Goal: Contribute content: Contribute content

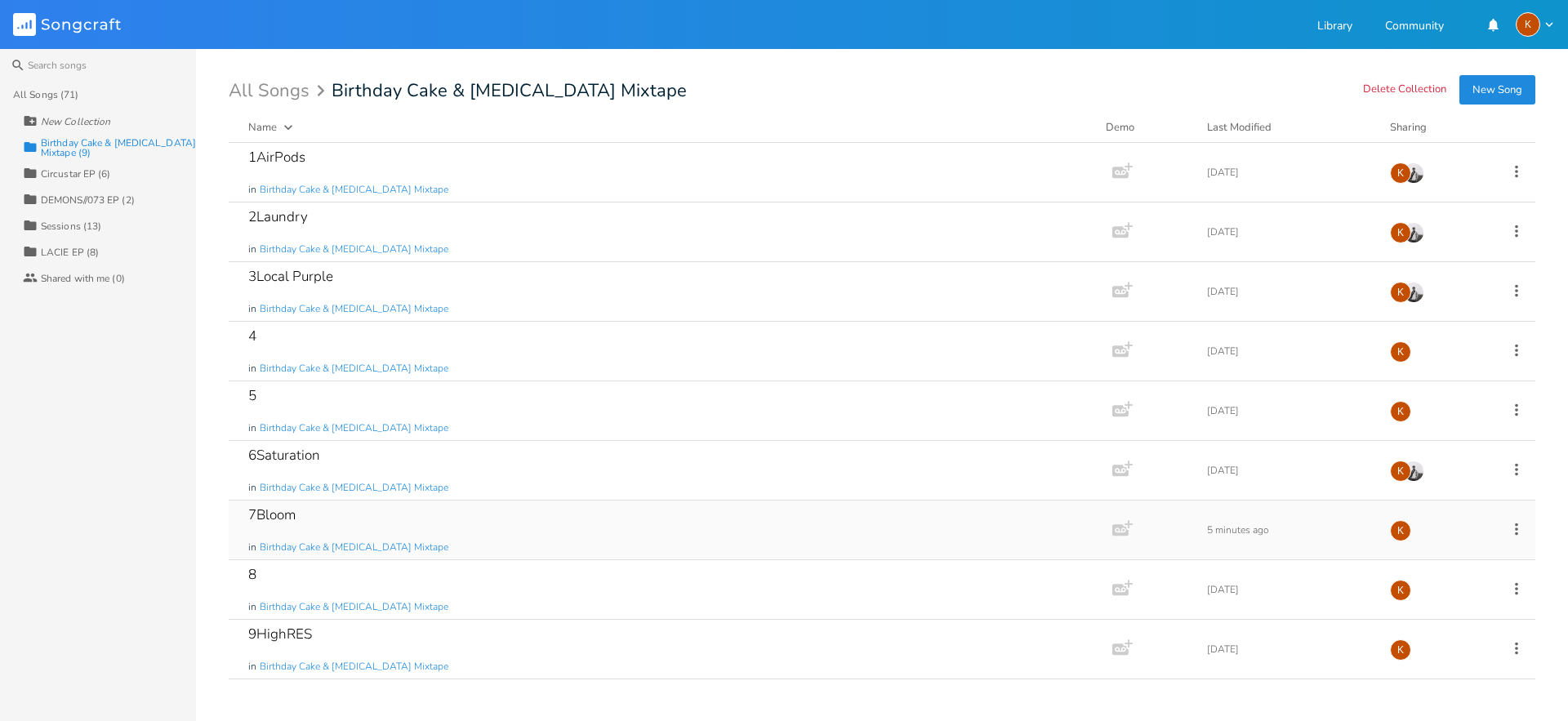
click at [1515, 531] on icon at bounding box center [1516, 529] width 18 height 18
click at [1443, 553] on span "Edit Rename" at bounding box center [1417, 555] width 51 height 12
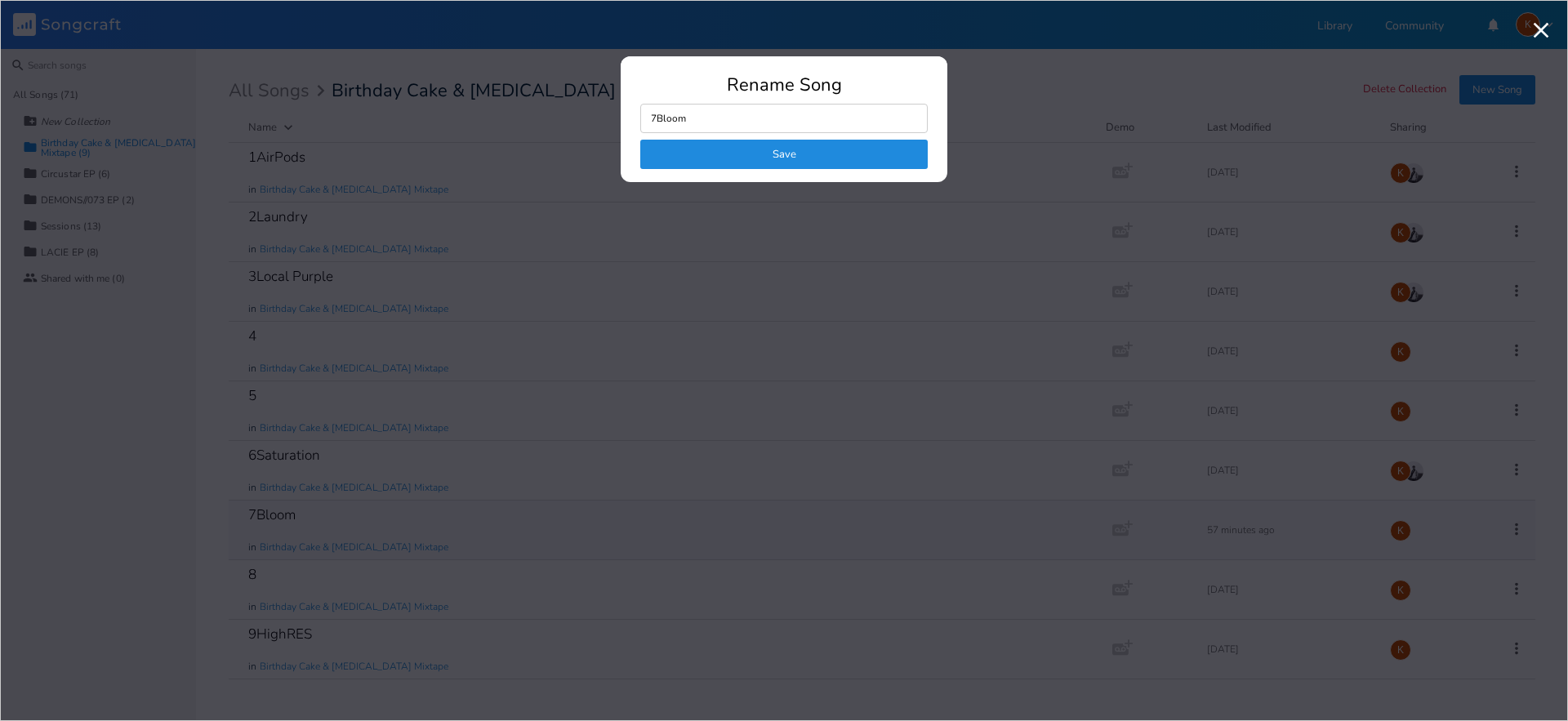
click at [745, 115] on input "7Bloom" at bounding box center [784, 118] width 287 height 29
type input "7Bloom*"
click button "Save" at bounding box center [784, 154] width 287 height 29
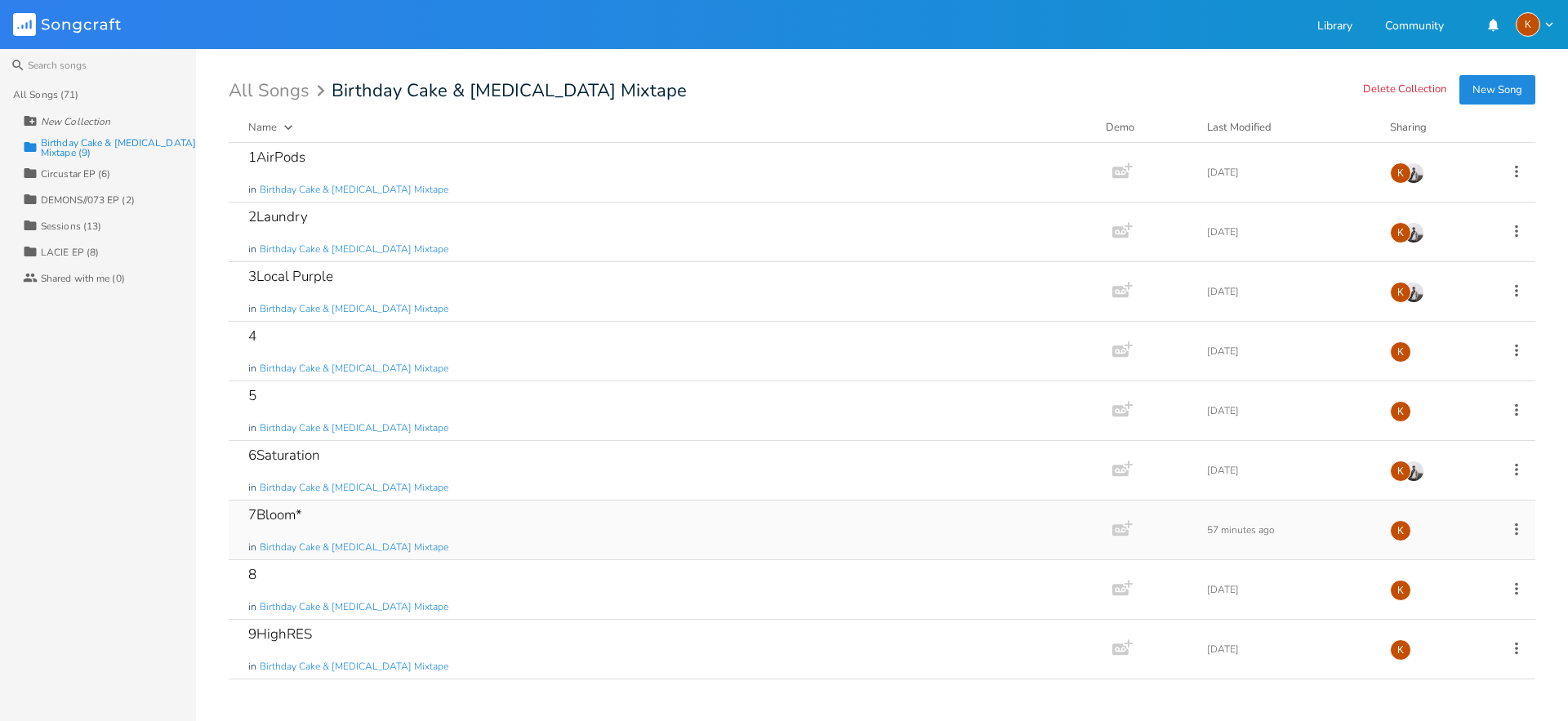
click at [1513, 525] on icon at bounding box center [1516, 529] width 18 height 18
click at [1449, 554] on li "Edit Rename" at bounding box center [1450, 554] width 130 height 28
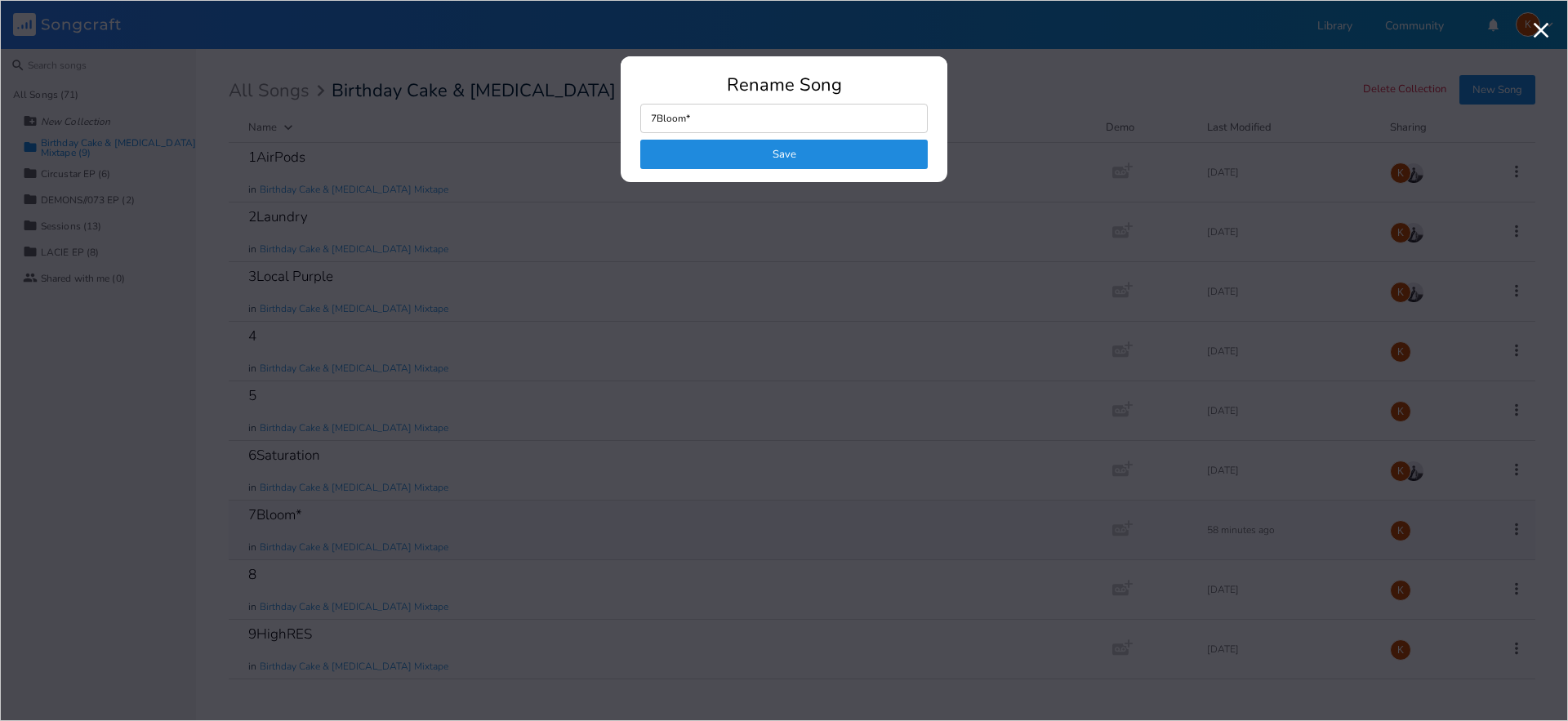
click at [726, 117] on input "7Bloom*" at bounding box center [784, 118] width 287 height 29
type input "7Bloom*"
click at [681, 165] on button "Save" at bounding box center [784, 154] width 287 height 29
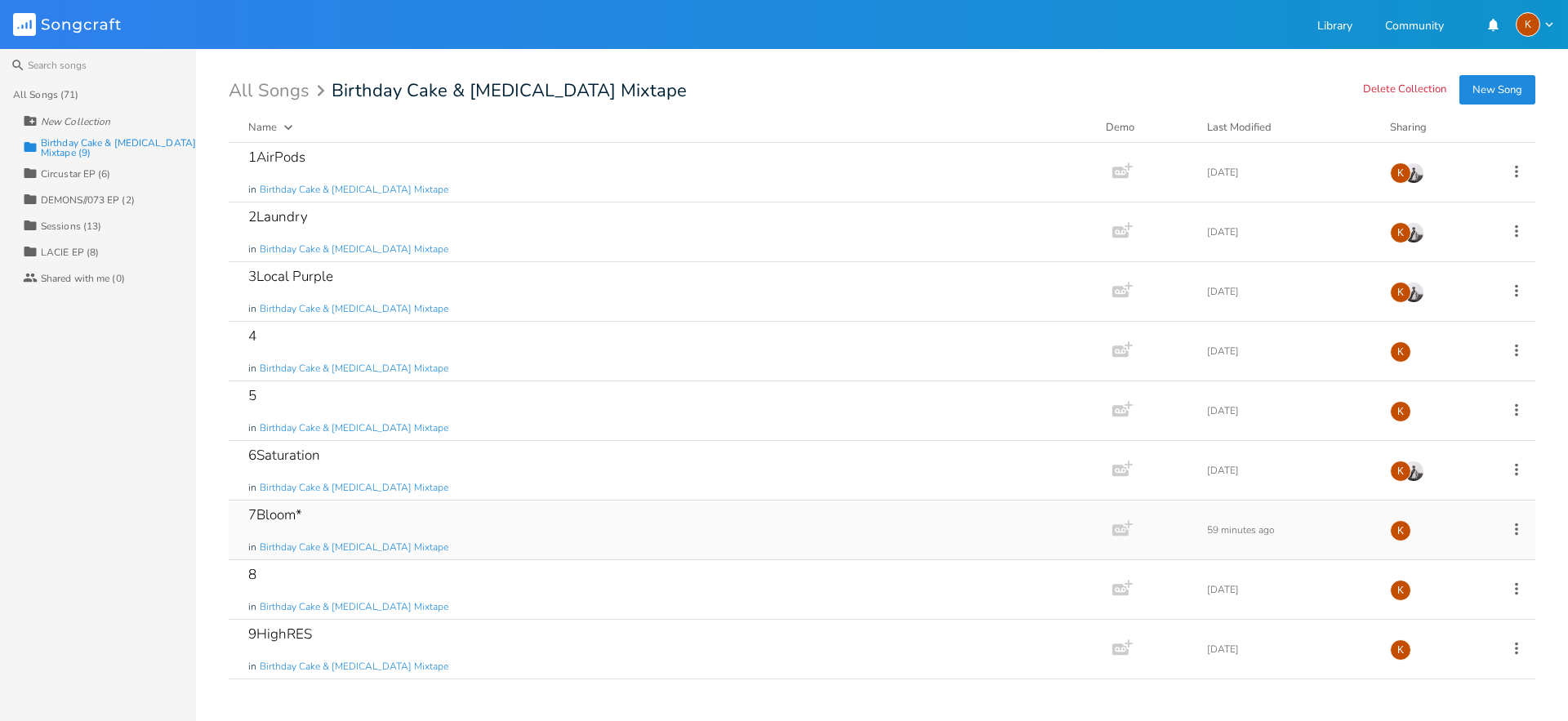
click at [366, 525] on div "7Bloom* in Birthday Cake & [MEDICAL_DATA] Mixtape" at bounding box center [666, 530] width 838 height 59
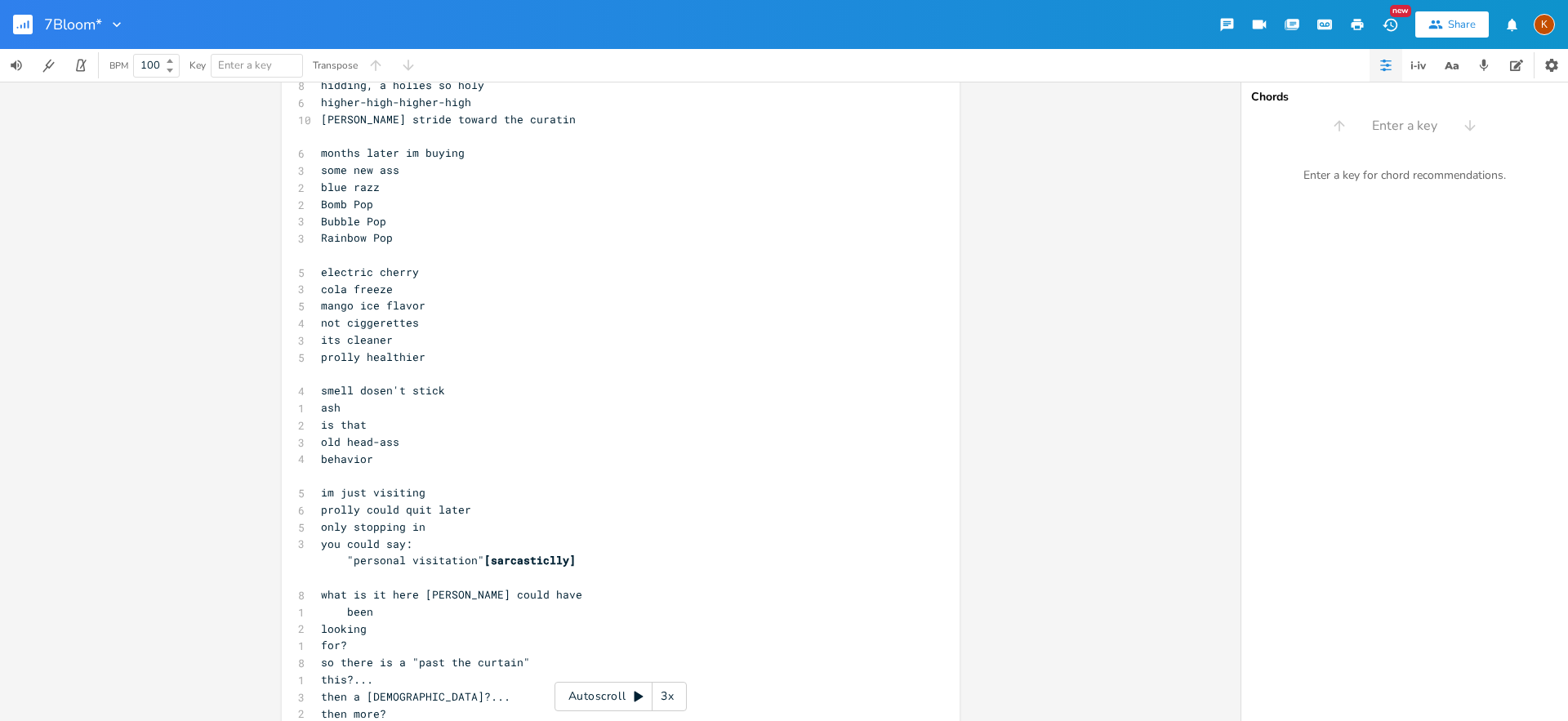
scroll to position [2702, 0]
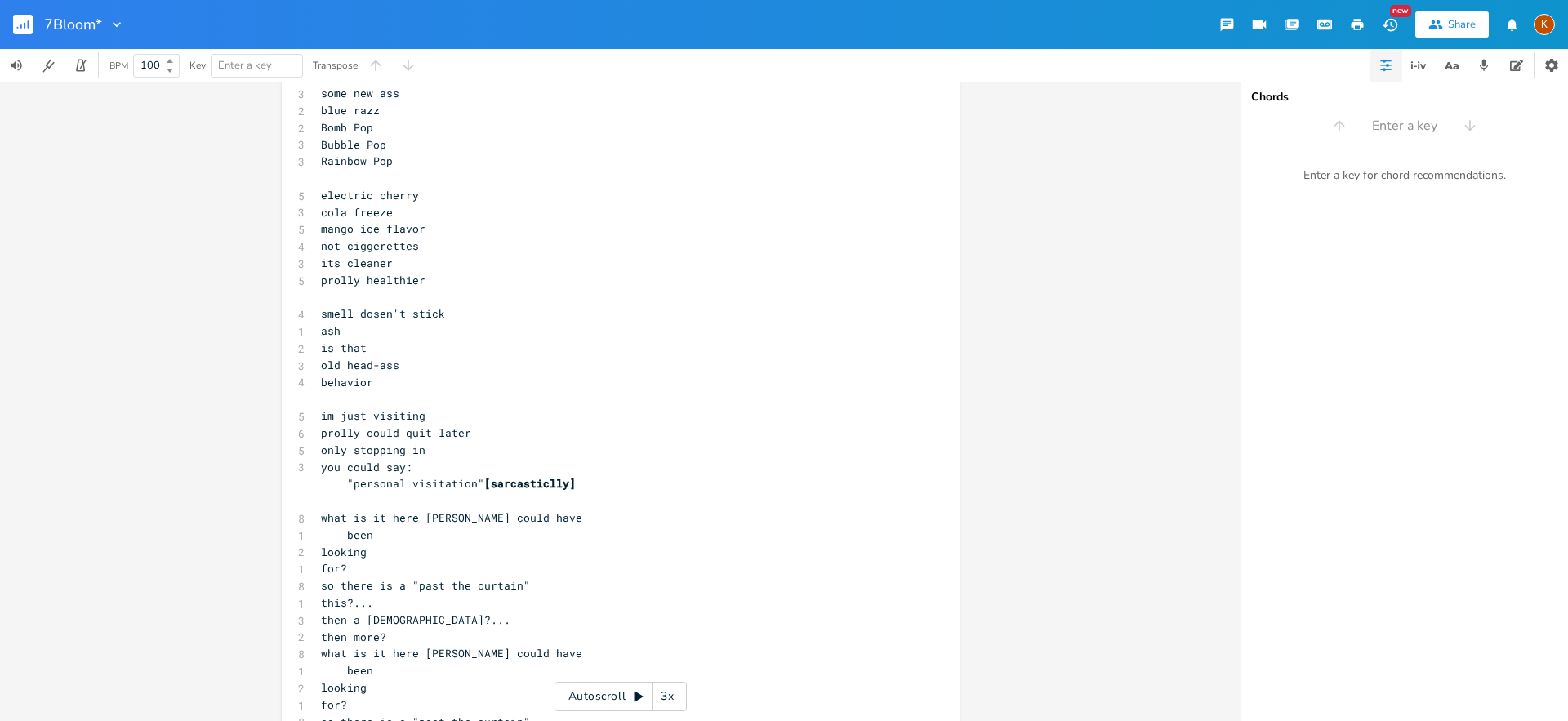
click at [631, 488] on pre ""personal visitation" [sarcasticlly]" at bounding box center [613, 484] width 590 height 17
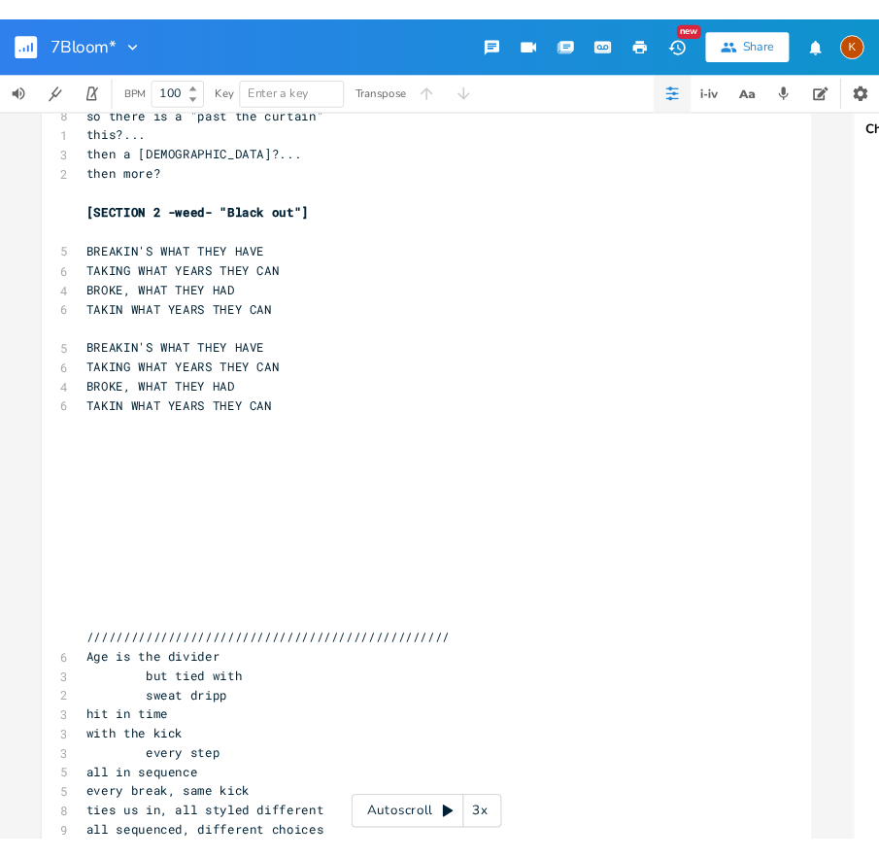
scroll to position [3659, 0]
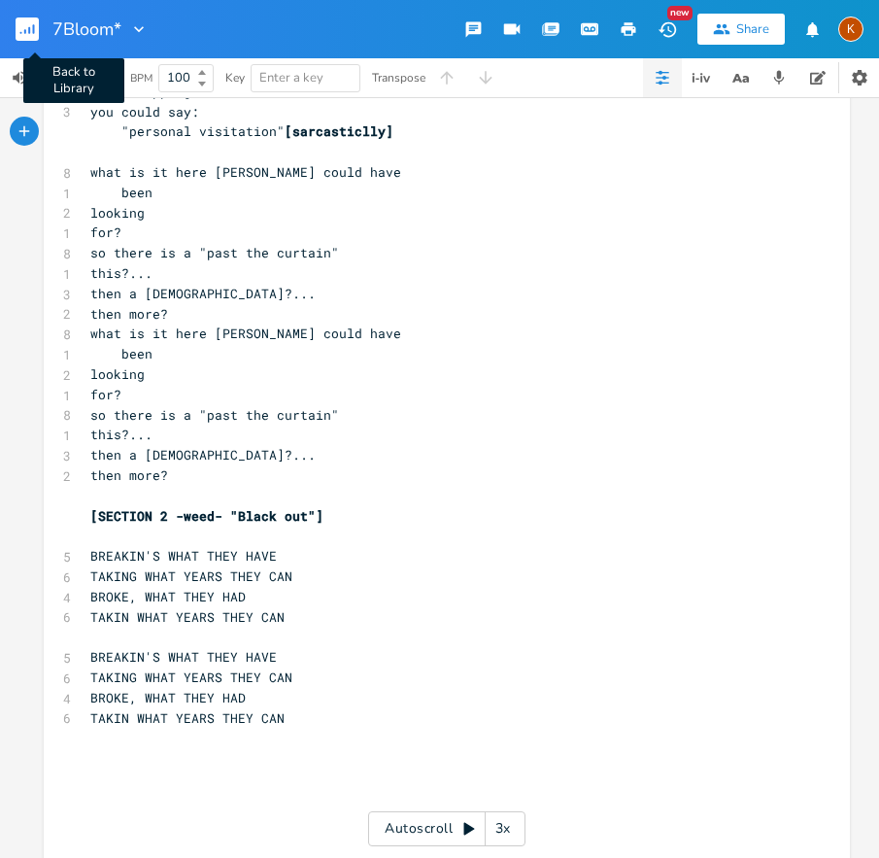
click at [32, 34] on rect "button" at bounding box center [27, 28] width 23 height 23
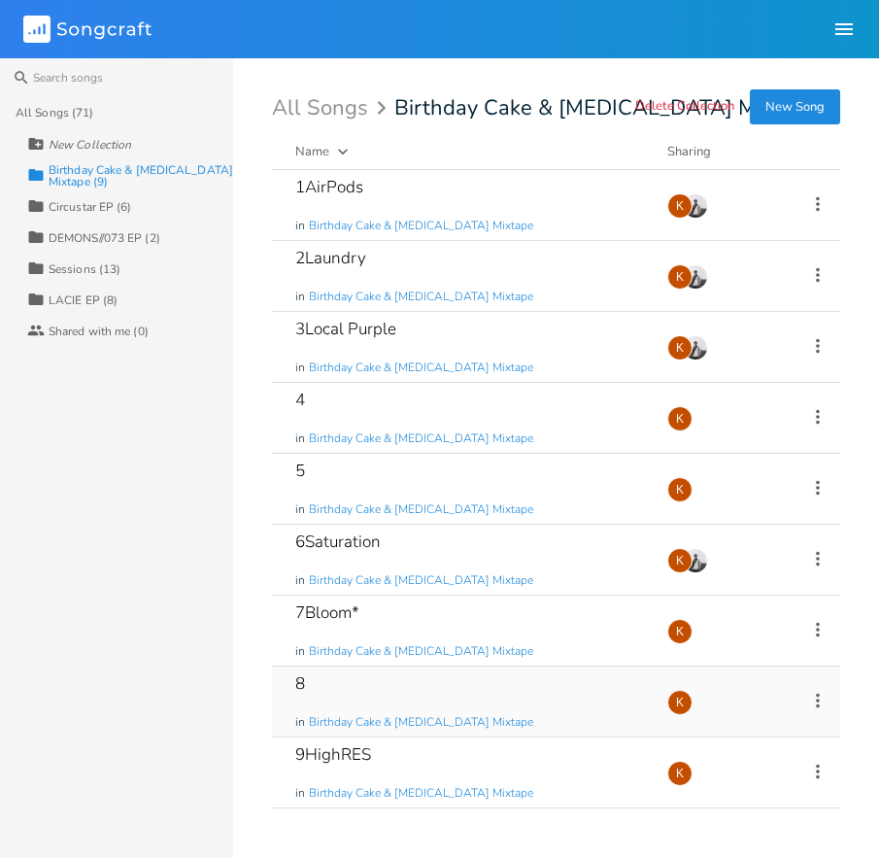
click at [815, 700] on icon at bounding box center [817, 700] width 21 height 21
click at [704, 519] on span "Edit Rename" at bounding box center [700, 515] width 61 height 14
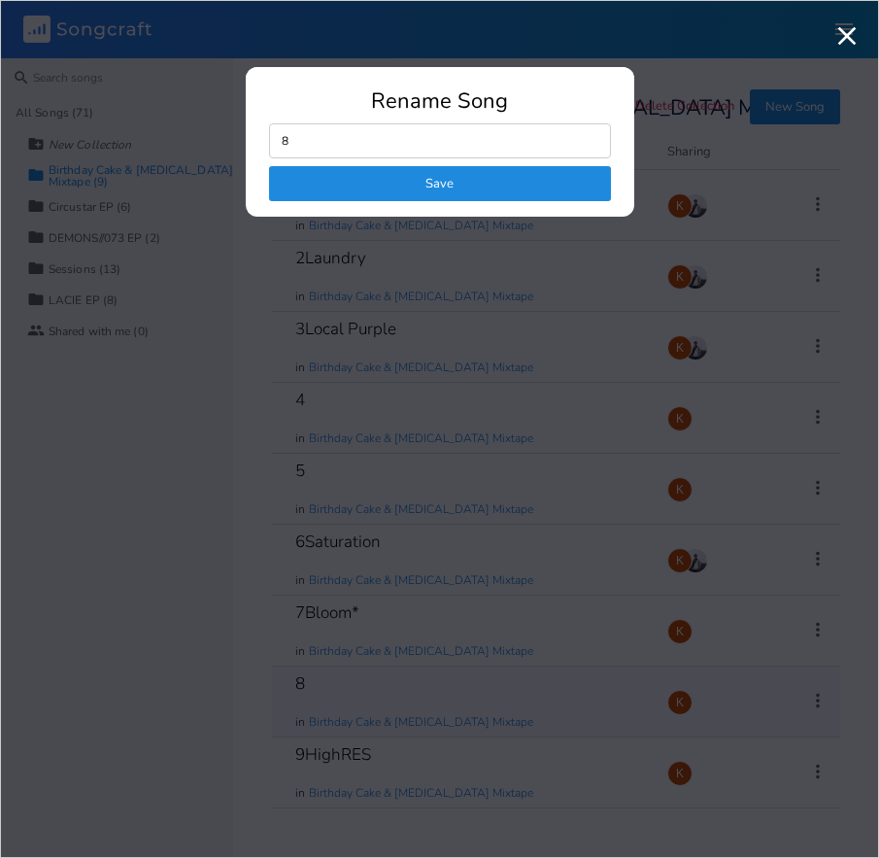
click at [371, 135] on input "8" at bounding box center [440, 140] width 342 height 35
type input "8Shark Pool Float"
click button "Save" at bounding box center [440, 183] width 342 height 35
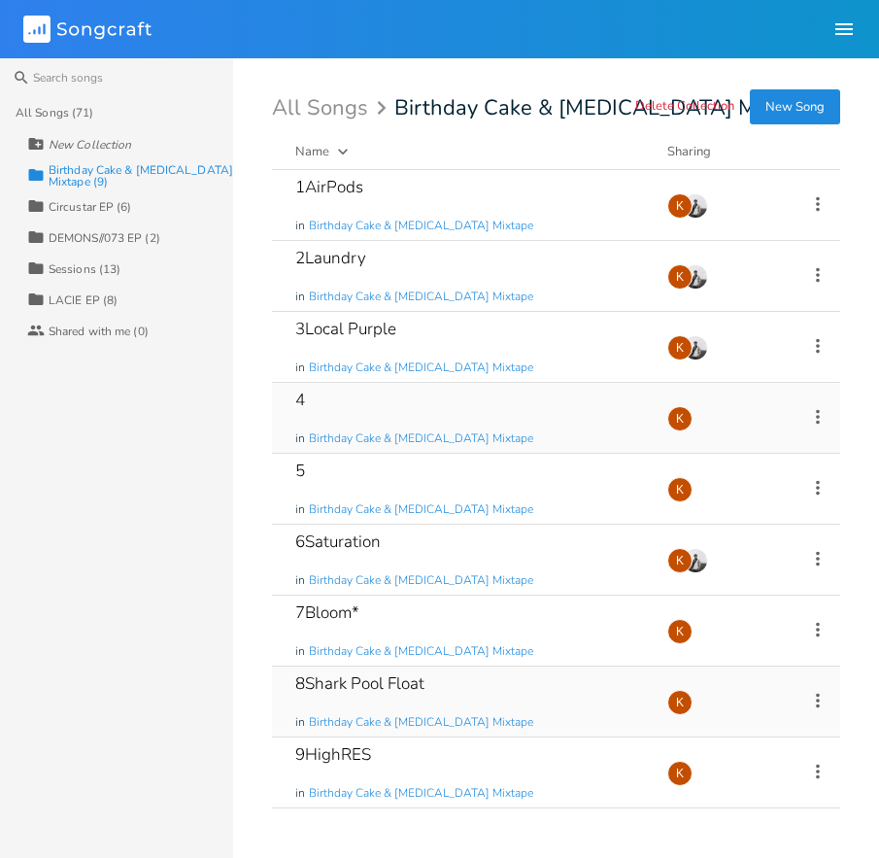
click at [818, 409] on icon at bounding box center [818, 416] width 4 height 15
click at [763, 434] on li "Edit Rename" at bounding box center [739, 446] width 155 height 33
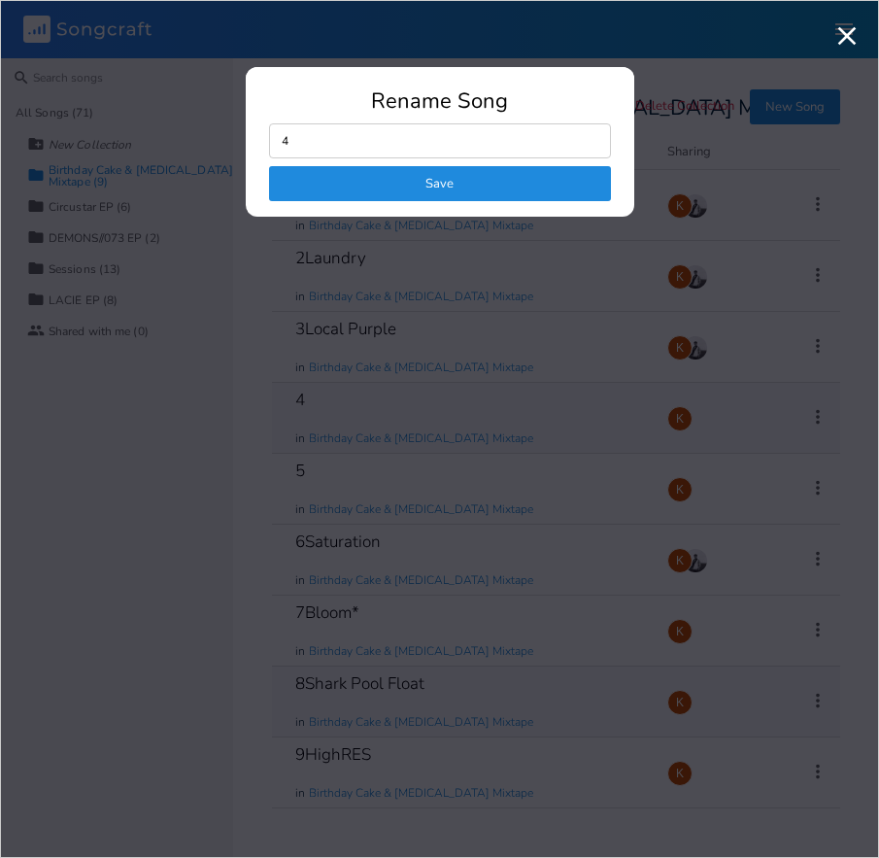
click at [396, 142] on input "4" at bounding box center [440, 140] width 342 height 35
type input "4Purple Pt.2"
click button "Save" at bounding box center [440, 183] width 342 height 35
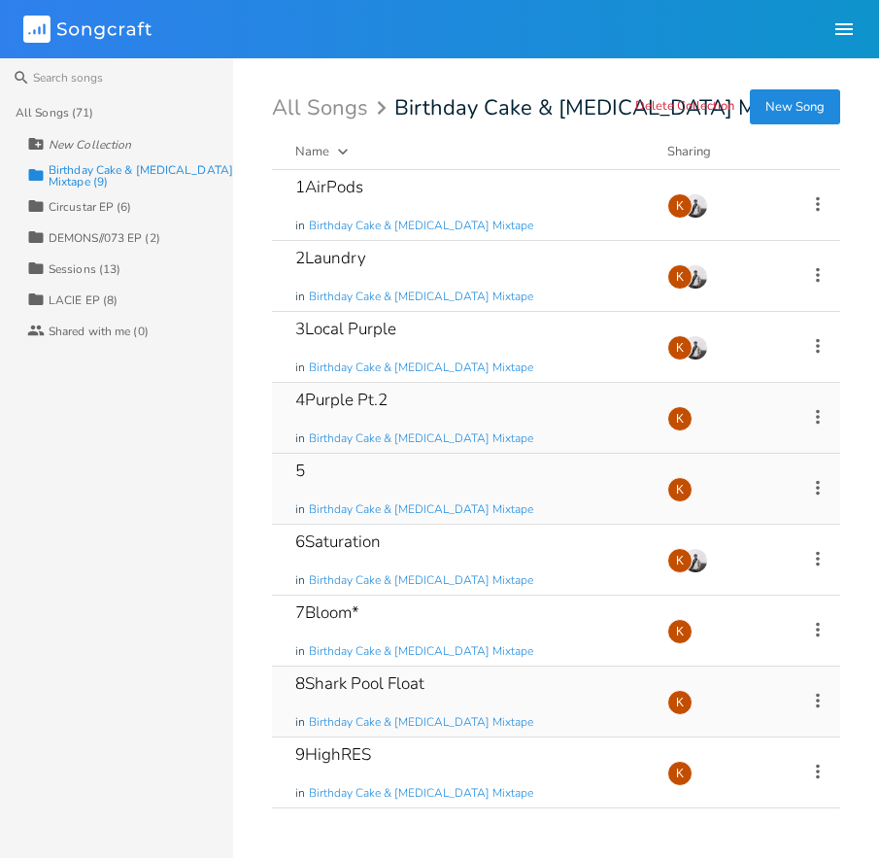
click at [817, 483] on icon at bounding box center [818, 487] width 4 height 15
click at [776, 513] on li "Edit Rename" at bounding box center [739, 517] width 155 height 33
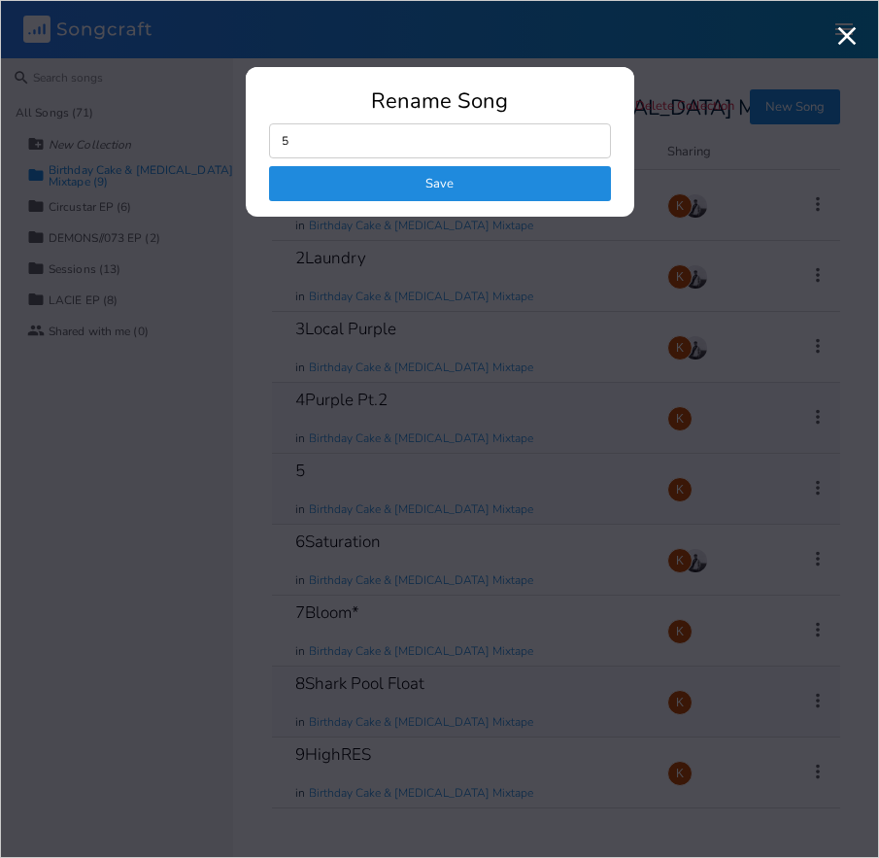
click at [392, 137] on input "5" at bounding box center [440, 140] width 342 height 35
type input "5Alt"
click button "Save" at bounding box center [440, 183] width 342 height 35
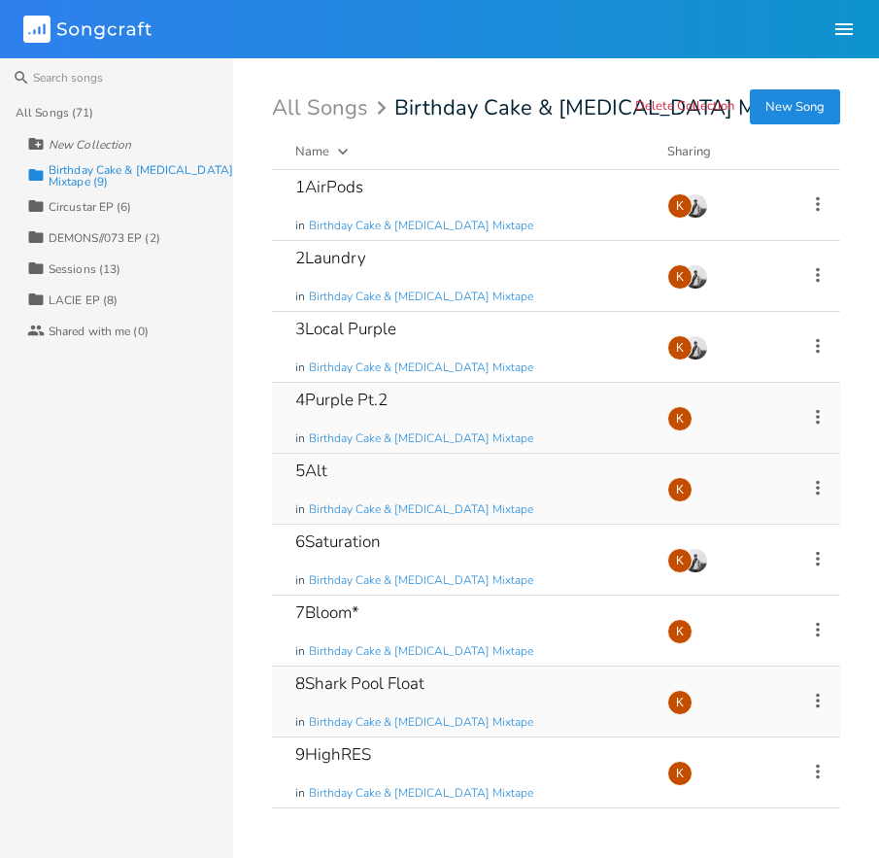
click at [78, 310] on div "Collection LACIE EP (8)" at bounding box center [130, 299] width 206 height 31
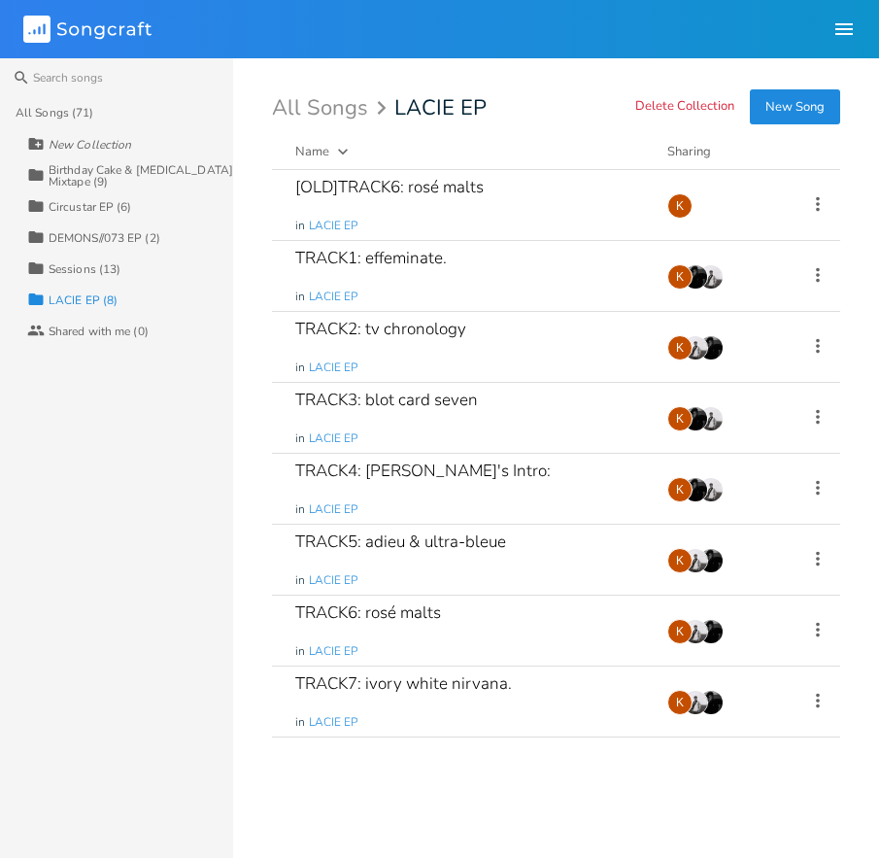
click at [96, 164] on div "Birthday Cake & [MEDICAL_DATA] Mixtape (9)" at bounding box center [141, 175] width 185 height 23
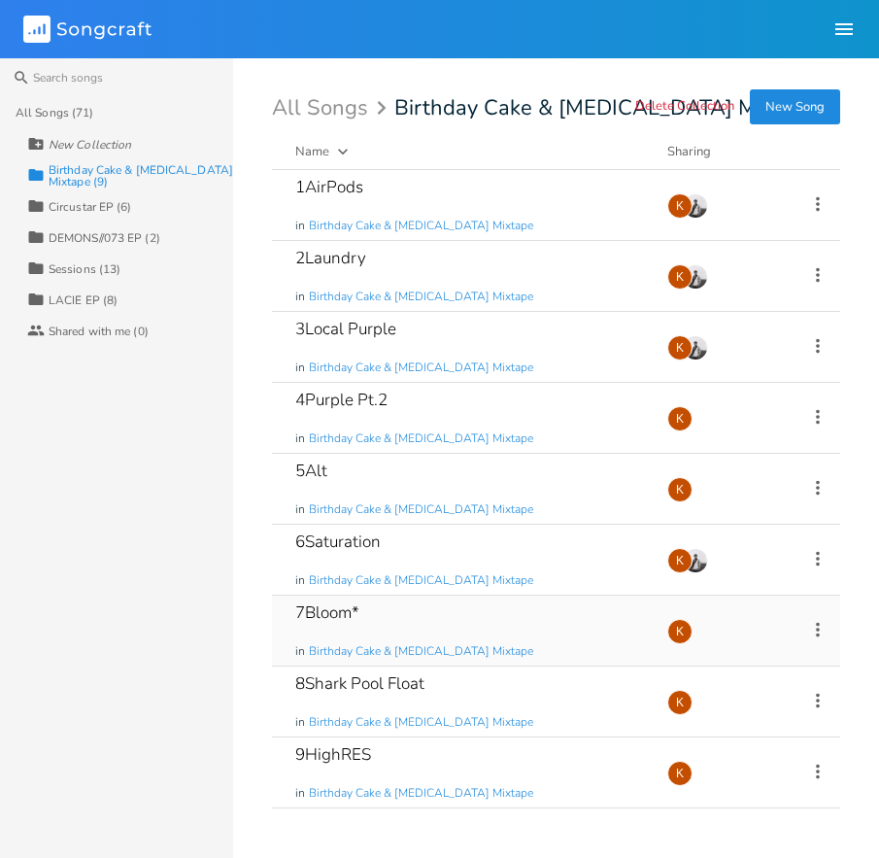
click at [496, 628] on div "7Bloom* in Birthday Cake & [MEDICAL_DATA] Mixtape" at bounding box center [469, 631] width 349 height 70
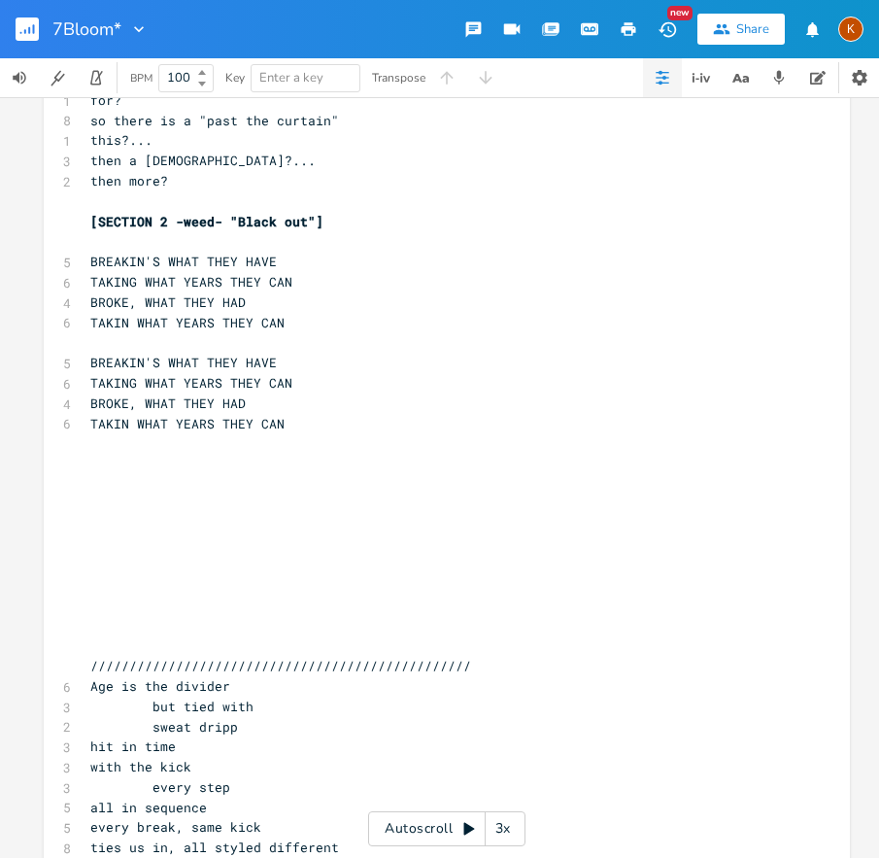
scroll to position [3964, 0]
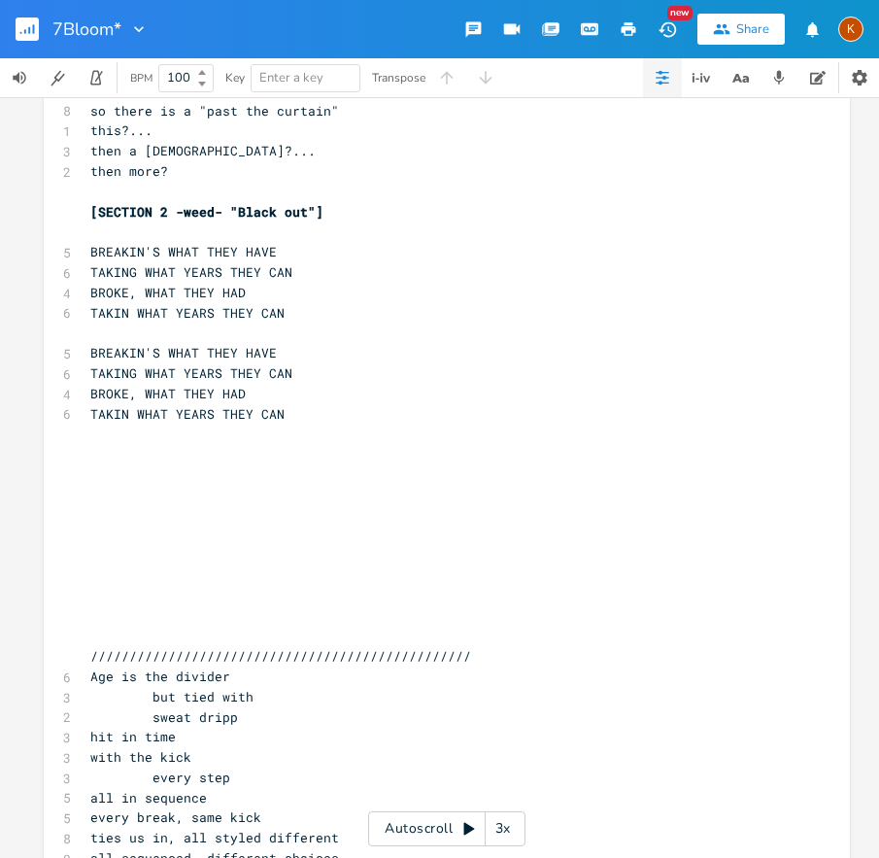
click at [229, 448] on pre "​" at bounding box center [437, 454] width 702 height 20
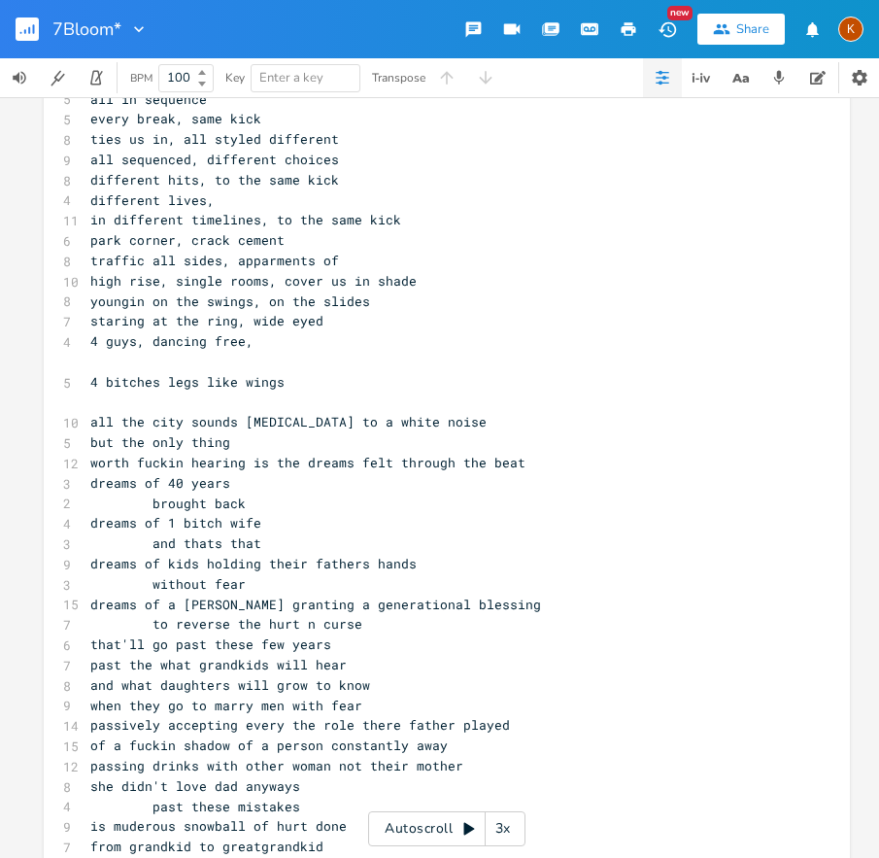
scroll to position [4286, 0]
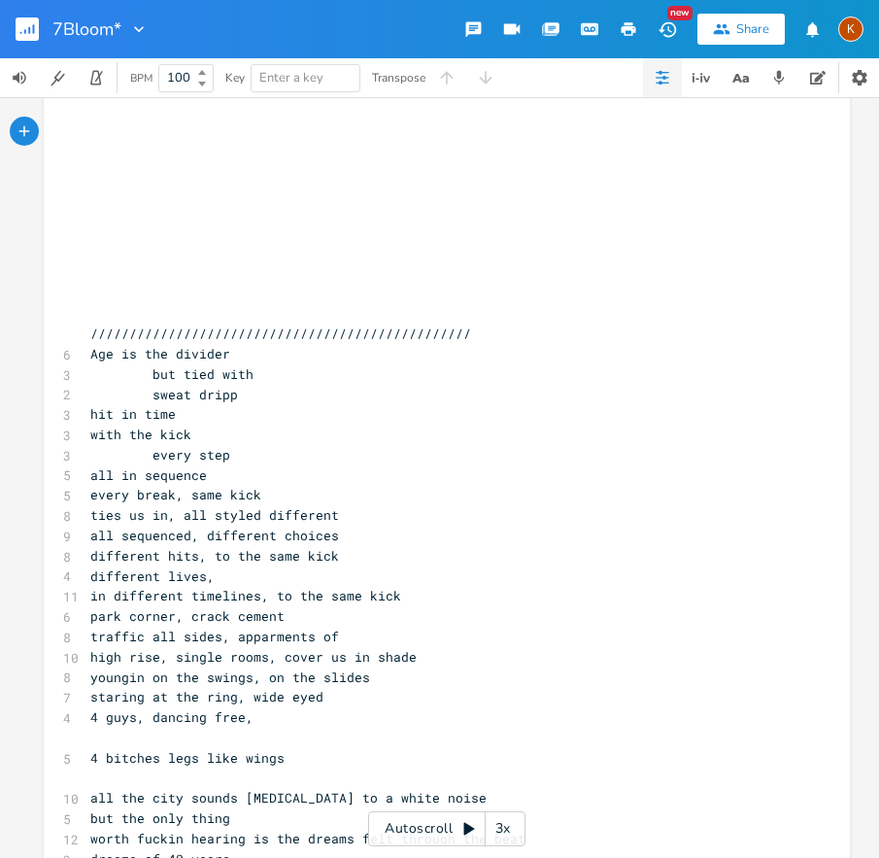
click at [25, 21] on rect "button" at bounding box center [27, 28] width 23 height 23
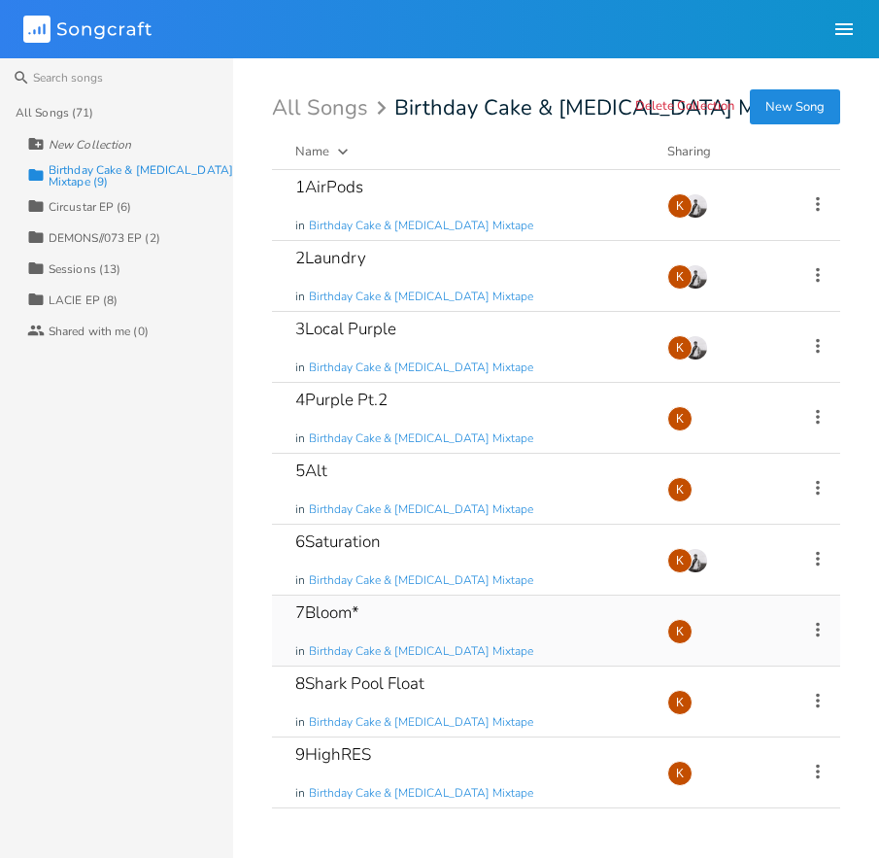
click at [827, 634] on icon at bounding box center [817, 629] width 21 height 21
click at [773, 659] on li "Edit Rename" at bounding box center [739, 659] width 155 height 33
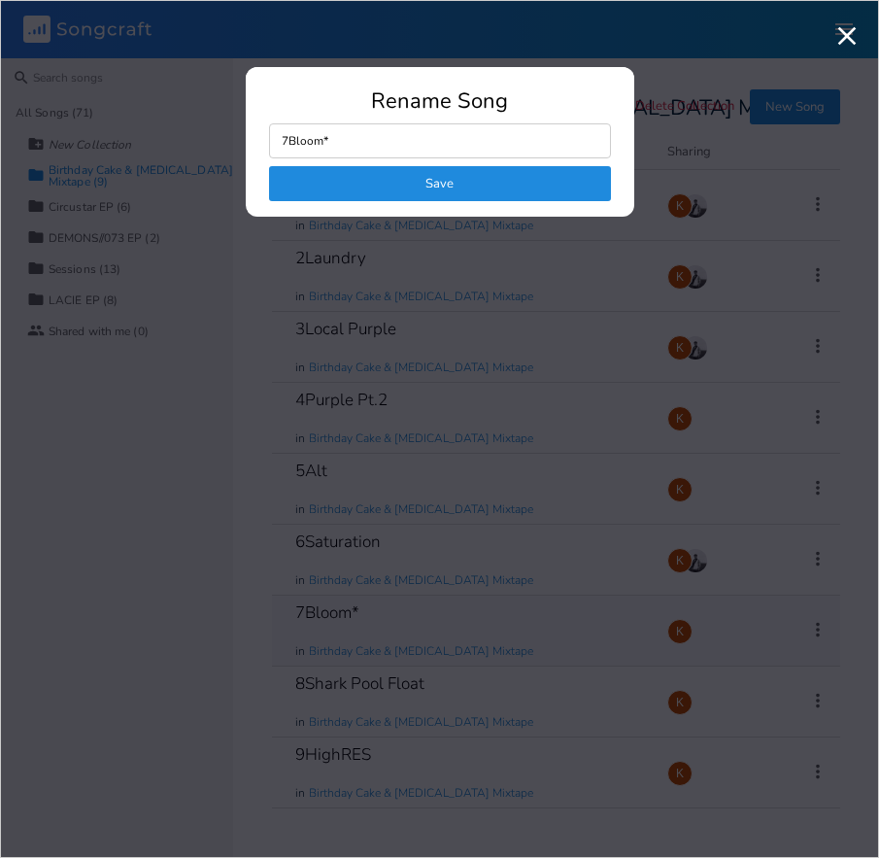
click at [374, 146] on input "7Bloom*" at bounding box center [440, 140] width 342 height 35
type input "7Bloom.lys"
click at [589, 189] on button "Save" at bounding box center [440, 183] width 342 height 35
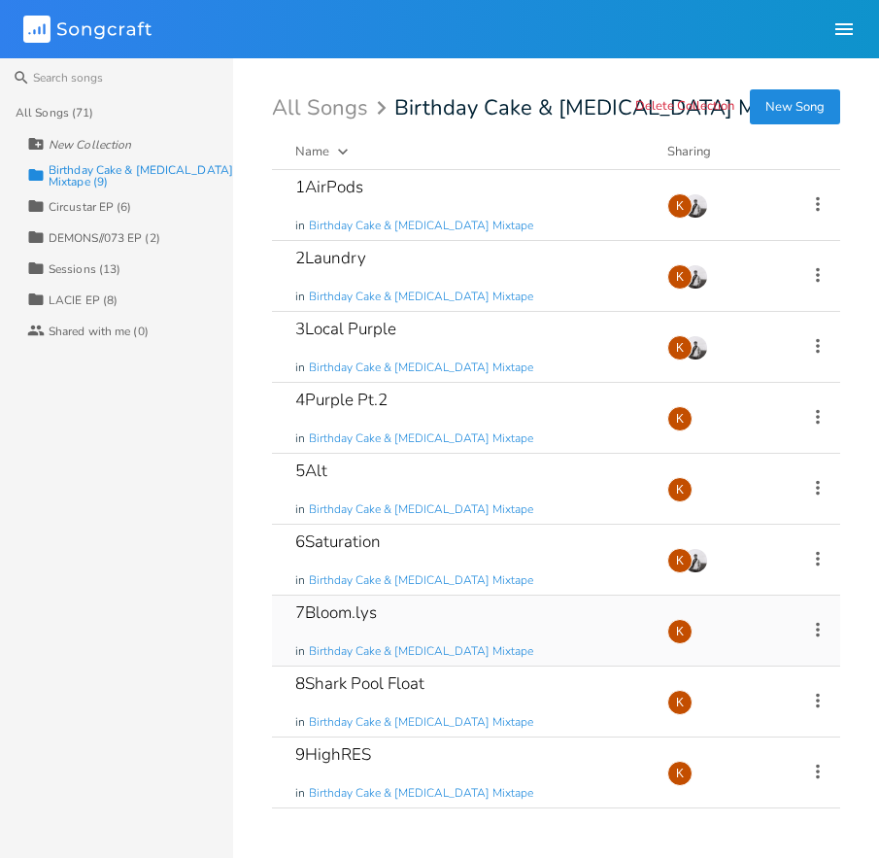
click at [832, 627] on div "7Bloom.lys in Birthday Cake & [MEDICAL_DATA] Mixtape Add Demo 11 minutes ago K" at bounding box center [556, 631] width 568 height 71
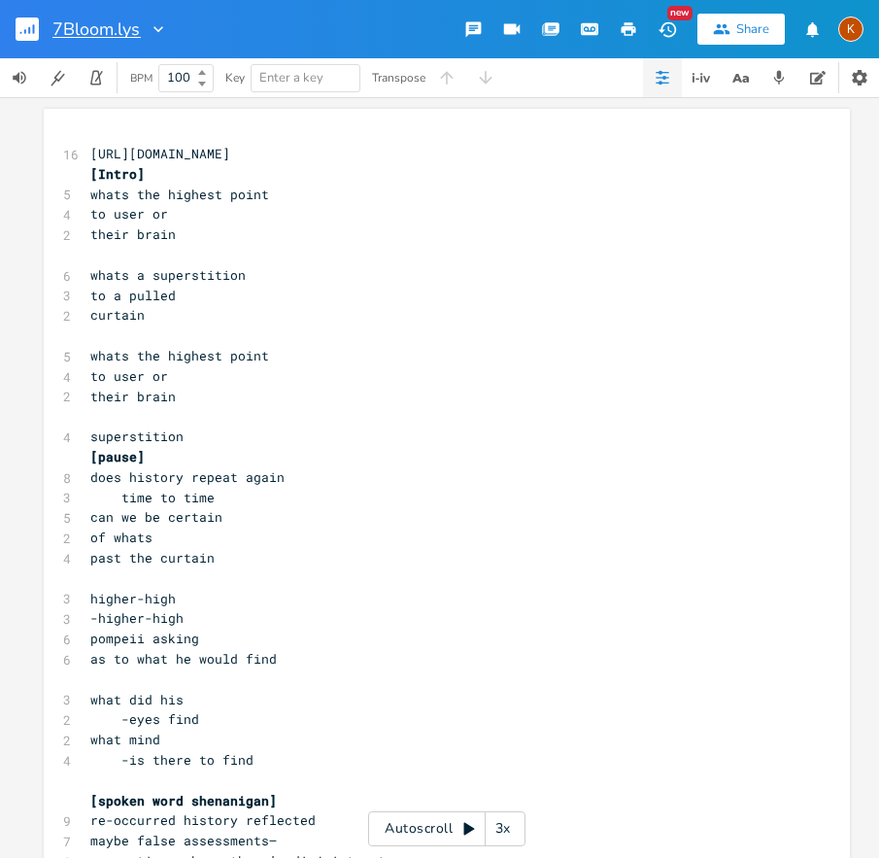
click at [120, 28] on input "7Bloom.lys" at bounding box center [96, 28] width 88 height 17
type input "7Bloom."
click at [36, 26] on rect "button" at bounding box center [27, 28] width 23 height 23
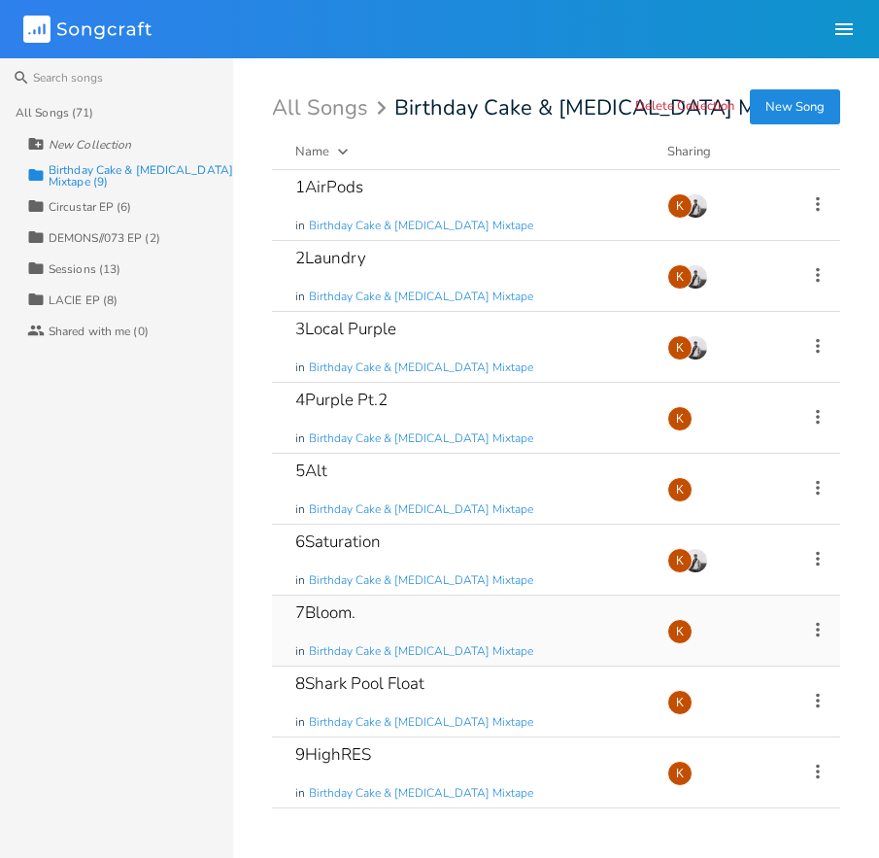
click at [448, 623] on div "7Bloom. in Birthday Cake & [MEDICAL_DATA] Mixtape" at bounding box center [469, 631] width 349 height 70
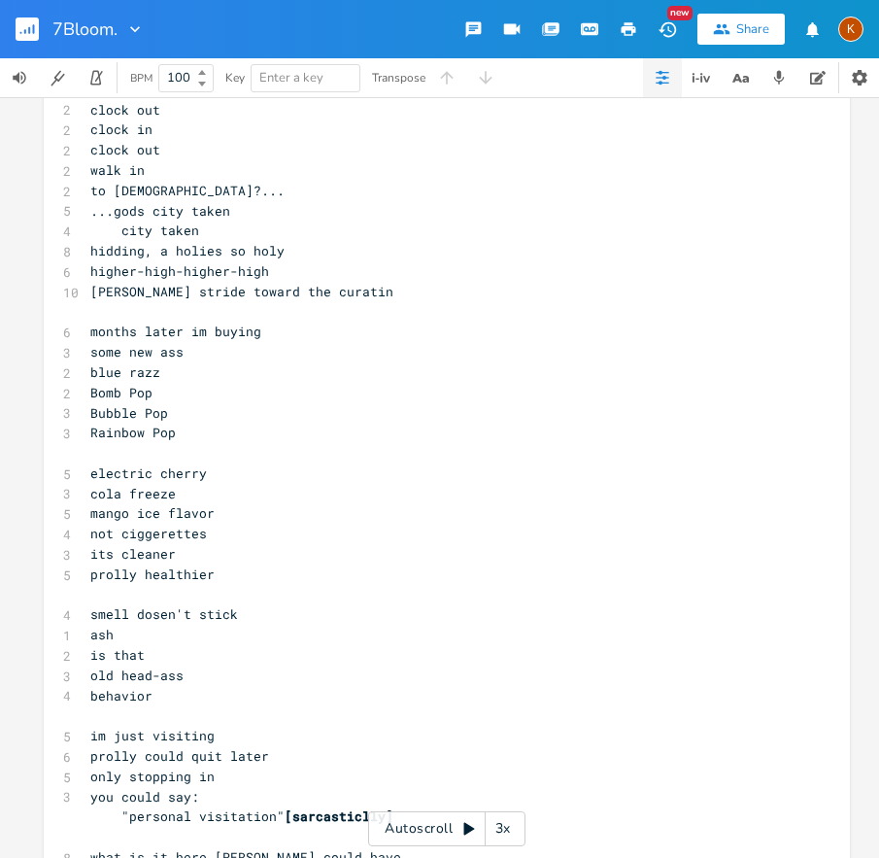
scroll to position [2978, 0]
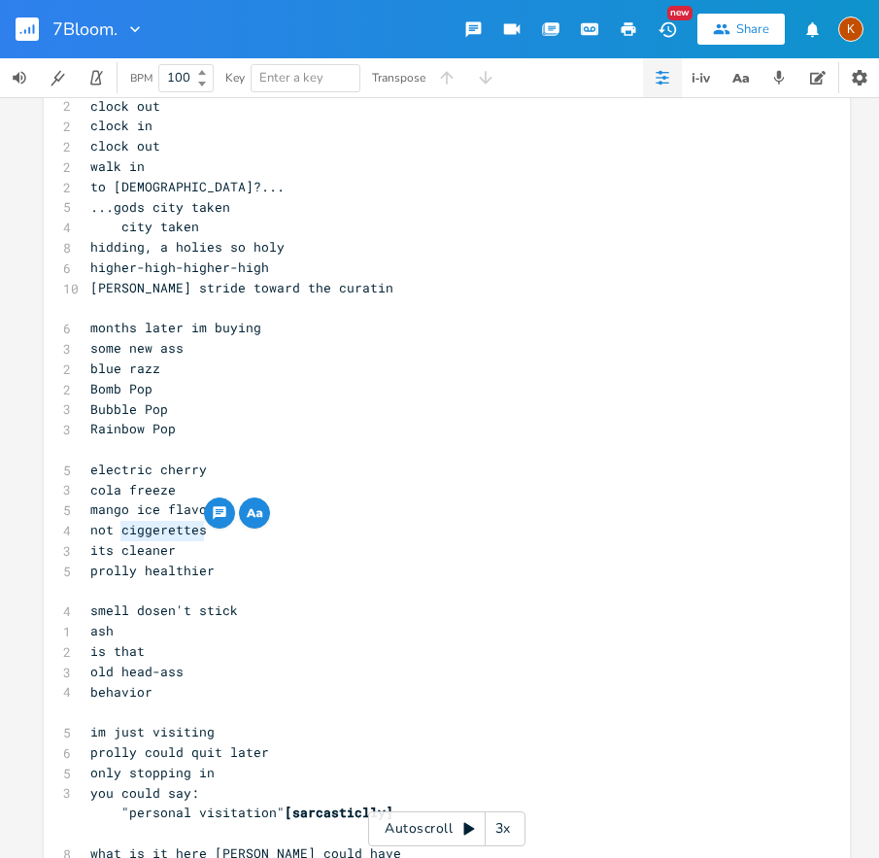
drag, startPoint x: 214, startPoint y: 532, endPoint x: 117, endPoint y: 532, distance: 97.2
click at [117, 532] on pre "not ciggerettes" at bounding box center [437, 530] width 702 height 20
type textarea "ciggis"
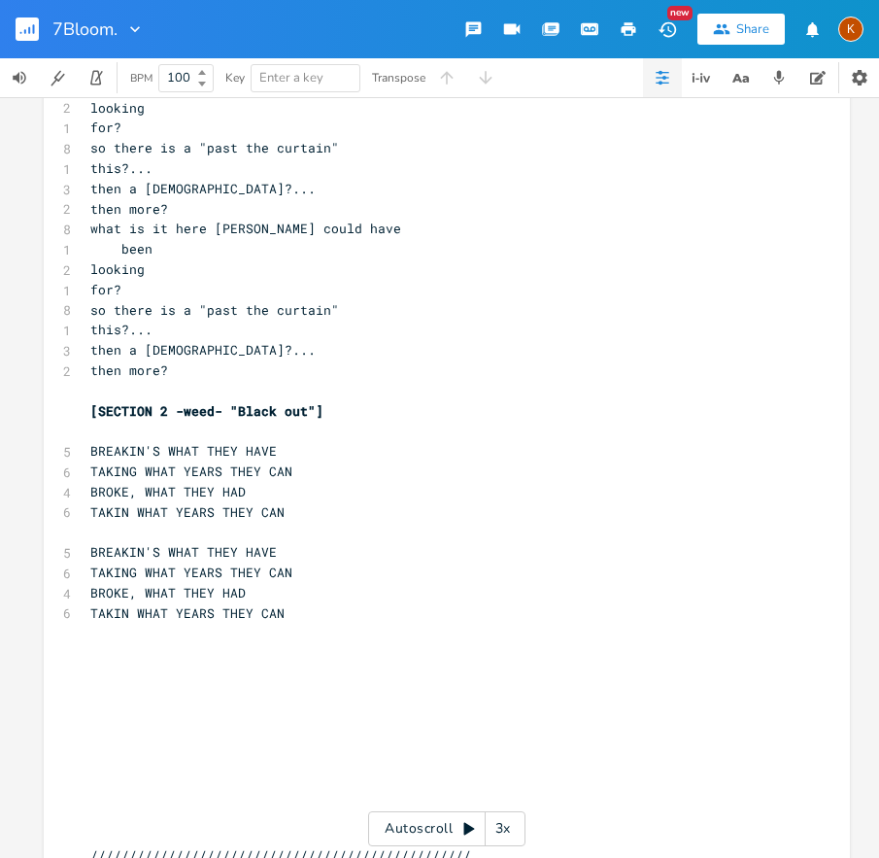
scroll to position [3768, 0]
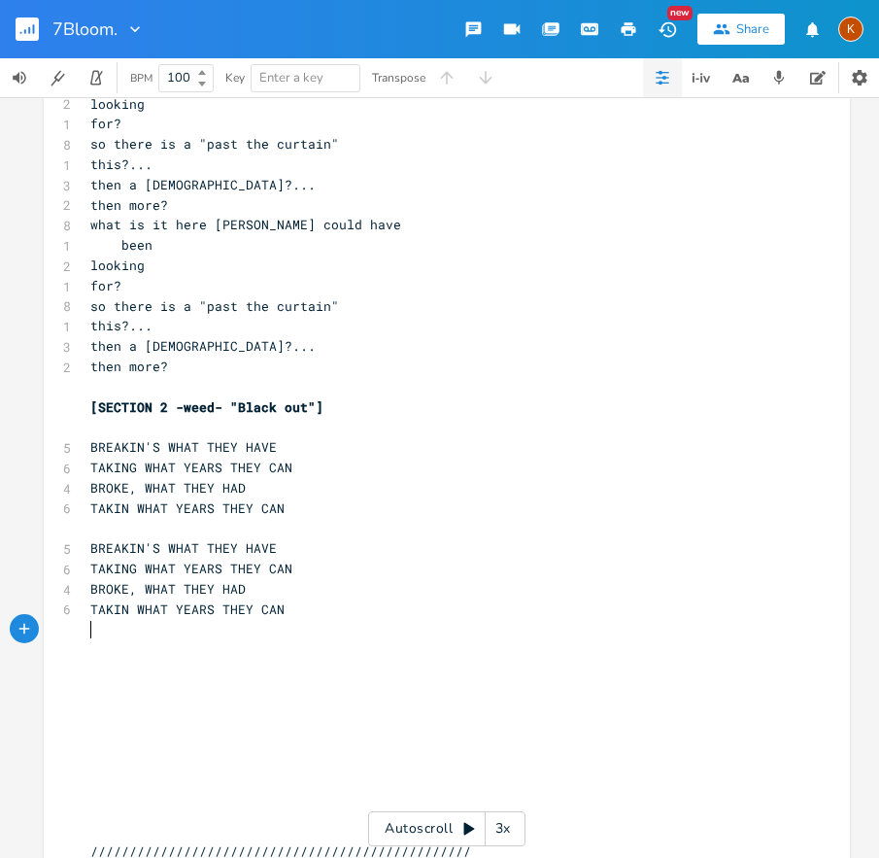
drag, startPoint x: 149, startPoint y: 627, endPoint x: 175, endPoint y: 628, distance: 26.3
click at [156, 627] on pre "​" at bounding box center [437, 629] width 702 height 20
type textarea "Sow dow"
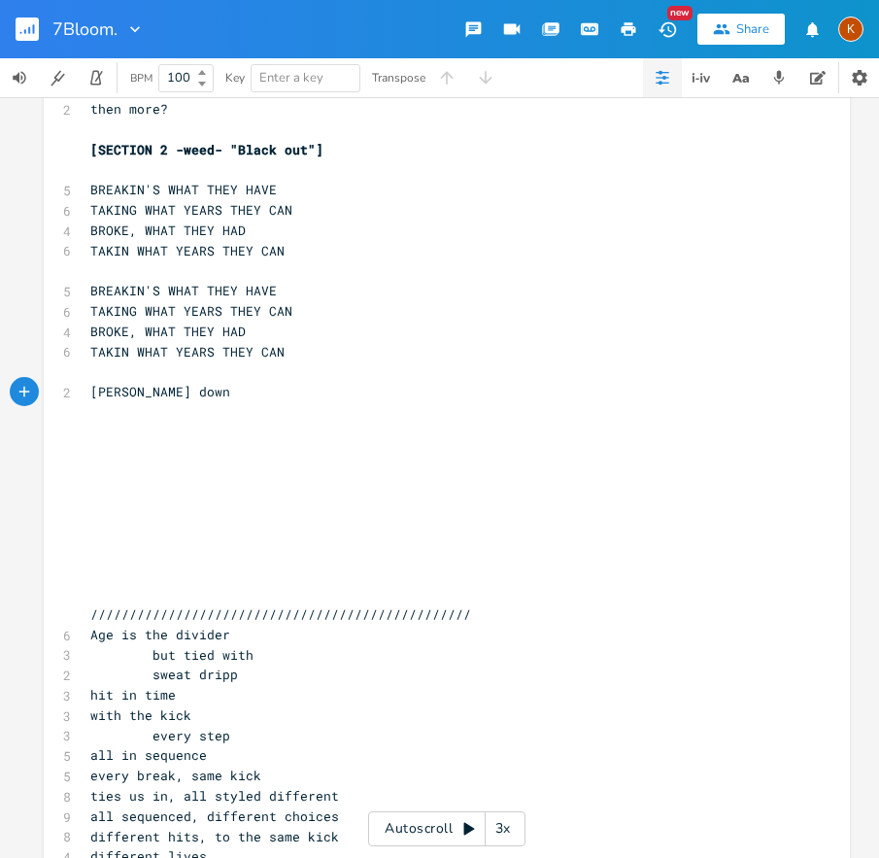
scroll to position [4090, 0]
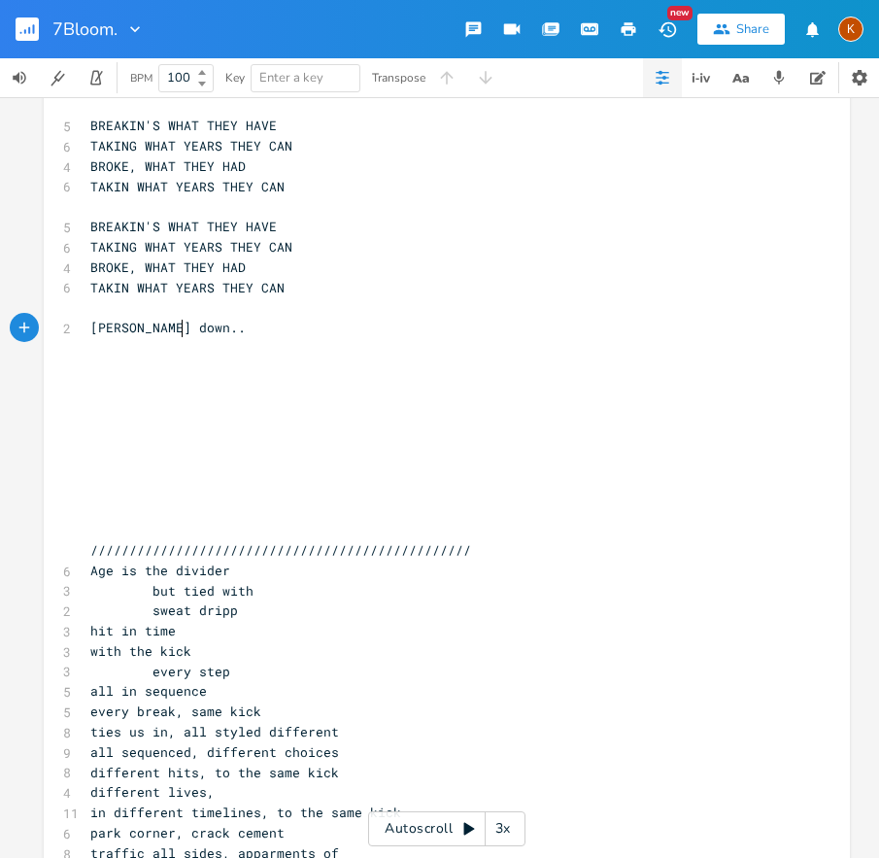
type textarea "[PERSON_NAME] down..."
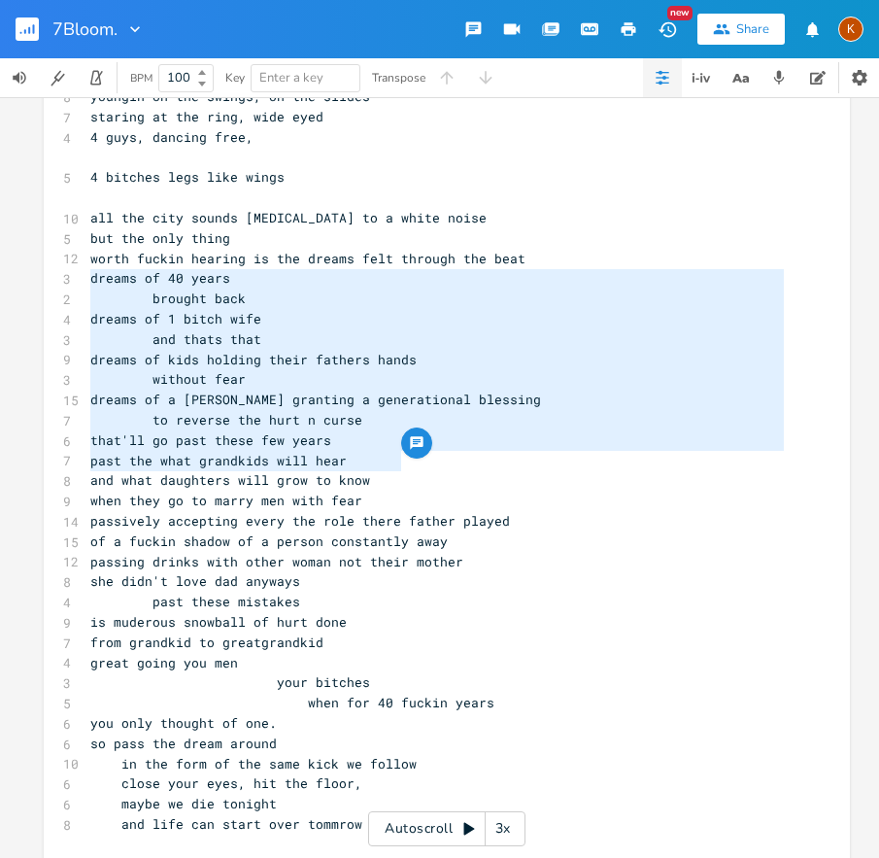
scroll to position [5006, 0]
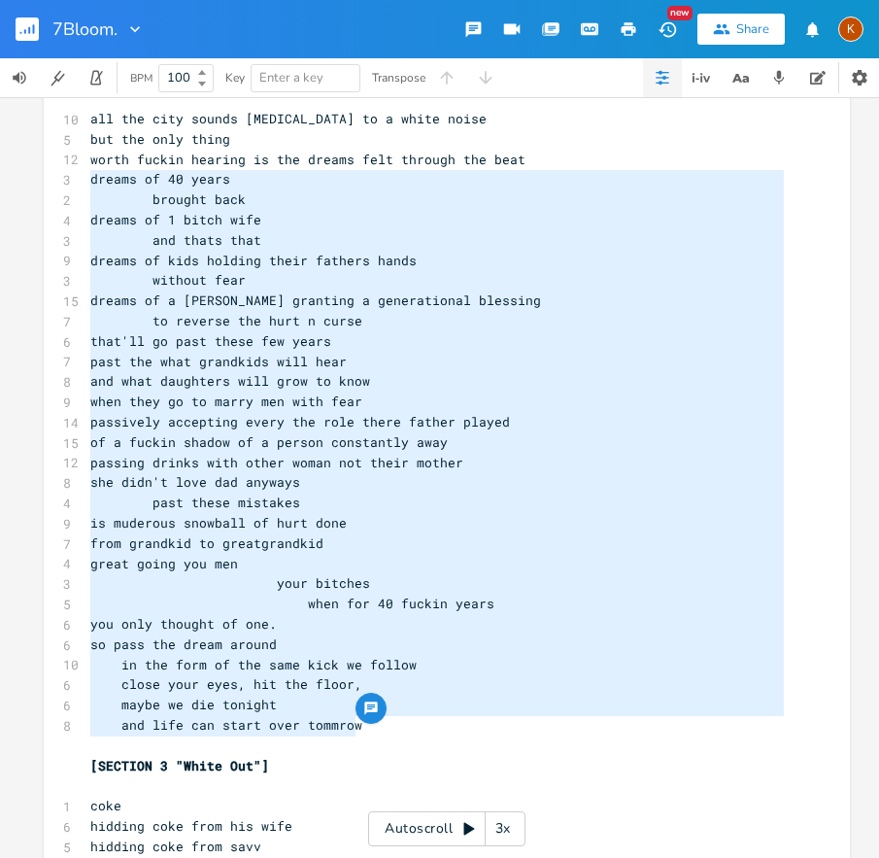
drag, startPoint x: 83, startPoint y: 498, endPoint x: 394, endPoint y: 718, distance: 380.7
type textarea "dreams of 40 years brought back dreams of 1 bitch wife and thats that dreams of…"
click at [286, 679] on span "close your eyes, hit the floor," at bounding box center [226, 683] width 272 height 17
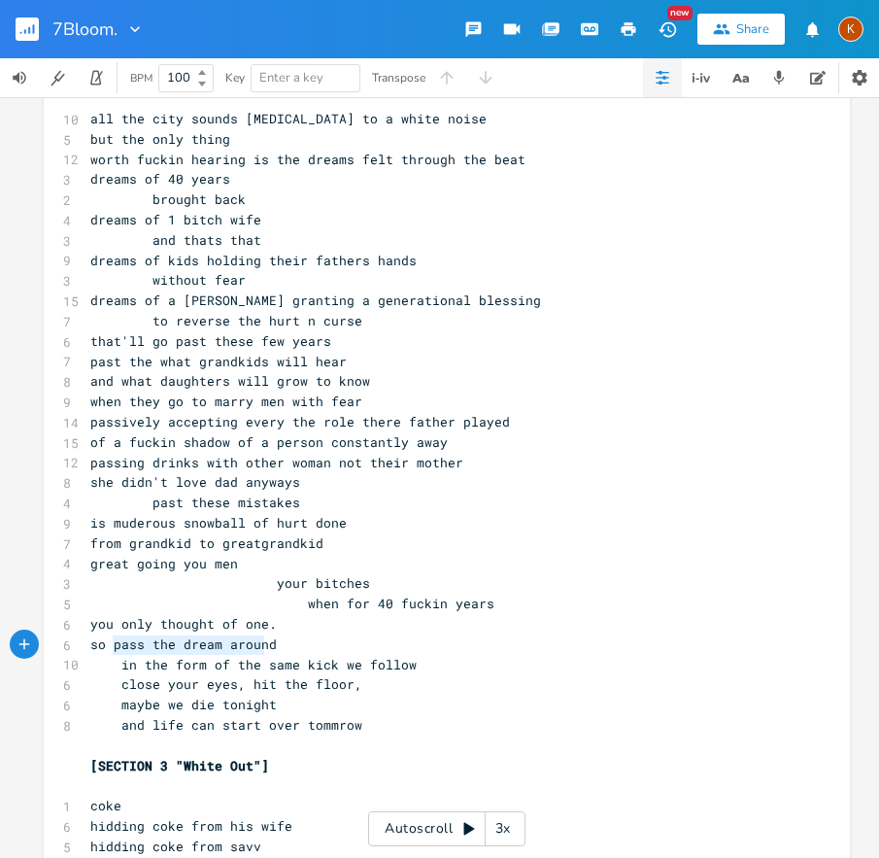
type textarea "pass the dream around"
drag, startPoint x: 110, startPoint y: 645, endPoint x: 263, endPoint y: 639, distance: 153.6
click at [263, 639] on span "so pass the dream around" at bounding box center [183, 643] width 187 height 17
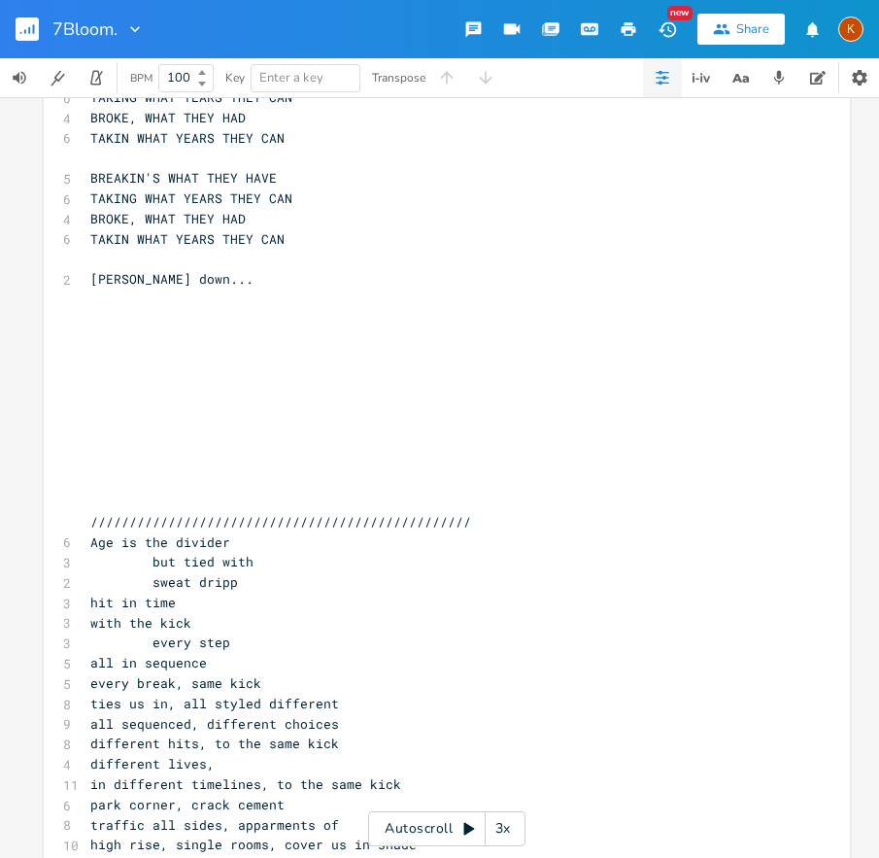
scroll to position [3974, 0]
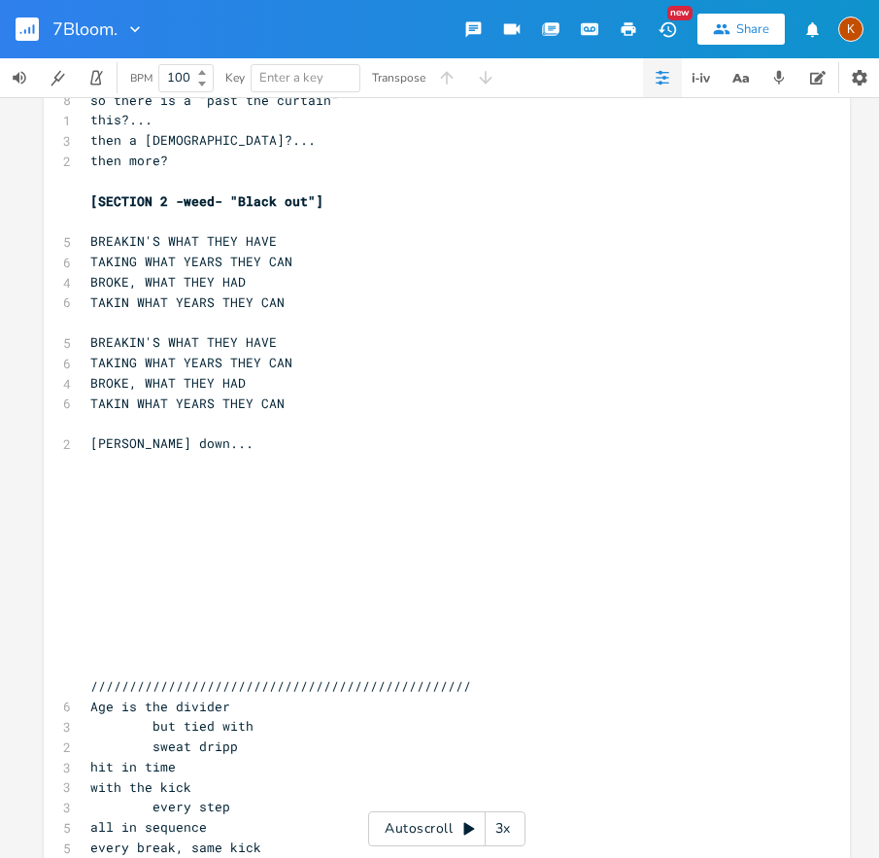
click at [119, 462] on pre "​" at bounding box center [437, 464] width 702 height 20
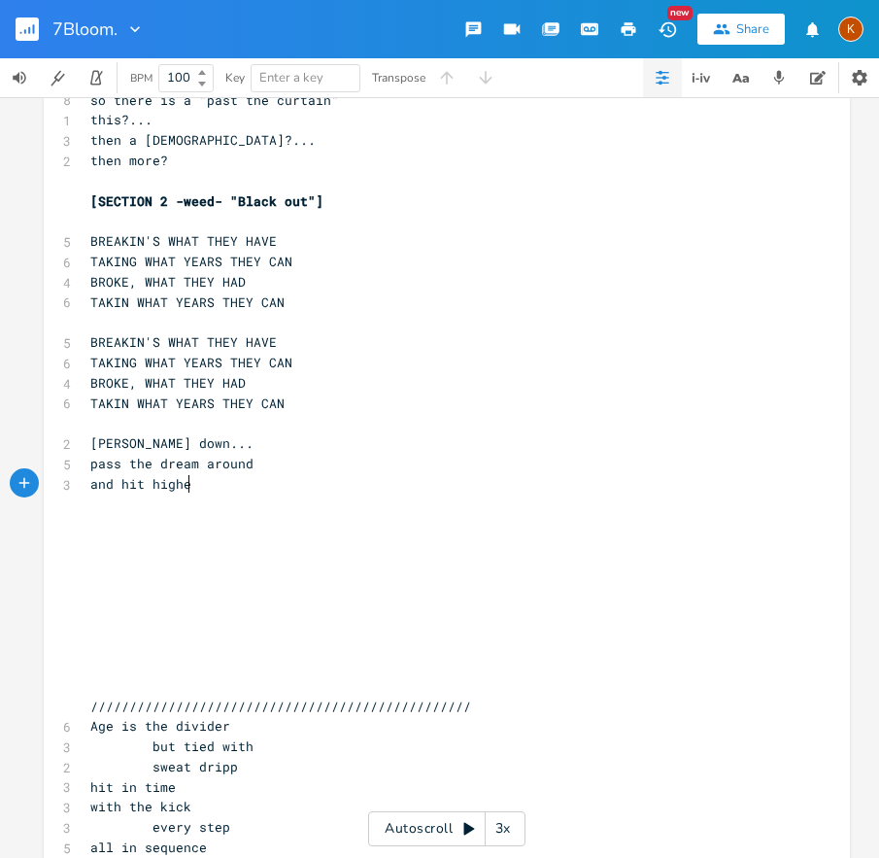
scroll to position [0, 80]
type textarea "and hit higher"
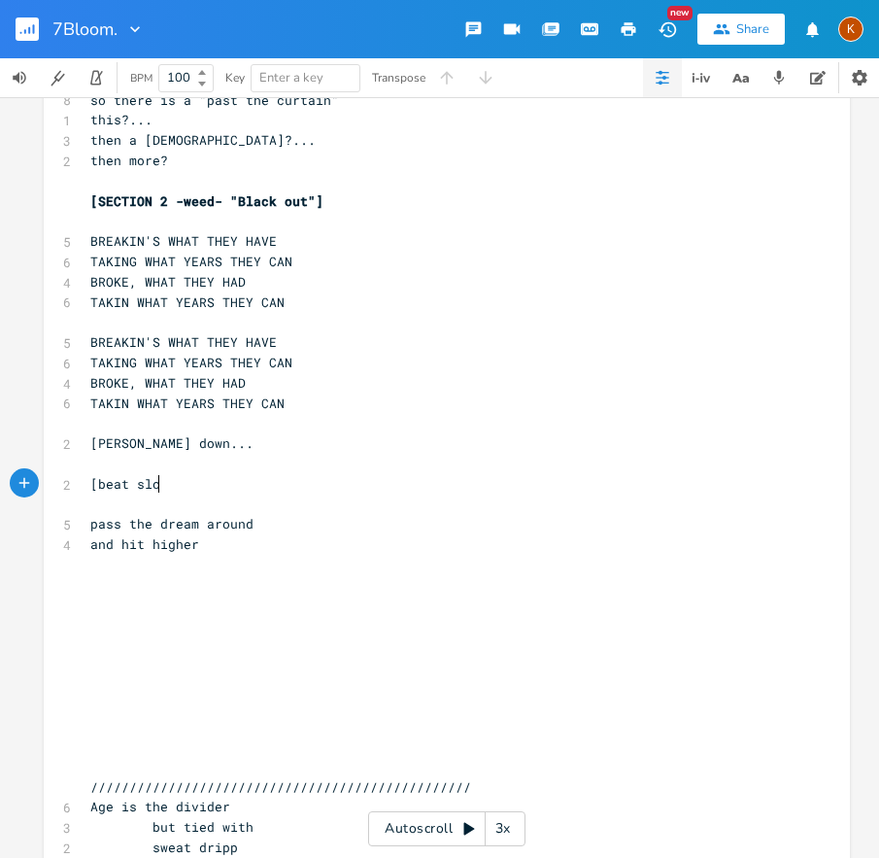
scroll to position [0, 61]
type textarea "[beat slow]"
type textarea "pm]"
type textarea "eat"
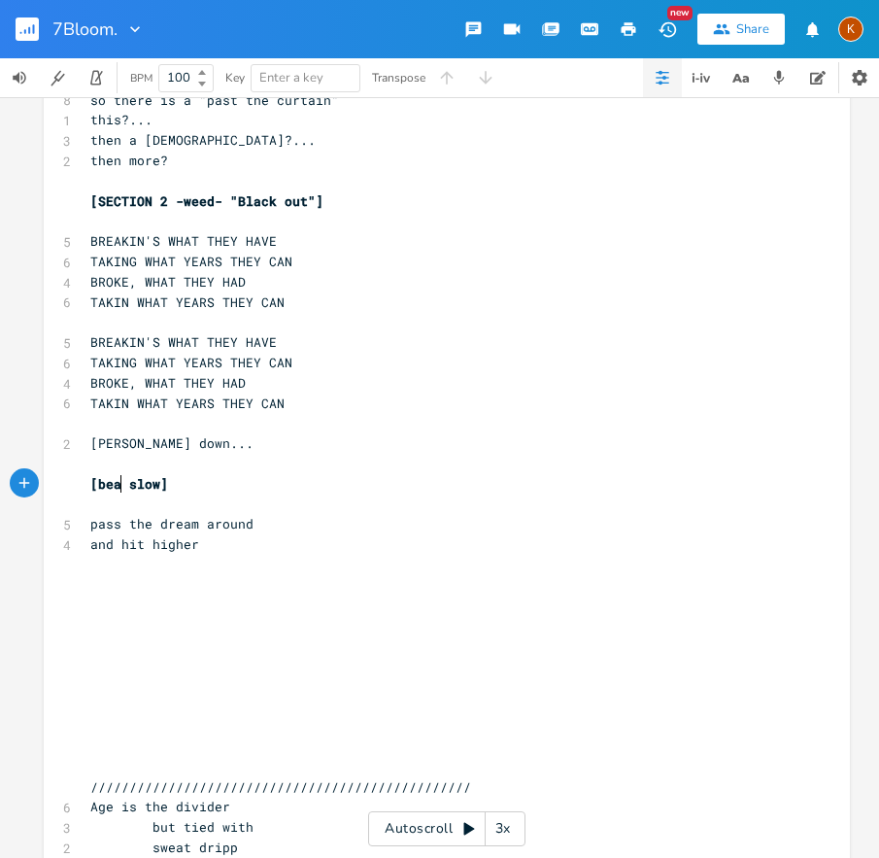
scroll to position [0, 17]
type textarea "s"
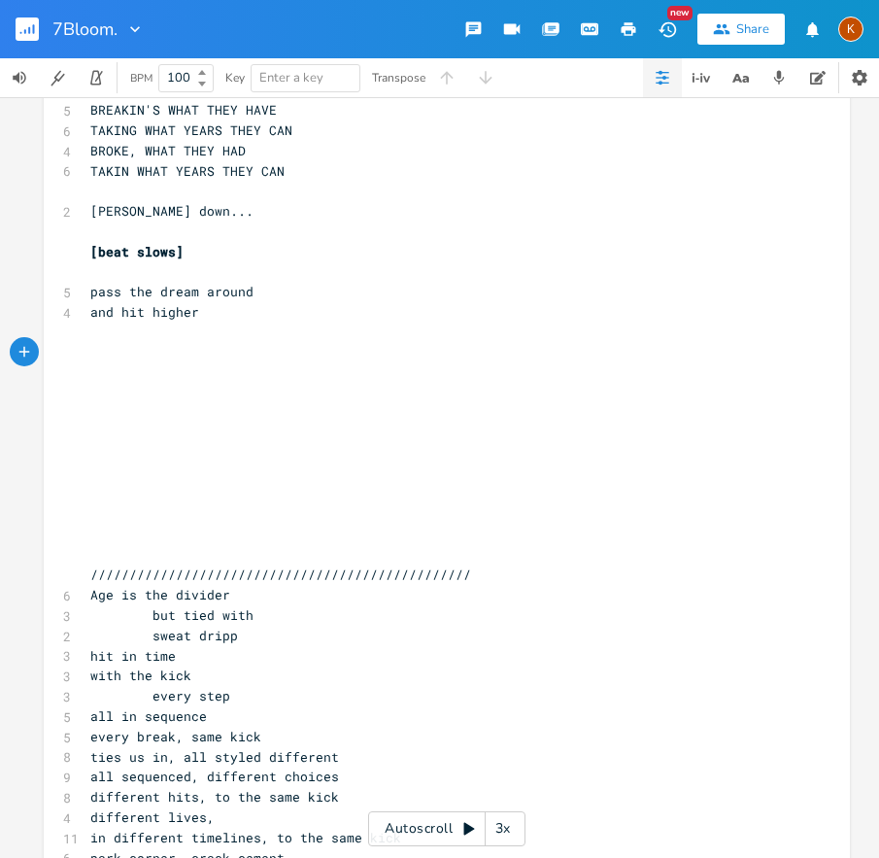
scroll to position [4275, 0]
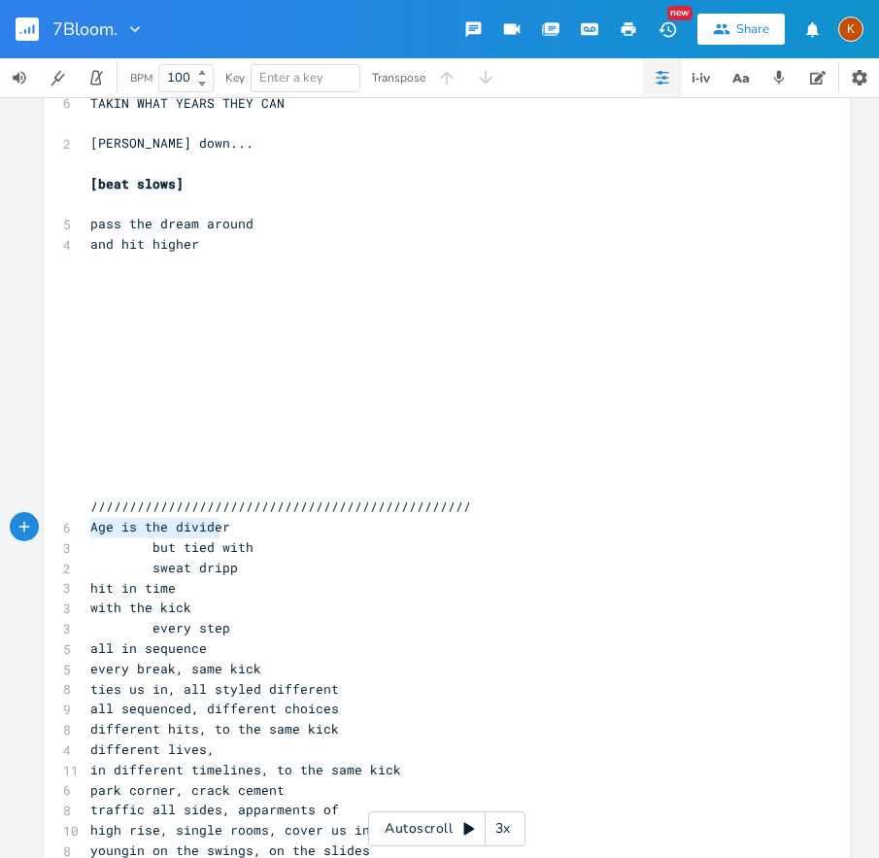
type textarea "Age is the divider"
click at [102, 289] on pre "​" at bounding box center [437, 285] width 702 height 20
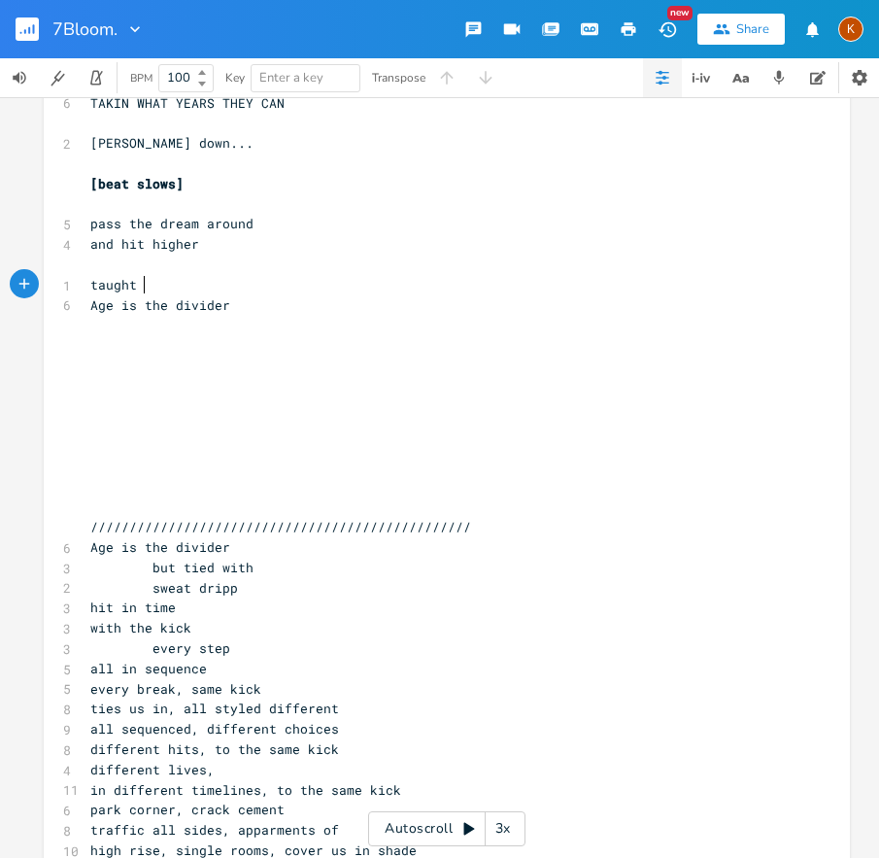
type textarea "taught me"
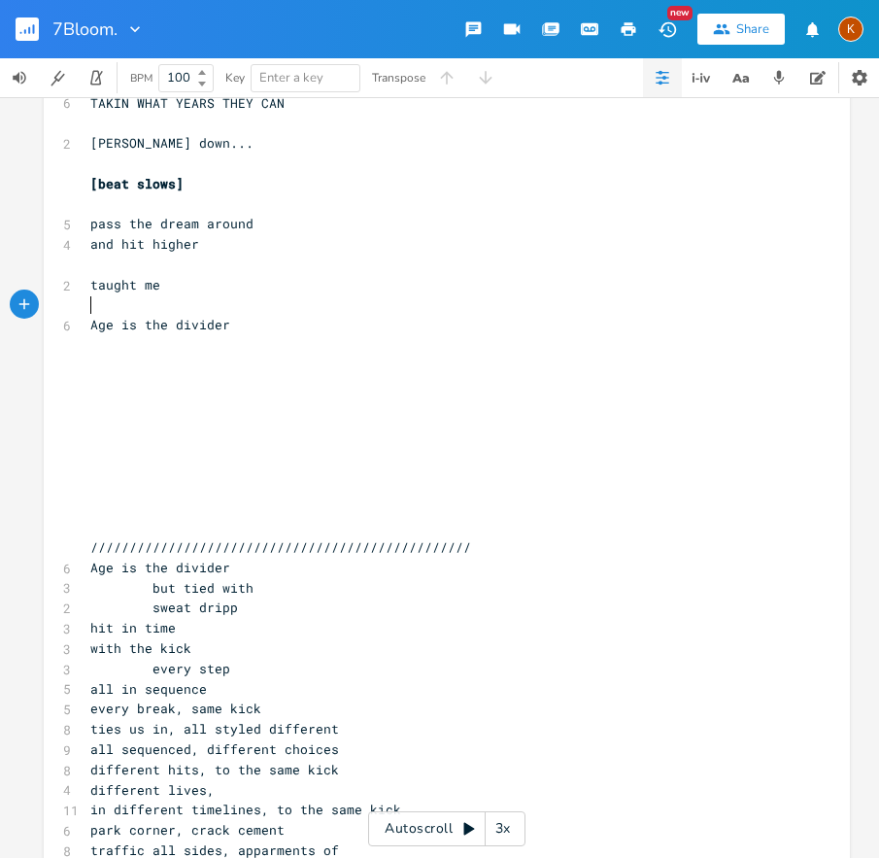
scroll to position [0, 6]
type textarea "k"
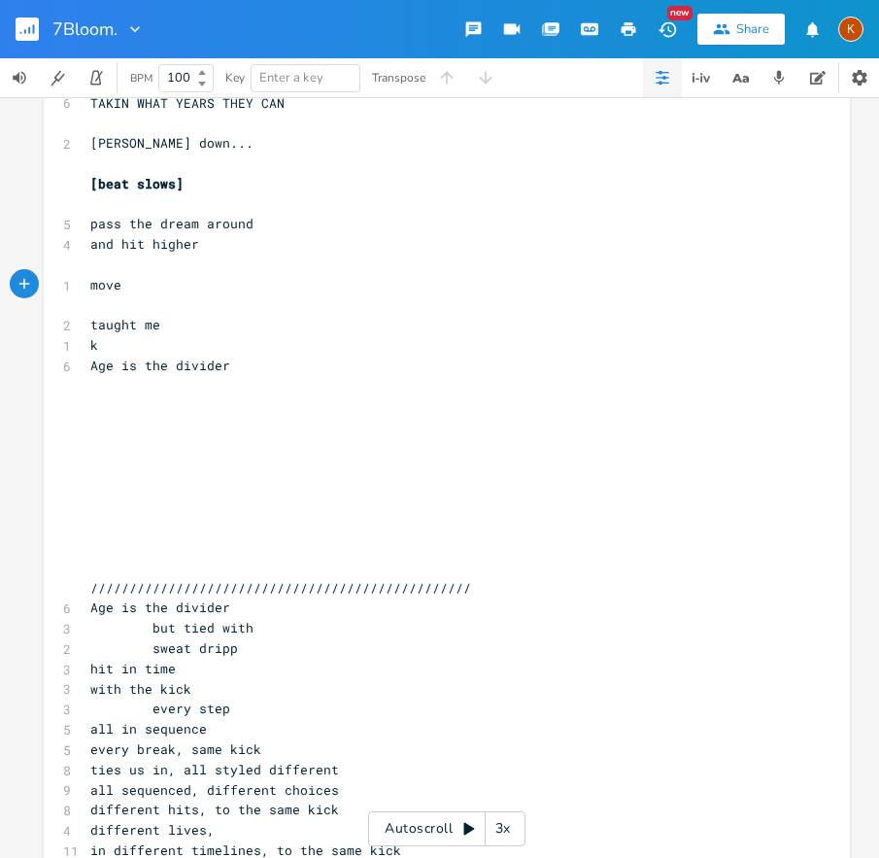
type textarea "move"
type textarea "after hours moves"
type textarea "late"
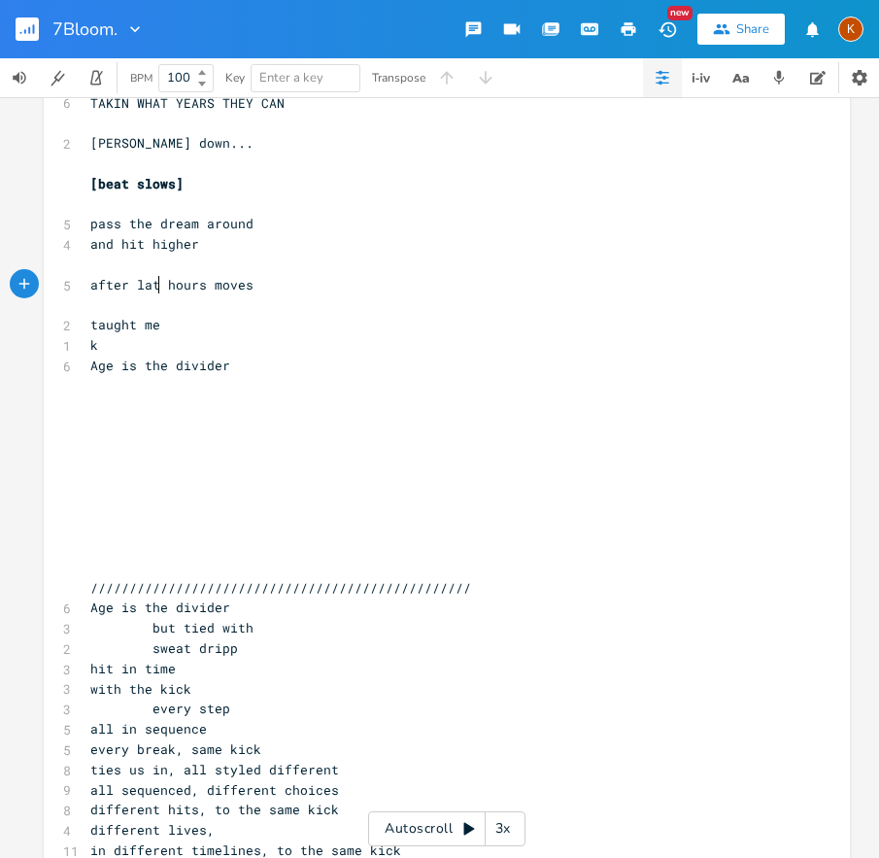
scroll to position [0, 24]
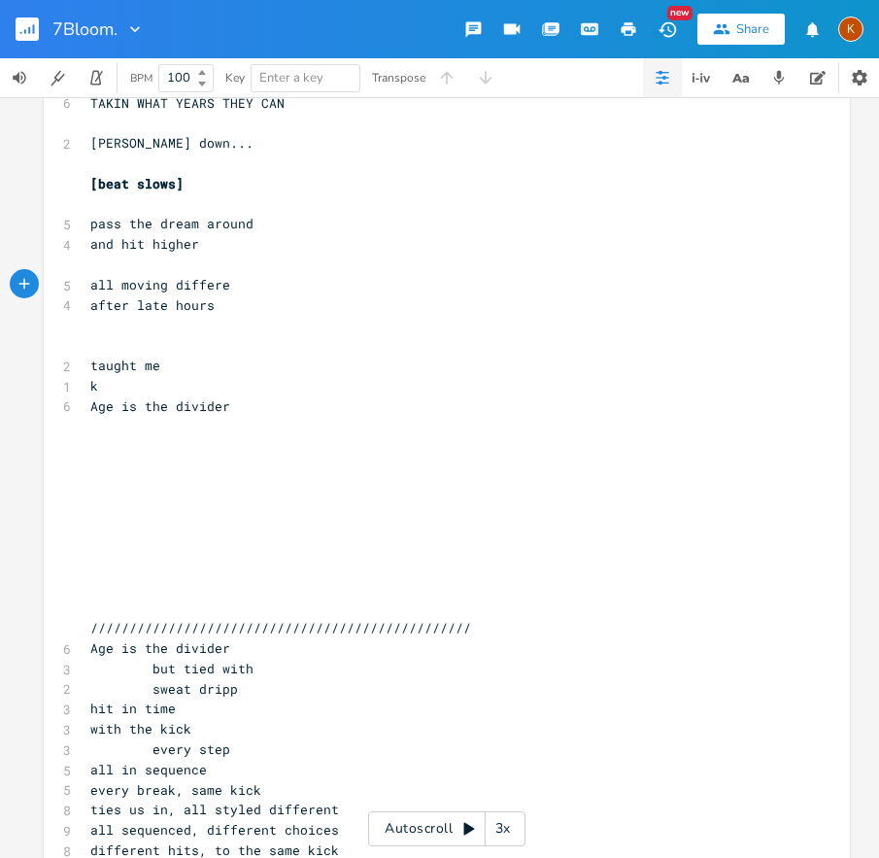
type textarea "all moving different"
click at [144, 379] on pre "k" at bounding box center [437, 386] width 702 height 20
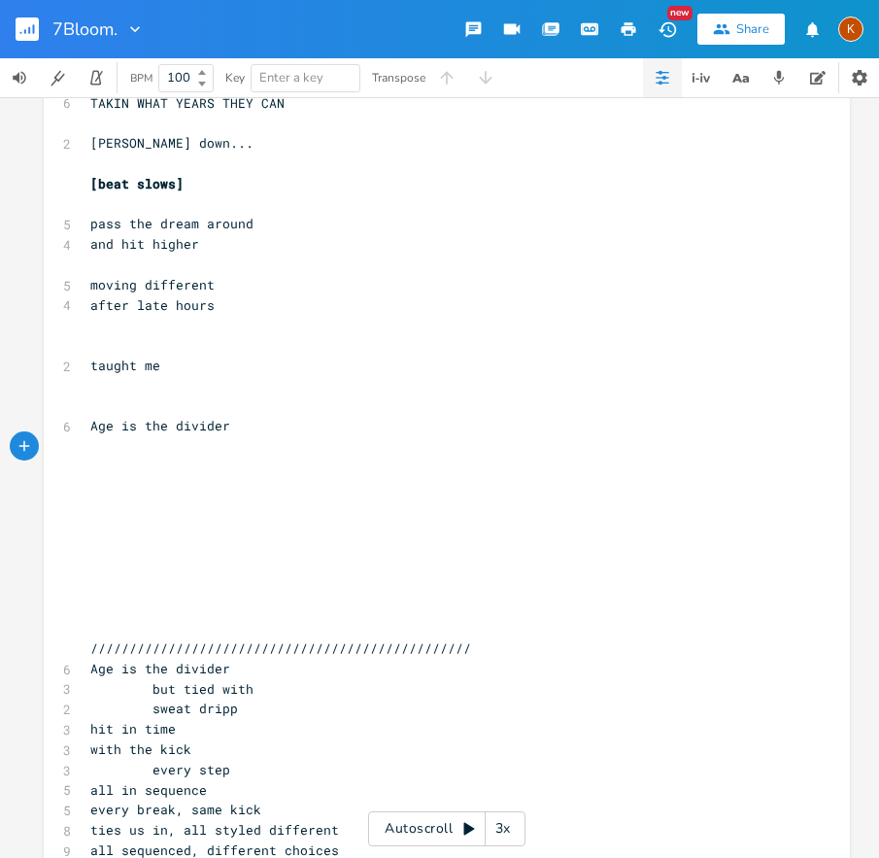
scroll to position [0, 3]
type textarea "I never da"
type textarea "move"
type textarea "ake moves like"
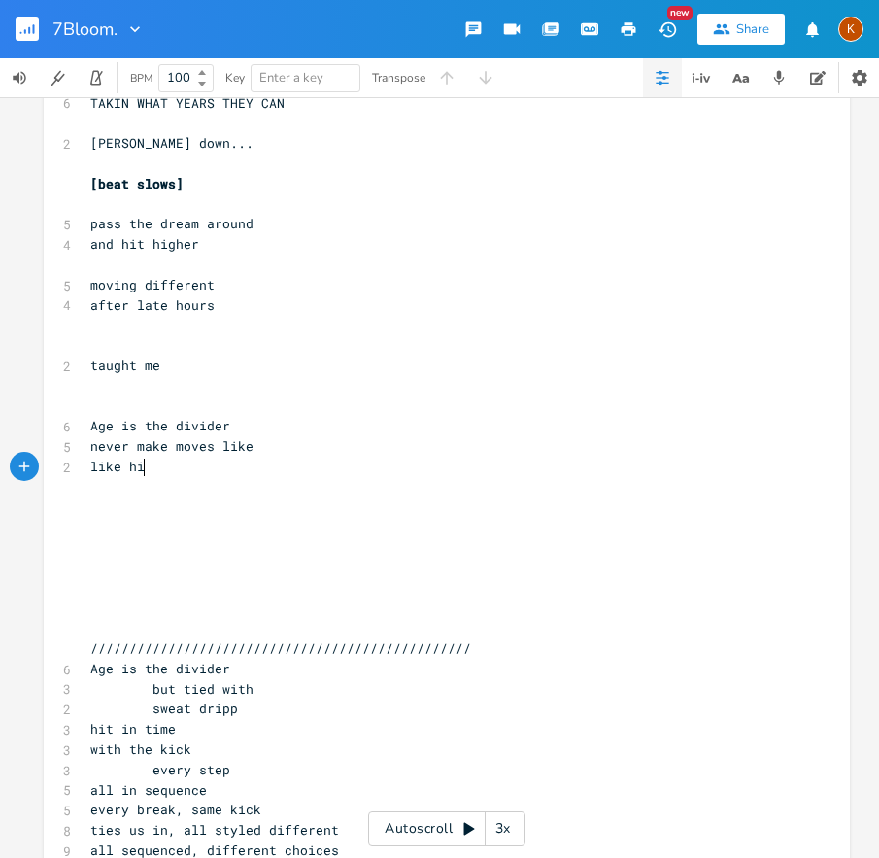
type textarea "like him"
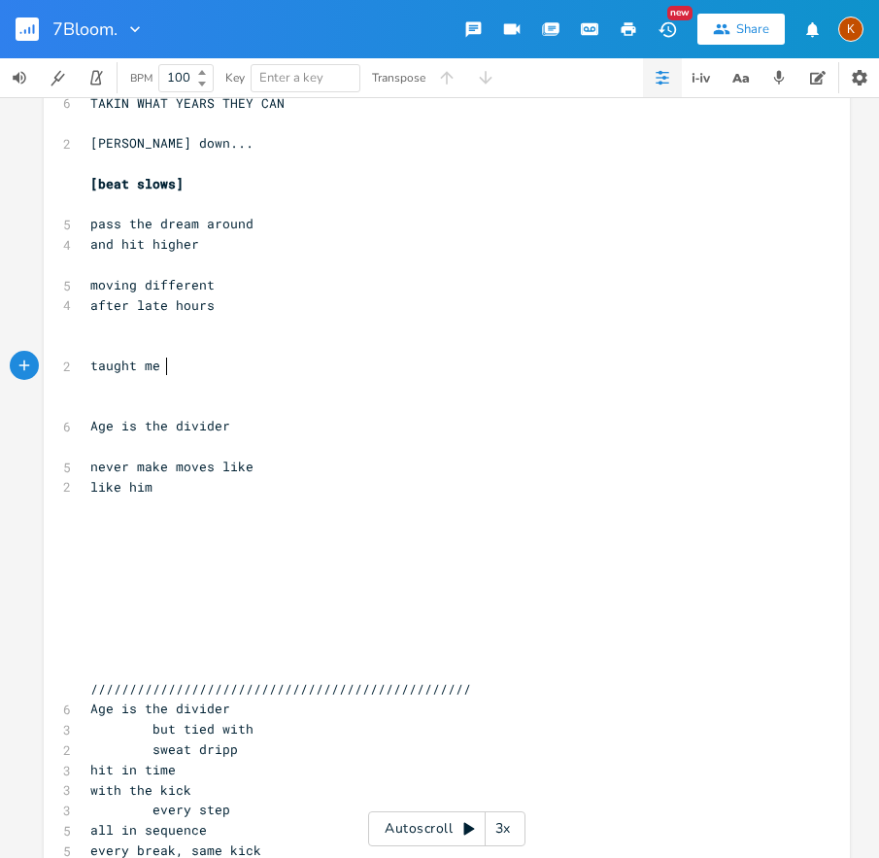
scroll to position [0, 4]
type textarea "this the kick"
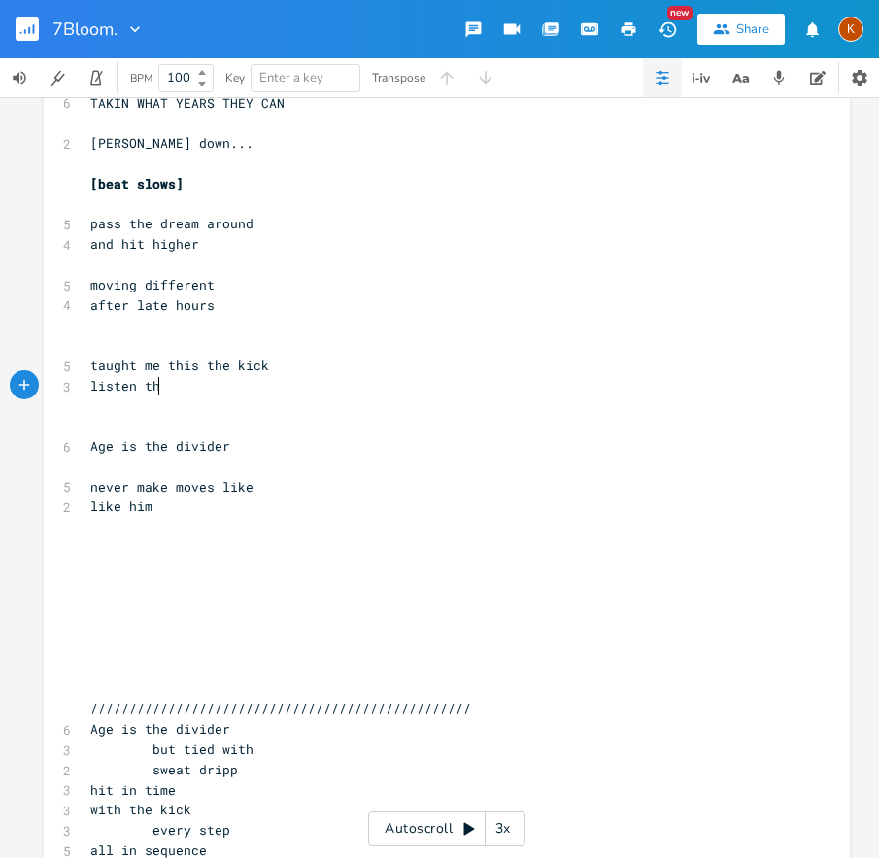
type textarea "listen the"
type textarea "fr"
type textarea "or a snare"
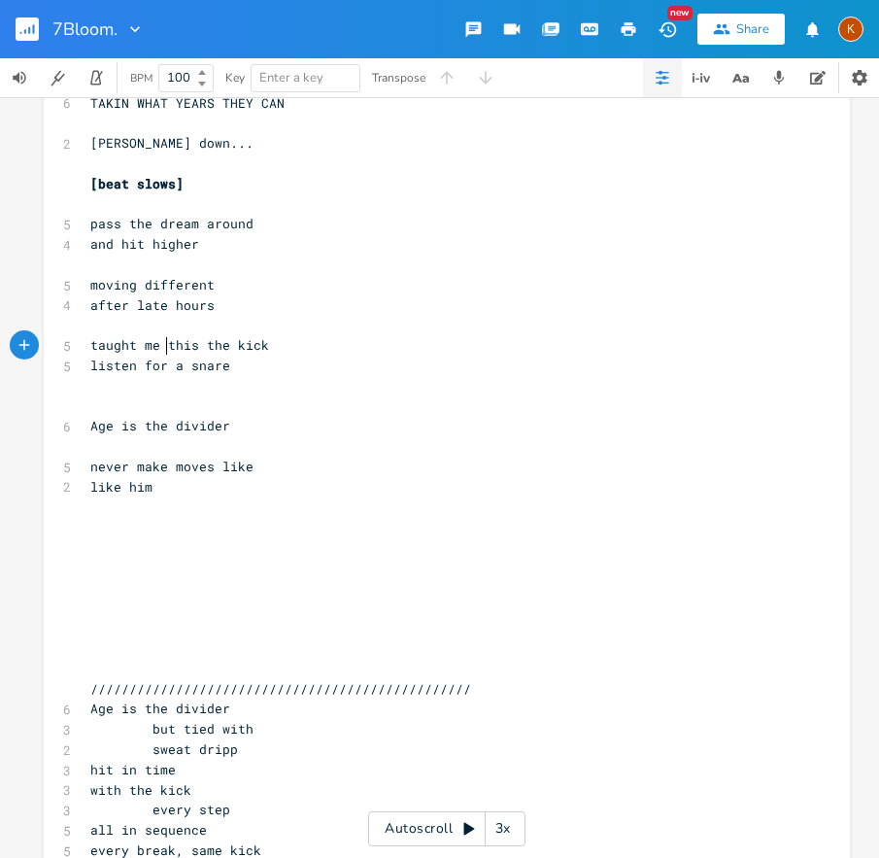
type textarea """
type textarea "and this the"
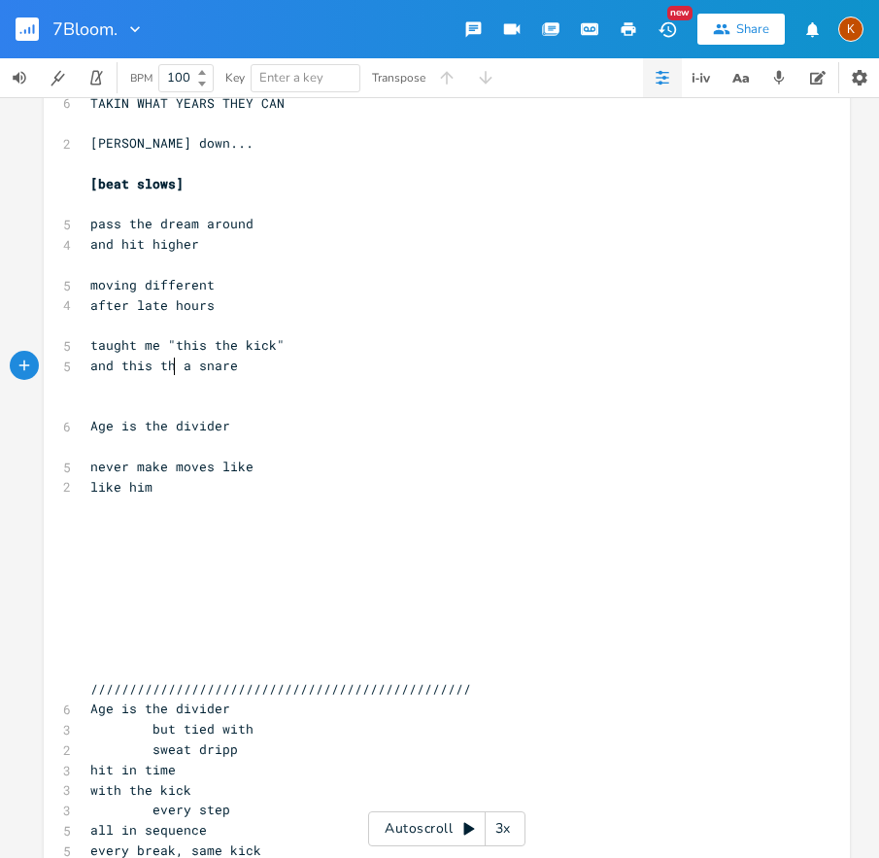
type textarea "e"
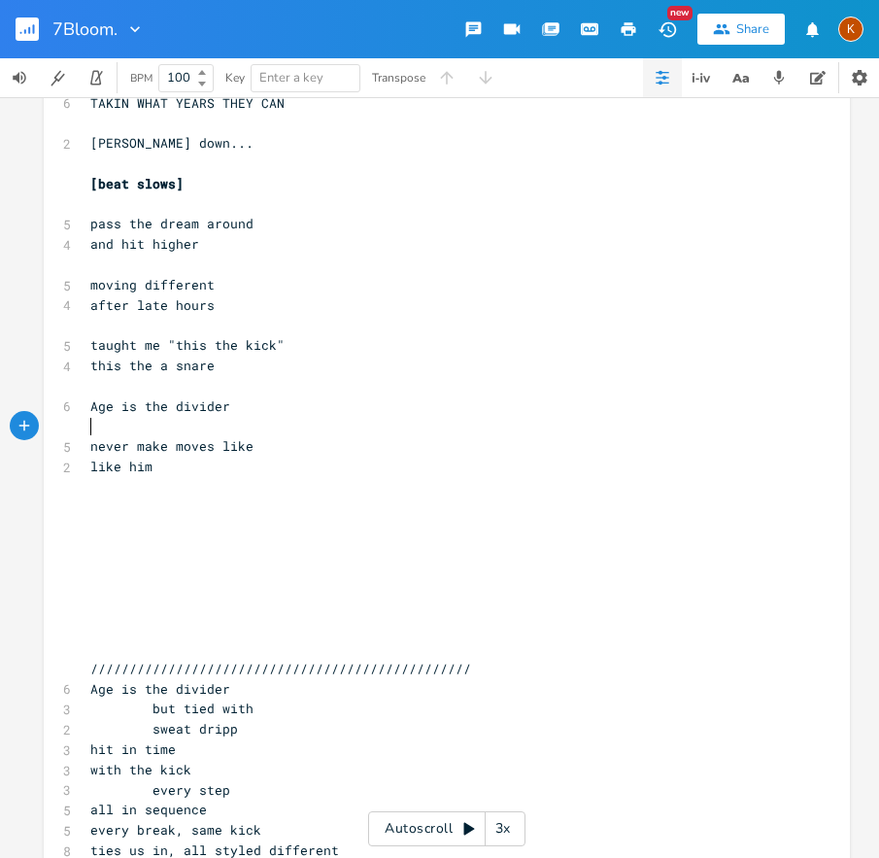
click at [86, 367] on pre "this the a snare" at bounding box center [437, 366] width 702 height 20
type textarea """
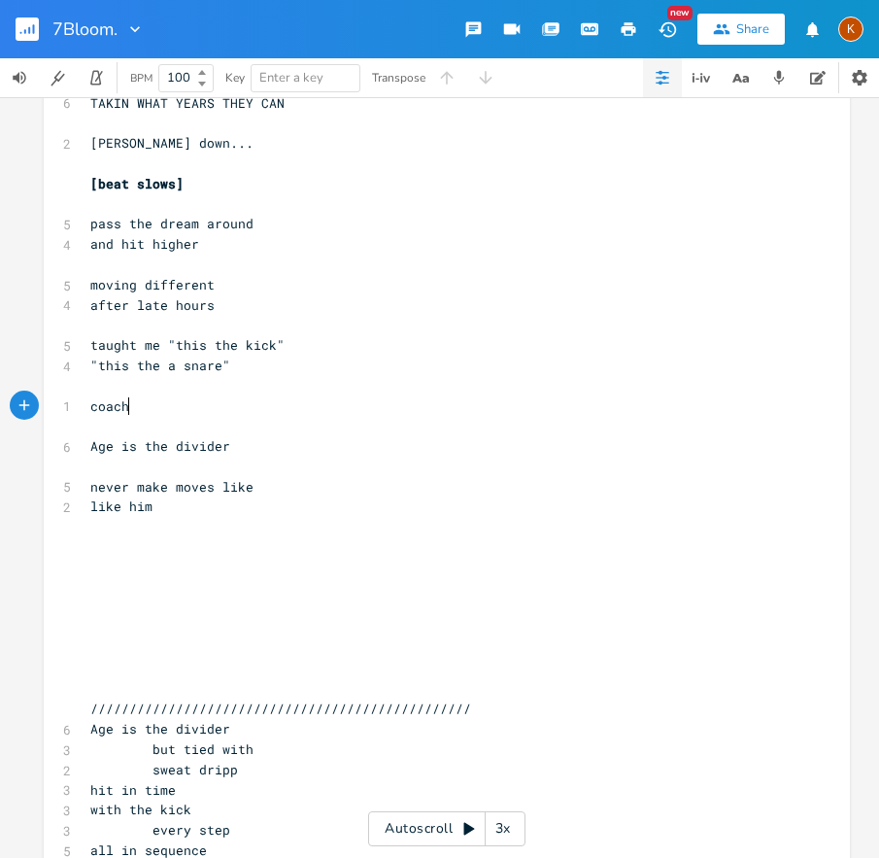
scroll to position [0, 35]
type textarea "coach got many cares"
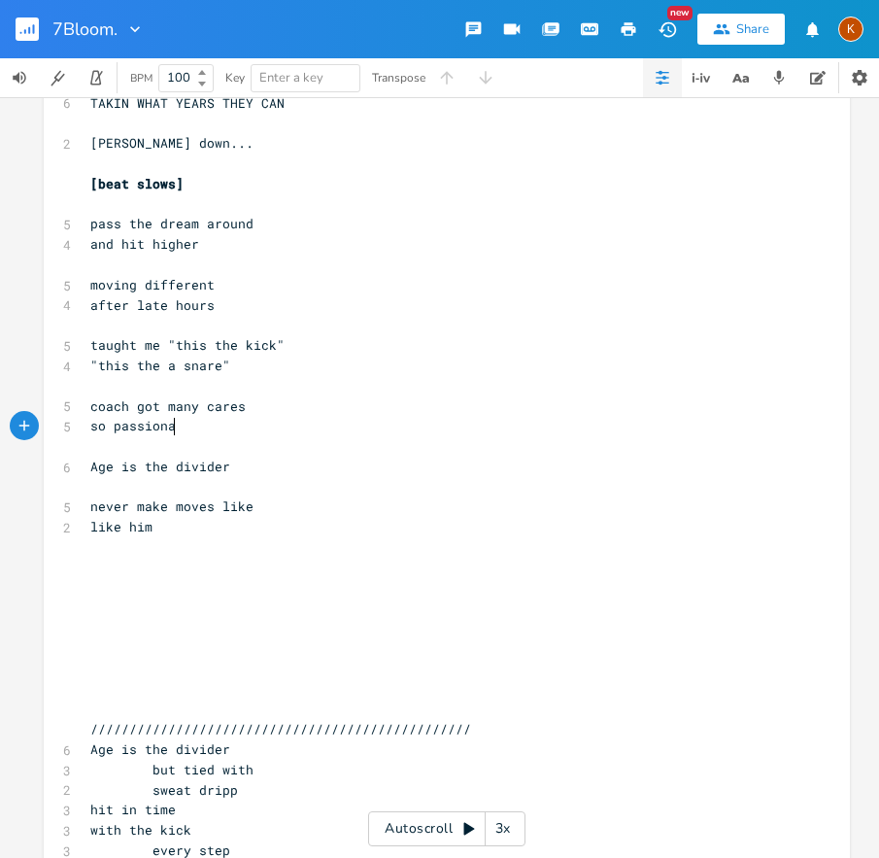
scroll to position [0, 79]
type textarea "so passionate"
type textarea "passionte"
type textarea "and"
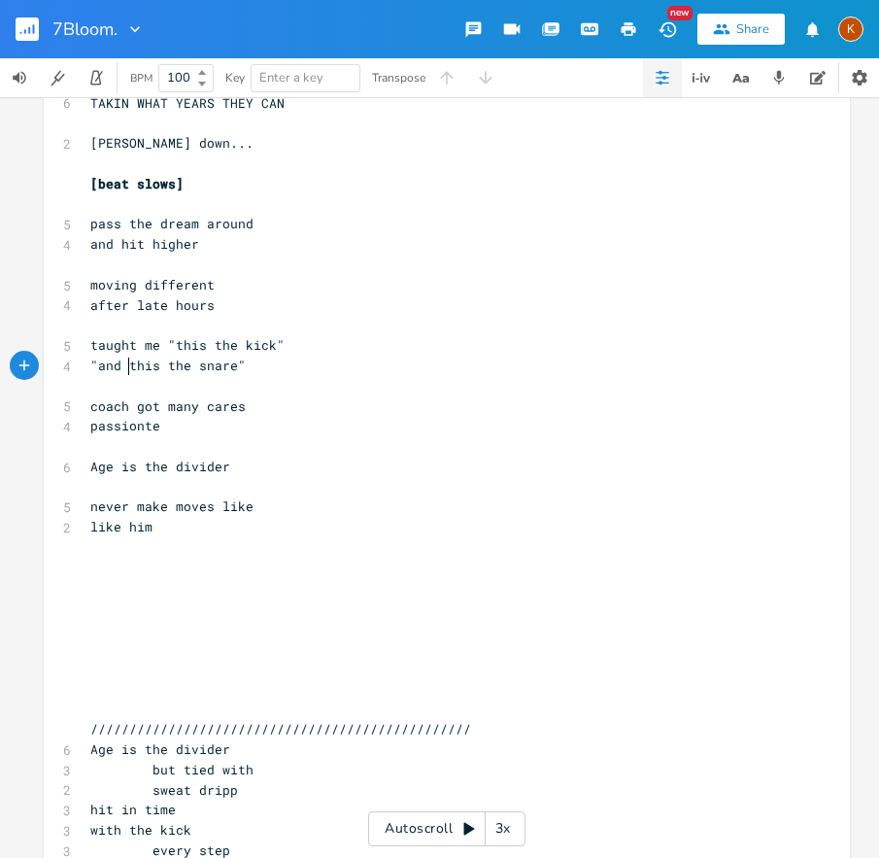
scroll to position [0, 23]
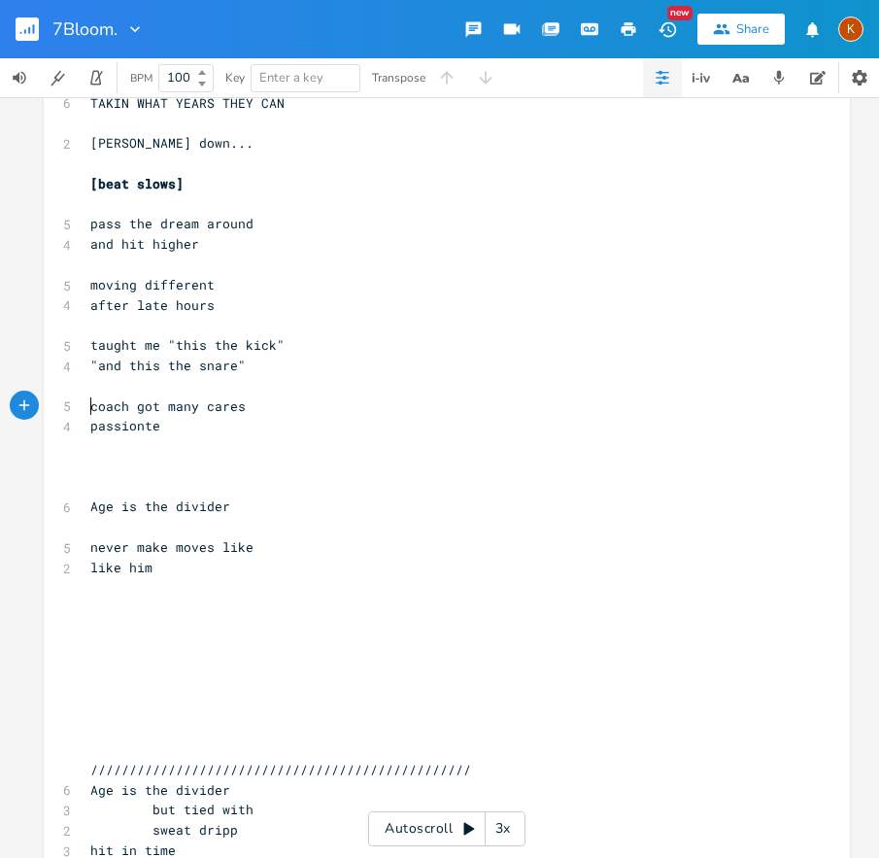
type textarea "coach got many cares passionte"
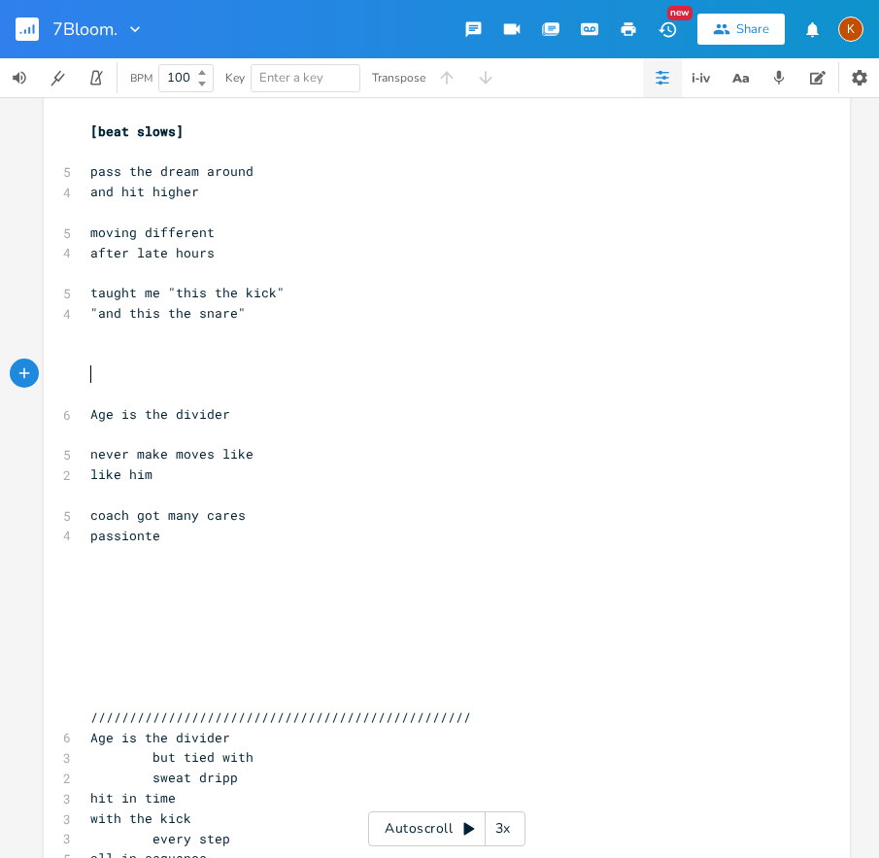
scroll to position [4421, 0]
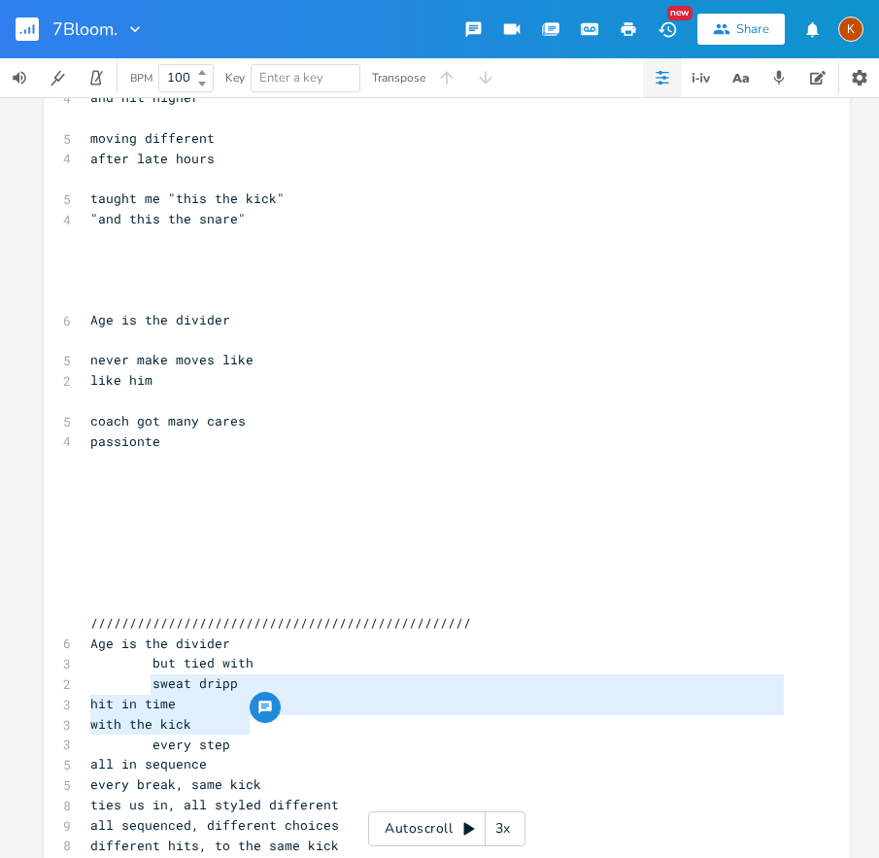
type textarea "sweat dripp hit in time with the kick every step"
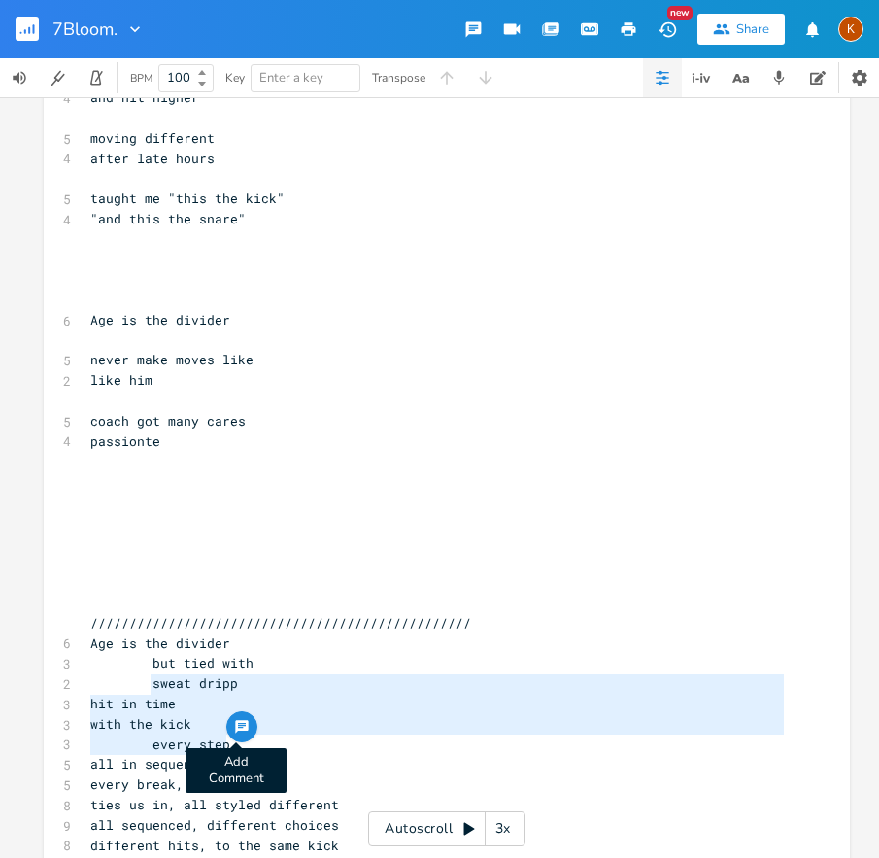
drag, startPoint x: 143, startPoint y: 678, endPoint x: 244, endPoint y: 738, distance: 117.2
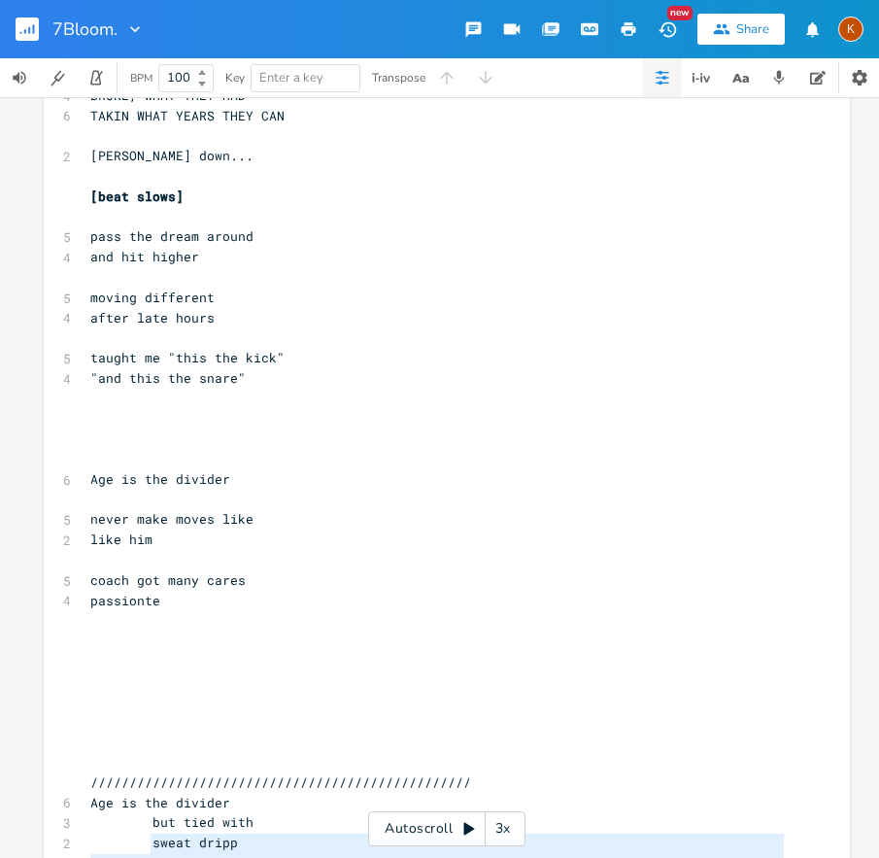
scroll to position [4260, 0]
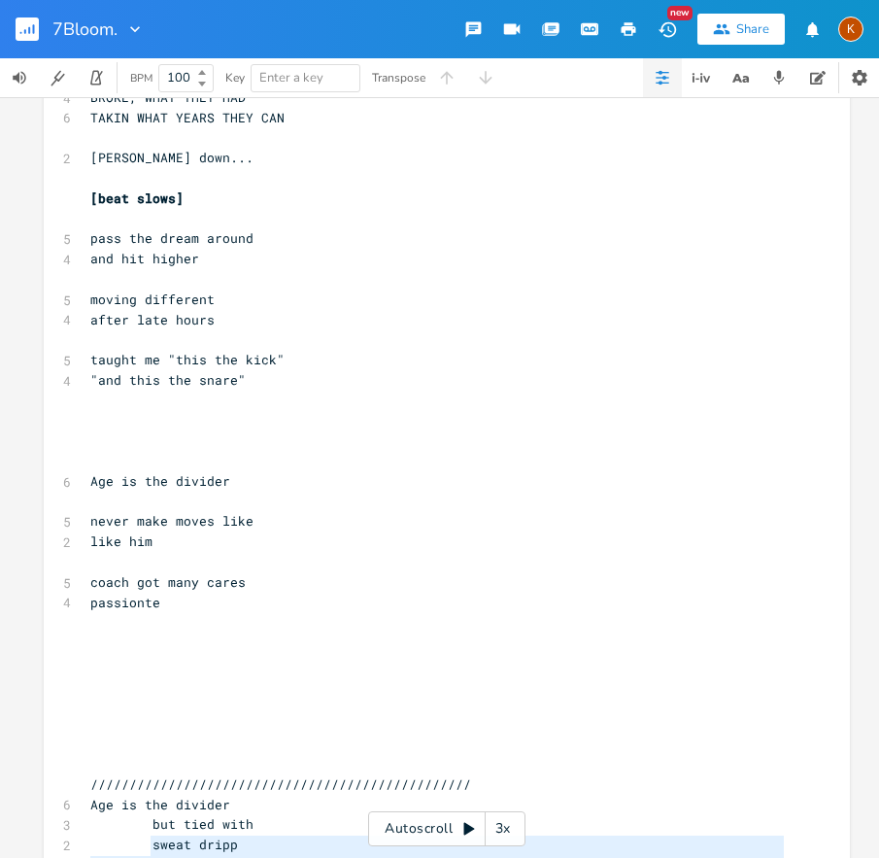
click at [92, 411] on pre "​" at bounding box center [437, 421] width 702 height 20
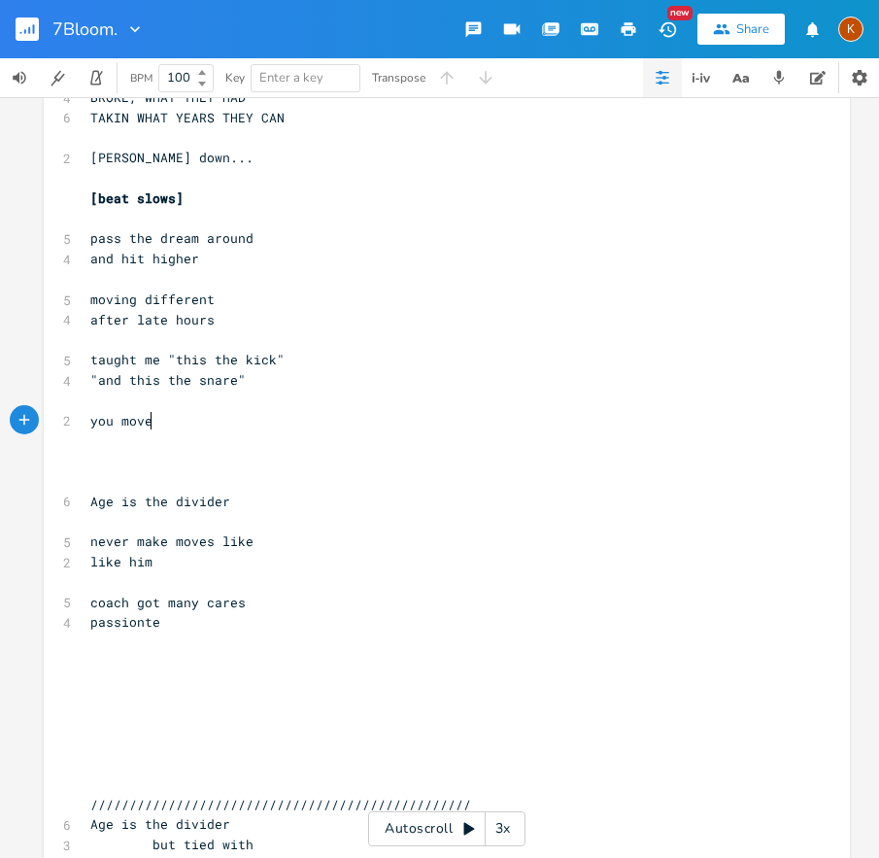
scroll to position [0, 55]
type textarea "you move thor"
click at [90, 473] on pre "​" at bounding box center [437, 481] width 702 height 20
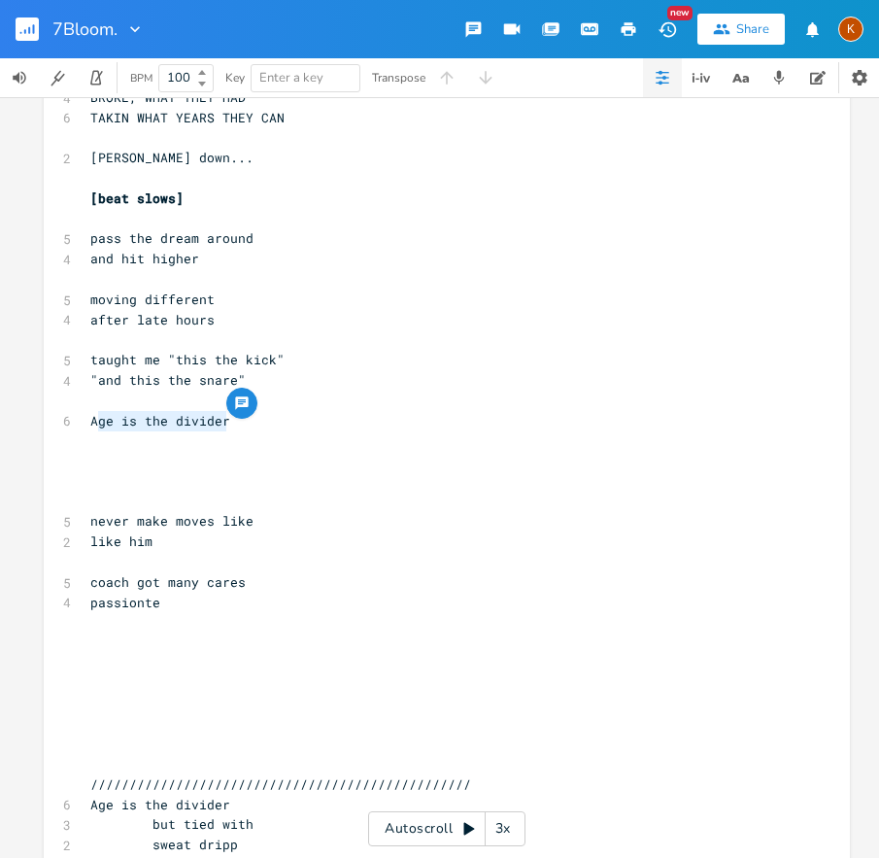
type textarea "Age is the divider"
drag, startPoint x: 248, startPoint y: 422, endPoint x: 79, endPoint y: 418, distance: 169.1
click at [86, 420] on pre "Age is the divider" at bounding box center [437, 421] width 702 height 20
type textarea "Mo"
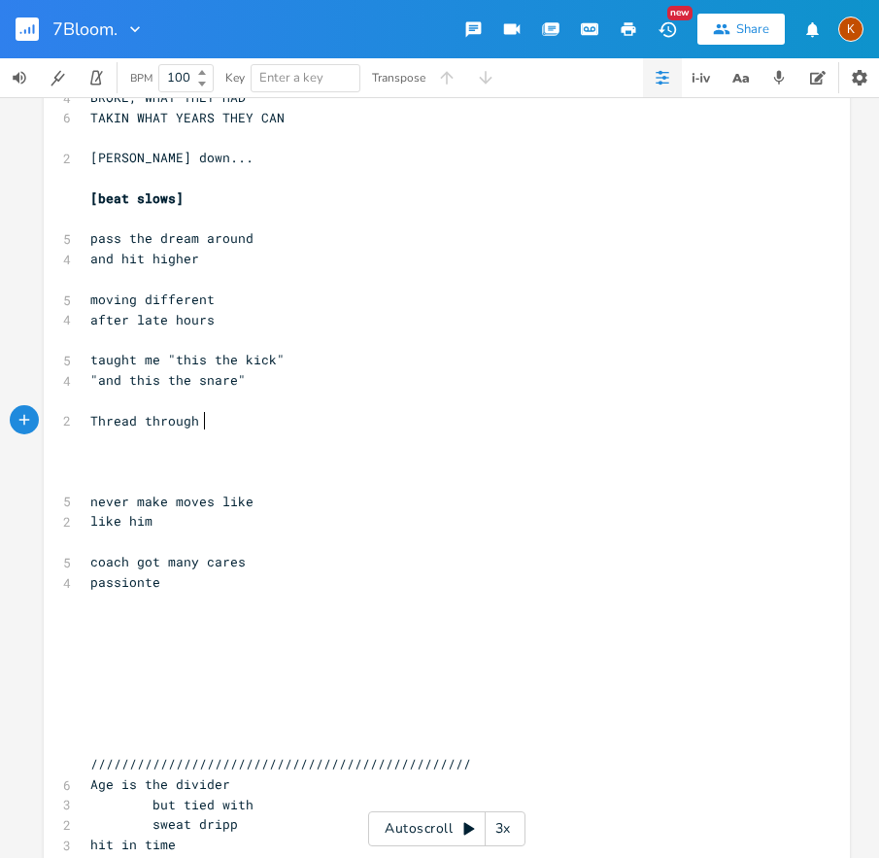
type textarea "Thread through it"
type textarea "usei"
type textarea "Use it and threat"
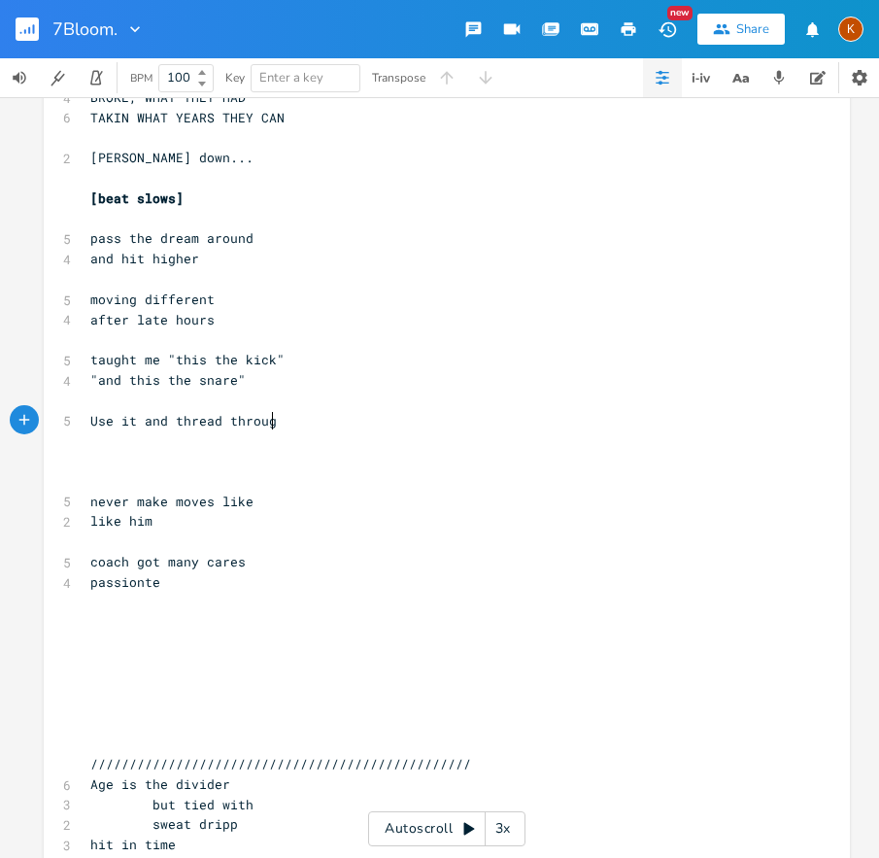
type textarea "d through"
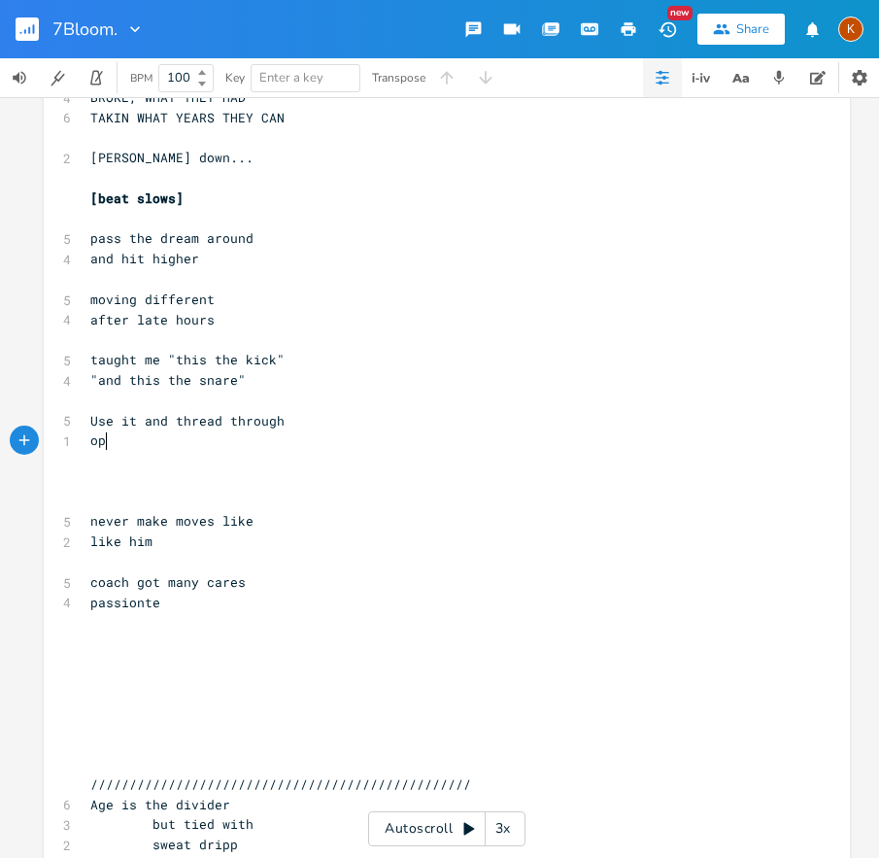
type textarea "open"
type textarea "relax and"
type textarea "cypher"
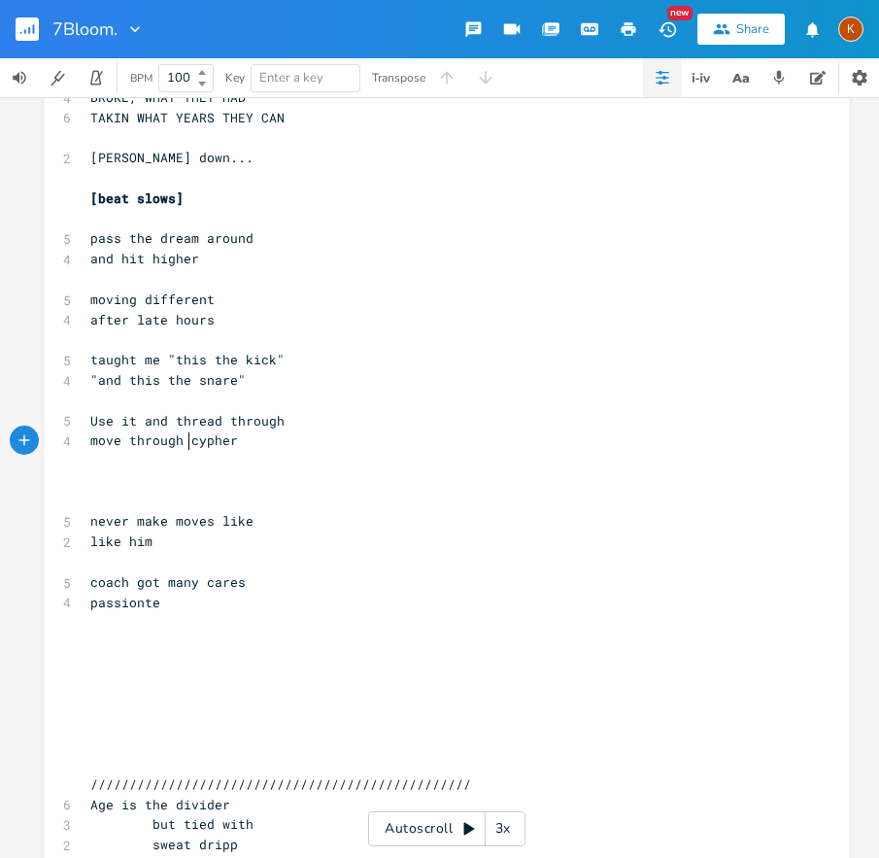
scroll to position [0, 84]
type textarea "move through the"
type textarea """
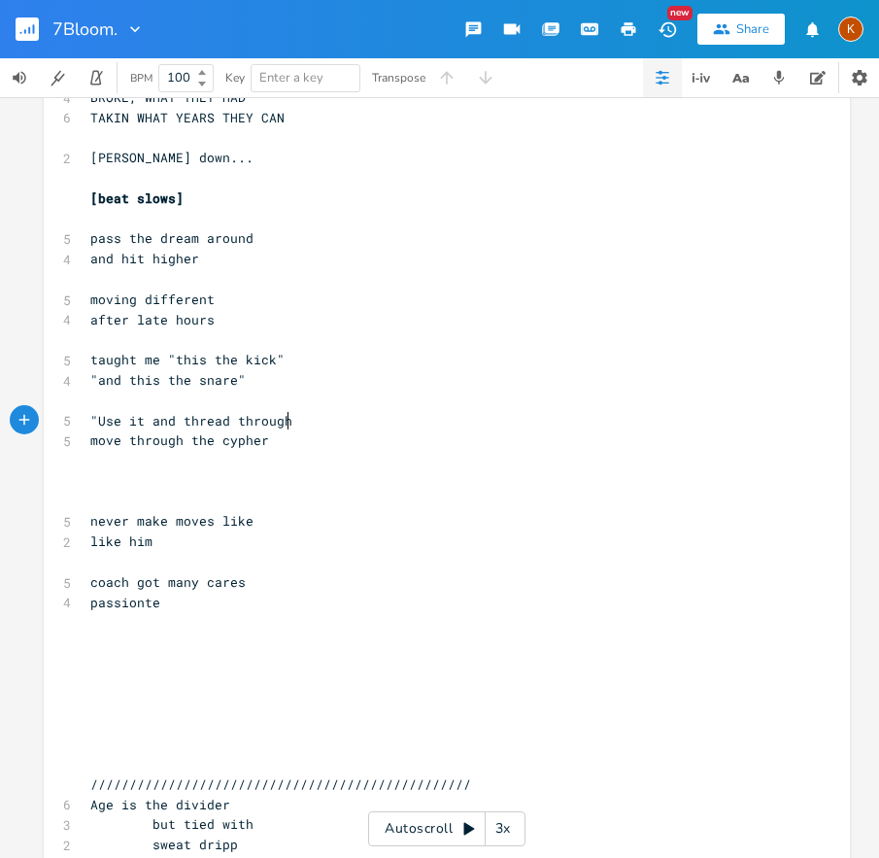
type textarea """
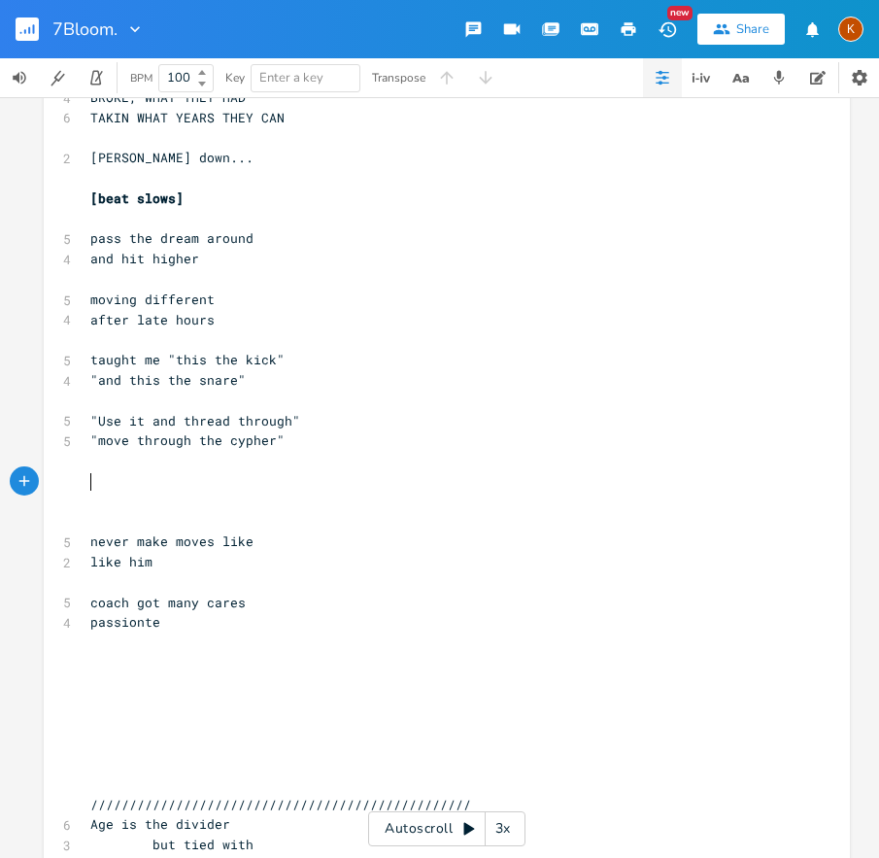
type textarea "s"
type textarea "passs"
type textarea "this and you can move"
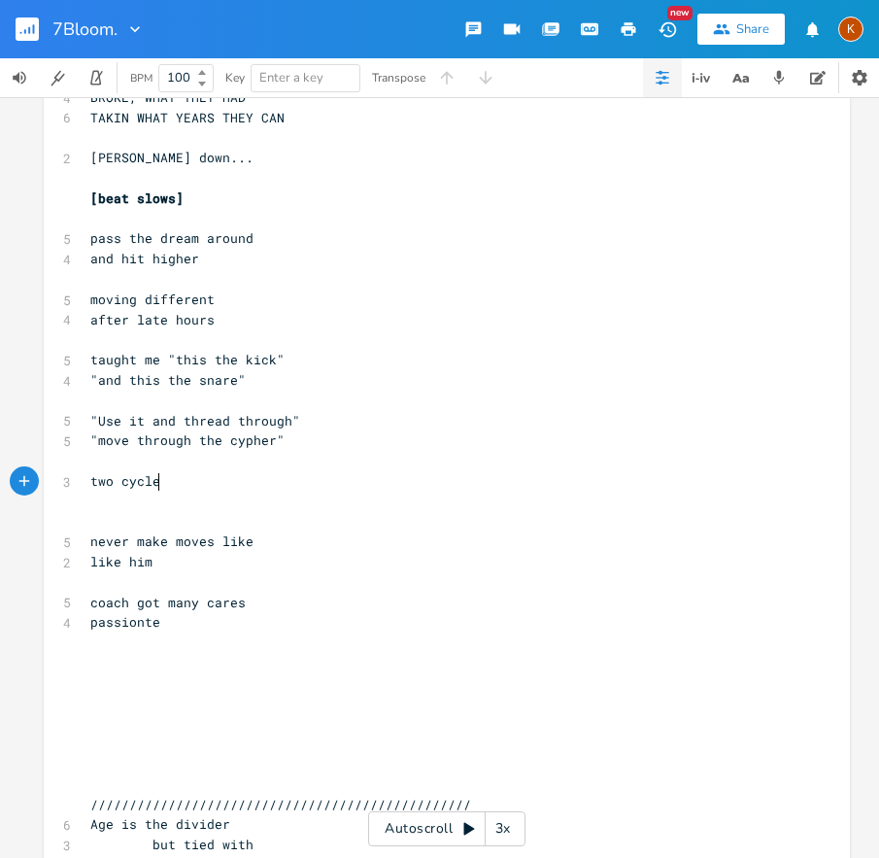
type textarea "two cycles"
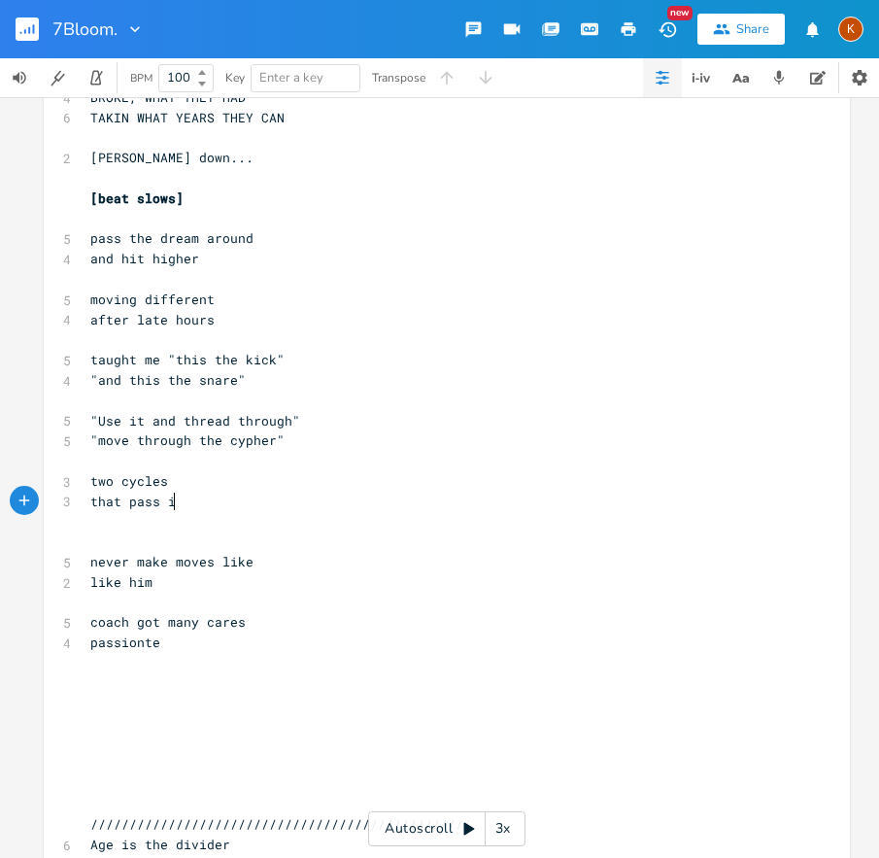
type textarea "that pass it"
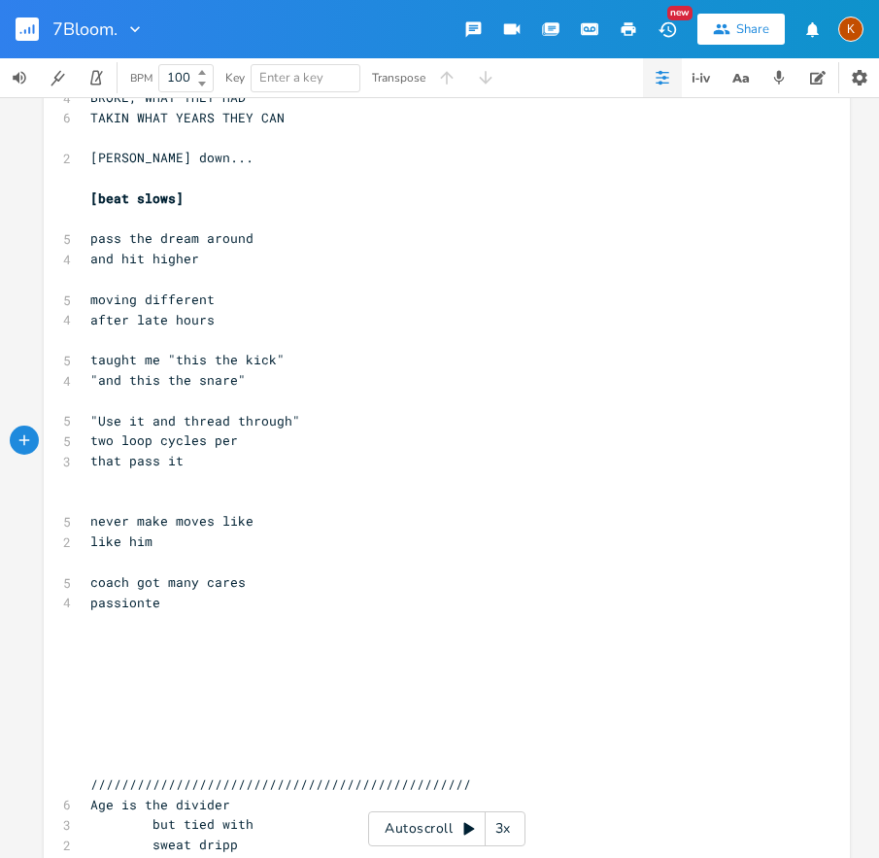
scroll to position [0, 89]
type textarea "loop cycles per persopn"
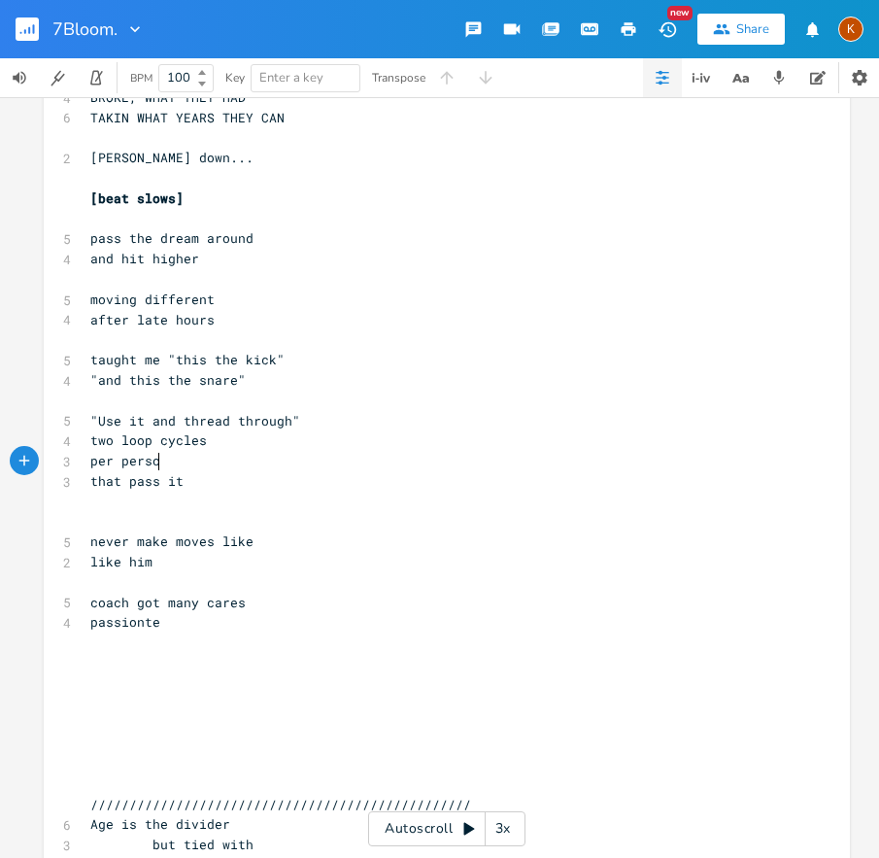
type textarea "n"
type textarea "two loop cycles"
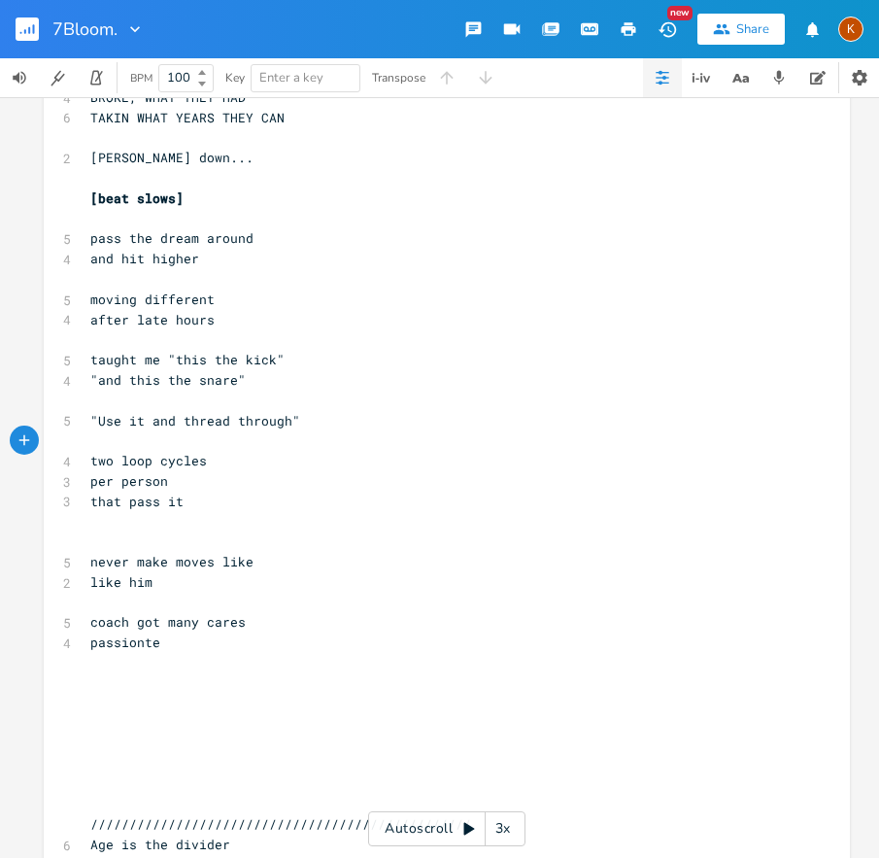
type textarea """
type textarea "hold it, stay steady, drag r"
type textarea "throgu"
type textarea "ugh"
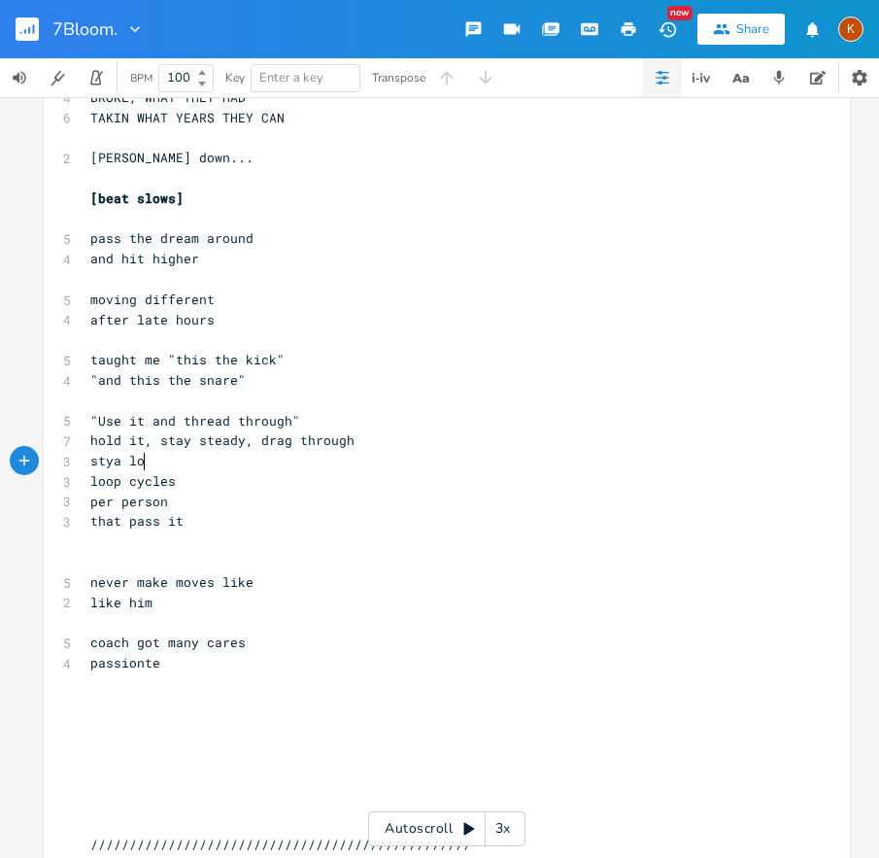
scroll to position [0, 46]
type textarea "stya loo"
type textarea "ay loose"
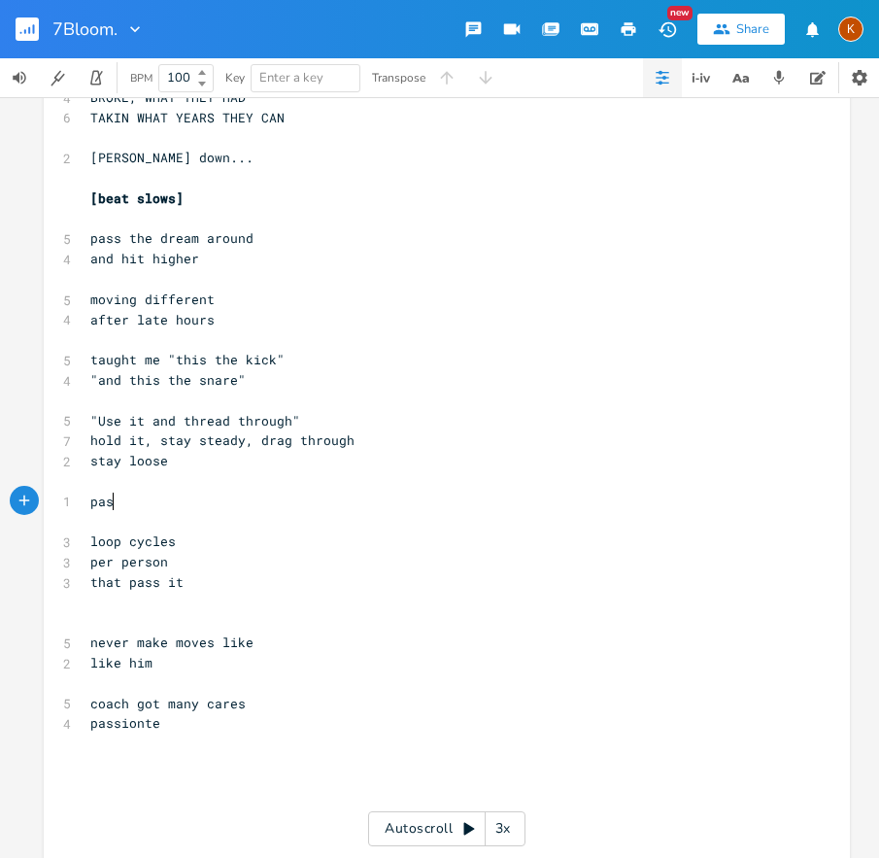
type textarea "pass"
type textarea "pass it"
type textarea "take two"
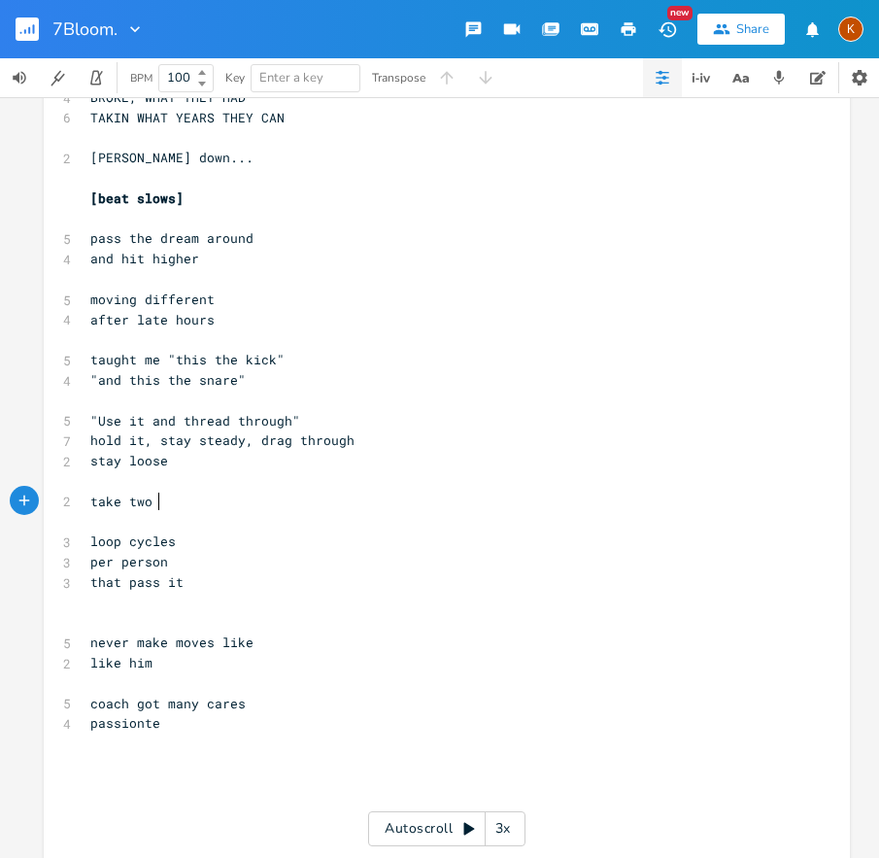
scroll to position [0, 53]
type textarea "then pass"
click at [286, 442] on span "hold it, stay steady, drag through" at bounding box center [222, 439] width 264 height 17
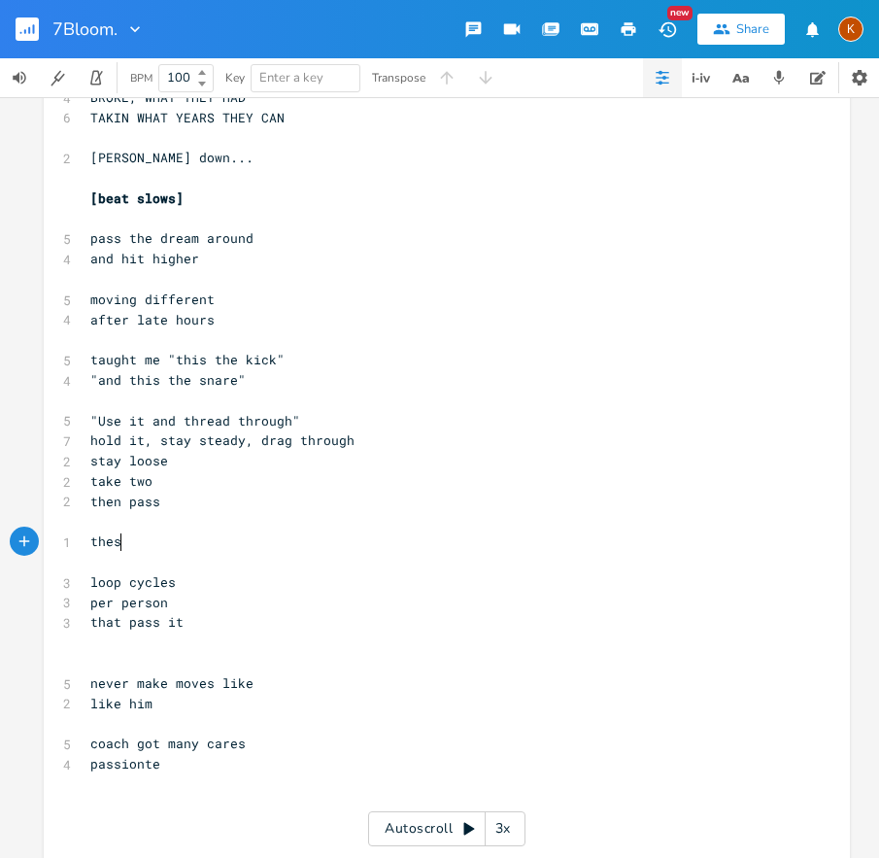
type textarea "these"
type textarea "everyone here can"
type textarea "only dreaming higher"
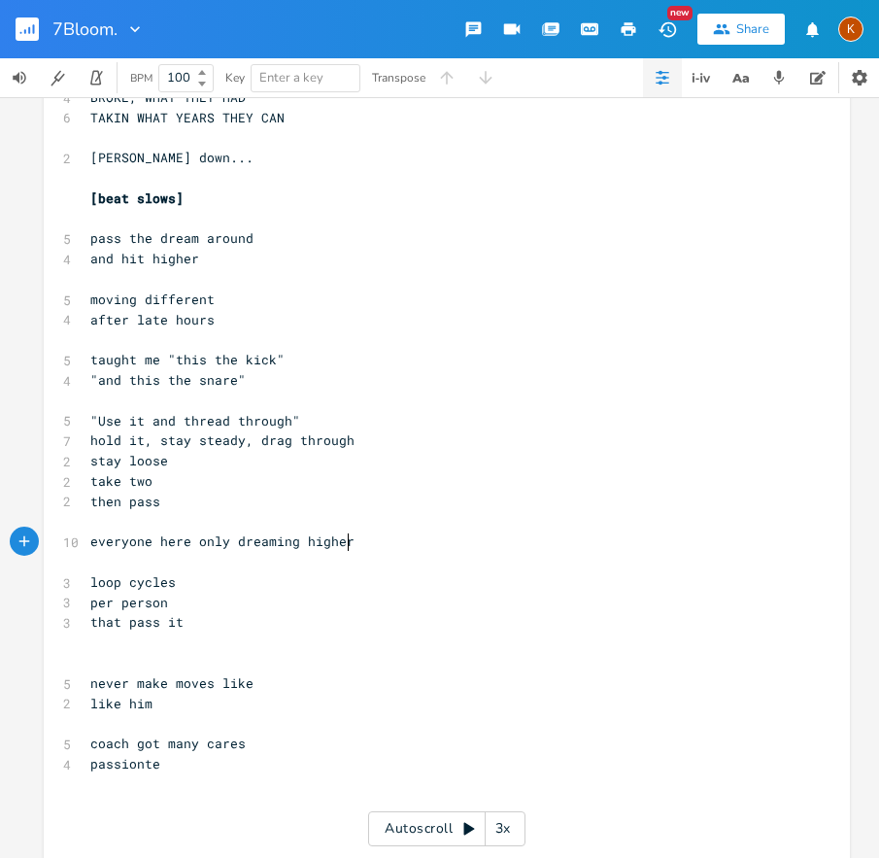
scroll to position [0, 122]
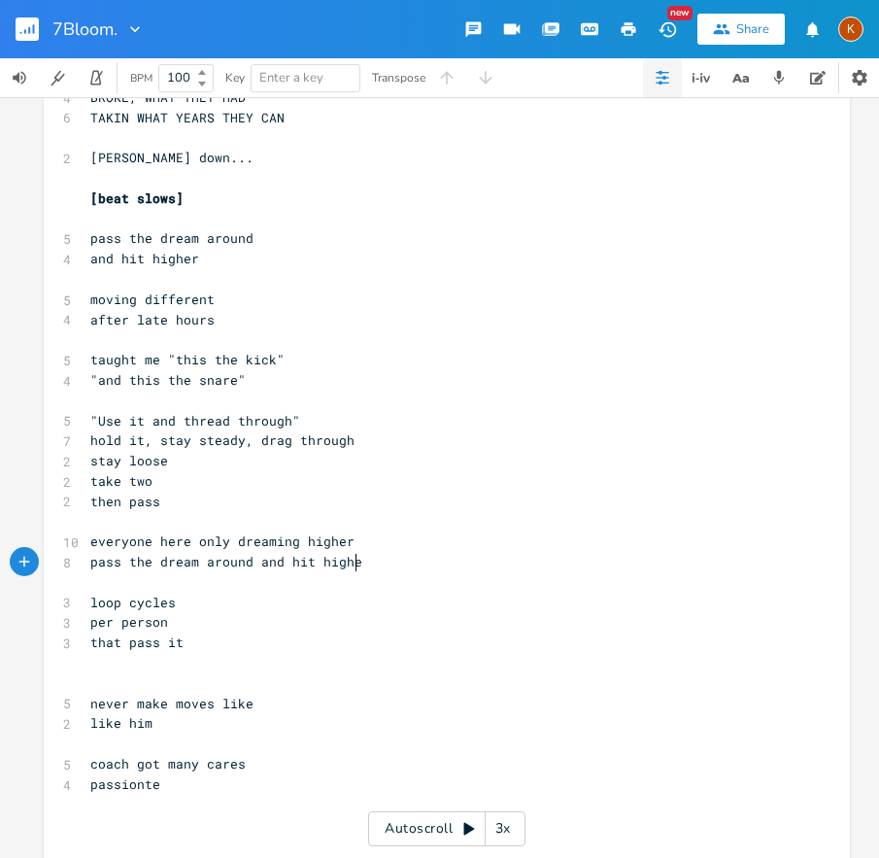
type textarea "pass the dream around and hit higher"
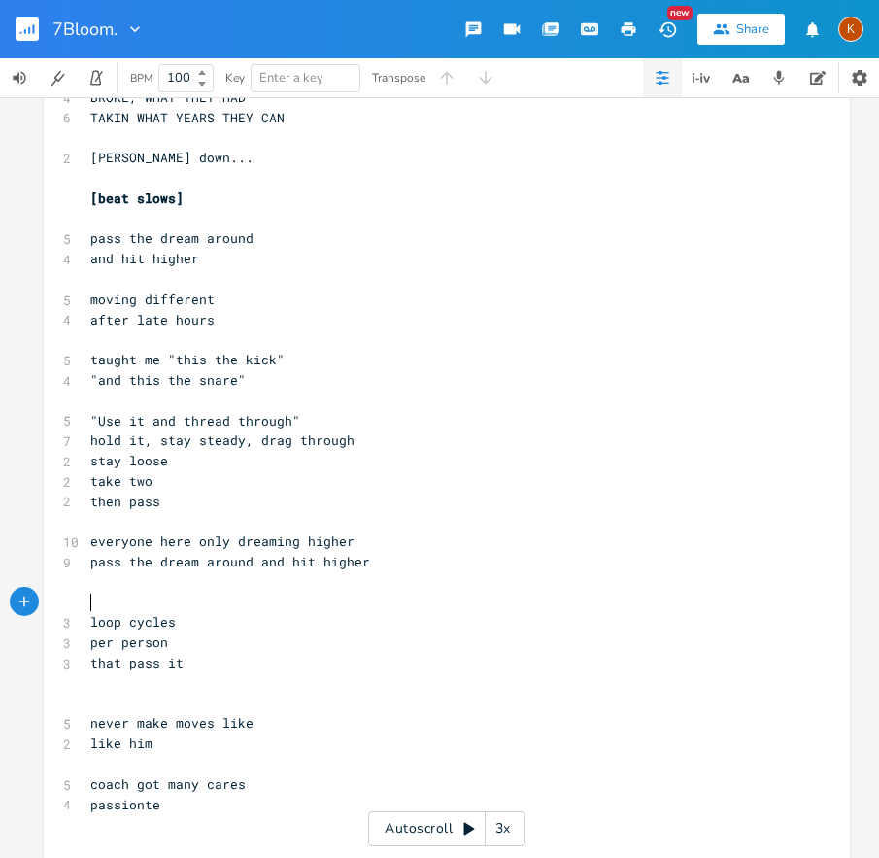
click at [154, 524] on pre "​" at bounding box center [437, 521] width 702 height 20
type textarea "left of you"
type textarea "its"
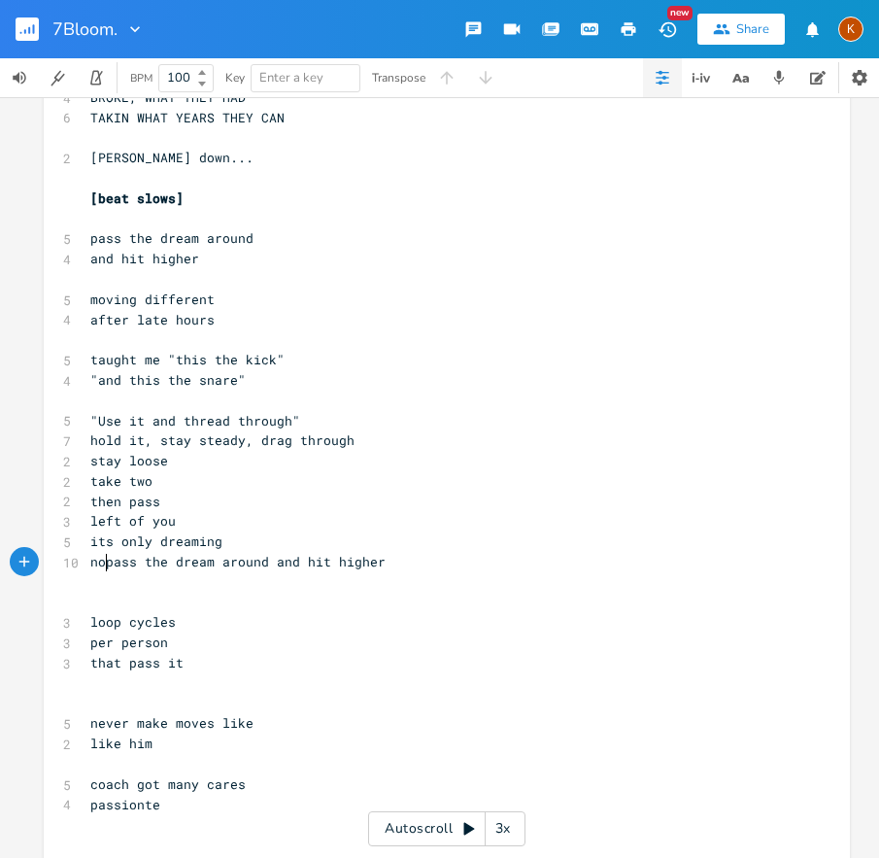
type textarea "no"
type textarea "ing"
type textarea "the dream around and"
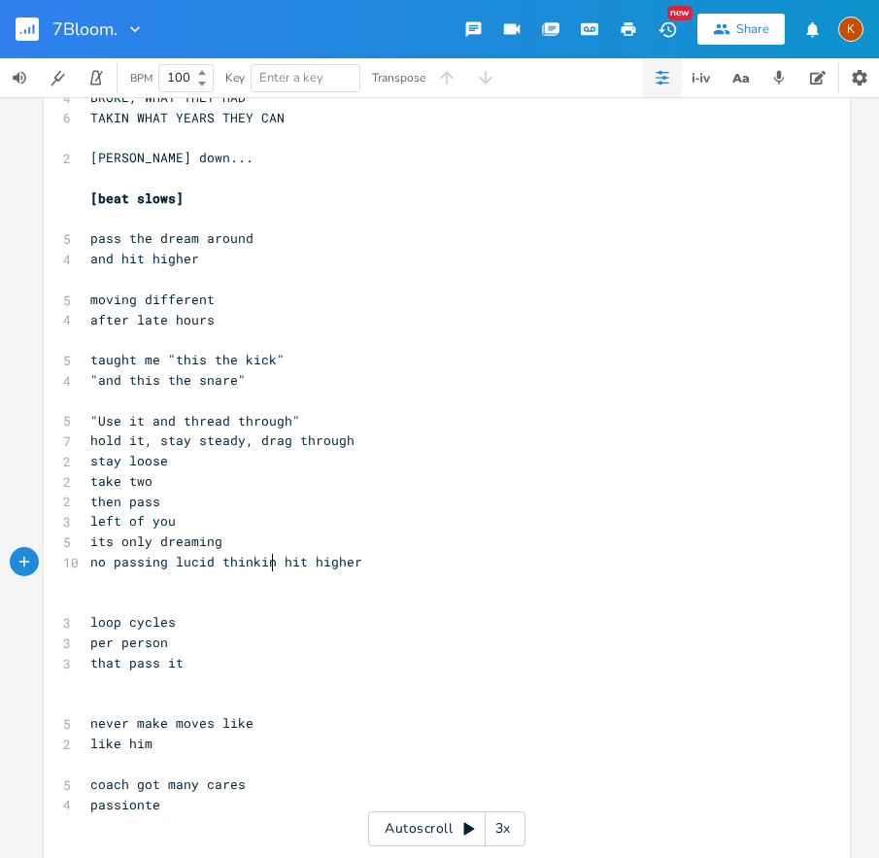
type textarea "lucid thinking"
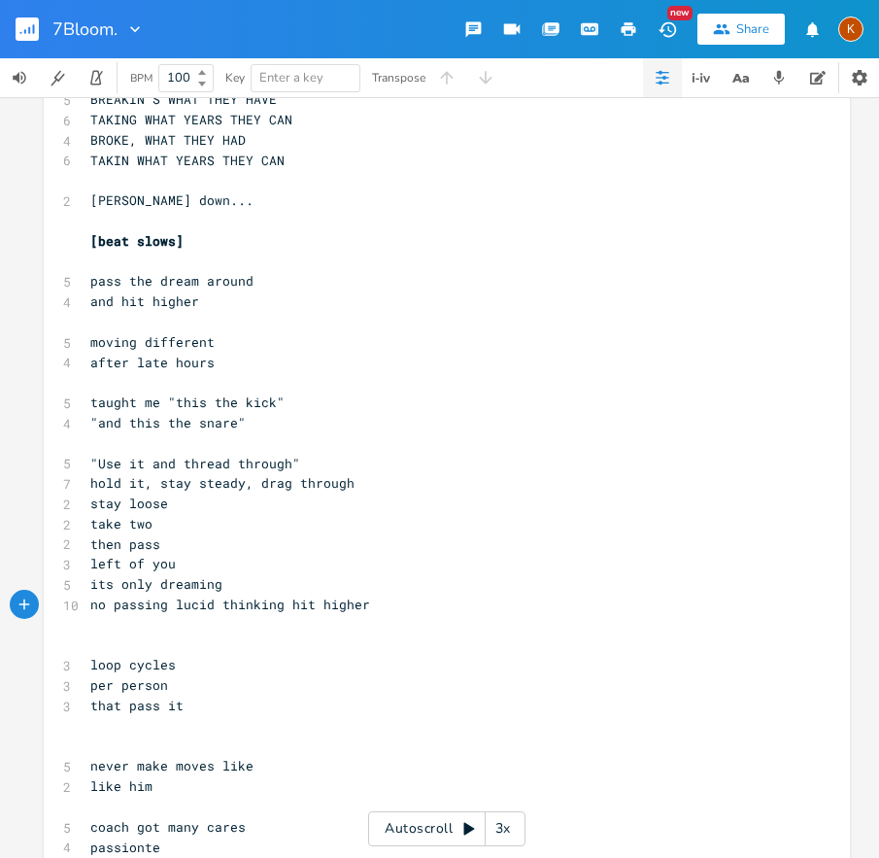
scroll to position [4213, 0]
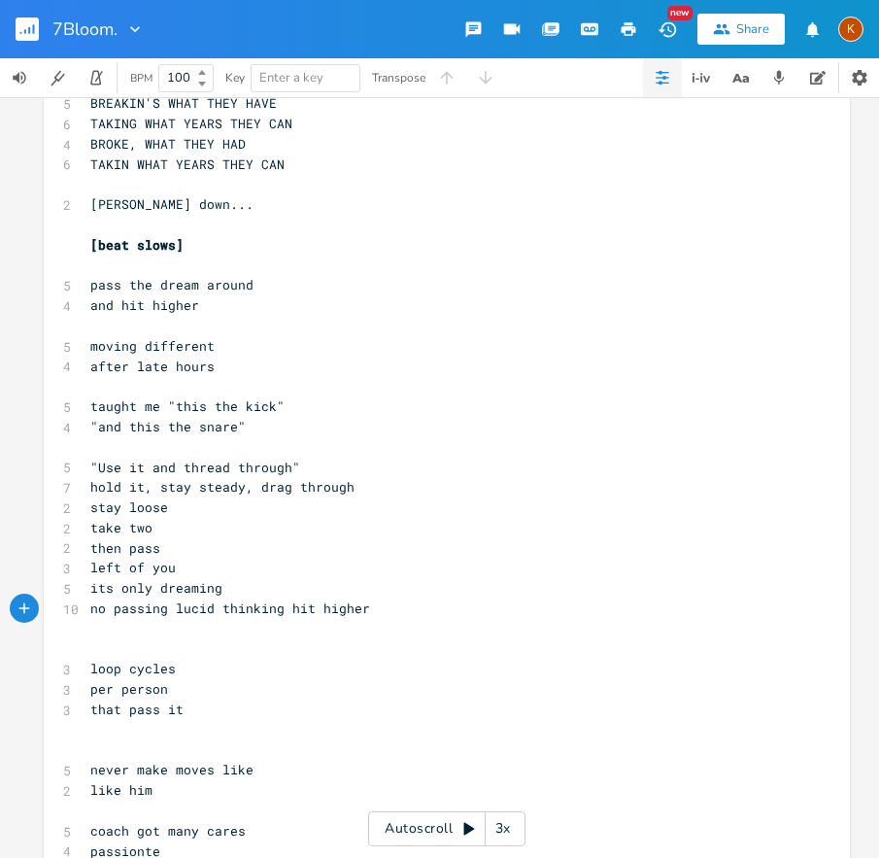
click at [160, 367] on span "after late hours" at bounding box center [152, 366] width 124 height 17
type textarea "work"
click at [279, 601] on span "no passing lucid thinking hit higher" at bounding box center [230, 608] width 280 height 17
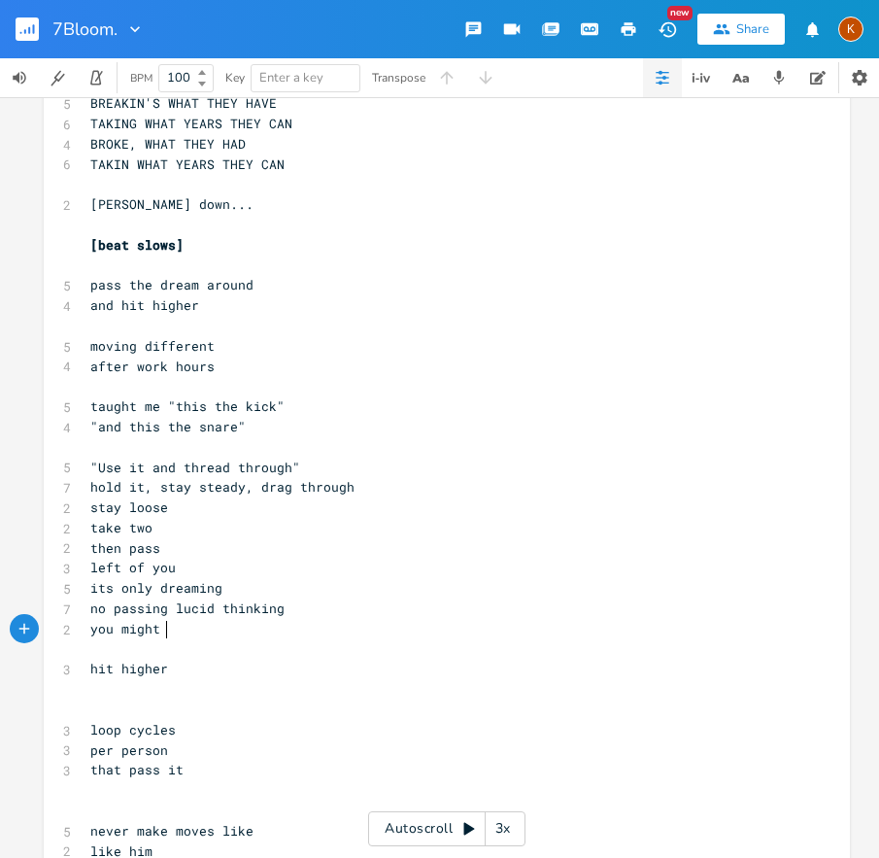
type textarea "you might ea"
type textarea "wake up too see"
type textarea "to"
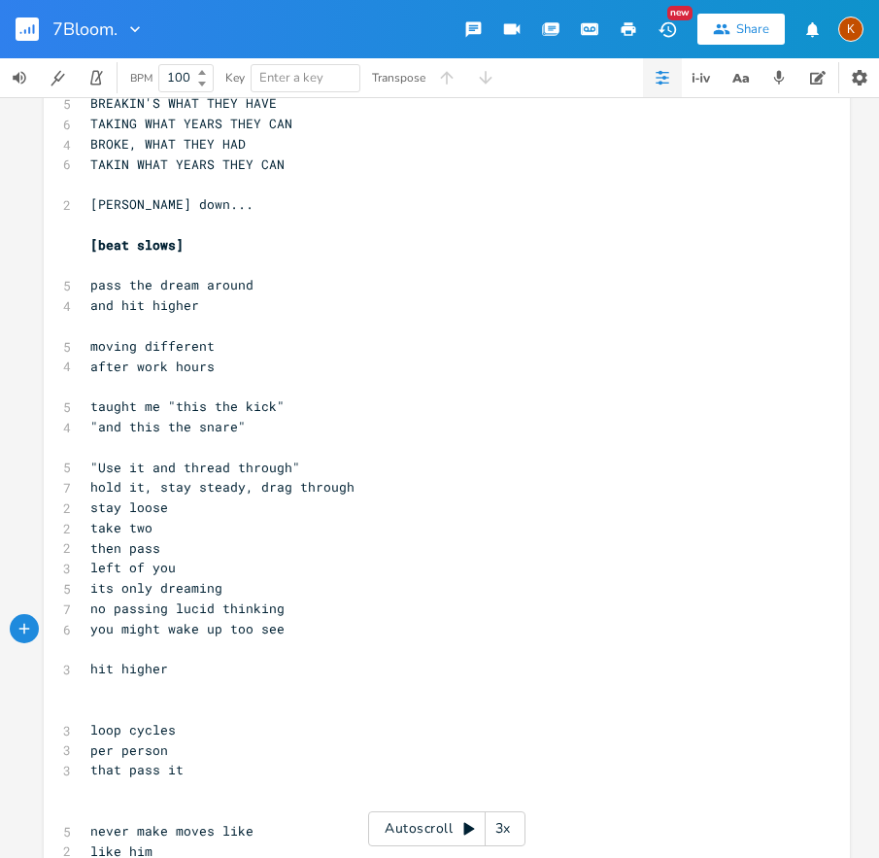
type textarea "n"
type textarea "soon and feel shit"
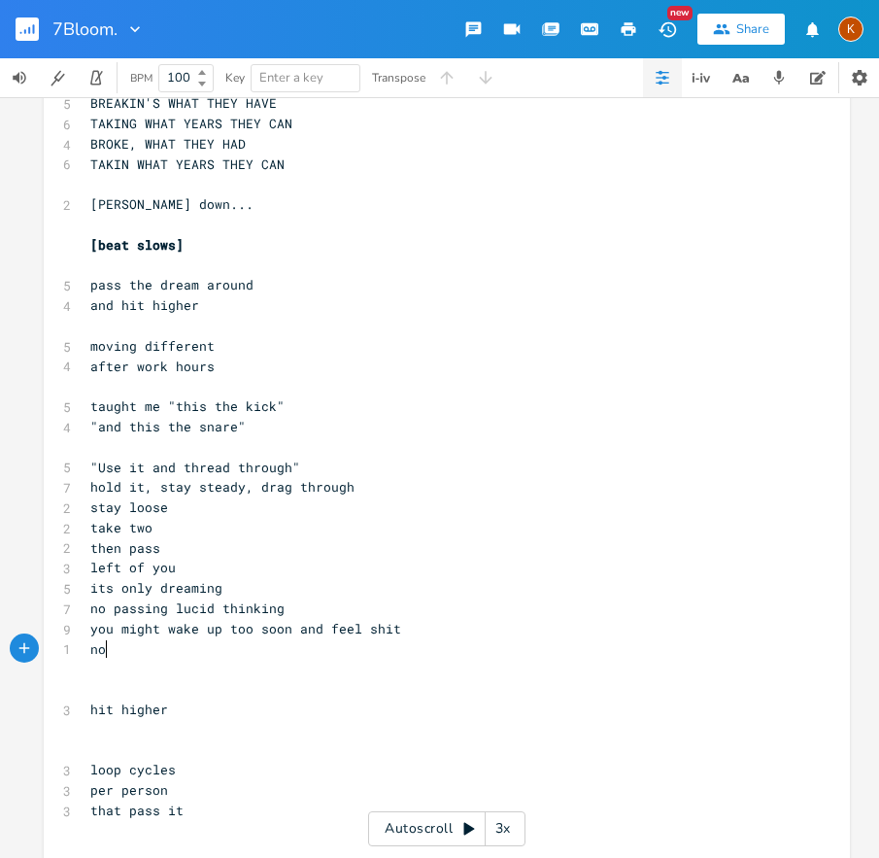
scroll to position [0, 17]
type textarea "no need to feel shit"
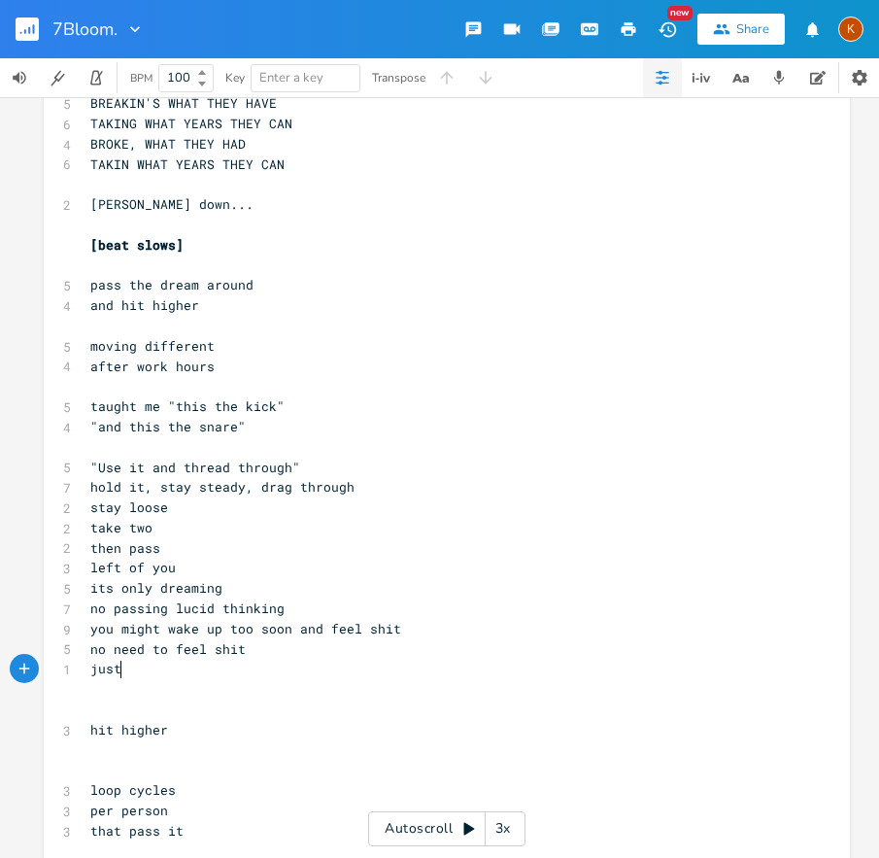
scroll to position [0, 24]
type textarea "just releive of it"
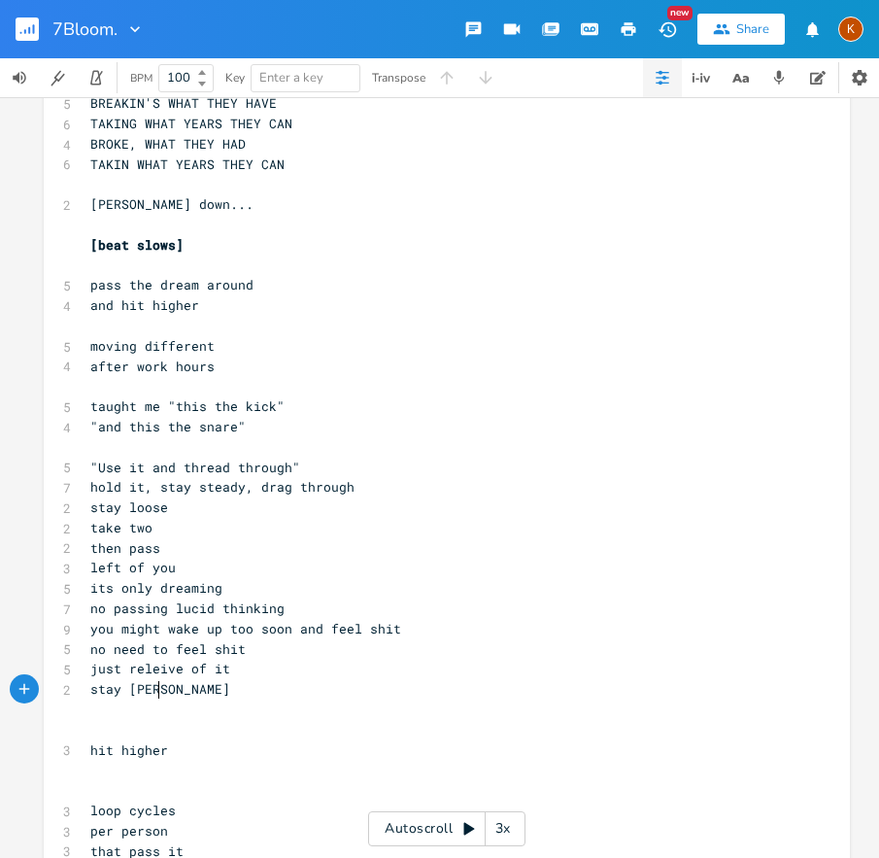
type textarea "stay loose"
type textarea "take two"
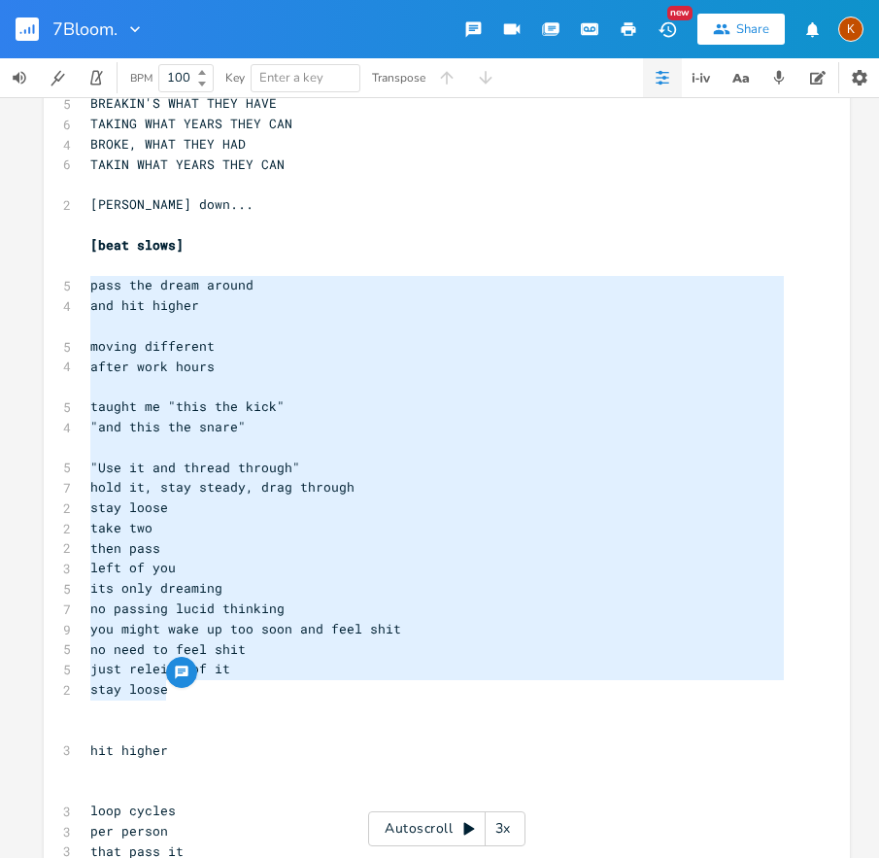
type textarea "pass the dream around and hit higher moving different after work hours taught m…"
click at [123, 511] on span "stay loose" at bounding box center [129, 506] width 78 height 17
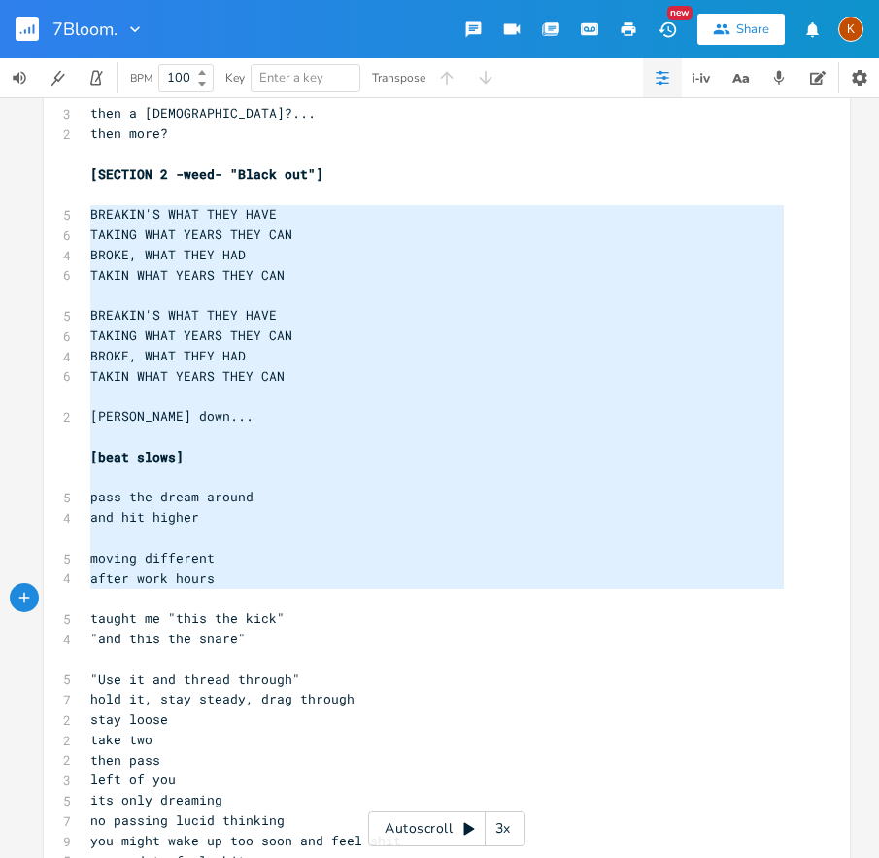
scroll to position [4358, 0]
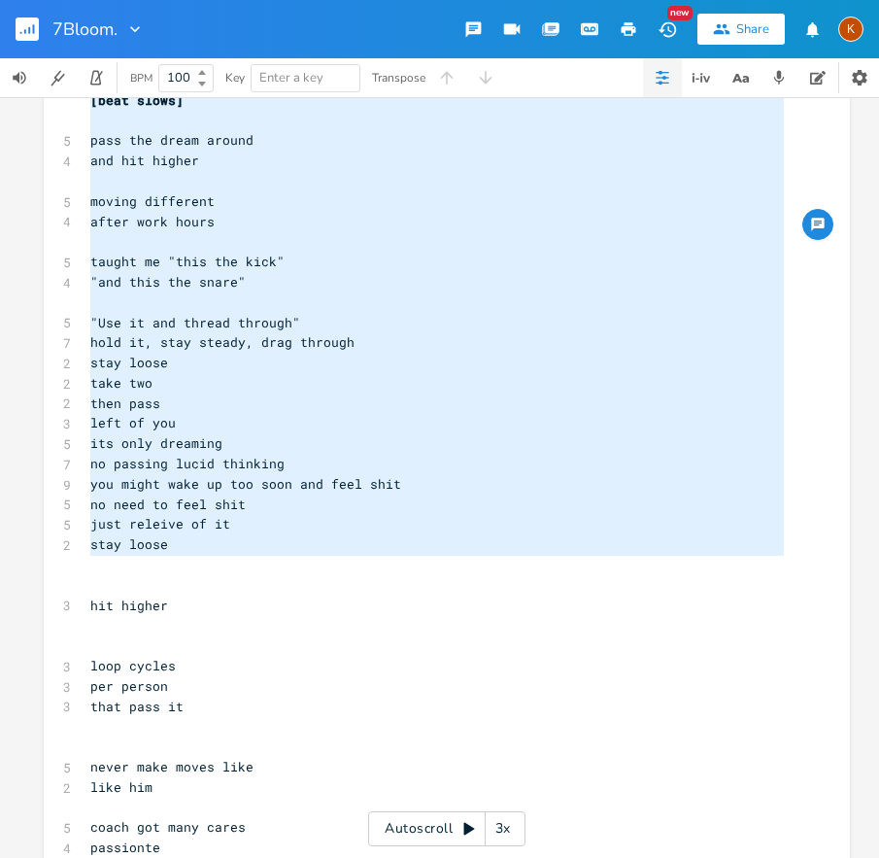
type textarea "BREAKIN'S WHAT THEY HAVE TAKING WHAT YEARS THEY CAN BROKE, WHAT THEY HAD TAKIN …"
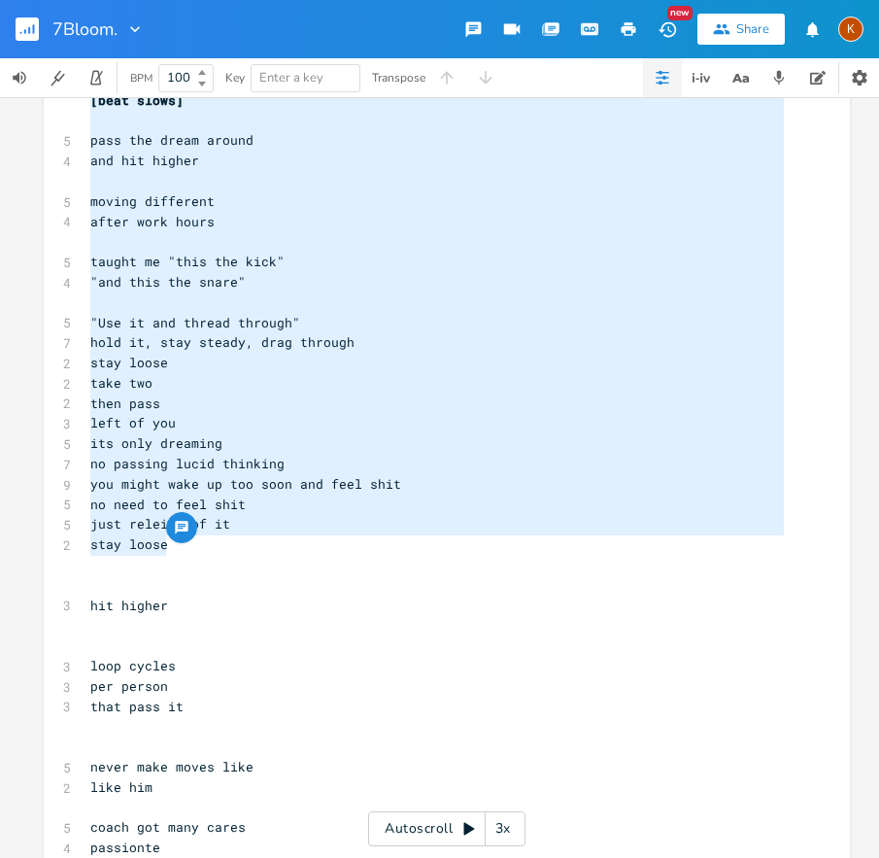
drag, startPoint x: 84, startPoint y: 215, endPoint x: 189, endPoint y: 543, distance: 345.1
click at [260, 531] on pre "just releive of it" at bounding box center [437, 524] width 702 height 20
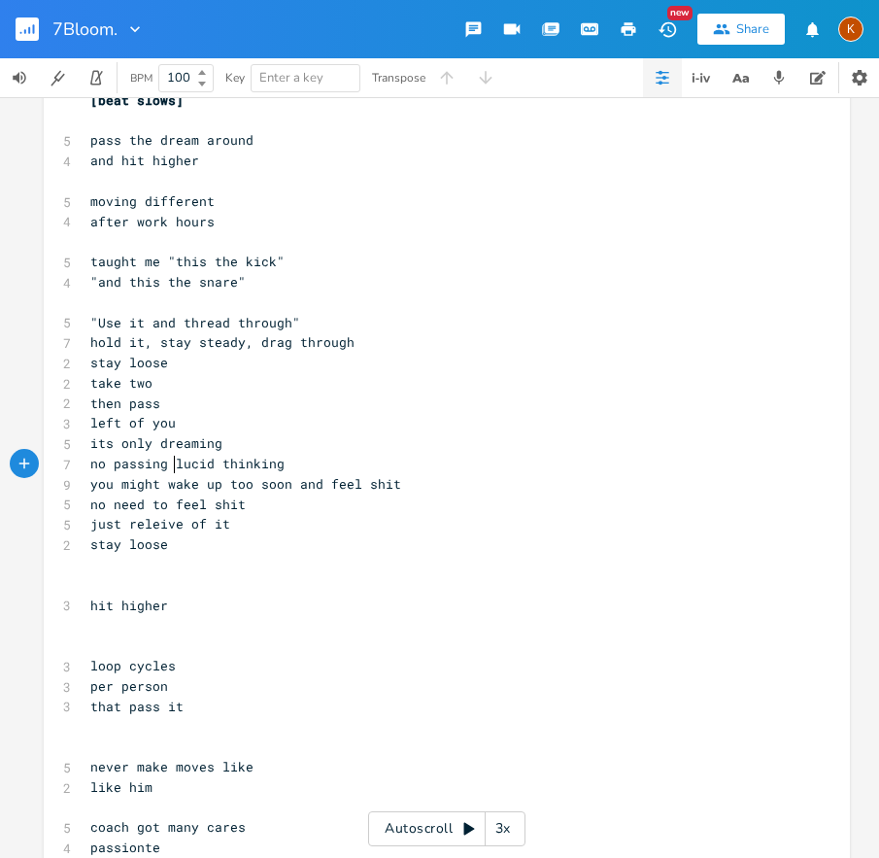
click at [164, 470] on span "no passing lucid thinking" at bounding box center [187, 463] width 194 height 17
type textarea "don't pass into"
click at [340, 456] on pre "don't pass into lucid thinking" at bounding box center [437, 464] width 702 height 20
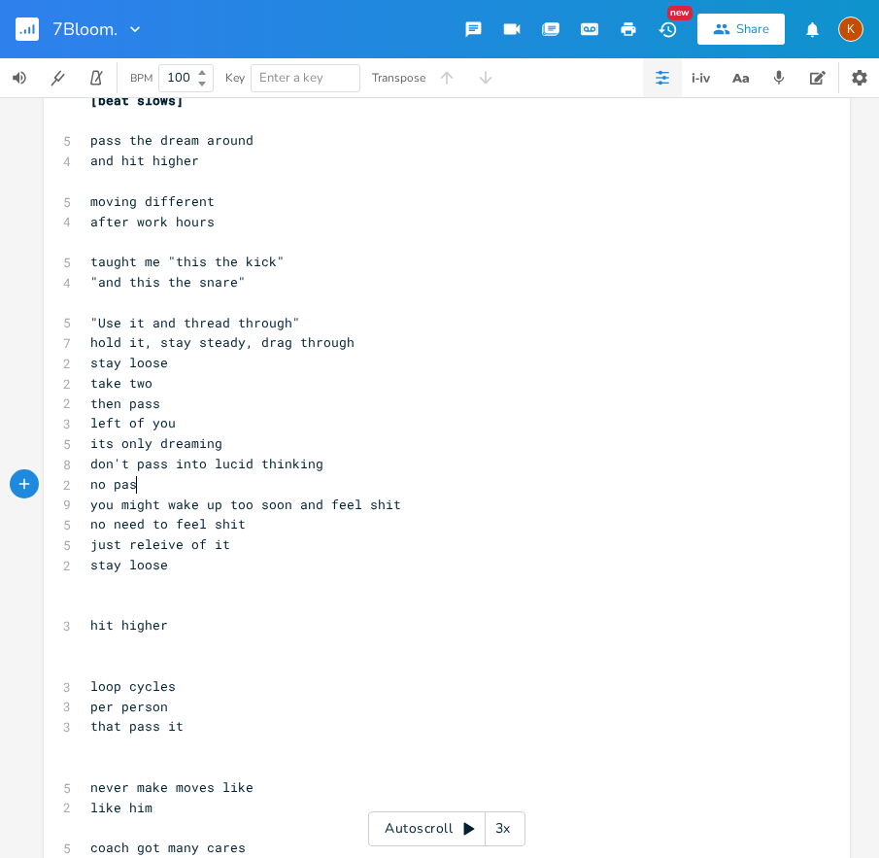
type textarea "no passs"
type textarea "ing what she"
type textarea "evection"
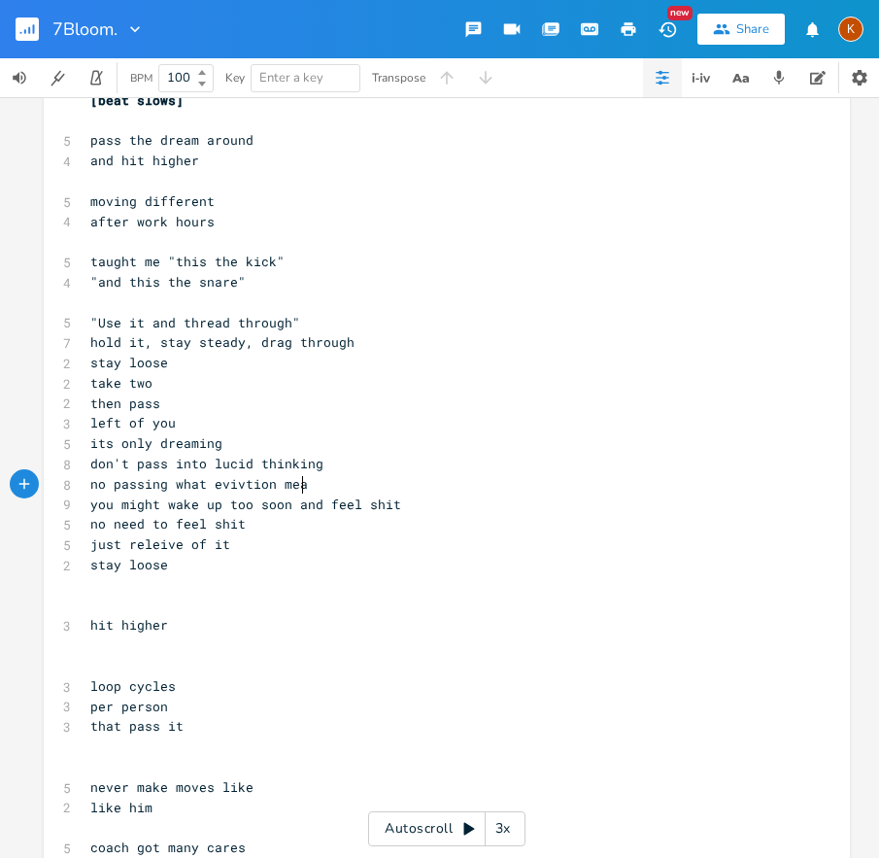
type textarea "ivtion means"
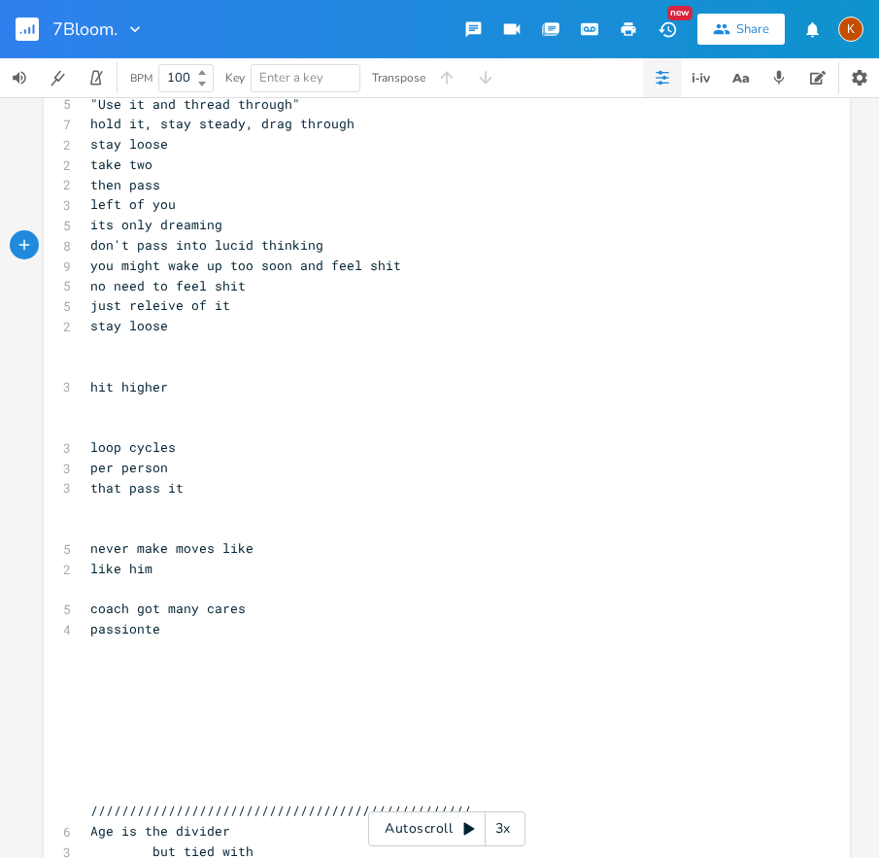
scroll to position [4568, 0]
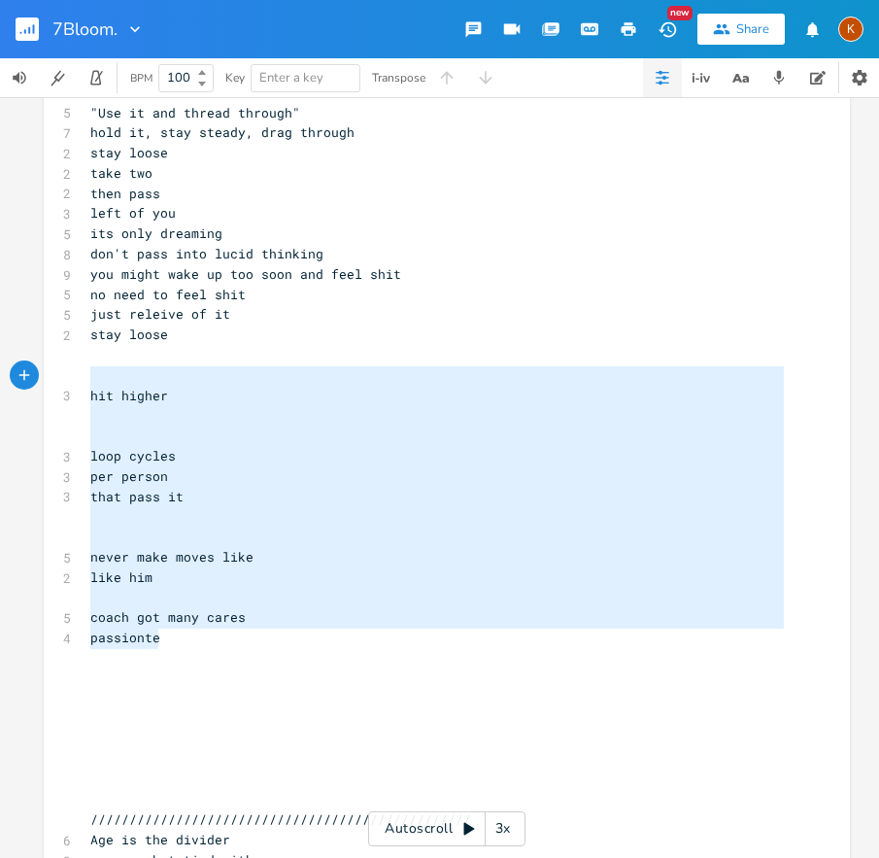
type textarea "hit higher loop cycles per person that pass it never make moves like like him c…"
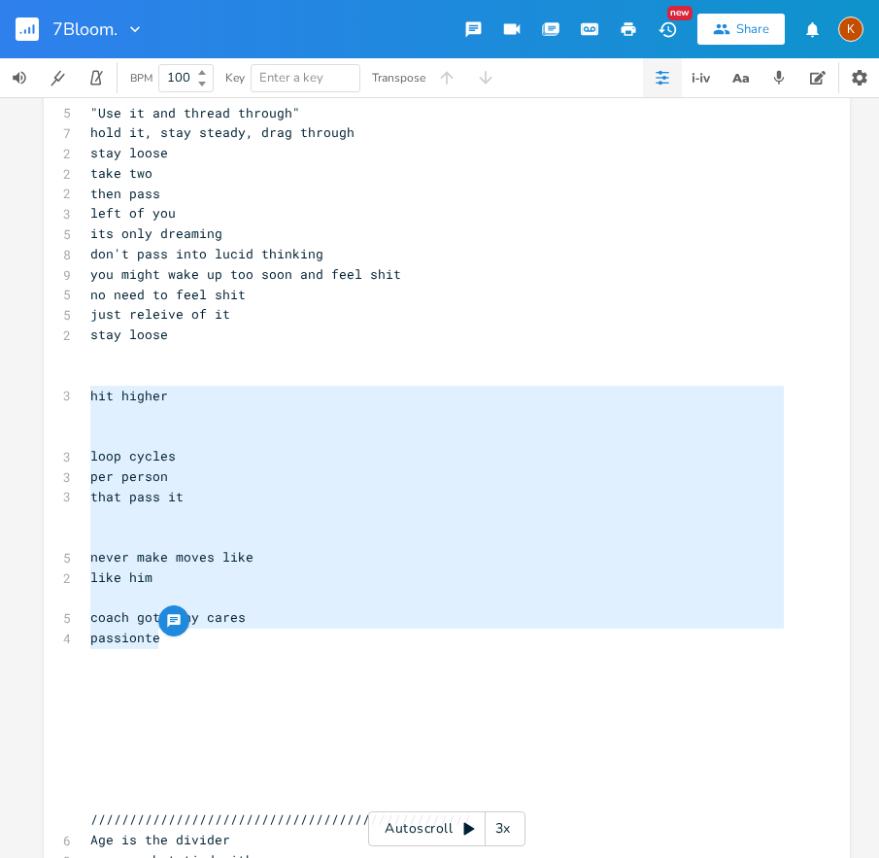
drag, startPoint x: 165, startPoint y: 639, endPoint x: 64, endPoint y: 398, distance: 261.3
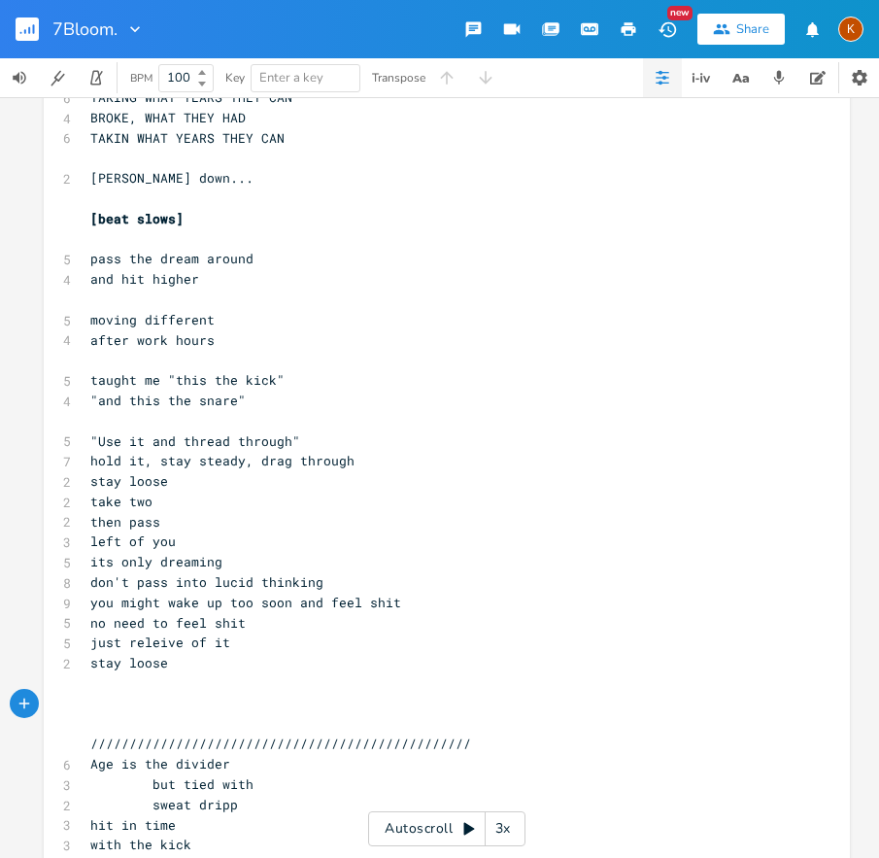
scroll to position [4239, 0]
type textarea "his mom""
type textarea """
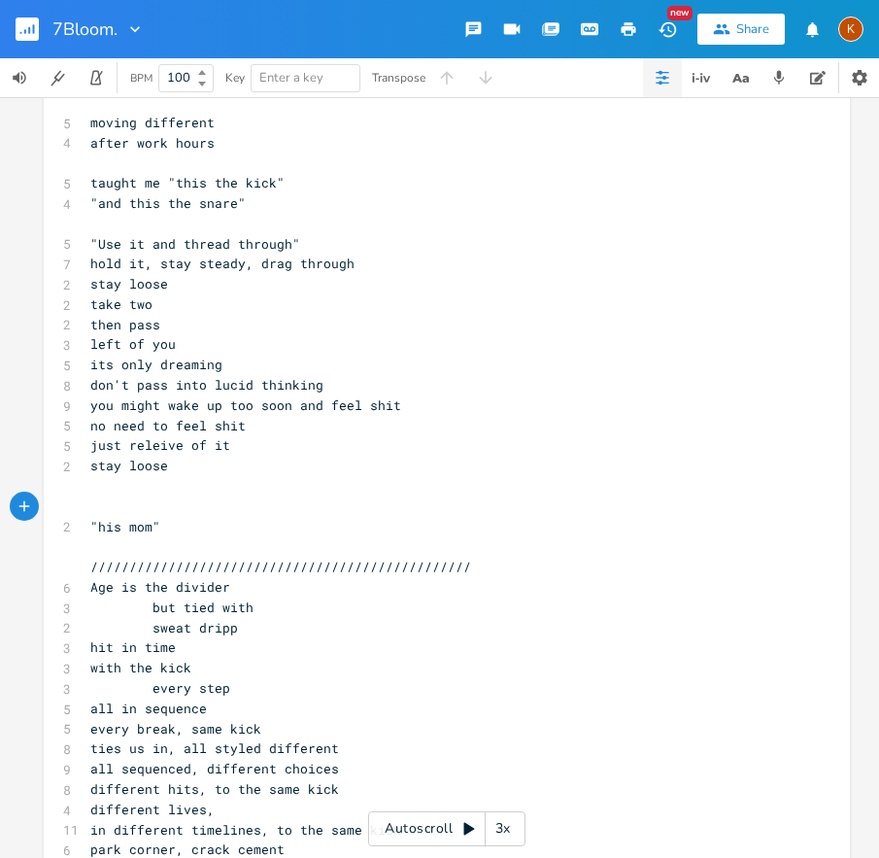
scroll to position [4522, 0]
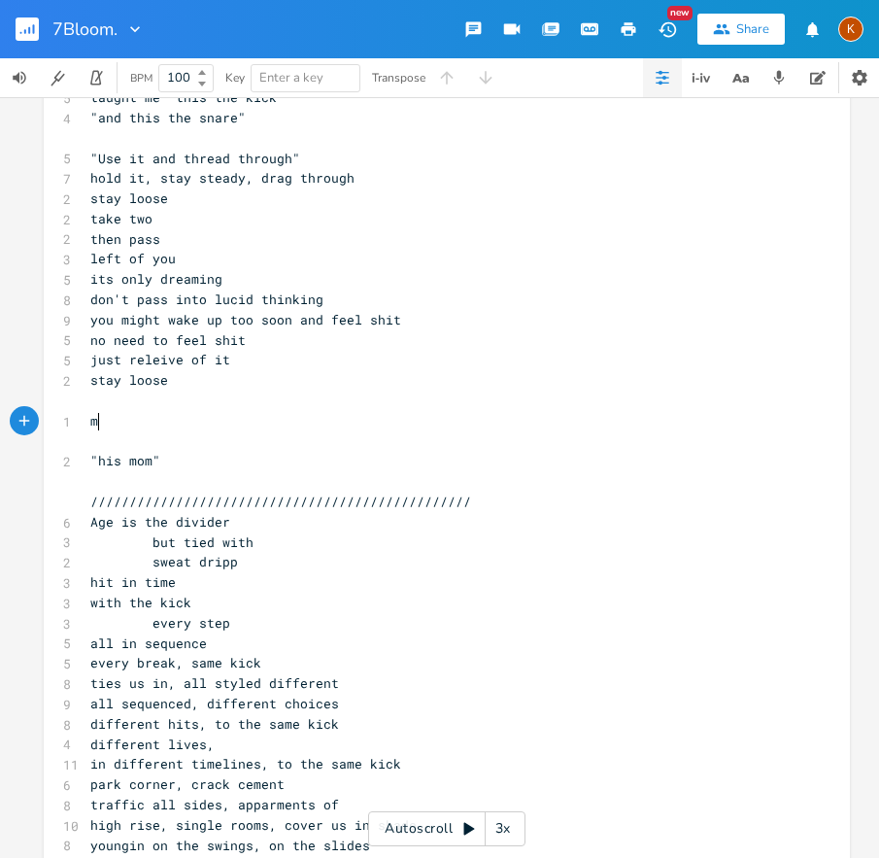
type textarea "my"
type textarea "brok"
type textarea "you seen that kind of civic"
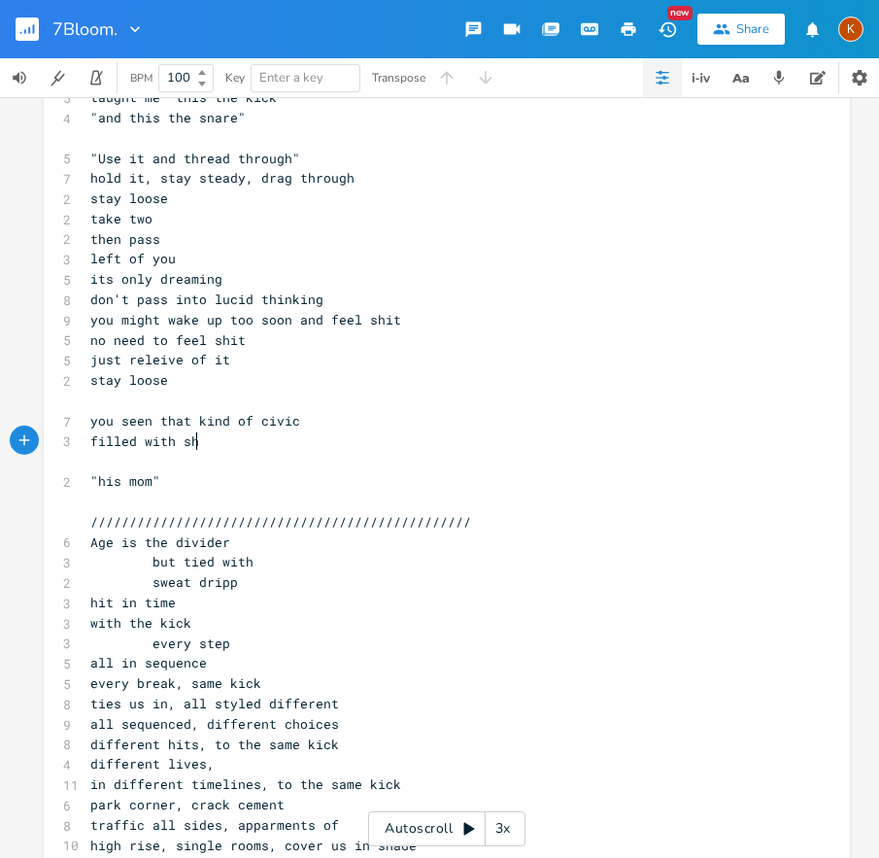
type textarea "filled with shit"
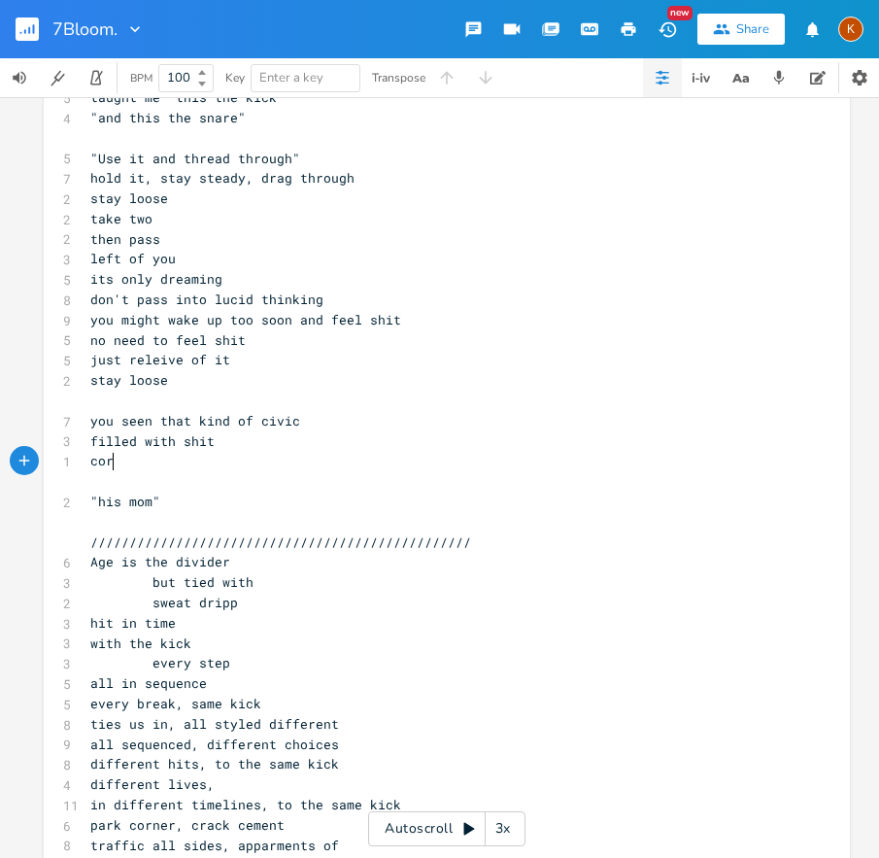
scroll to position [0, 31]
type textarea "cords"
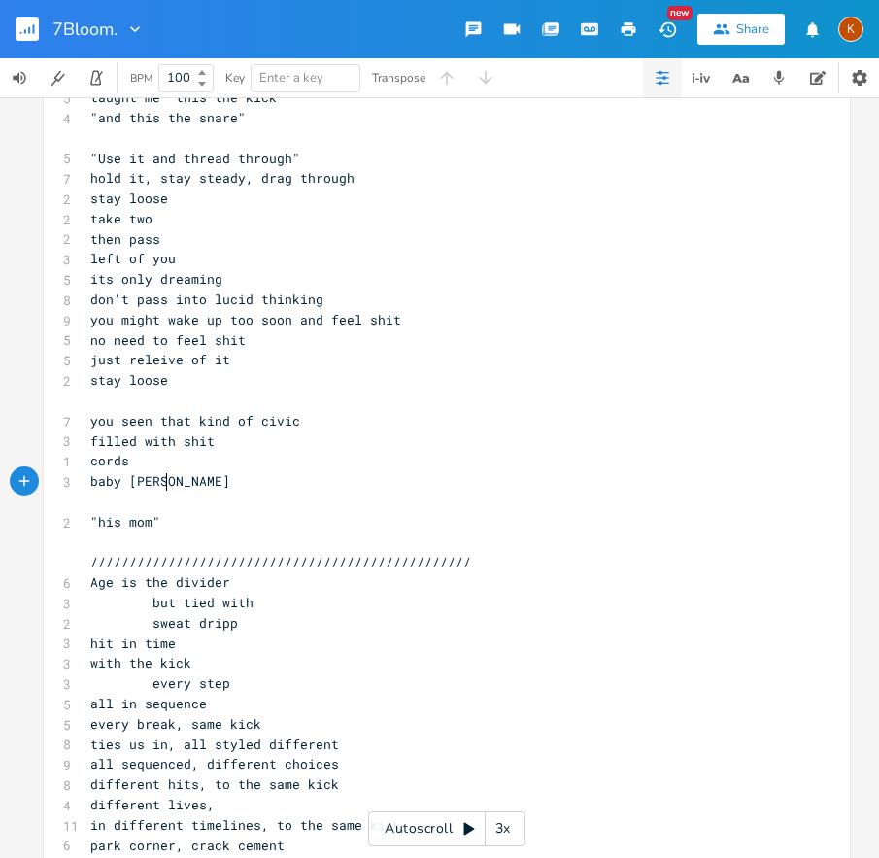
type textarea "baby carseat"
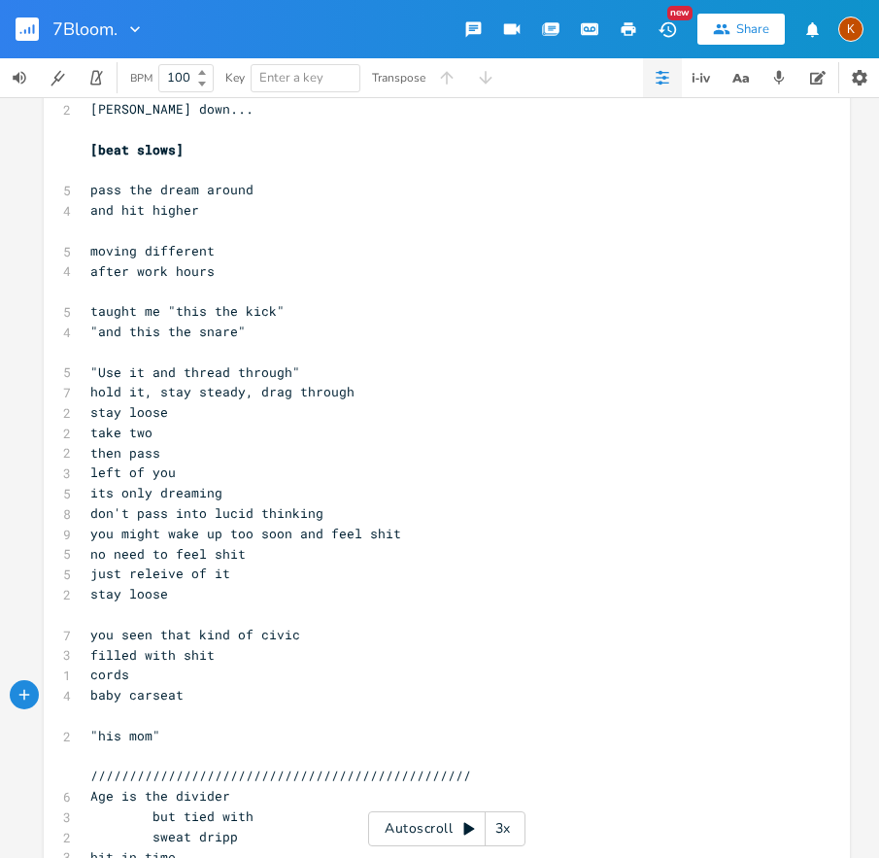
scroll to position [4307, 0]
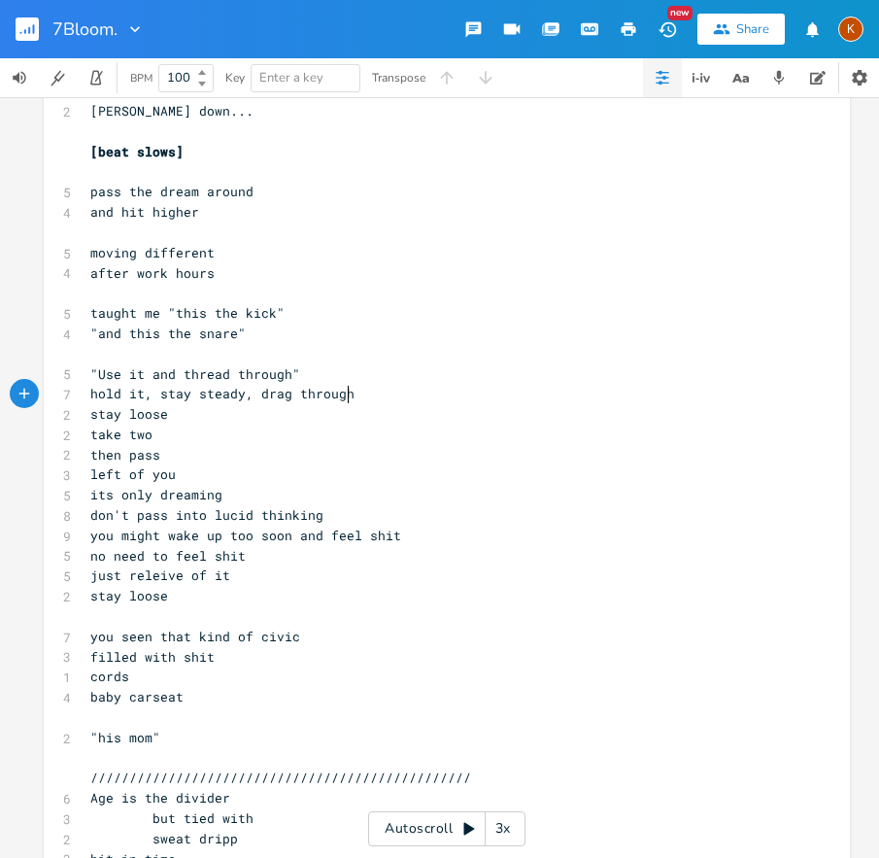
click at [369, 400] on pre "hold it, stay steady, drag through" at bounding box center [437, 394] width 702 height 20
click at [422, 388] on pre "hold it, stay steady, drag through" at bounding box center [437, 394] width 702 height 20
click at [465, 382] on pre ""Use it and thread through"" at bounding box center [437, 374] width 702 height 20
click at [392, 394] on pre "hold it, stay steady, drag through" at bounding box center [437, 394] width 702 height 20
click at [177, 593] on pre "stay loose" at bounding box center [437, 596] width 702 height 20
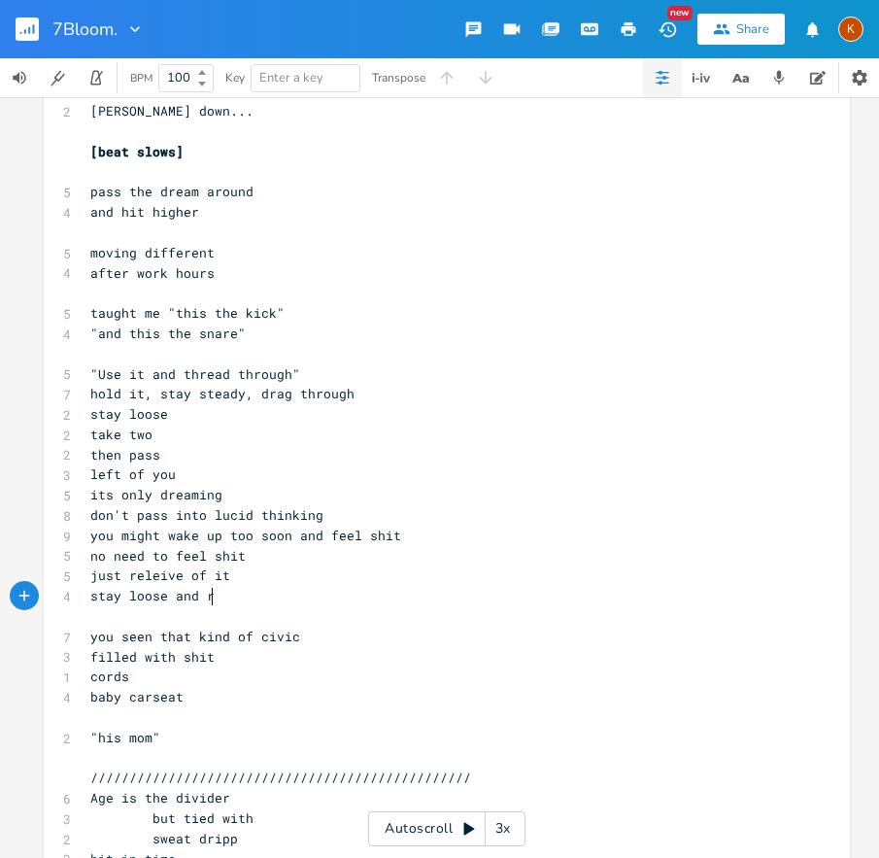
type textarea "and rock"
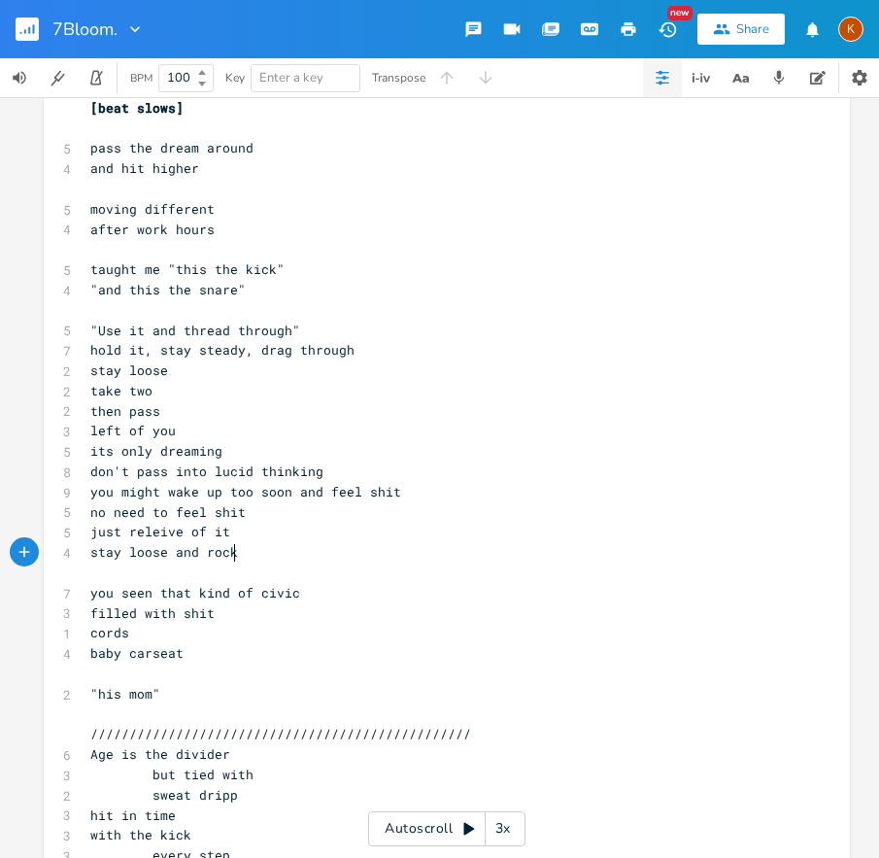
scroll to position [4352, 0]
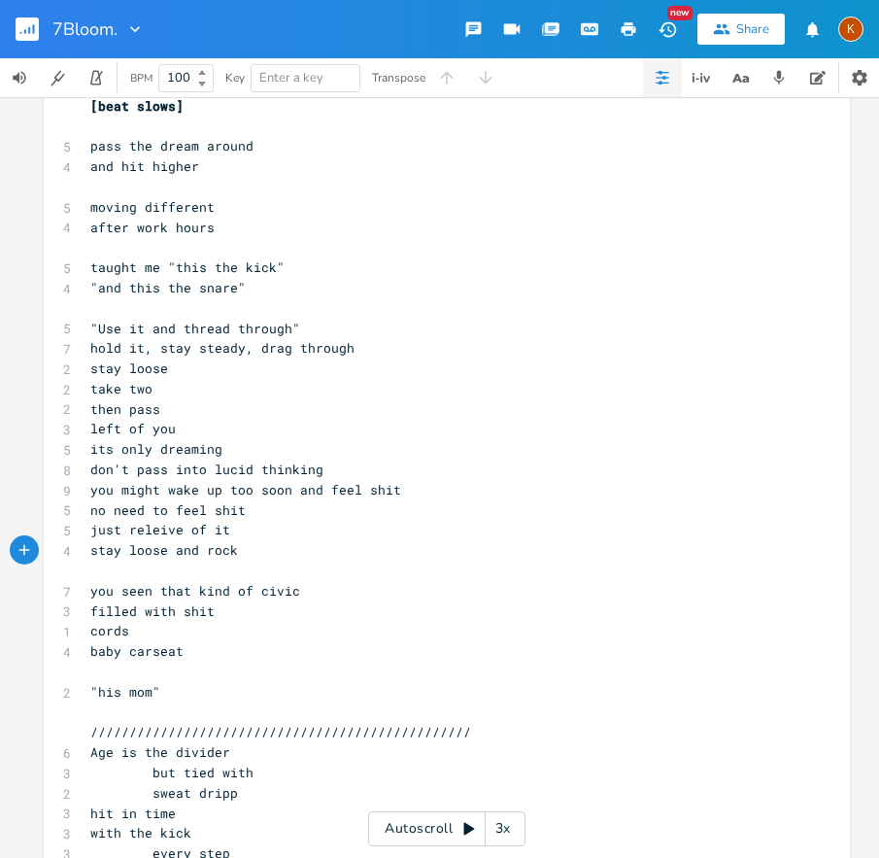
click at [147, 637] on pre "cords" at bounding box center [437, 631] width 702 height 20
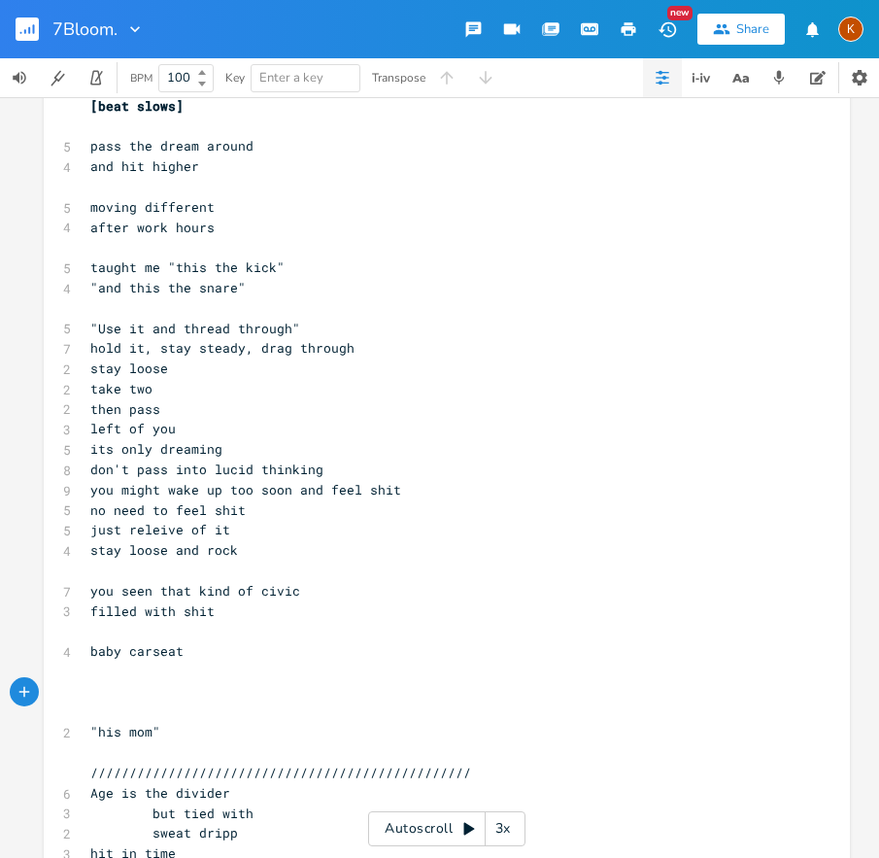
type textarea "i"
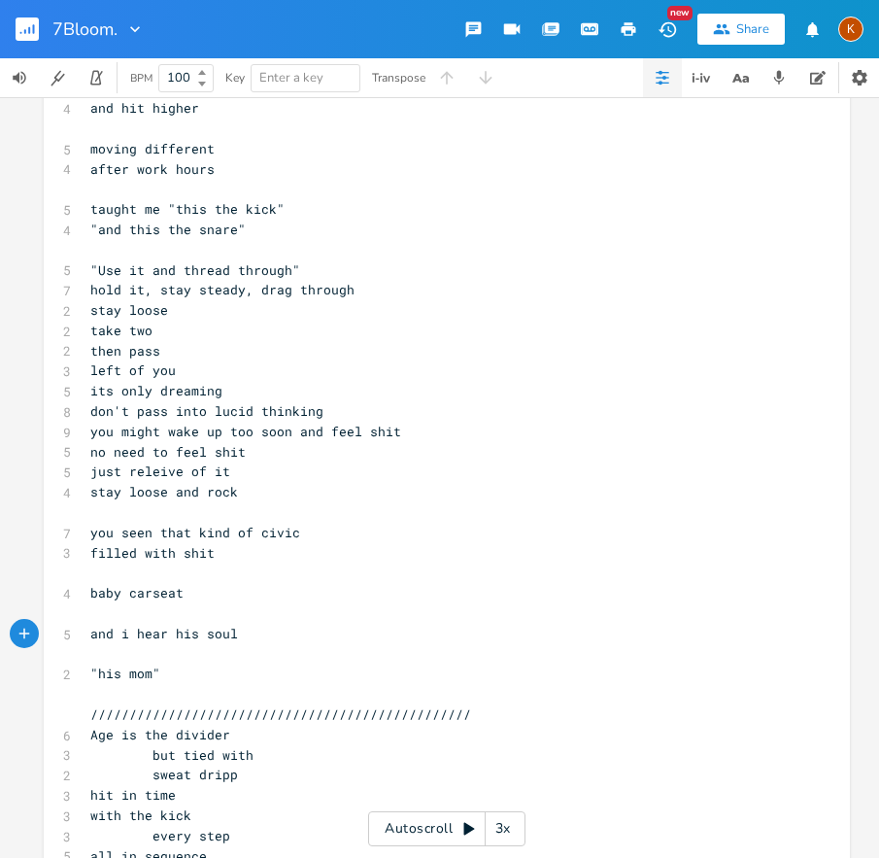
scroll to position [4635, 0]
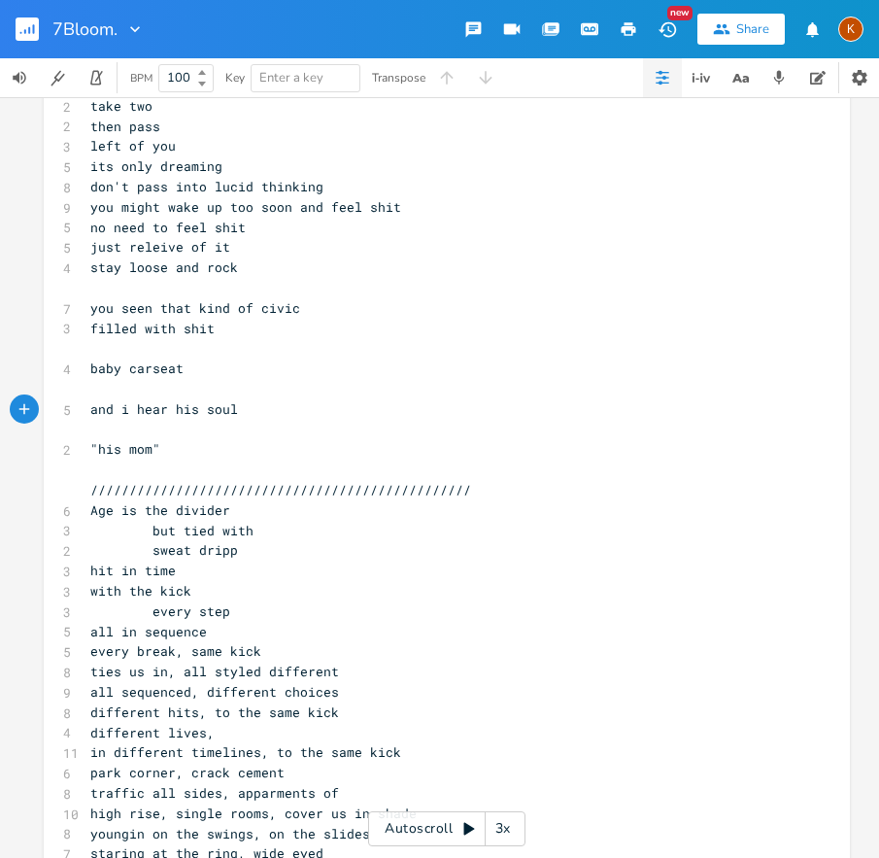
type textarea "and i hear his soul"
click at [218, 326] on pre "filled with shit" at bounding box center [437, 329] width 702 height 20
type textarea "shit"
click at [218, 326] on pre "filled with shit" at bounding box center [437, 329] width 702 height 20
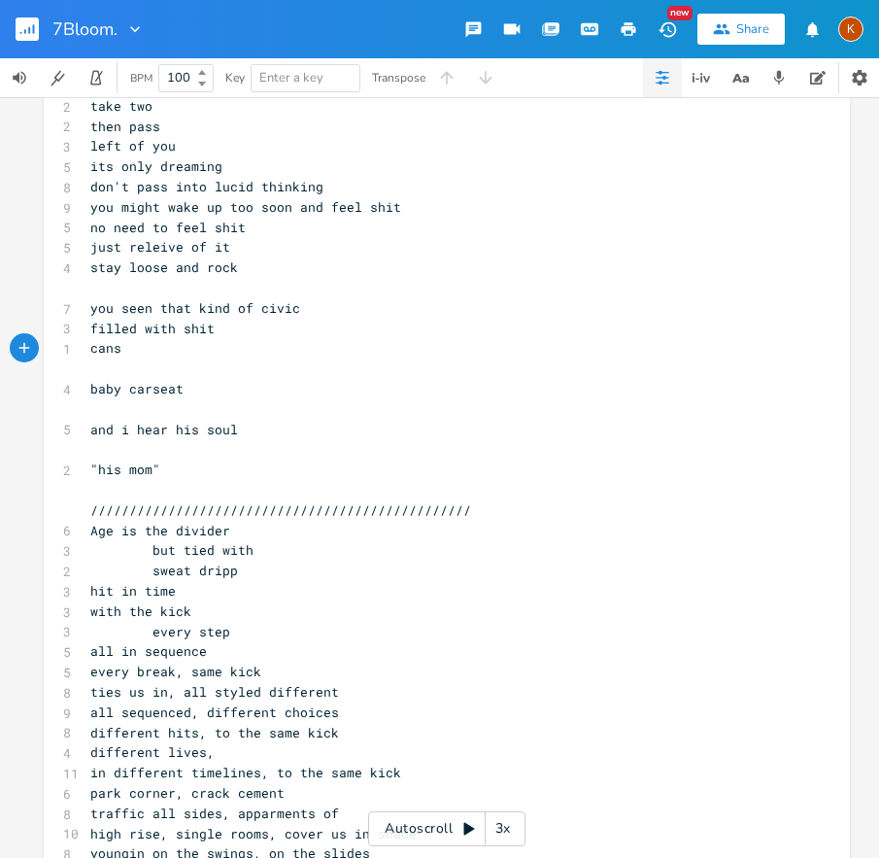
type textarea "cans"
type textarea ", recepite"
type textarea "s, crumbs"
type textarea "but a cleaned"
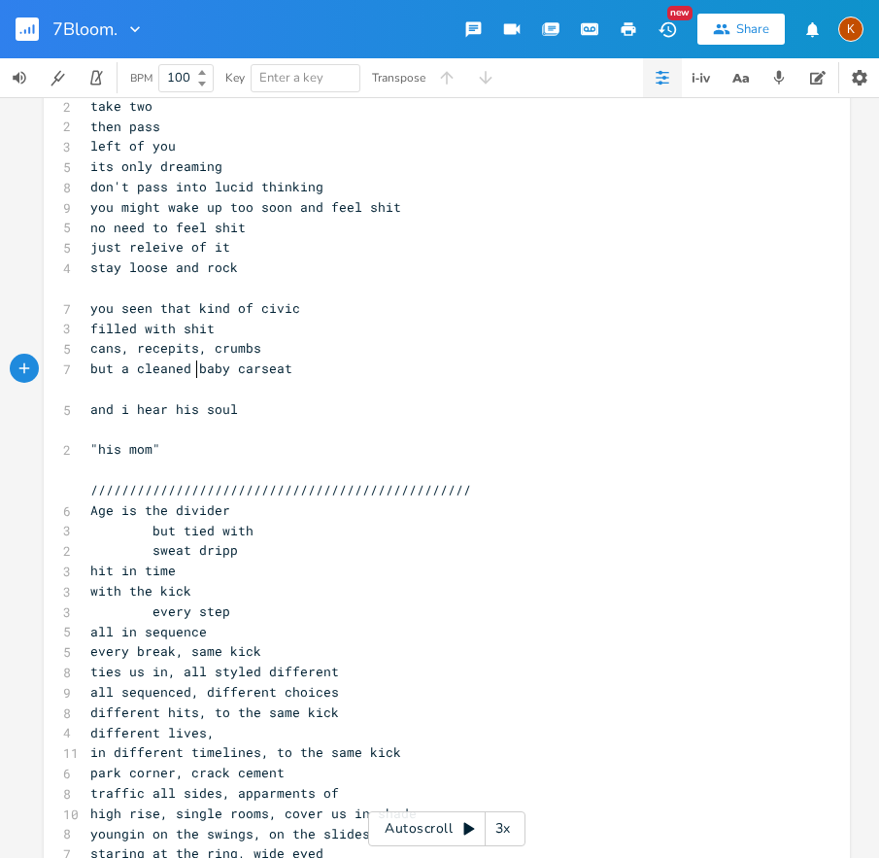
scroll to position [0, 4]
click at [207, 383] on pre "​" at bounding box center [437, 389] width 702 height 20
type textarea "he"
click at [121, 283] on pre "​" at bounding box center [437, 288] width 702 height 20
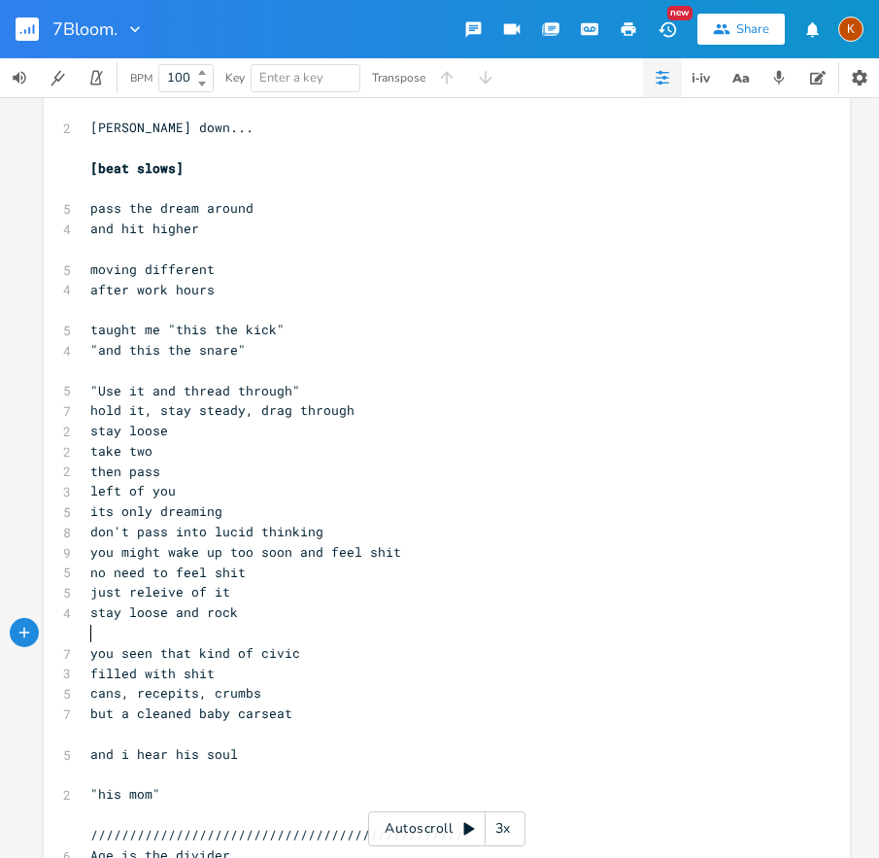
scroll to position [4287, 0]
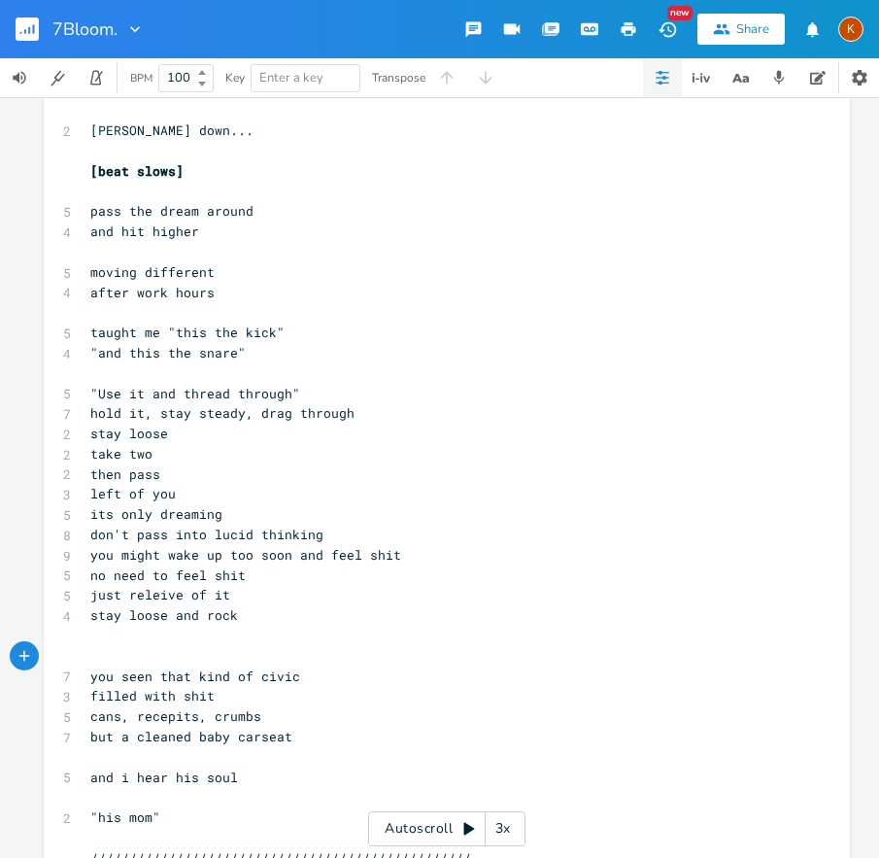
type textarea "["
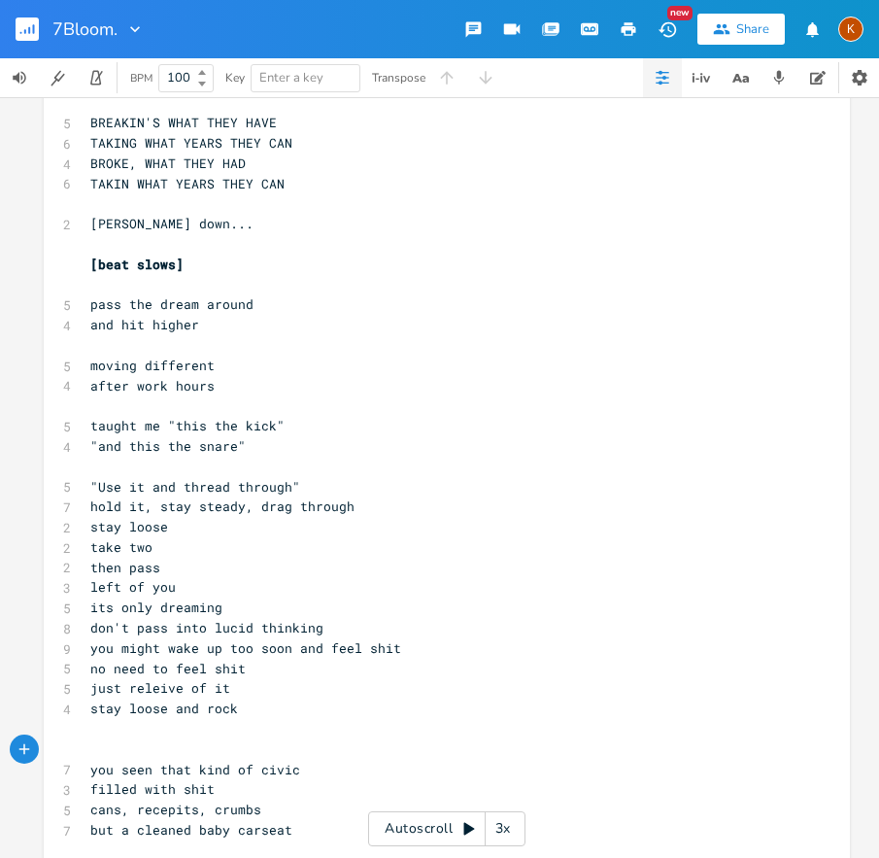
scroll to position [4351, 0]
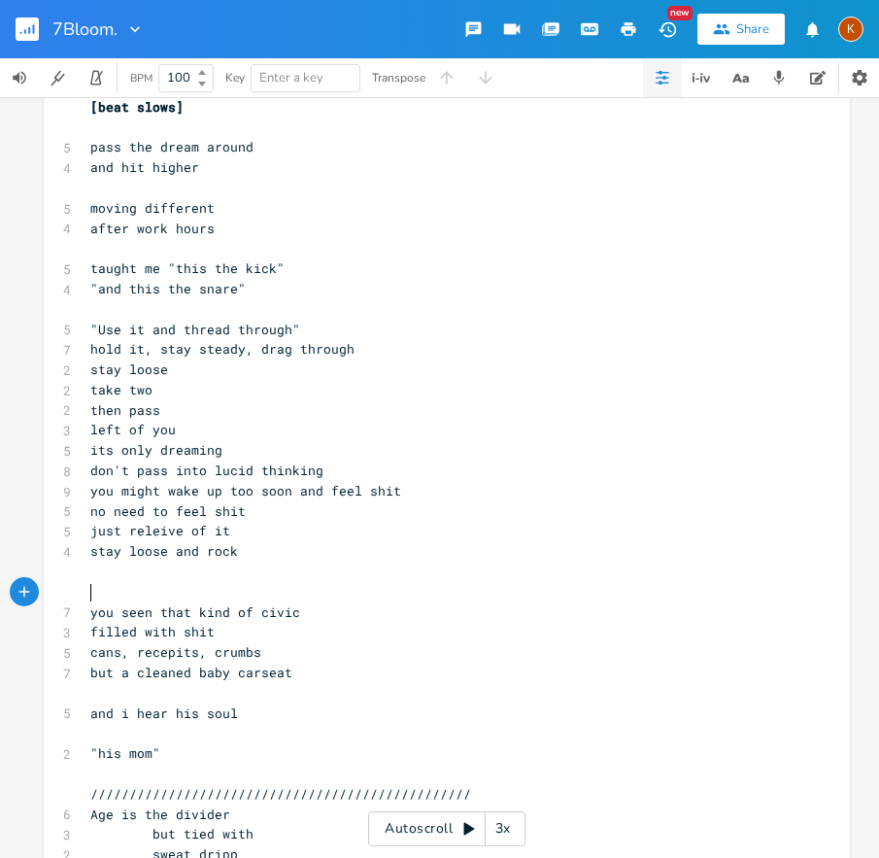
click at [300, 617] on pre "you seen that kind of civic" at bounding box center [437, 612] width 702 height 20
click at [297, 676] on pre "but a cleaned baby carseat" at bounding box center [437, 673] width 702 height 20
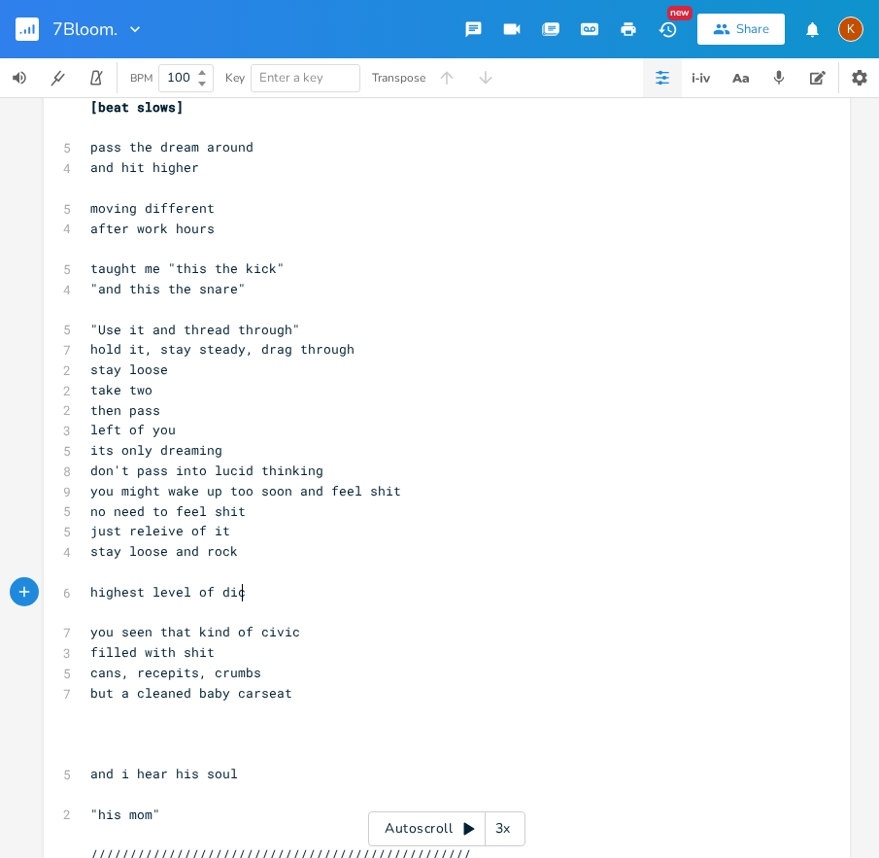
type textarea "highest level of dici"
type textarea "[dialouge]"
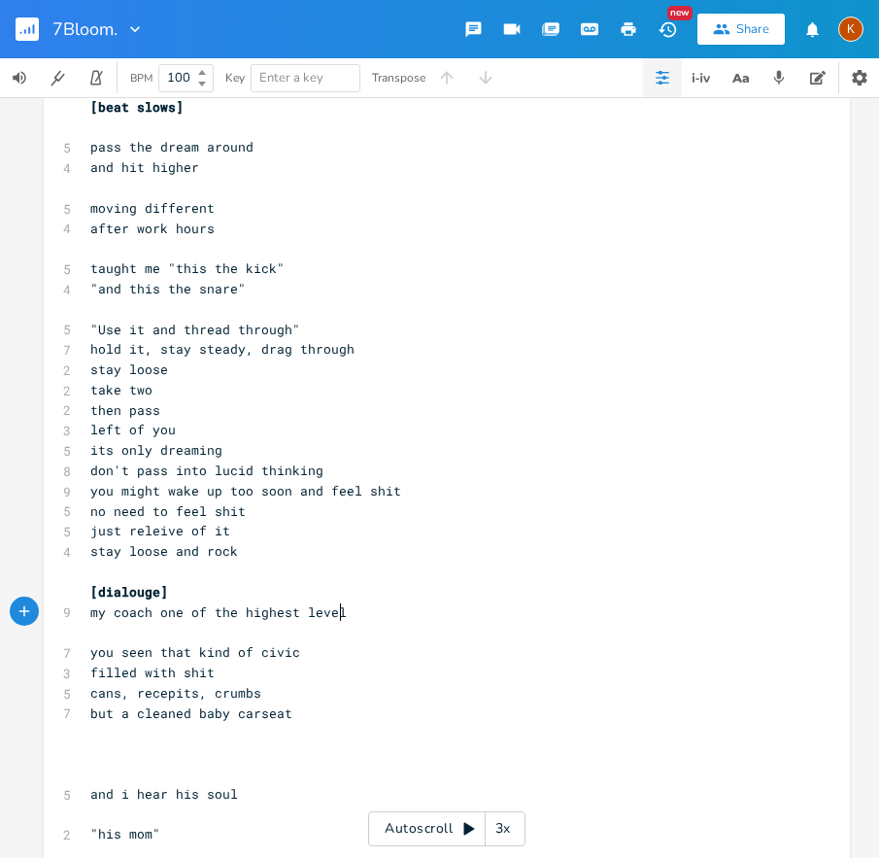
scroll to position [0, 214]
type textarea "my coach one of the highest level o d"
type textarea "f disciplined people i know"
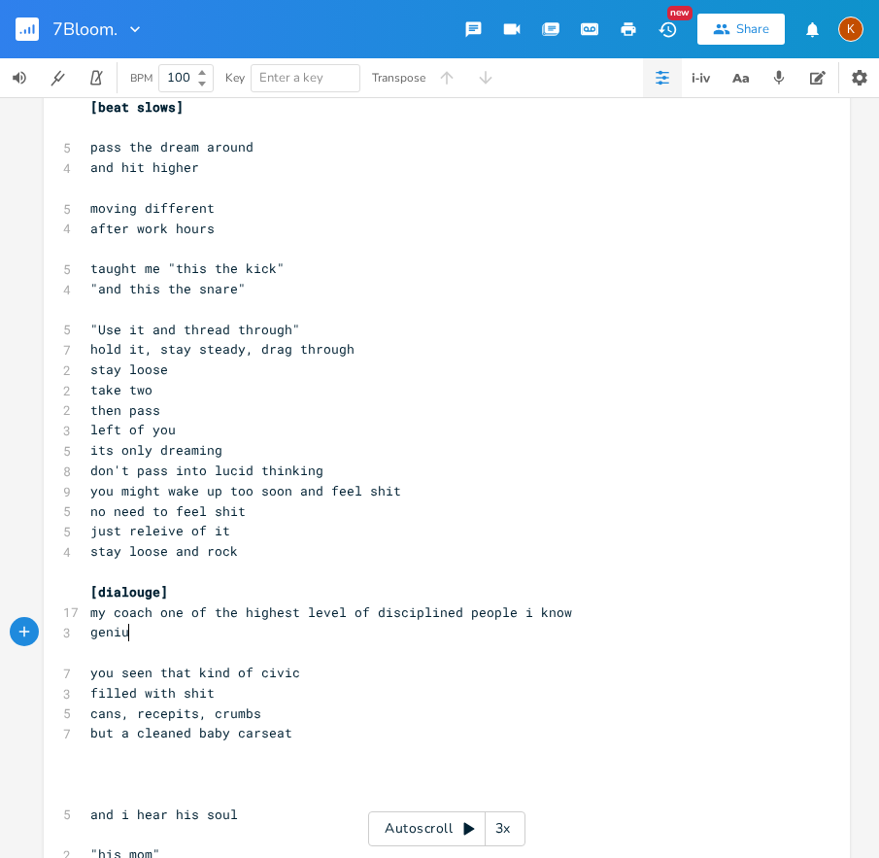
type textarea "geniu"
type textarea "s breakdancer"
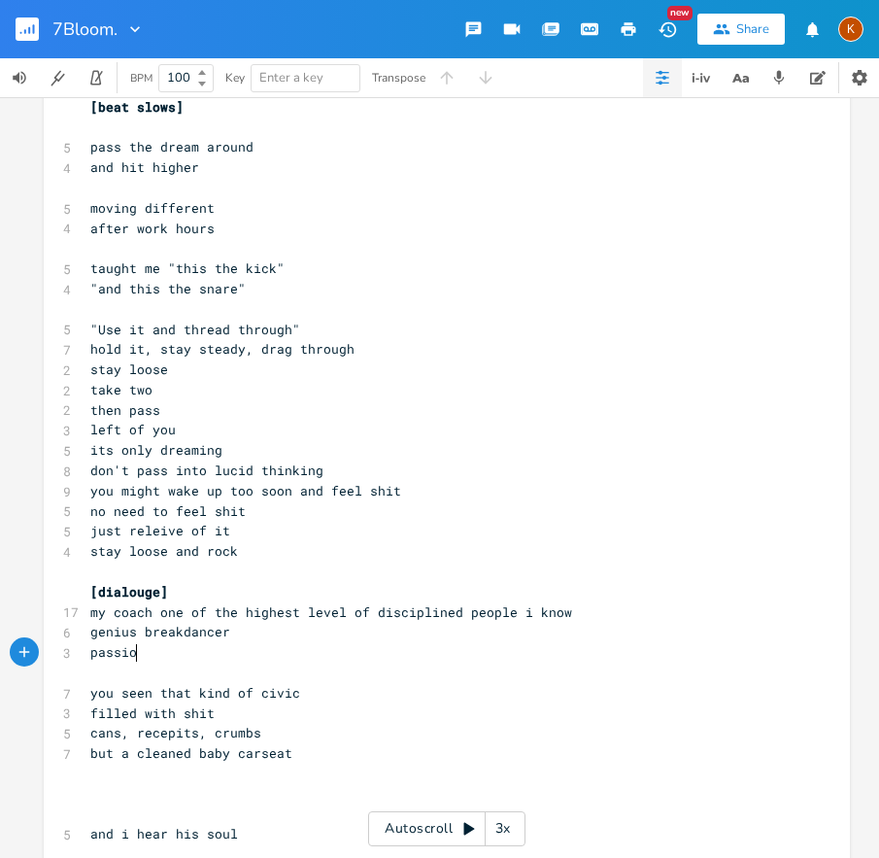
scroll to position [0, 43]
type textarea "passion to"
type textarea "that trur"
type textarea "[PERSON_NAME] inspires"
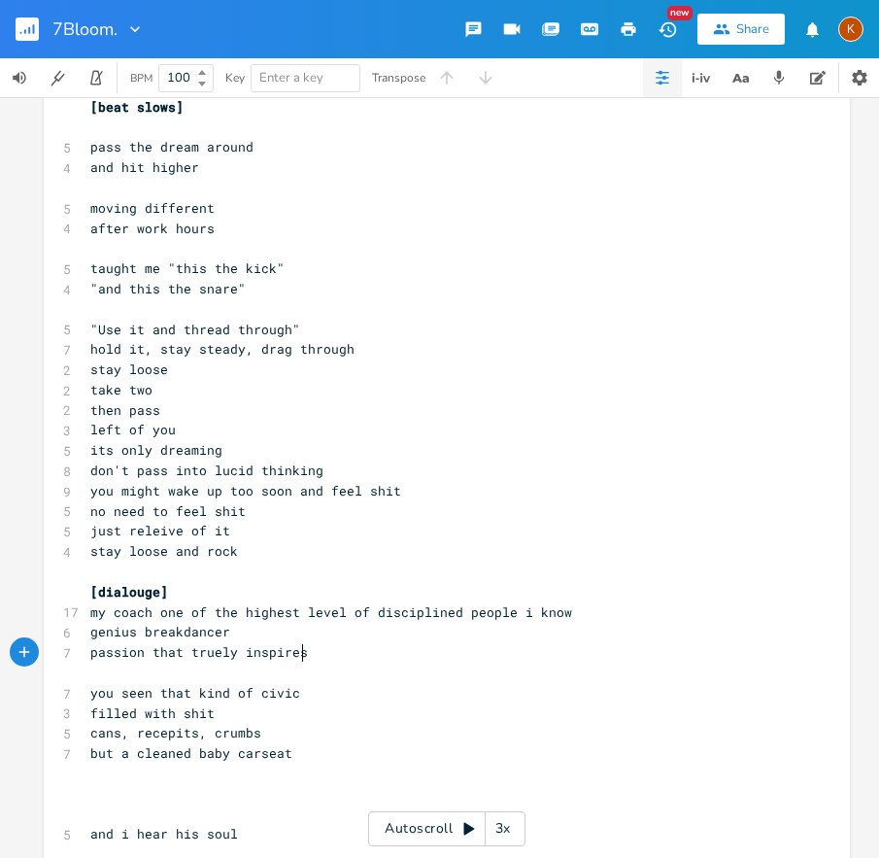
scroll to position [0, 65]
click at [108, 613] on span "my coach one of the highest level of disciplined people i know" at bounding box center [331, 611] width 482 height 17
type textarea "breaking"
click at [652, 618] on pre "my breaking coach one of the highest level of disciplined people i know" at bounding box center [437, 612] width 702 height 20
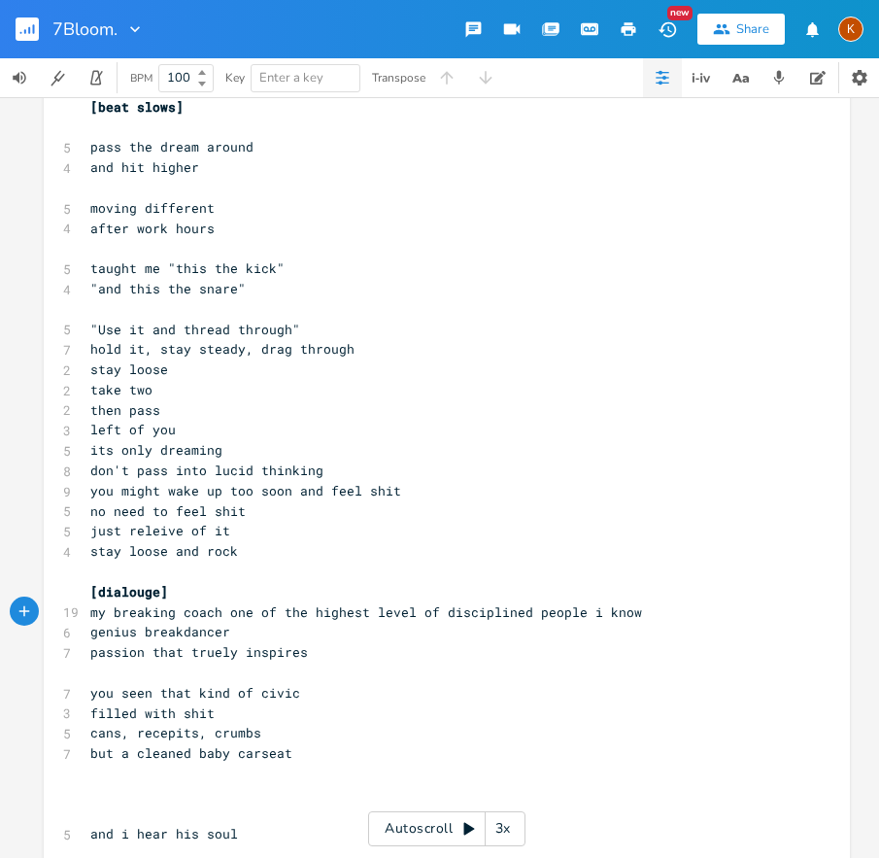
type textarea "."
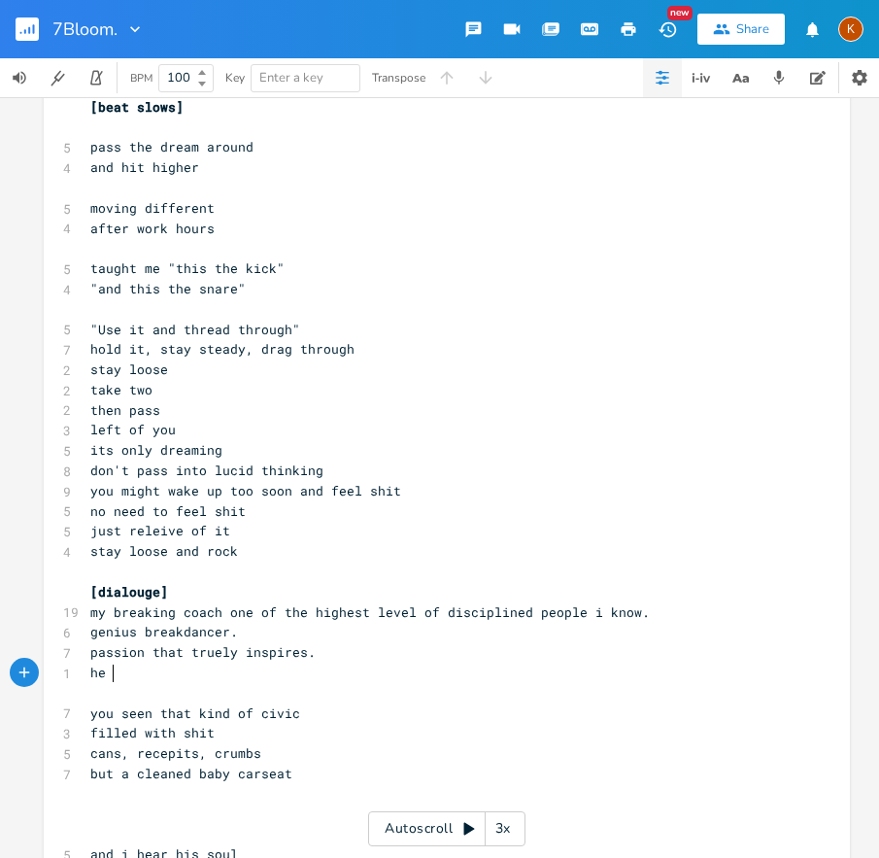
type textarea "he w"
type textarea "pu"
type textarea "drove over to my place on time to pick up"
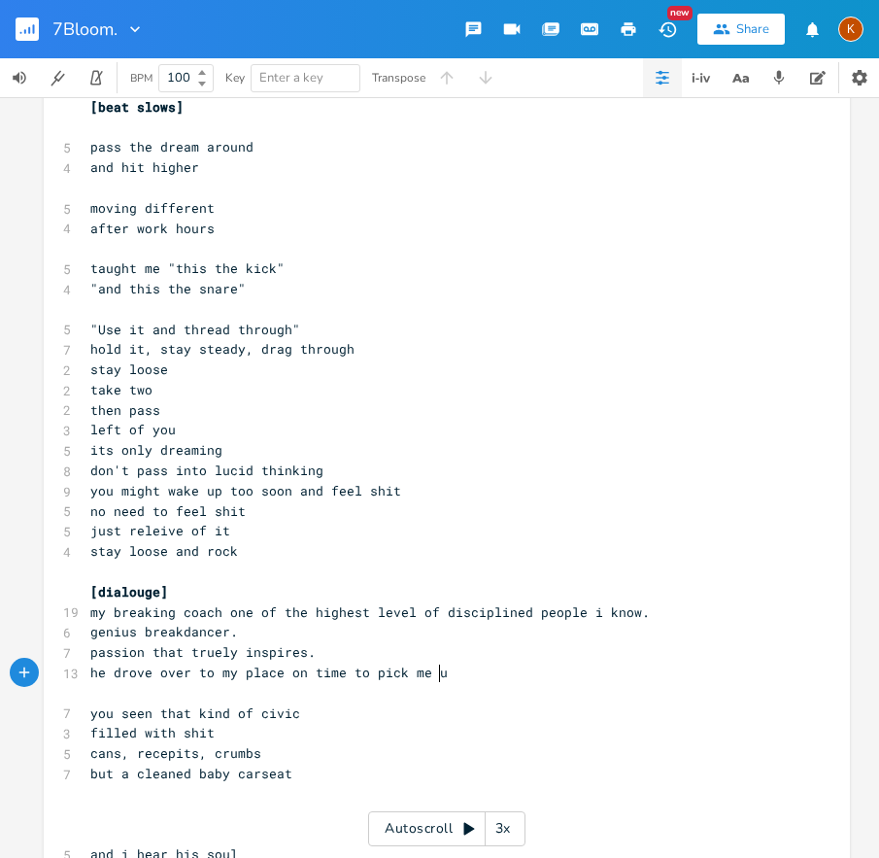
scroll to position [0, 35]
type textarea "me up, we were goin gon"
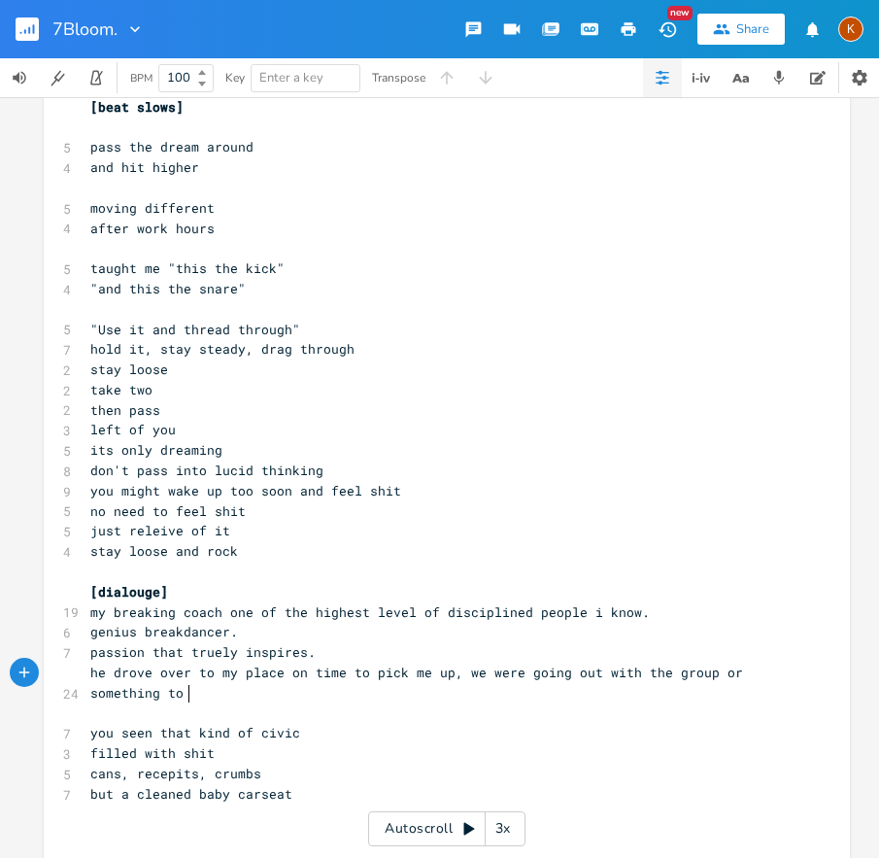
scroll to position [0, 217]
type textarea "g out with the group or something to"
click at [240, 632] on pre "genius breakdancer." at bounding box center [437, 632] width 702 height 20
click at [314, 651] on pre "passion that truely inspires." at bounding box center [437, 652] width 702 height 20
click at [302, 670] on span "he drove over to my place on time to pick me up, we were going out with the gro…" at bounding box center [420, 683] width 661 height 38
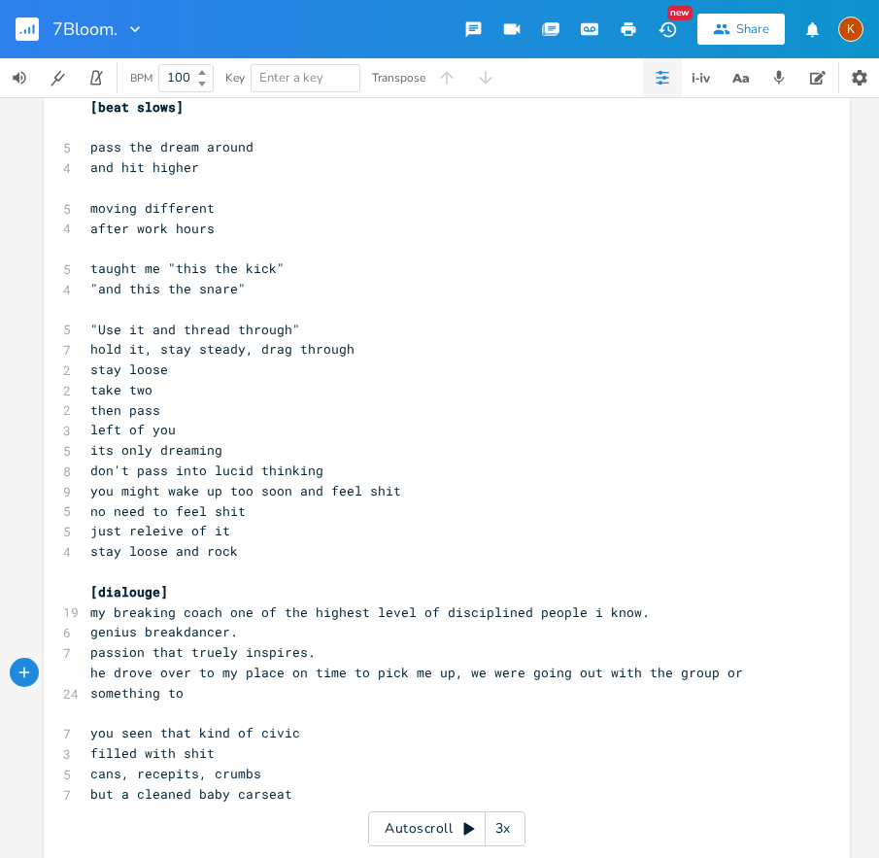
type textarea "e"
click at [317, 684] on pre "he drove over to my place one time to pick me up, we were going out with the gr…" at bounding box center [437, 683] width 702 height 41
type textarea "get fd"
type textarea "ood or"
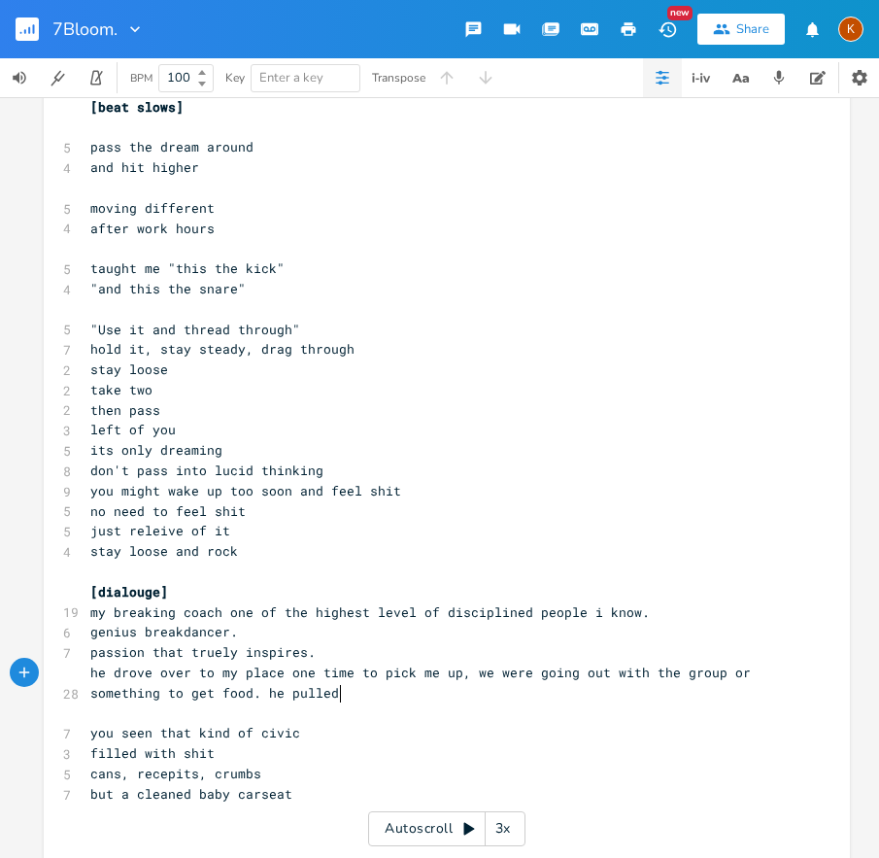
scroll to position [0, 79]
type textarea ". he pulled up,"
type textarea "texted me, im here, i cam ou"
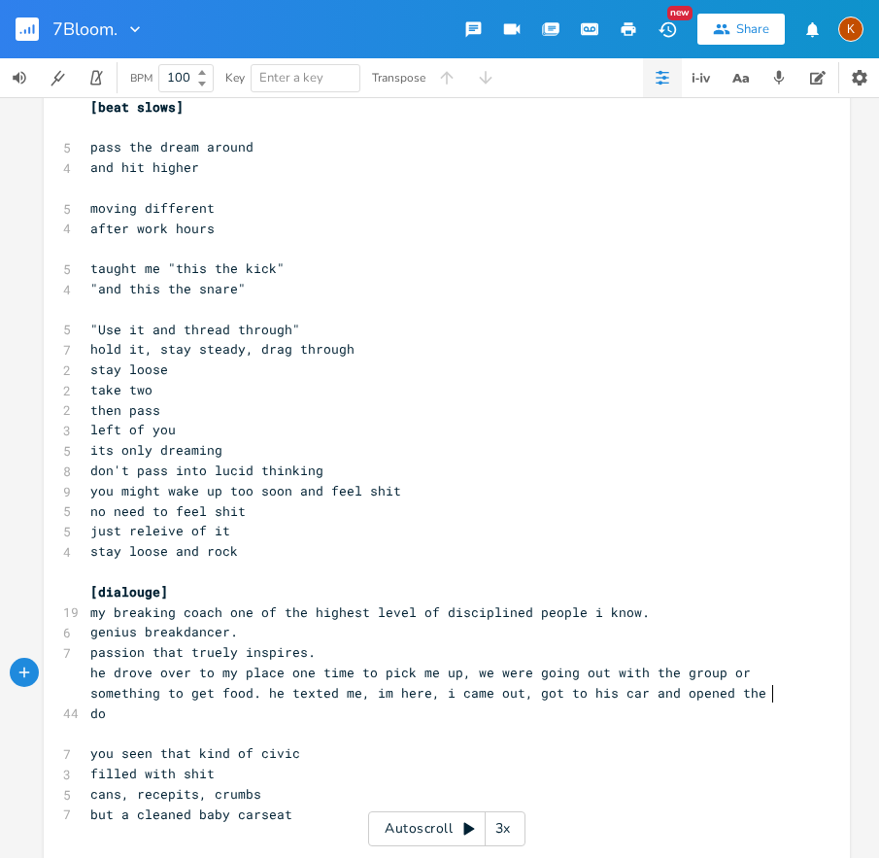
scroll to position [0, 234]
type textarea "e out, got to his car and opened the door..."
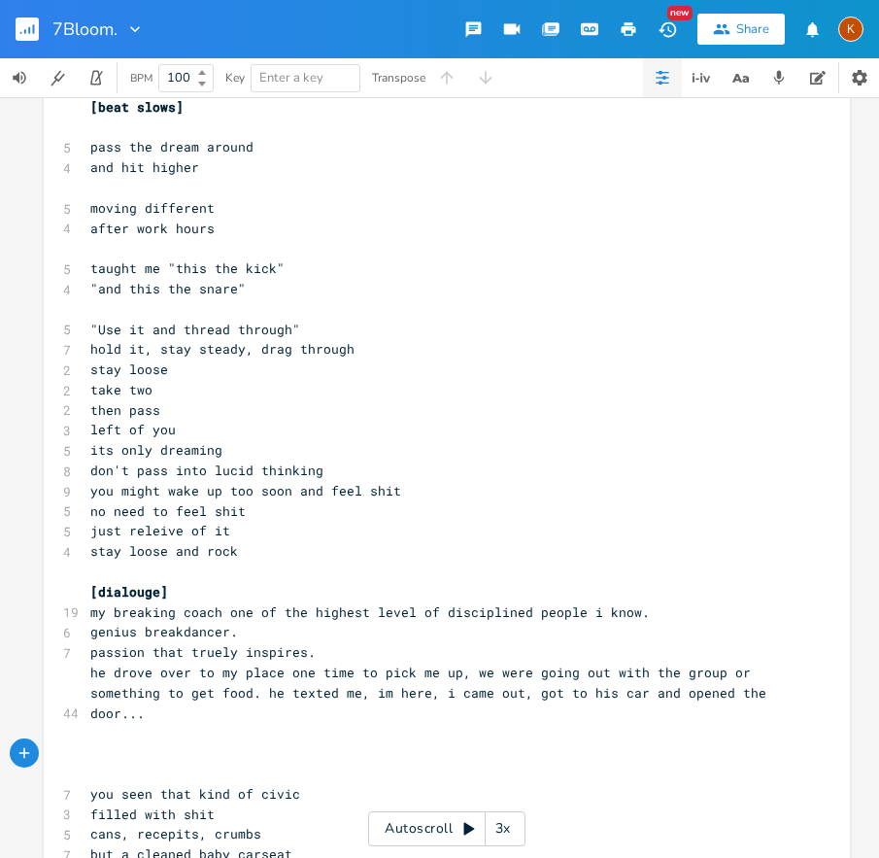
scroll to position [0, 4]
type textarea "[verse"
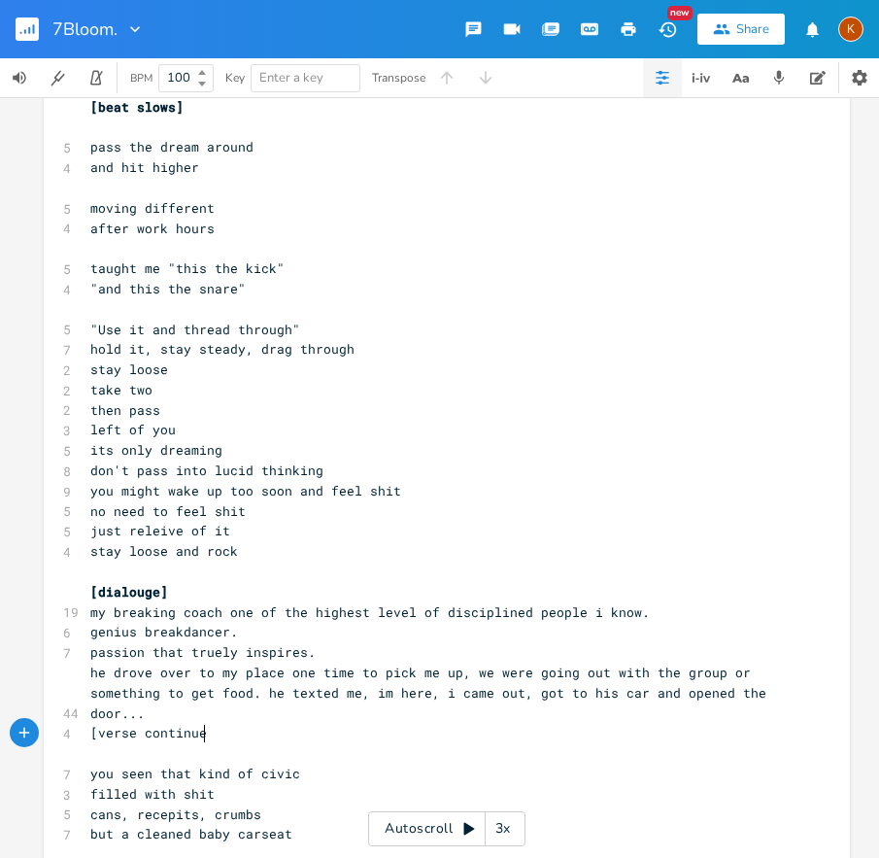
type textarea "[verse continue]"
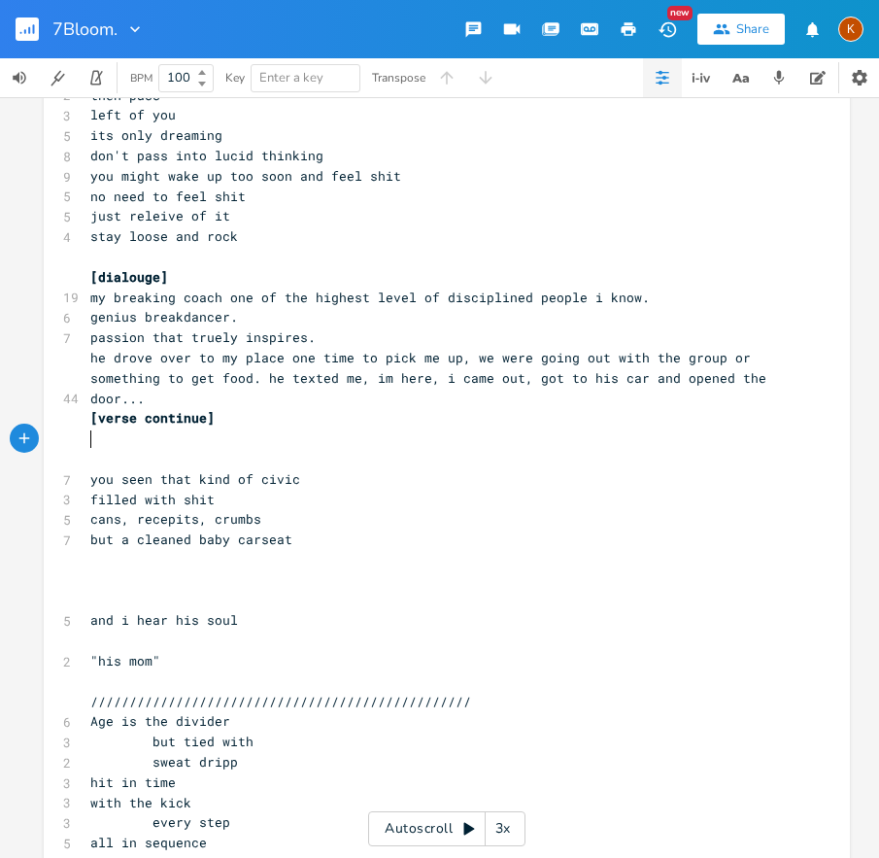
scroll to position [4662, 0]
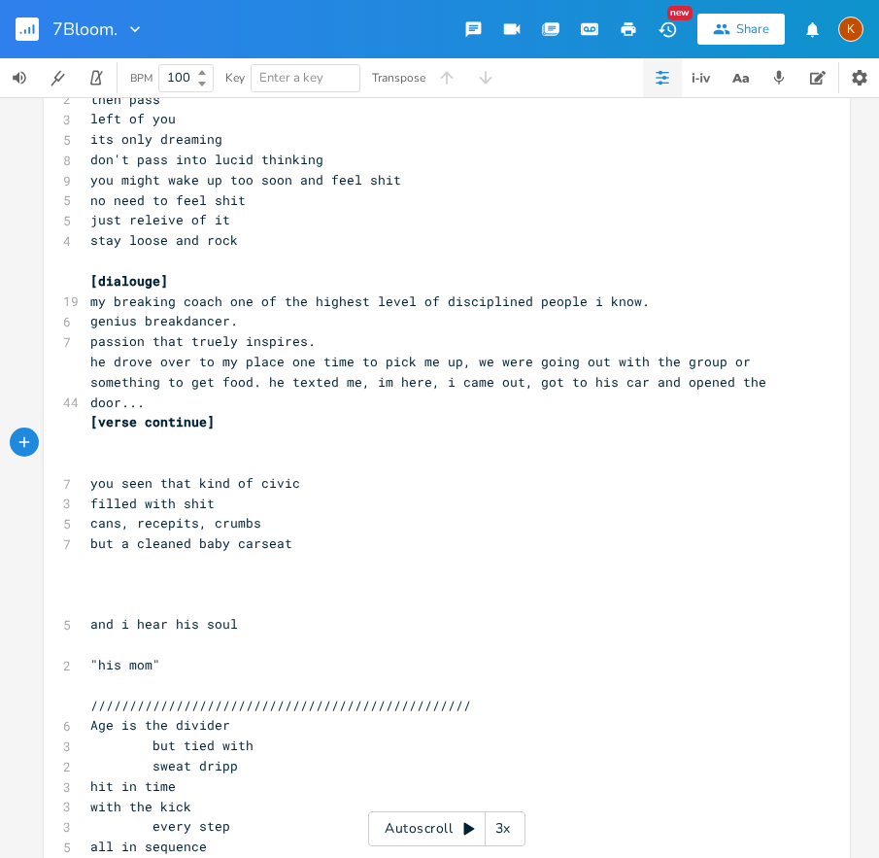
type textarea "sn"
type textarea "and p"
type textarea "nd his"
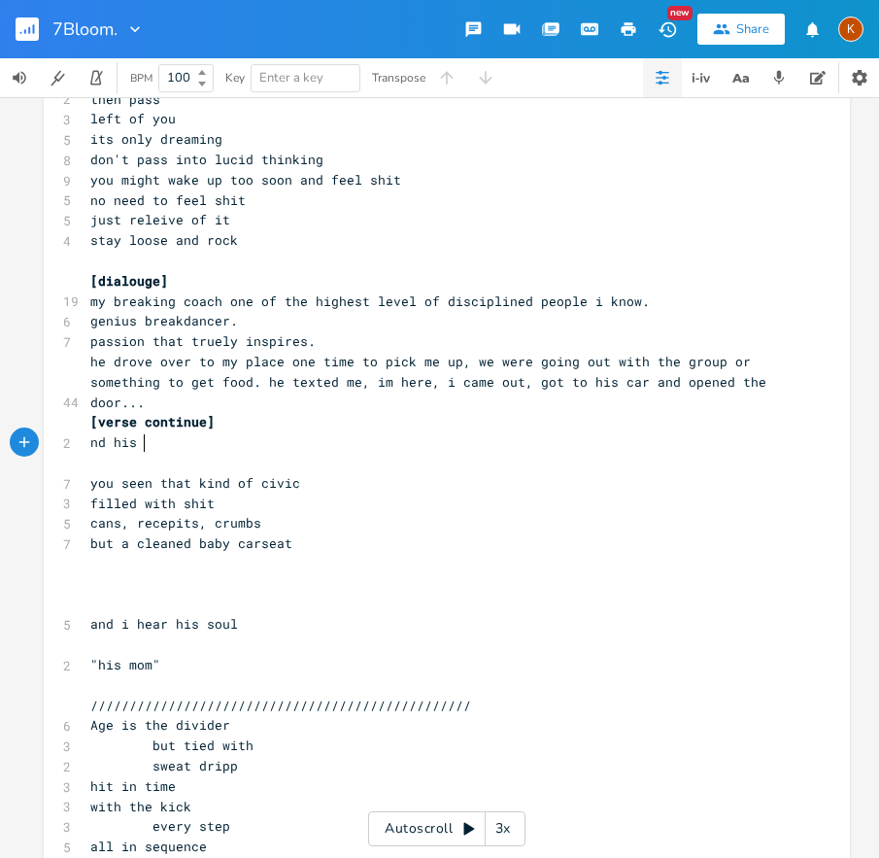
scroll to position [0, 37]
type textarea "and his hand on the curtain"
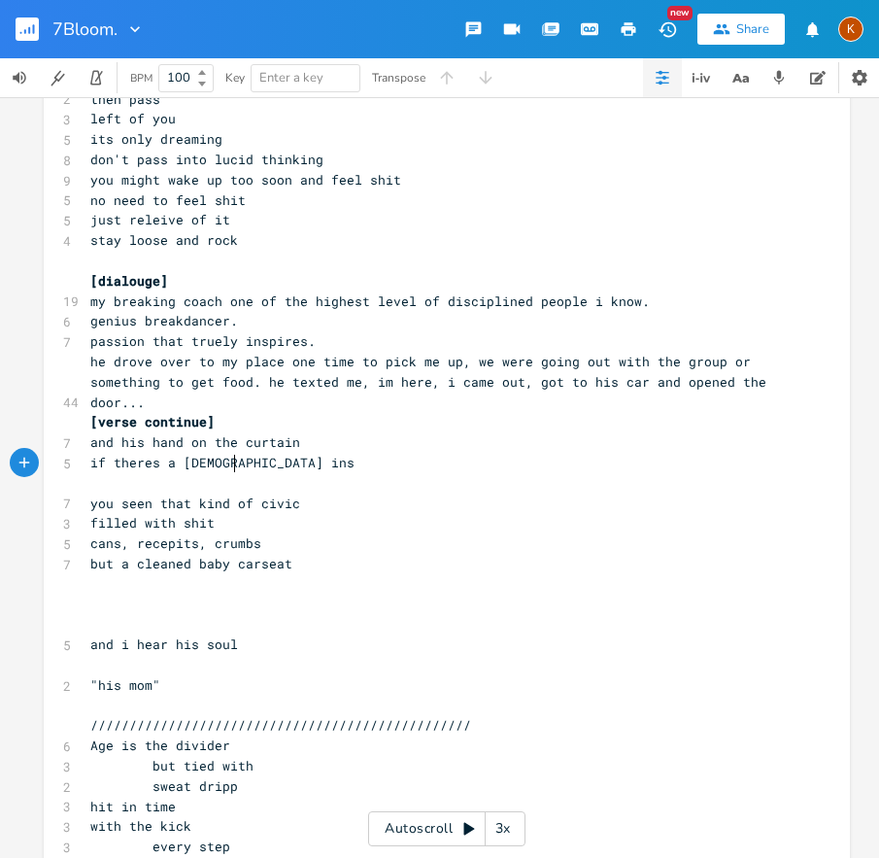
type textarea "if theres a [DEMOGRAPHIC_DATA] insid"
type textarea "higher point"
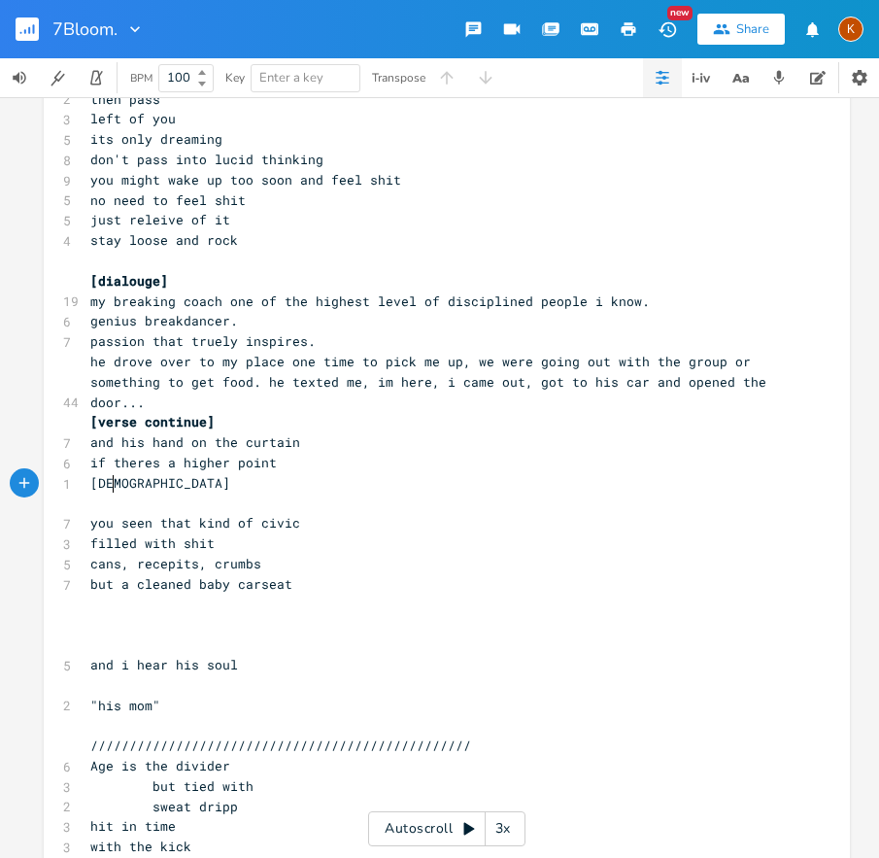
scroll to position [0, 25]
type textarea "[DEMOGRAPHIC_DATA] mu"
type textarea "usta nk"
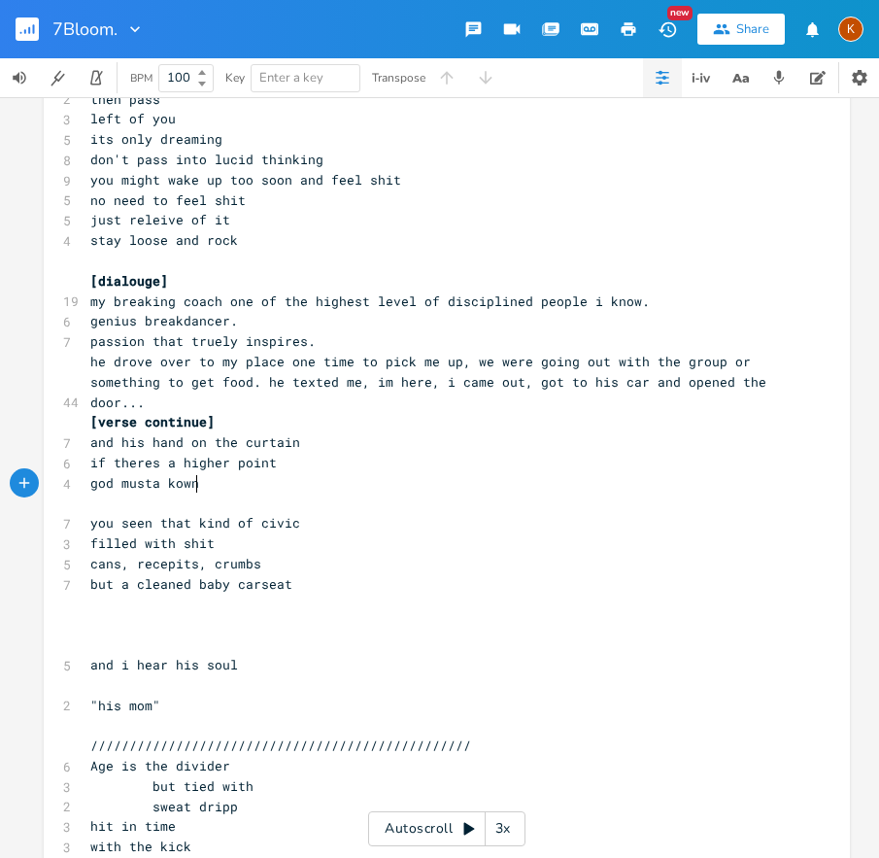
type textarea "kown"
type textarea "nown someone was luring"
type textarea "king"
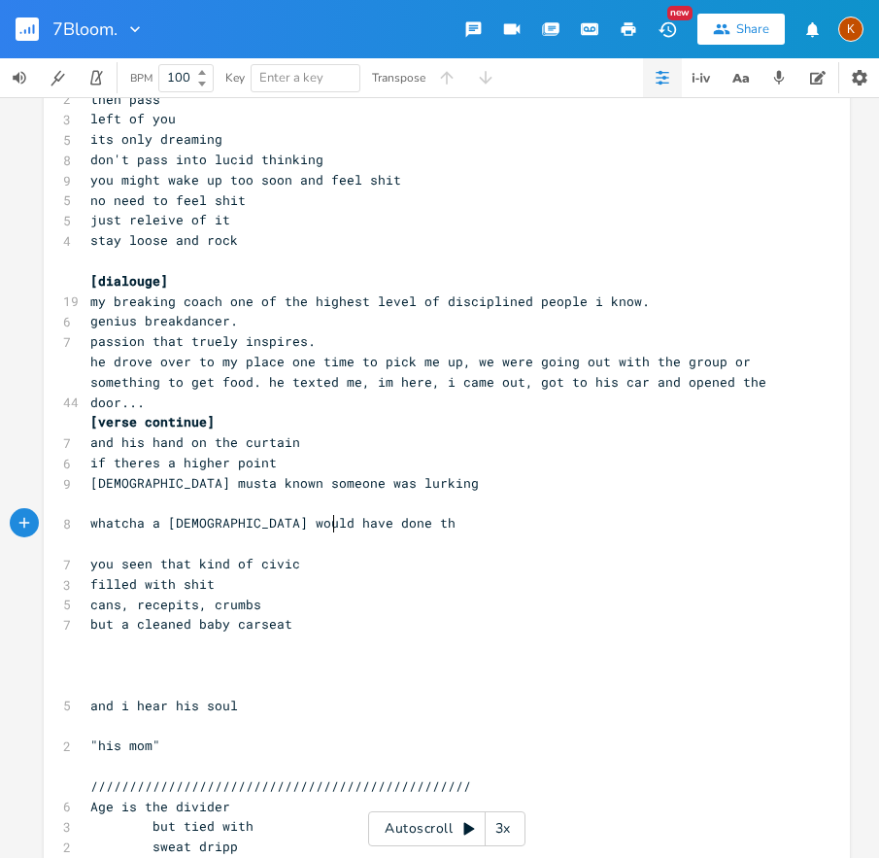
scroll to position [0, 218]
type textarea "whatcha a [DEMOGRAPHIC_DATA] would have done then"
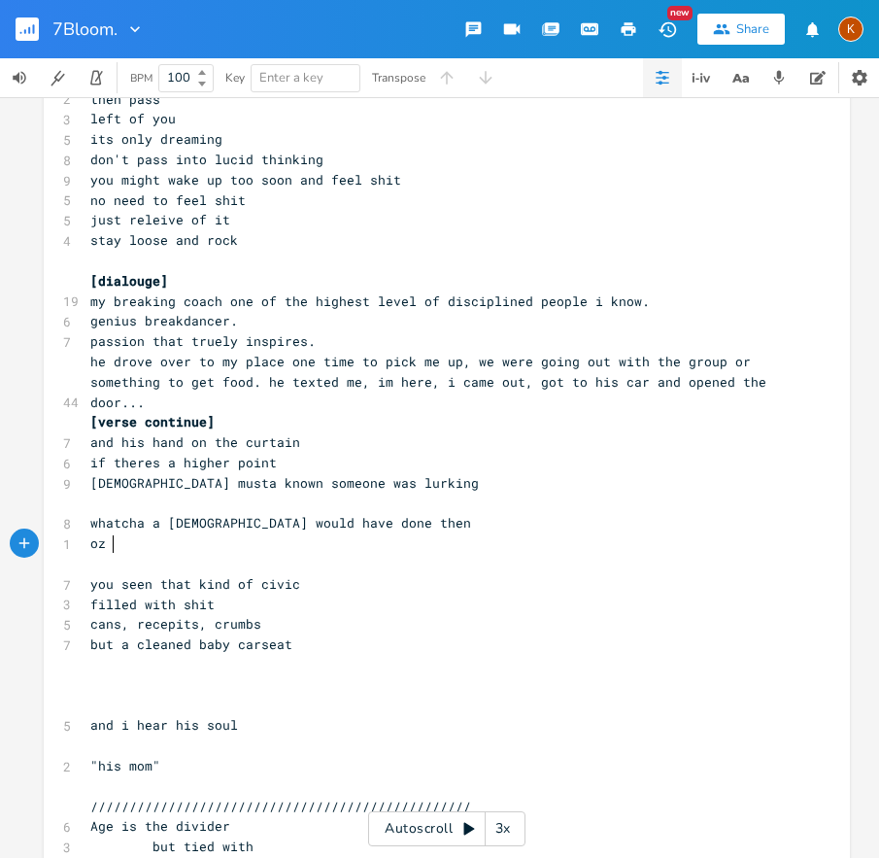
scroll to position [0, 16]
type textarea "oz stayed frozen"
type textarea "some stature"
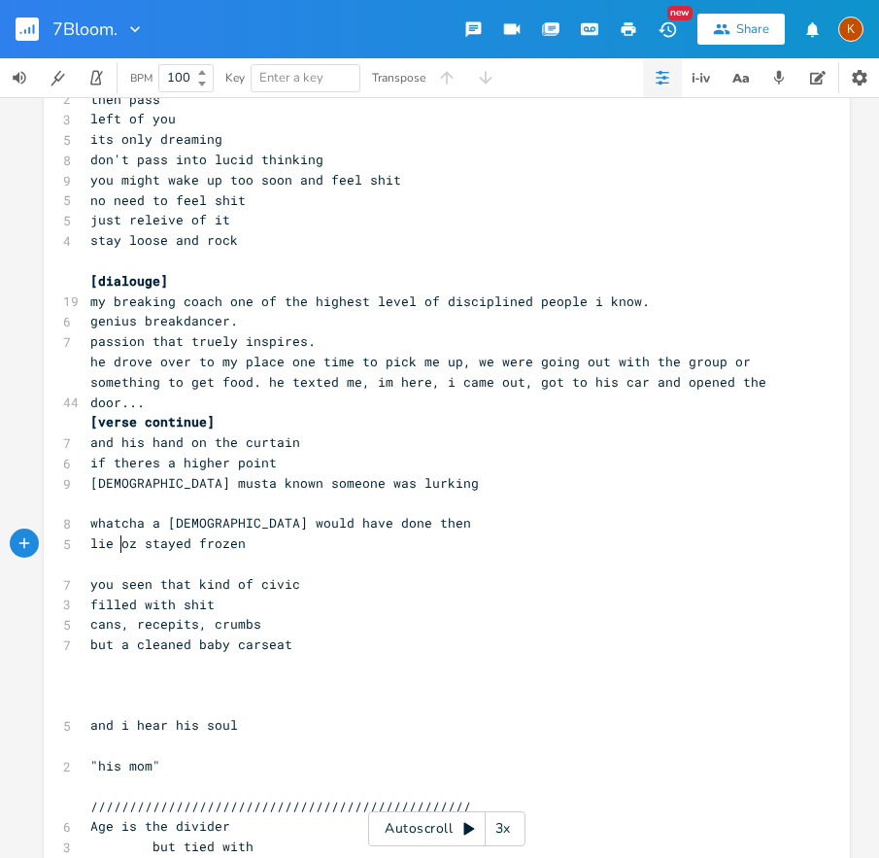
type textarea "lie a"
type textarea "li an"
type textarea "k"
type textarea "e any idol"
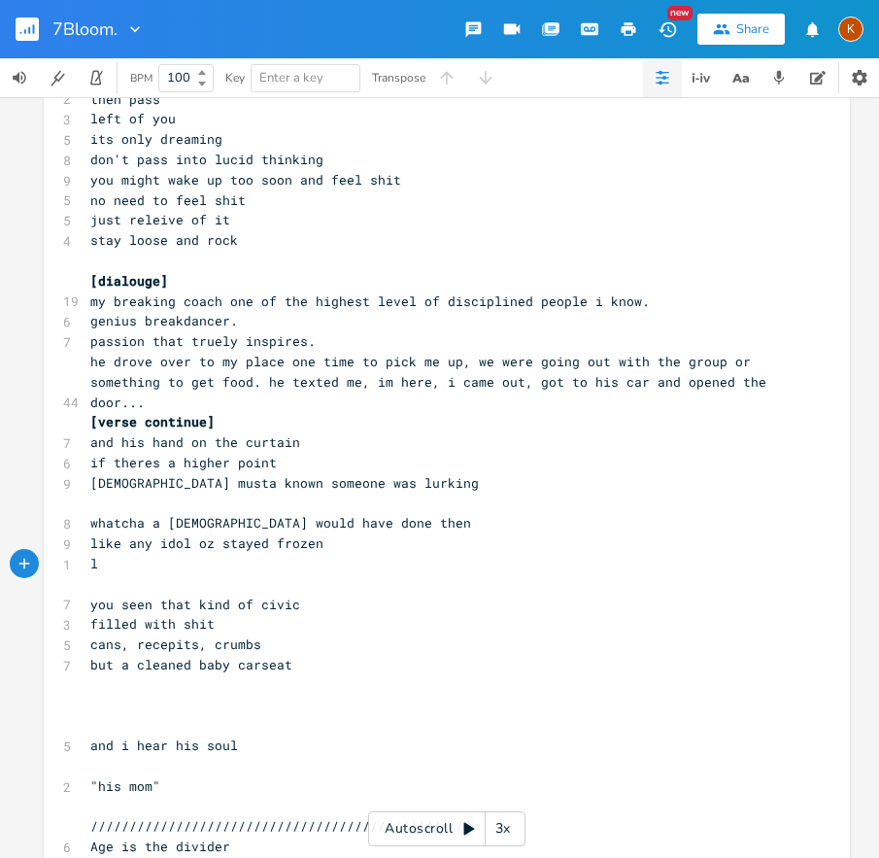
type textarea "ler"
type textarea "aving the girl"
type textarea "hopl"
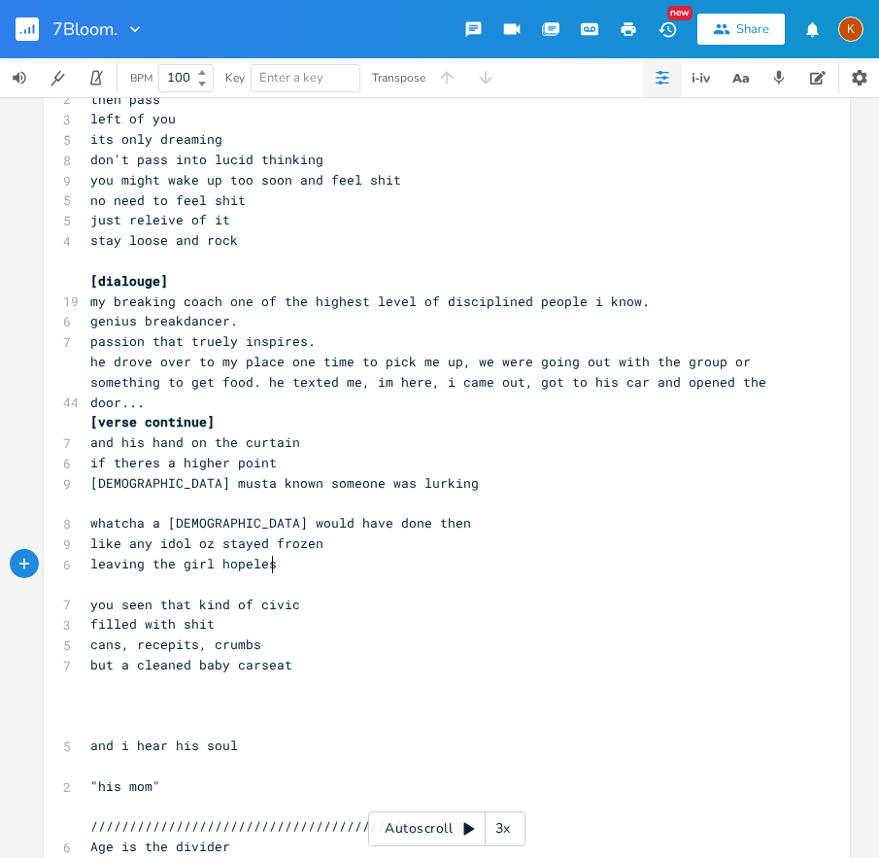
type textarea "eless"
click at [318, 440] on pre "and his hand on the curtain" at bounding box center [437, 442] width 702 height 20
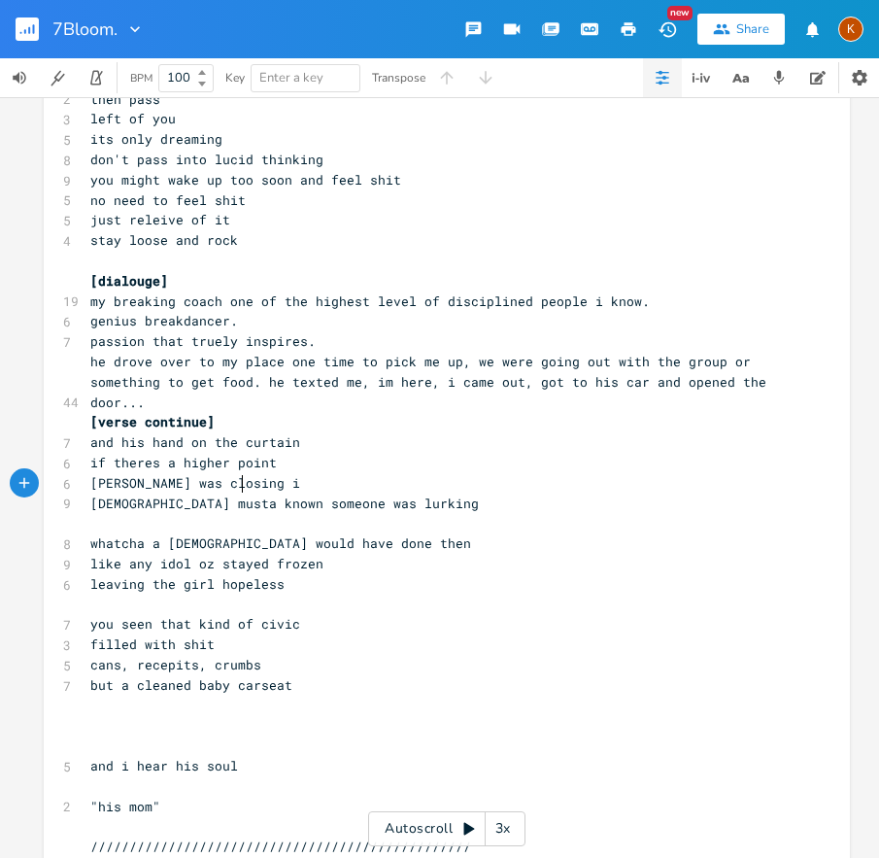
type textarea "[PERSON_NAME] was closing in"
click at [154, 544] on span "whatcha a [DEMOGRAPHIC_DATA] would have done then" at bounding box center [280, 542] width 381 height 17
type textarea "tyhi"
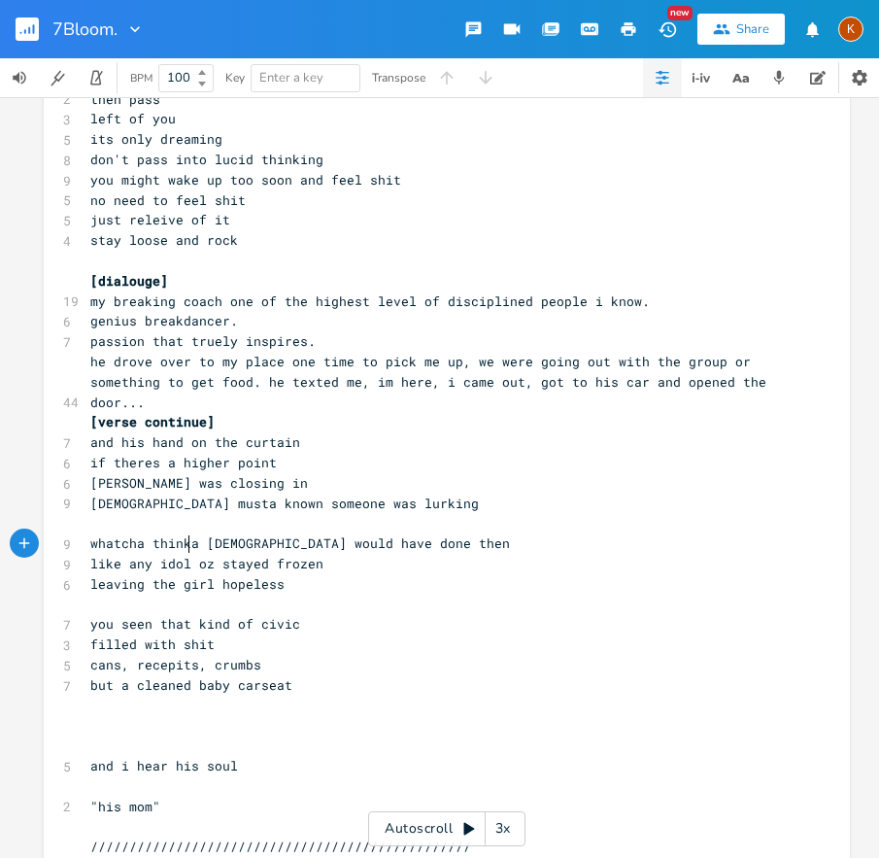
type textarea "[PERSON_NAME]"
click at [238, 548] on span "whatcha think a [DEMOGRAPHIC_DATA] would have done then" at bounding box center [304, 542] width 428 height 17
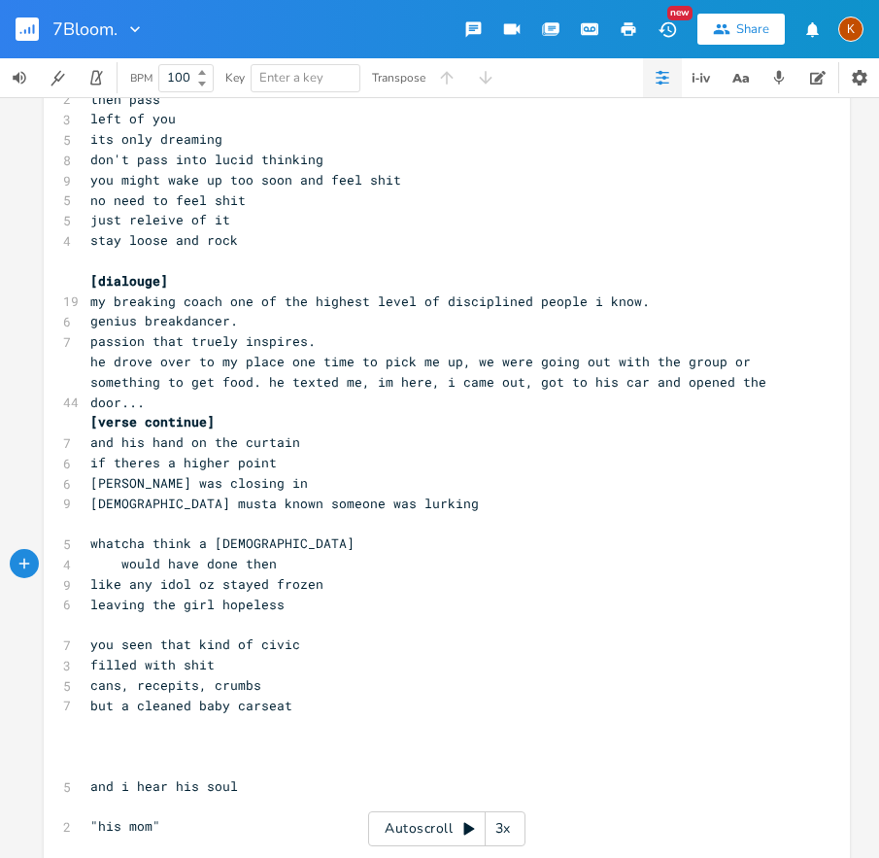
click at [86, 588] on pre "like any idol oz stayed frozen" at bounding box center [437, 584] width 702 height 20
type textarea "maybe"
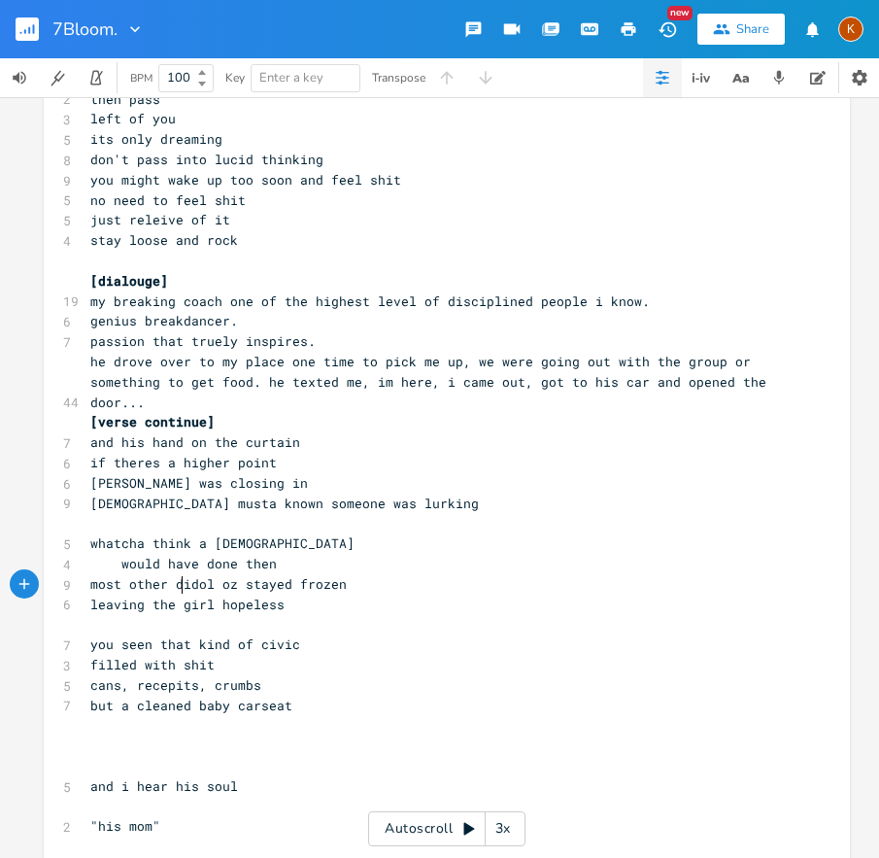
type textarea "most other di"
type textarea "[DEMOGRAPHIC_DATA] or"
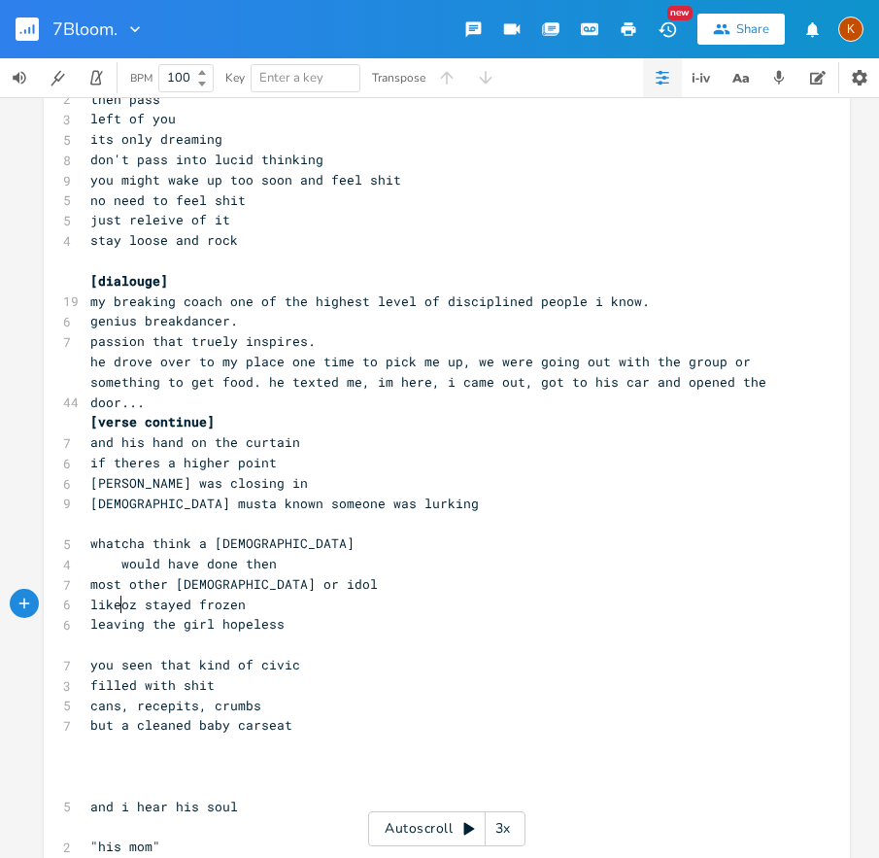
type textarea "like"
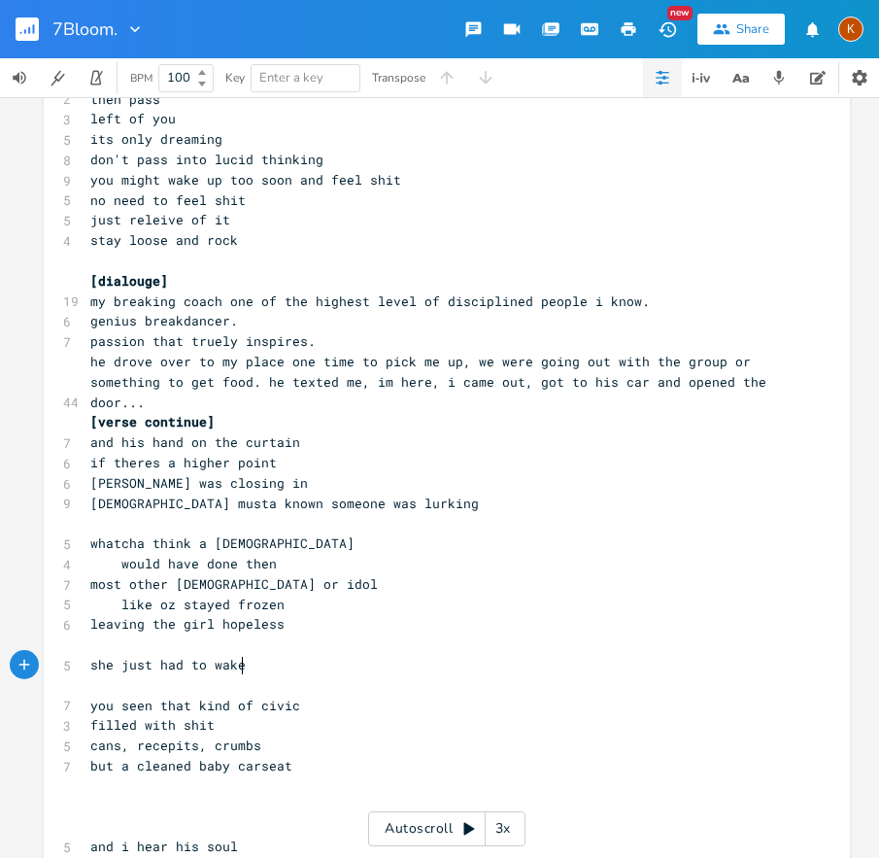
type textarea "she just had to wake"
type textarea "up and realize"
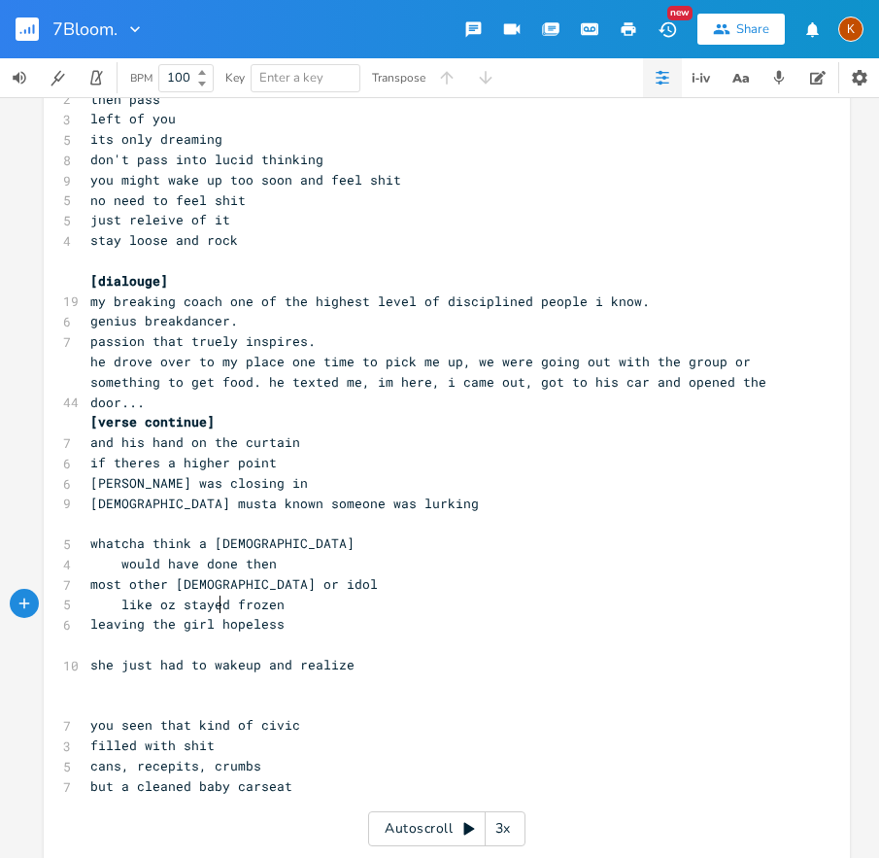
click at [216, 603] on span "like oz stayed frozen" at bounding box center [187, 604] width 194 height 17
type textarea "check"
type textarea "icken"
click at [359, 537] on pre "whatcha think a [DEMOGRAPHIC_DATA]" at bounding box center [437, 543] width 702 height 20
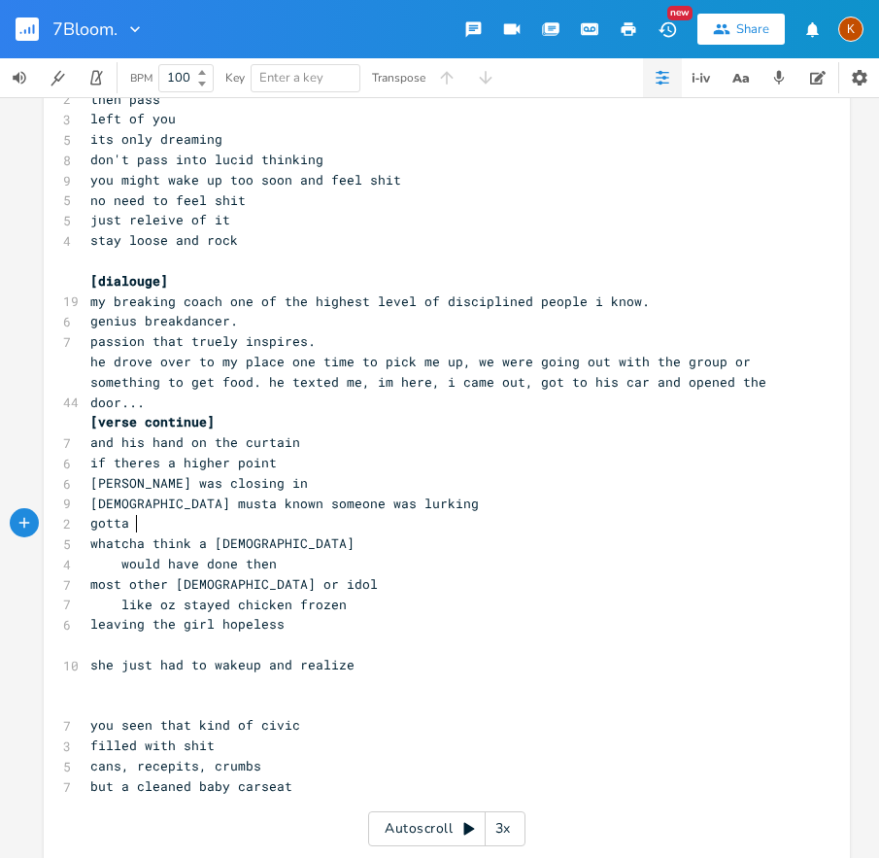
type textarea "gotta b"
type textarea "mak a"
type textarea "e a"
type textarea "a quick decision"
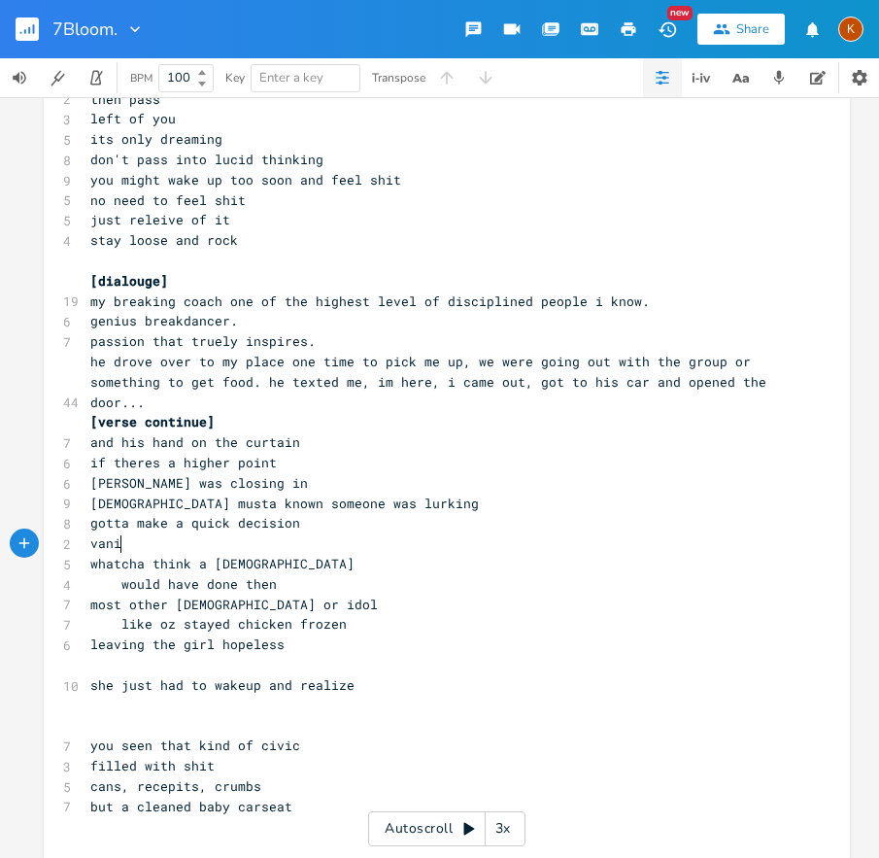
scroll to position [0, 36]
type textarea "vanish, ill"
type textarea "kill, or be"
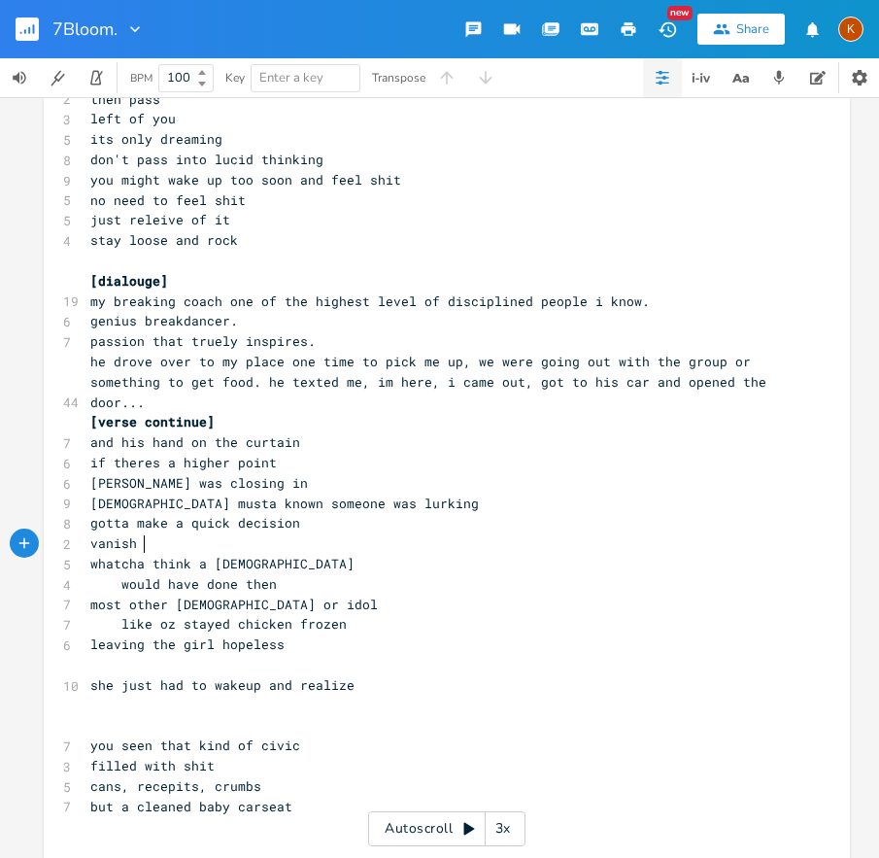
type textarea "r"
type textarea "or strike"
type textarea "this general"
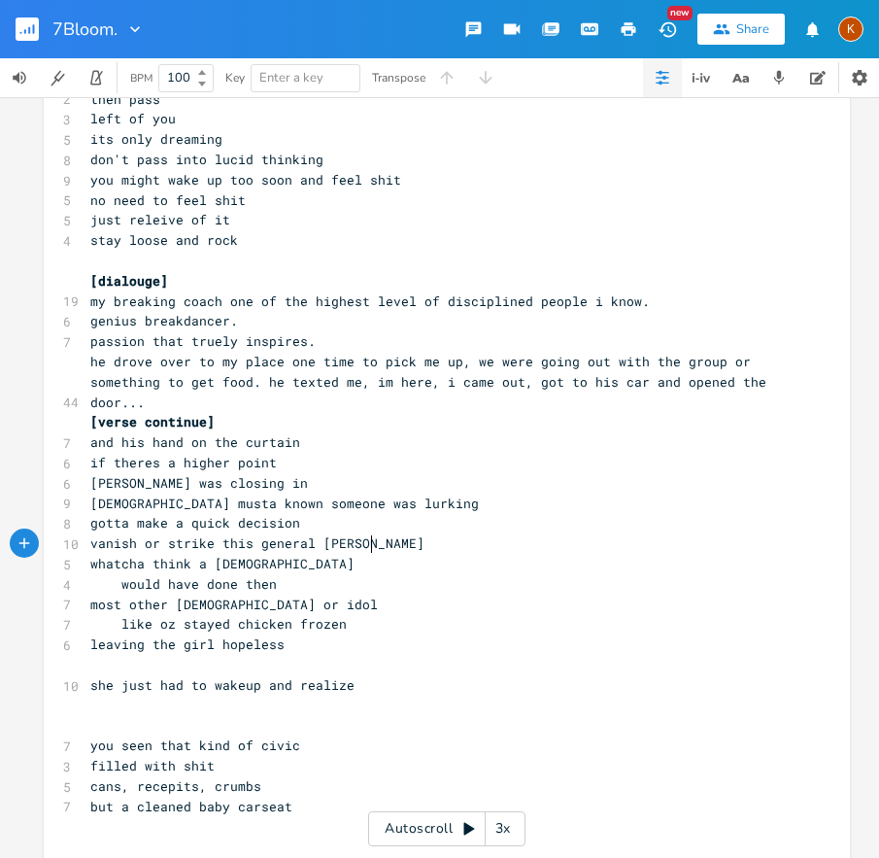
type textarea "prowling"
click at [90, 497] on span "[DEMOGRAPHIC_DATA] musta known someone was lurking" at bounding box center [284, 503] width 389 height 17
type textarea "a"
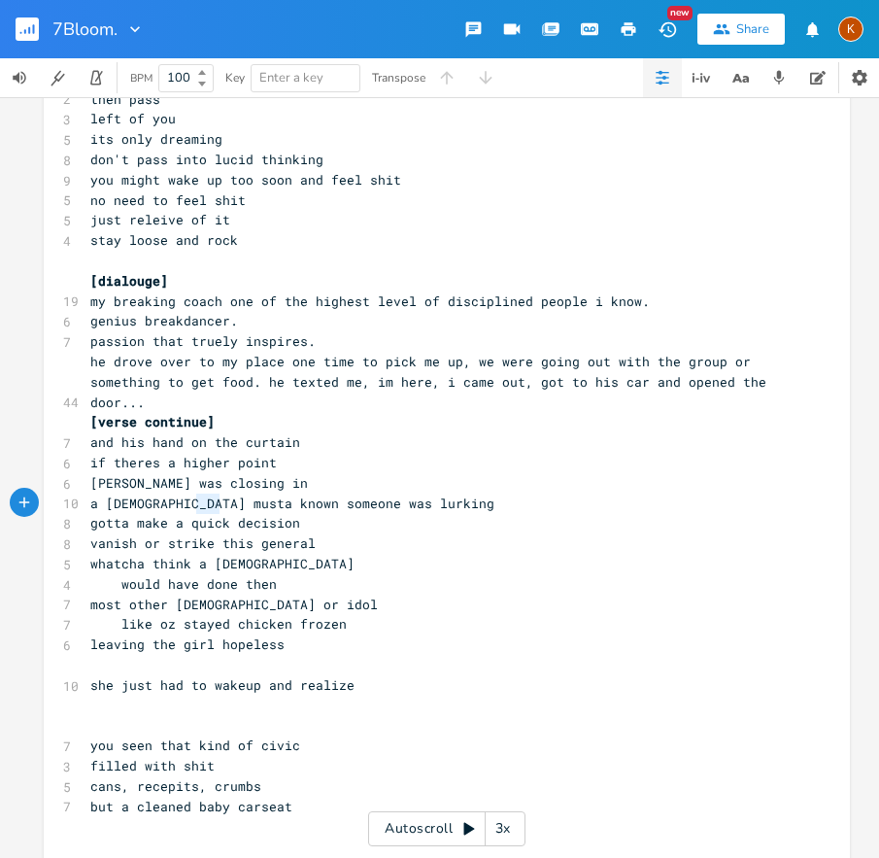
type textarea "known"
drag, startPoint x: 216, startPoint y: 504, endPoint x: 172, endPoint y: 505, distance: 43.7
click at [172, 505] on span "a [DEMOGRAPHIC_DATA] musta known someone was lurking" at bounding box center [292, 503] width 404 height 17
type textarea "would know"
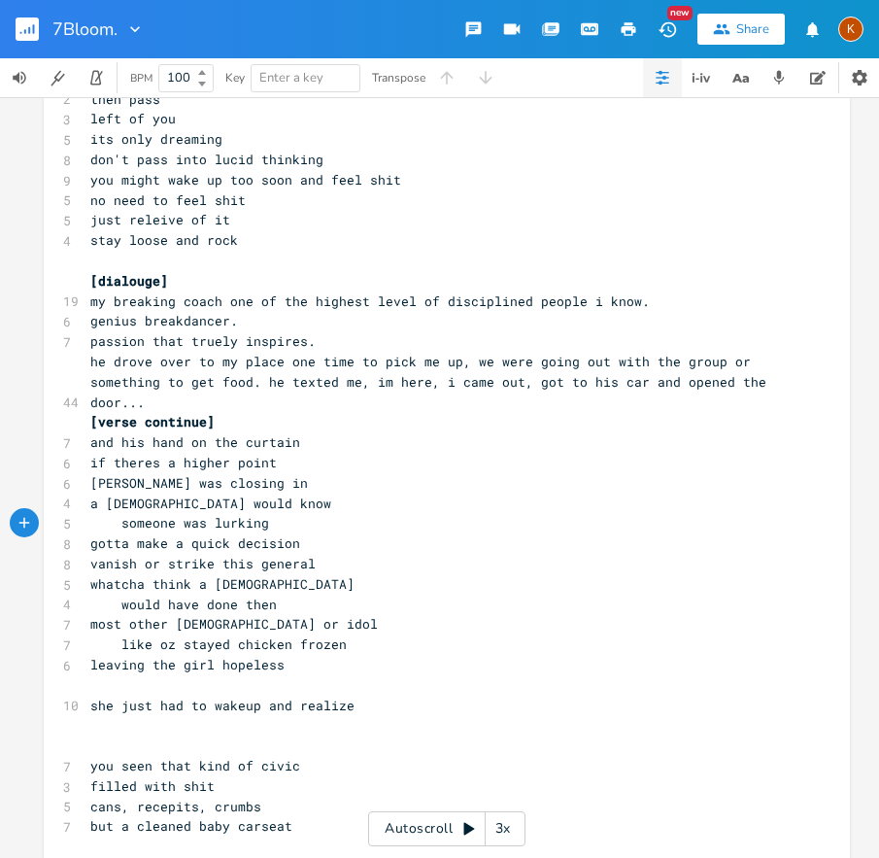
click at [138, 484] on span "[PERSON_NAME] was closing in" at bounding box center [199, 482] width 218 height 17
click at [90, 480] on span "[PERSON_NAME] was closing in" at bounding box center [199, 482] width 218 height 17
click at [183, 445] on span "and his hand on the curtain" at bounding box center [195, 441] width 210 height 17
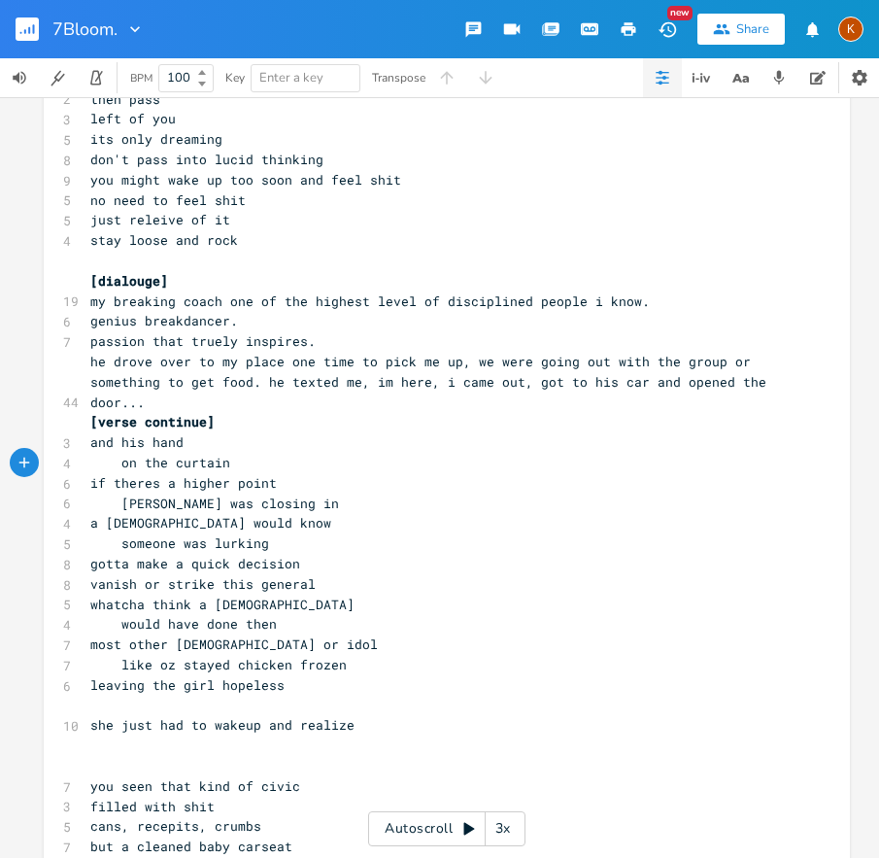
click at [134, 586] on span "vanish or strike this general" at bounding box center [202, 583] width 225 height 17
click at [208, 586] on span "vanish or strike this general" at bounding box center [202, 583] width 225 height 17
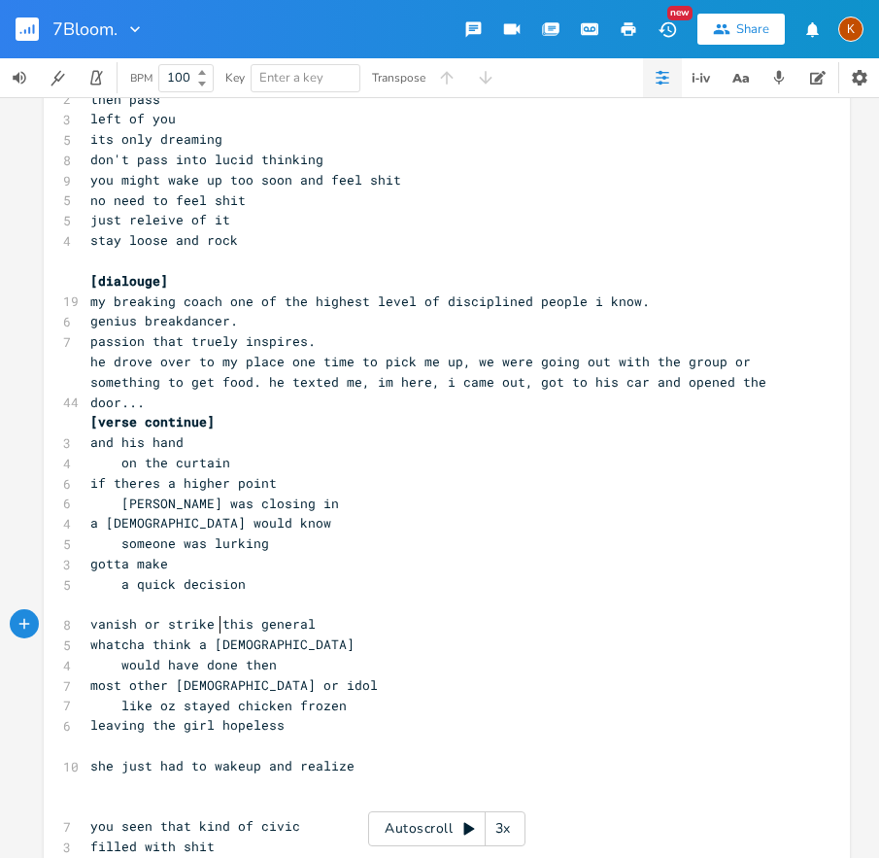
click at [214, 621] on span "vanish or strike this general" at bounding box center [202, 623] width 225 height 17
type textarea "down"
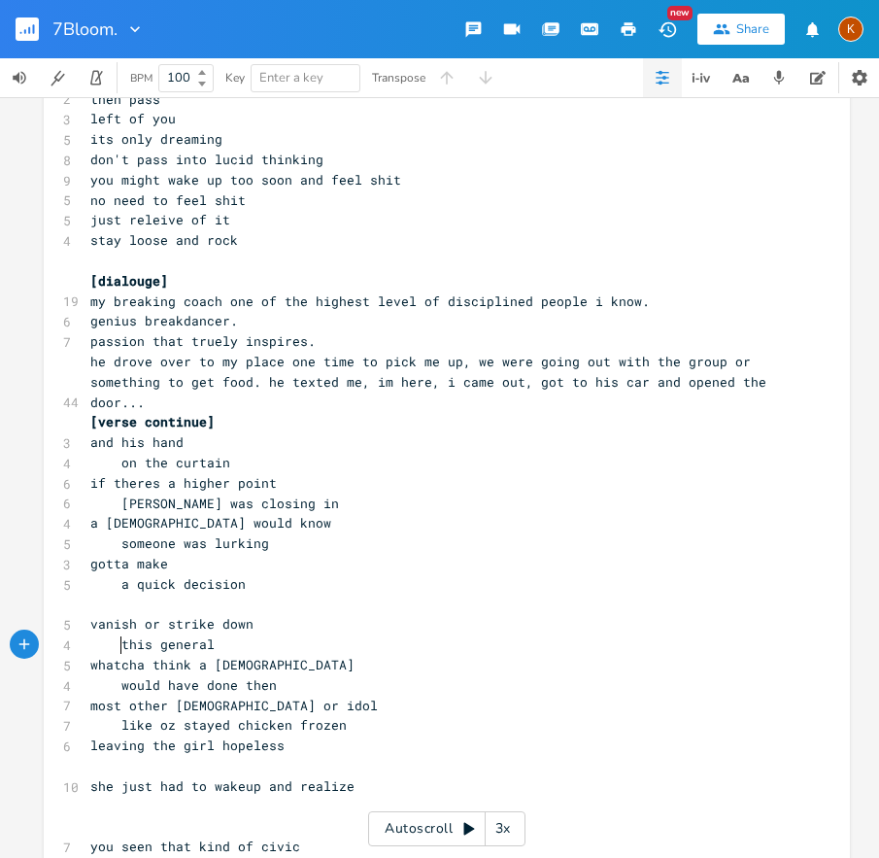
click at [278, 744] on pre "leaving the girl hopeless" at bounding box center [437, 746] width 702 height 20
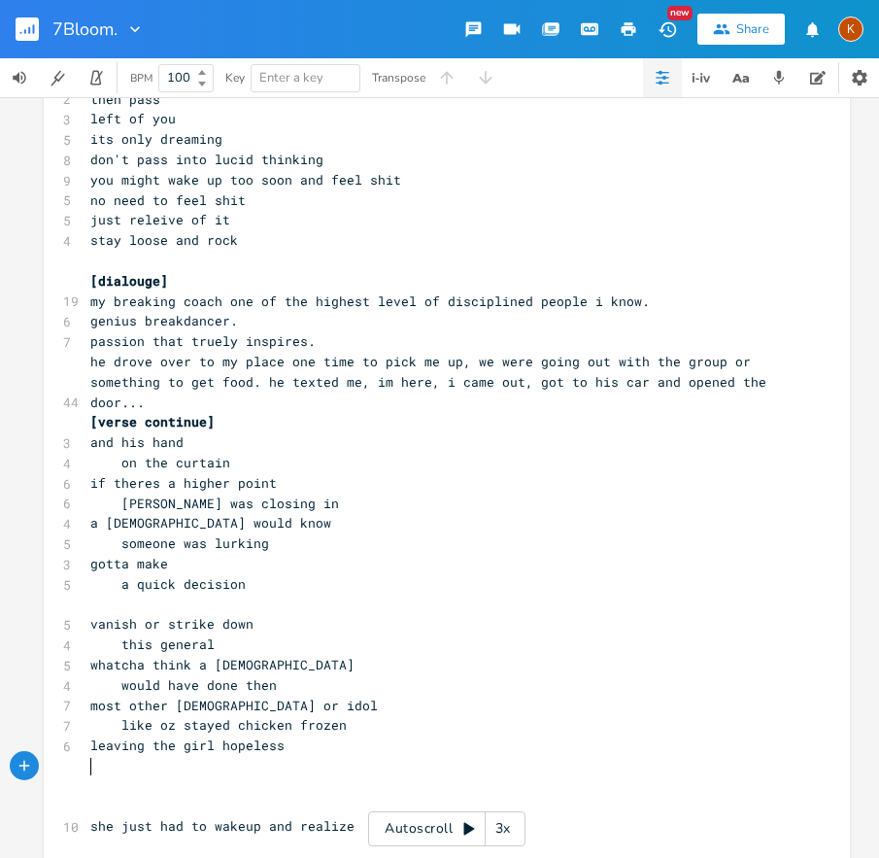
click at [137, 764] on pre "​" at bounding box center [437, 766] width 702 height 20
click at [274, 684] on pre "would have done then" at bounding box center [437, 685] width 702 height 20
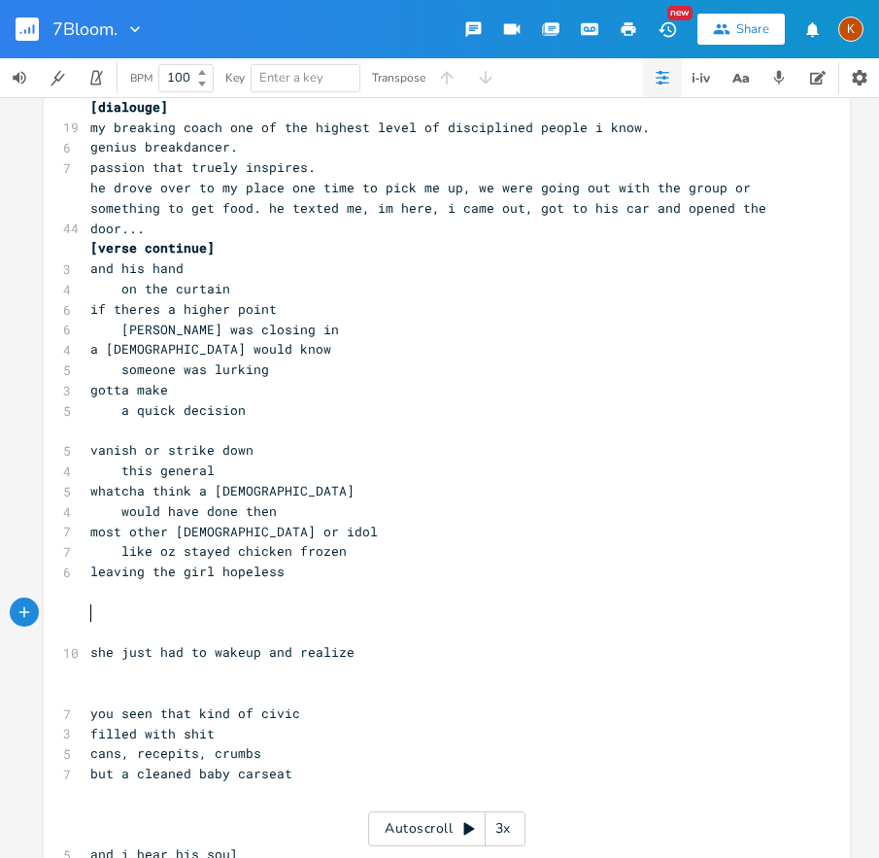
click at [265, 610] on pre "​" at bounding box center [437, 612] width 702 height 20
click at [184, 433] on pre "​" at bounding box center [437, 431] width 702 height 20
click at [256, 533] on span "most other [DEMOGRAPHIC_DATA] or idol" at bounding box center [234, 531] width 288 height 17
type textarea "s"
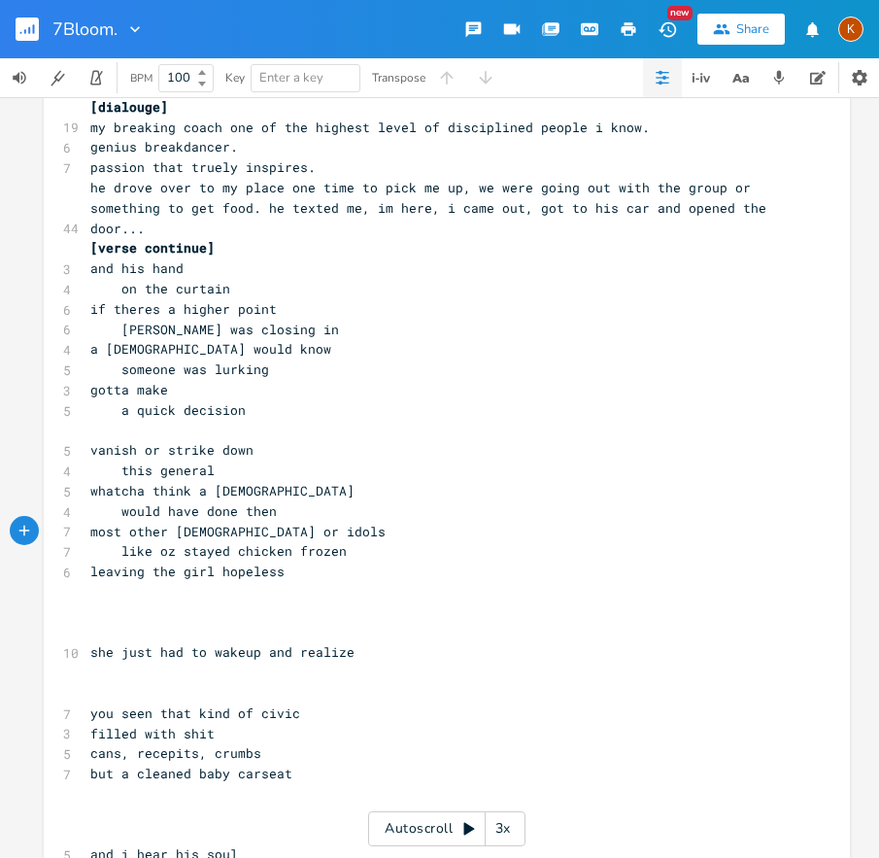
click at [136, 618] on pre "​" at bounding box center [437, 612] width 702 height 20
click at [104, 634] on pre "​" at bounding box center [437, 633] width 702 height 20
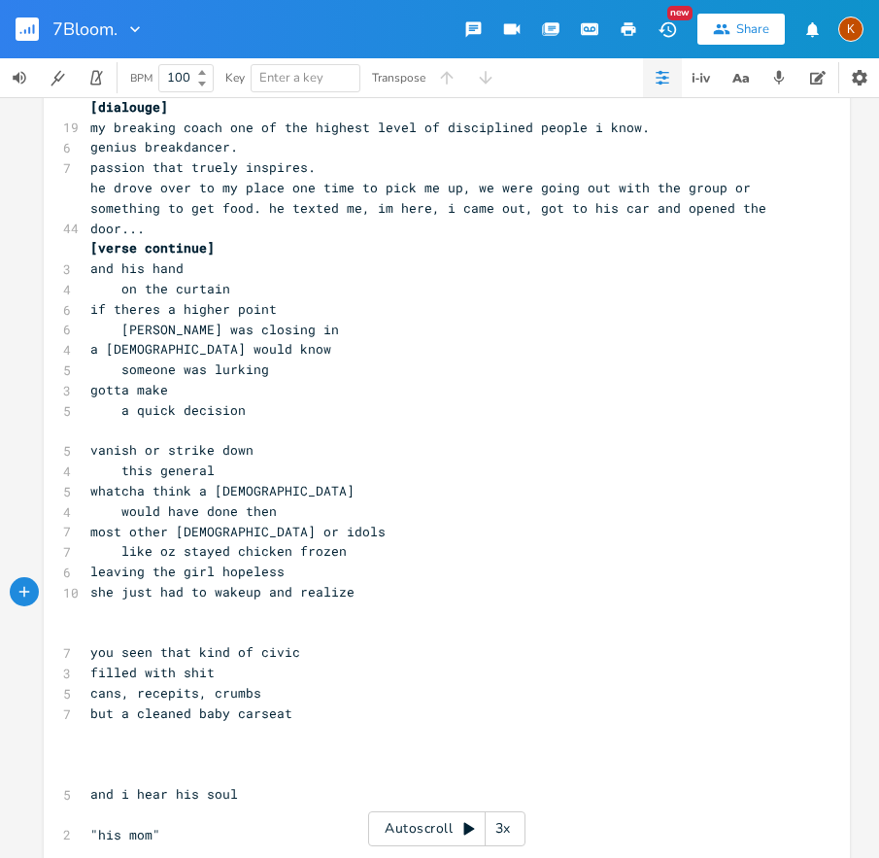
click at [263, 596] on span "she just had to wakeup and realize" at bounding box center [222, 591] width 264 height 17
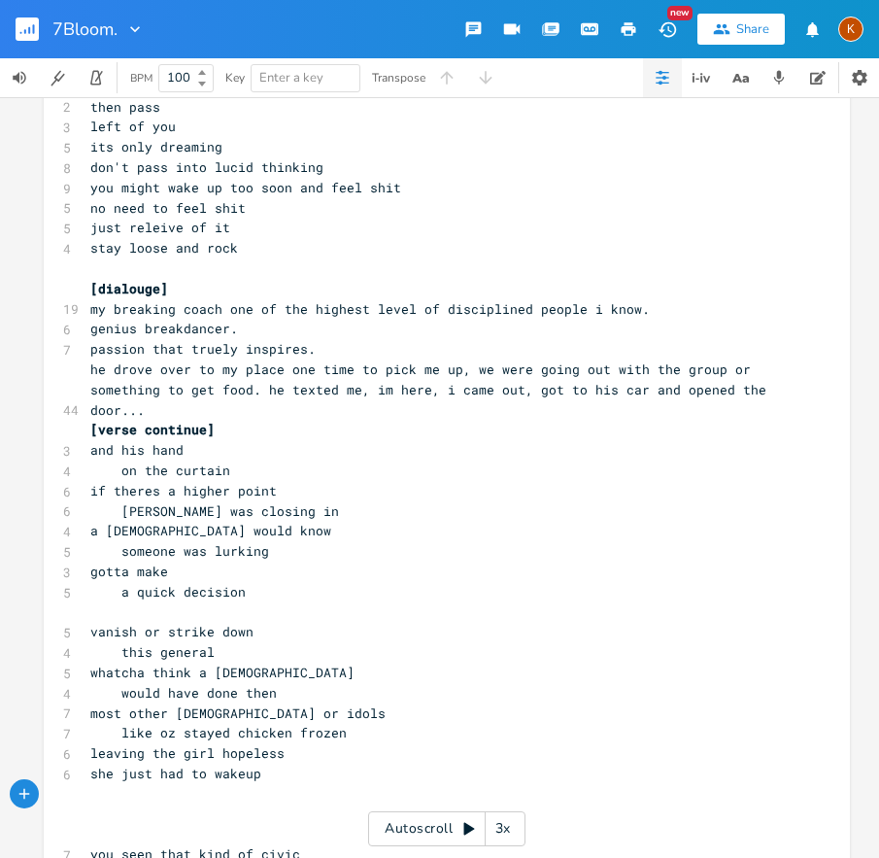
scroll to position [4607, 0]
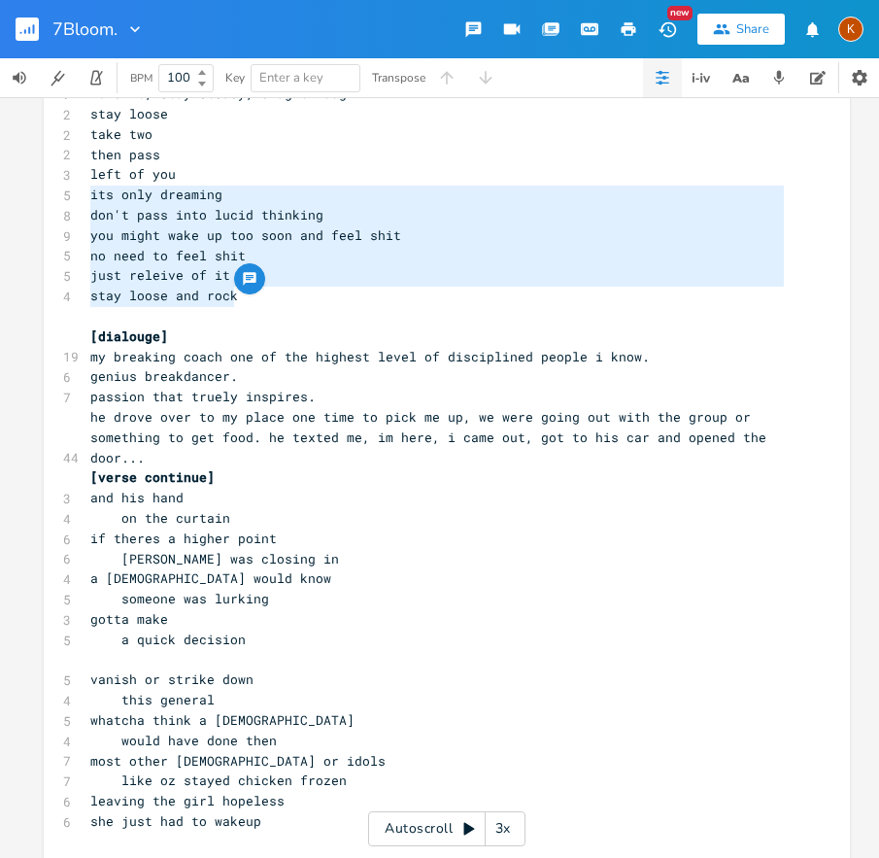
drag, startPoint x: 86, startPoint y: 195, endPoint x: 246, endPoint y: 291, distance: 186.5
type textarea "​its only dreaming don't pass into lucid thinking you might wake up too soon an…"
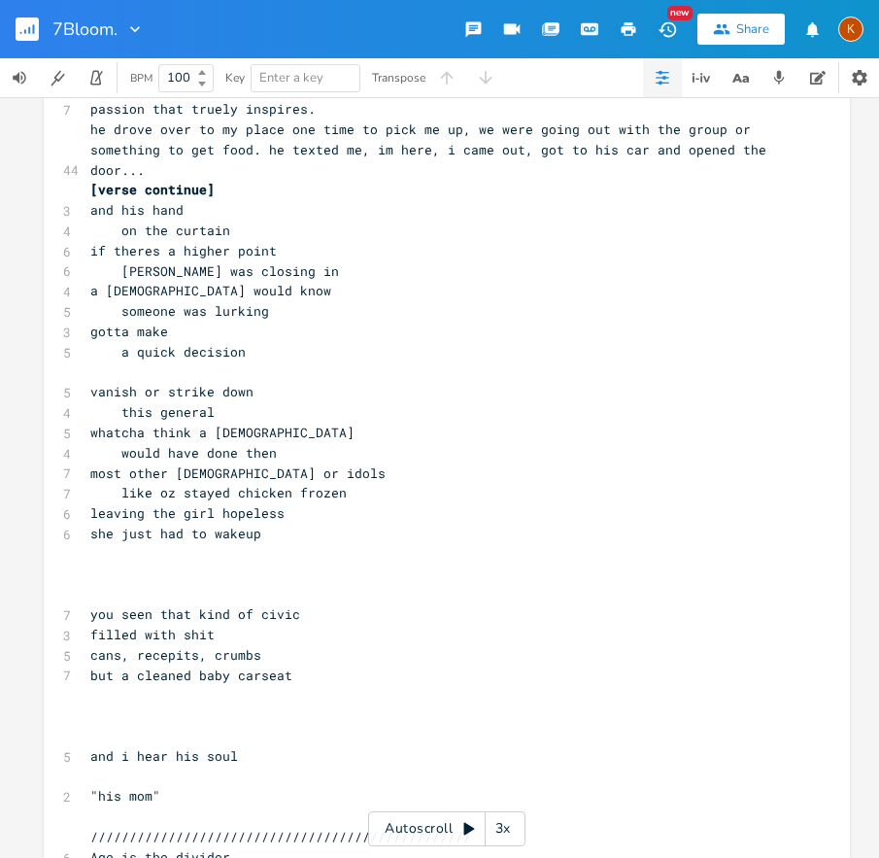
scroll to position [4930, 0]
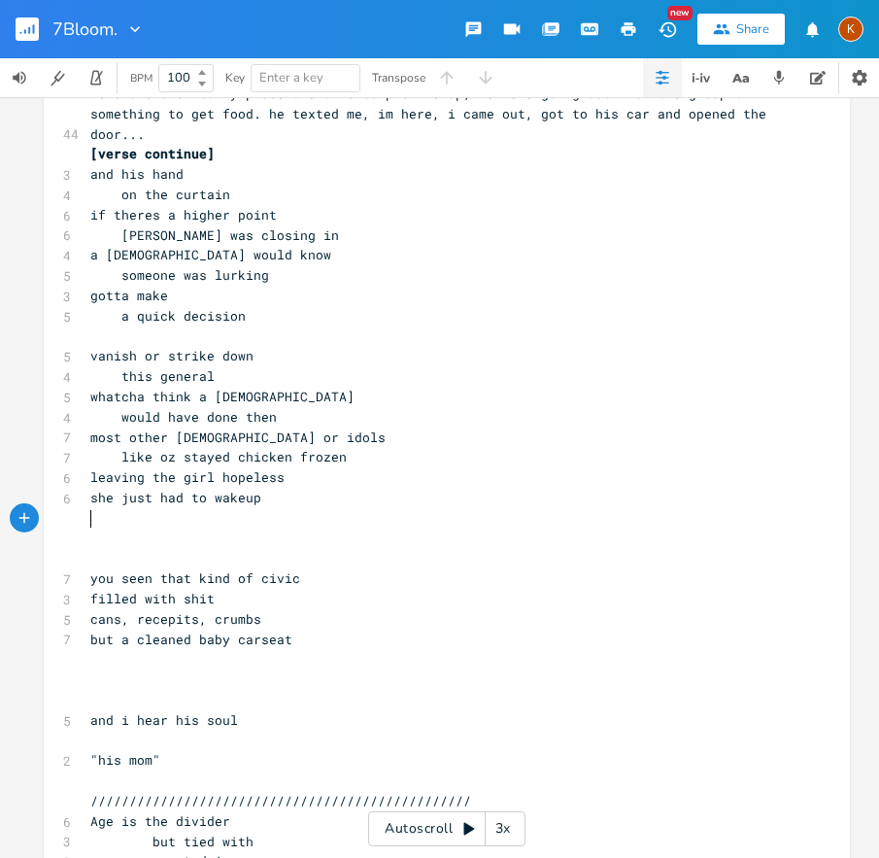
click at [133, 522] on pre "​" at bounding box center [437, 518] width 702 height 20
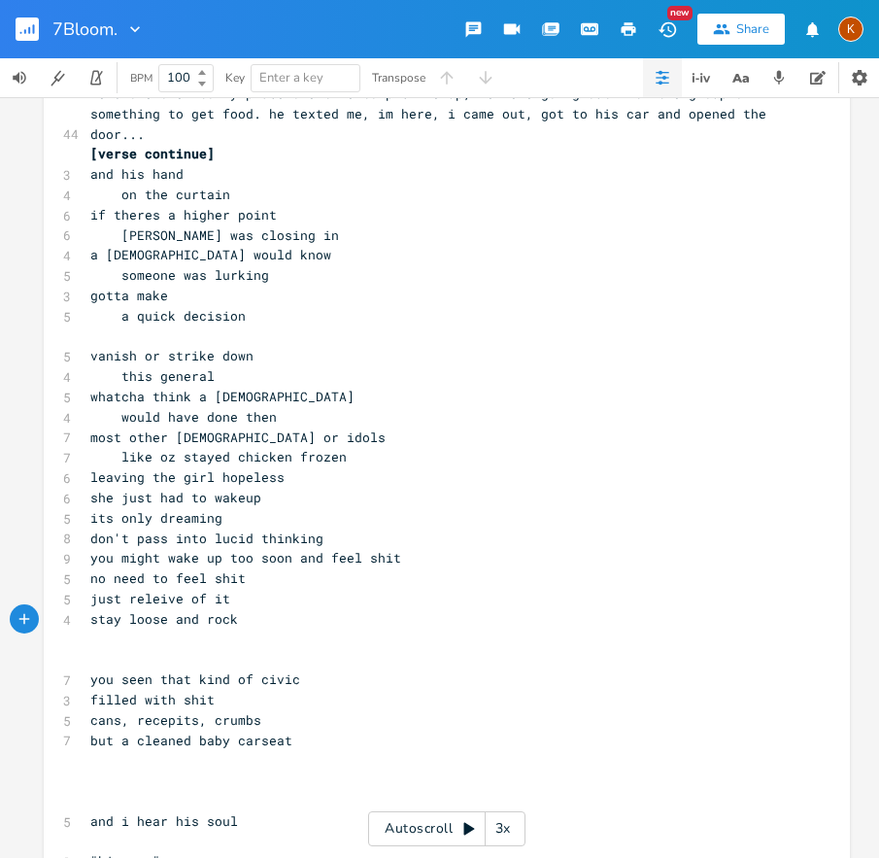
click at [86, 538] on pre "don't pass into lucid thinking" at bounding box center [437, 539] width 702 height 20
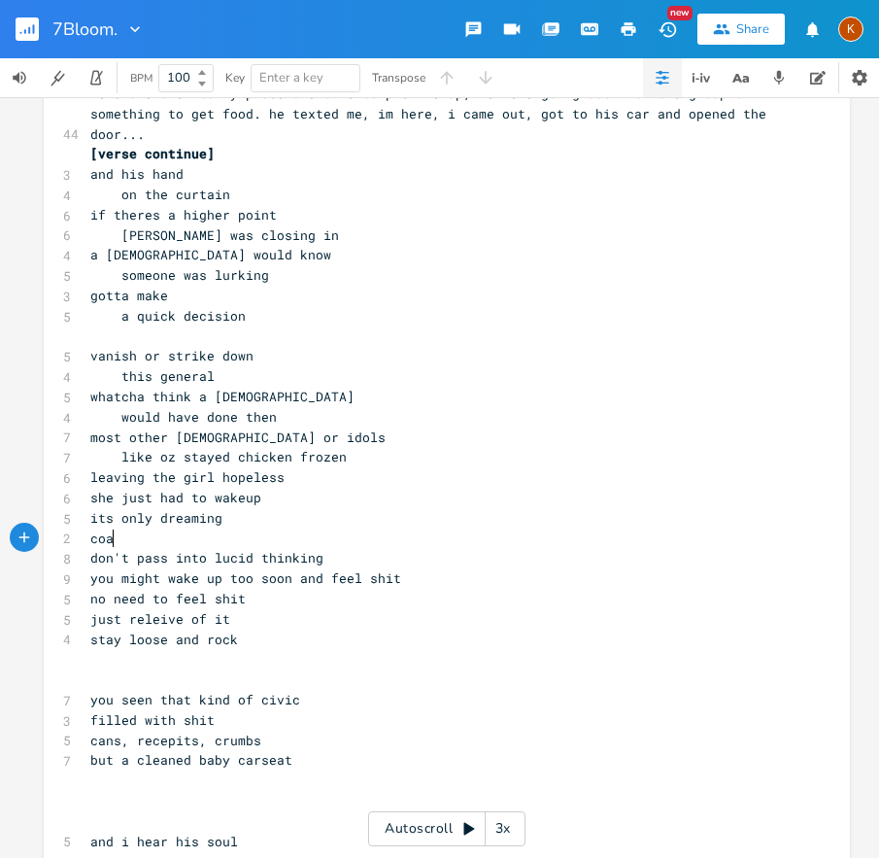
type textarea "coah"
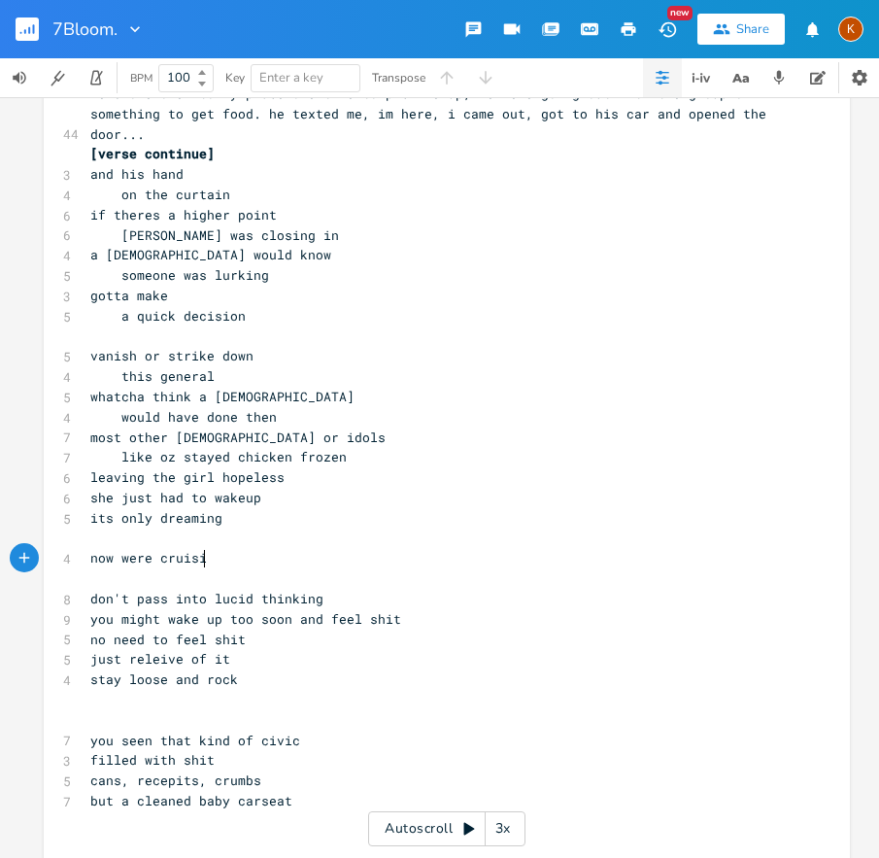
scroll to position [0, 16]
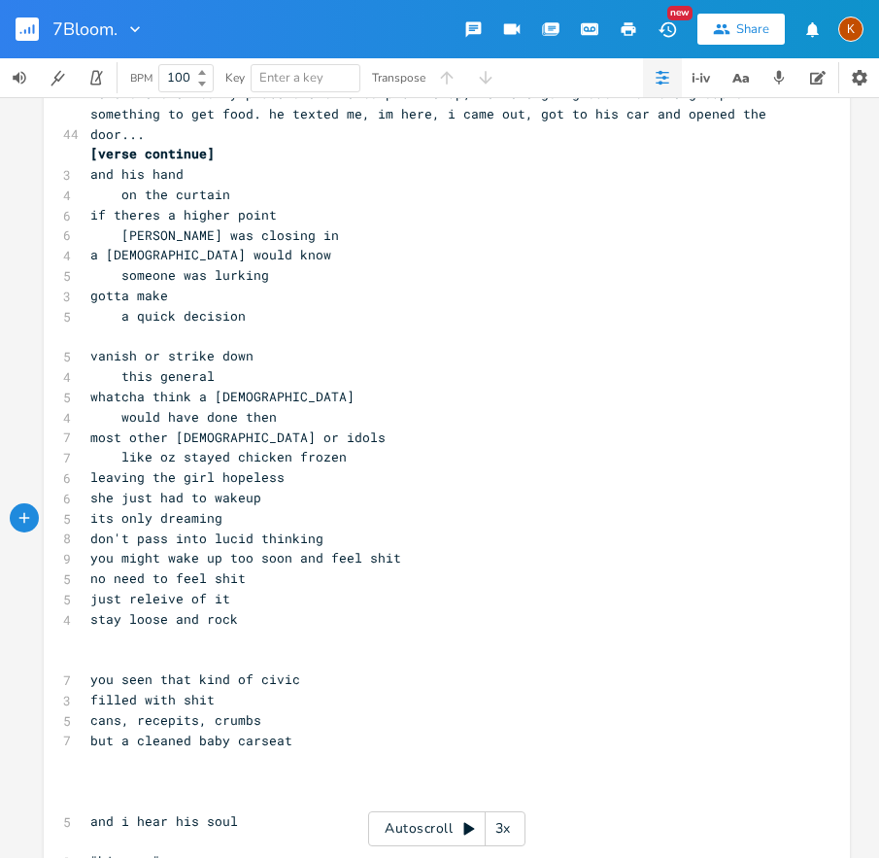
click at [101, 636] on pre "​" at bounding box center [437, 640] width 702 height 20
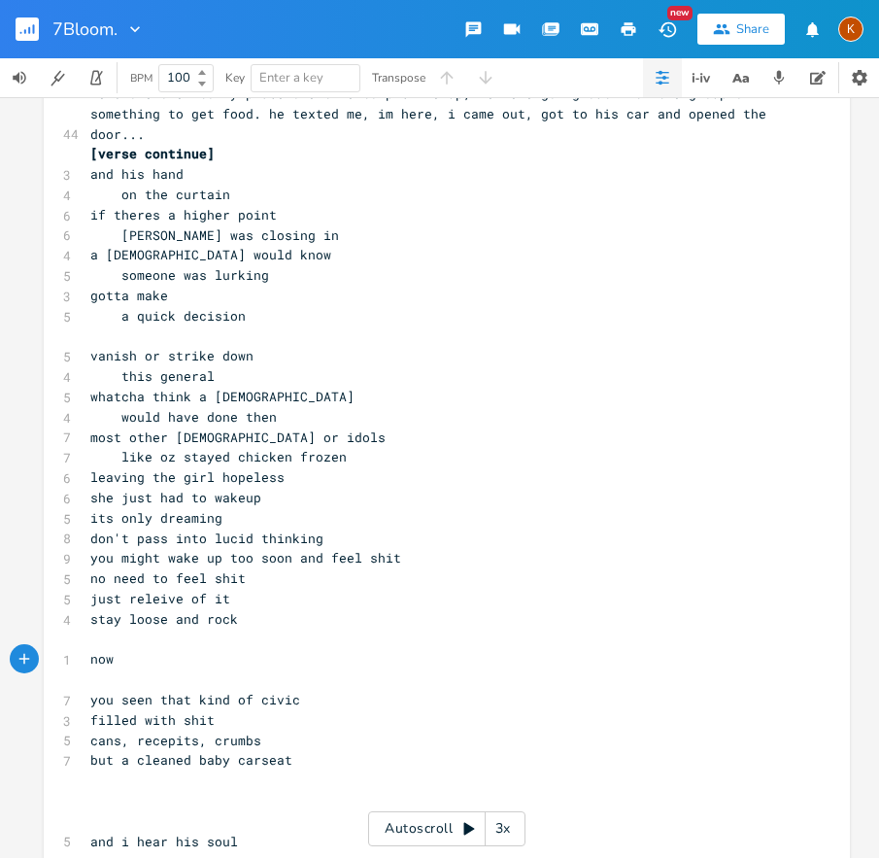
scroll to position [4903, 0]
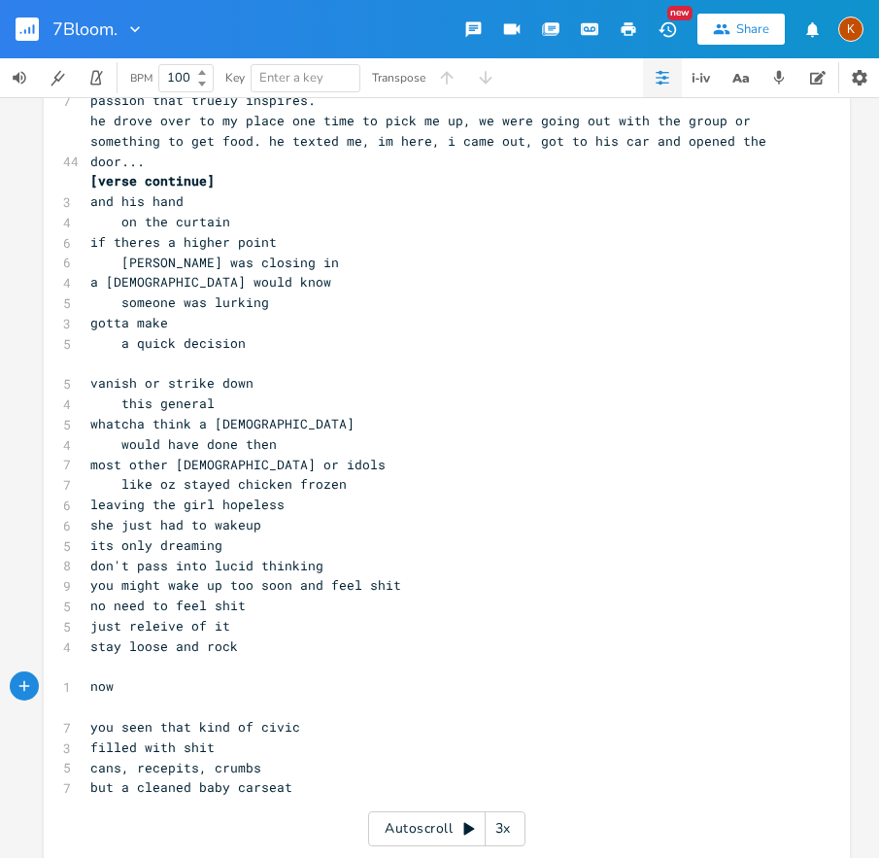
click at [90, 161] on span "he drove over to my place one time to pick me up, we were going out with the gr…" at bounding box center [432, 141] width 684 height 58
click at [626, 142] on span "he drove over to my place one time to pick me up, we were going out with the gr…" at bounding box center [432, 141] width 684 height 58
click at [145, 670] on pre "​" at bounding box center [437, 667] width 702 height 20
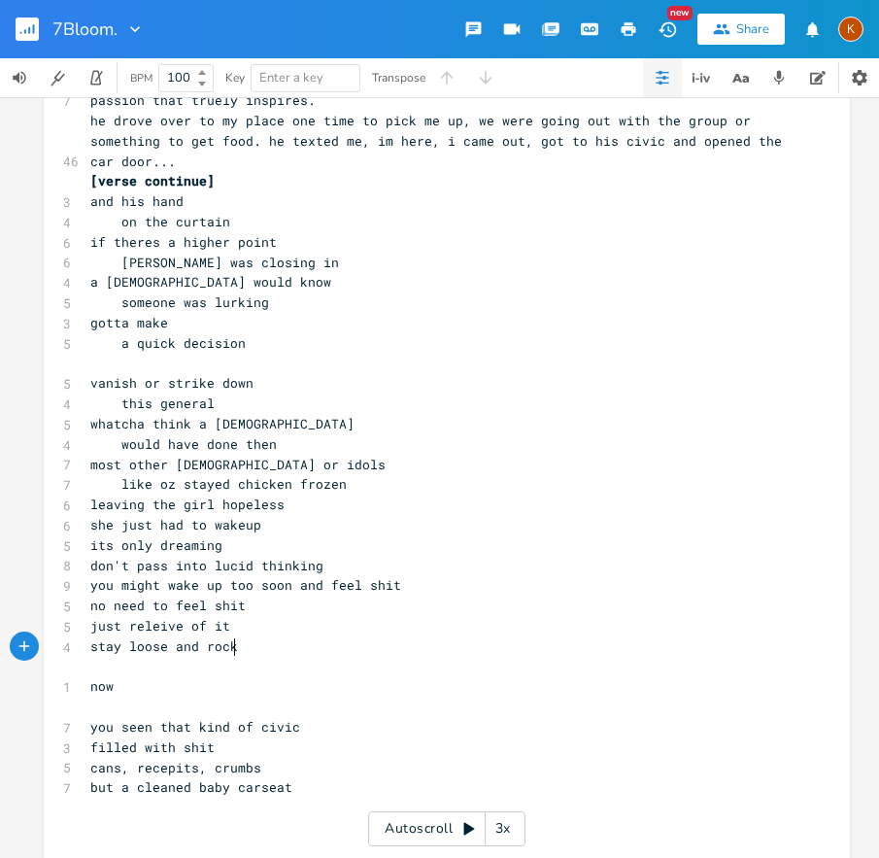
click at [240, 651] on pre "stay loose and rock" at bounding box center [437, 646] width 702 height 20
click at [144, 684] on pre "now" at bounding box center [437, 686] width 702 height 20
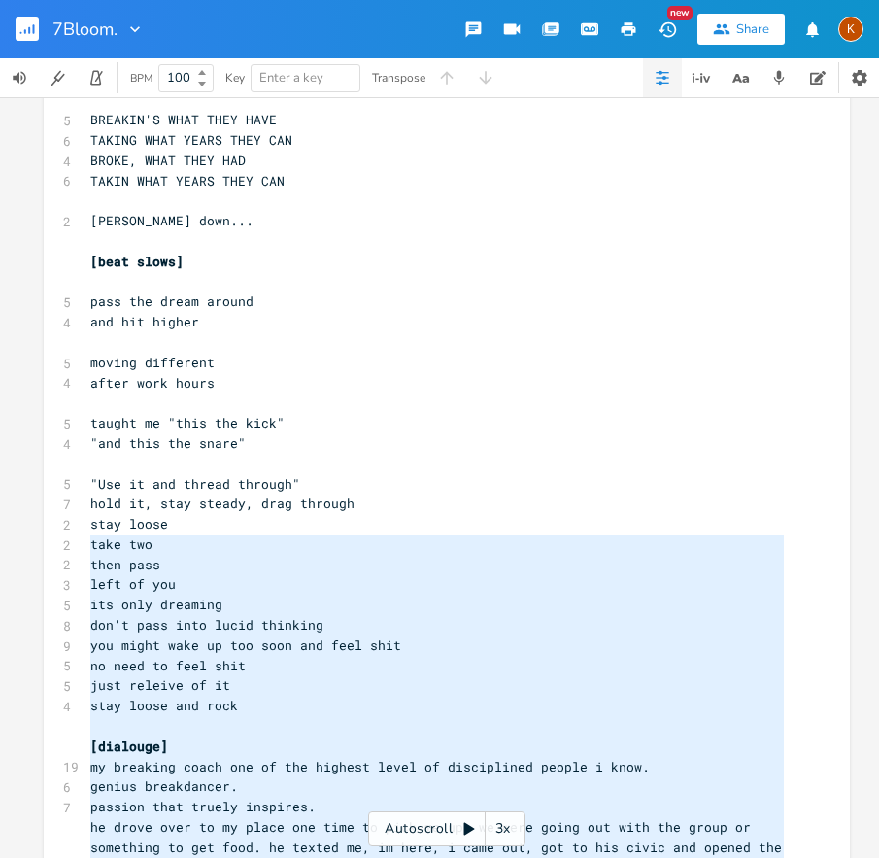
scroll to position [4130, 0]
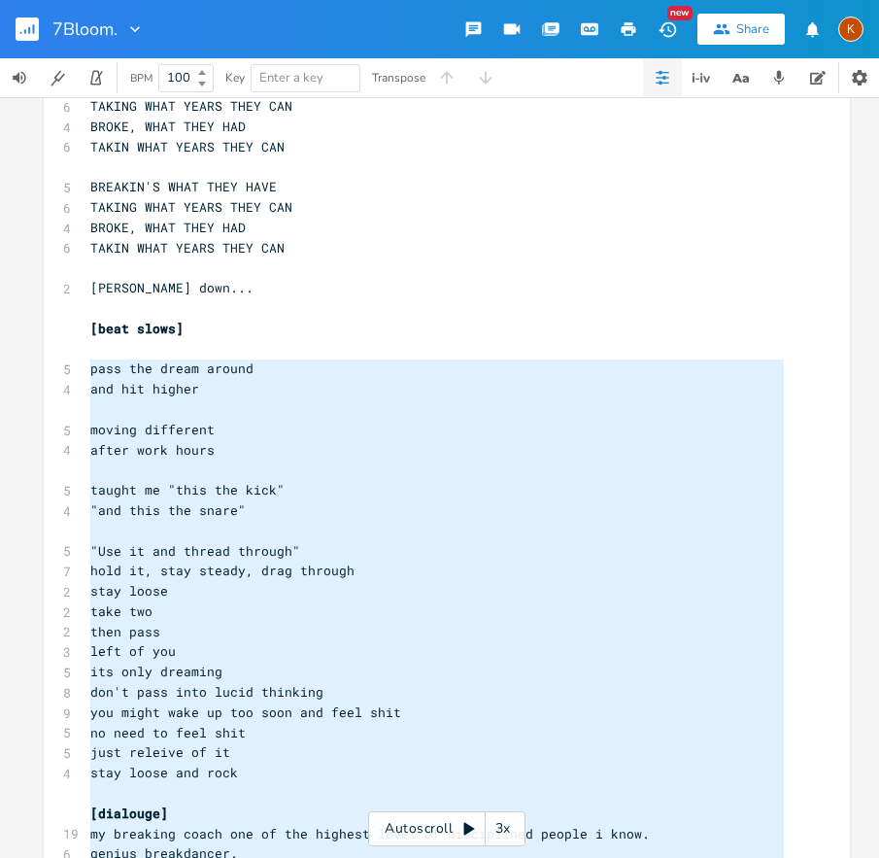
drag, startPoint x: 313, startPoint y: 786, endPoint x: 76, endPoint y: 375, distance: 474.5
click at [76, 375] on div "x 16 [URL][DOMAIN_NAME] [Intro] 5 whats the highest point 4 to user or 2 their …" at bounding box center [447, 153] width 807 height 8349
click at [350, 530] on pre "​" at bounding box center [437, 531] width 702 height 20
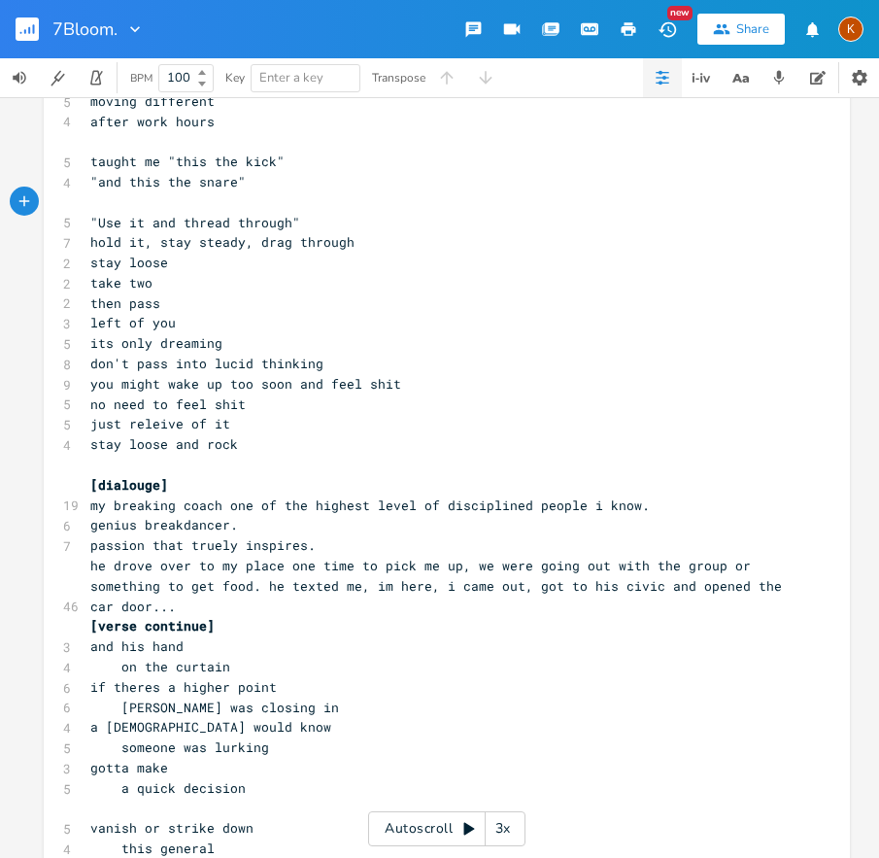
scroll to position [4592, 0]
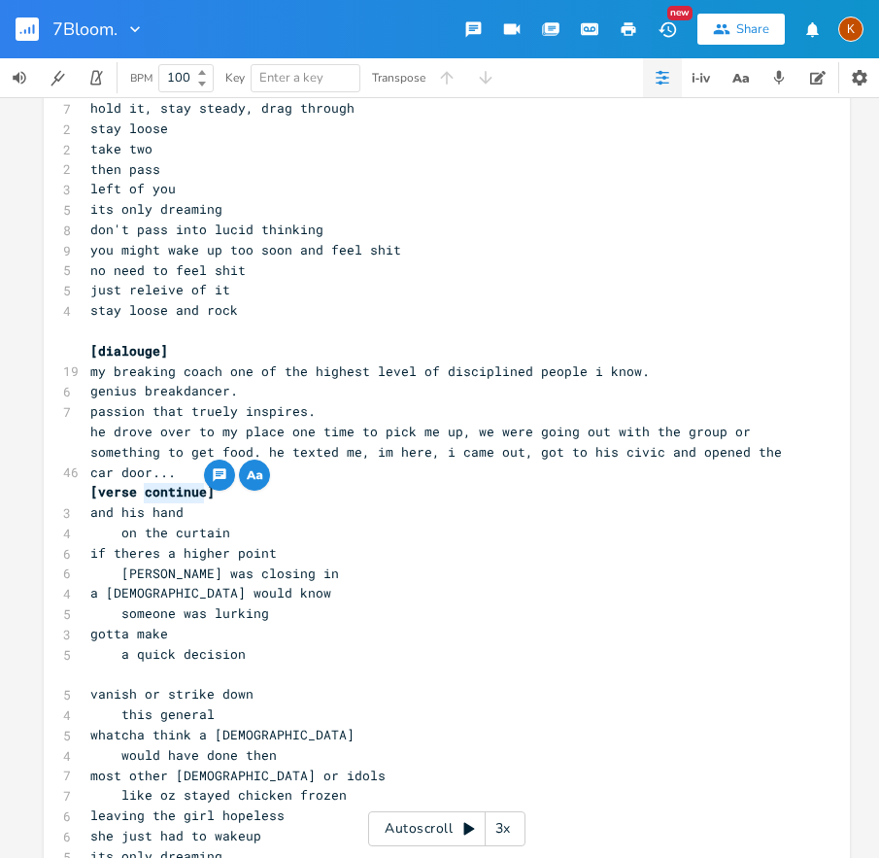
drag, startPoint x: 198, startPoint y: 490, endPoint x: 141, endPoint y: 491, distance: 57.3
click at [141, 491] on span "[verse continue]" at bounding box center [152, 491] width 124 height 17
click at [217, 559] on span "if theres a higher point" at bounding box center [183, 552] width 187 height 17
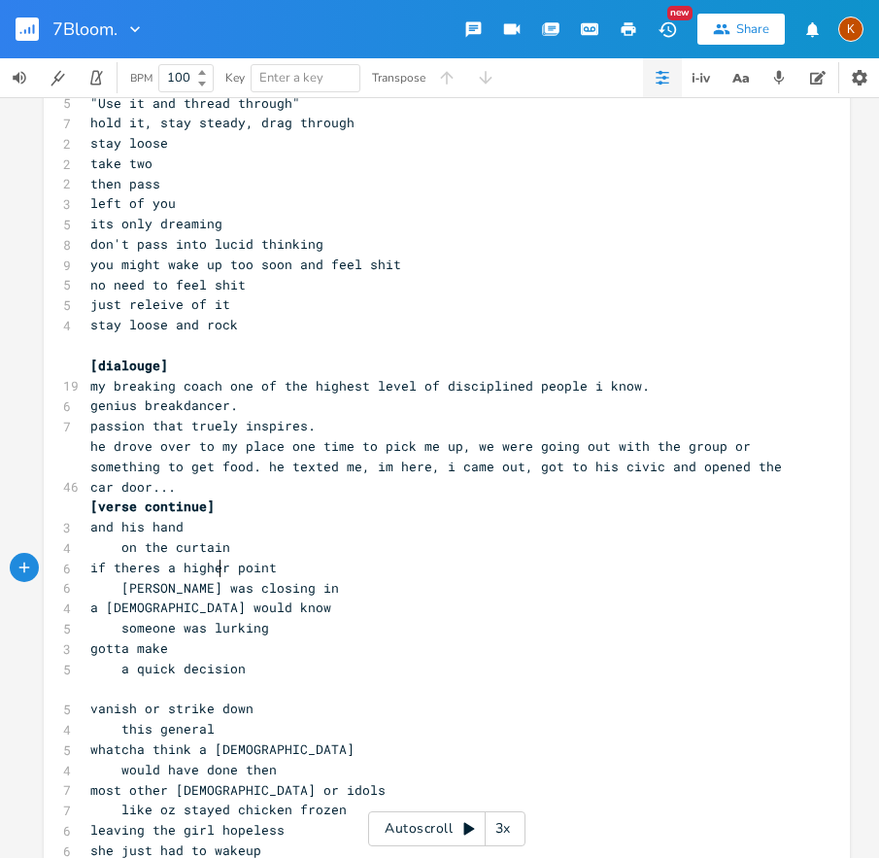
scroll to position [4577, 0]
click at [150, 359] on span "[dialouge]" at bounding box center [129, 366] width 78 height 17
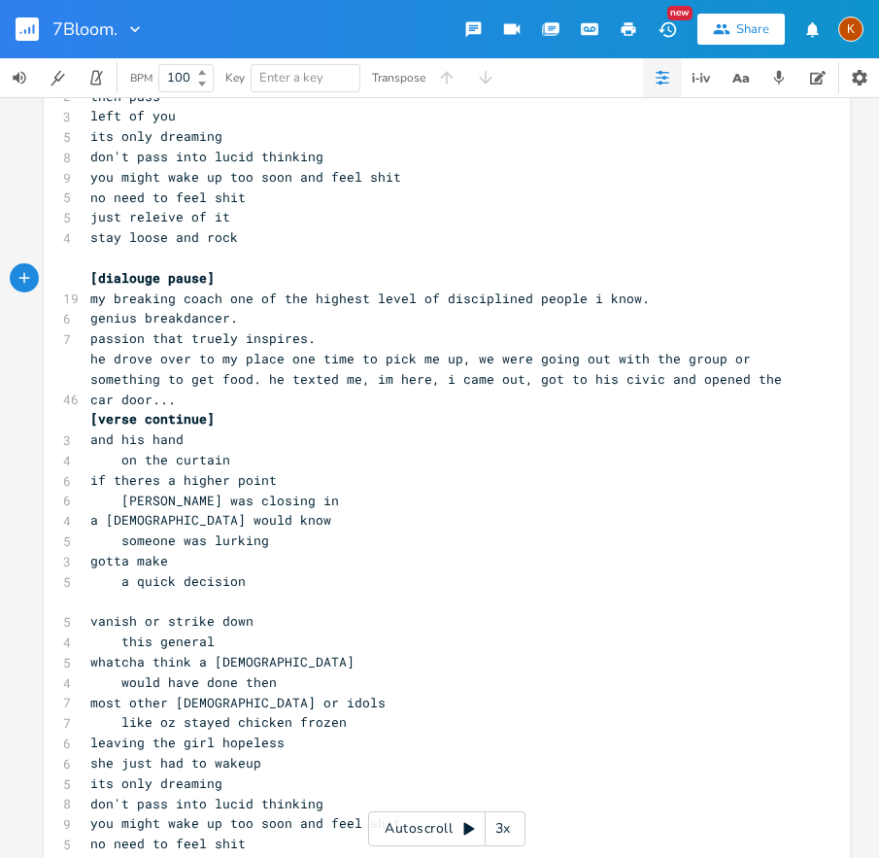
scroll to position [4684, 0]
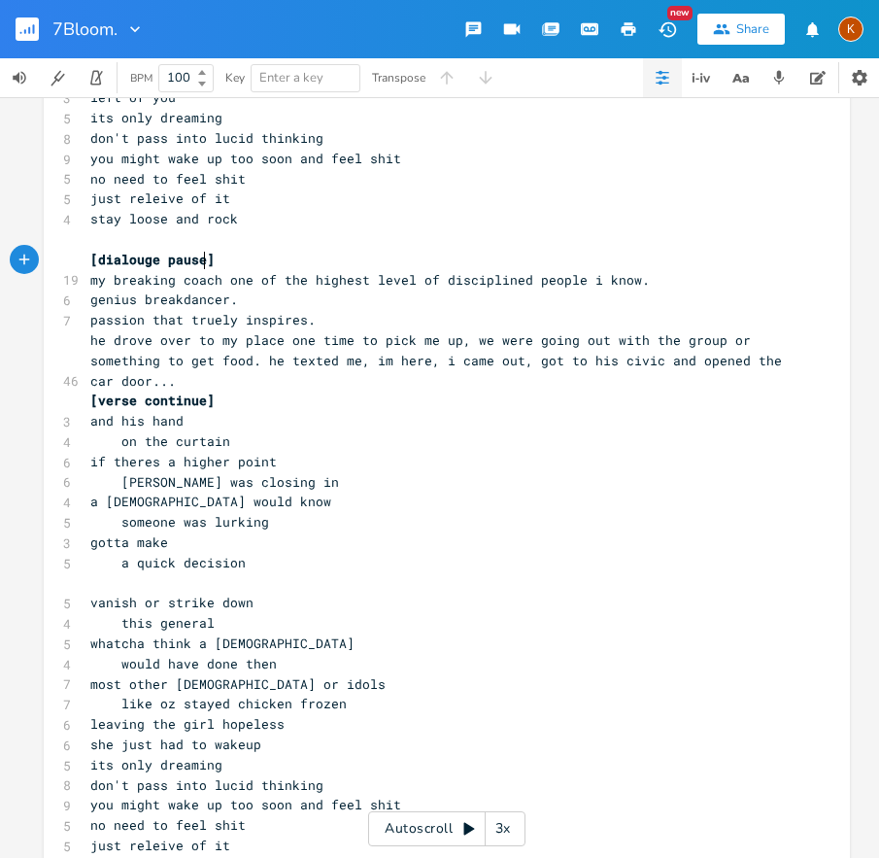
click at [259, 437] on pre "on the curtain" at bounding box center [437, 441] width 702 height 20
click at [282, 699] on span "like oz stayed chicken frozen" at bounding box center [218, 703] width 257 height 17
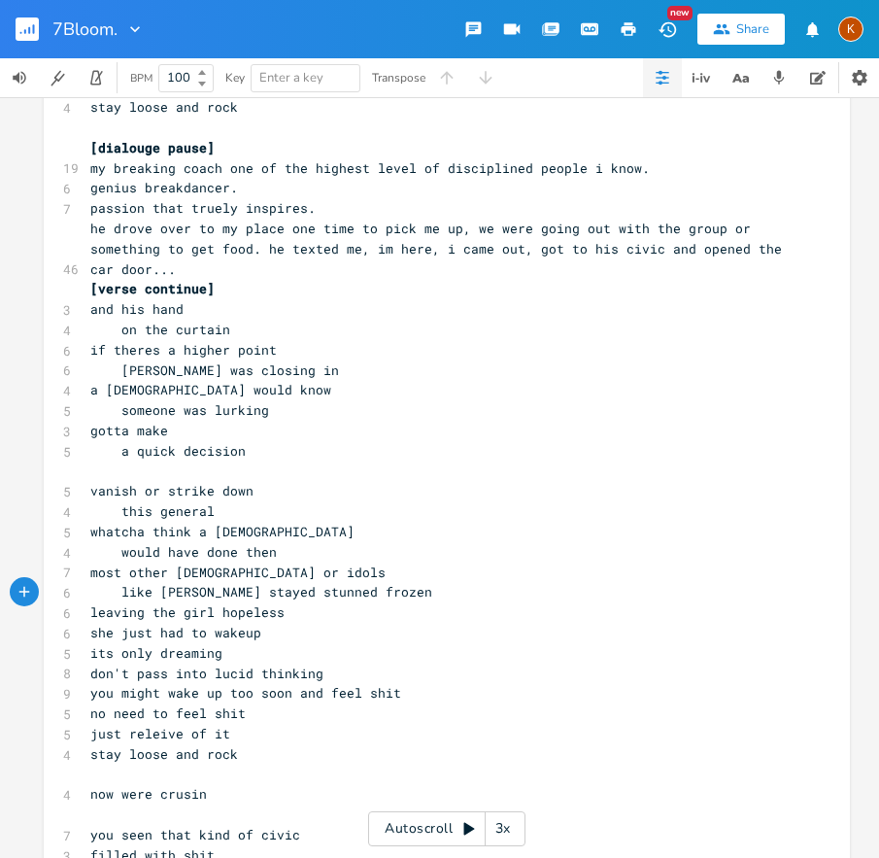
scroll to position [4799, 0]
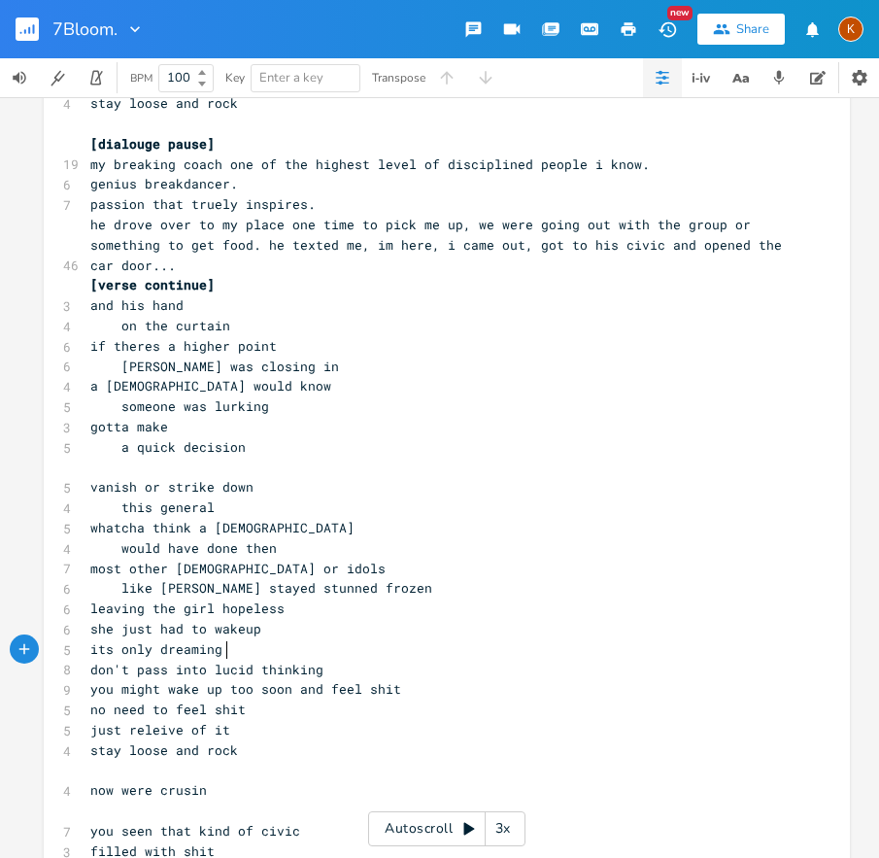
click at [253, 656] on pre "its only dreaming" at bounding box center [437, 649] width 702 height 20
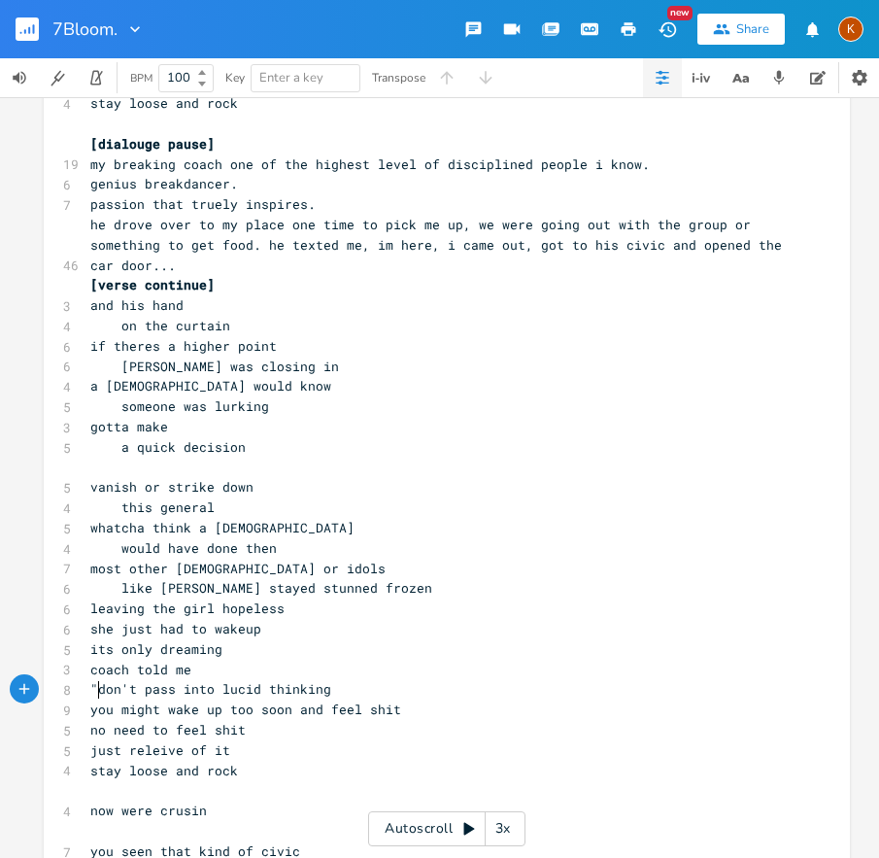
scroll to position [0, 5]
click at [476, 689] on span ""don't pass into lucid thinking" at bounding box center [288, 688] width 396 height 17
click at [90, 708] on span "you might wake up too soon and feel shit" at bounding box center [245, 709] width 311 height 17
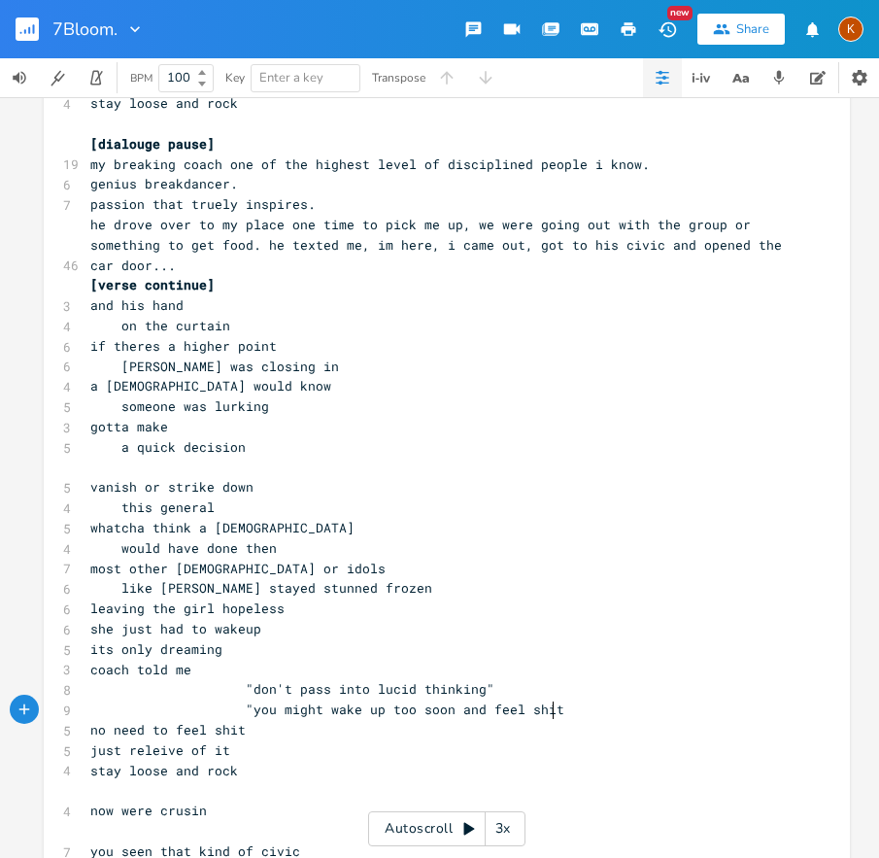
click at [589, 710] on pre ""you might wake up too soon and feel shit" at bounding box center [437, 710] width 702 height 20
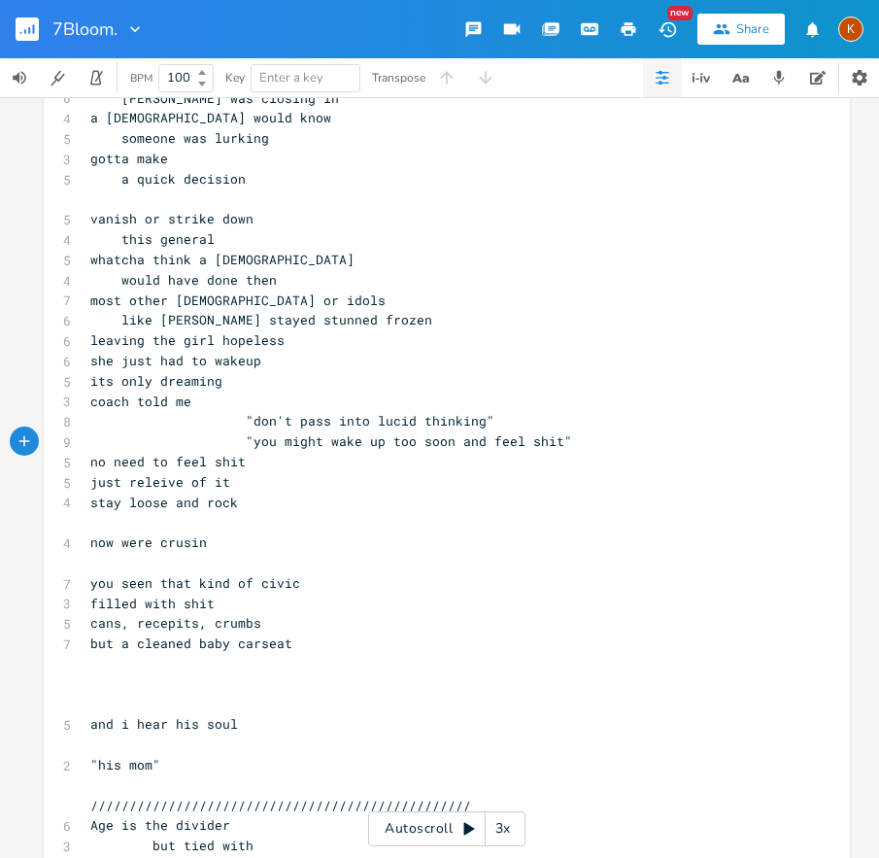
scroll to position [5045, 0]
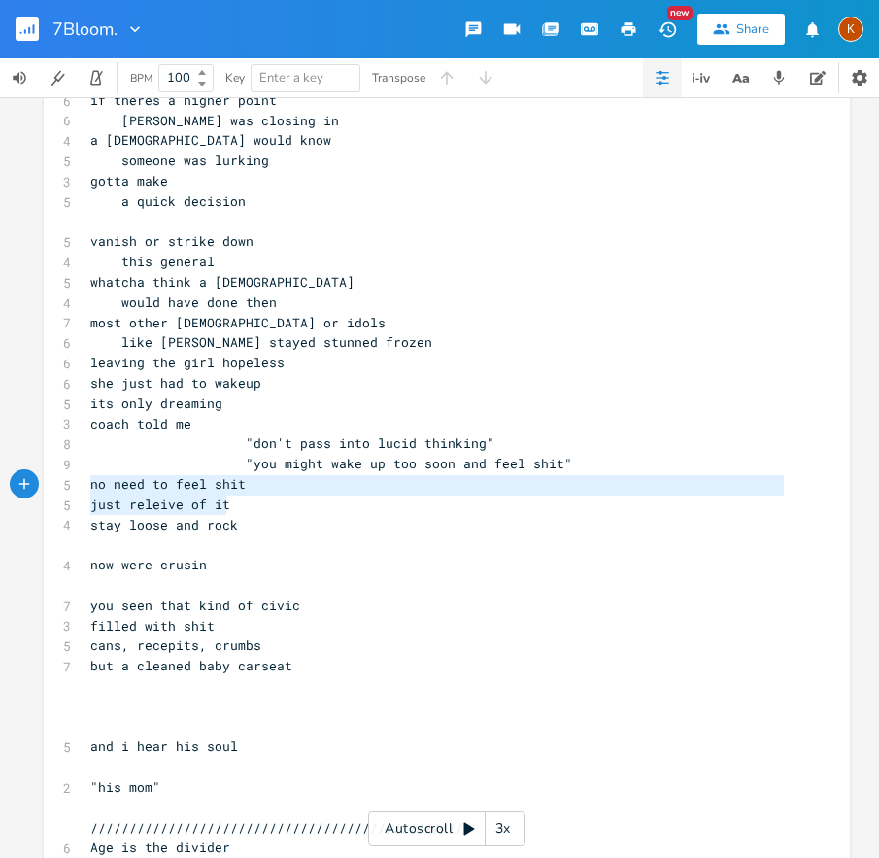
drag, startPoint x: 243, startPoint y: 509, endPoint x: 82, endPoint y: 490, distance: 162.5
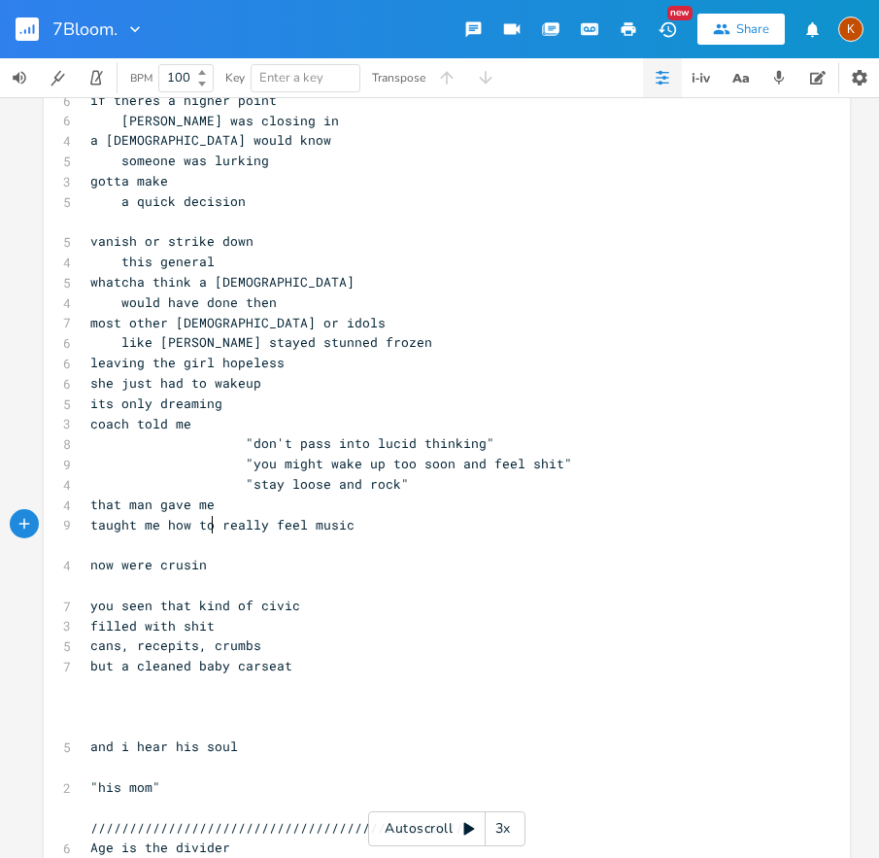
scroll to position [0, 102]
click at [226, 542] on pre "​" at bounding box center [437, 544] width 702 height 20
click at [90, 560] on span "now were crusin" at bounding box center [148, 564] width 117 height 17
click at [239, 442] on span ""don't pass into lucid thinking"" at bounding box center [292, 442] width 404 height 17
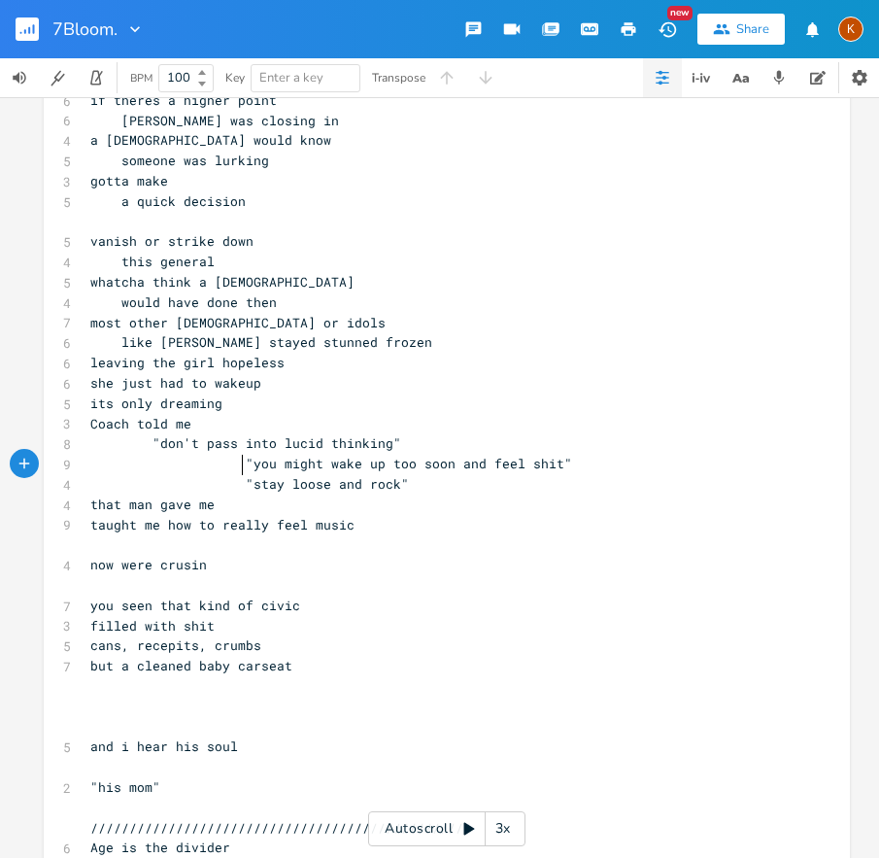
click at [236, 465] on span ""you might wake up too soon and feel shit"" at bounding box center [331, 463] width 482 height 17
click at [139, 529] on span "taught me how to really feel music" at bounding box center [222, 524] width 264 height 17
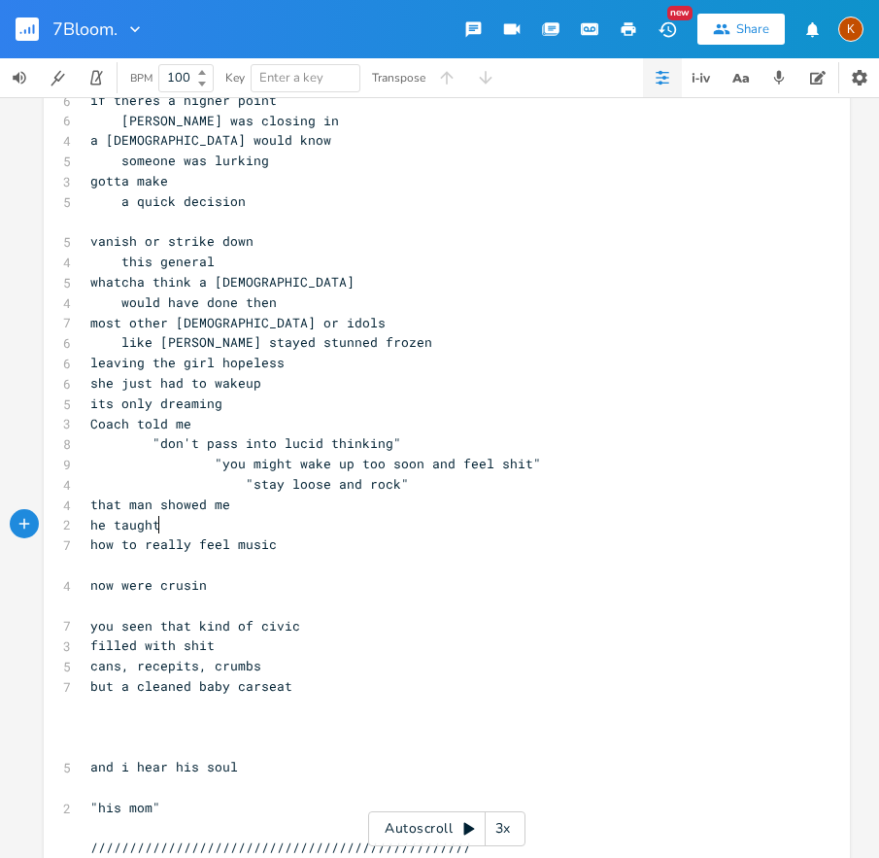
scroll to position [0, 4]
click at [324, 676] on pre "but a cleaned baby carseat" at bounding box center [437, 686] width 702 height 20
click at [336, 684] on pre "but a cleaned baby carseat" at bounding box center [437, 686] width 702 height 20
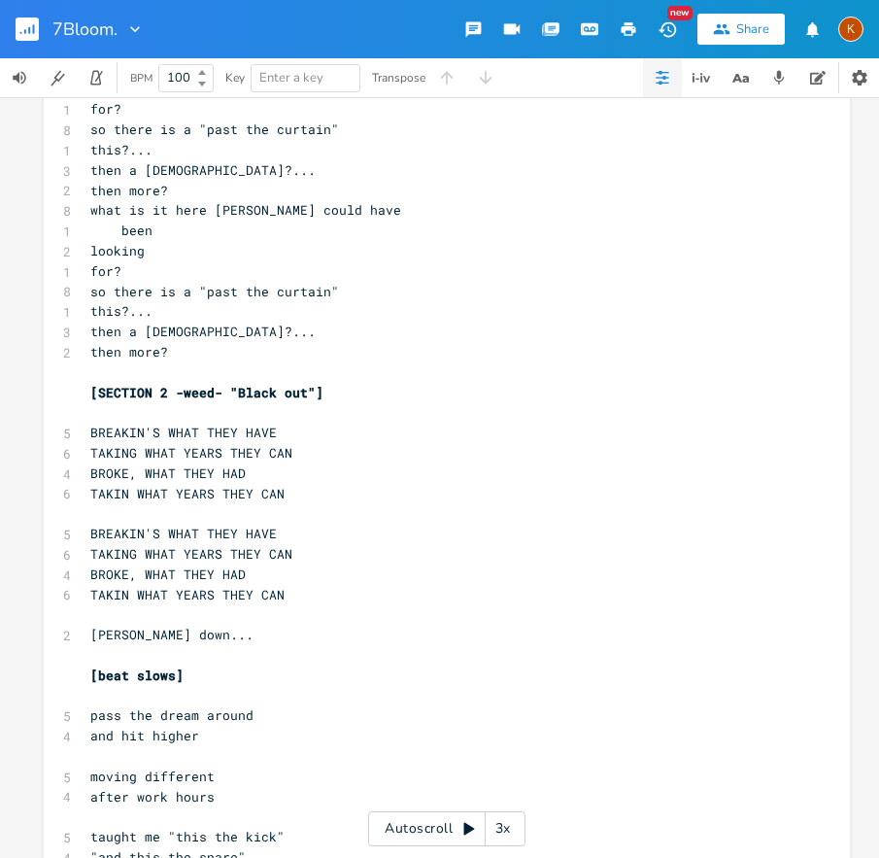
scroll to position [3715, 0]
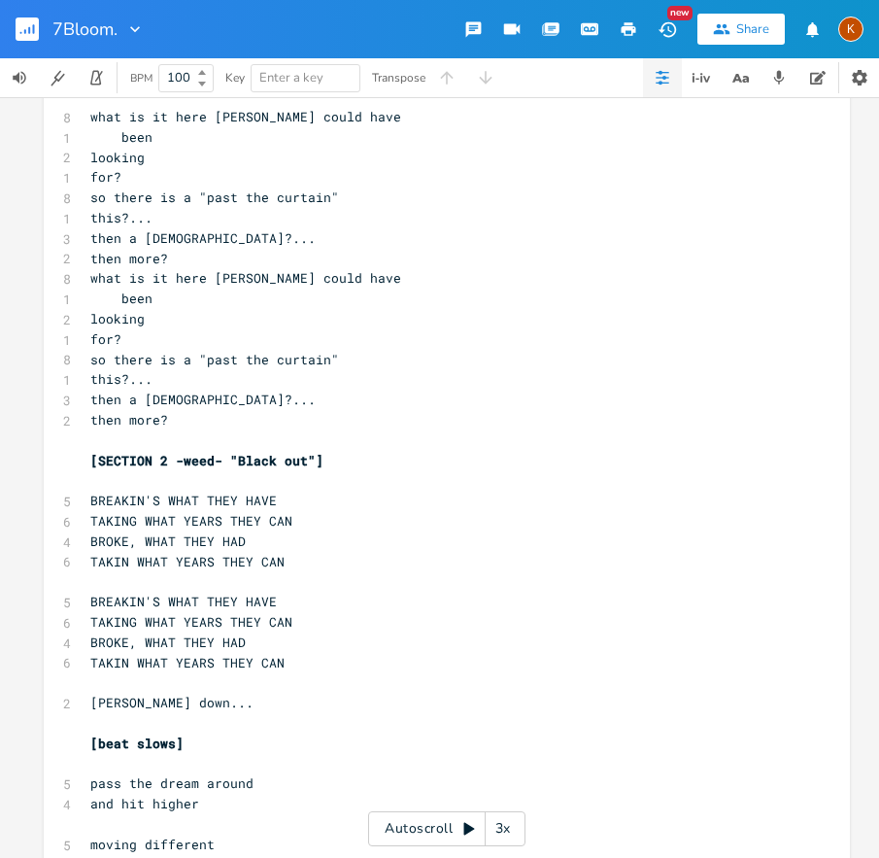
click at [105, 478] on pre "​" at bounding box center [437, 480] width 702 height 20
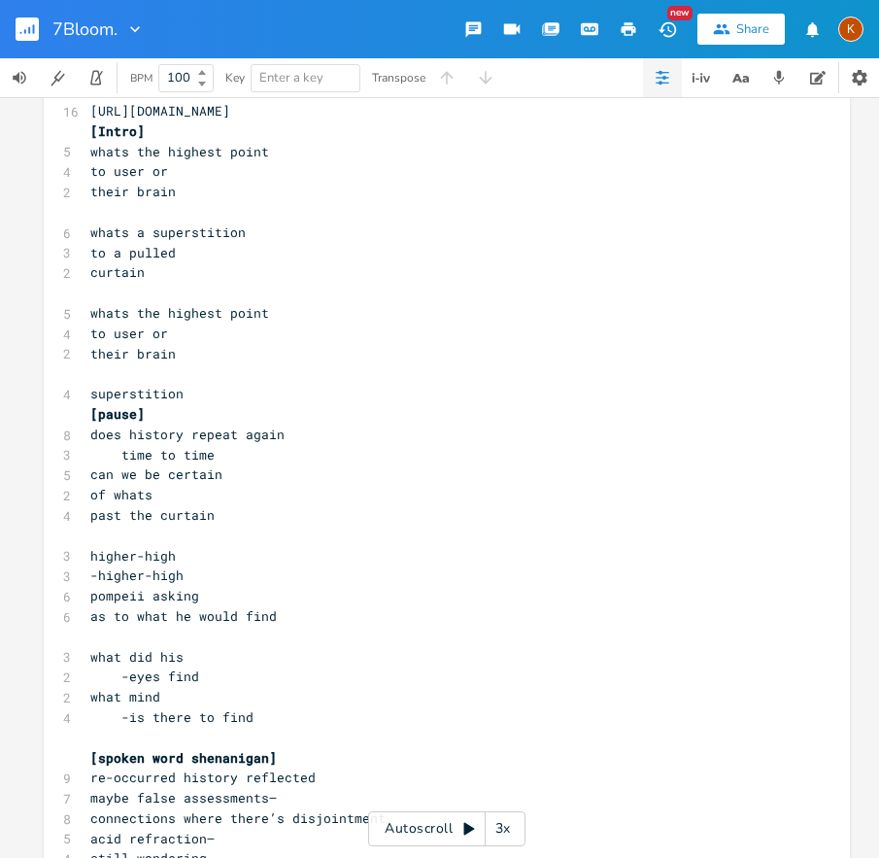
scroll to position [0, 0]
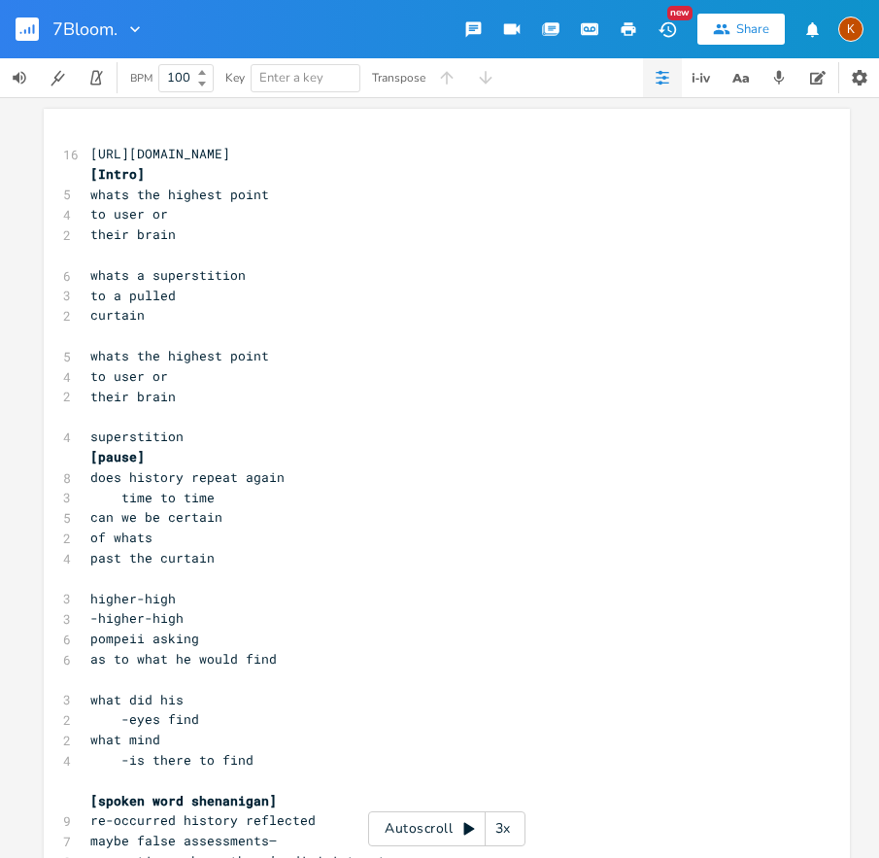
click at [635, 154] on pre "[URL][DOMAIN_NAME]" at bounding box center [437, 154] width 702 height 20
drag, startPoint x: 630, startPoint y: 151, endPoint x: 40, endPoint y: 154, distance: 589.8
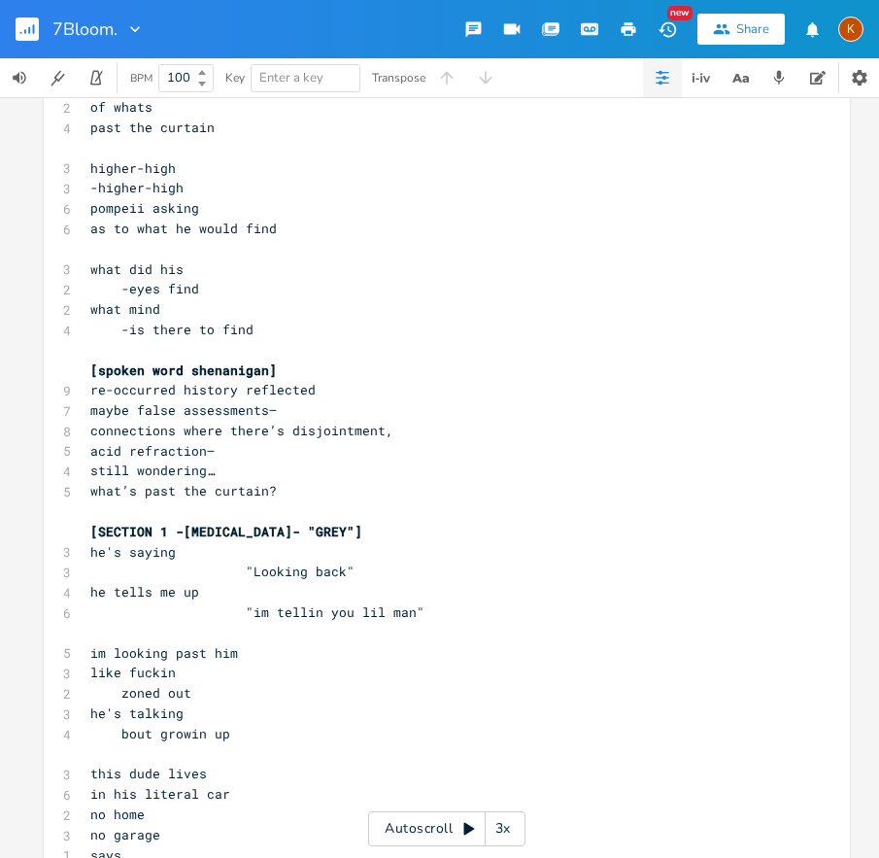
scroll to position [431, 0]
click at [331, 526] on pre "[SECTION 1 -[MEDICAL_DATA]- "GREY"]" at bounding box center [437, 531] width 702 height 20
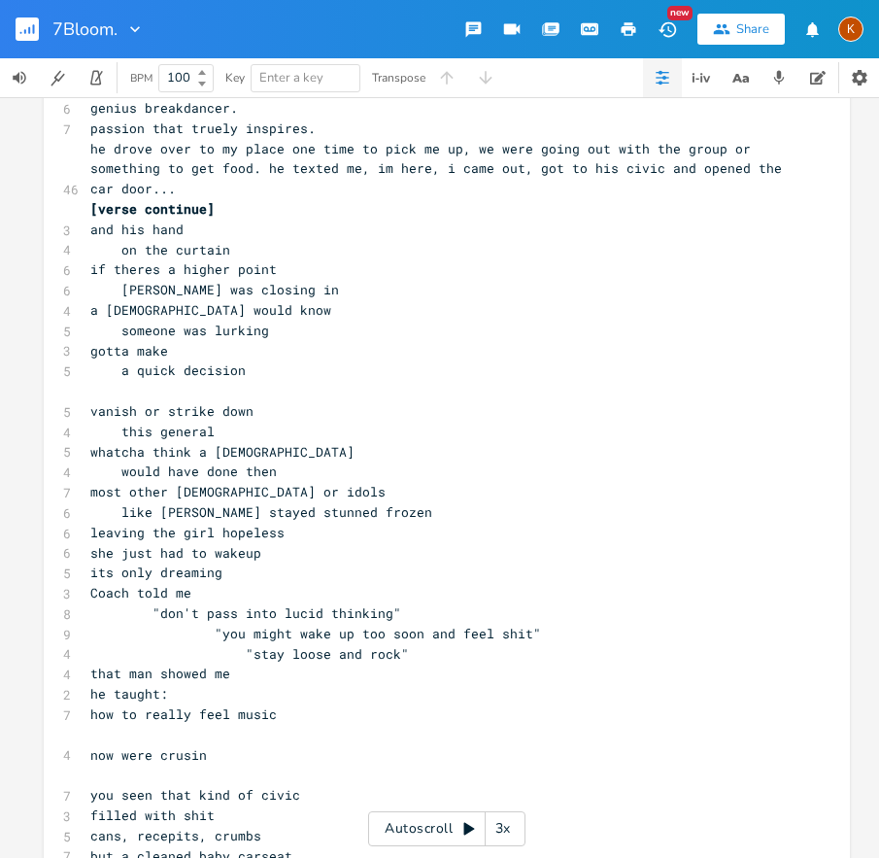
scroll to position [5128, 0]
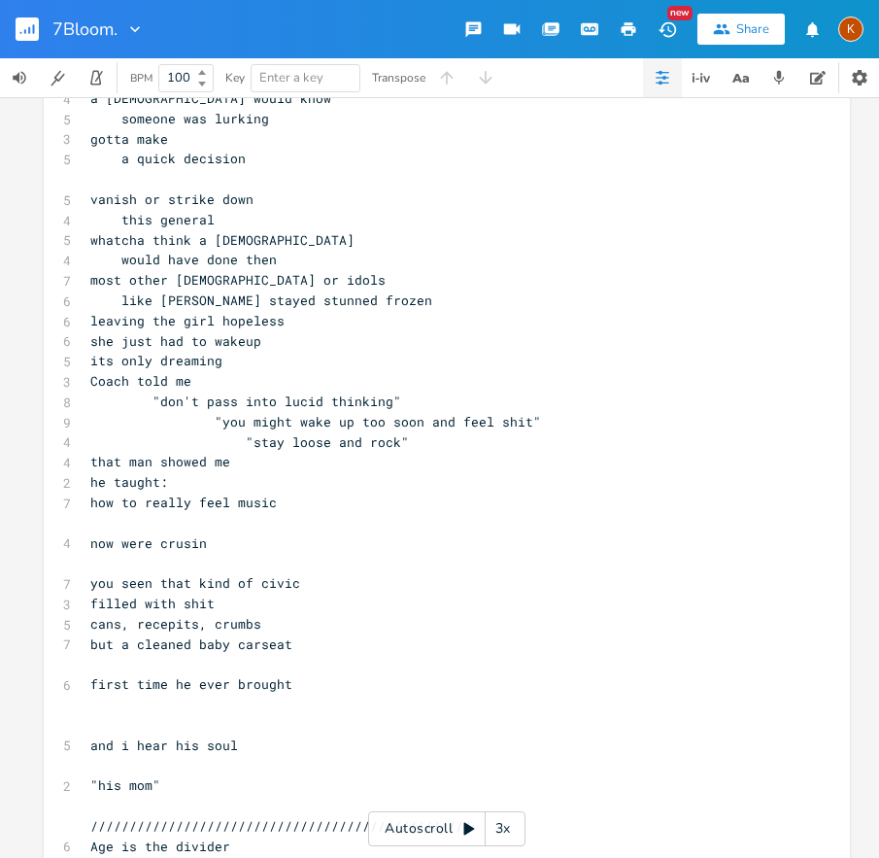
click at [225, 539] on pre "now were crusin" at bounding box center [437, 543] width 702 height 20
click at [146, 553] on pre "​" at bounding box center [437, 563] width 702 height 20
click at [203, 568] on pre "​" at bounding box center [437, 563] width 702 height 20
click at [291, 586] on pre "you seen that kind of civic" at bounding box center [437, 583] width 702 height 20
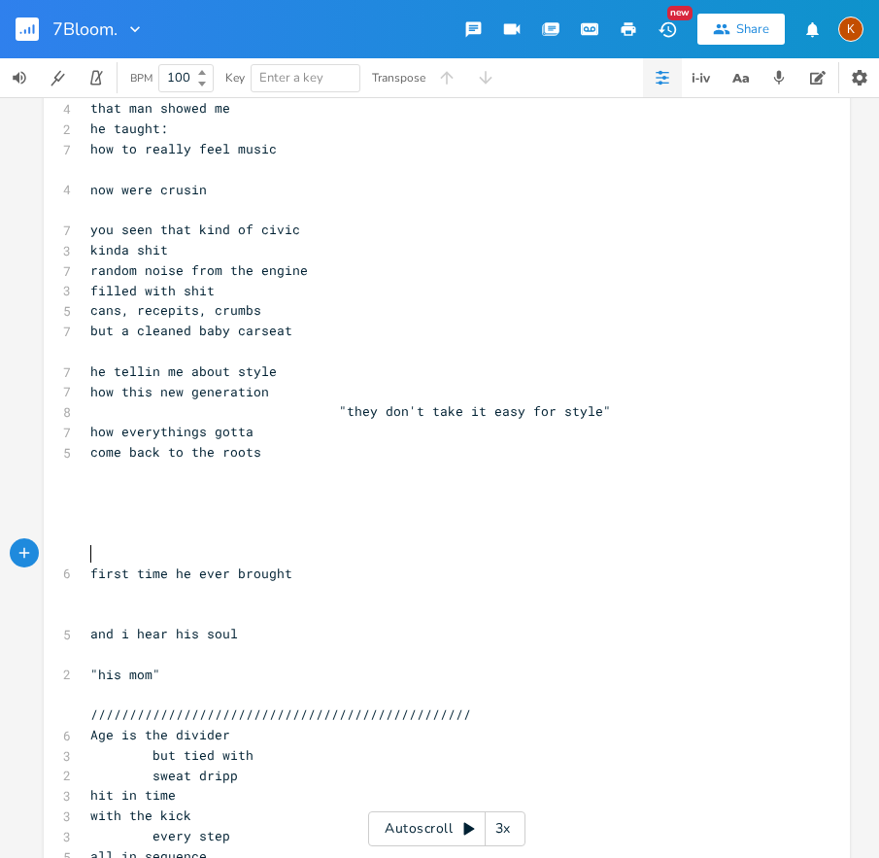
scroll to position [5454, 0]
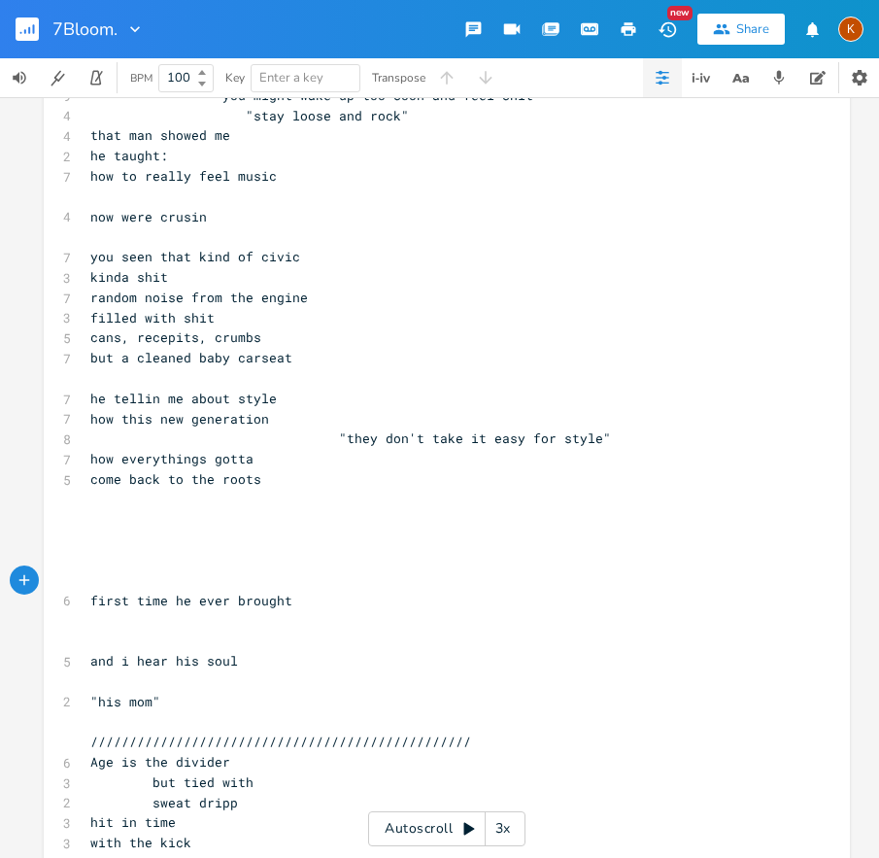
click at [110, 390] on span "he tellin me about style" at bounding box center [183, 398] width 187 height 17
click at [99, 497] on pre "​" at bounding box center [437, 500] width 702 height 20
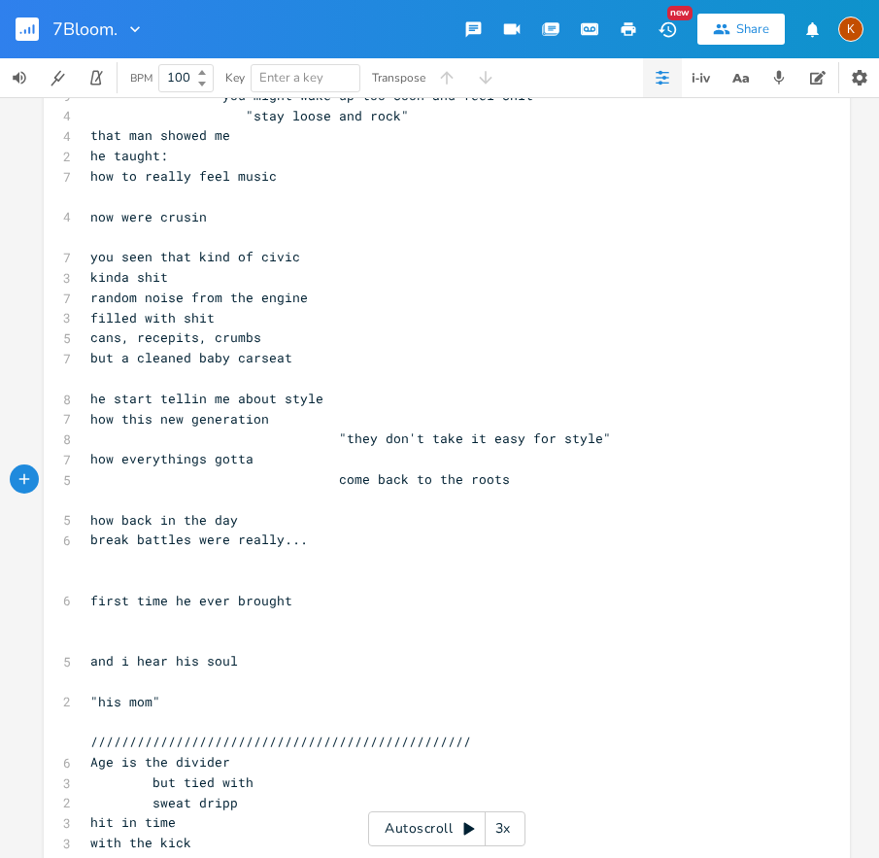
scroll to position [0, 5]
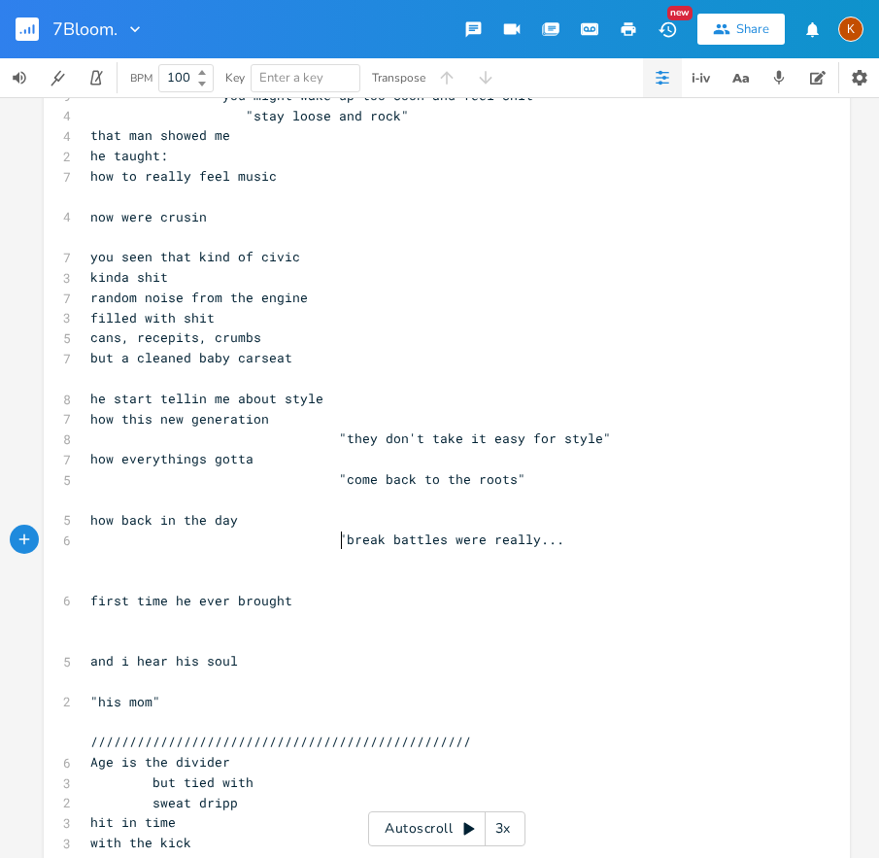
click at [559, 543] on pre ""break battles were really..." at bounding box center [437, 540] width 702 height 20
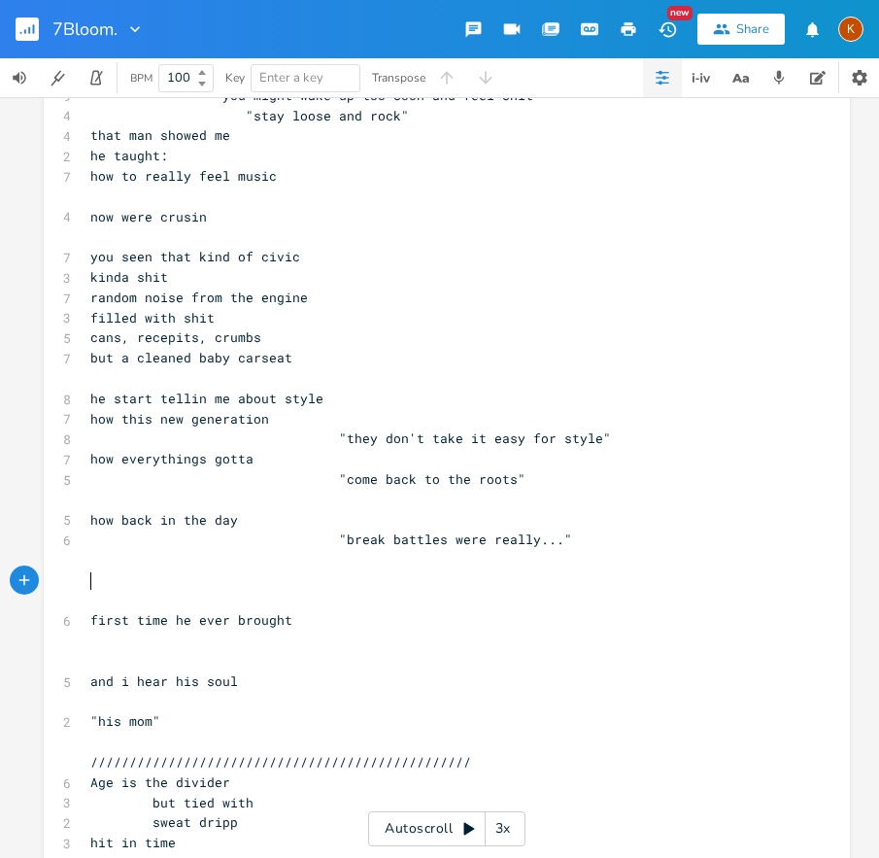
click at [501, 540] on span ""break battles were really..."" at bounding box center [331, 539] width 482 height 17
drag, startPoint x: 522, startPoint y: 540, endPoint x: 444, endPoint y: 543, distance: 77.8
click at [444, 543] on span ""break battles were really..."" at bounding box center [331, 539] width 482 height 17
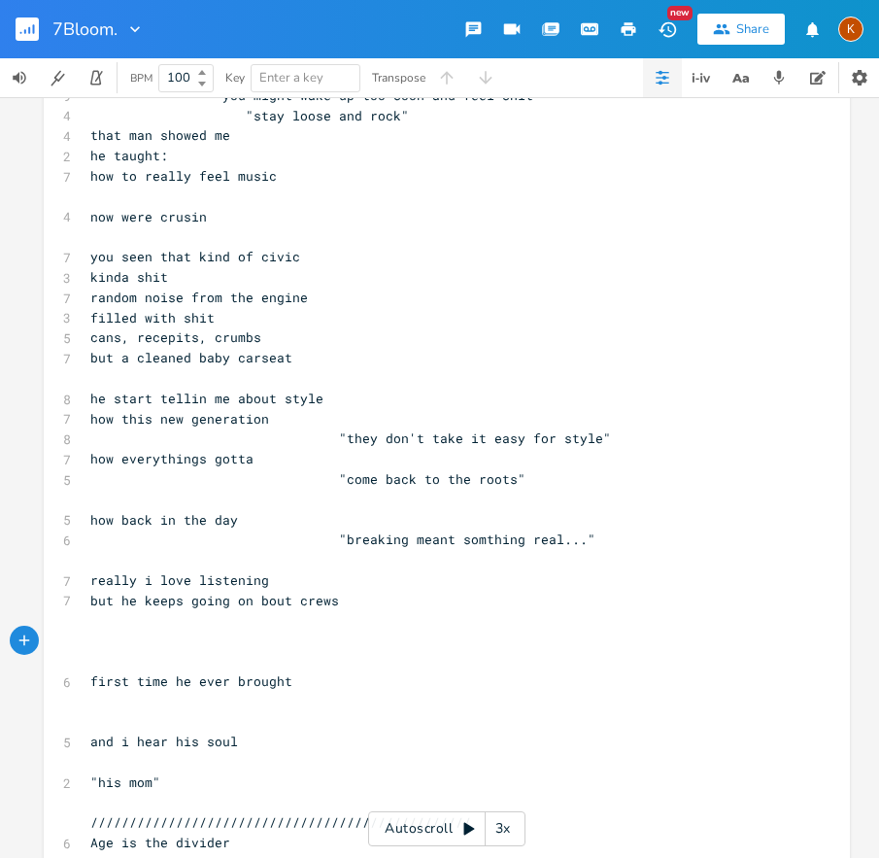
scroll to position [5450, 0]
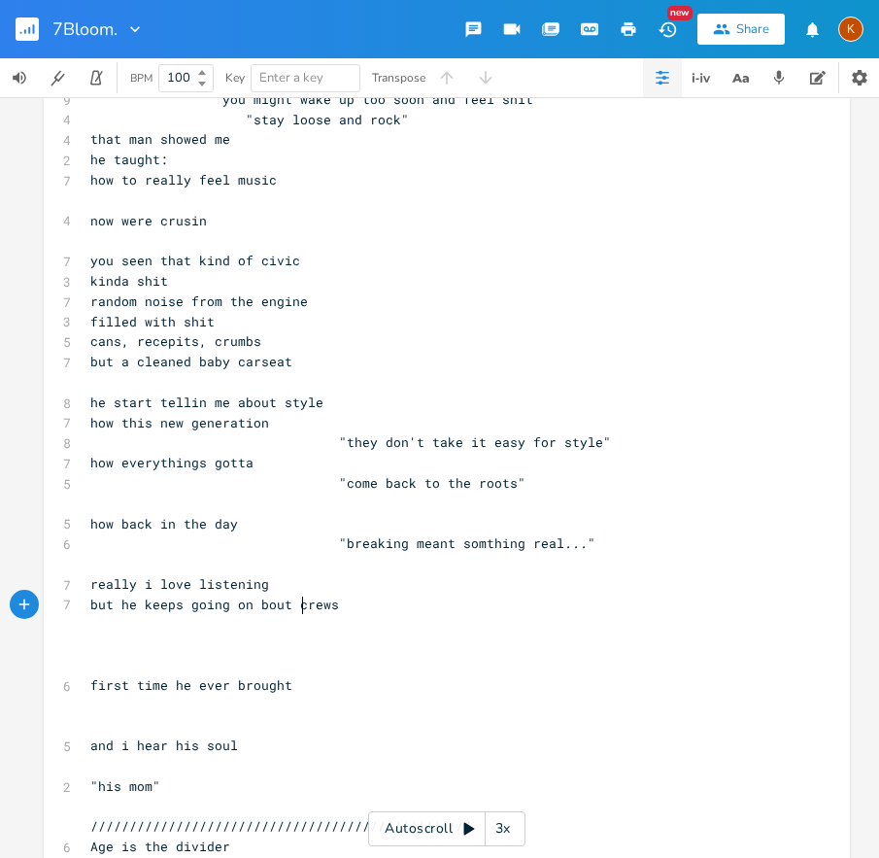
click at [294, 607] on span "but he keeps going on bout crews" at bounding box center [214, 604] width 249 height 17
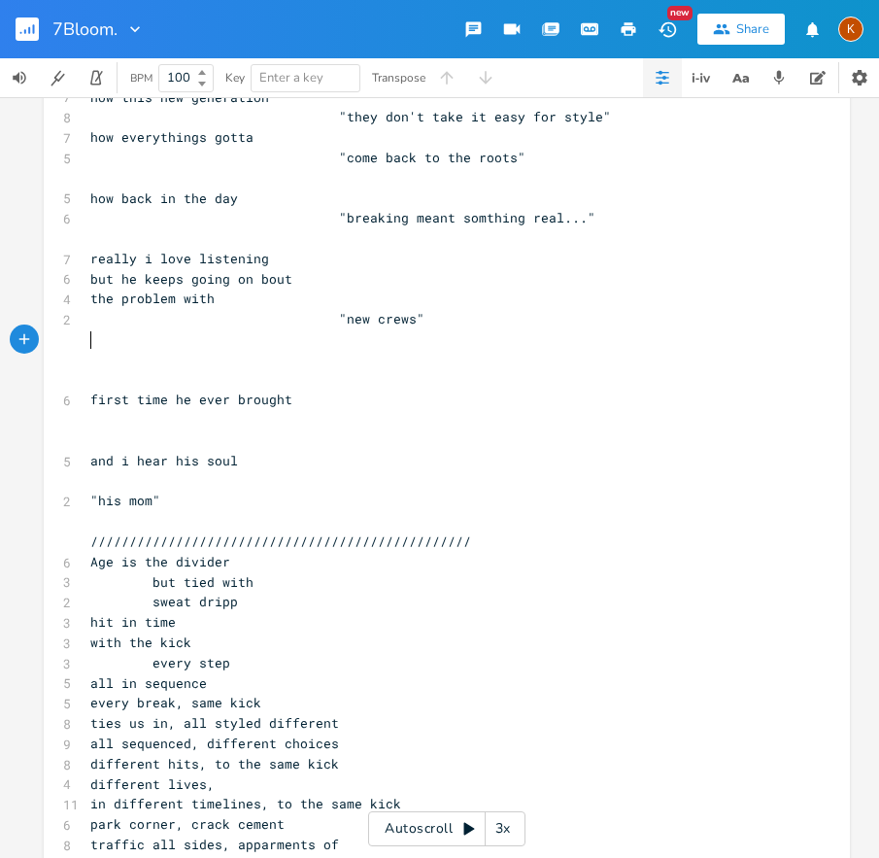
scroll to position [5655, 0]
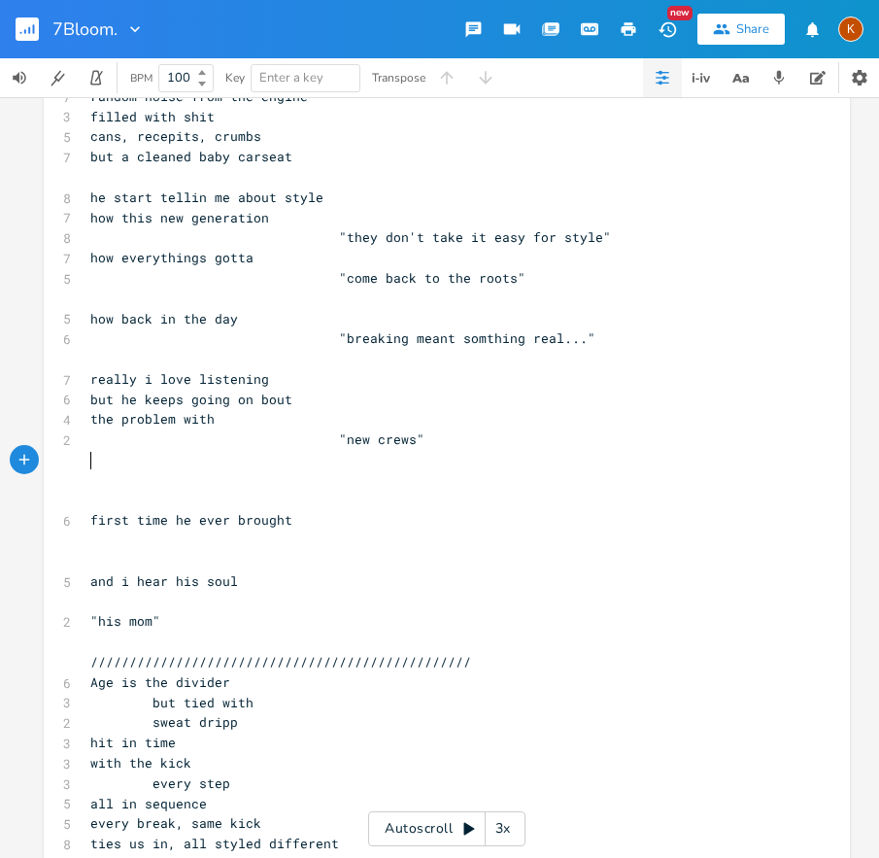
click at [92, 476] on pre "​" at bounding box center [437, 480] width 702 height 20
click at [98, 464] on pre "​" at bounding box center [437, 460] width 702 height 20
click at [242, 399] on span "but he keeps going on bout" at bounding box center [191, 399] width 202 height 17
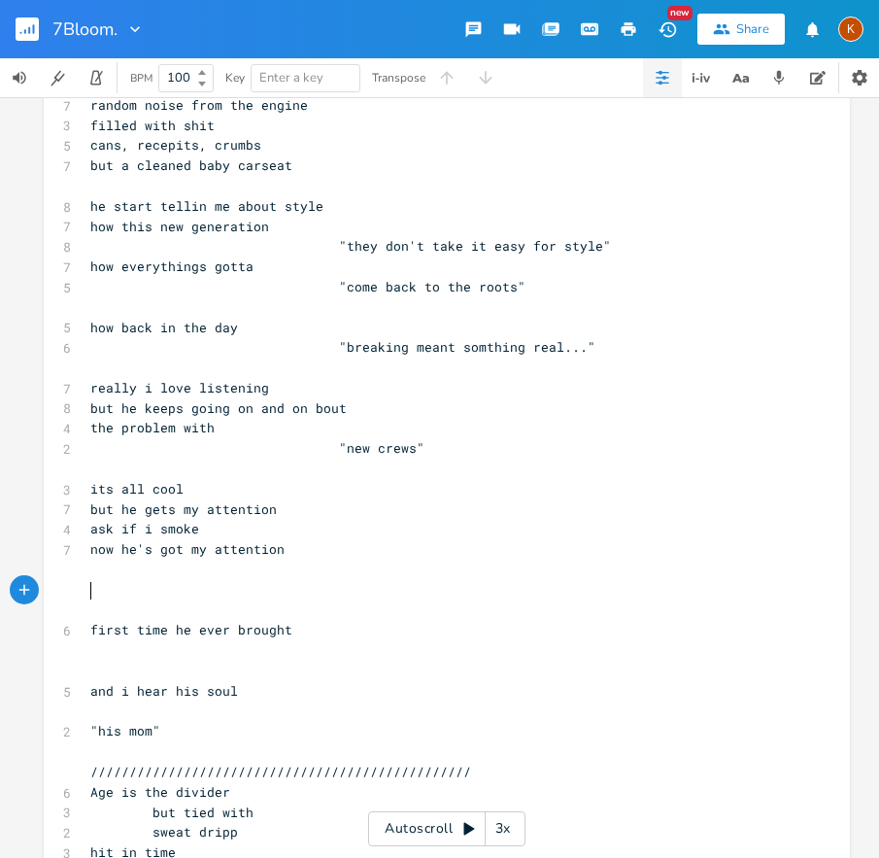
scroll to position [5648, 0]
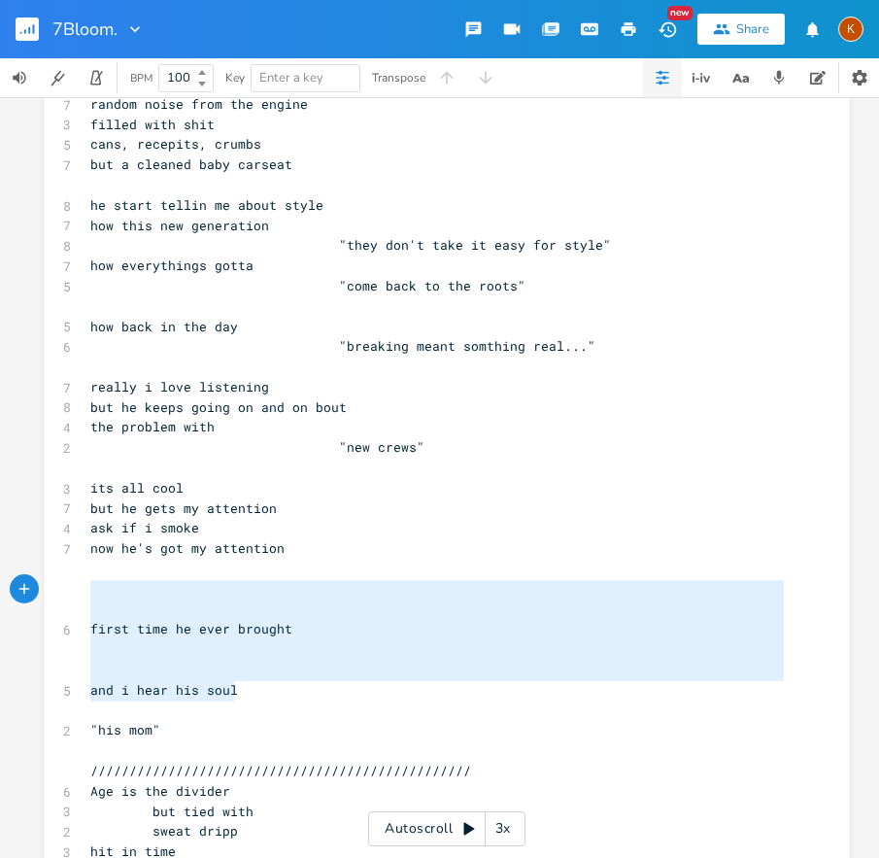
drag, startPoint x: 241, startPoint y: 695, endPoint x: 76, endPoint y: 589, distance: 196.2
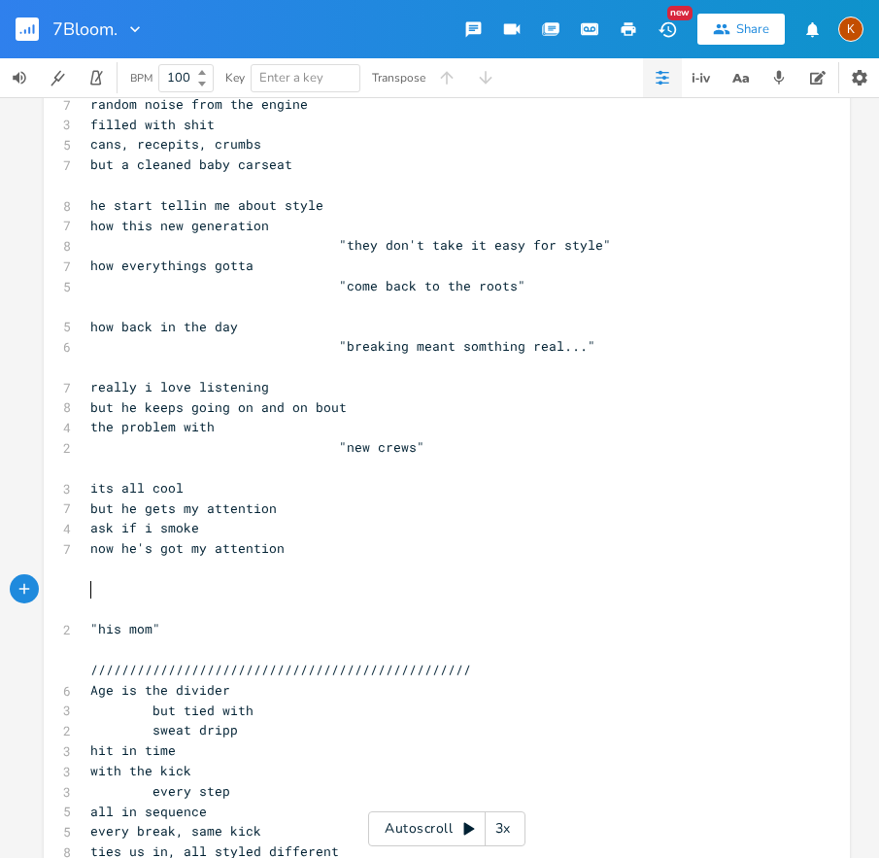
click at [119, 510] on span "but he gets my attention" at bounding box center [183, 507] width 187 height 17
click at [90, 529] on span "ask if i smoke" at bounding box center [144, 527] width 109 height 17
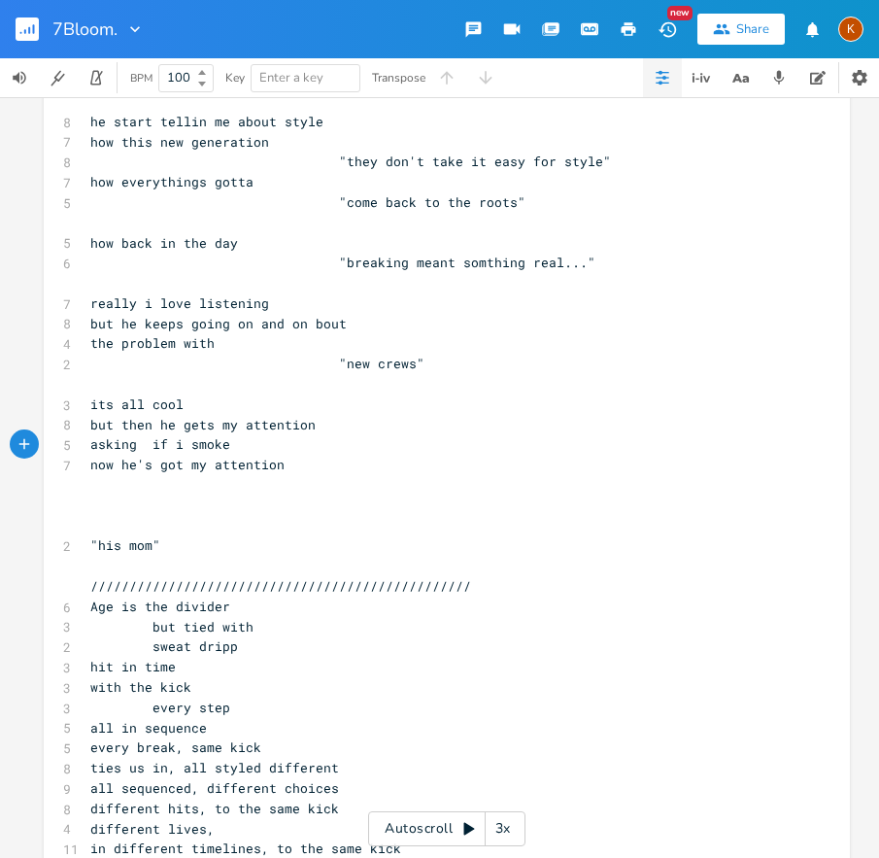
scroll to position [5758, 0]
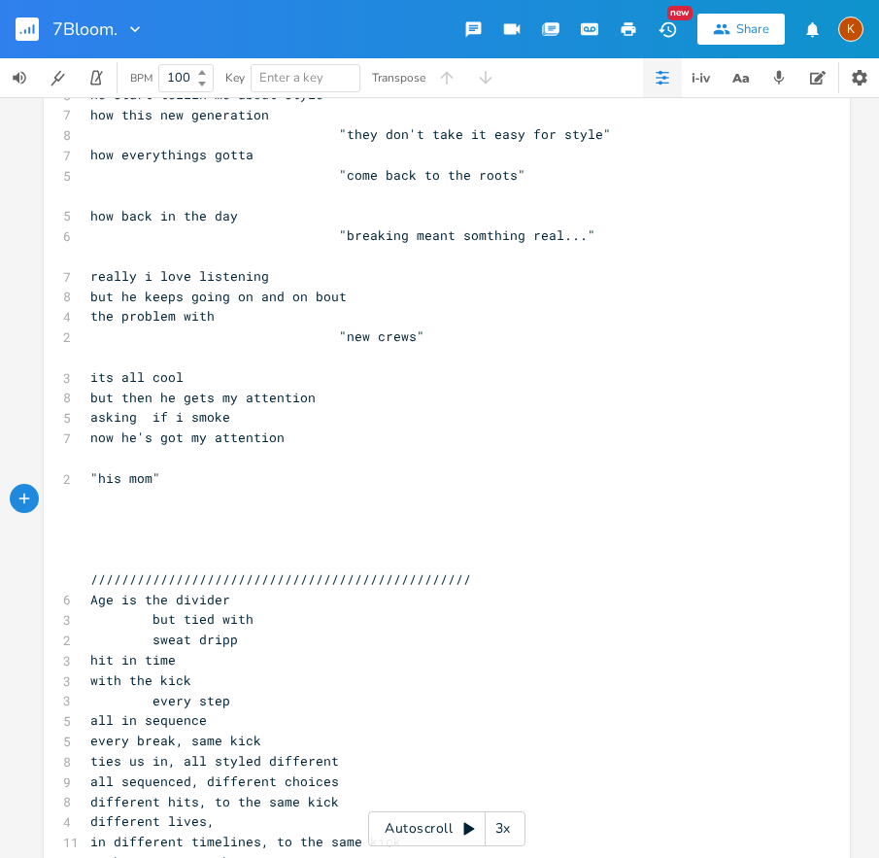
click at [147, 413] on span "asking if i smoke" at bounding box center [160, 416] width 140 height 17
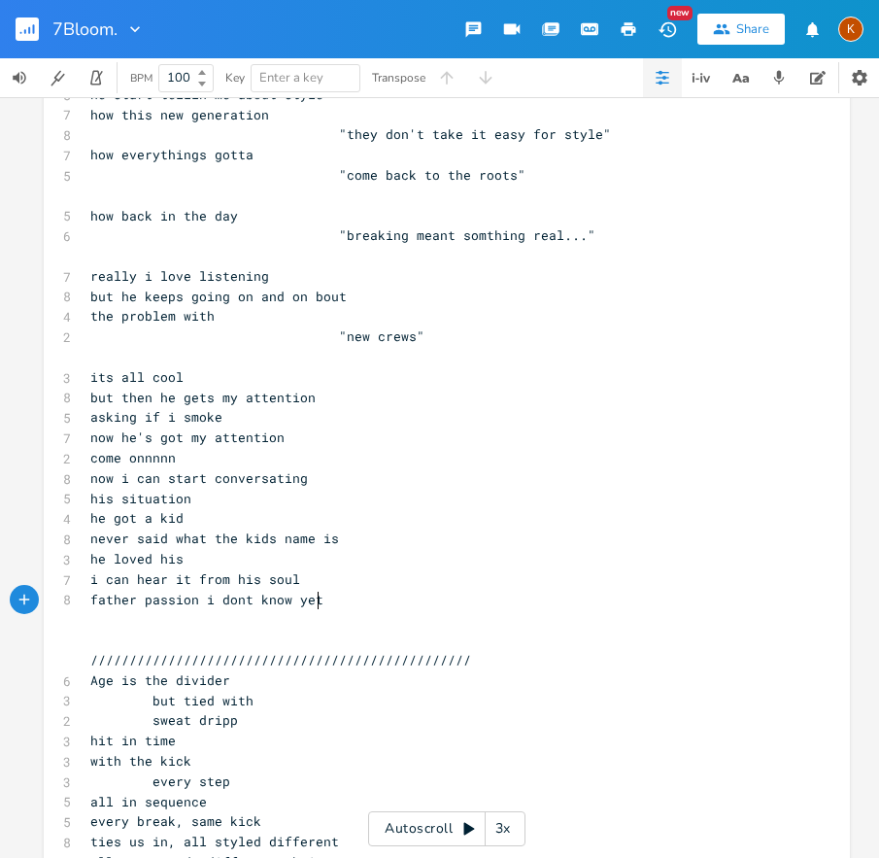
scroll to position [0, 83]
drag, startPoint x: 189, startPoint y: 563, endPoint x: 152, endPoint y: 566, distance: 38.0
click at [152, 566] on pre "he loved his" at bounding box center [437, 559] width 702 height 20
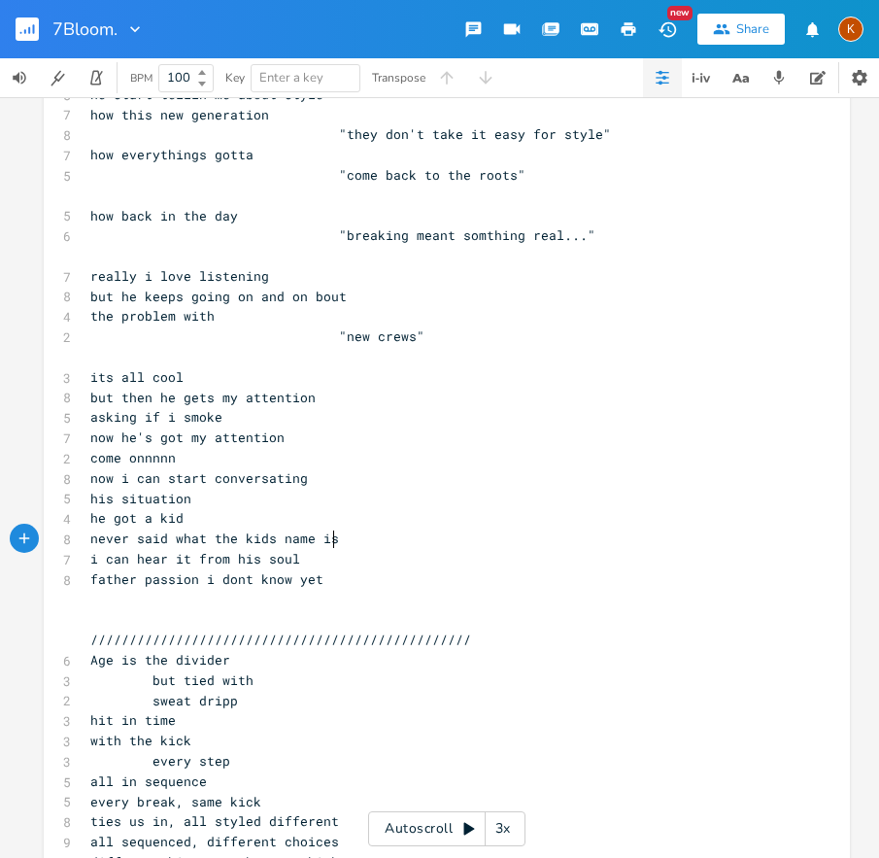
click at [190, 577] on span "father passion i dont know yet" at bounding box center [206, 578] width 233 height 17
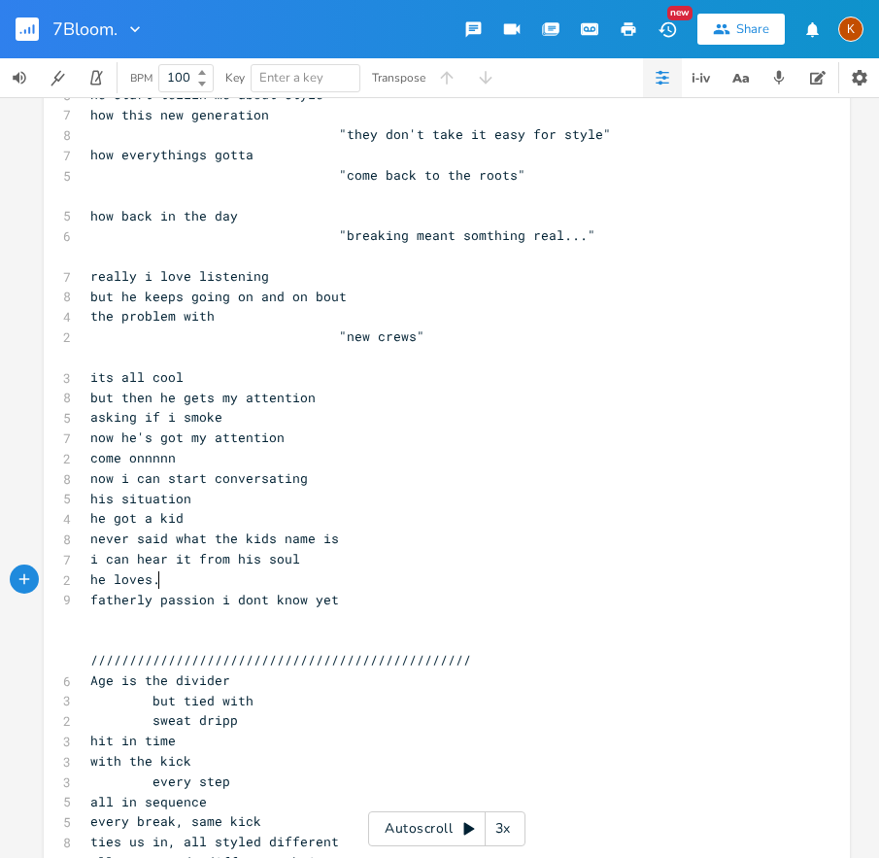
scroll to position [0, 51]
click at [356, 594] on pre "fatherly passion i dont know yet" at bounding box center [437, 600] width 702 height 20
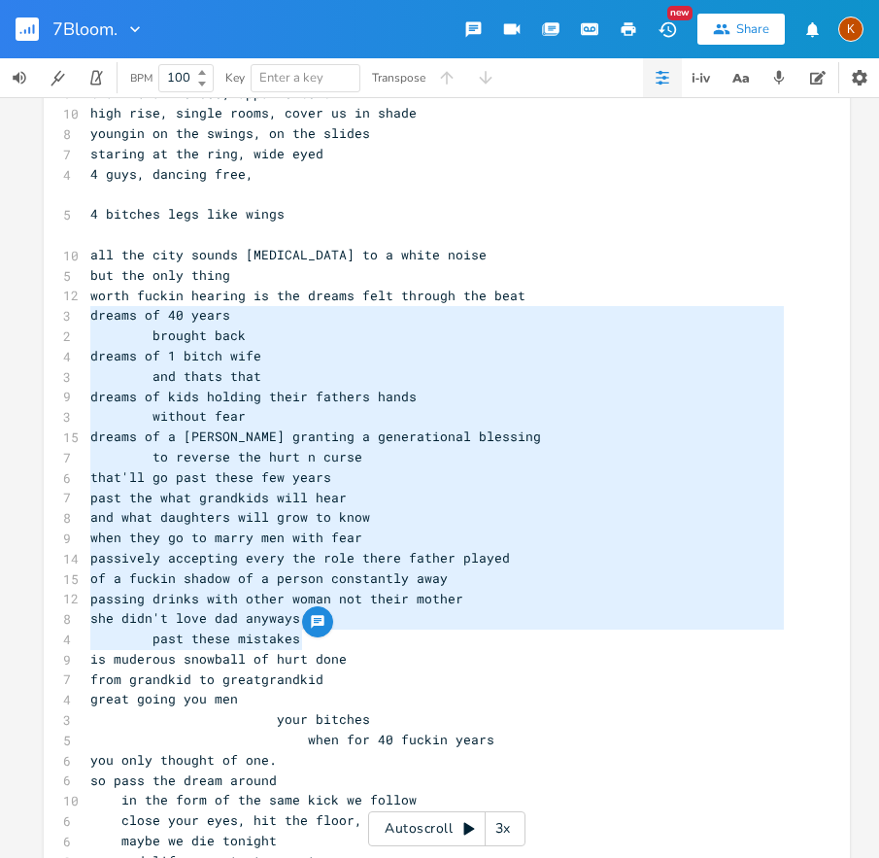
scroll to position [6785, 0]
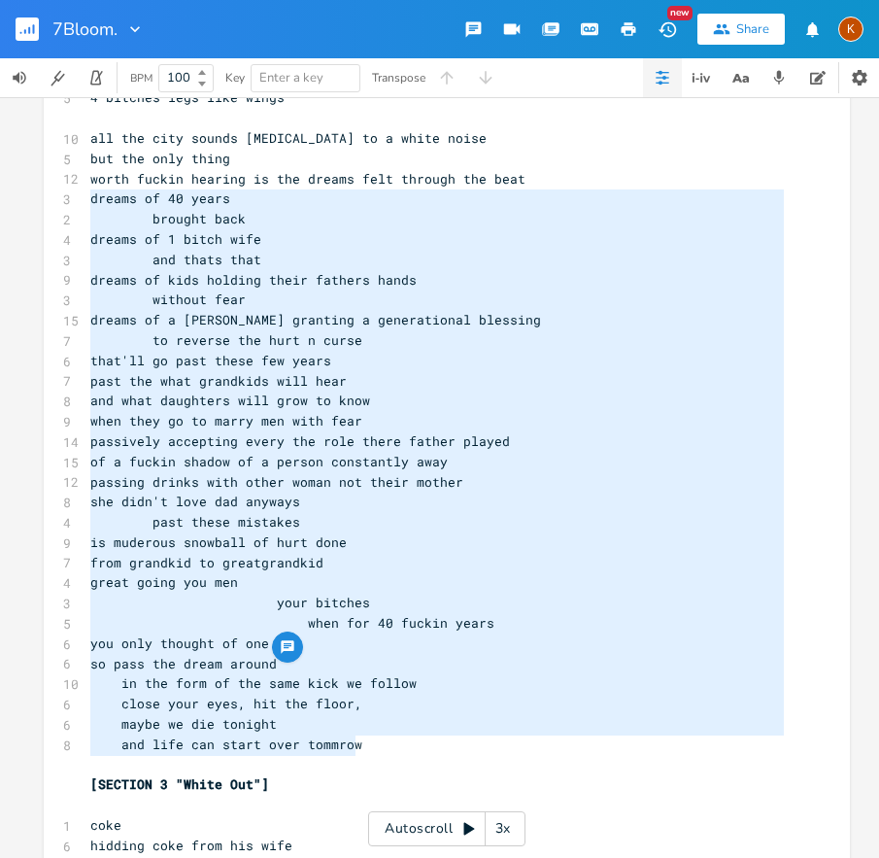
drag, startPoint x: 83, startPoint y: 612, endPoint x: 362, endPoint y: 745, distance: 309.9
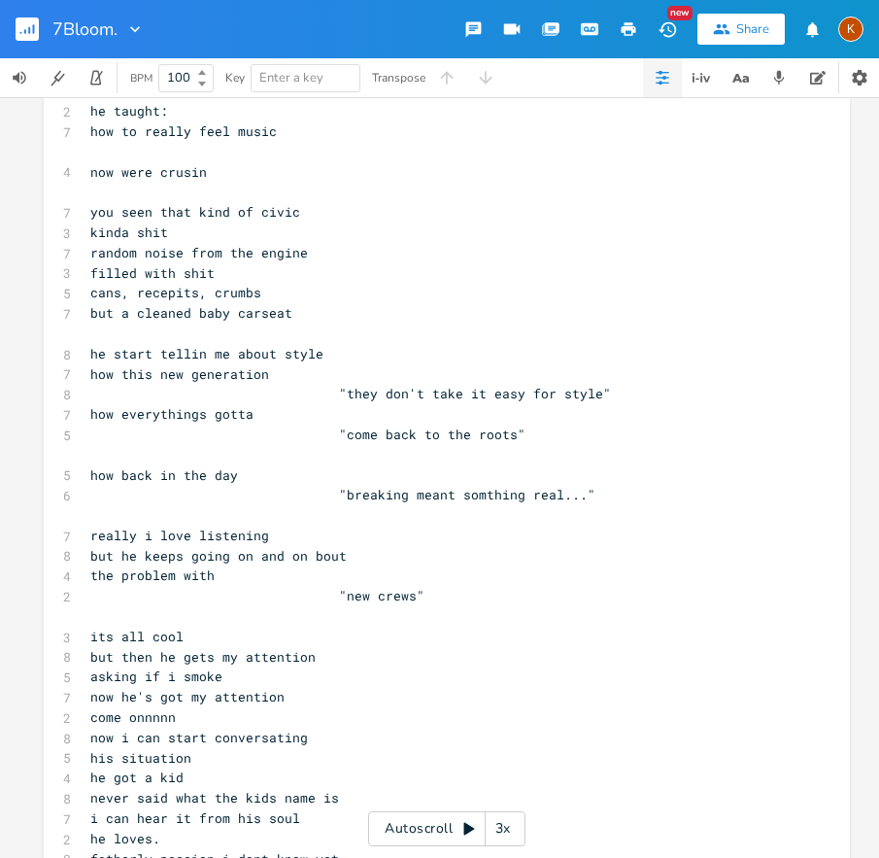
scroll to position [5483, 0]
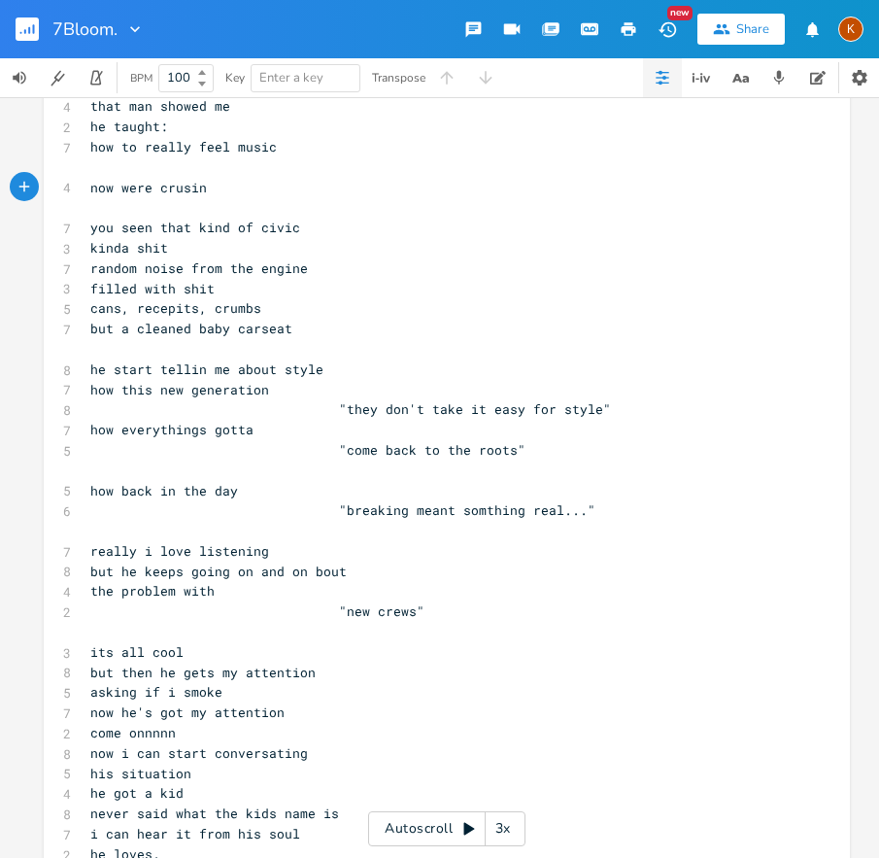
click at [199, 189] on pre "now were crusin" at bounding box center [437, 188] width 702 height 20
click at [193, 173] on pre "​" at bounding box center [437, 167] width 702 height 20
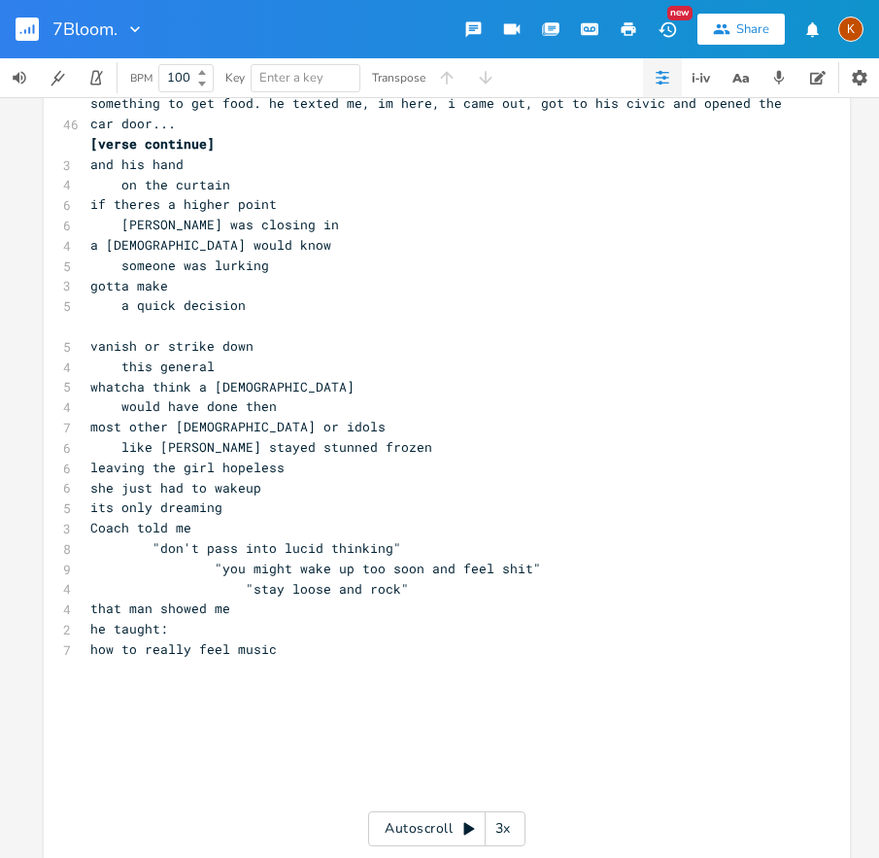
scroll to position [4986, 0]
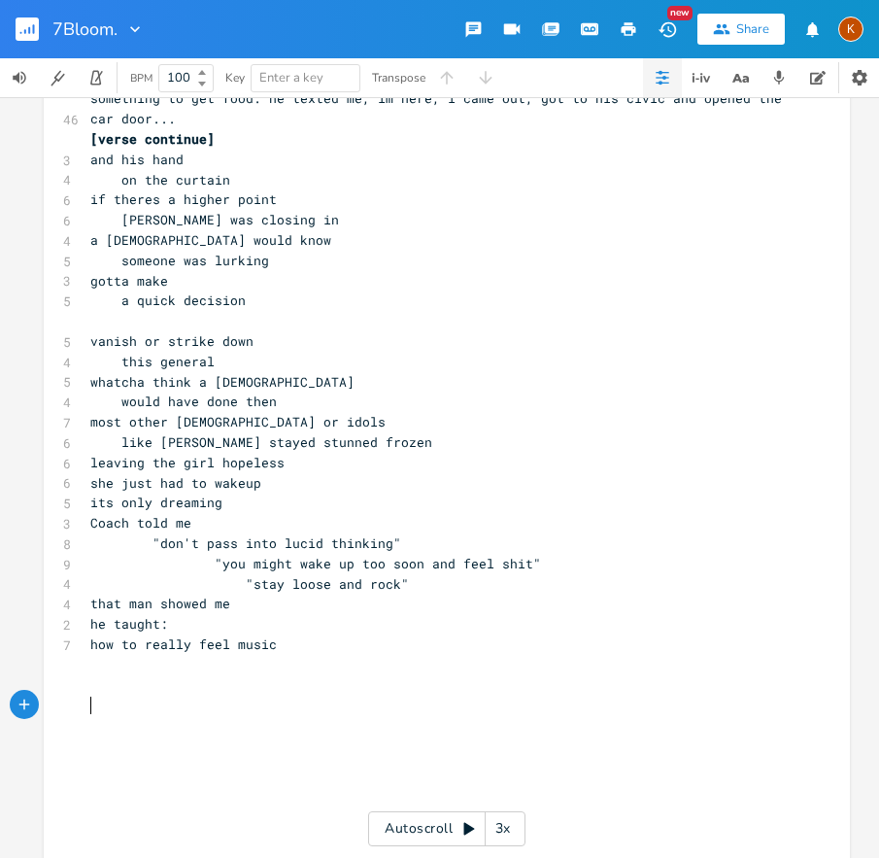
click at [119, 696] on pre "​" at bounding box center [437, 705] width 702 height 20
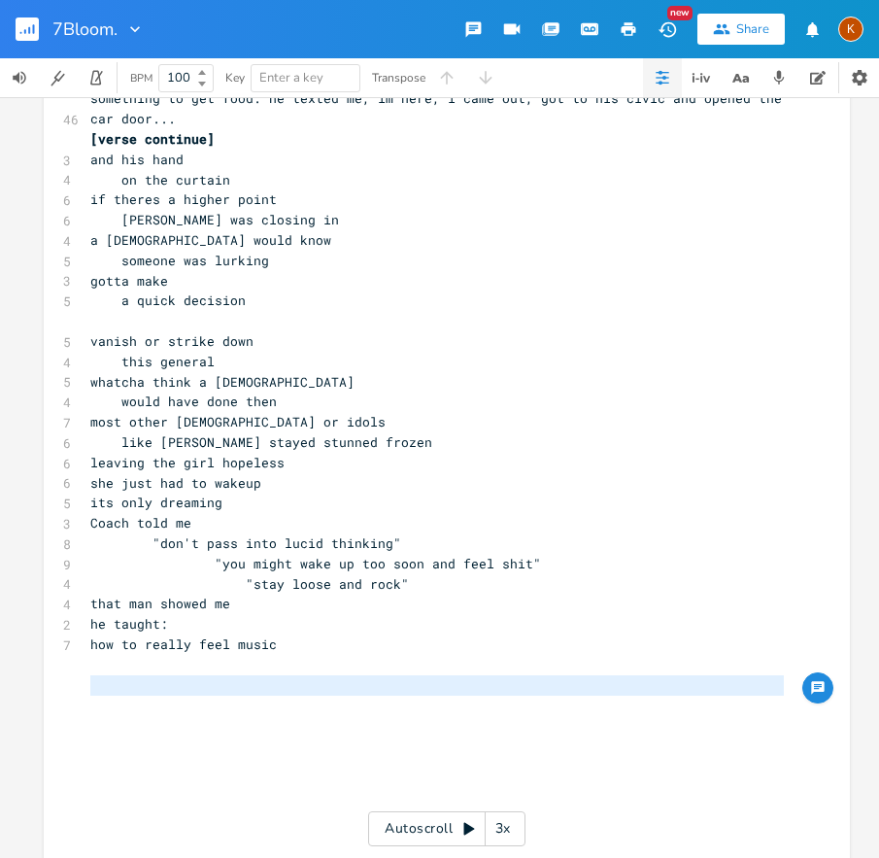
click at [93, 678] on pre "​" at bounding box center [437, 685] width 702 height 20
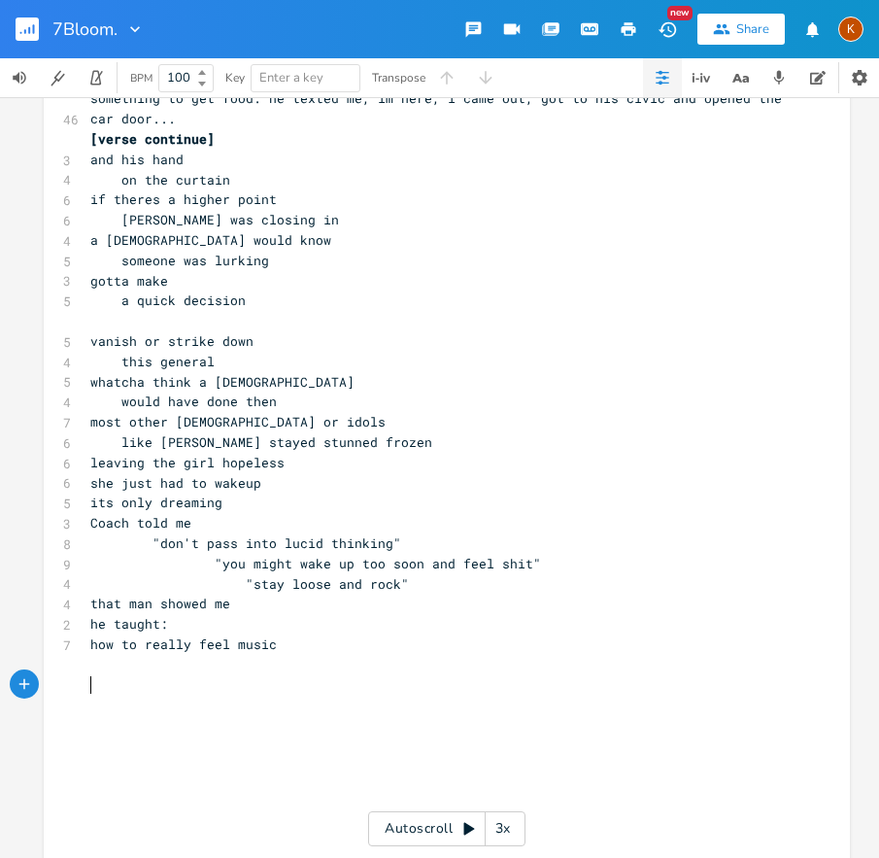
click at [114, 672] on pre "​" at bounding box center [437, 665] width 702 height 20
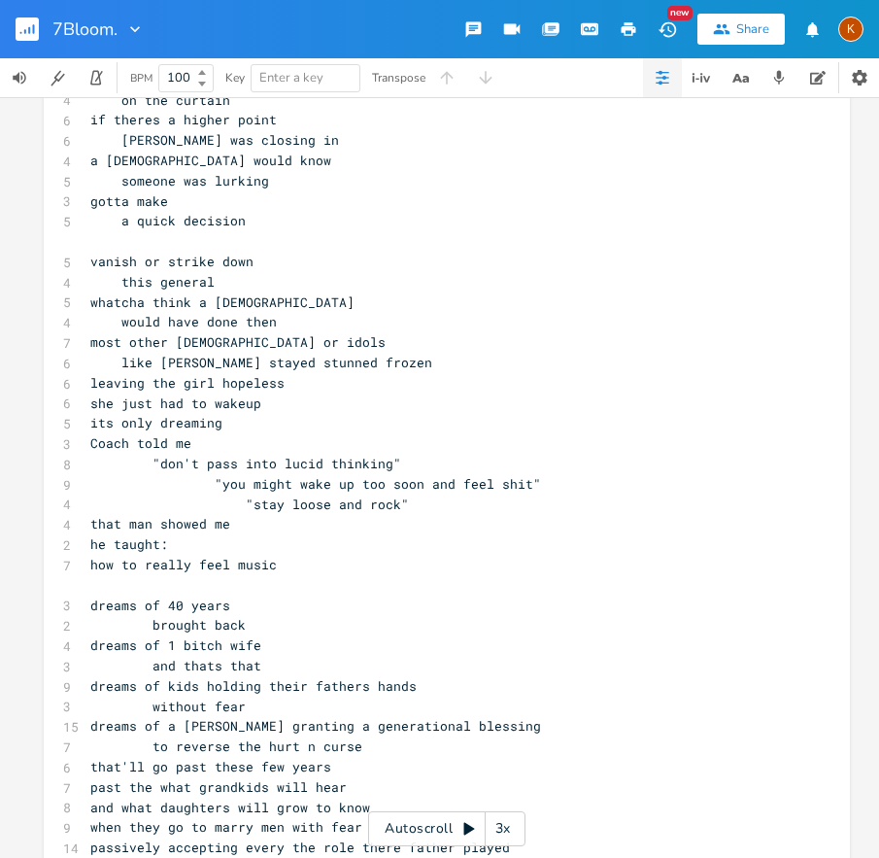
scroll to position [5071, 0]
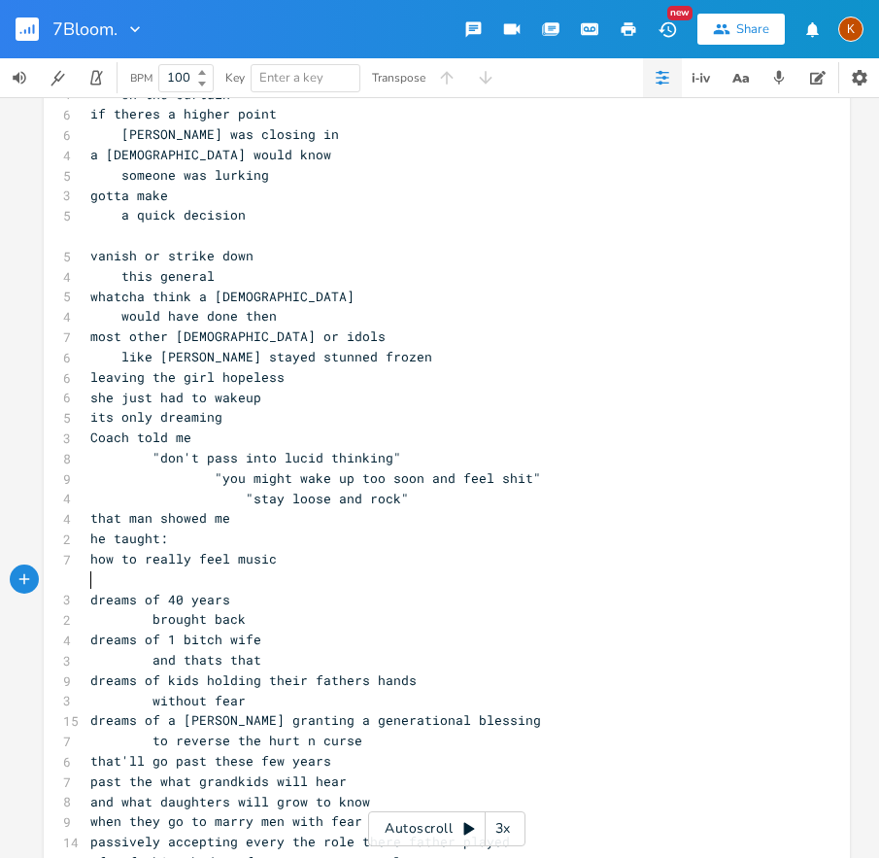
click at [144, 585] on pre "​" at bounding box center [437, 579] width 702 height 20
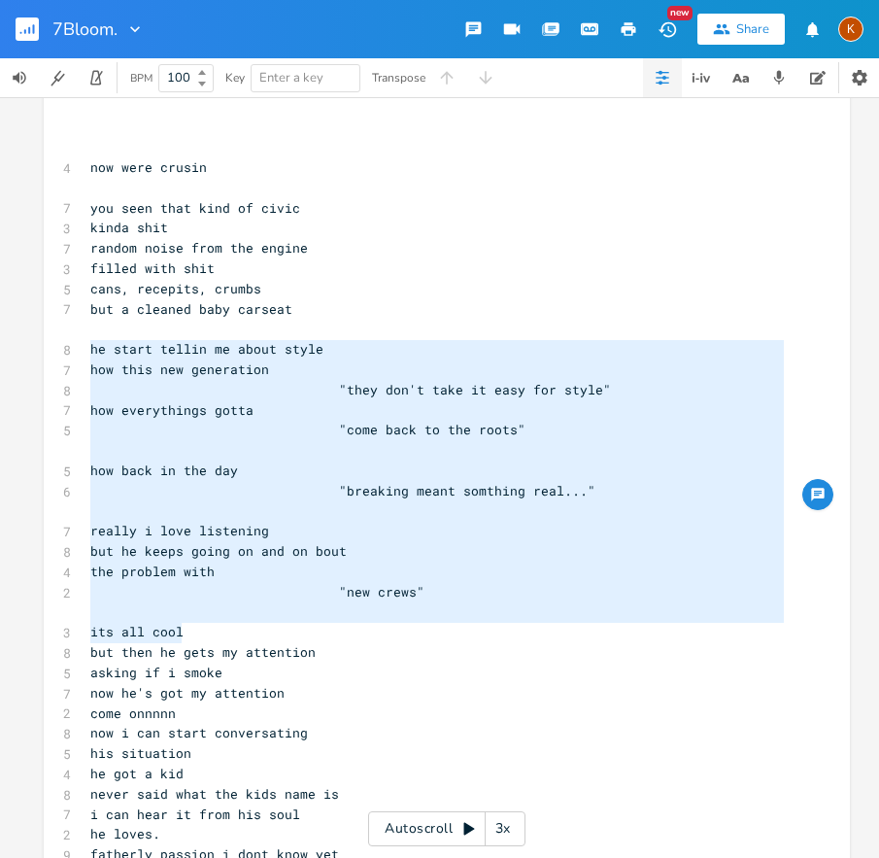
scroll to position [6355, 0]
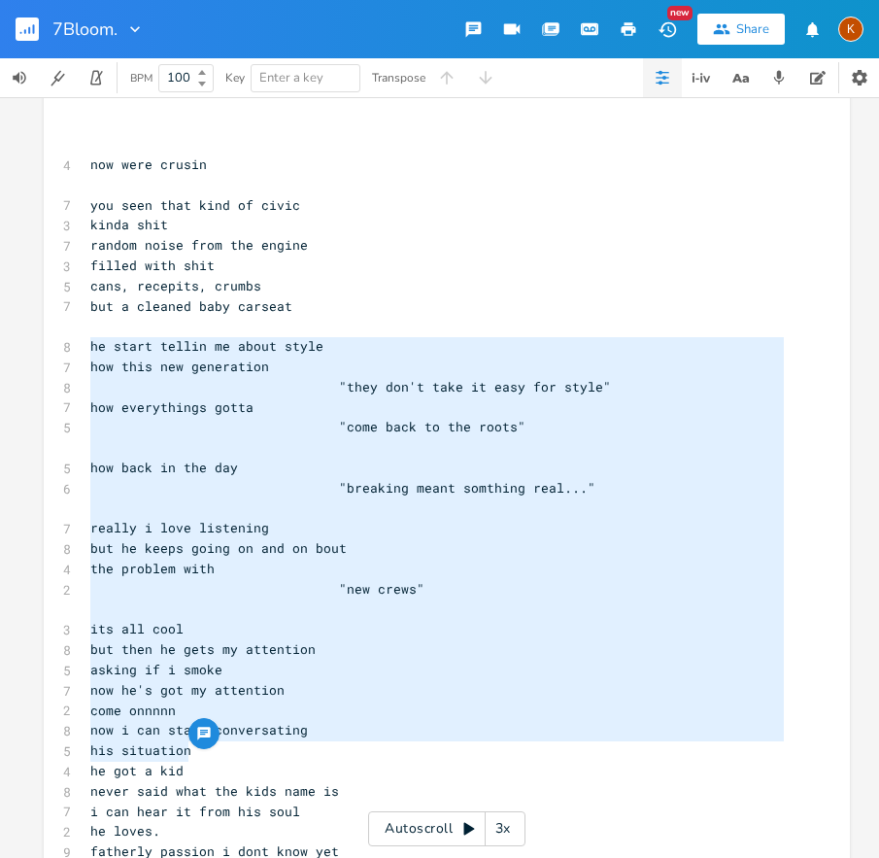
drag, startPoint x: 84, startPoint y: 483, endPoint x: 290, endPoint y: 748, distance: 335.9
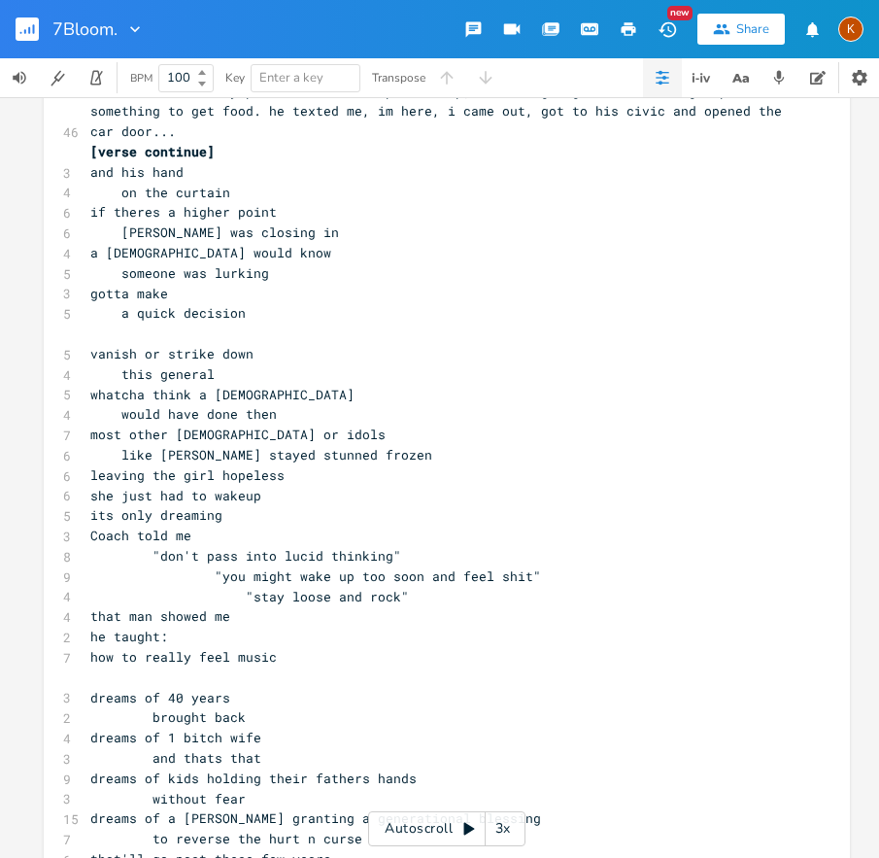
scroll to position [4974, 0]
click at [127, 668] on pre "​" at bounding box center [437, 677] width 702 height 20
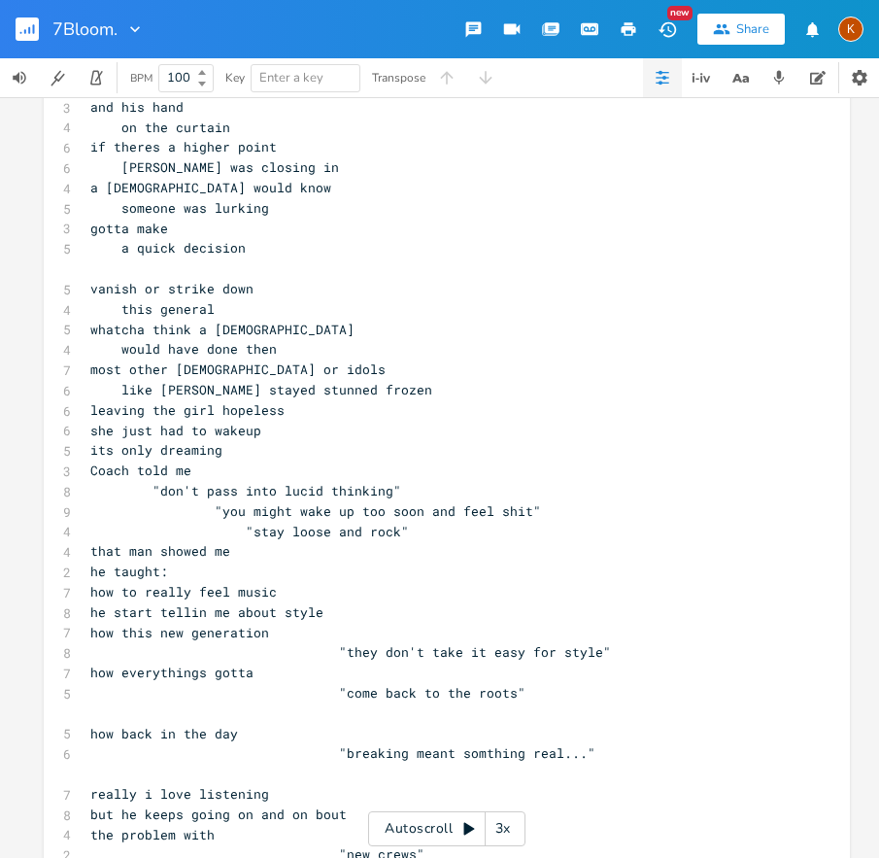
scroll to position [5042, 0]
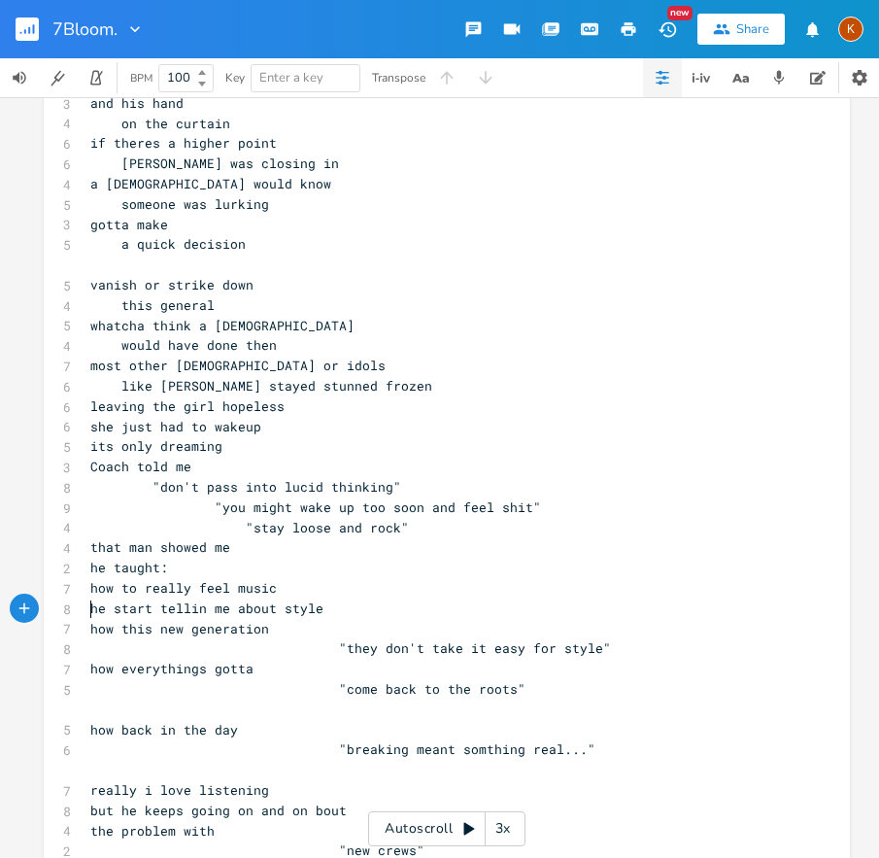
click at [86, 605] on pre "he start tellin me about style" at bounding box center [437, 609] width 702 height 20
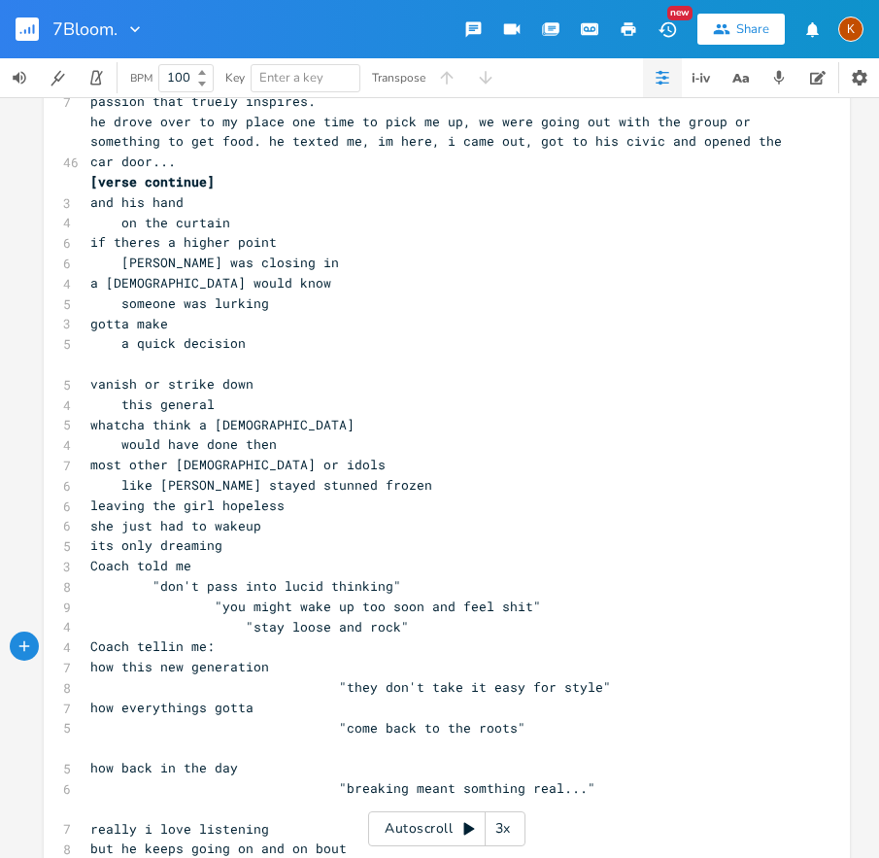
scroll to position [4909, 0]
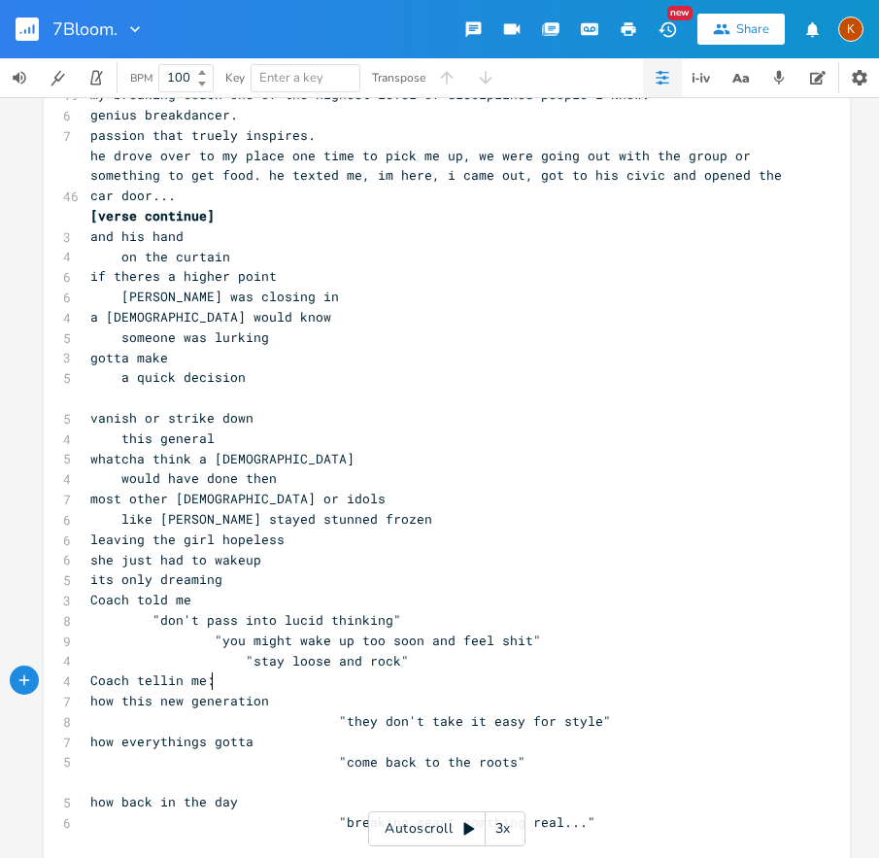
click at [90, 680] on span "Coach tellin me:" at bounding box center [152, 679] width 124 height 17
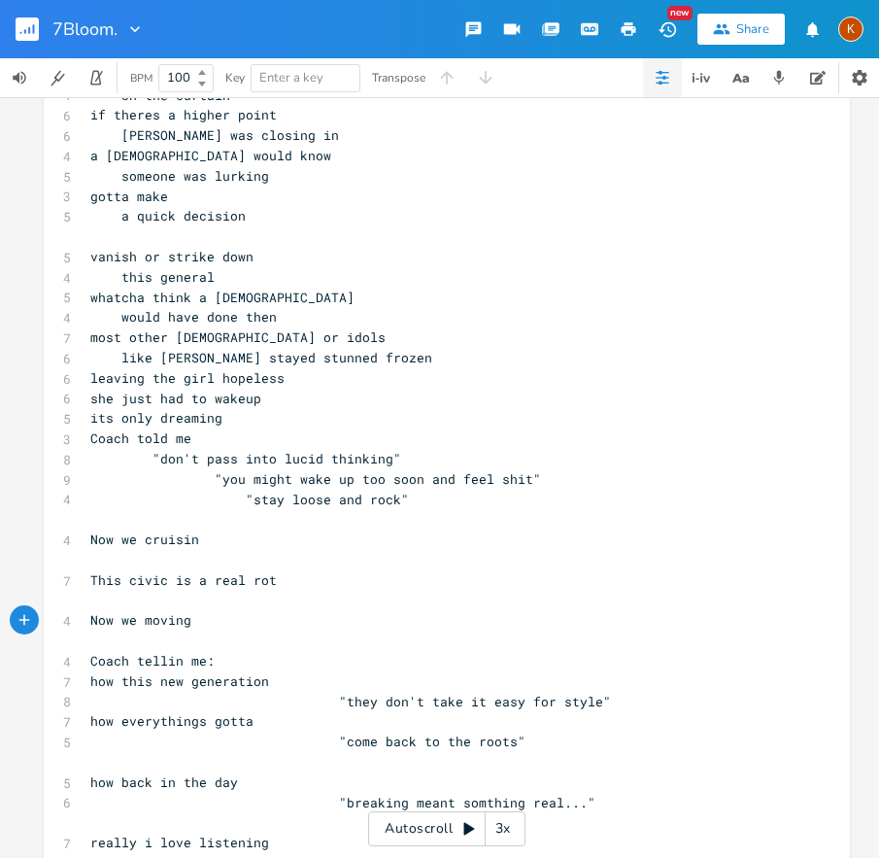
scroll to position [5074, 0]
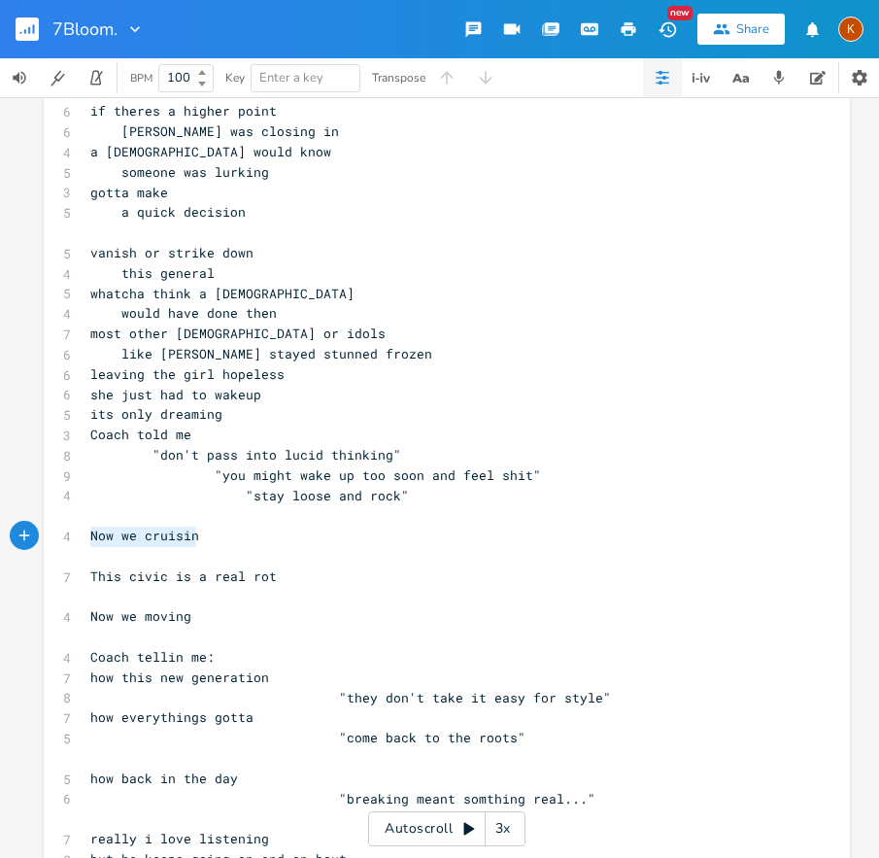
drag, startPoint x: 186, startPoint y: 541, endPoint x: 77, endPoint y: 531, distance: 109.4
click at [79, 532] on div "Now we cruisin x 16 [URL][DOMAIN_NAME] [Intro] 5 whats the highest point 4 to u…" at bounding box center [447, 179] width 807 height 10289
click at [291, 579] on pre "This civic is a real rot" at bounding box center [437, 577] width 702 height 20
click at [186, 613] on pre "Now we moving" at bounding box center [437, 616] width 702 height 20
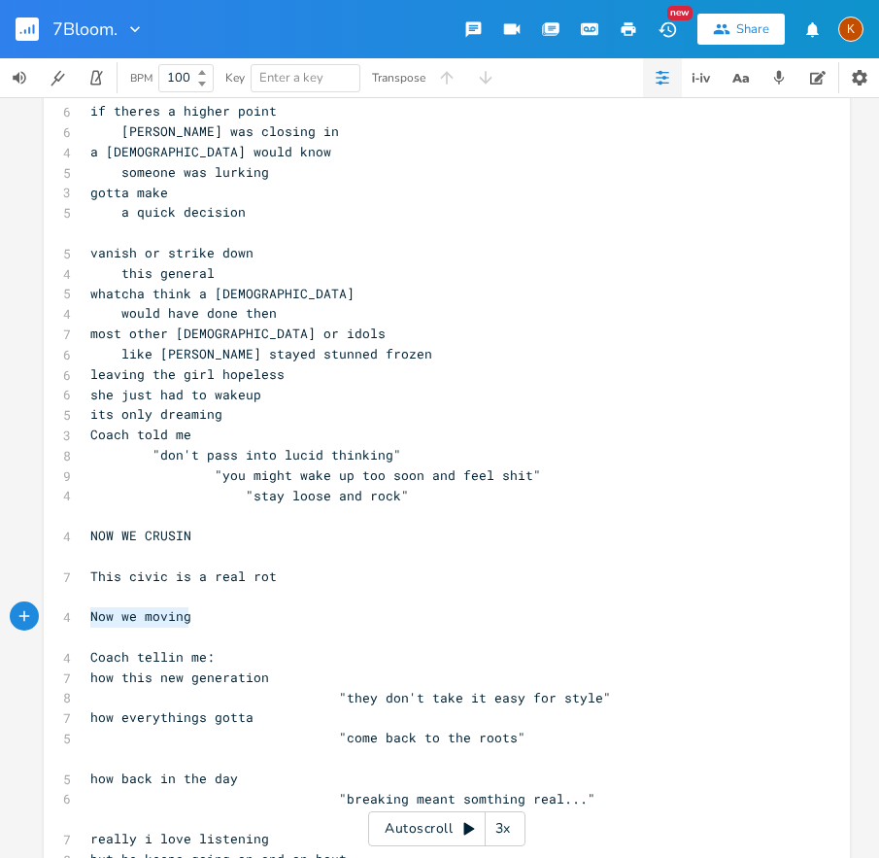
drag, startPoint x: 189, startPoint y: 615, endPoint x: 81, endPoint y: 614, distance: 107.9
click at [86, 614] on pre "Now we moving" at bounding box center [437, 616] width 702 height 20
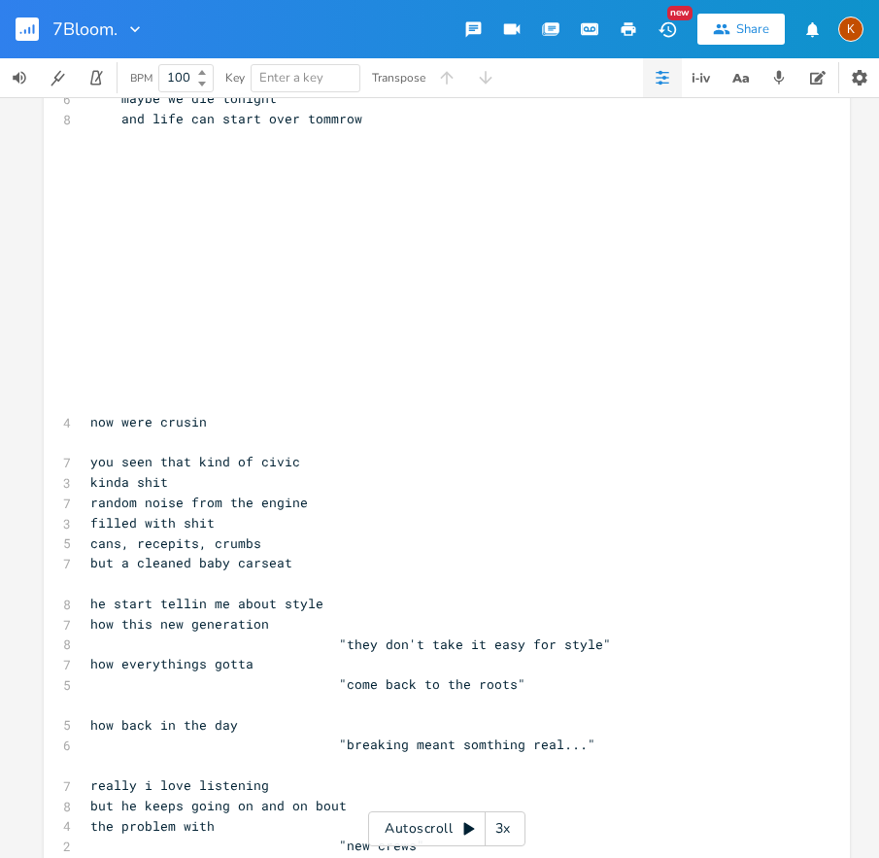
scroll to position [6628, 0]
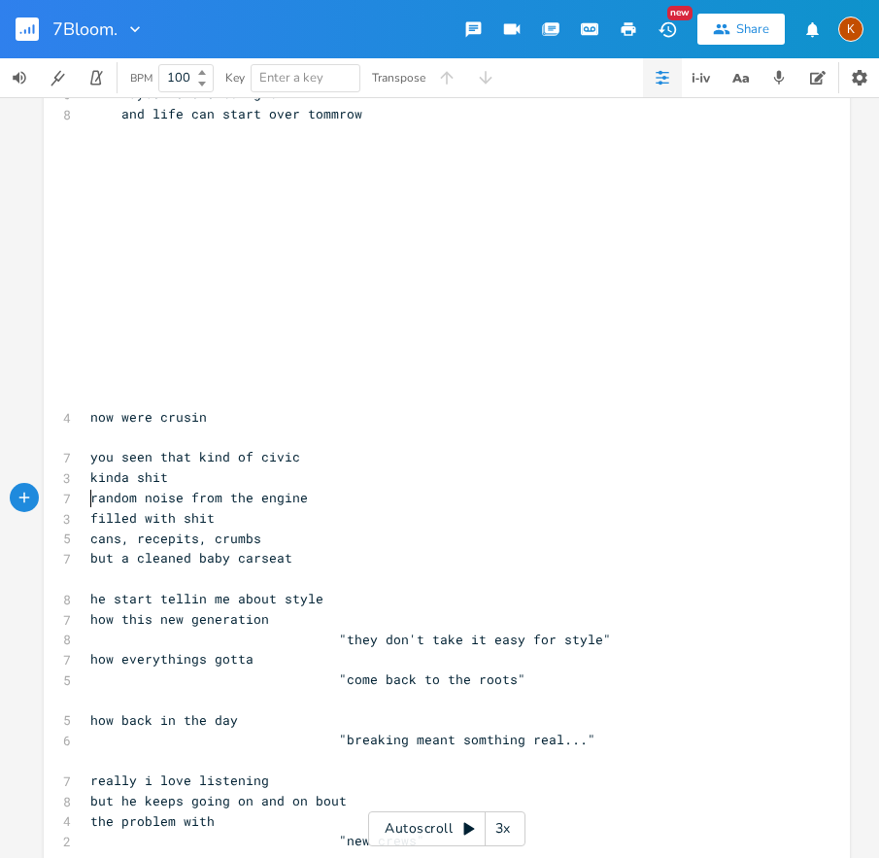
click at [90, 495] on span "random noise from the engine" at bounding box center [199, 497] width 218 height 17
click at [86, 497] on pre "random noise from the engine" at bounding box center [437, 498] width 702 height 20
drag, startPoint x: 285, startPoint y: 498, endPoint x: 85, endPoint y: 500, distance: 200.2
click at [86, 500] on pre "random noise from the engine" at bounding box center [437, 498] width 702 height 20
click at [197, 515] on span "filled with shit" at bounding box center [152, 517] width 124 height 17
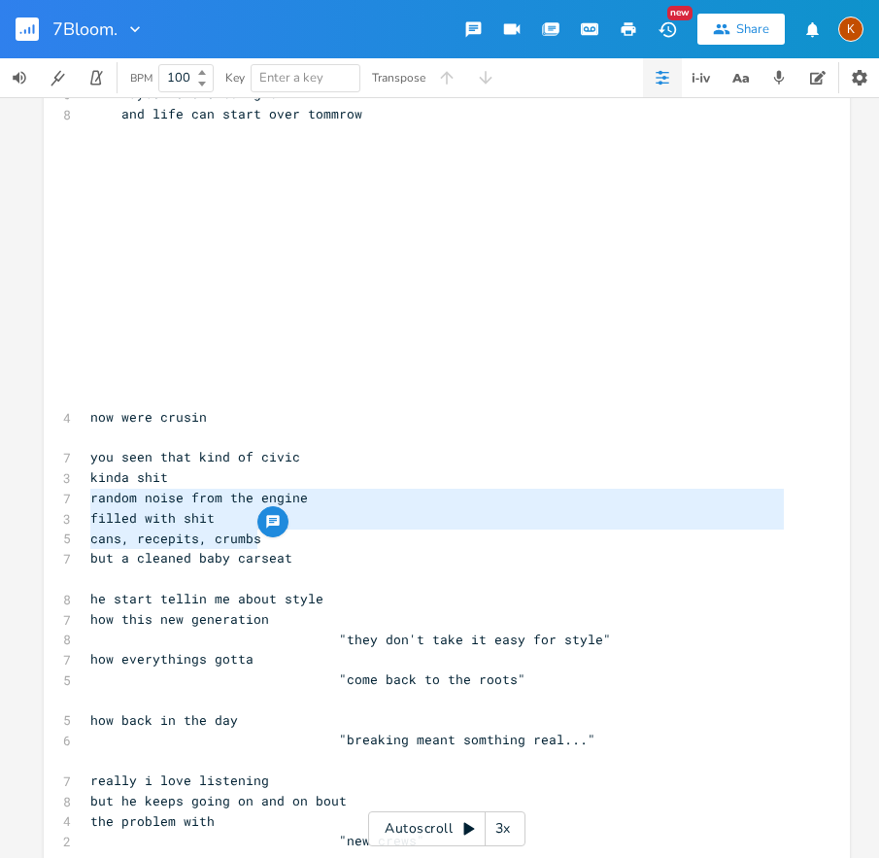
drag, startPoint x: 258, startPoint y: 541, endPoint x: 86, endPoint y: 500, distance: 176.8
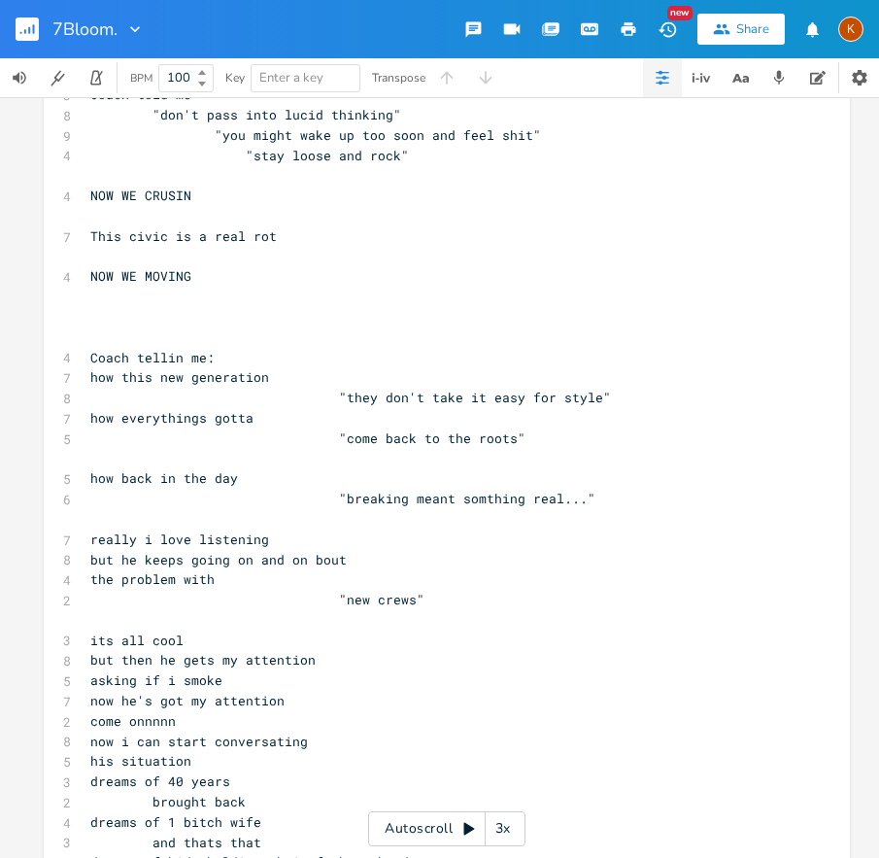
scroll to position [5409, 0]
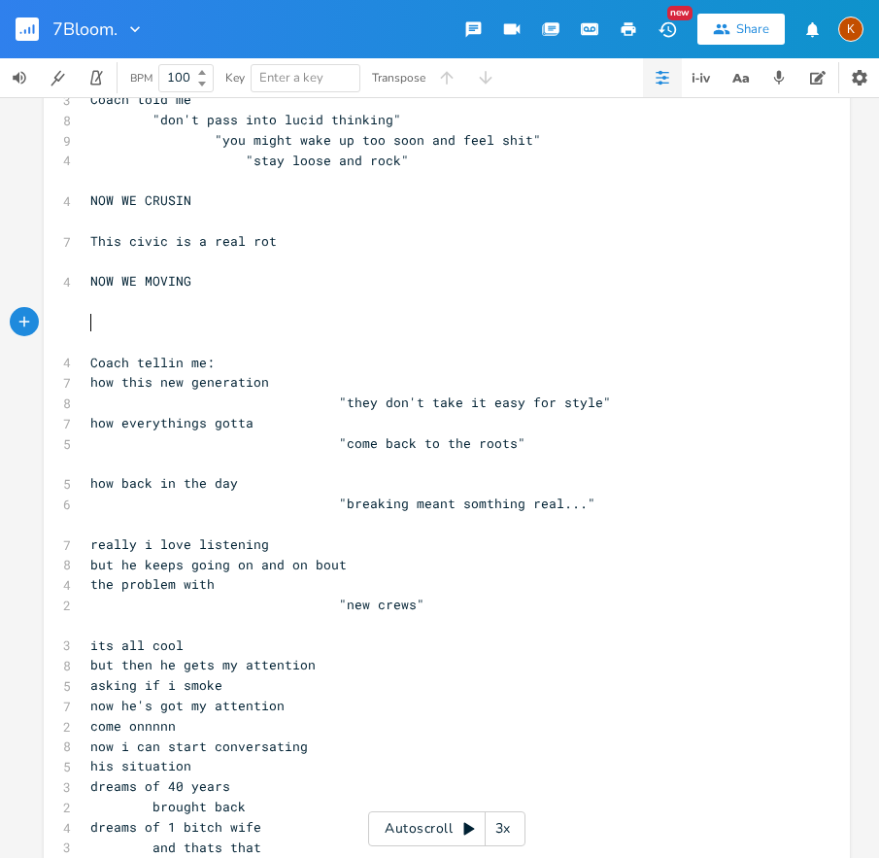
click at [127, 315] on pre "​" at bounding box center [437, 322] width 702 height 20
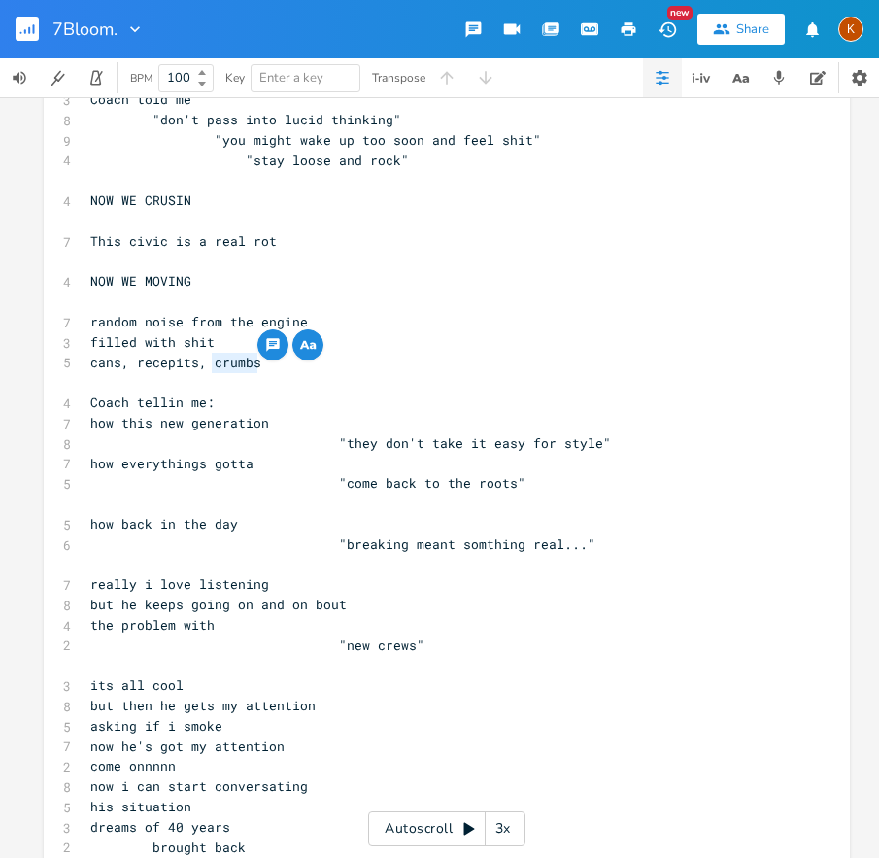
drag, startPoint x: 261, startPoint y: 364, endPoint x: 206, endPoint y: 366, distance: 55.4
click at [206, 366] on pre "cans, recepits, crumbs" at bounding box center [437, 363] width 702 height 20
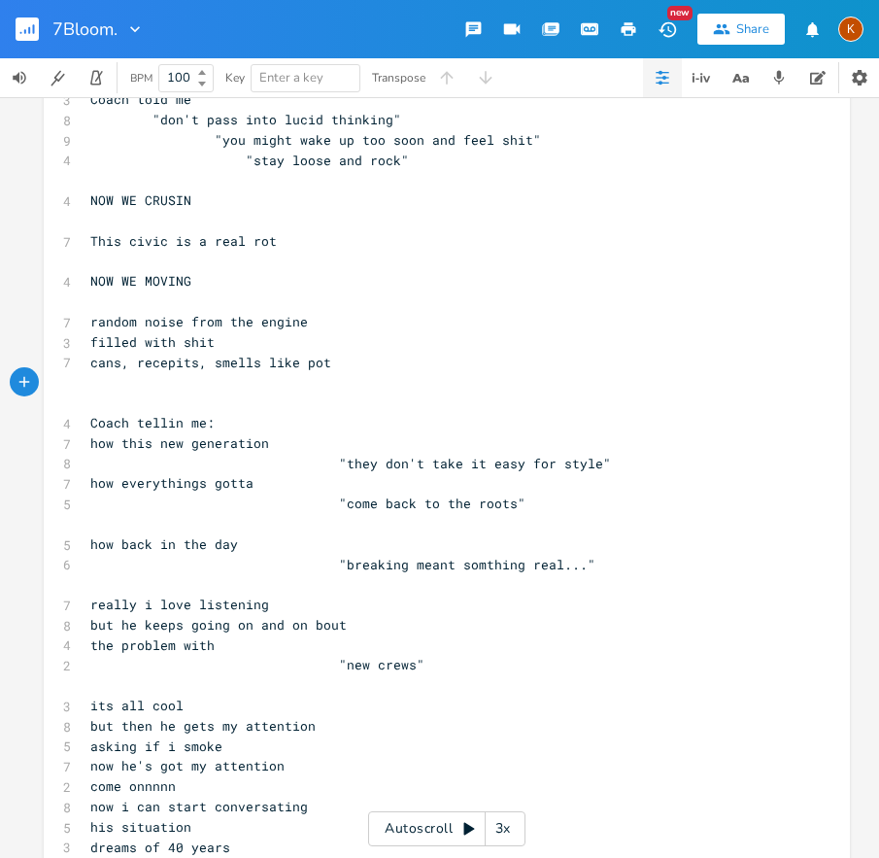
click at [190, 205] on pre "NOW WE CRUSIN" at bounding box center [437, 200] width 702 height 20
drag, startPoint x: 190, startPoint y: 204, endPoint x: 78, endPoint y: 204, distance: 112.7
click at [98, 393] on pre "​" at bounding box center [437, 403] width 702 height 20
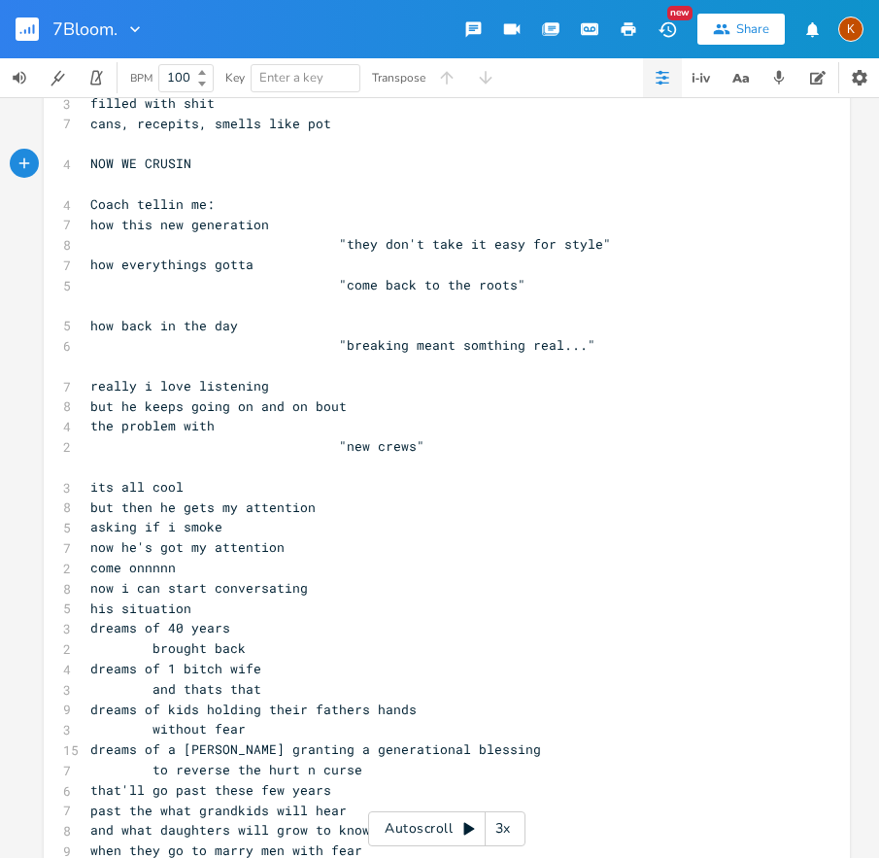
scroll to position [5650, 0]
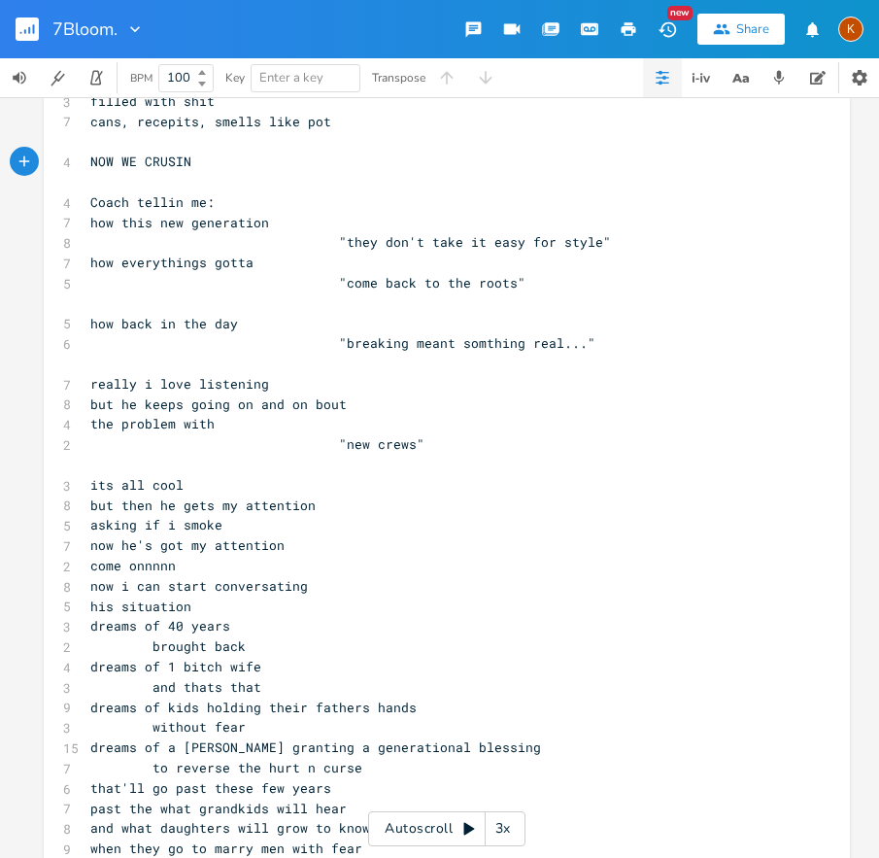
click at [90, 629] on span "dreams of 40 years" at bounding box center [160, 625] width 140 height 17
click at [156, 630] on span "dreams of 40 years" at bounding box center [160, 625] width 140 height 17
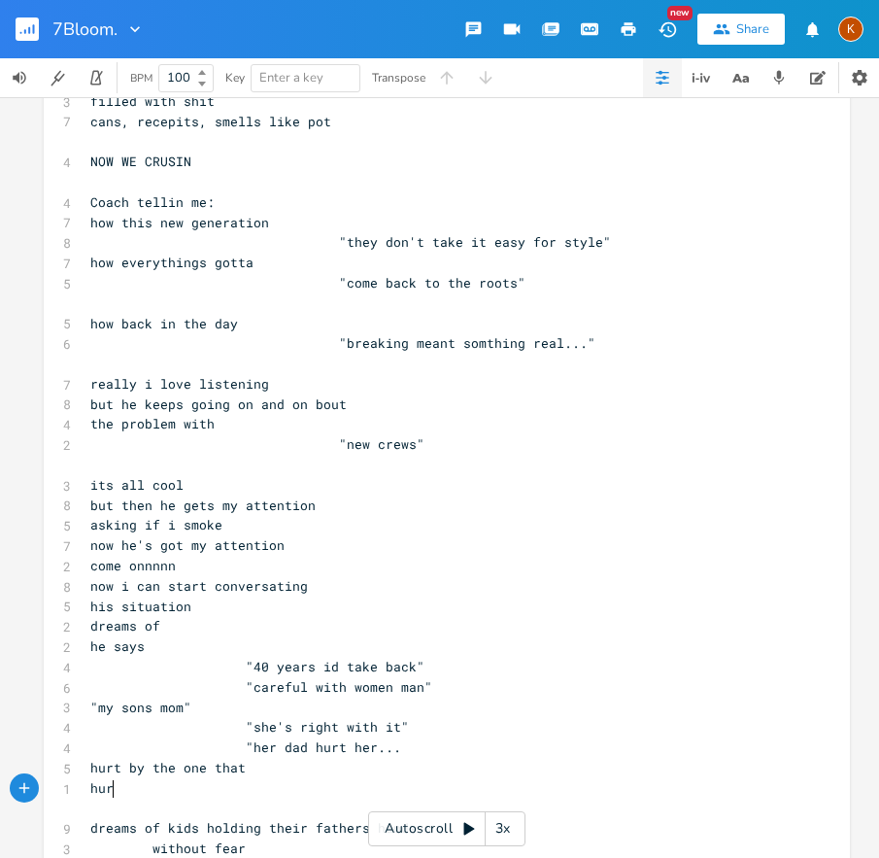
scroll to position [0, 23]
click at [289, 724] on span ""she's right with it"" at bounding box center [249, 726] width 319 height 17
click at [123, 781] on pre "hurt" at bounding box center [437, 788] width 702 height 20
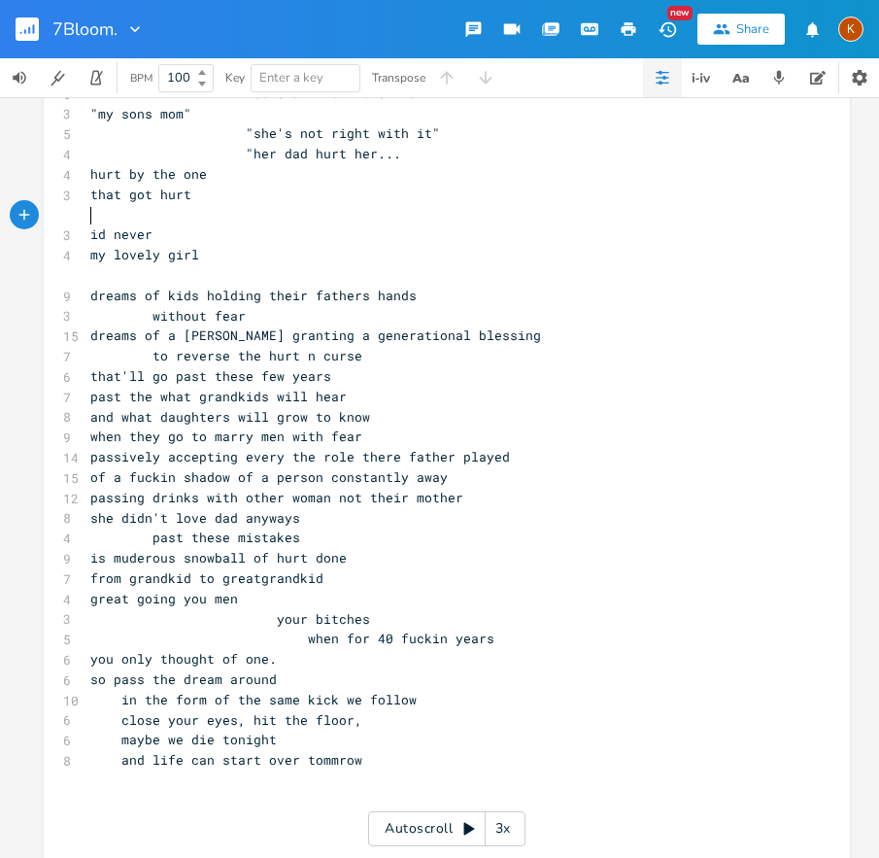
scroll to position [6245, 0]
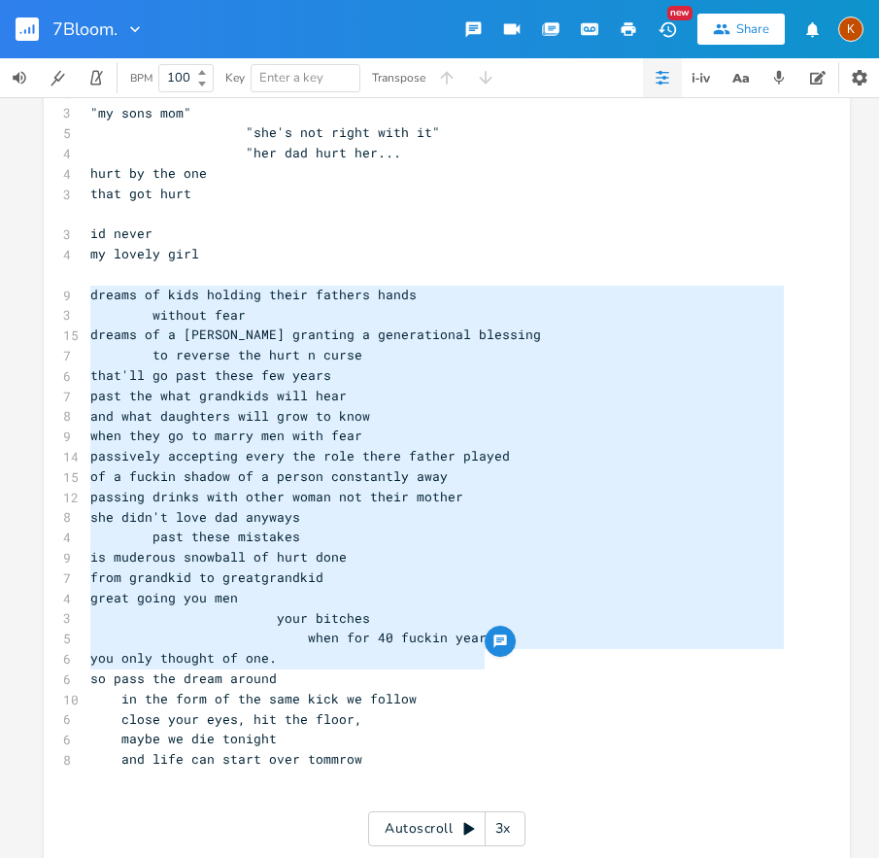
drag, startPoint x: 498, startPoint y: 662, endPoint x: 76, endPoint y: 295, distance: 558.6
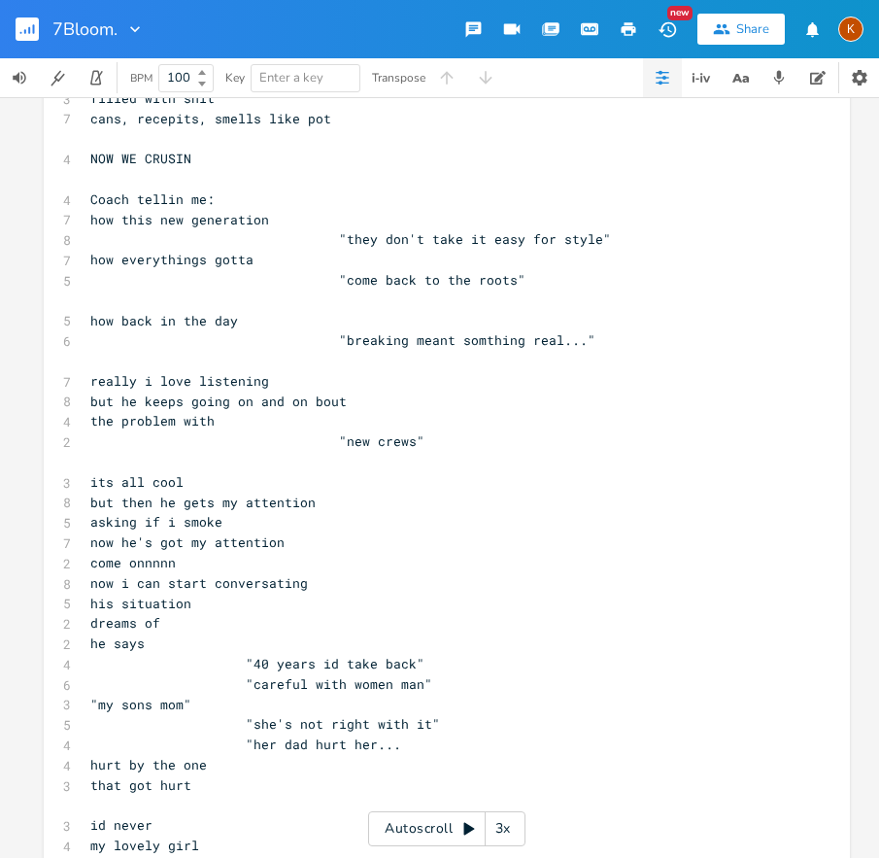
scroll to position [5444, 0]
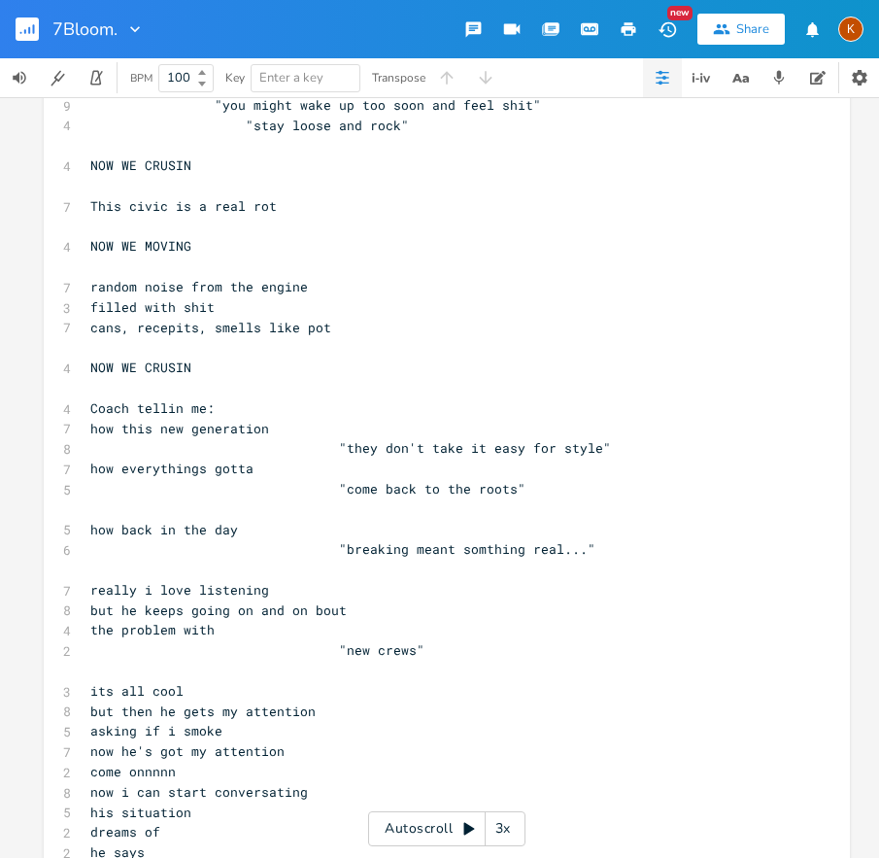
click at [176, 409] on span "Coach tellin me:" at bounding box center [152, 407] width 124 height 17
click at [86, 772] on pre "come onnnnn" at bounding box center [437, 772] width 702 height 20
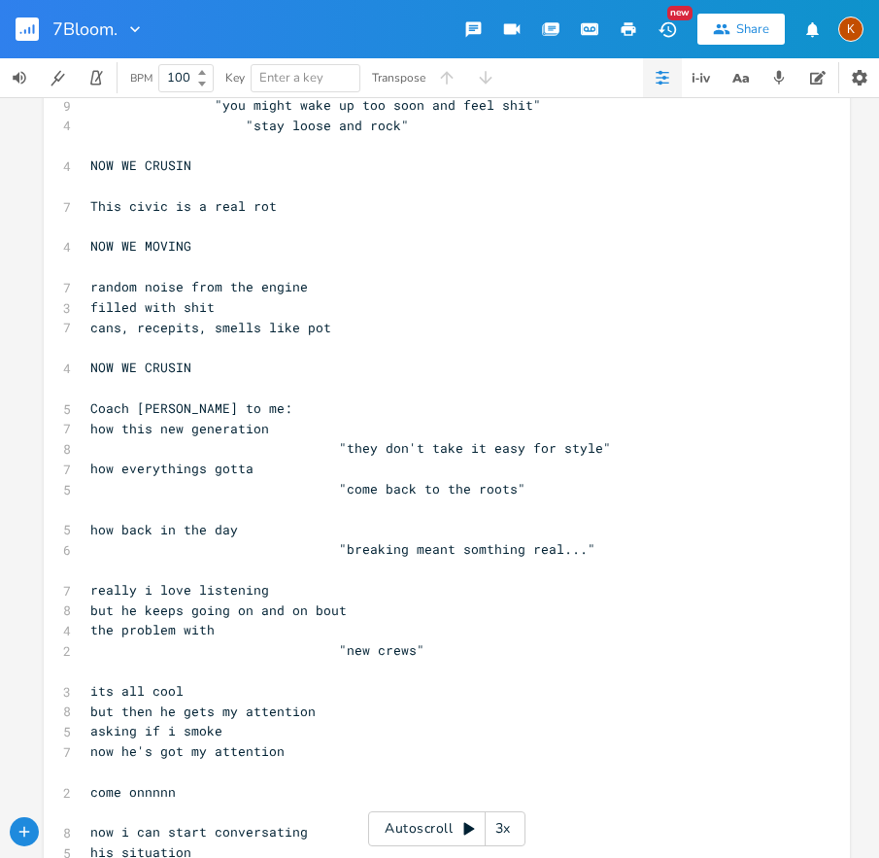
scroll to position [5756, 0]
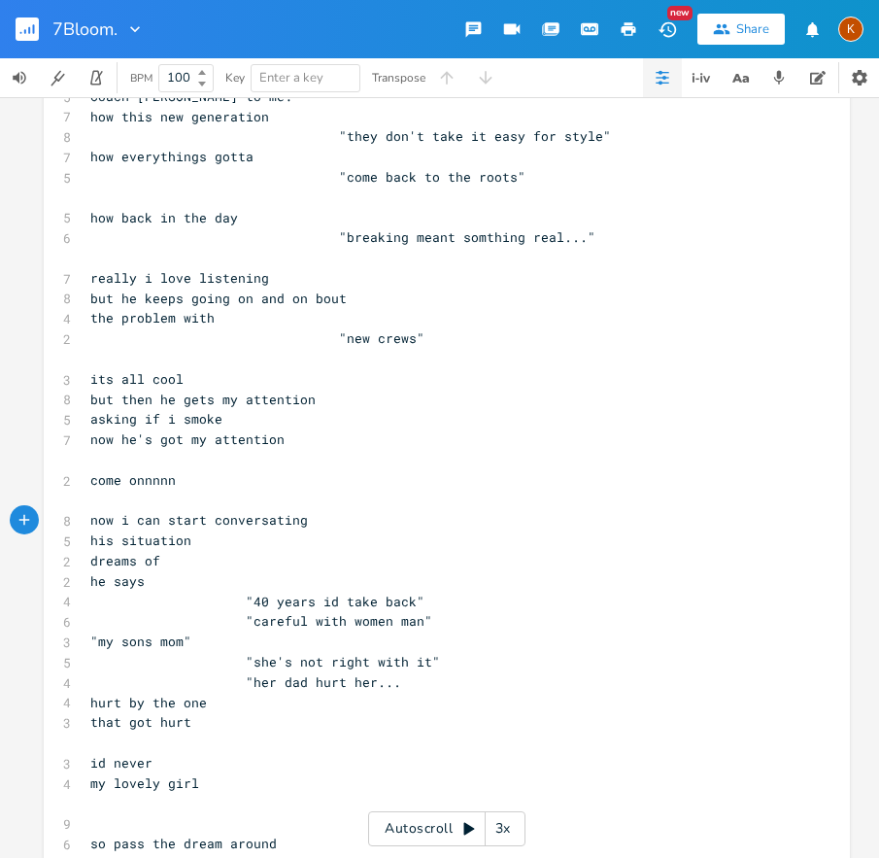
click at [90, 539] on span "his situation" at bounding box center [140, 540] width 101 height 17
click at [158, 556] on span "dreams of" at bounding box center [125, 560] width 70 height 17
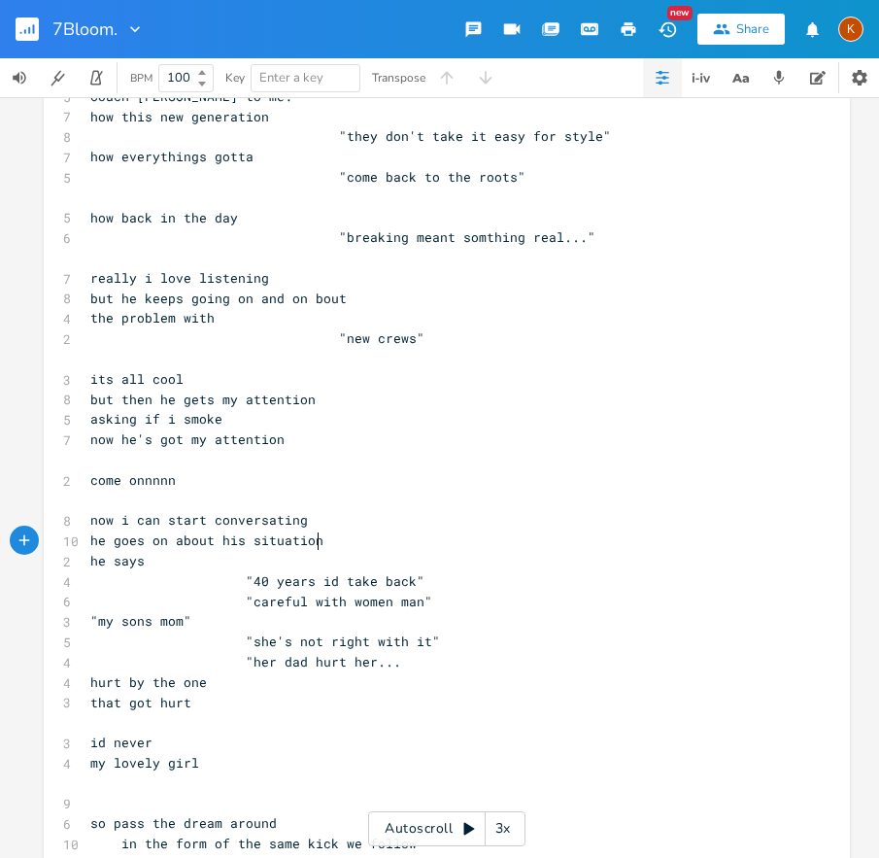
click at [126, 718] on pre "​" at bounding box center [437, 722] width 702 height 20
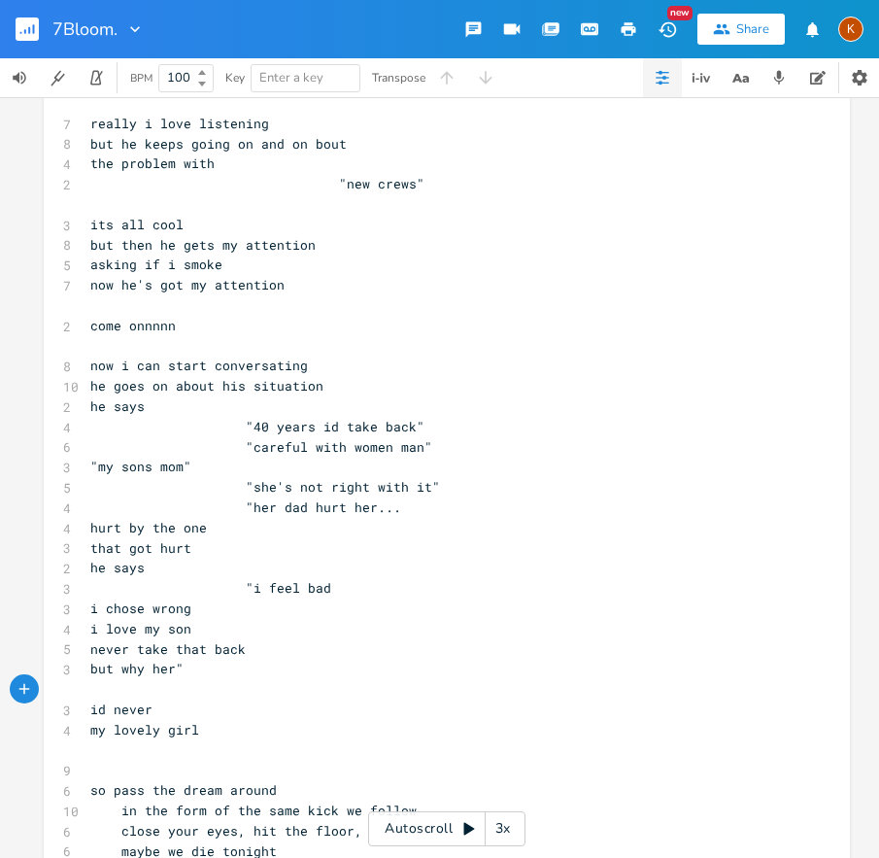
scroll to position [5921, 0]
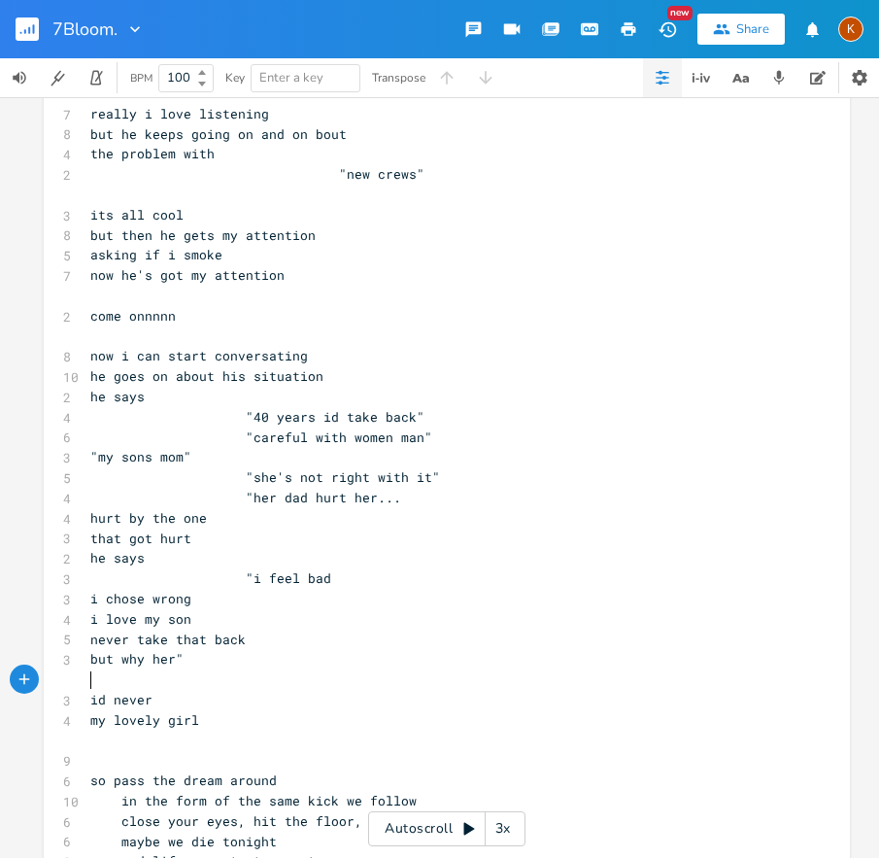
click at [342, 578] on pre ""i feel bad" at bounding box center [437, 578] width 702 height 20
click at [365, 599] on pre "i chose wrong" at bounding box center [437, 599] width 702 height 20
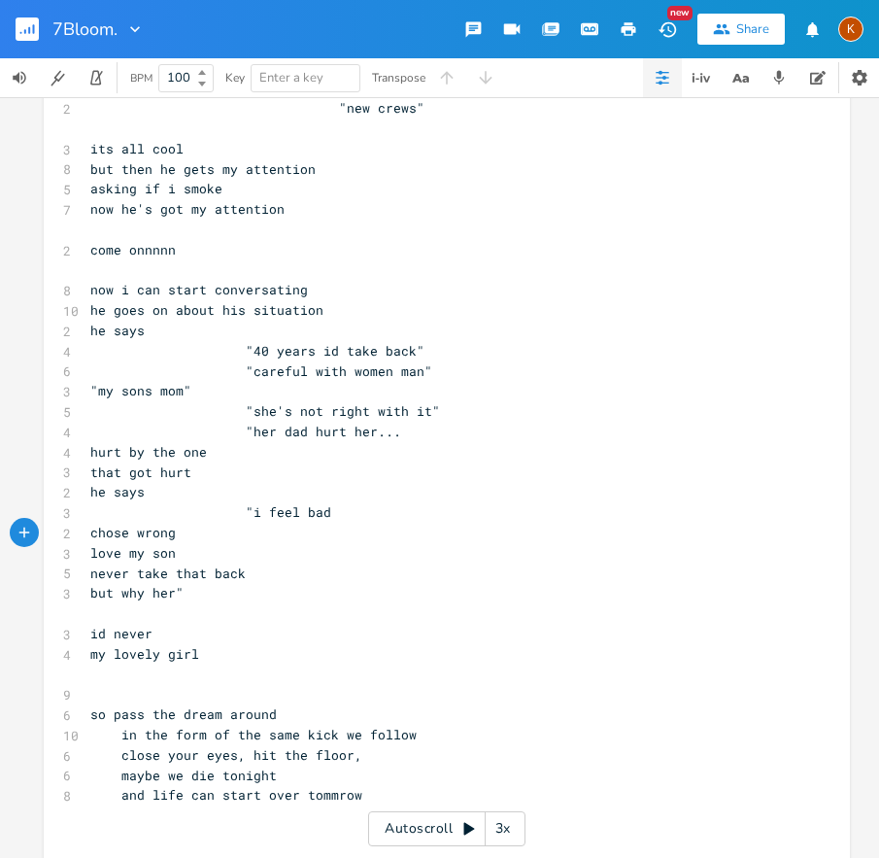
scroll to position [6081, 0]
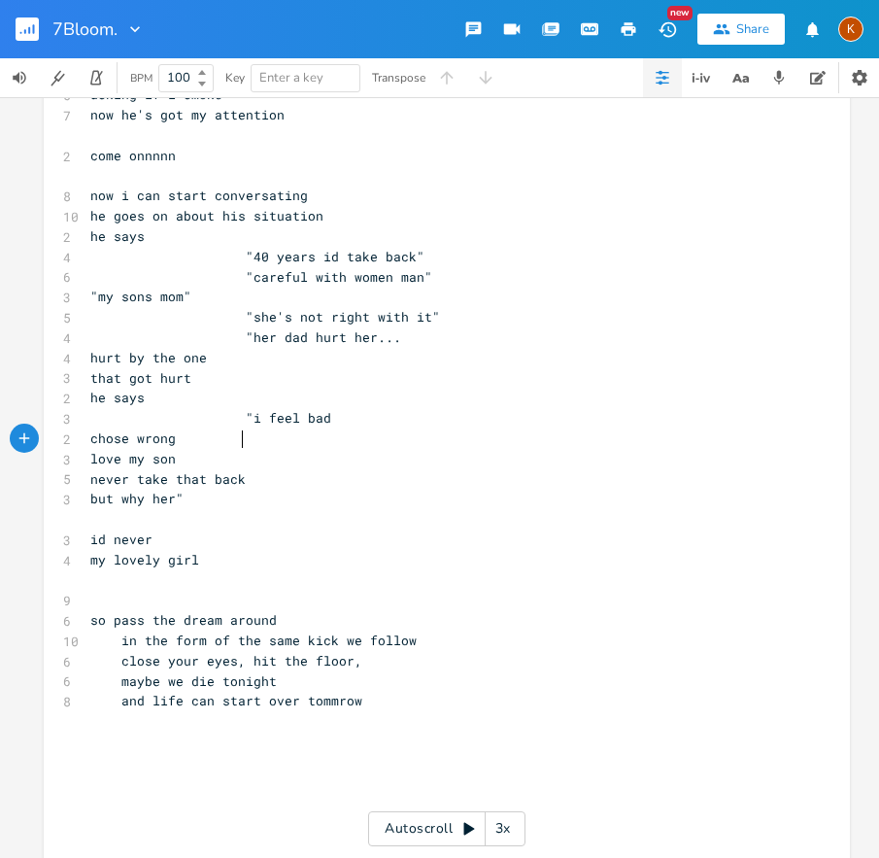
click at [190, 584] on pre "​" at bounding box center [437, 580] width 702 height 20
click at [95, 536] on span "id never" at bounding box center [121, 539] width 62 height 17
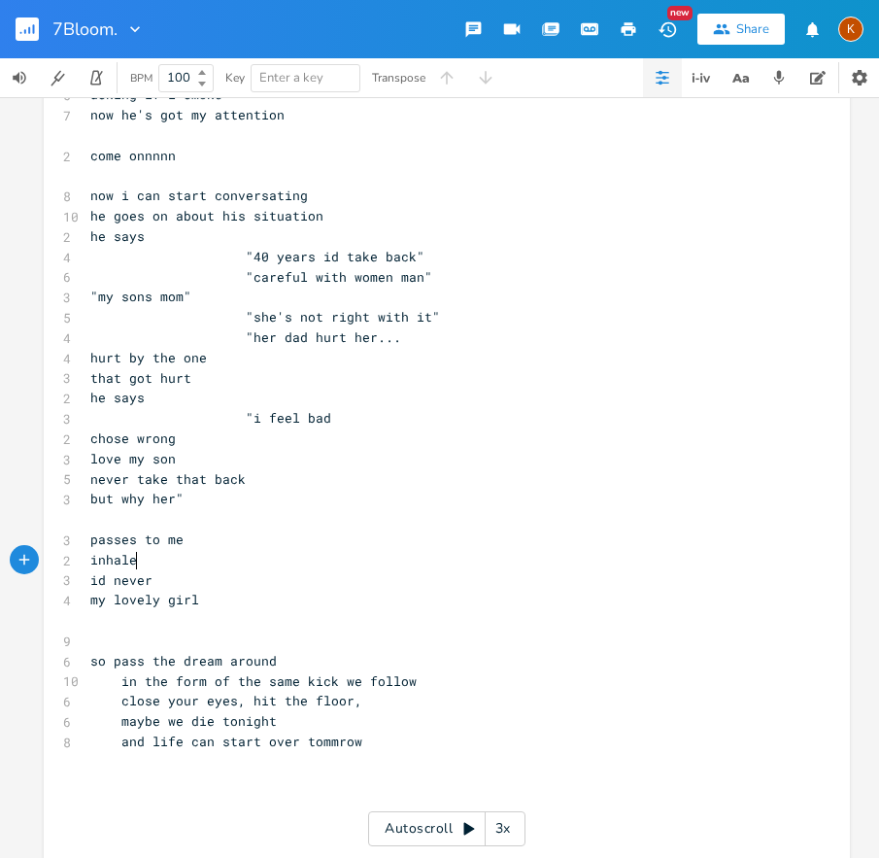
scroll to position [0, 34]
drag, startPoint x: 137, startPoint y: 555, endPoint x: 64, endPoint y: 555, distance: 72.9
click at [86, 555] on div "2 inhale" at bounding box center [437, 560] width 702 height 20
click at [245, 566] on pre "i can't not think" at bounding box center [437, 560] width 702 height 20
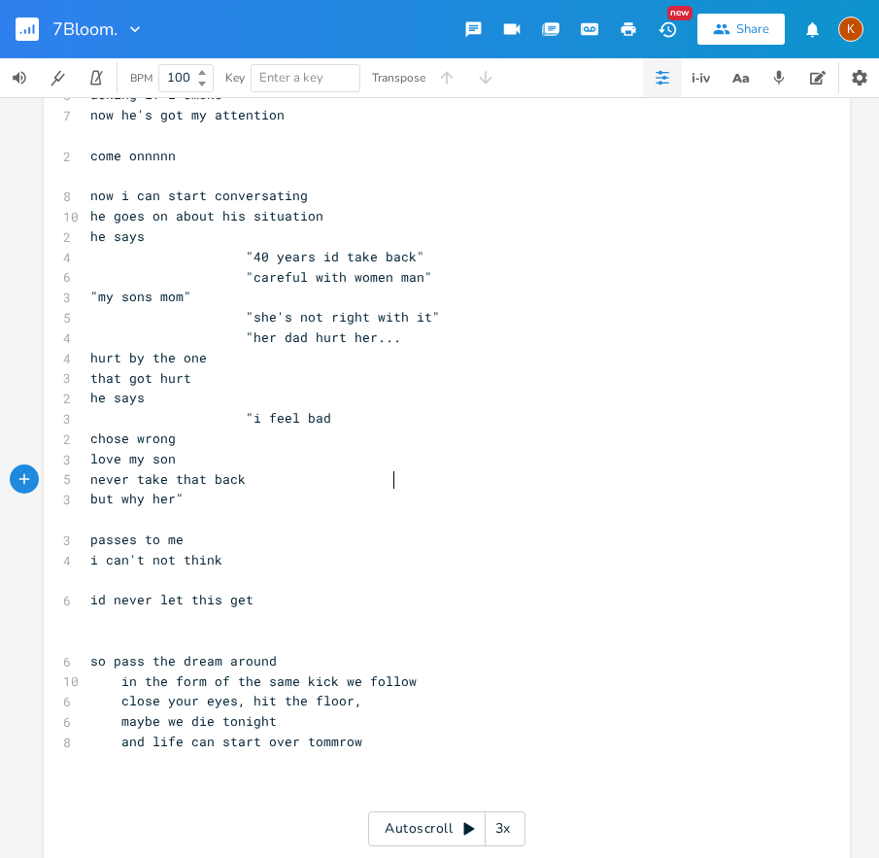
click at [402, 477] on pre "never take that back" at bounding box center [437, 479] width 702 height 20
click at [258, 254] on span ""40 years id take back"" at bounding box center [257, 256] width 334 height 17
click at [237, 568] on pre "i can't not think" at bounding box center [437, 560] width 702 height 20
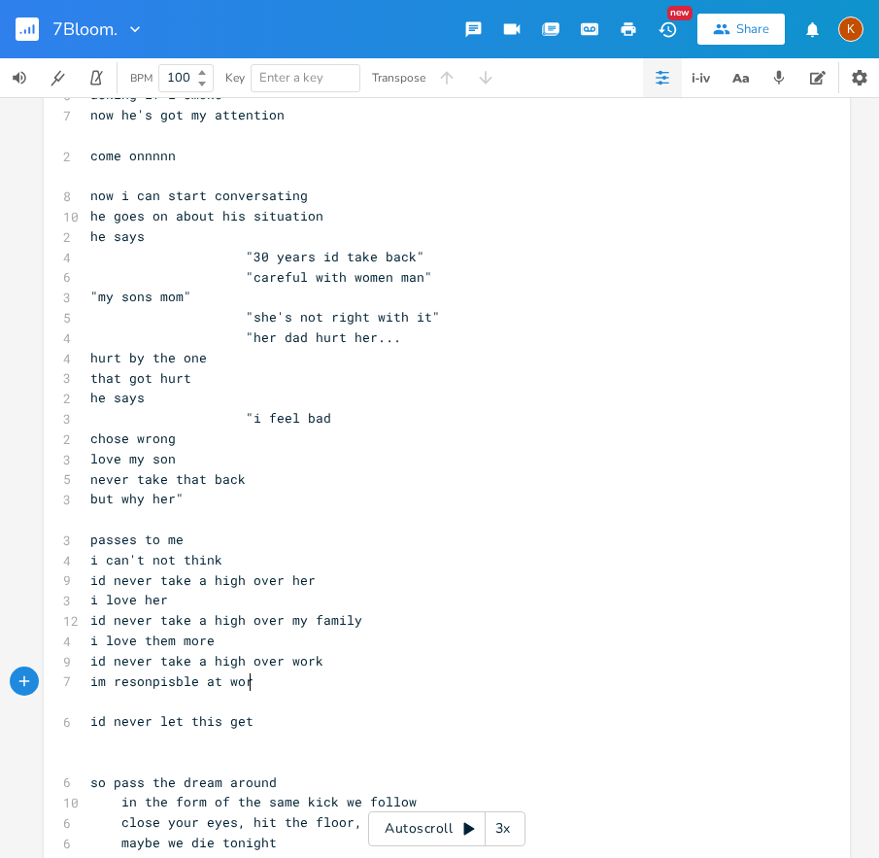
scroll to position [0, 130]
click at [174, 705] on pre "​" at bounding box center [437, 701] width 702 height 20
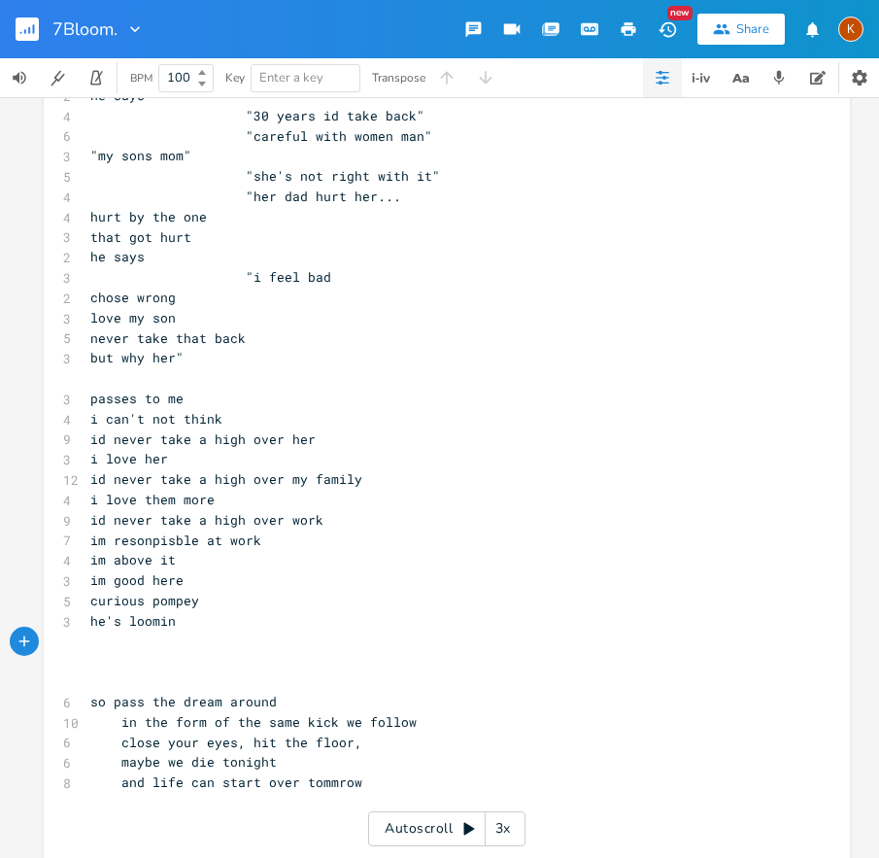
scroll to position [6225, 0]
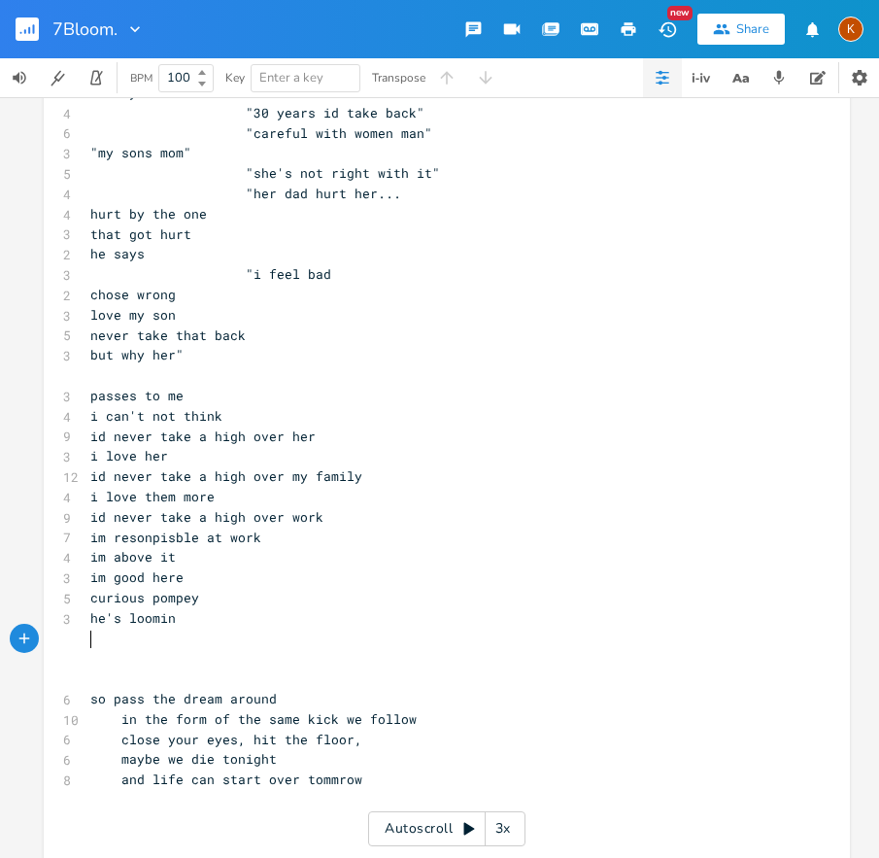
click at [334, 354] on pre "but why her"" at bounding box center [437, 355] width 702 height 20
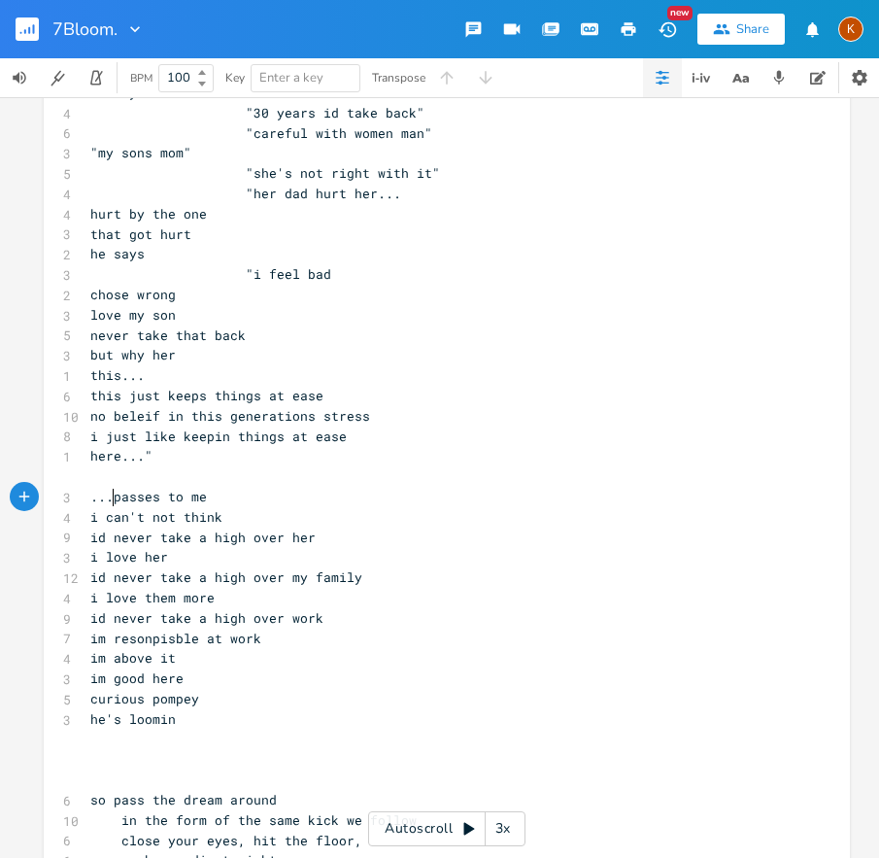
scroll to position [0, 9]
click at [86, 696] on pre "curious pompey" at bounding box center [437, 699] width 702 height 20
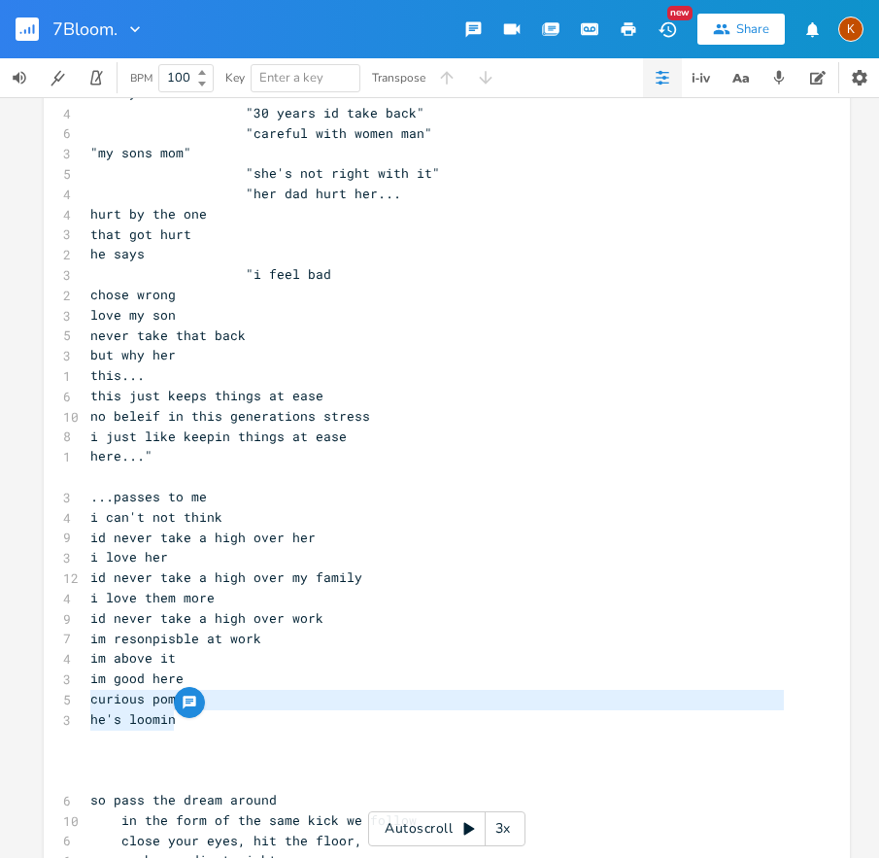
drag, startPoint x: 82, startPoint y: 696, endPoint x: 205, endPoint y: 718, distance: 125.4
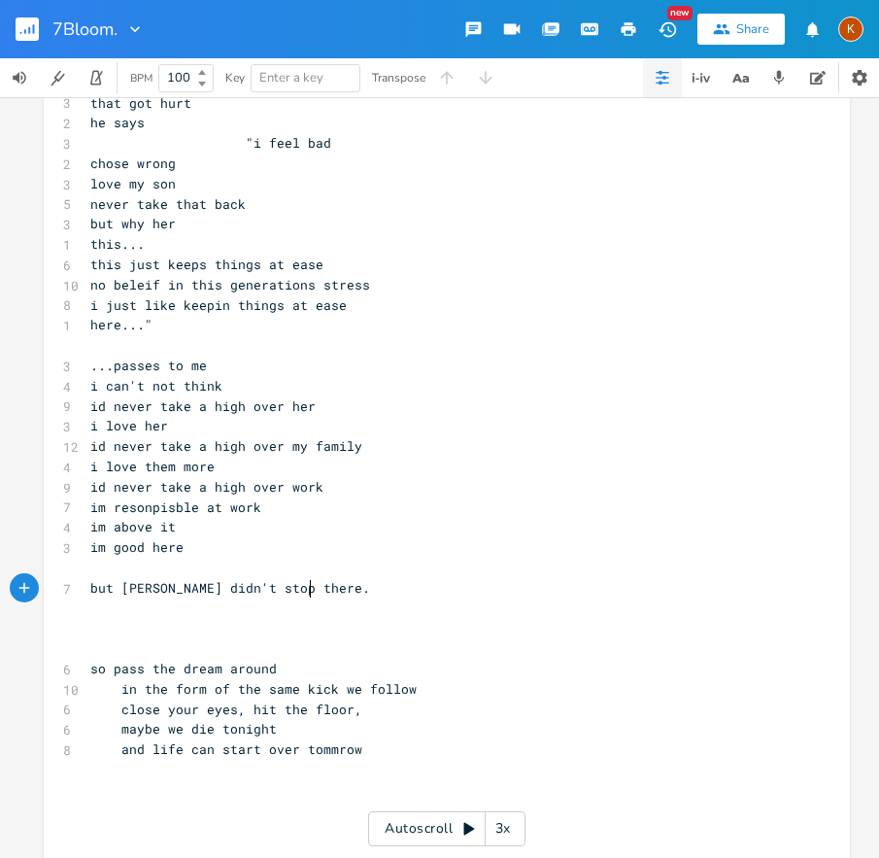
scroll to position [6488, 0]
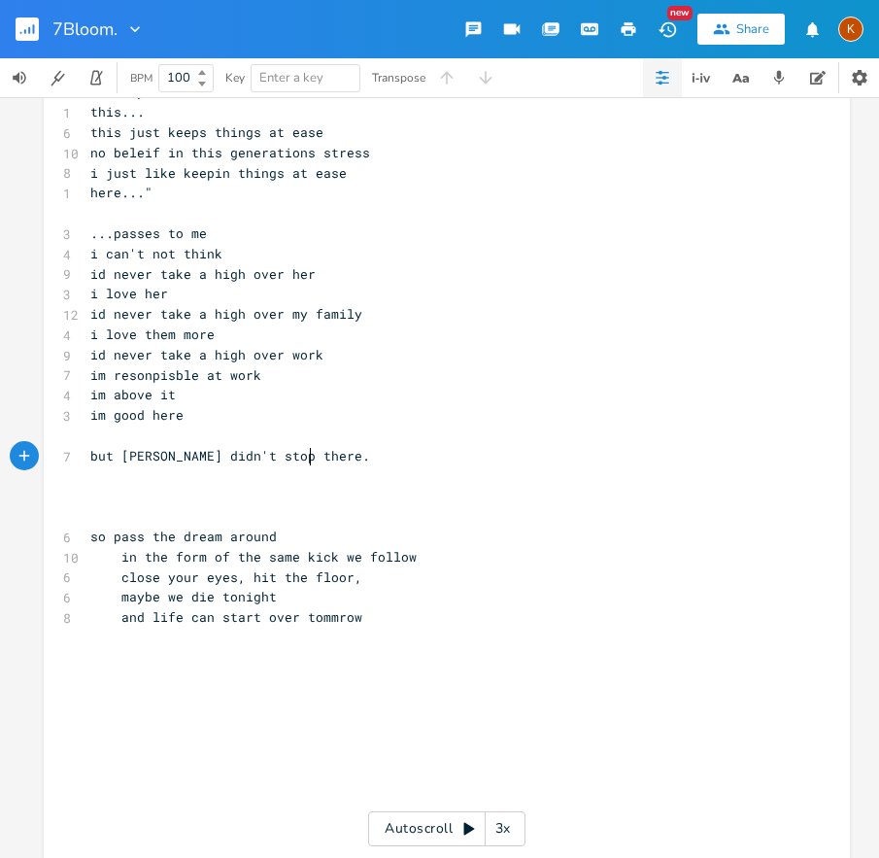
click at [184, 493] on pre "​" at bounding box center [437, 496] width 702 height 20
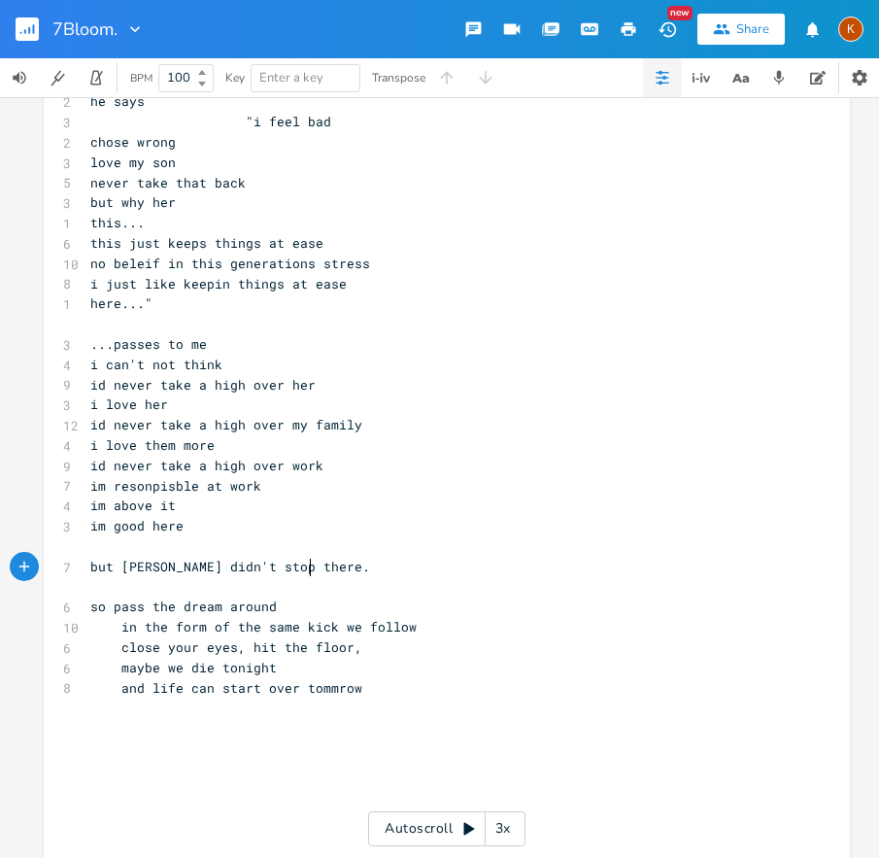
scroll to position [6148, 0]
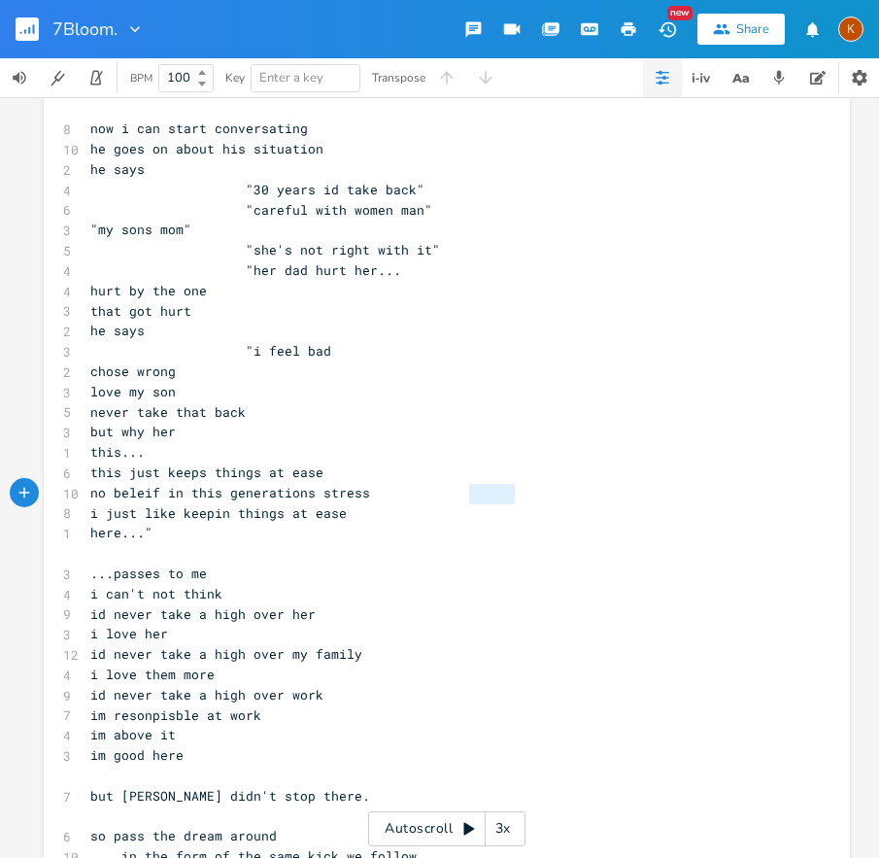
drag, startPoint x: 507, startPoint y: 495, endPoint x: 464, endPoint y: 497, distance: 43.8
click at [370, 497] on span "no beleif in this generations stress" at bounding box center [230, 492] width 280 height 17
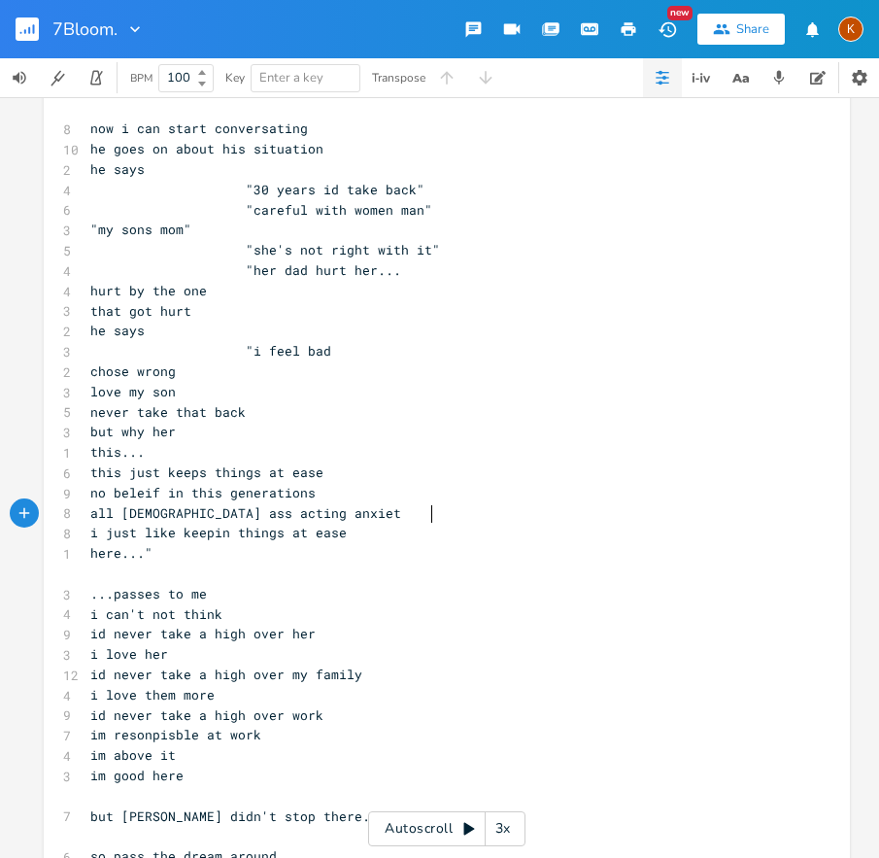
scroll to position [0, 138]
click at [515, 544] on pre "here..."" at bounding box center [437, 553] width 702 height 20
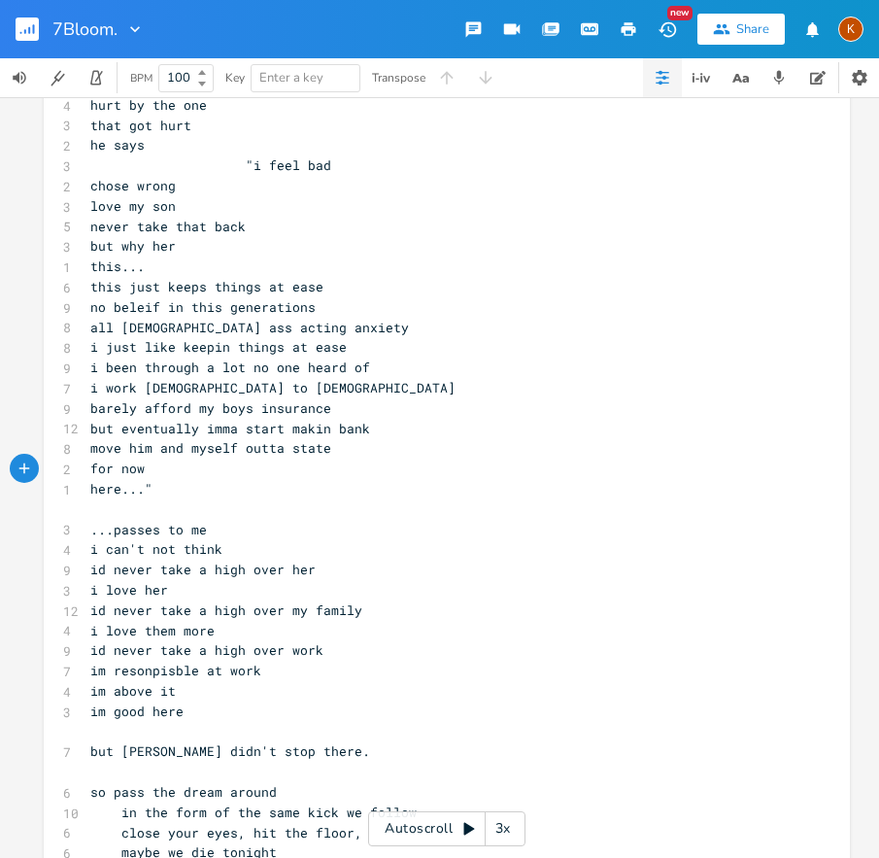
scroll to position [6322, 0]
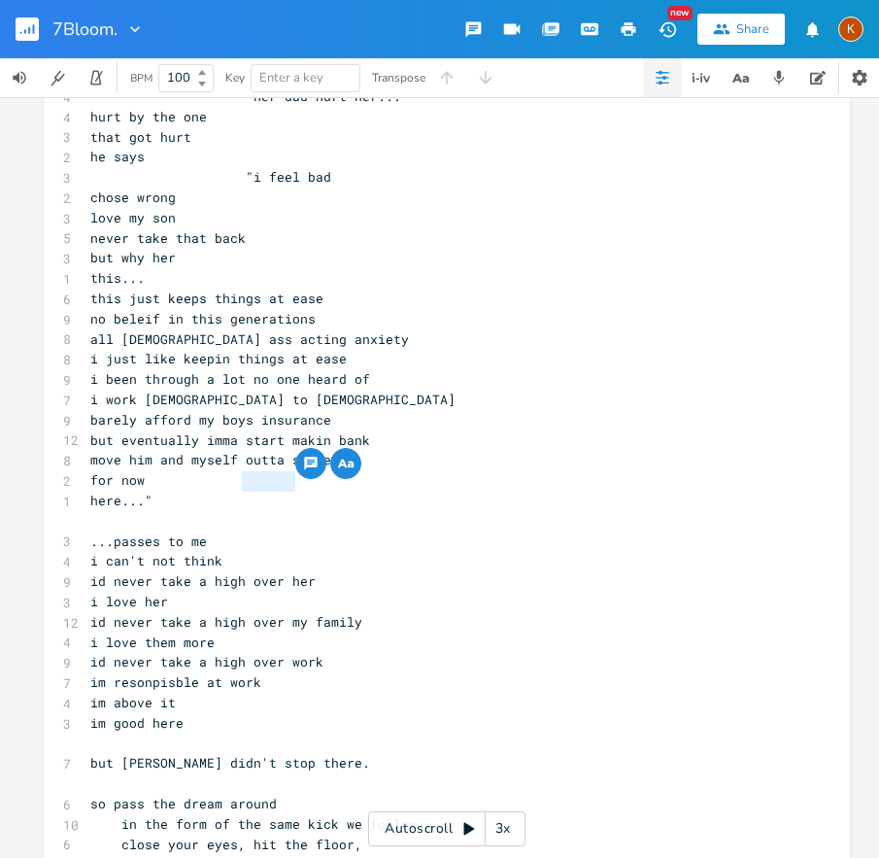
drag, startPoint x: 301, startPoint y: 476, endPoint x: 239, endPoint y: 481, distance: 62.4
click at [239, 481] on pre "for now" at bounding box center [437, 480] width 702 height 20
click at [362, 260] on pre "but why her" at bounding box center [437, 258] width 702 height 20
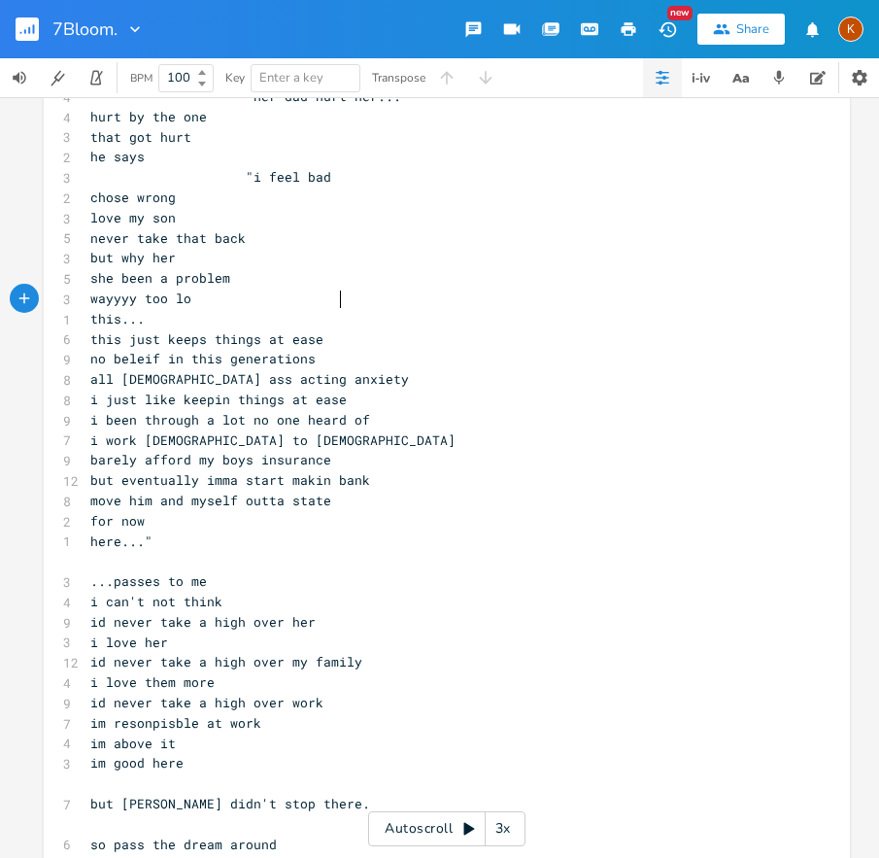
scroll to position [0, 96]
click at [336, 526] on pre "for now" at bounding box center [437, 521] width 702 height 20
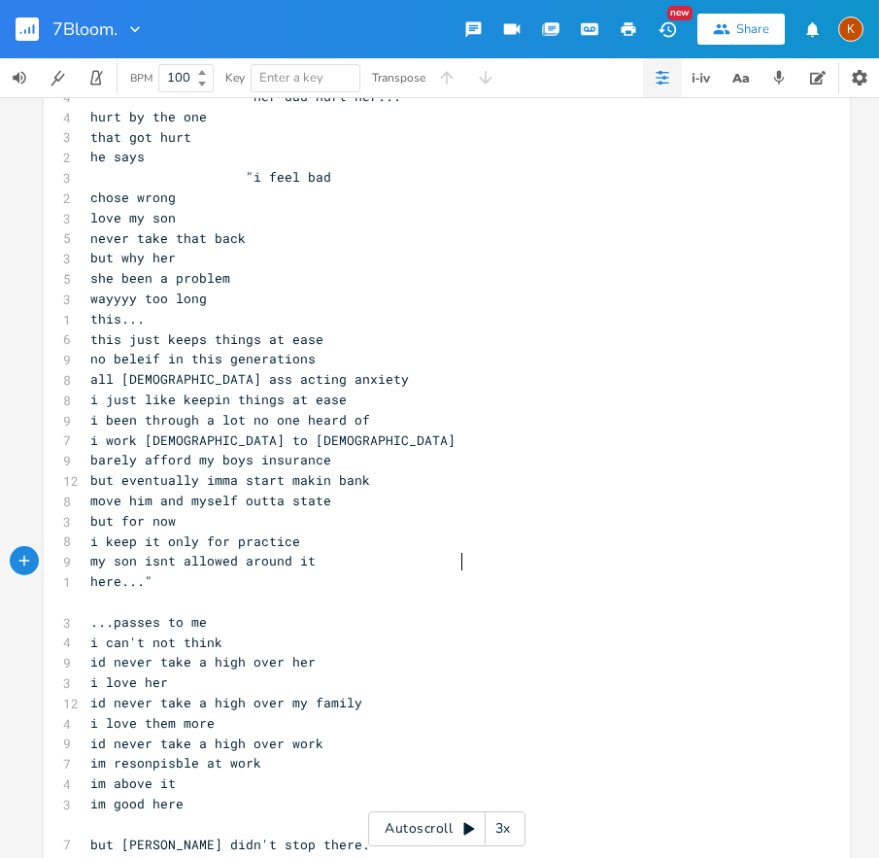
scroll to position [0, 17]
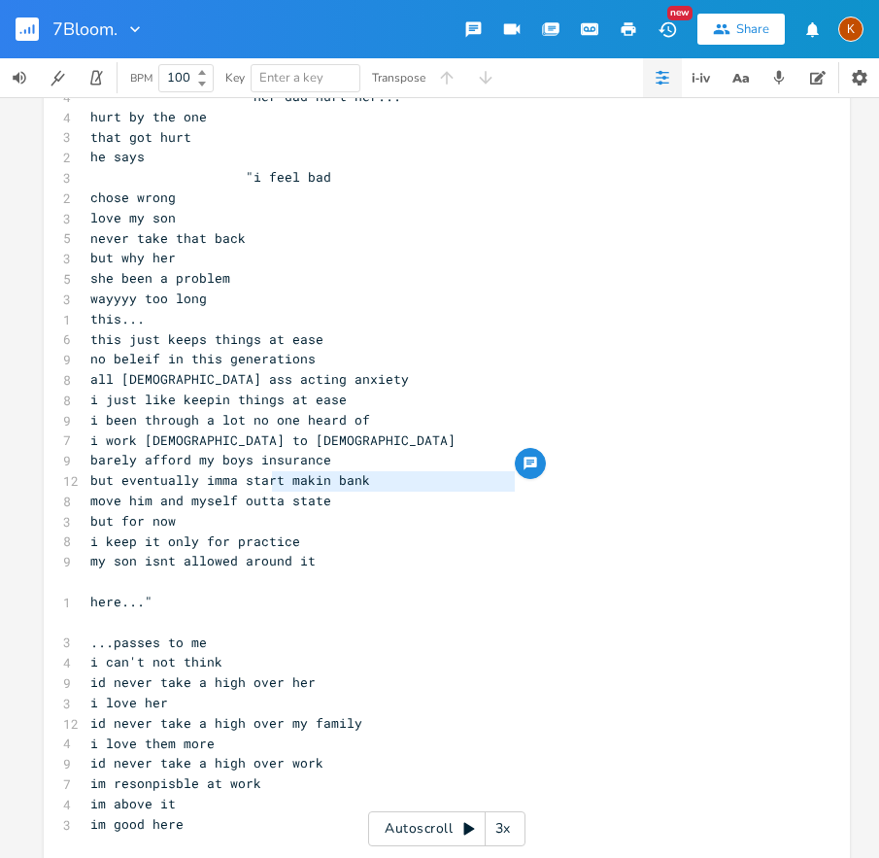
drag, startPoint x: 265, startPoint y: 481, endPoint x: 506, endPoint y: 477, distance: 241.0
click at [370, 476] on span "but eventually imma start makin bank" at bounding box center [230, 479] width 280 height 17
click at [260, 579] on pre at bounding box center [437, 581] width 702 height 20
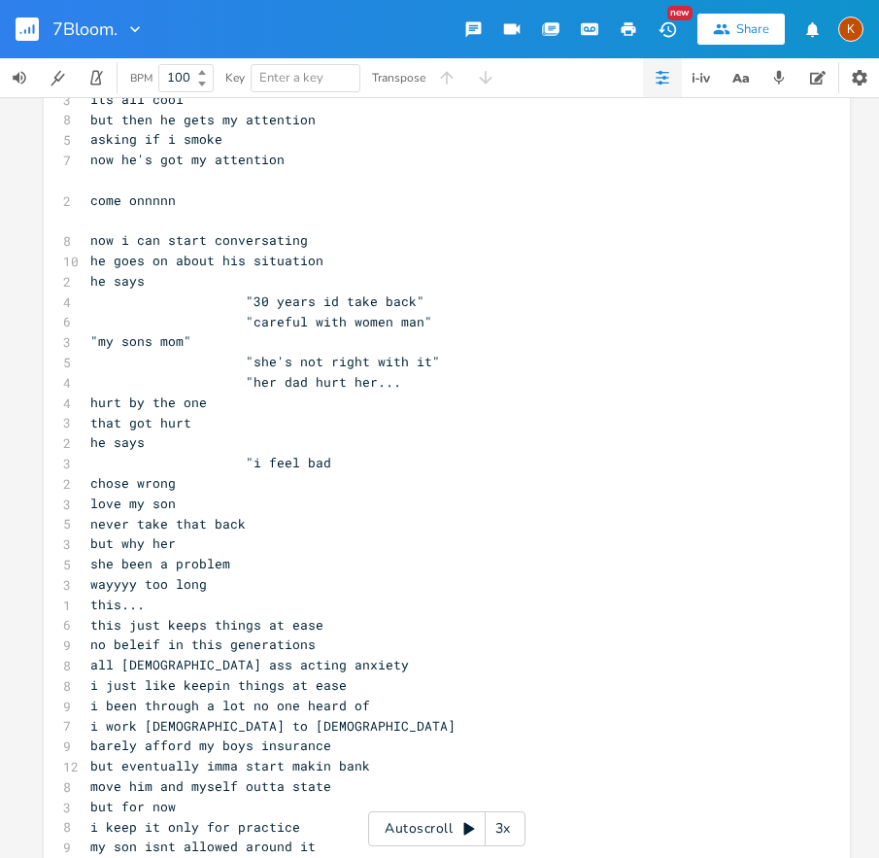
scroll to position [6137, 0]
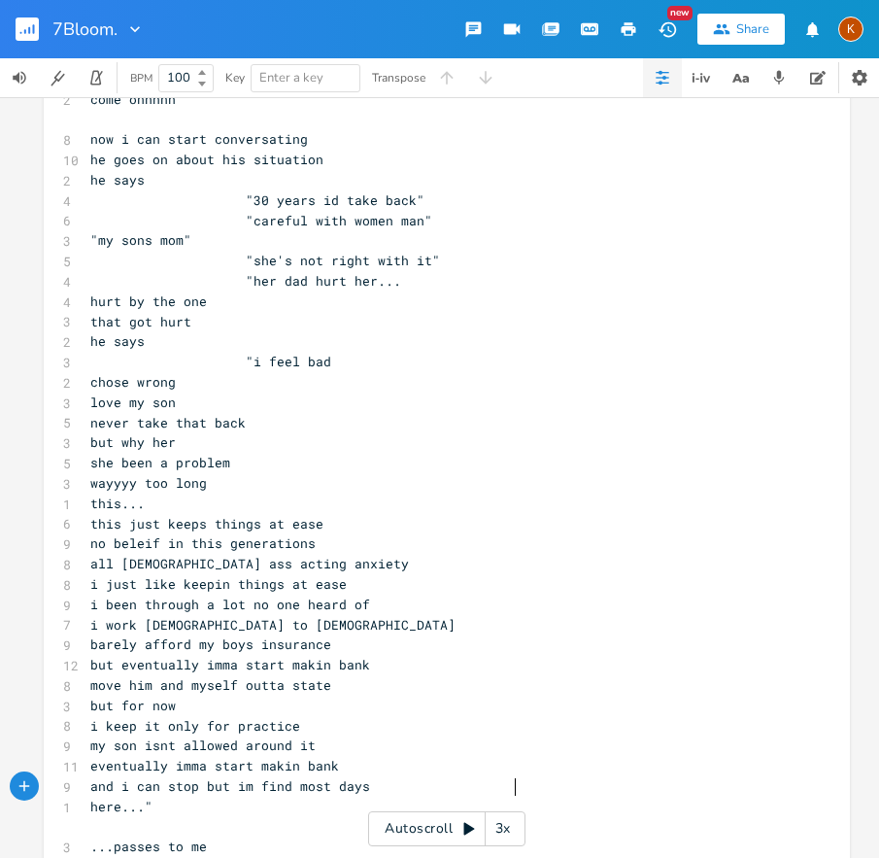
click at [86, 312] on pre "that got hurt" at bounding box center [437, 322] width 702 height 20
click at [188, 318] on pre "that got hurt" at bounding box center [437, 322] width 702 height 20
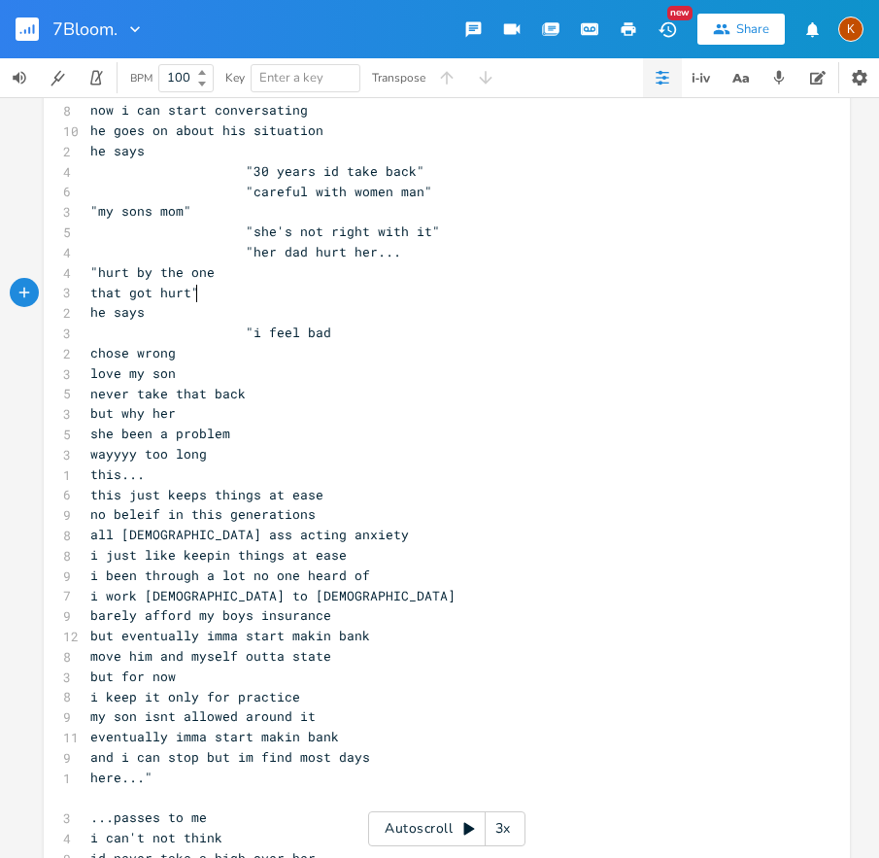
scroll to position [6170, 0]
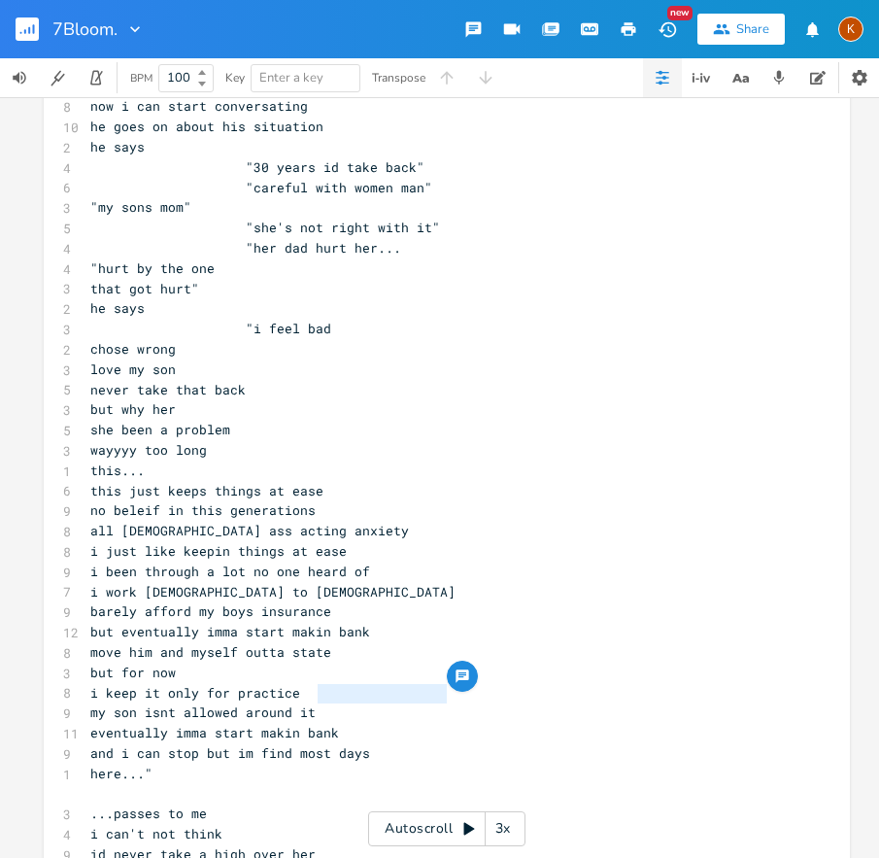
drag, startPoint x: 453, startPoint y: 686, endPoint x: 310, endPoint y: 695, distance: 143.1
click at [310, 695] on pre "i keep it only for practice" at bounding box center [437, 693] width 702 height 20
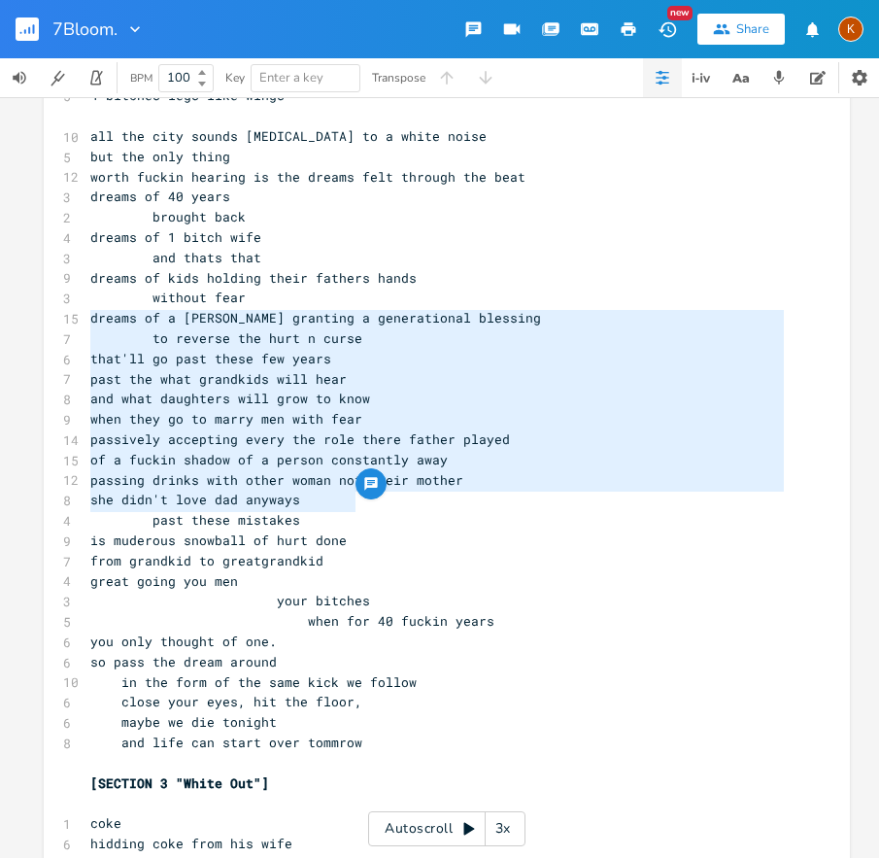
scroll to position [8779, 0]
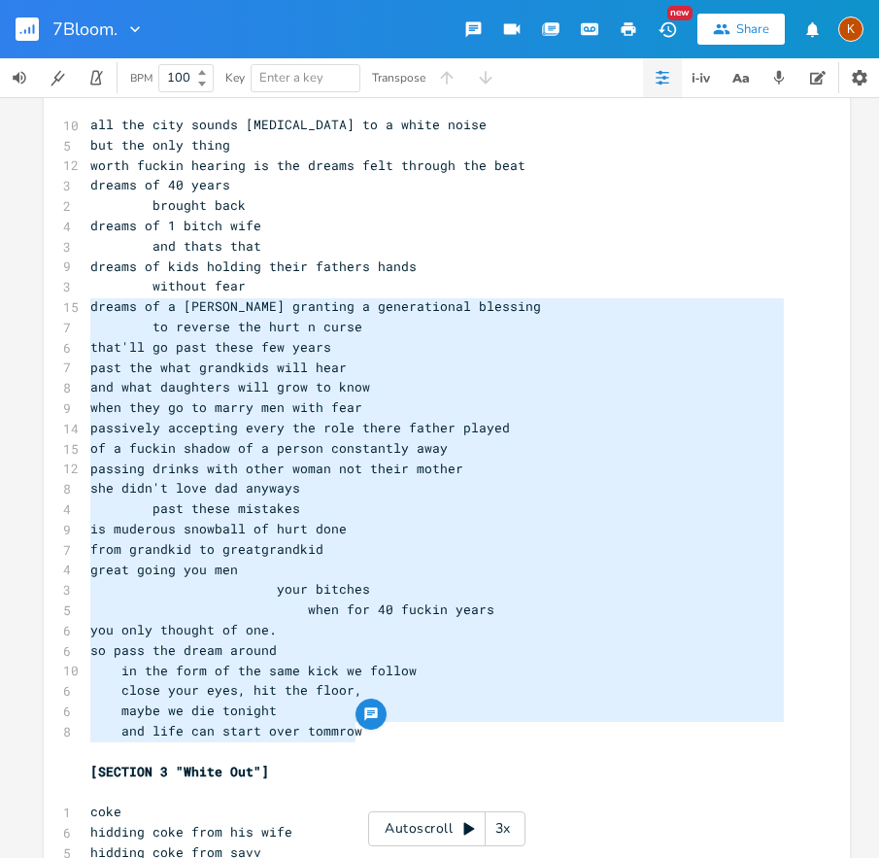
drag, startPoint x: 83, startPoint y: 459, endPoint x: 380, endPoint y: 737, distance: 407.0
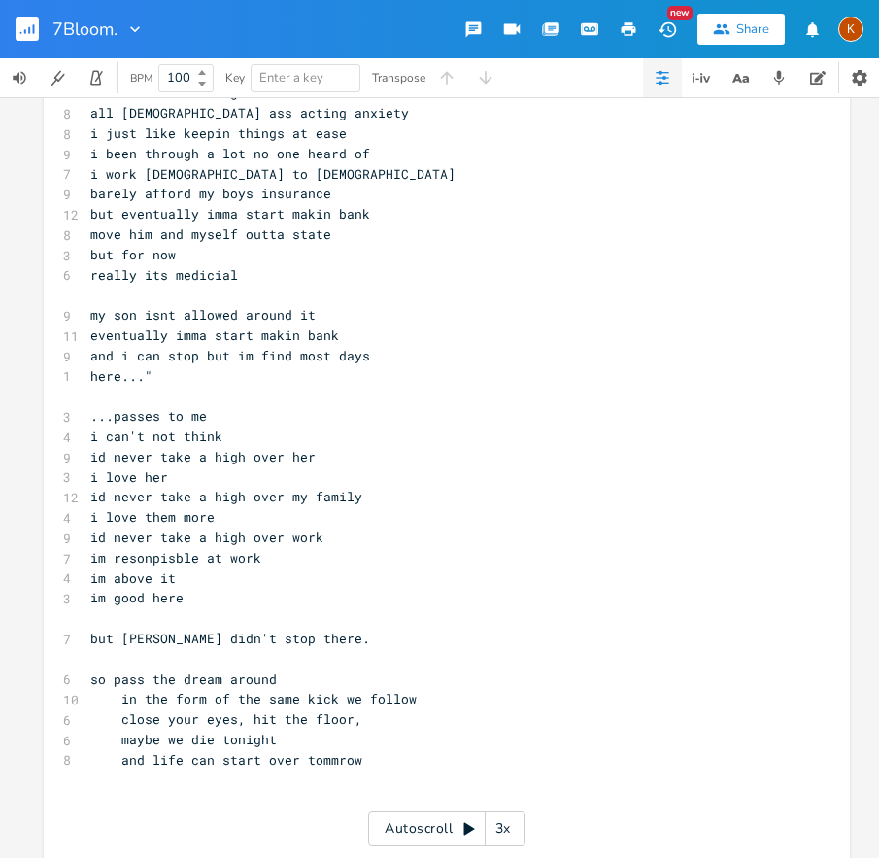
scroll to position [6573, 0]
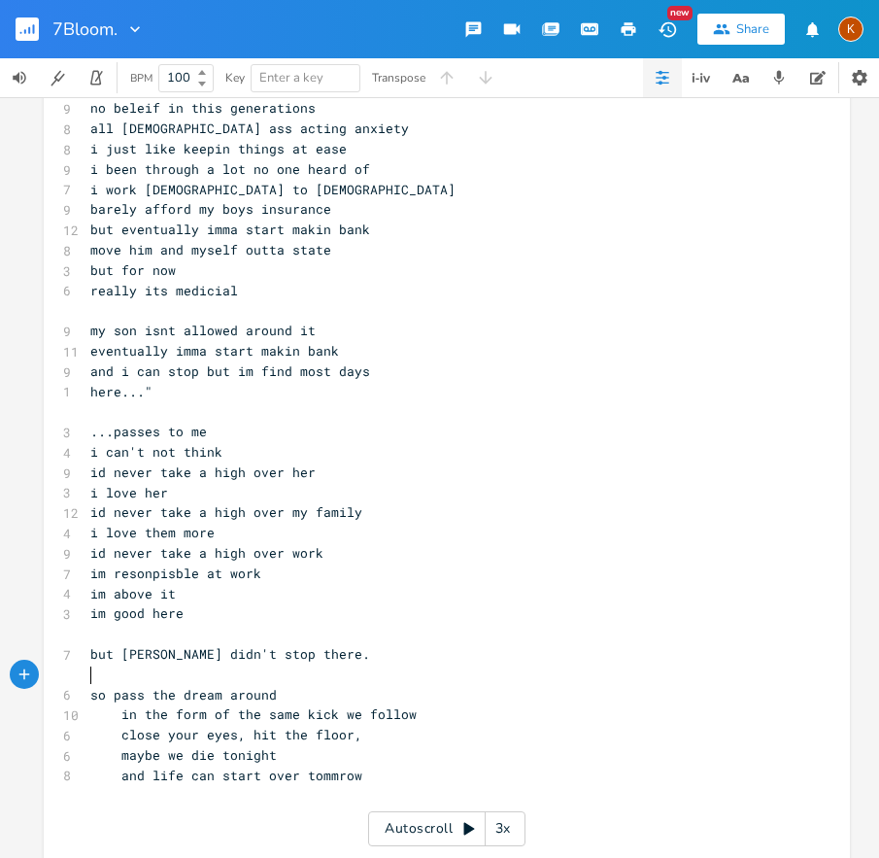
click at [201, 675] on pre "​" at bounding box center [437, 675] width 702 height 20
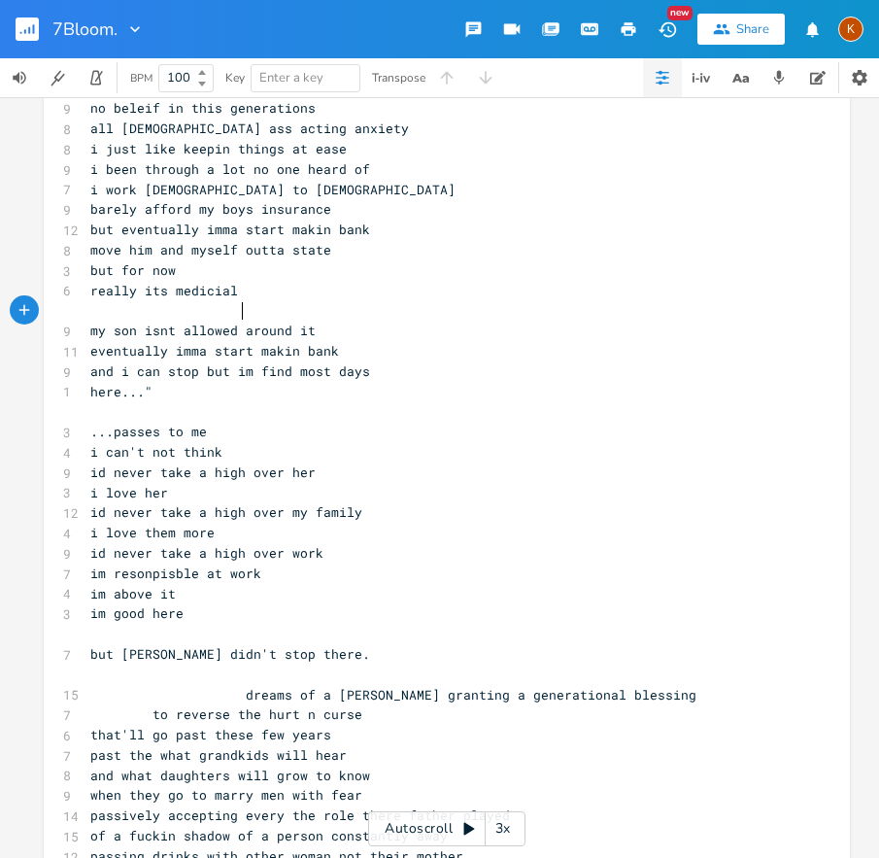
click at [238, 315] on pre at bounding box center [437, 310] width 702 height 20
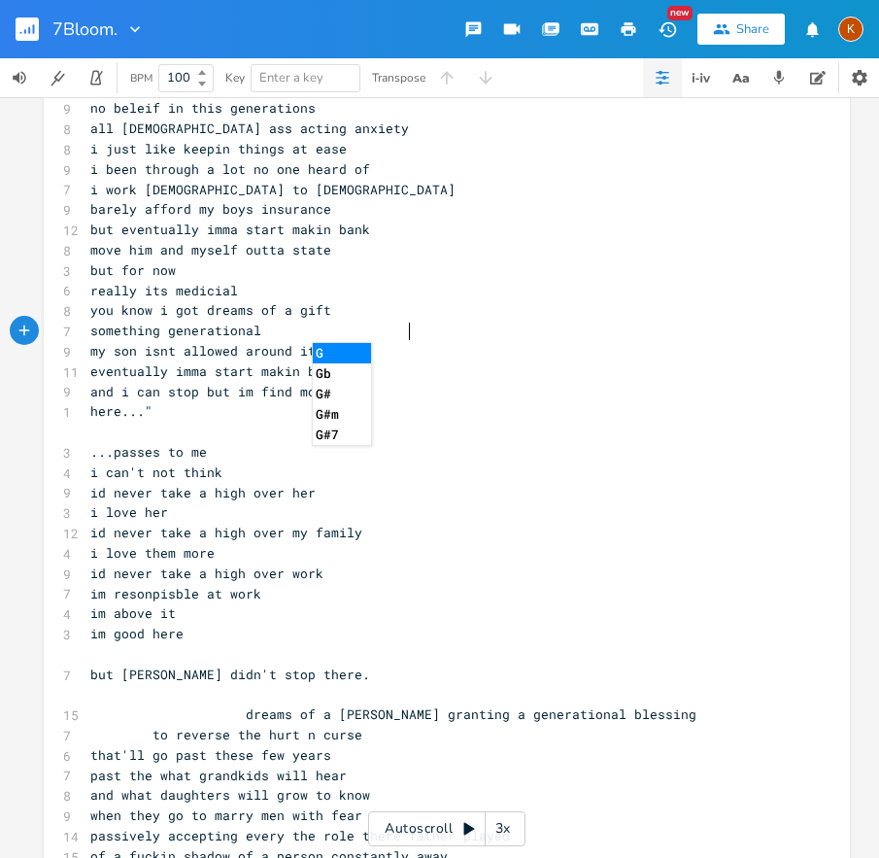
scroll to position [0, 89]
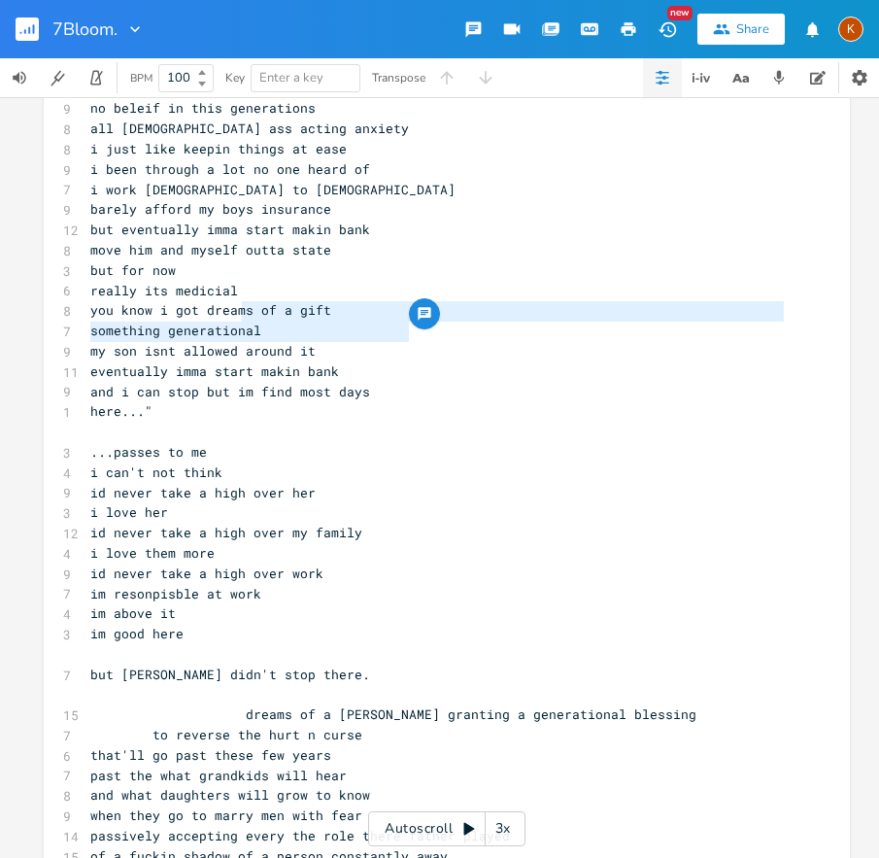
drag, startPoint x: 419, startPoint y: 332, endPoint x: 237, endPoint y: 317, distance: 182.4
click at [237, 311] on span "you know i got dreams of a gift" at bounding box center [210, 309] width 241 height 17
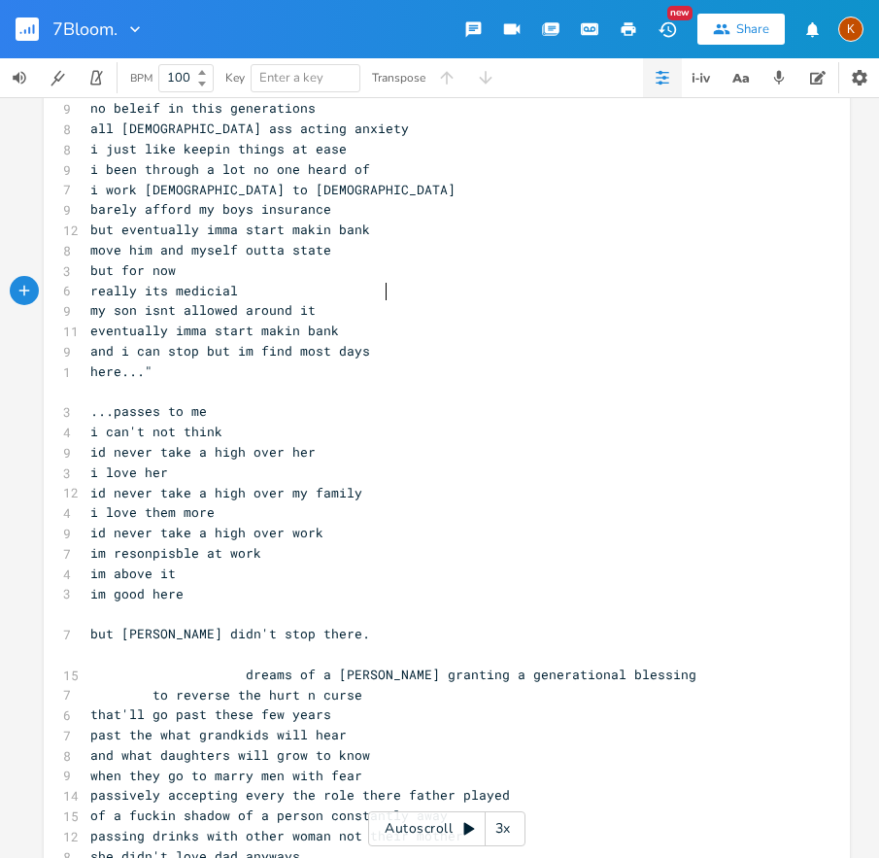
scroll to position [6715, 0]
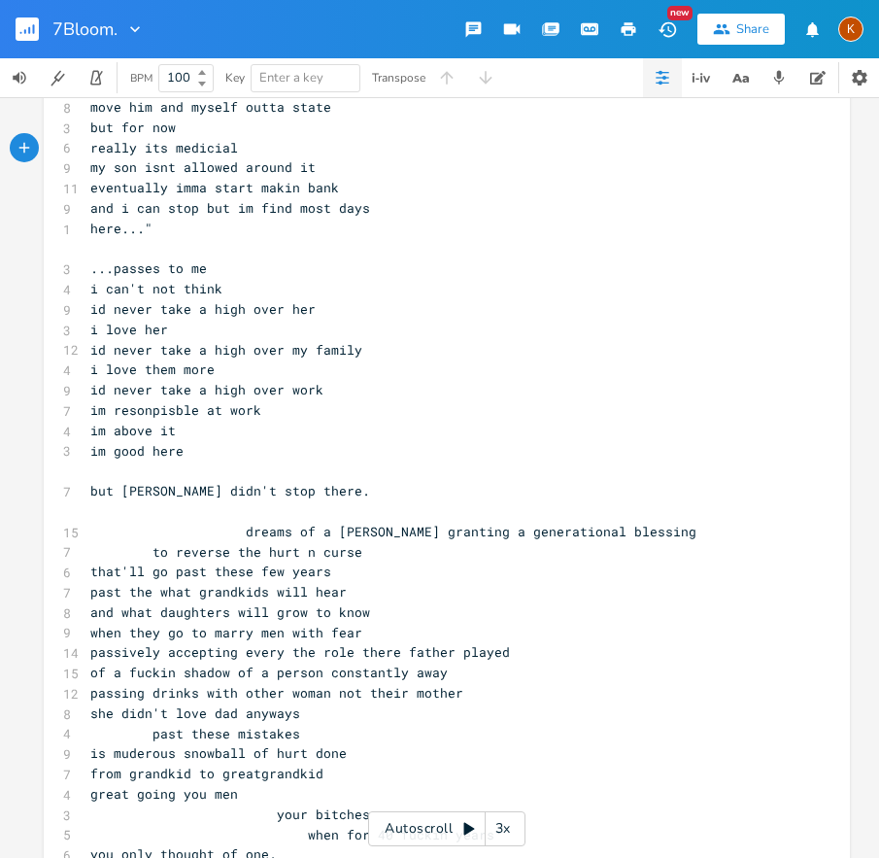
click at [274, 509] on pre "​" at bounding box center [437, 511] width 702 height 20
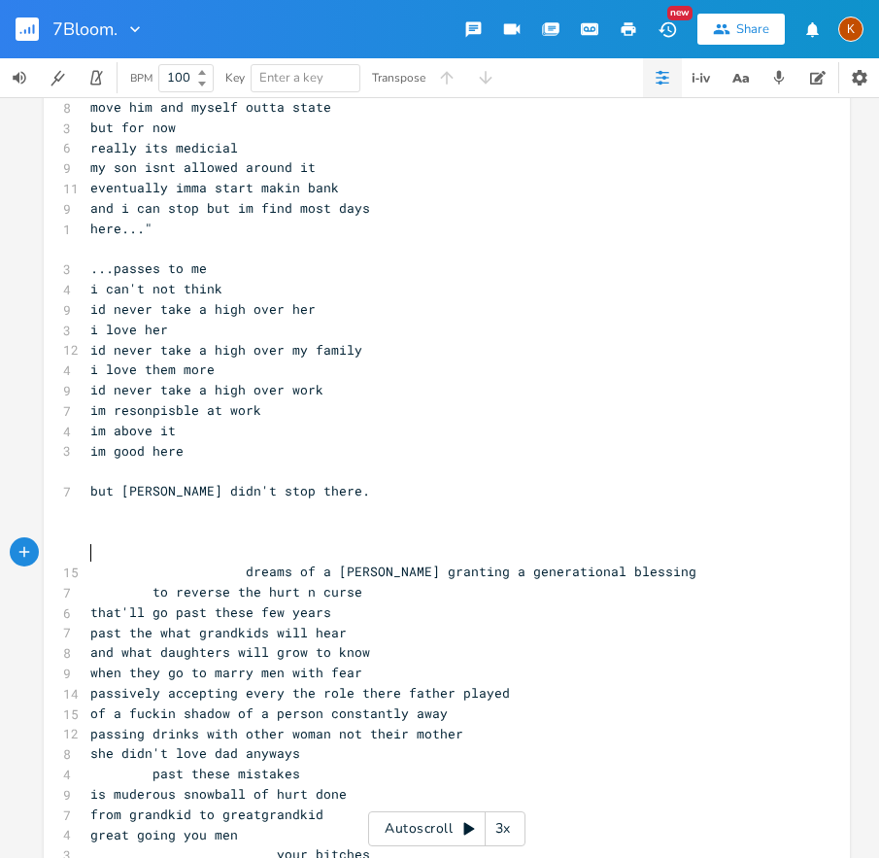
click at [243, 522] on pre "​" at bounding box center [437, 532] width 702 height 20
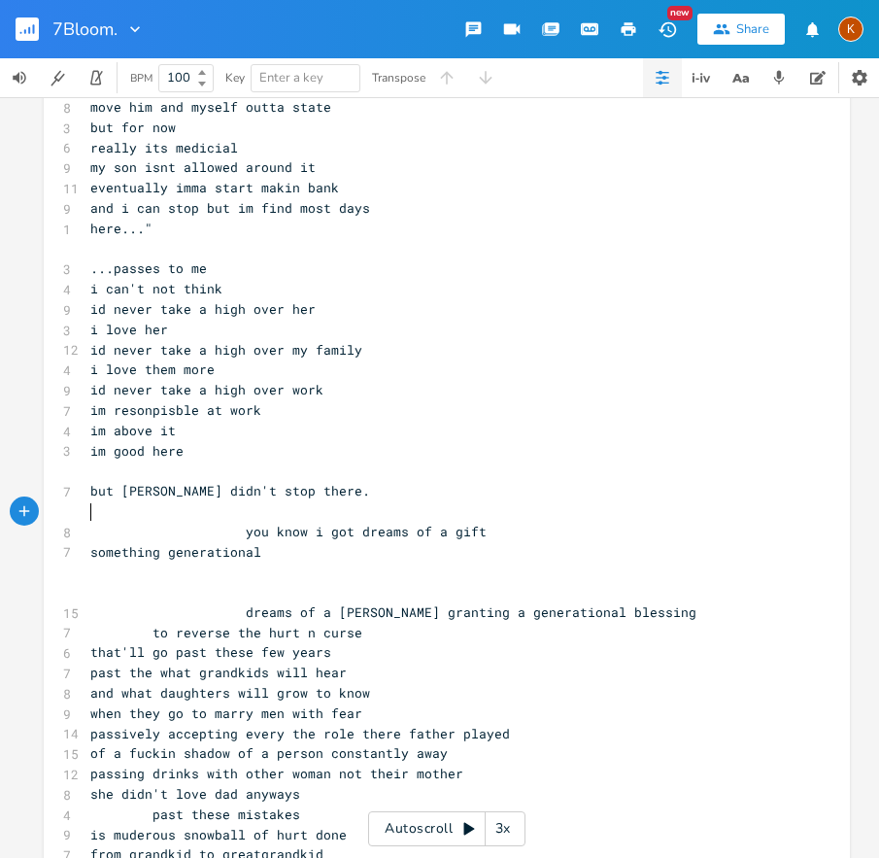
click at [90, 512] on span "​" at bounding box center [90, 510] width 0 height 17
click at [103, 471] on pre "​" at bounding box center [437, 471] width 702 height 20
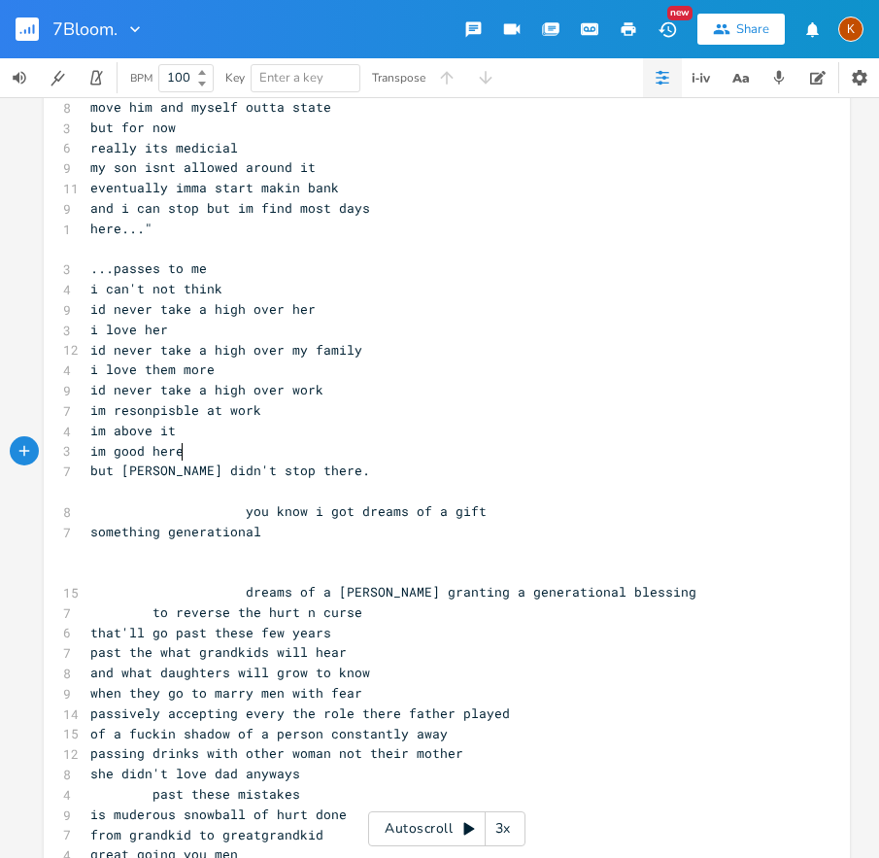
click at [198, 498] on pre "​" at bounding box center [437, 491] width 702 height 20
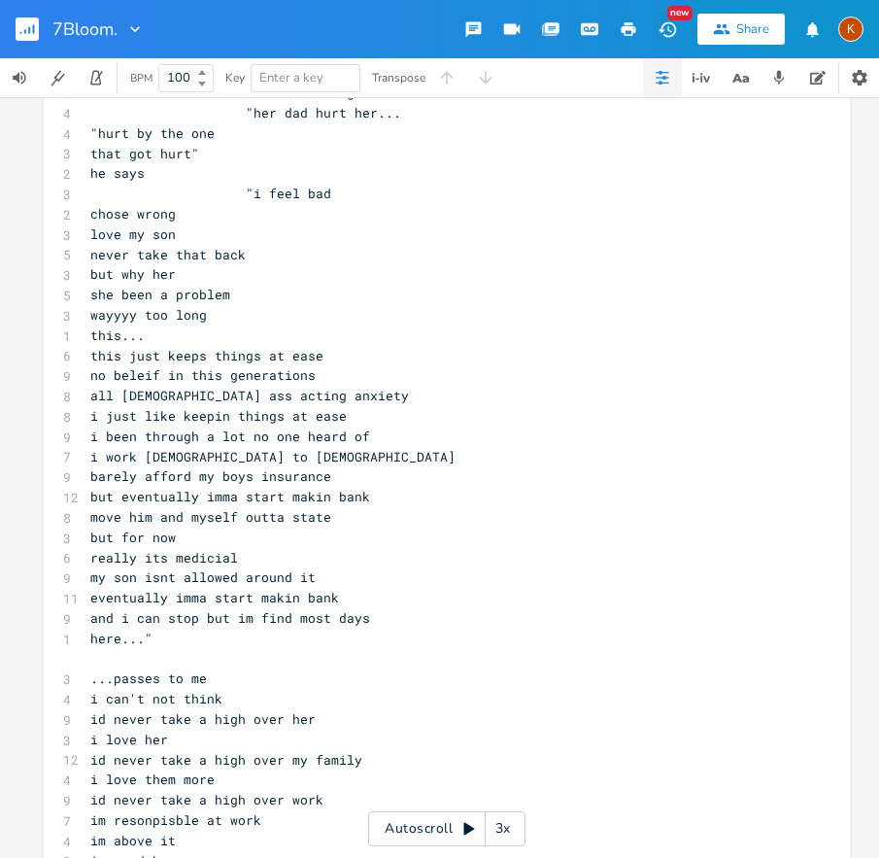
scroll to position [6709, 0]
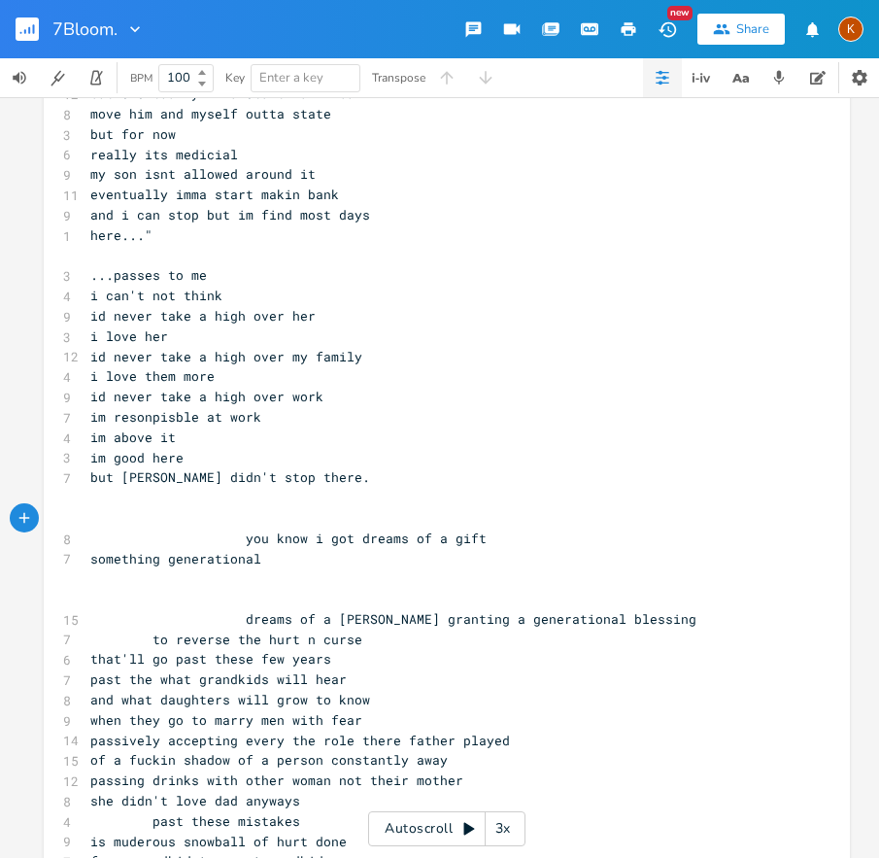
click at [86, 493] on pre "​" at bounding box center [437, 498] width 702 height 20
click at [90, 482] on span "but [PERSON_NAME] didn't stop there." at bounding box center [230, 476] width 280 height 17
click at [88, 500] on pre "​" at bounding box center [437, 498] width 702 height 20
click at [234, 541] on span at bounding box center [230, 539] width 31 height 20
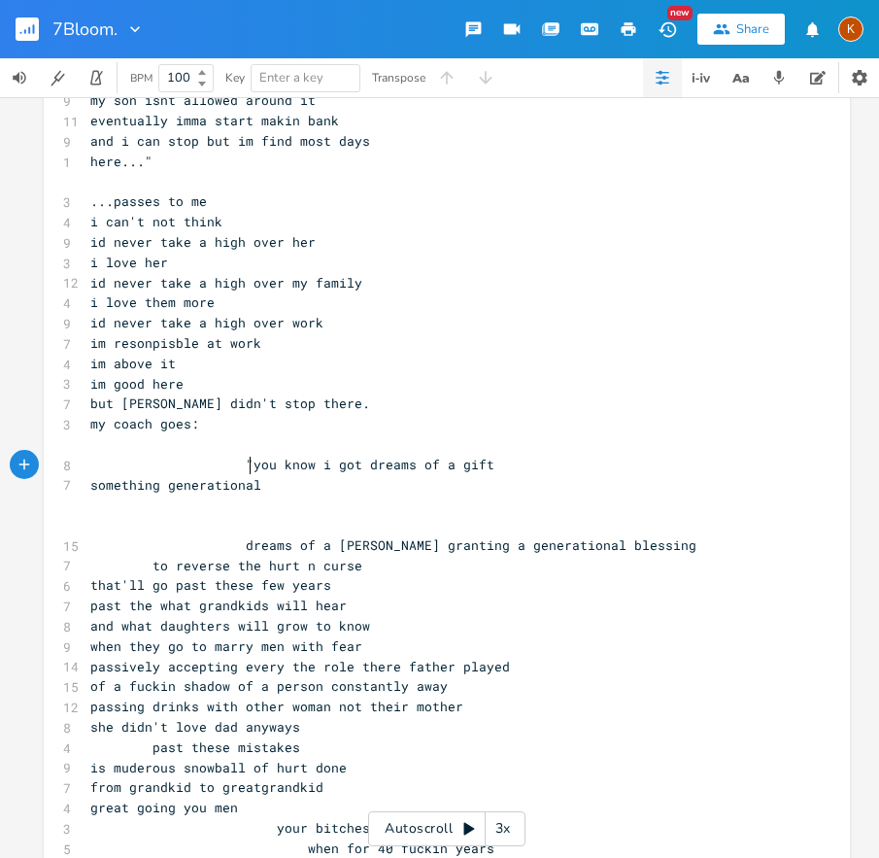
scroll to position [6783, 0]
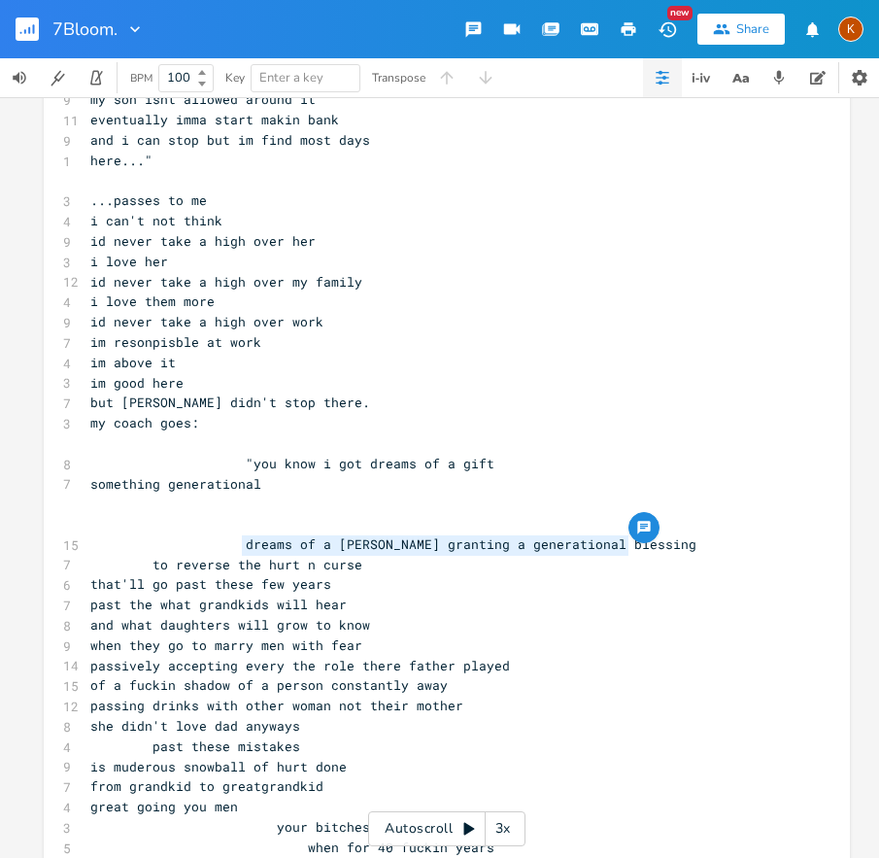
drag, startPoint x: 236, startPoint y: 548, endPoint x: 624, endPoint y: 546, distance: 387.7
click at [625, 547] on pre "dreams of a [PERSON_NAME] granting a generational blessing" at bounding box center [437, 544] width 702 height 20
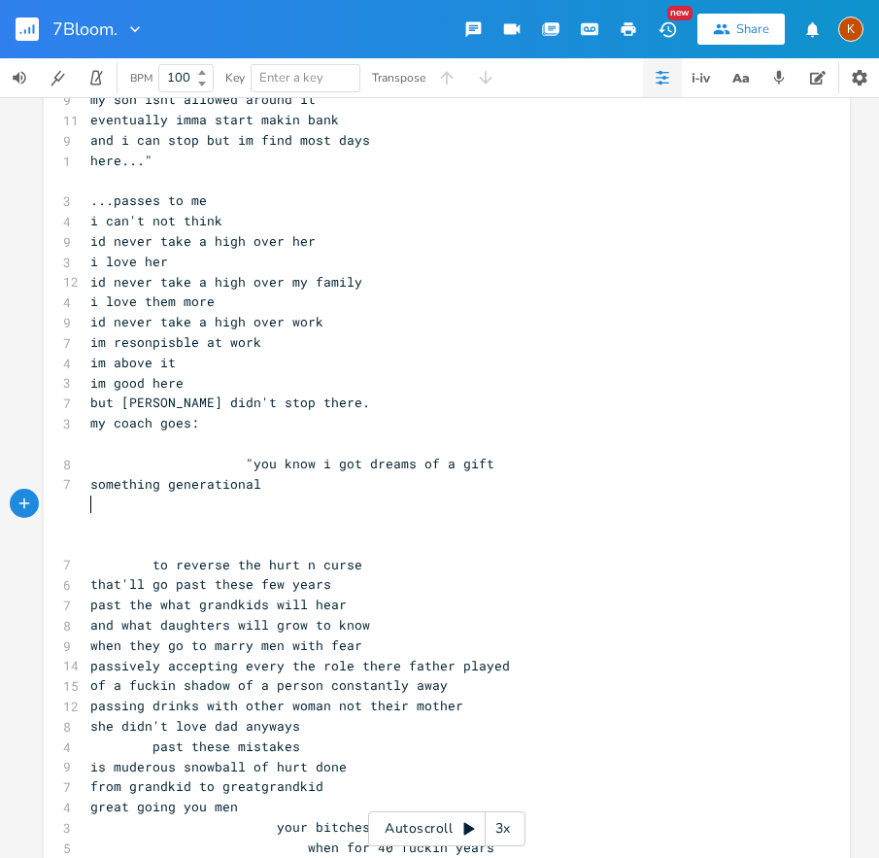
click at [273, 498] on pre "​" at bounding box center [437, 504] width 702 height 20
click at [267, 505] on pre "​" at bounding box center [437, 504] width 702 height 20
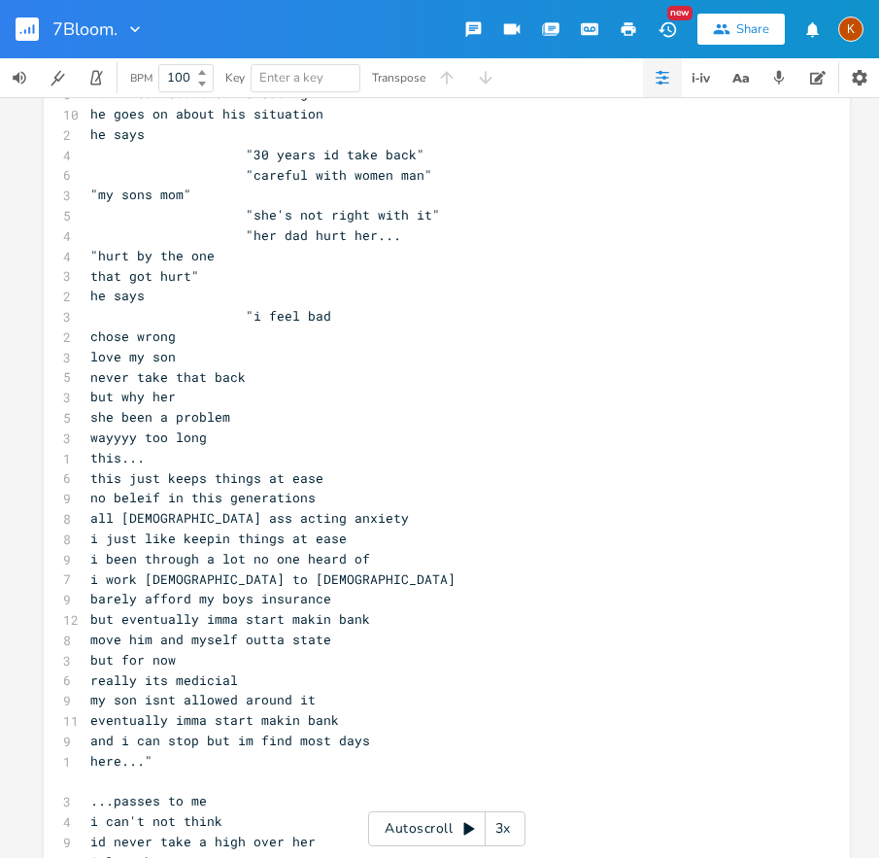
scroll to position [6166, 0]
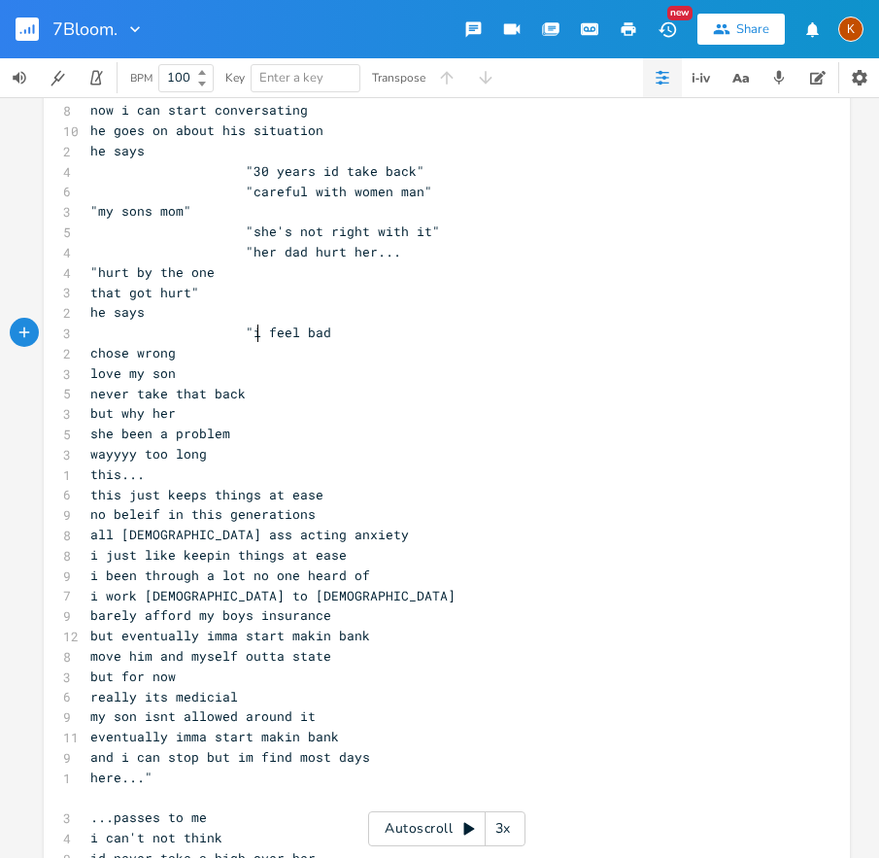
click at [248, 332] on span ""i feel bad" at bounding box center [210, 332] width 241 height 17
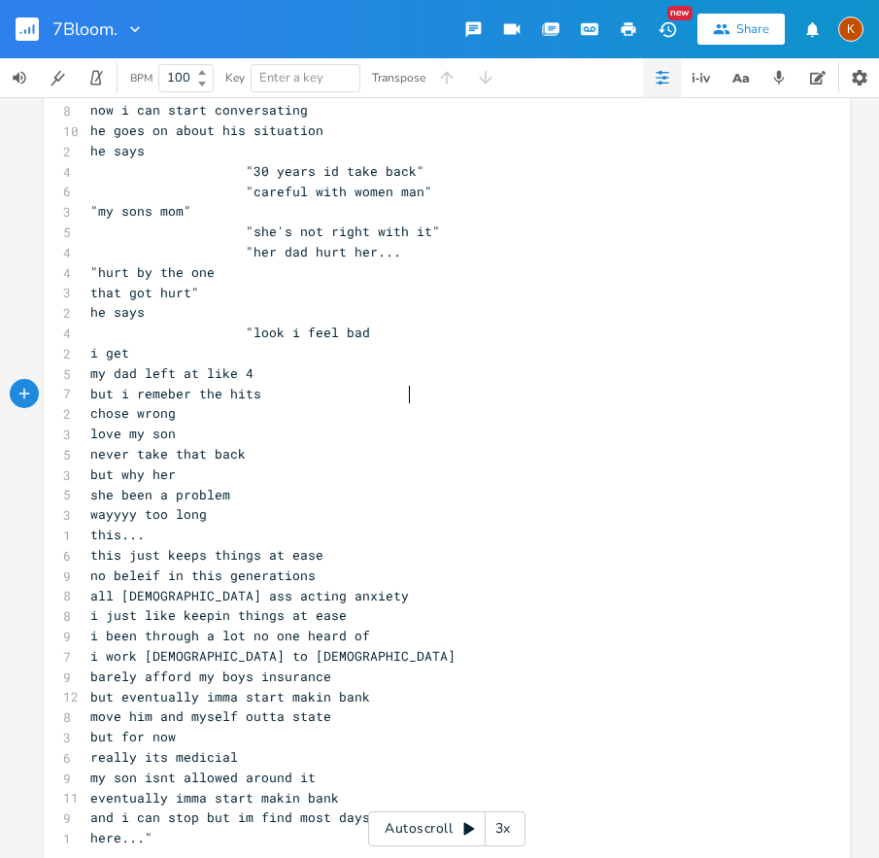
scroll to position [0, 42]
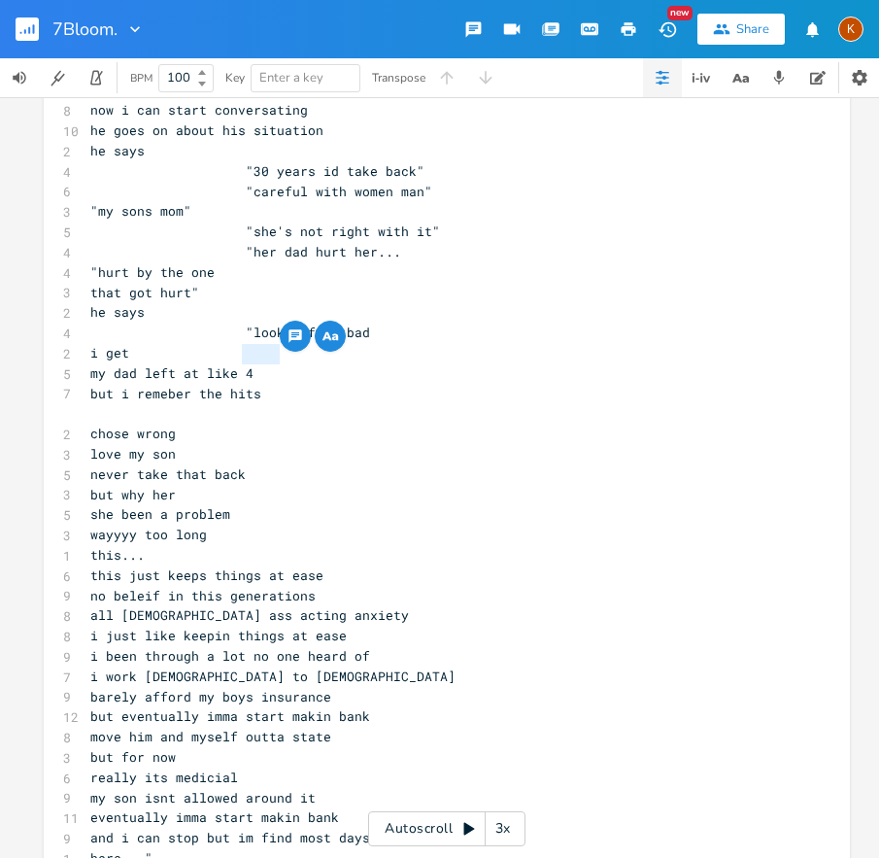
drag, startPoint x: 234, startPoint y: 353, endPoint x: 280, endPoint y: 349, distance: 45.8
click at [262, 411] on pre at bounding box center [437, 413] width 702 height 20
paste textarea
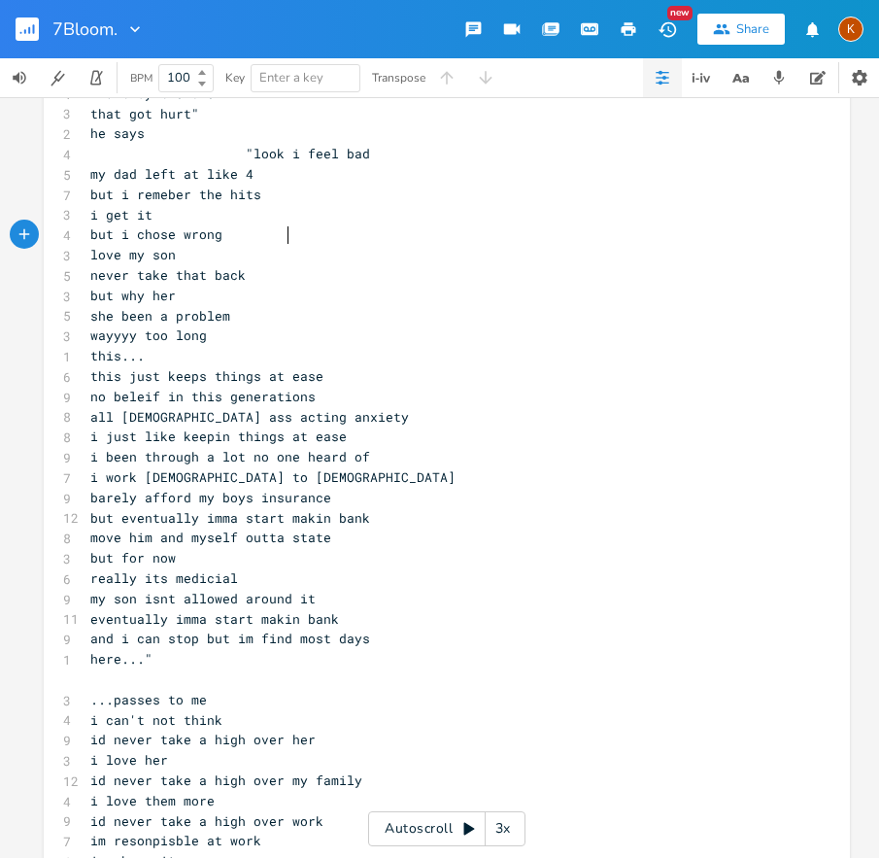
scroll to position [6346, 0]
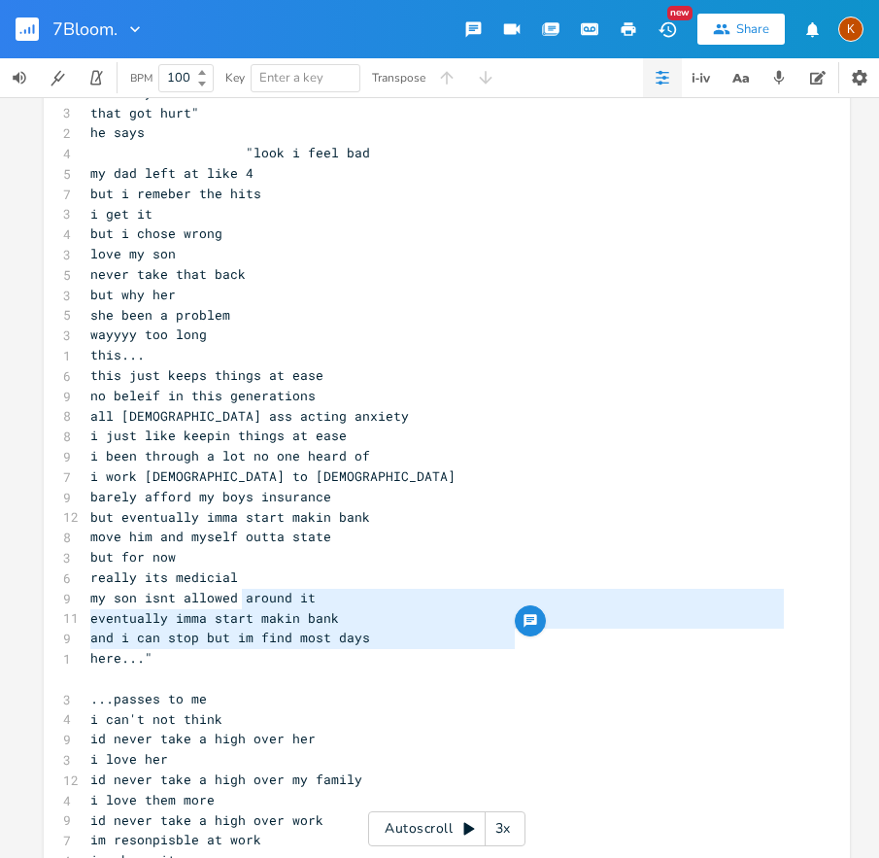
drag, startPoint x: 512, startPoint y: 641, endPoint x: 237, endPoint y: 597, distance: 278.6
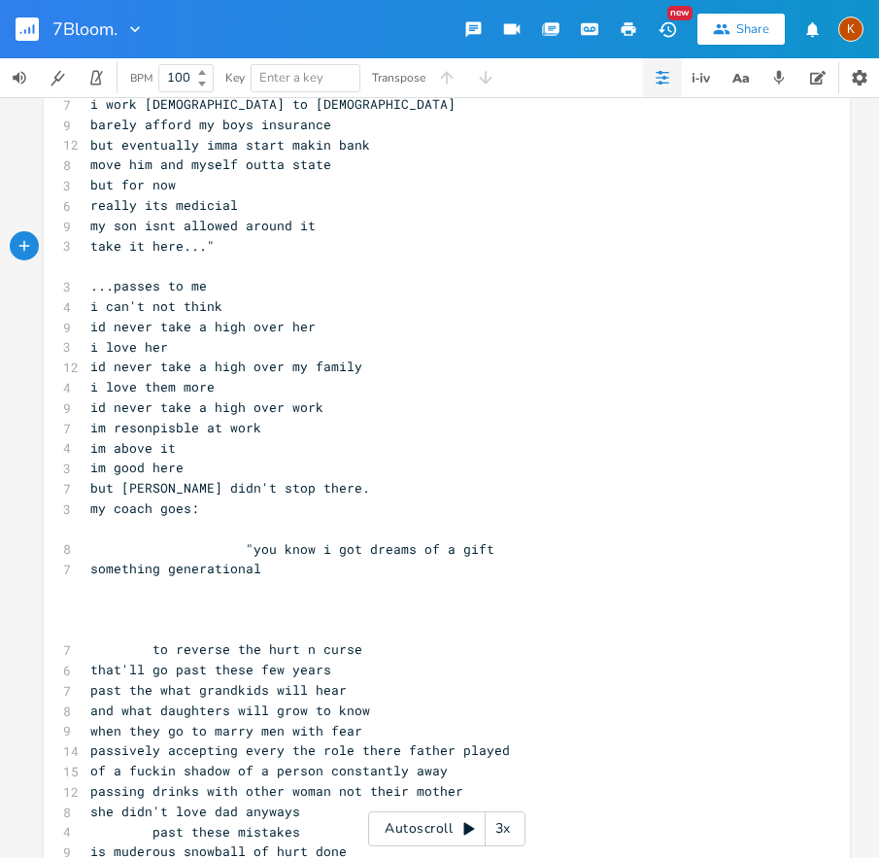
scroll to position [6721, 0]
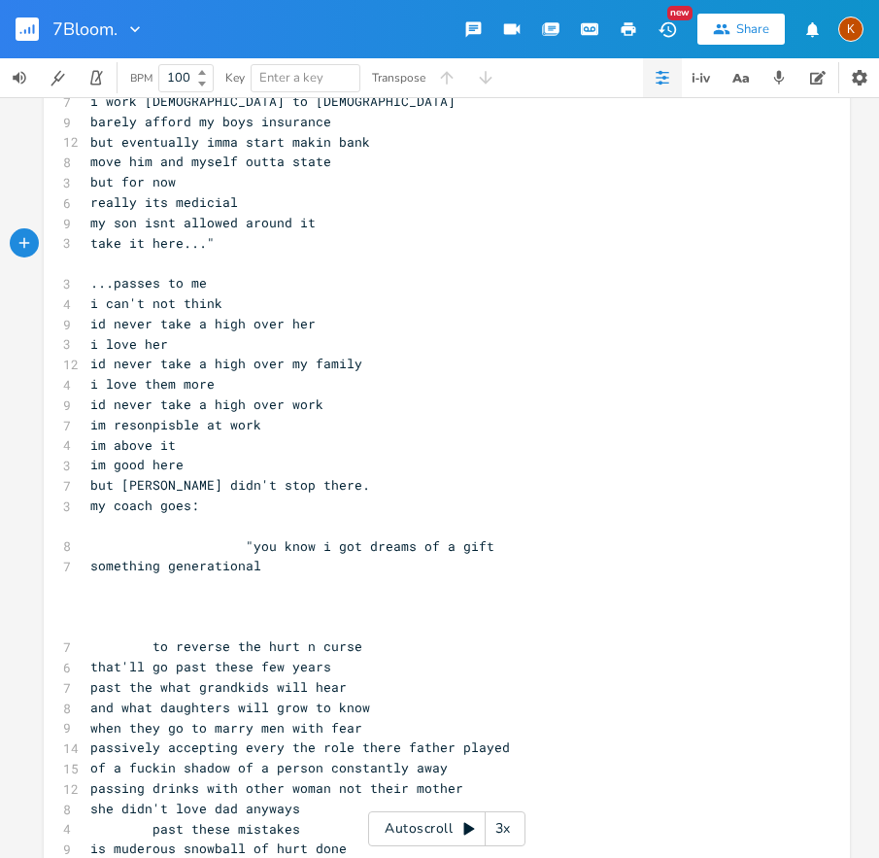
click at [306, 583] on pre at bounding box center [437, 586] width 702 height 20
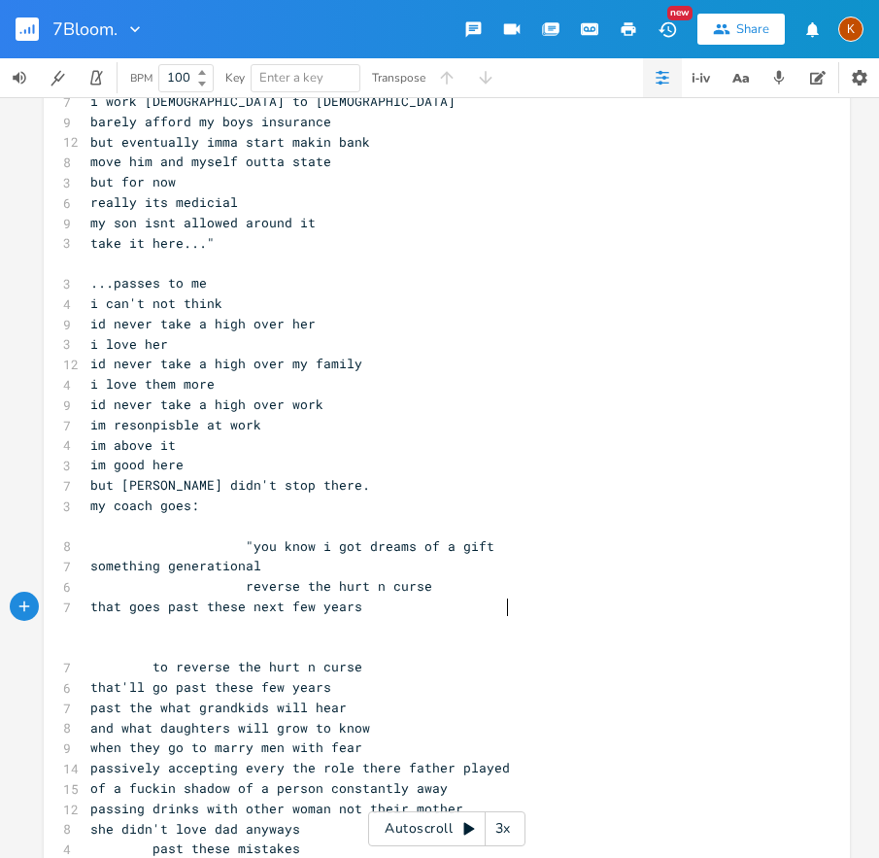
scroll to position [6747, 0]
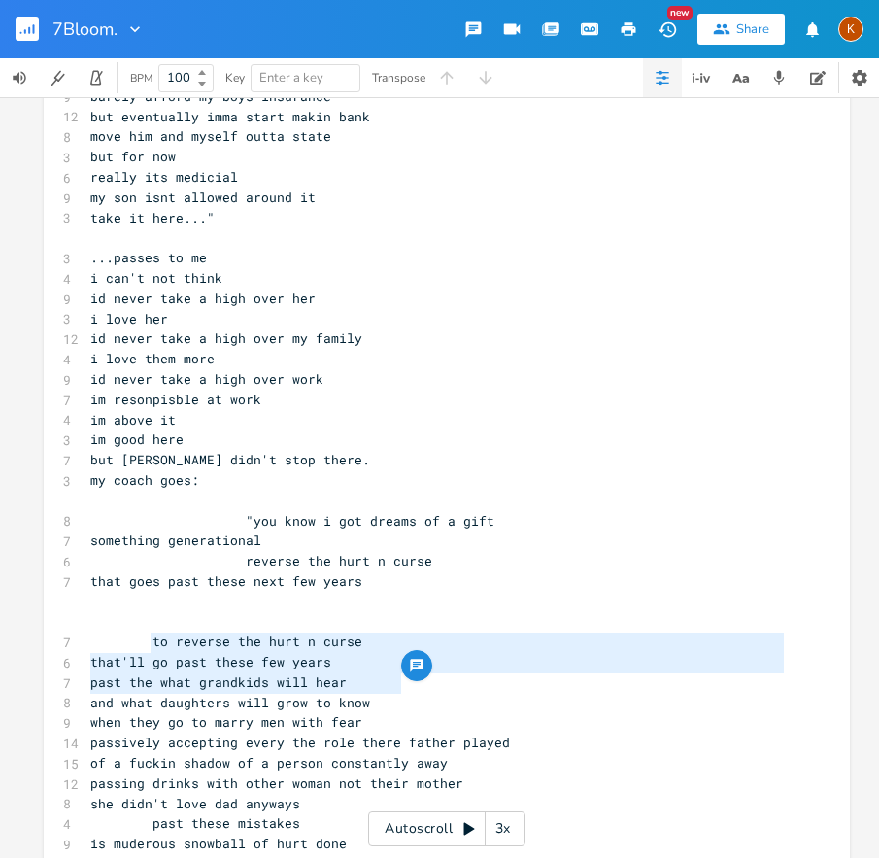
drag, startPoint x: 410, startPoint y: 680, endPoint x: 147, endPoint y: 647, distance: 265.4
click at [252, 600] on pre "​" at bounding box center [437, 602] width 702 height 20
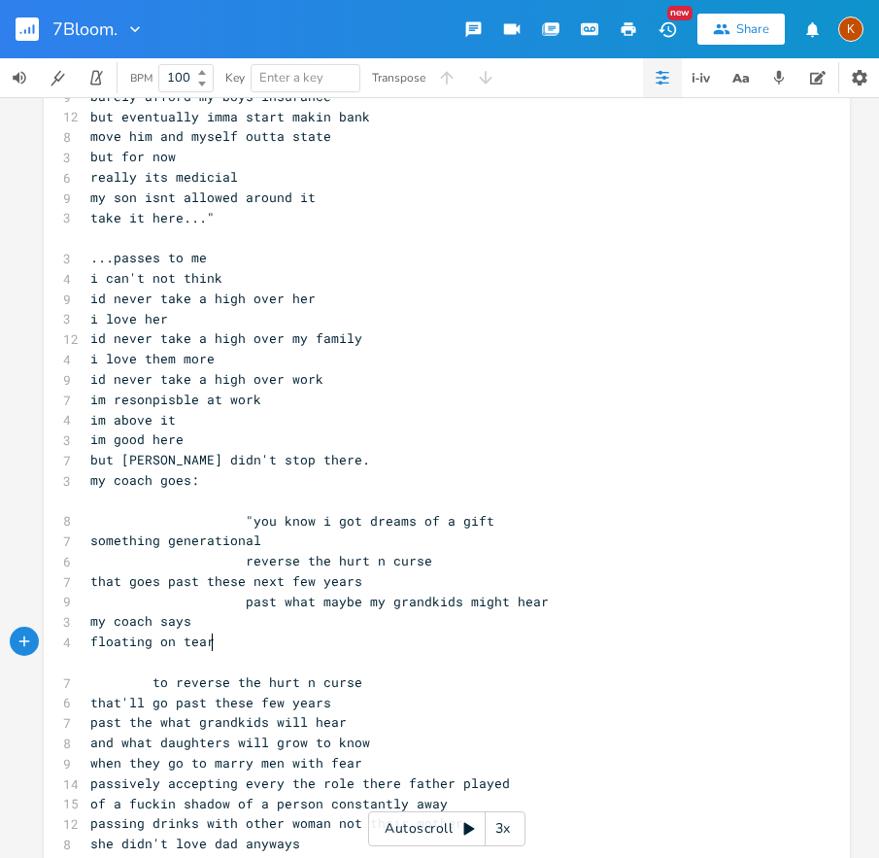
scroll to position [0, 93]
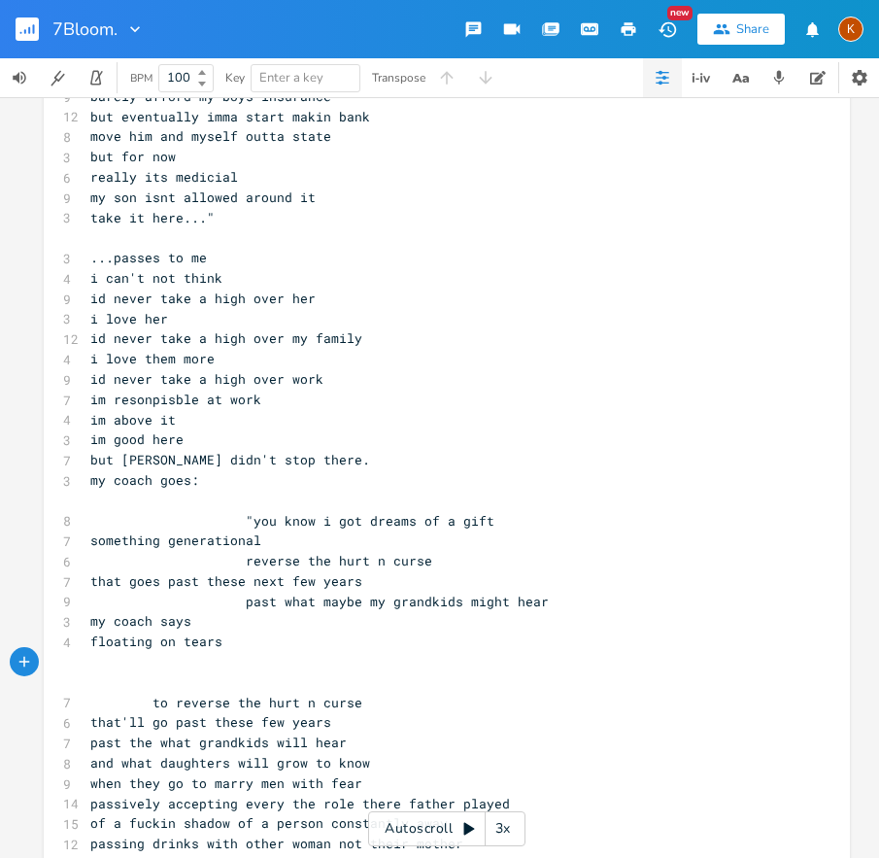
click at [550, 596] on pre "past what maybe my grandkids might hear" at bounding box center [437, 602] width 702 height 20
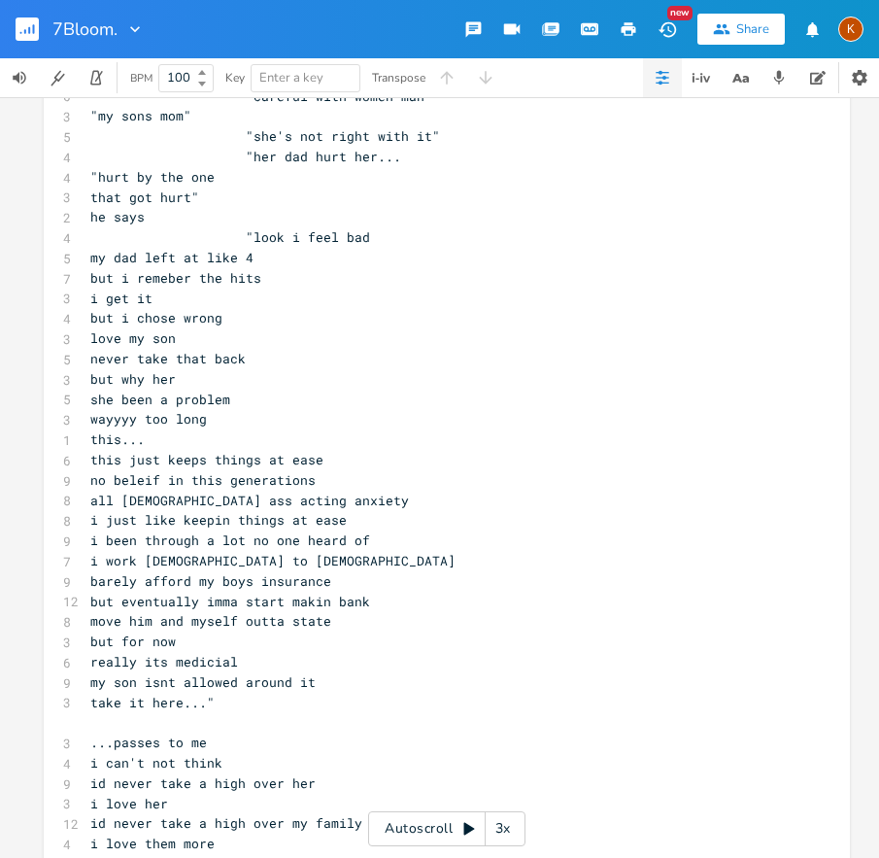
scroll to position [5849, 0]
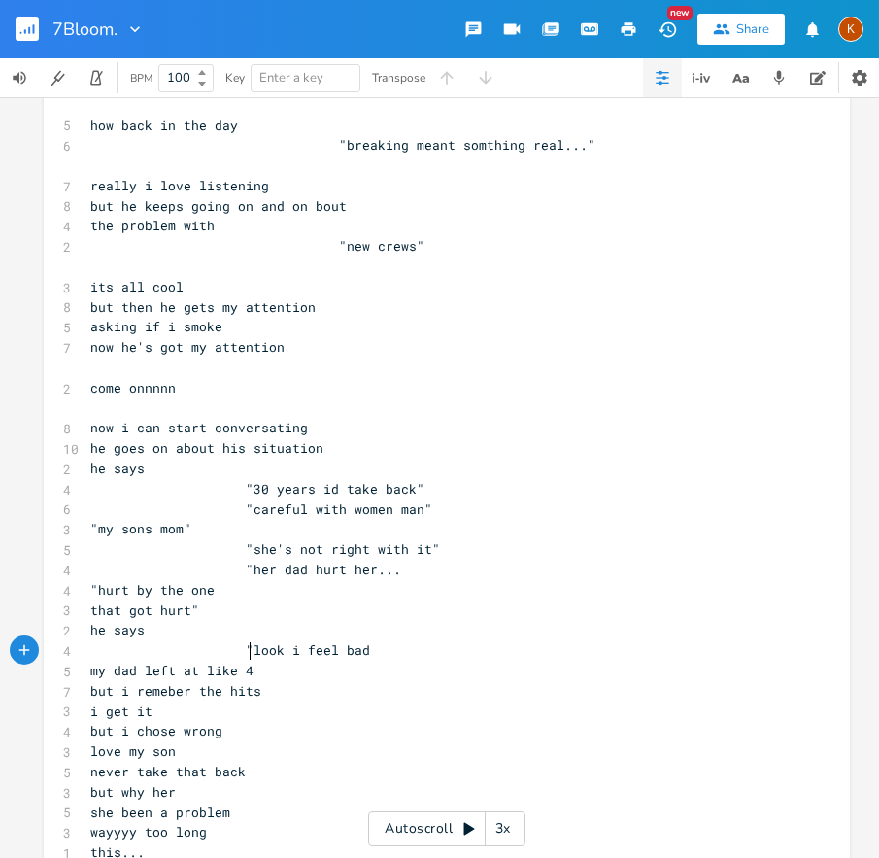
click at [243, 646] on span ""look i feel bad" at bounding box center [230, 649] width 280 height 17
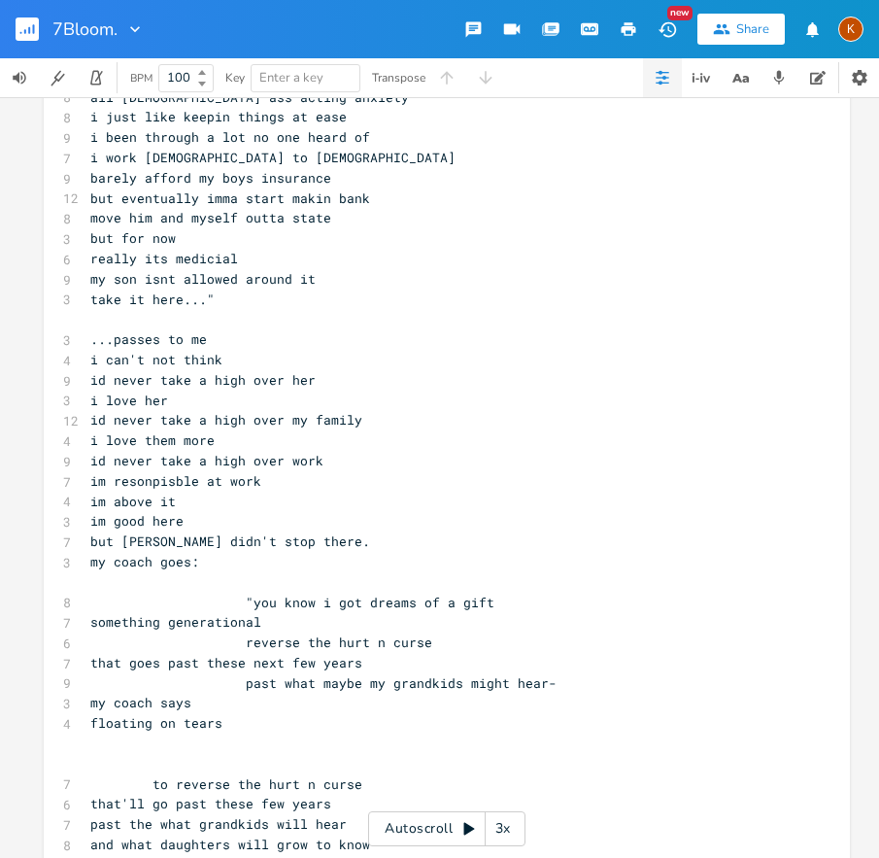
scroll to position [6884, 0]
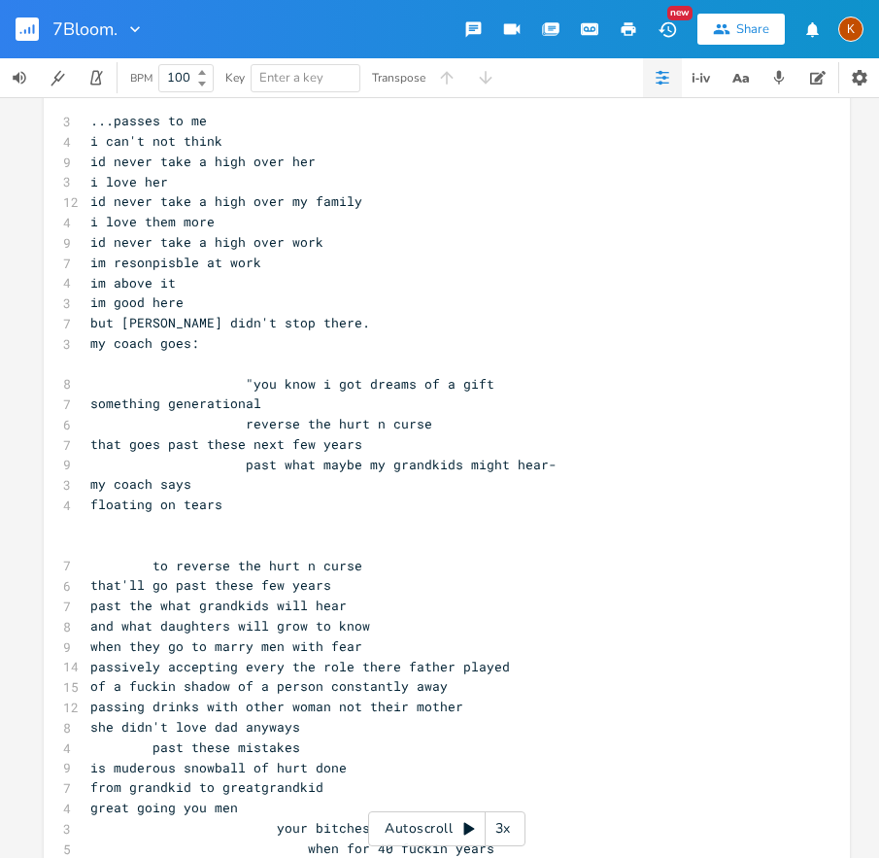
click at [273, 523] on pre at bounding box center [437, 525] width 702 height 20
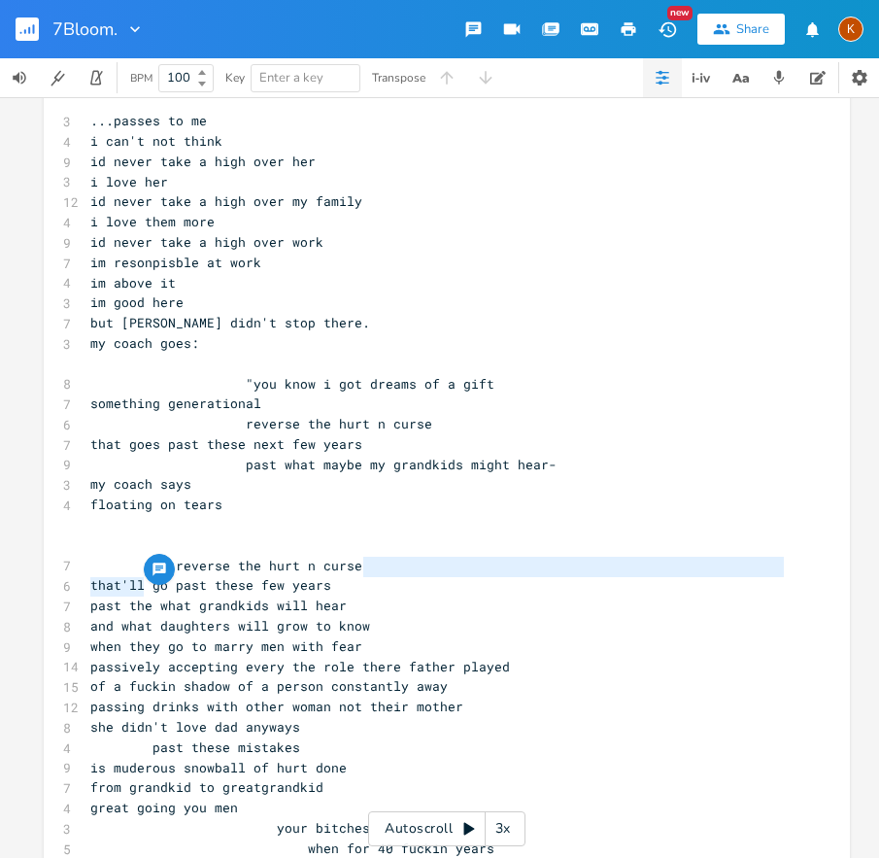
drag, startPoint x: 180, startPoint y: 574, endPoint x: 395, endPoint y: 573, distance: 215.7
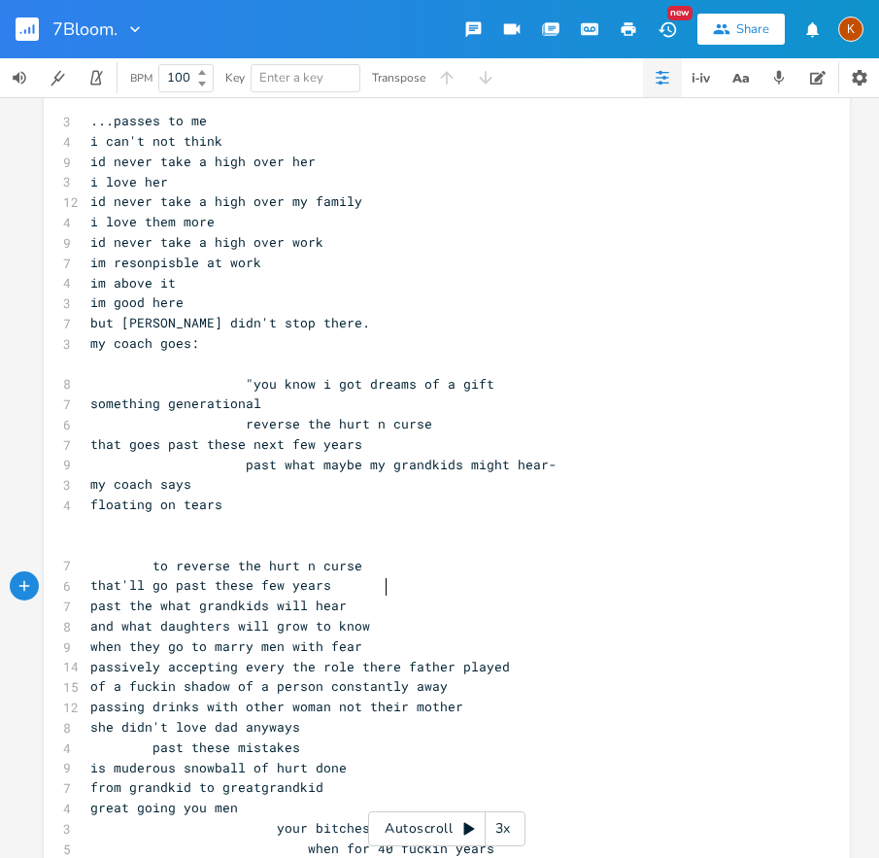
click at [402, 587] on pre "that'll go past these few years" at bounding box center [437, 585] width 702 height 20
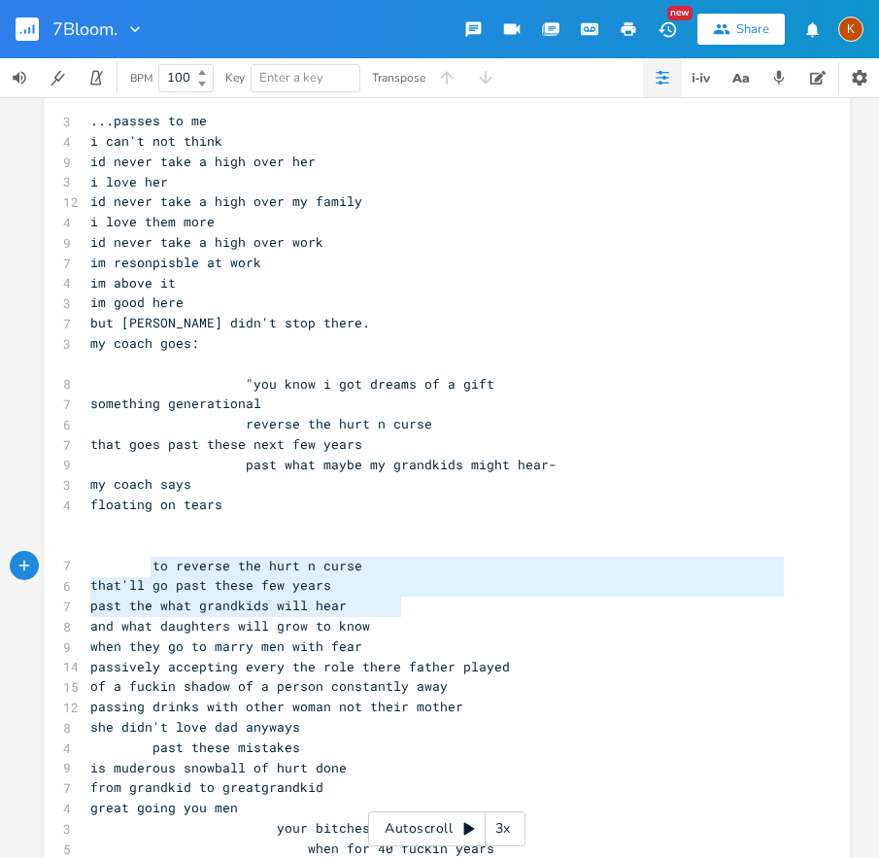
drag, startPoint x: 407, startPoint y: 609, endPoint x: 136, endPoint y: 566, distance: 274.6
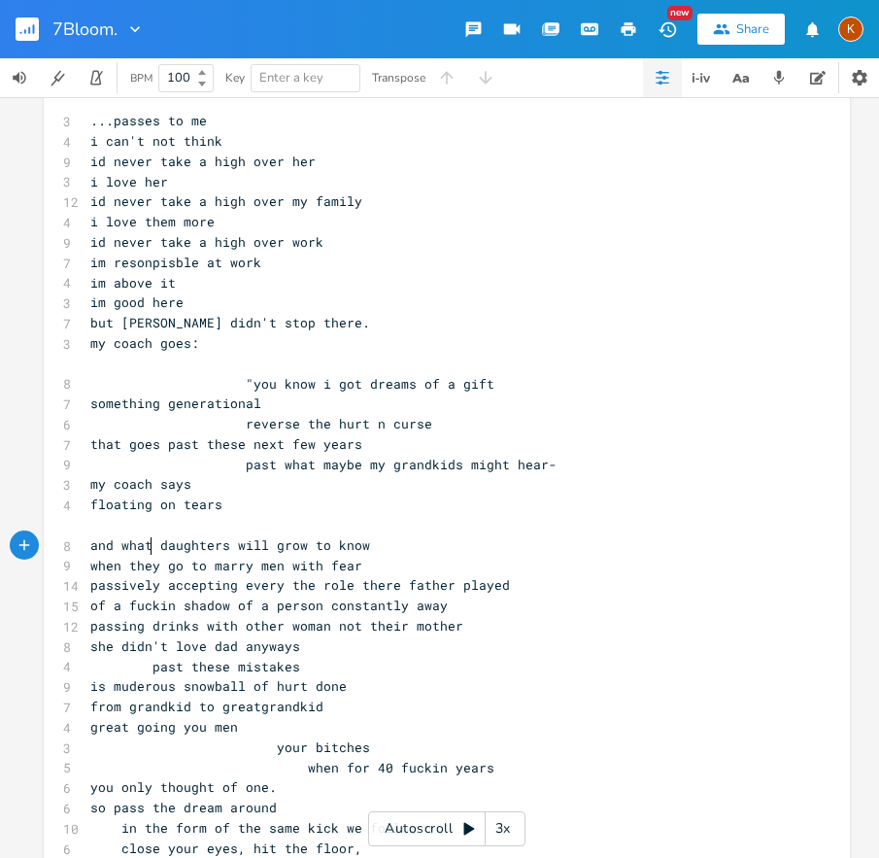
click at [147, 549] on span "and what daughters will grow to know" at bounding box center [230, 544] width 280 height 17
click at [139, 565] on span "when they go to marry men with fear" at bounding box center [226, 565] width 272 height 17
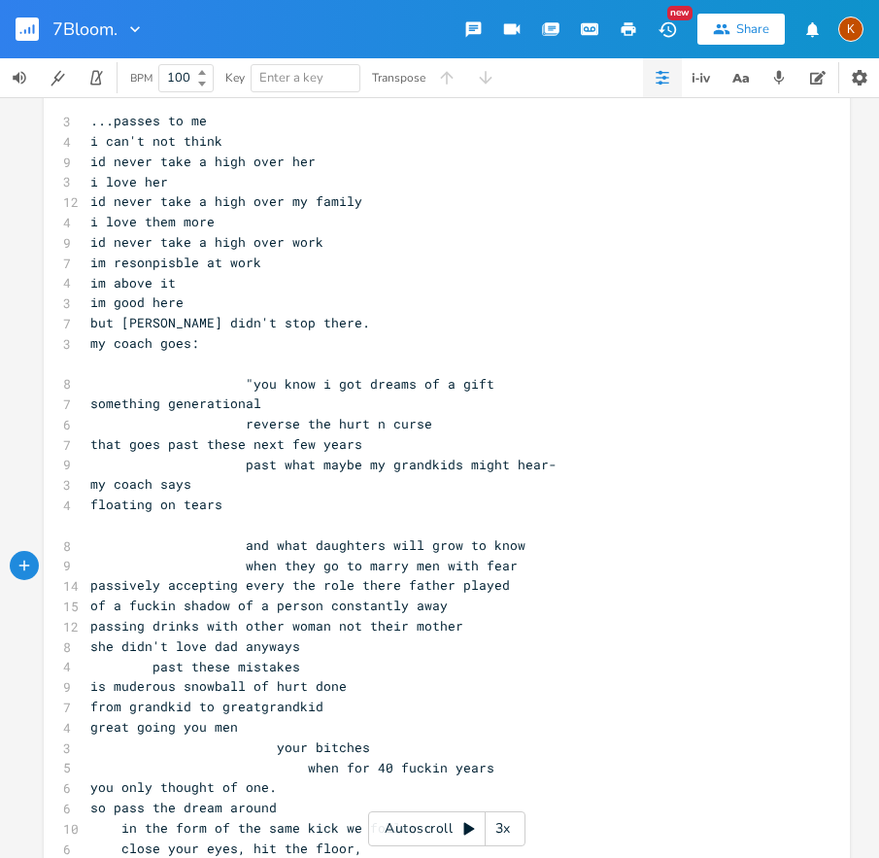
drag, startPoint x: 149, startPoint y: 588, endPoint x: 158, endPoint y: 586, distance: 9.9
click at [150, 587] on span "passively accepting every the role there father played" at bounding box center [300, 584] width 420 height 17
drag, startPoint x: 144, startPoint y: 607, endPoint x: 169, endPoint y: 607, distance: 25.3
click at [147, 604] on span "of a fuckin shadow of a person constantly away" at bounding box center [269, 605] width 358 height 17
click at [146, 624] on span "passing drinks with other woman not their mother" at bounding box center [276, 625] width 373 height 17
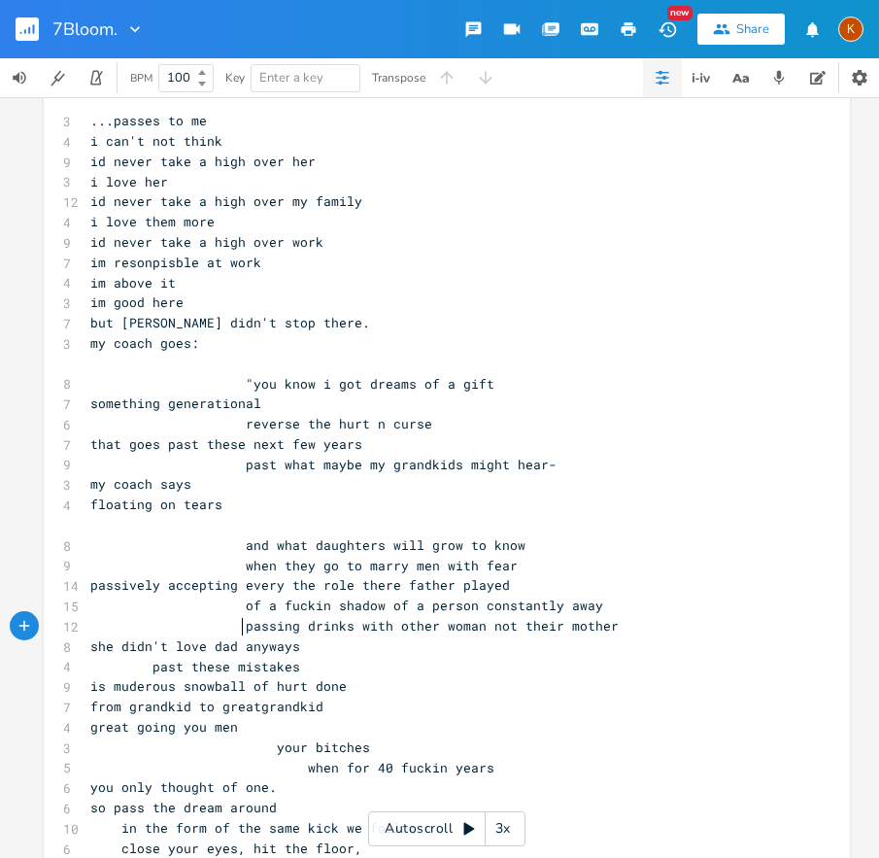
click at [145, 648] on span "she didn't love dad anyways" at bounding box center [195, 645] width 210 height 17
click at [140, 665] on span at bounding box center [136, 667] width 31 height 20
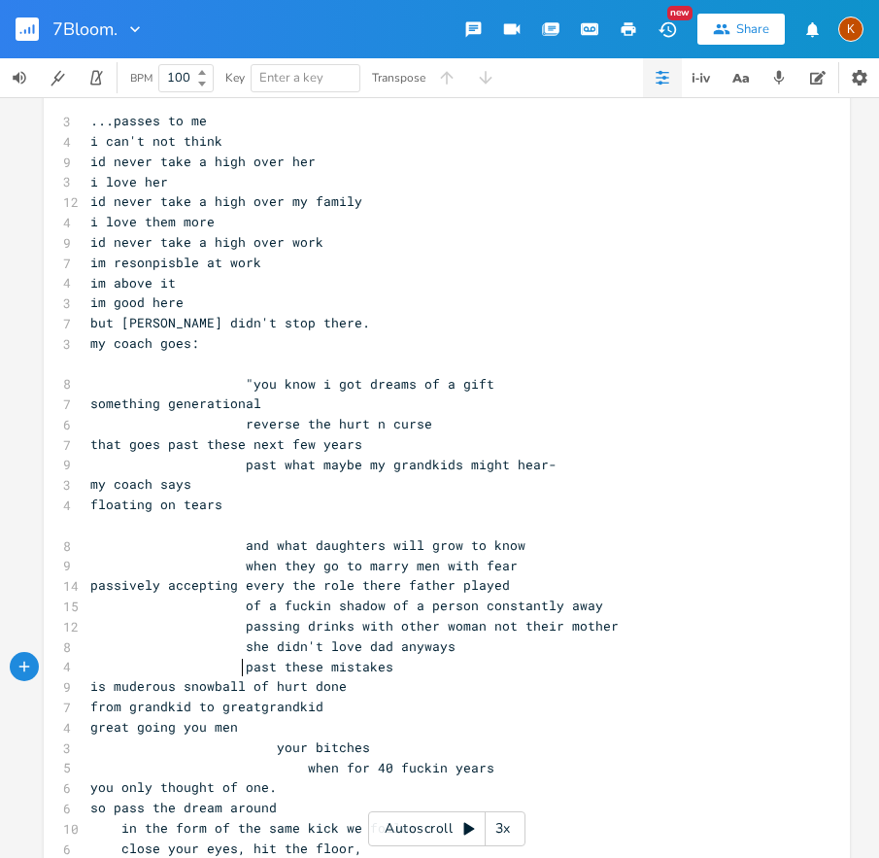
click at [132, 683] on span "is muderous snowball of hurt done" at bounding box center [218, 685] width 257 height 17
click at [151, 713] on span "from grandkid to greatgrandkid" at bounding box center [206, 706] width 233 height 17
click at [113, 710] on span "from grandkid to greatgrandkid" at bounding box center [206, 706] width 233 height 17
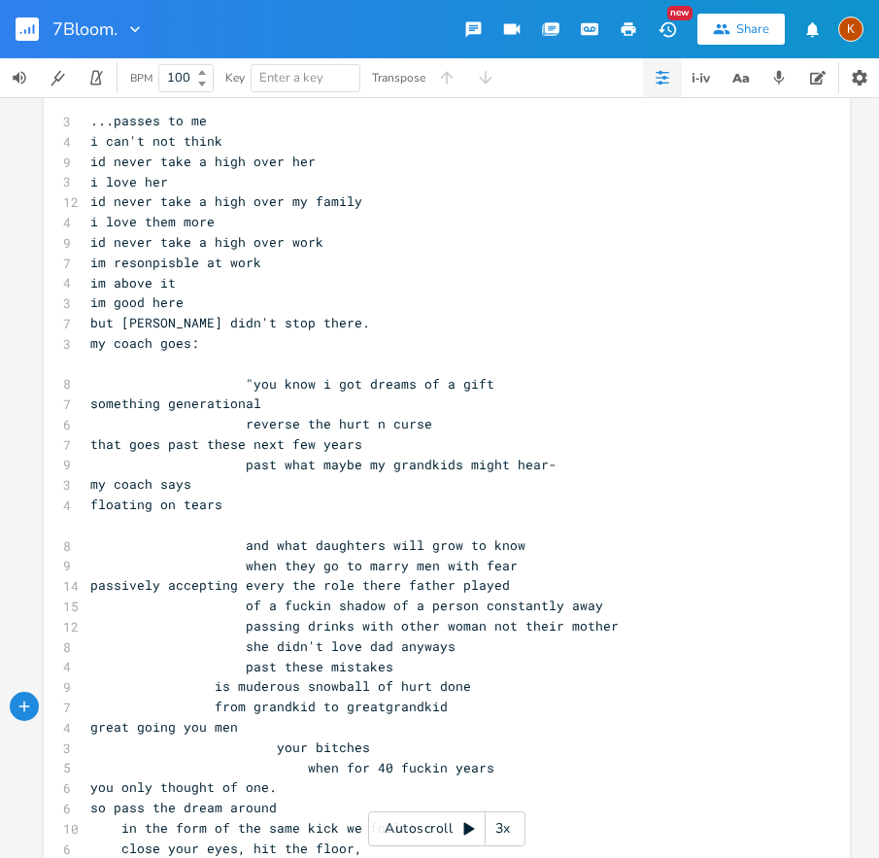
click at [150, 684] on span "is muderous snowball of hurt done" at bounding box center [280, 685] width 381 height 17
click at [127, 733] on span "great going you men" at bounding box center [164, 726] width 148 height 17
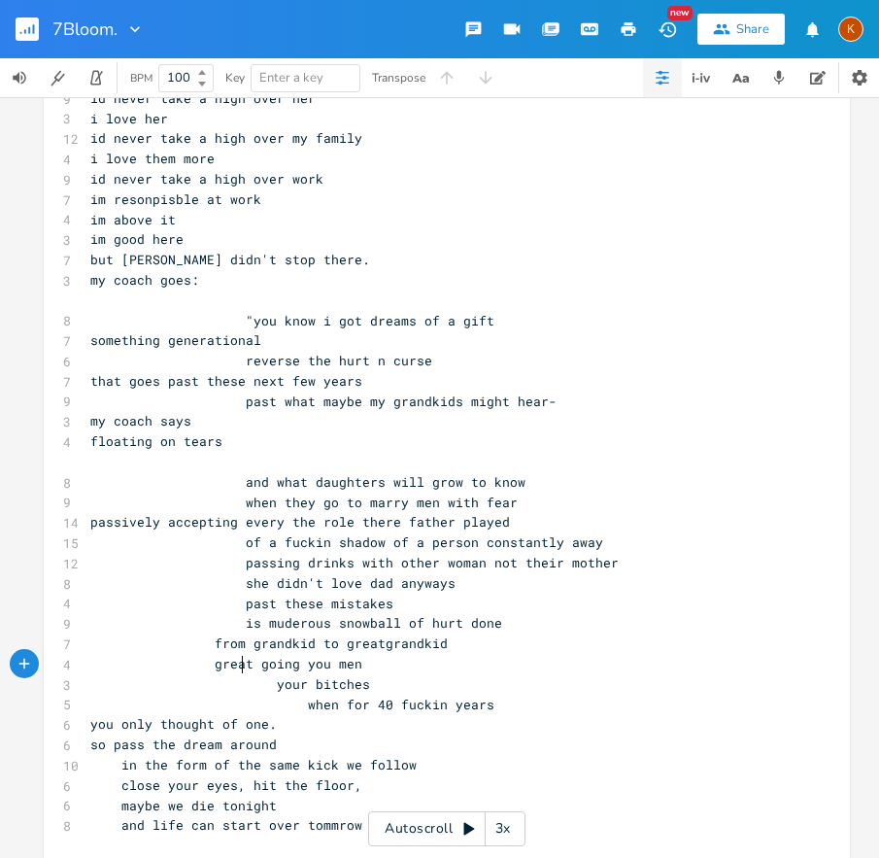
scroll to position [7027, 0]
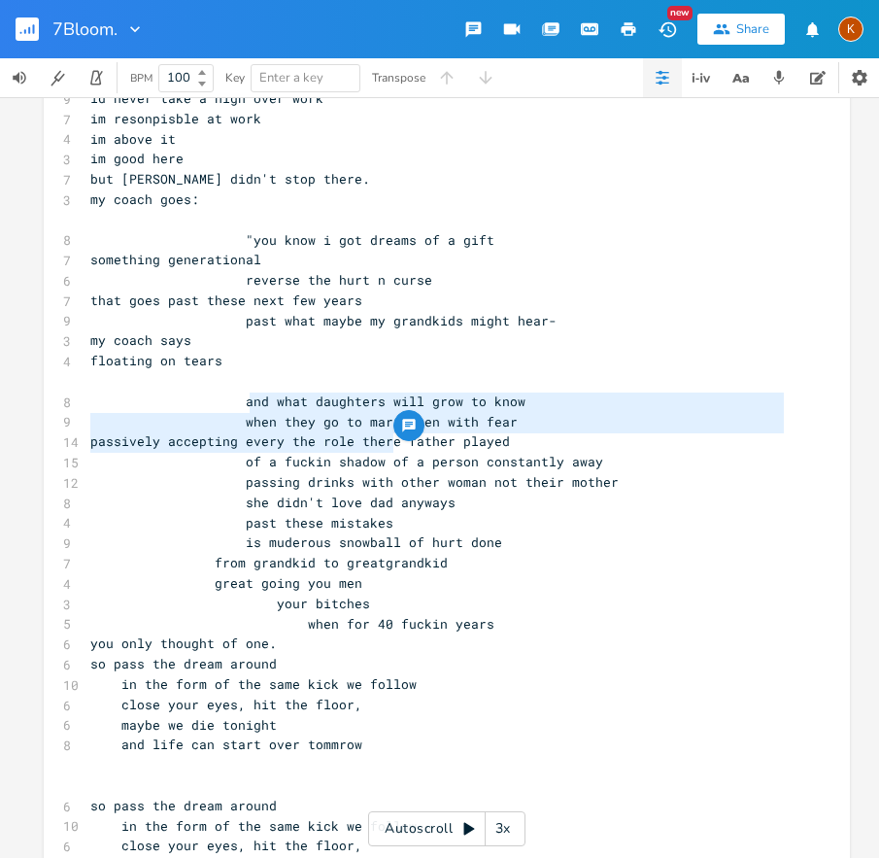
drag, startPoint x: 388, startPoint y: 446, endPoint x: 238, endPoint y: 403, distance: 155.6
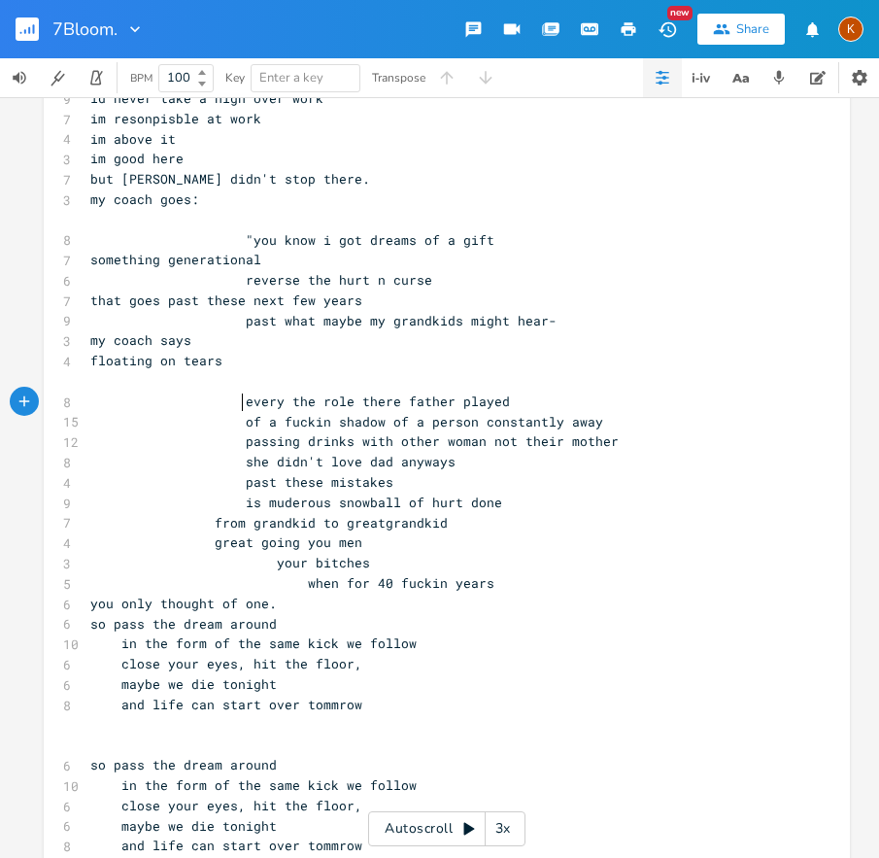
drag, startPoint x: 381, startPoint y: 404, endPoint x: 392, endPoint y: 397, distance: 12.7
click at [383, 402] on span "every the role there father played" at bounding box center [300, 401] width 420 height 17
drag, startPoint x: 452, startPoint y: 467, endPoint x: 227, endPoint y: 457, distance: 224.7
click at [227, 457] on pre "she didn't love dad anyways" at bounding box center [437, 462] width 702 height 20
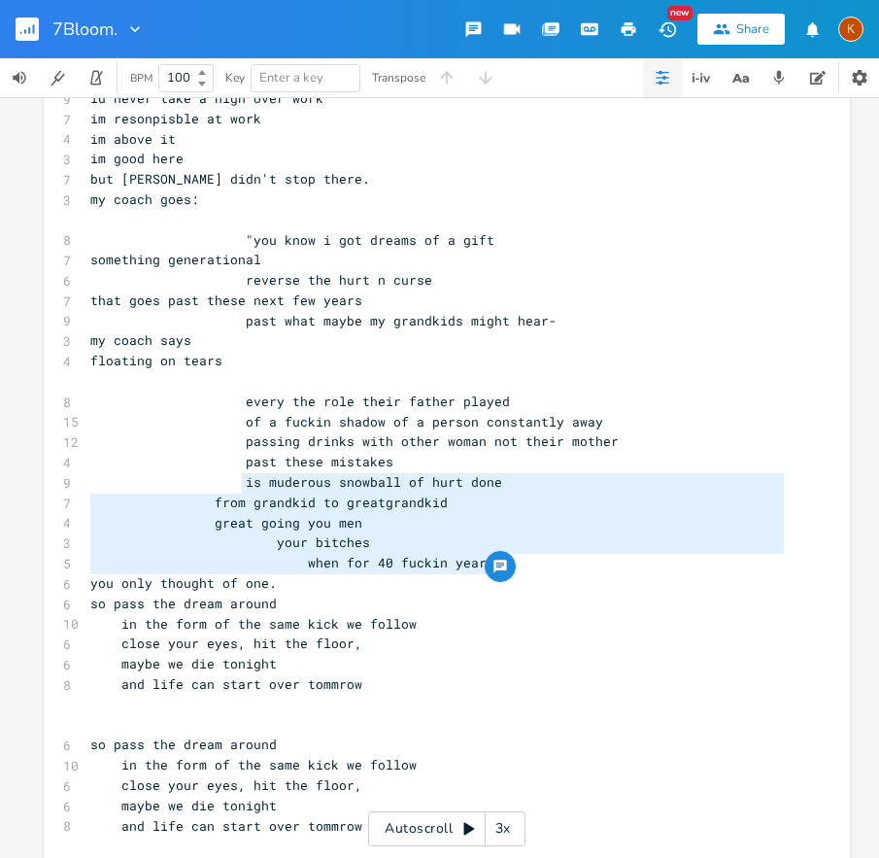
drag, startPoint x: 236, startPoint y: 482, endPoint x: 512, endPoint y: 565, distance: 288.1
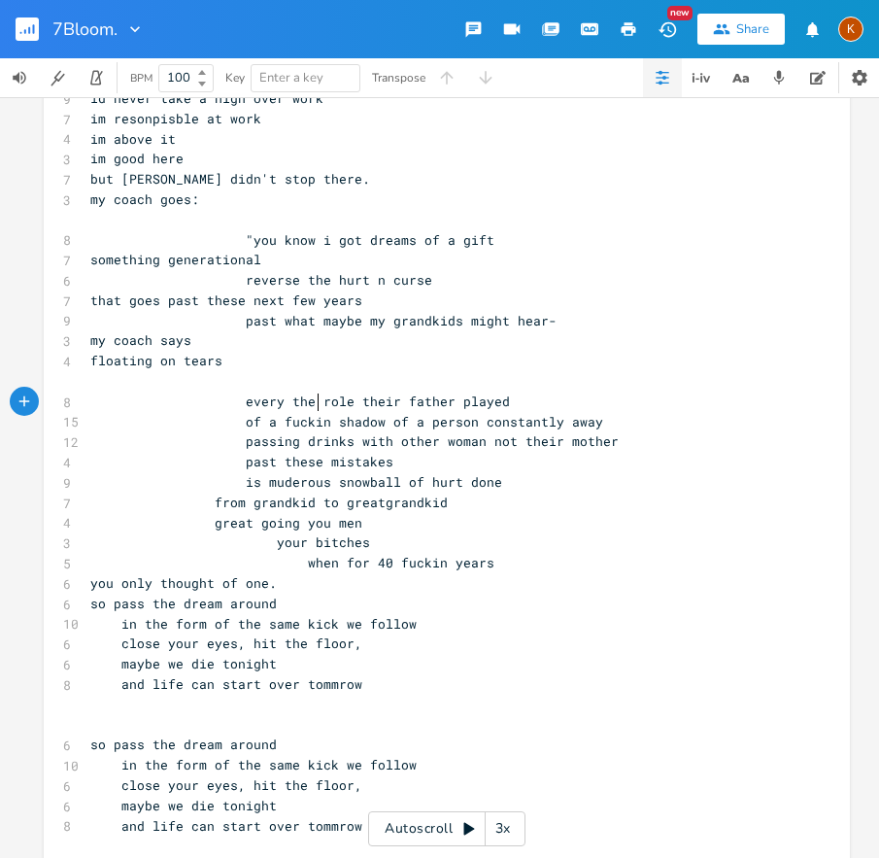
click at [313, 413] on span "of a fuckin shadow of a person constantly away" at bounding box center [346, 421] width 513 height 17
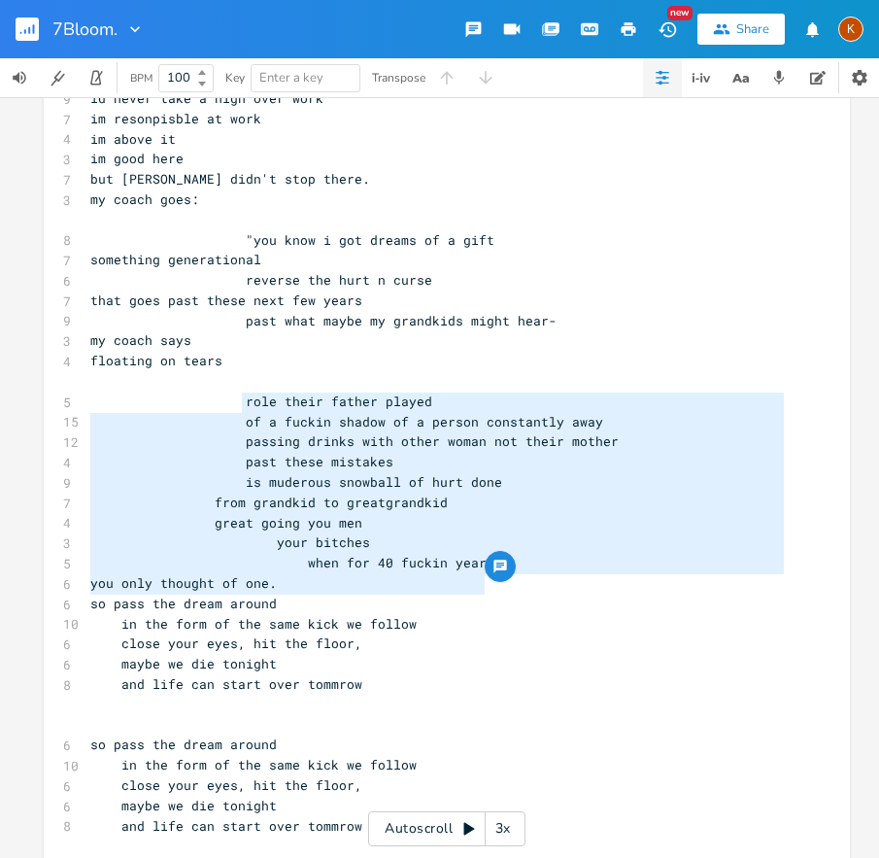
drag, startPoint x: 230, startPoint y: 407, endPoint x: 491, endPoint y: 582, distance: 313.7
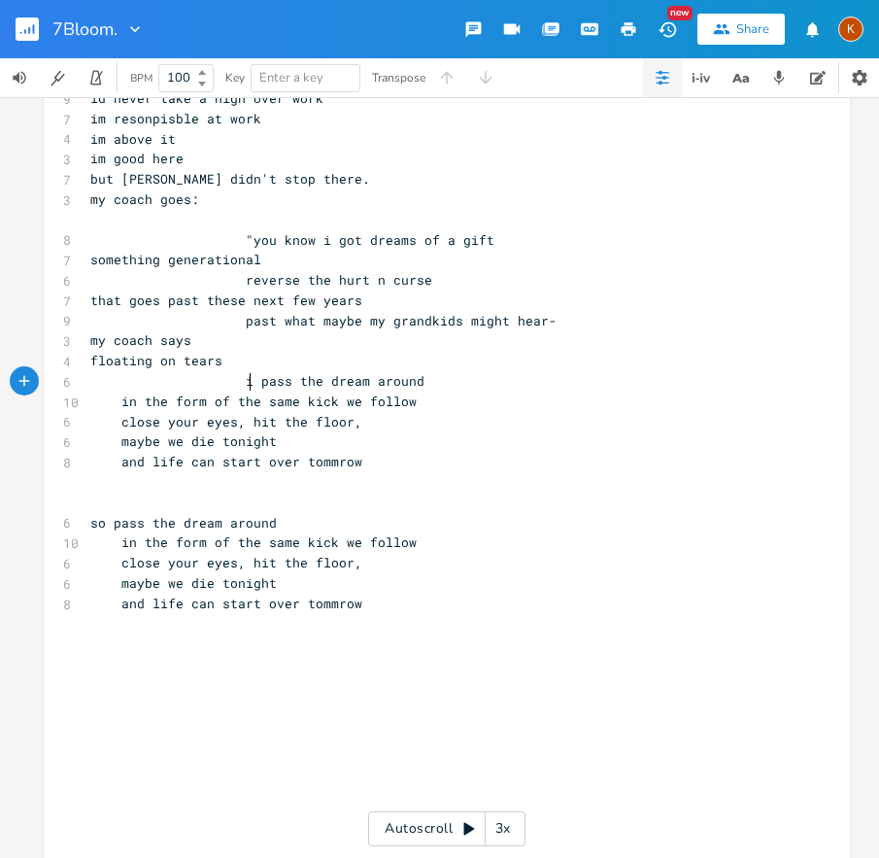
scroll to position [0, 3]
click at [115, 402] on span "in the form of the same kick we follow" at bounding box center [253, 401] width 326 height 17
drag, startPoint x: 108, startPoint y: 424, endPoint x: 117, endPoint y: 419, distance: 10.0
click at [108, 423] on span at bounding box center [105, 422] width 31 height 20
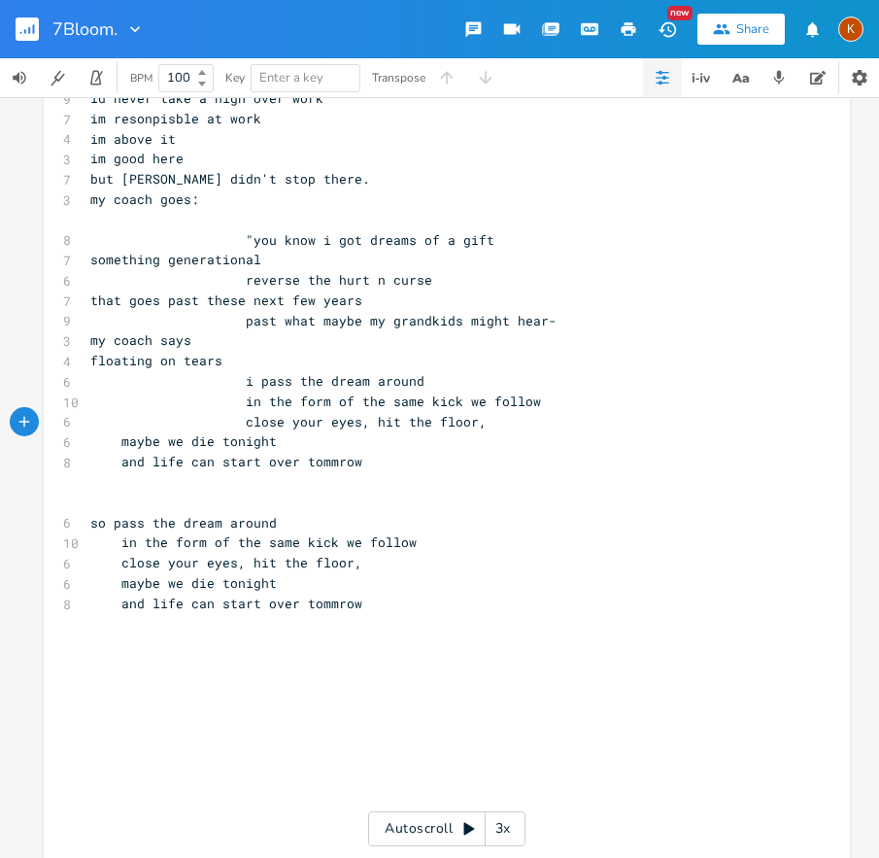
click at [113, 440] on span at bounding box center [105, 441] width 31 height 20
drag, startPoint x: 296, startPoint y: 446, endPoint x: 235, endPoint y: 451, distance: 61.4
click at [116, 463] on span "and life can start over tommrow" at bounding box center [226, 461] width 272 height 17
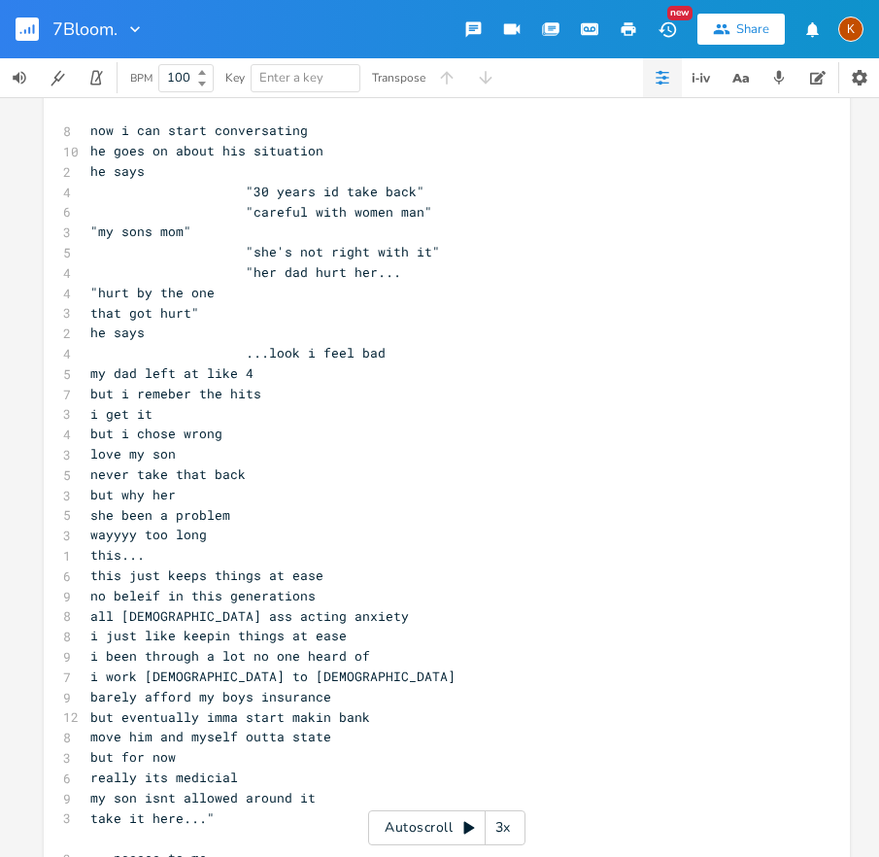
scroll to position [6704, 0]
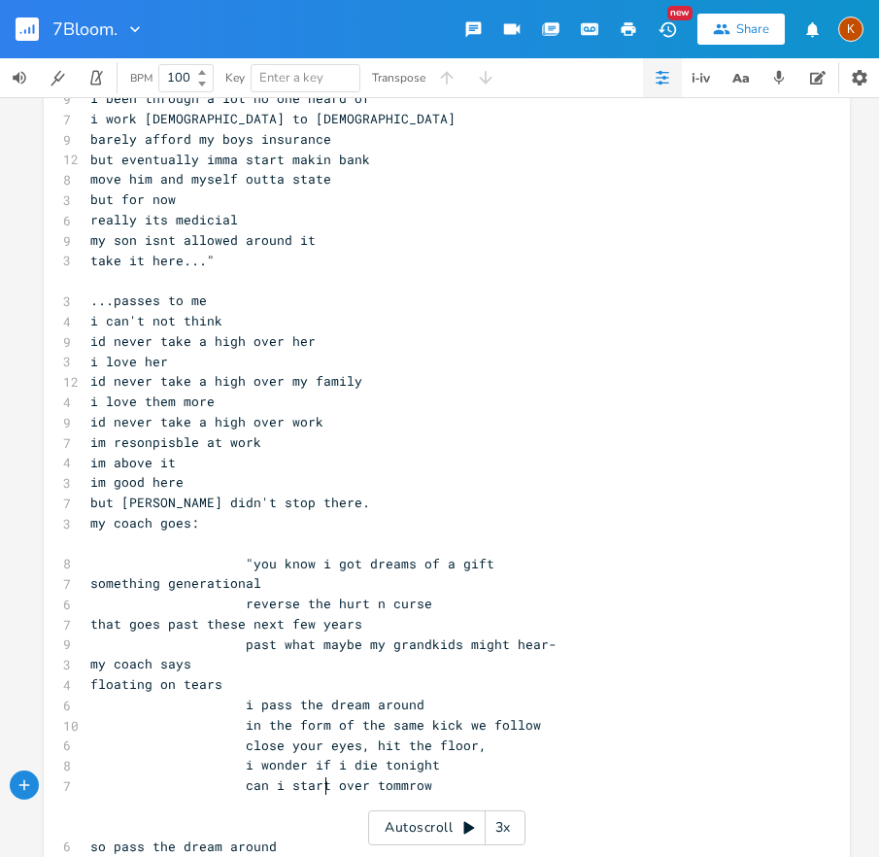
click at [363, 551] on pre at bounding box center [437, 543] width 702 height 20
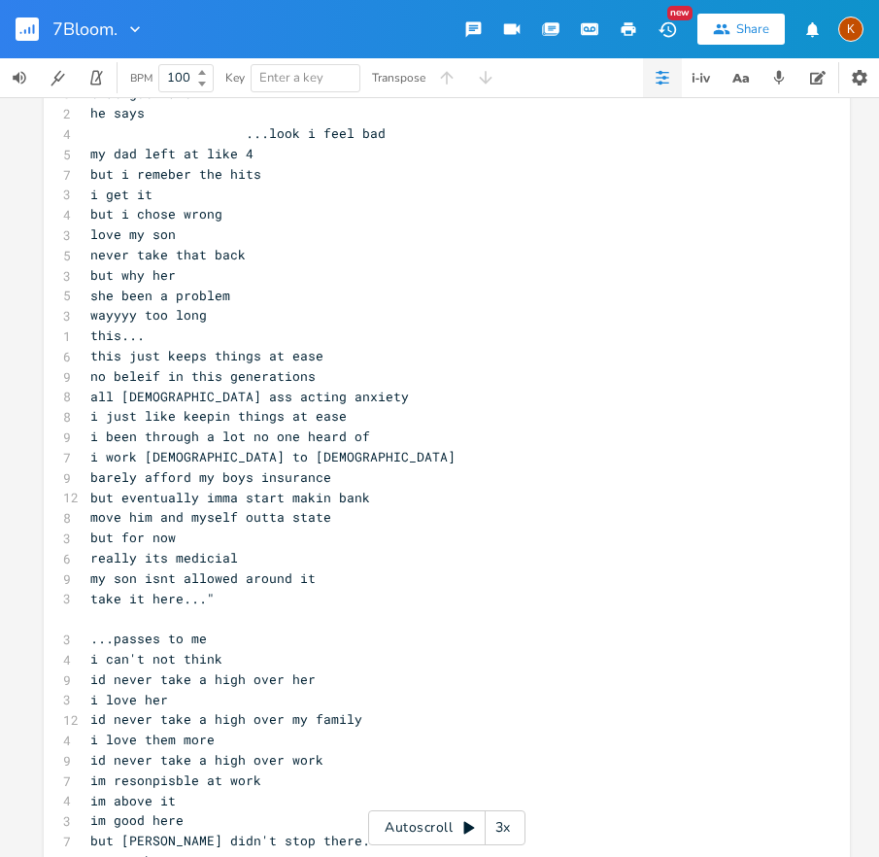
click at [341, 462] on span "i work [DEMOGRAPHIC_DATA] to [DEMOGRAPHIC_DATA]" at bounding box center [272, 456] width 365 height 17
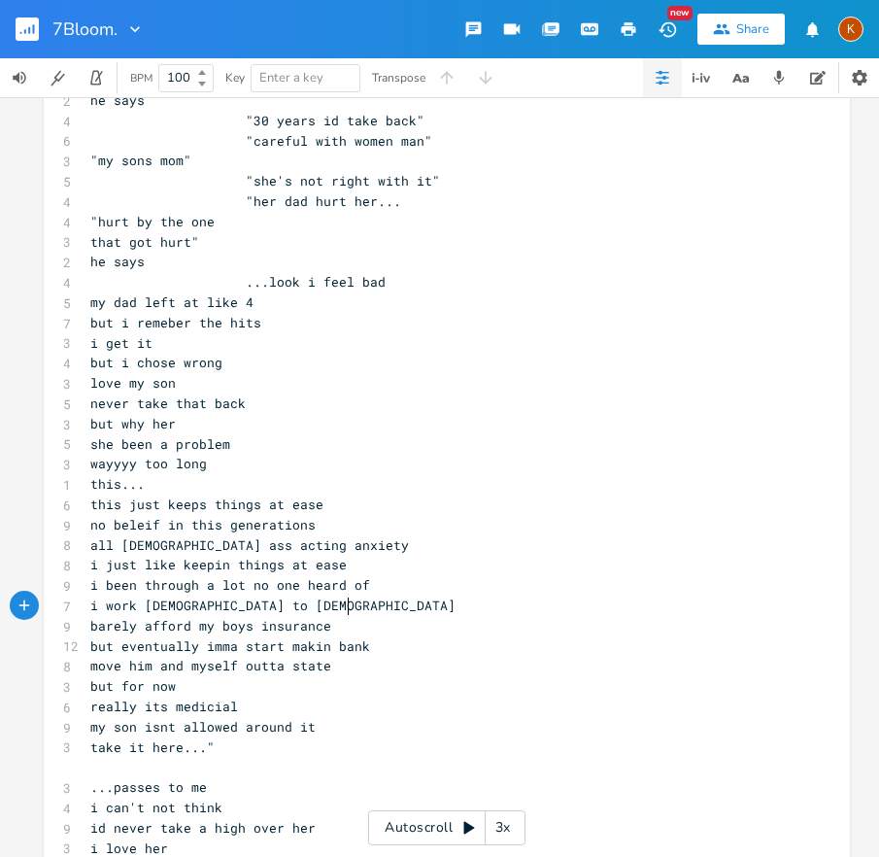
scroll to position [6119, 0]
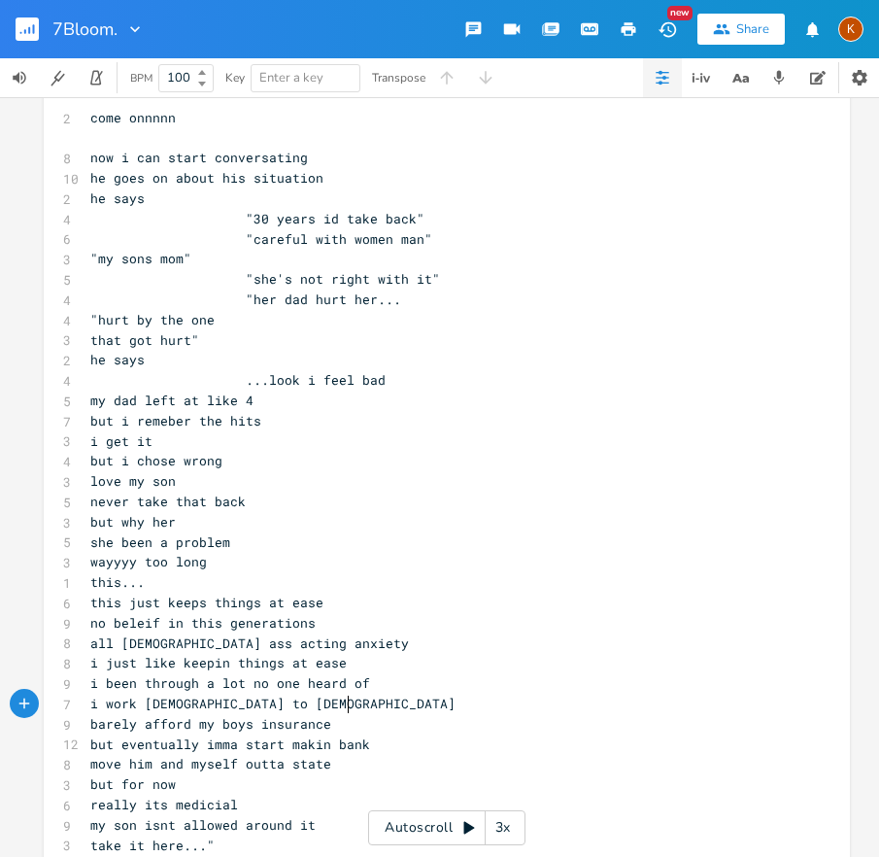
click at [223, 461] on span "but i chose wrong" at bounding box center [156, 460] width 132 height 17
click at [386, 542] on pre "she been a problem" at bounding box center [437, 542] width 702 height 20
click at [405, 545] on pre "she been a problem" at bounding box center [437, 542] width 702 height 20
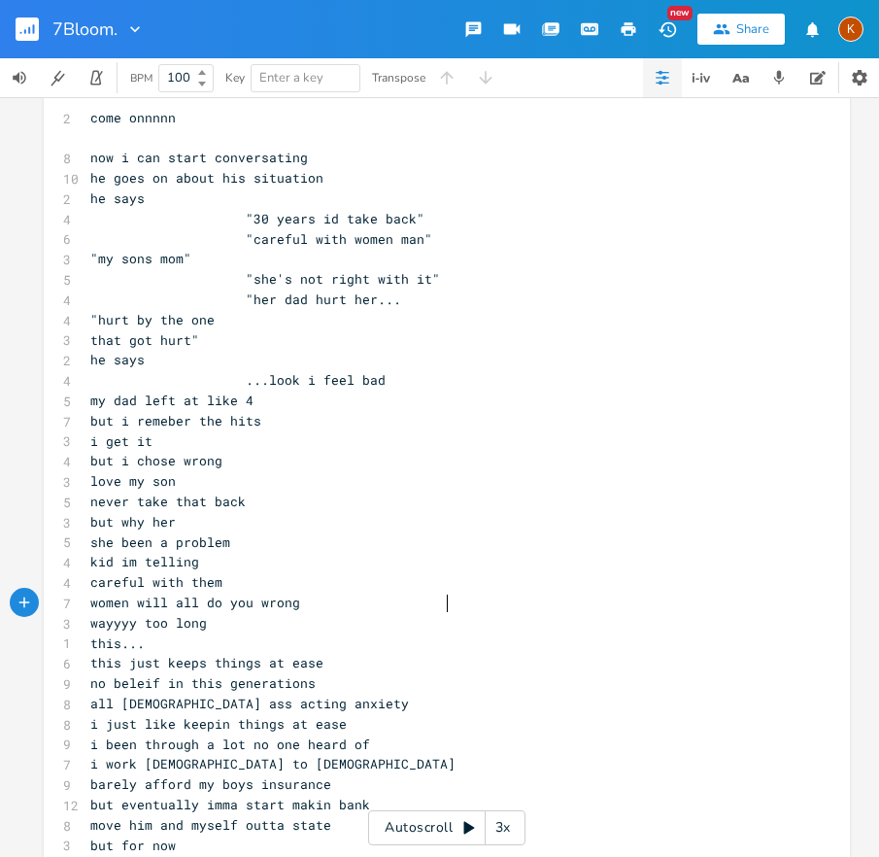
scroll to position [0, 168]
drag, startPoint x: 330, startPoint y: 550, endPoint x: 234, endPoint y: 545, distance: 96.3
click at [234, 545] on pre "she been a problem" at bounding box center [437, 542] width 702 height 20
click at [447, 596] on pre "women will all do you wrong" at bounding box center [437, 603] width 702 height 20
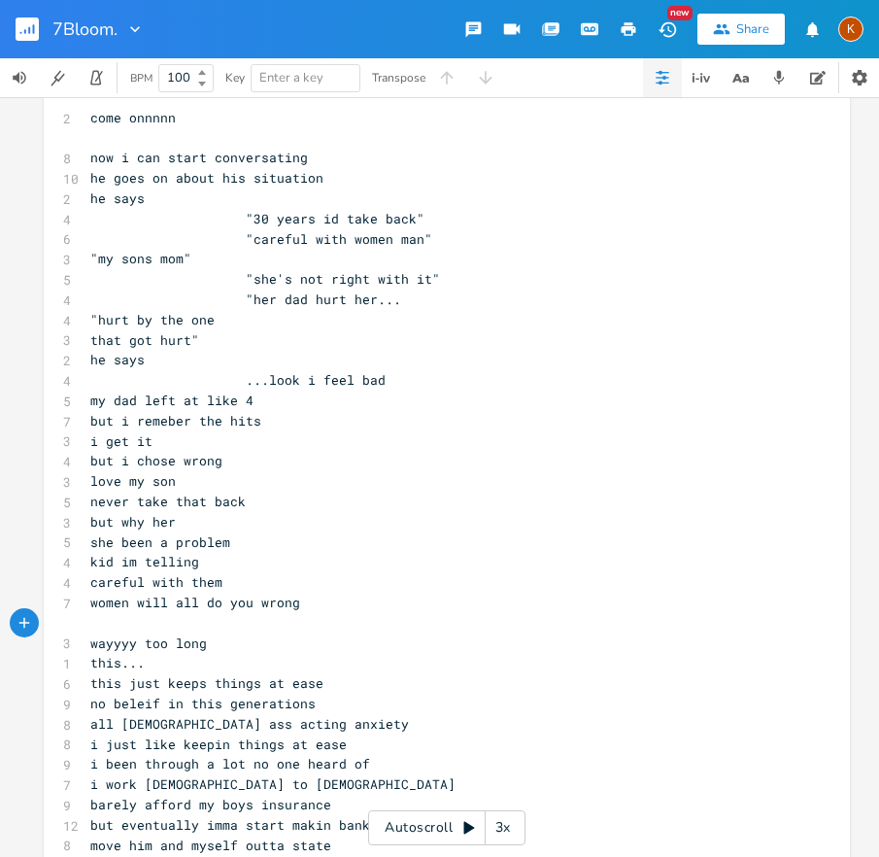
paste textarea "f"
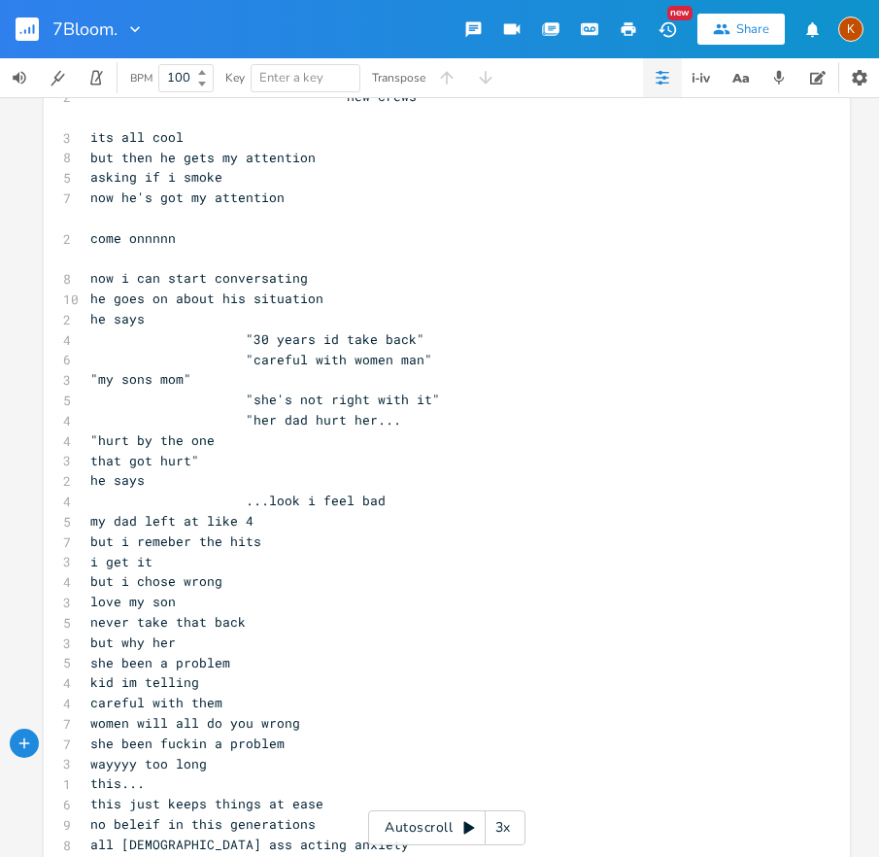
scroll to position [5997, 0]
click at [90, 437] on span ""hurt by the one" at bounding box center [152, 440] width 124 height 17
click at [90, 463] on span "that got hurt"" at bounding box center [144, 461] width 109 height 17
click at [90, 461] on span "that got hurt"" at bounding box center [144, 461] width 109 height 17
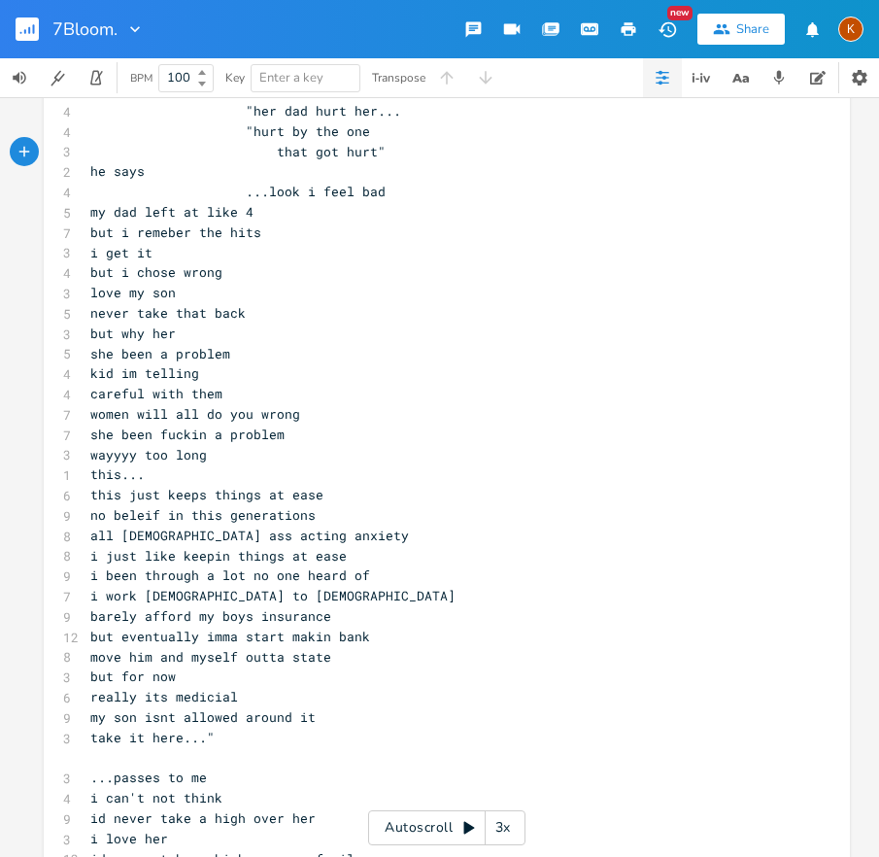
scroll to position [6311, 0]
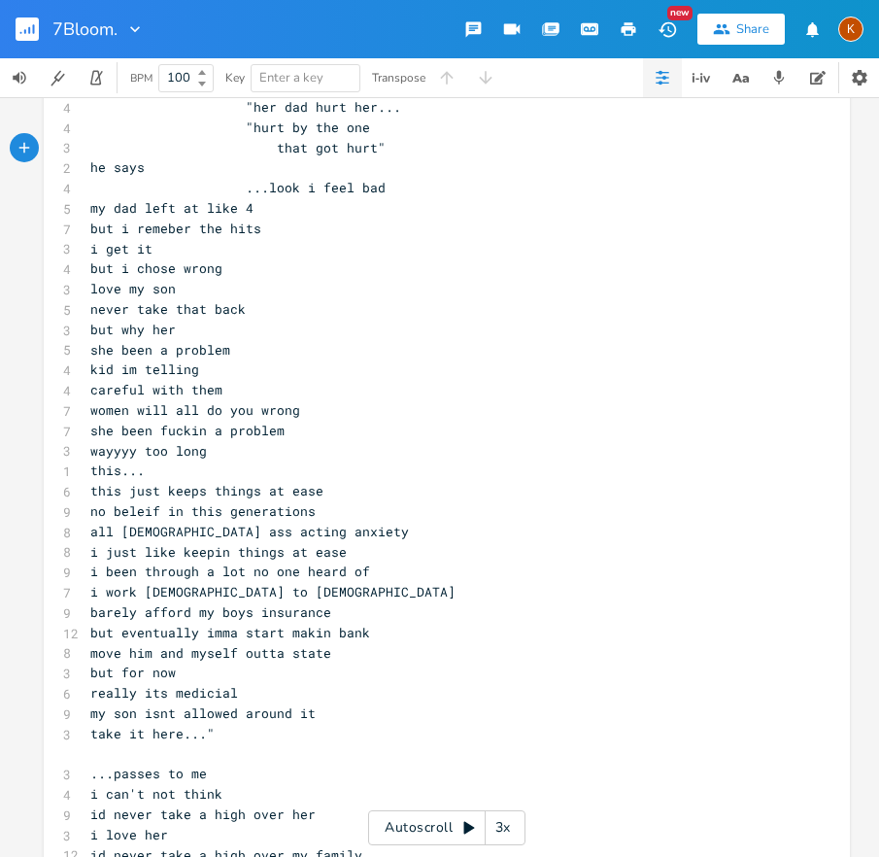
click at [473, 715] on pre "my son isnt allowed around it" at bounding box center [437, 714] width 702 height 20
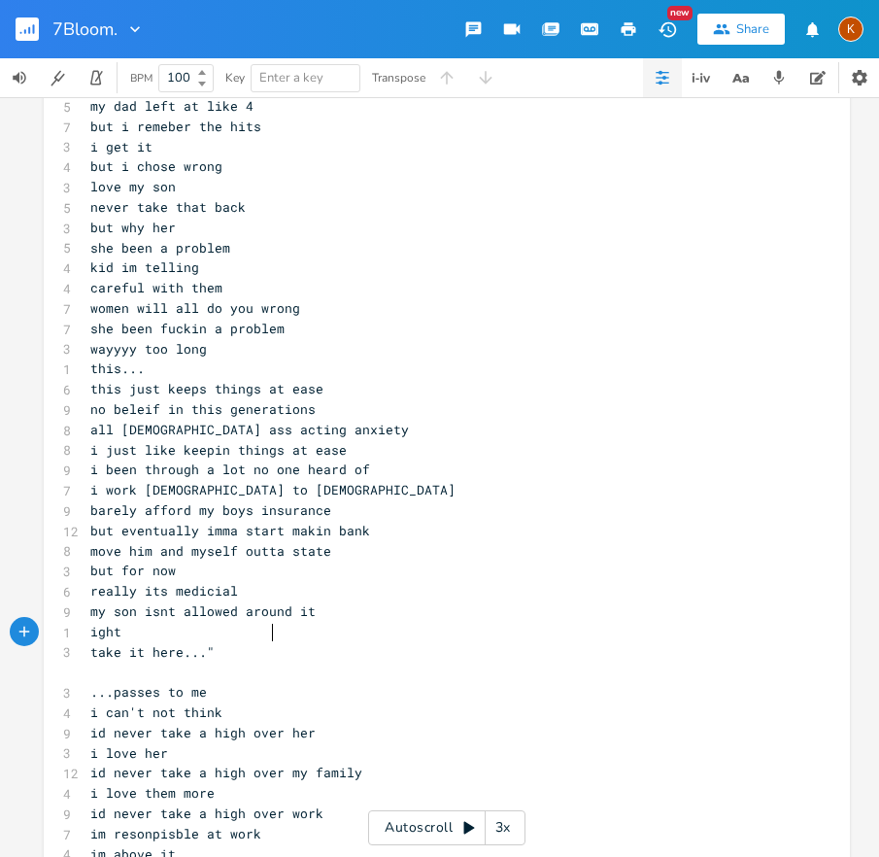
scroll to position [6446, 0]
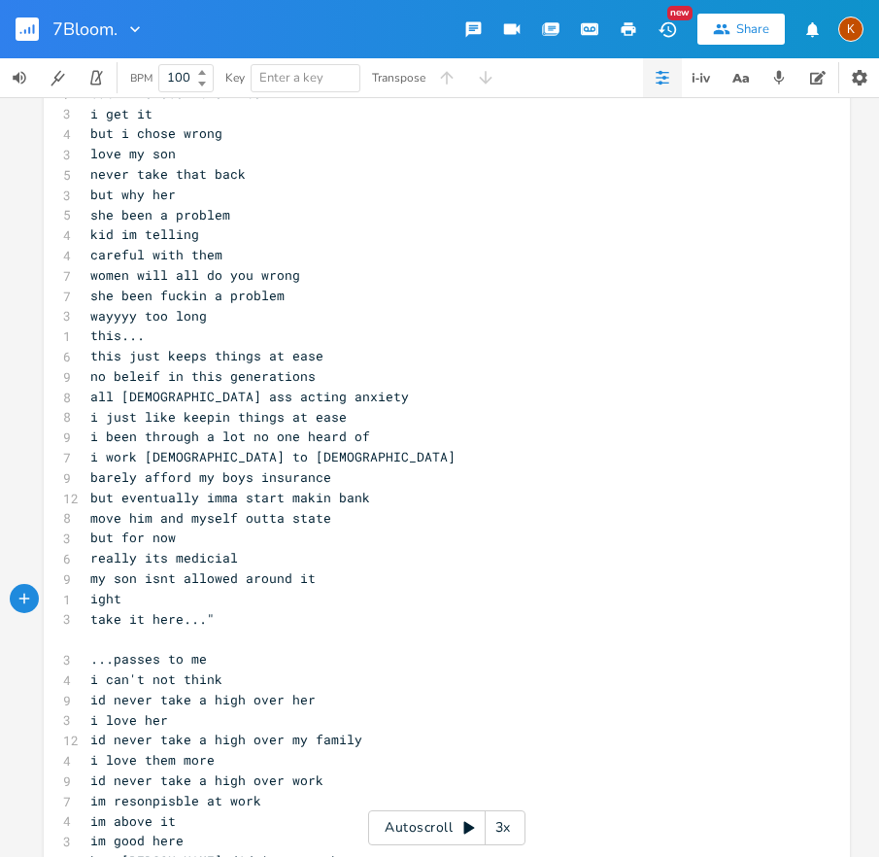
click at [177, 756] on span "i love them more" at bounding box center [152, 759] width 124 height 17
click at [173, 760] on span "i love them" at bounding box center [133, 759] width 86 height 17
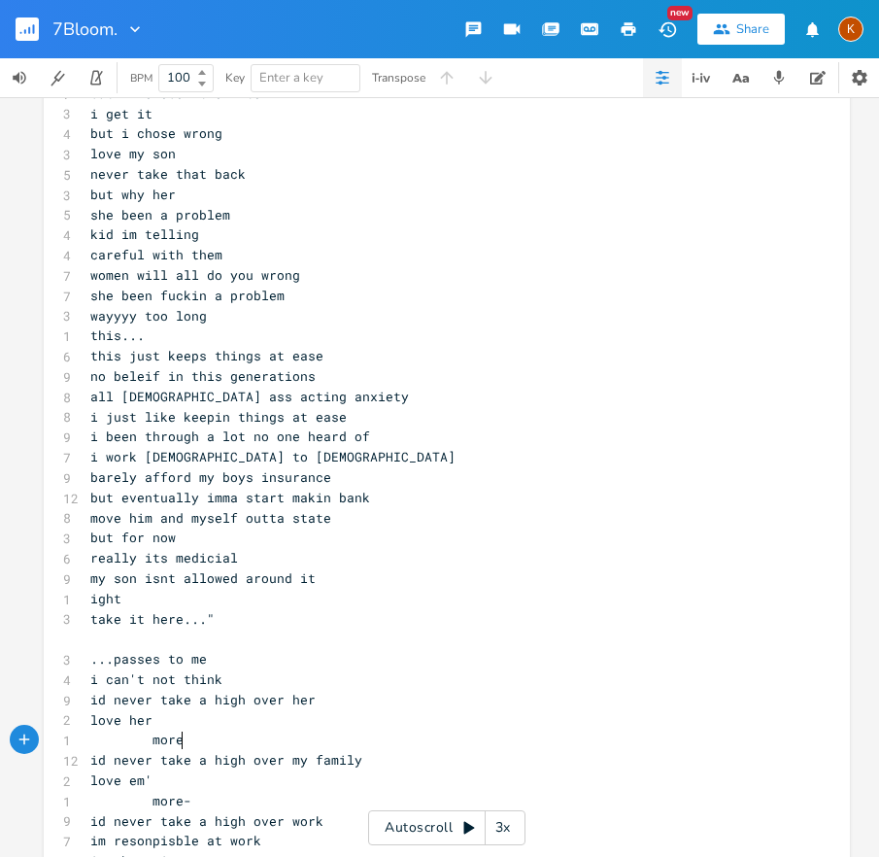
scroll to position [0, 28]
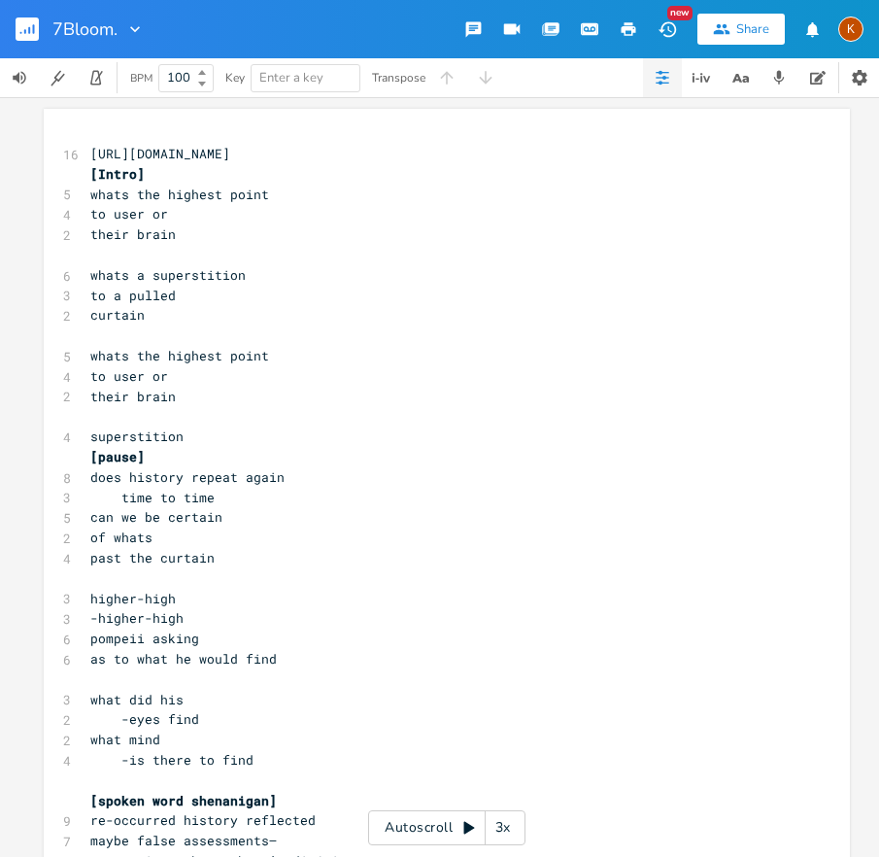
type textarea "more-"
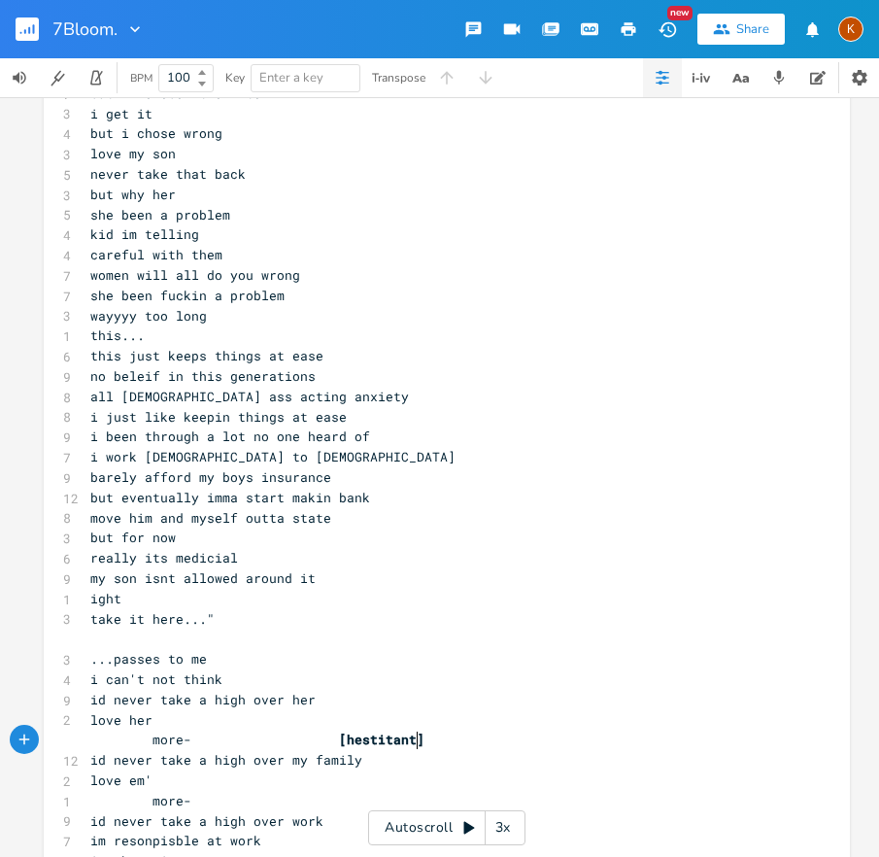
scroll to position [0, 59]
type textarea "[hestitant]"
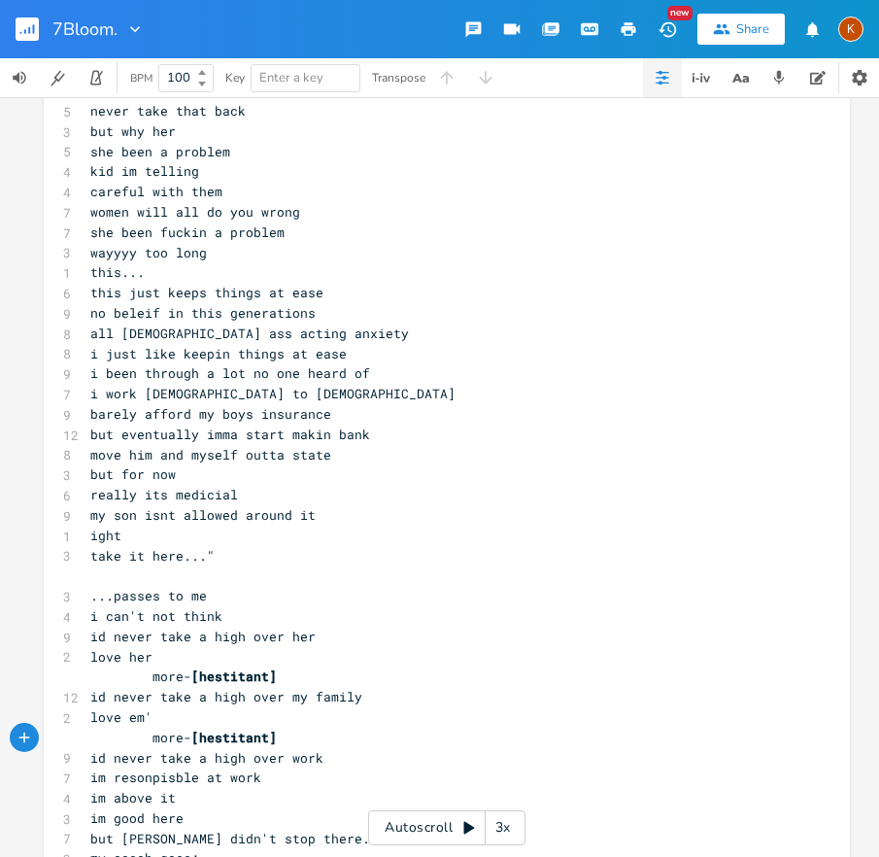
scroll to position [6522, 0]
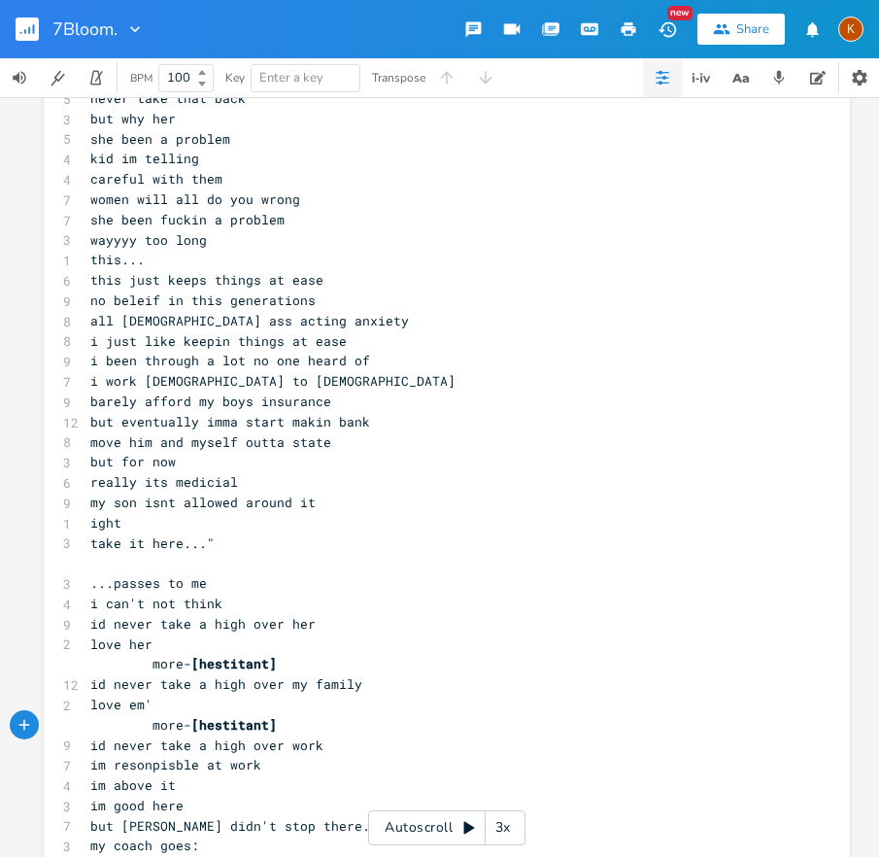
click at [203, 770] on span "im resonpisble at work" at bounding box center [175, 764] width 171 height 17
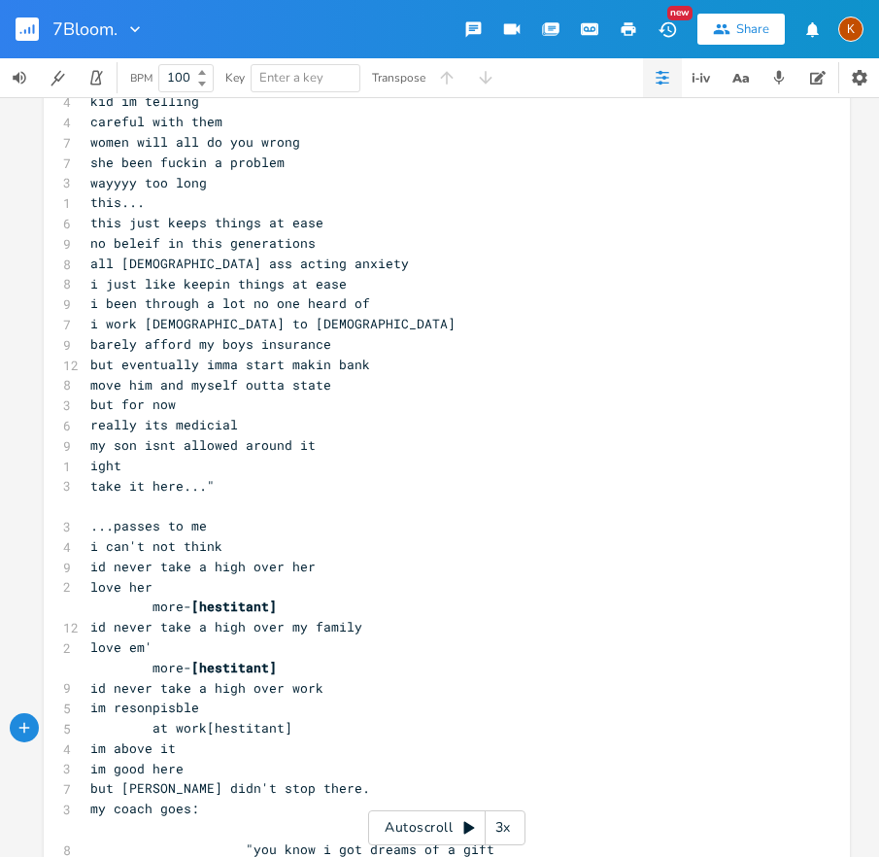
scroll to position [6619, 0]
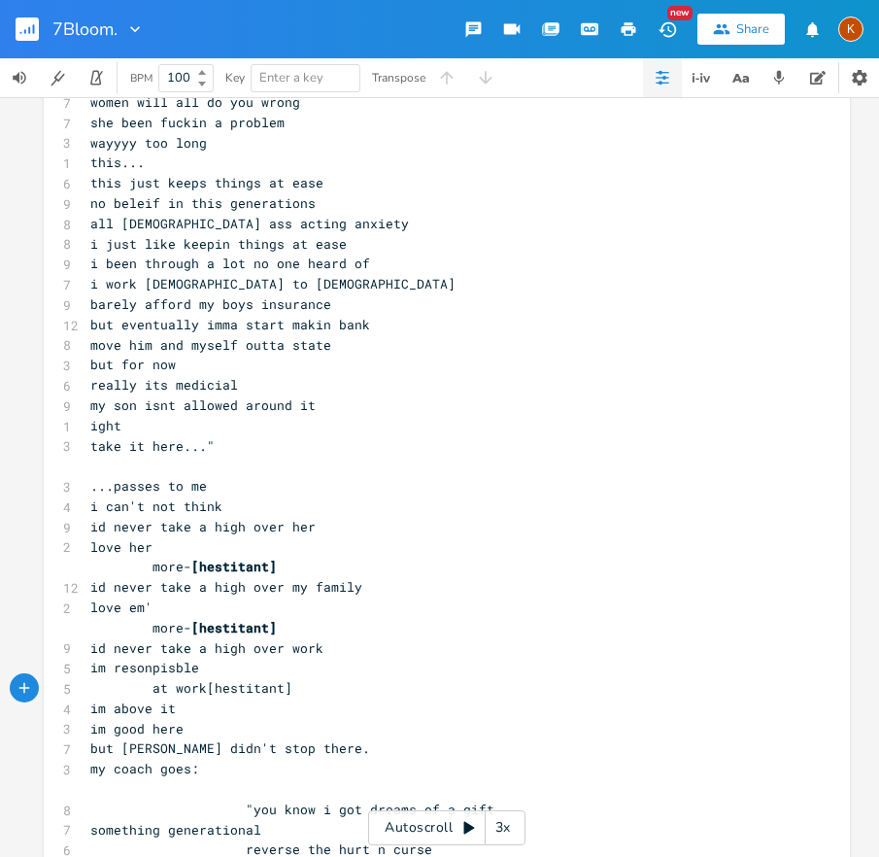
click at [199, 691] on span "at work[hestitant]" at bounding box center [191, 687] width 202 height 17
type textarea "-"
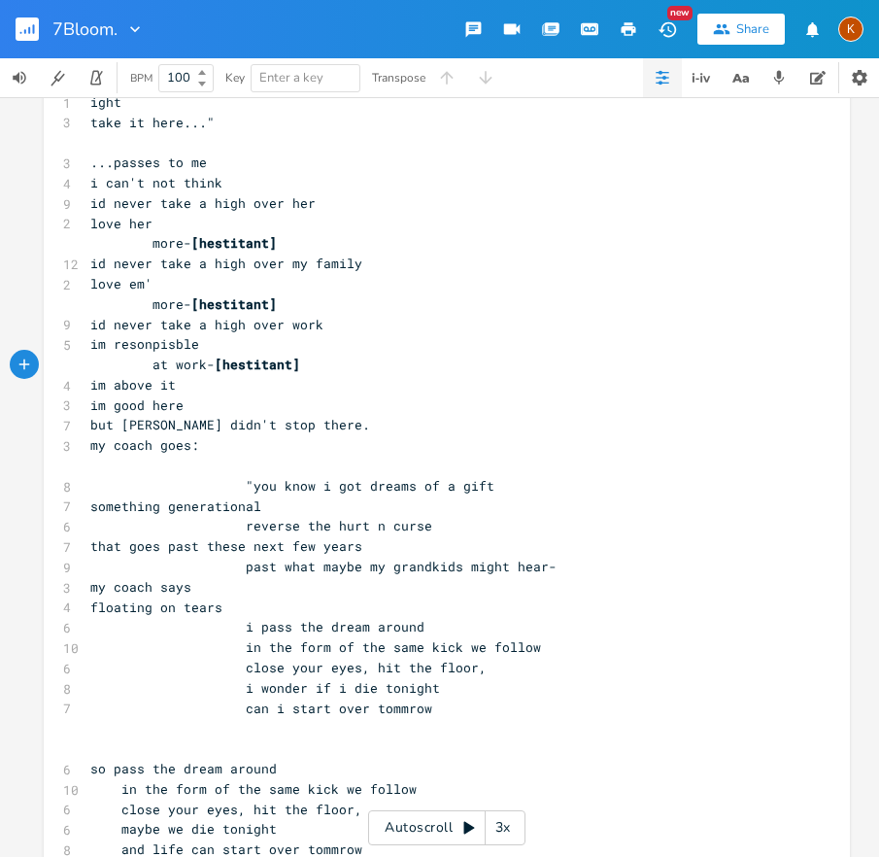
scroll to position [6962, 0]
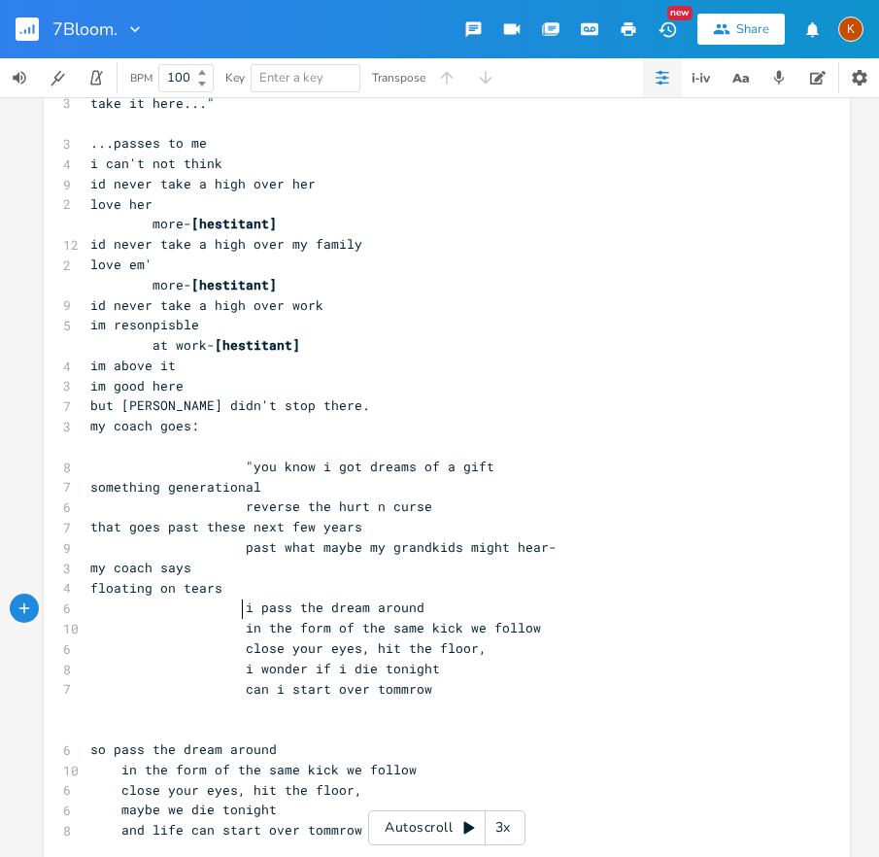
click at [236, 608] on span "i pass the dream around" at bounding box center [257, 607] width 334 height 17
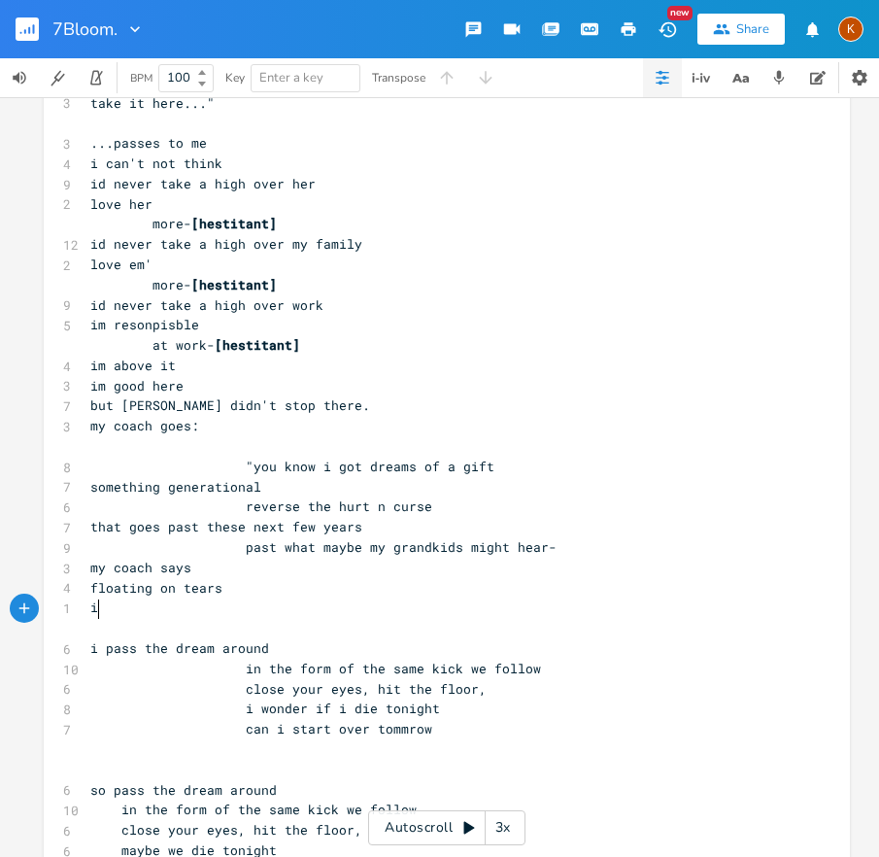
type textarea "i"
type textarea "m so far from here"
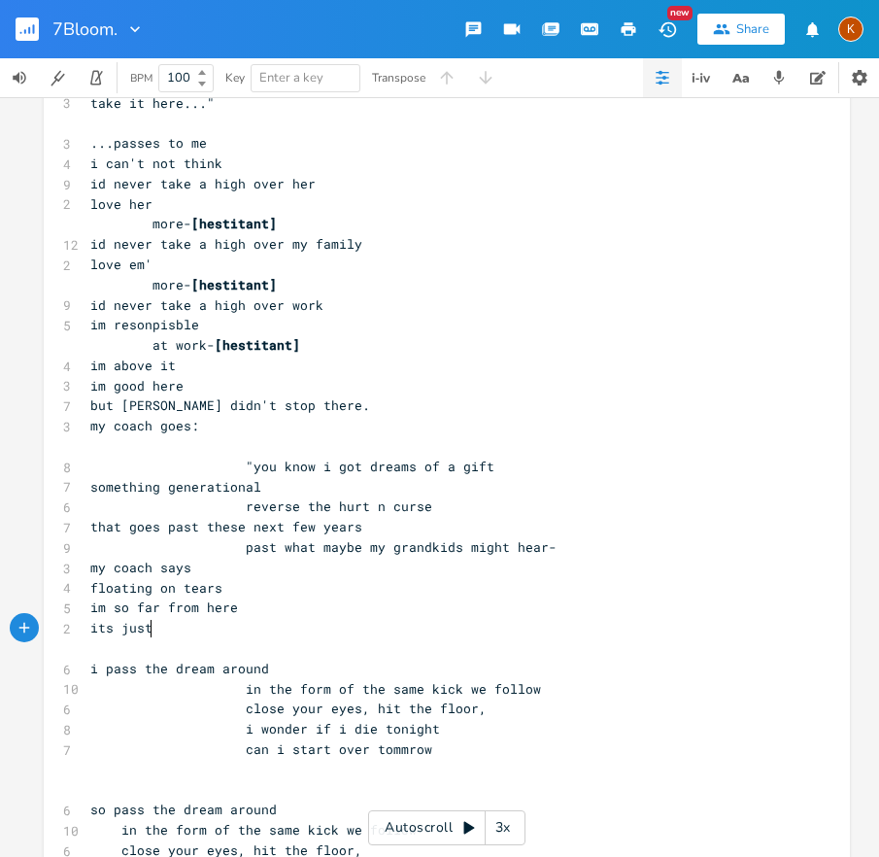
type textarea "its just"
type textarea "no heorin"
type textarea "r"
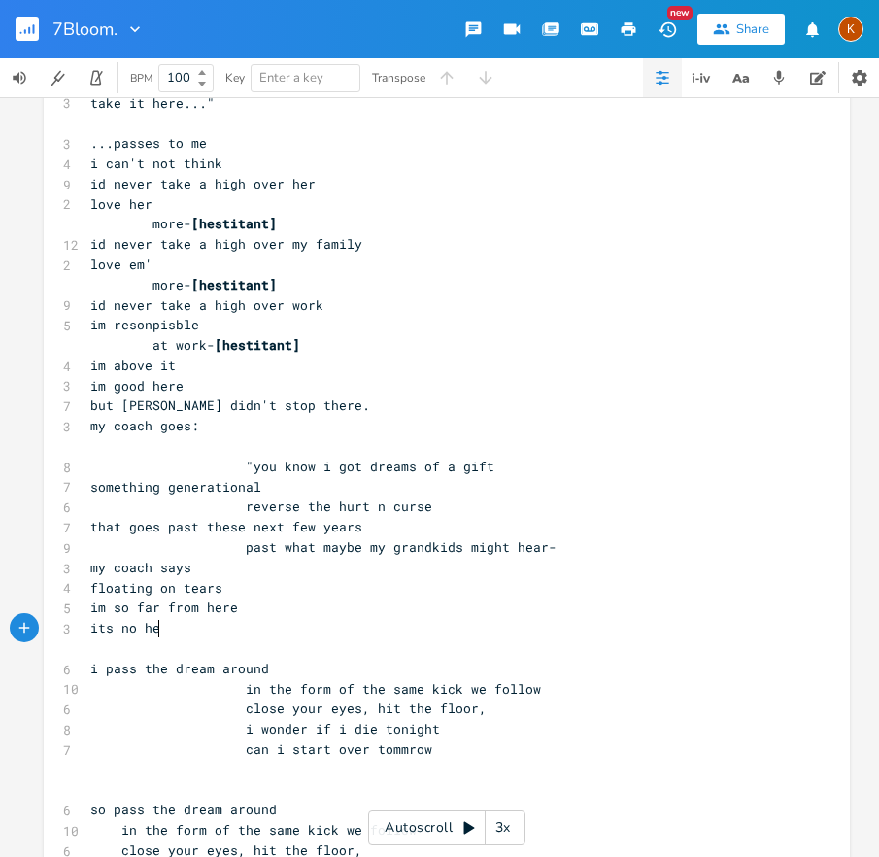
scroll to position [0, 5]
type textarea "orin"
type textarea "eorin"
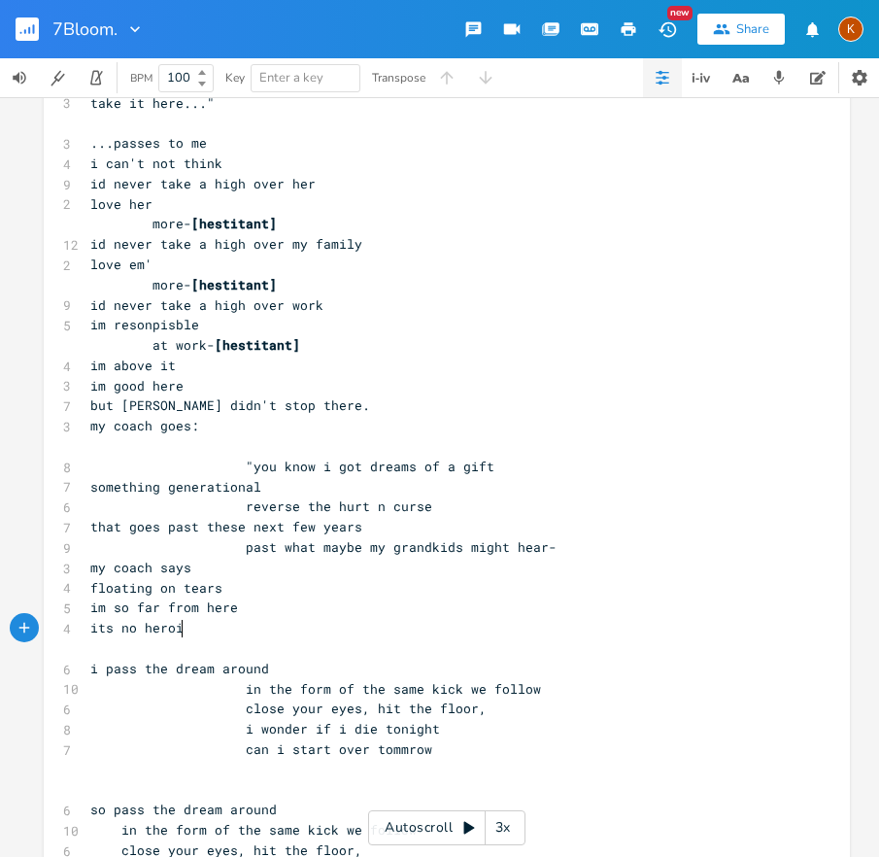
type textarea "eroin"
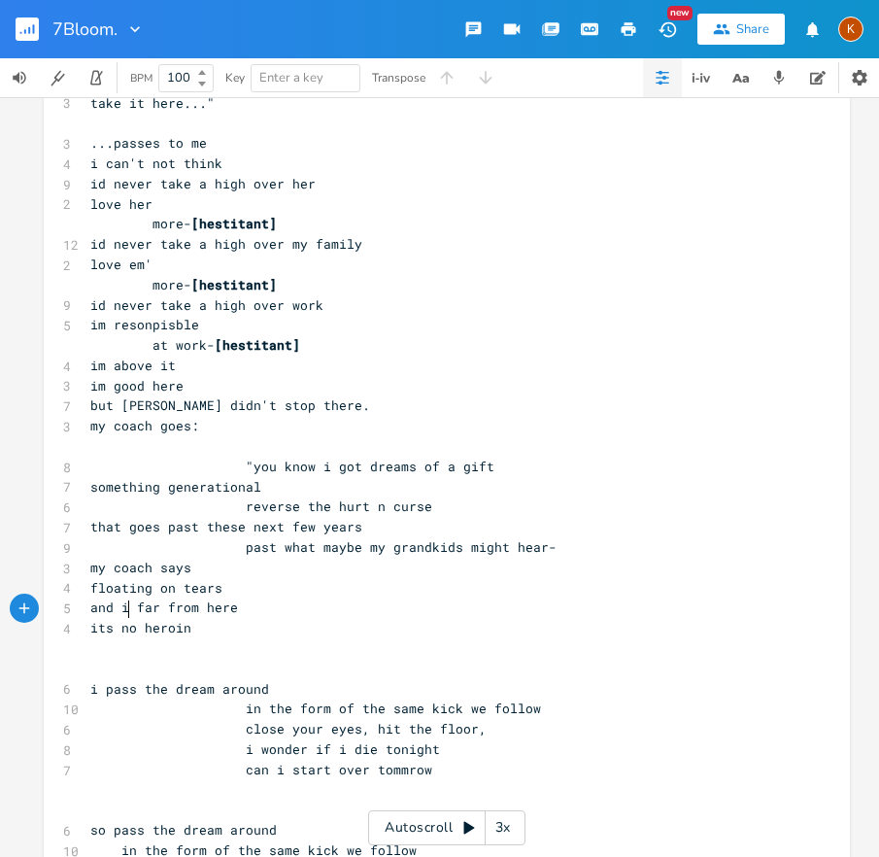
type textarea "and im"
type textarea "t"
type textarea "im far from need to h"
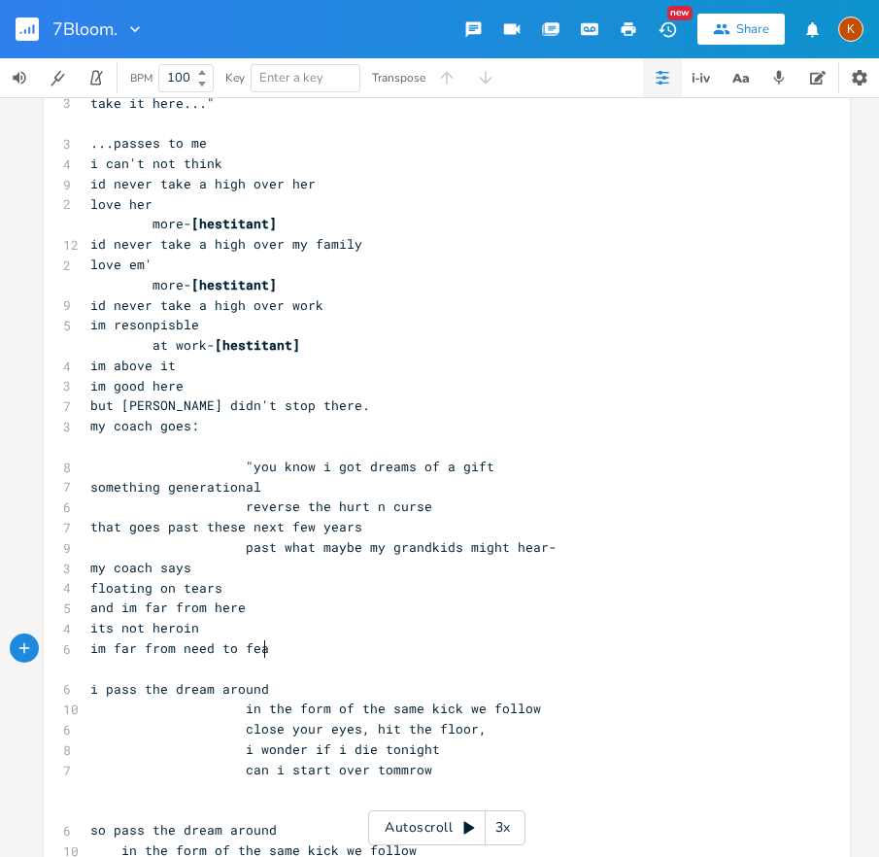
type textarea "fear"
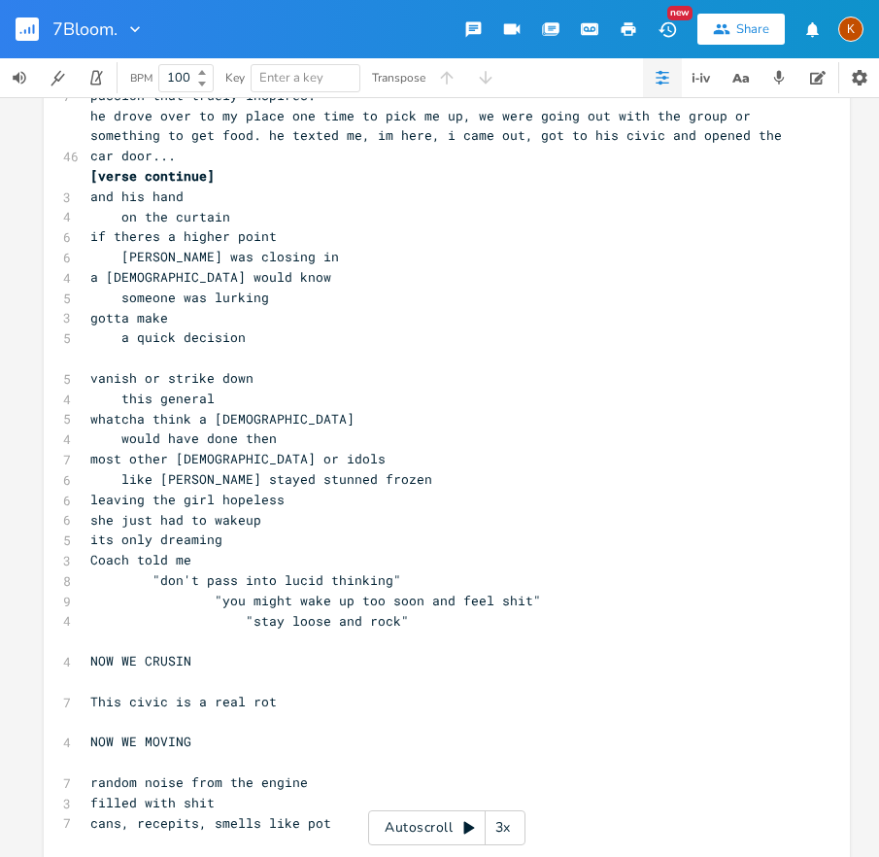
scroll to position [4945, 0]
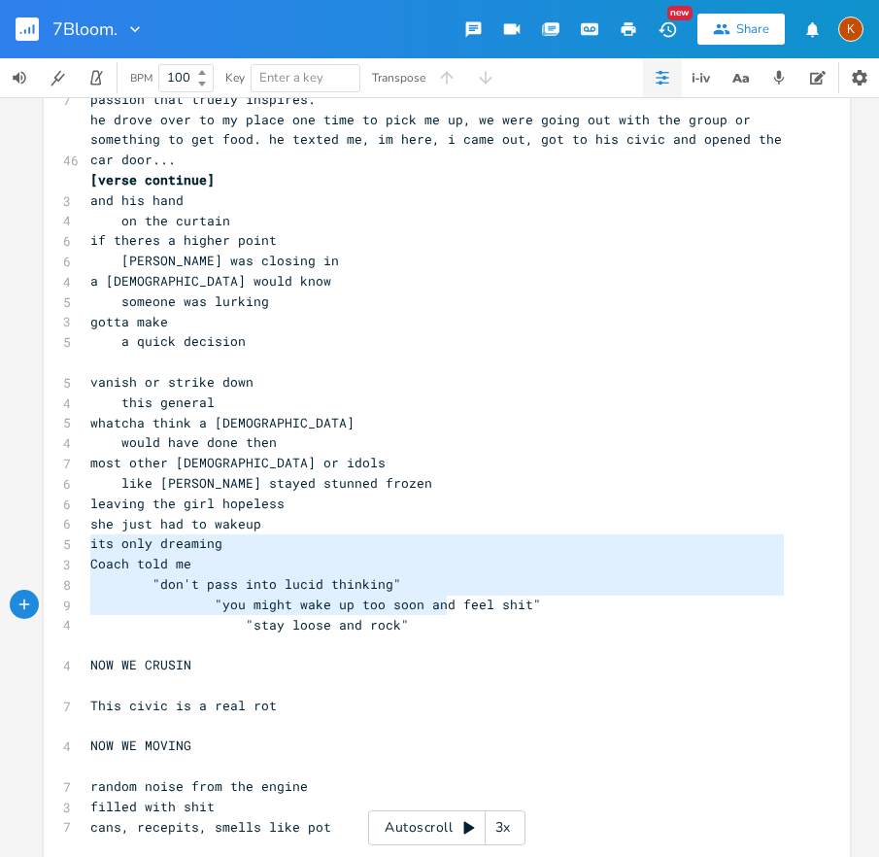
type textarea "its only dreaming Coach told me "don't pass into lucid thinking" "you might wak…"
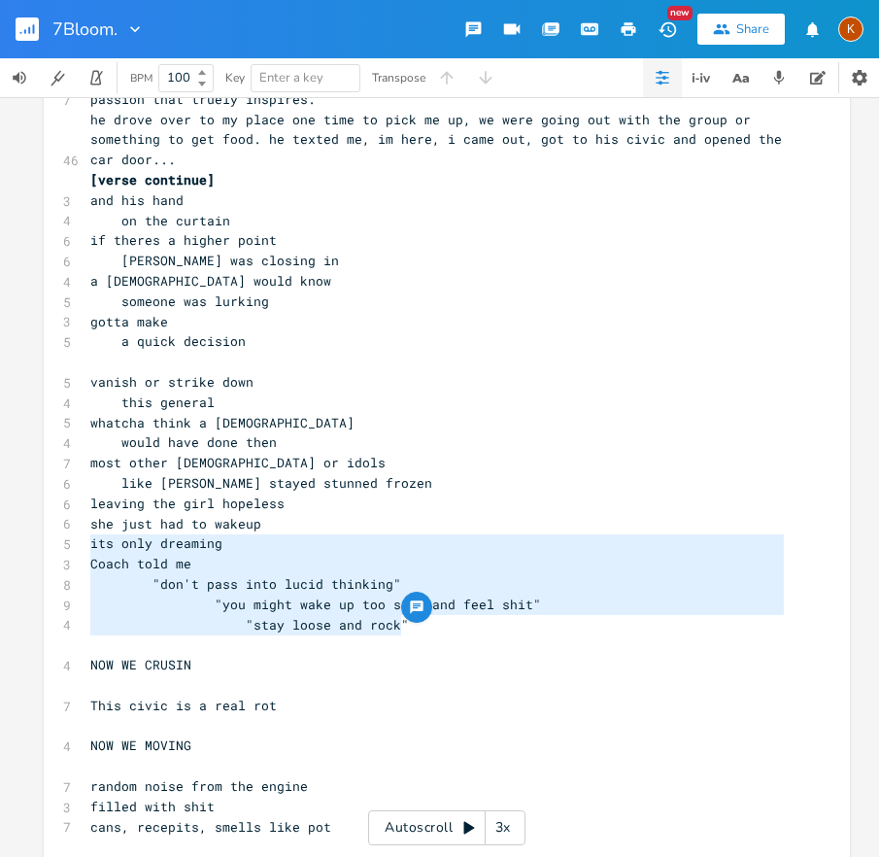
drag, startPoint x: 86, startPoint y: 545, endPoint x: 433, endPoint y: 626, distance: 356.2
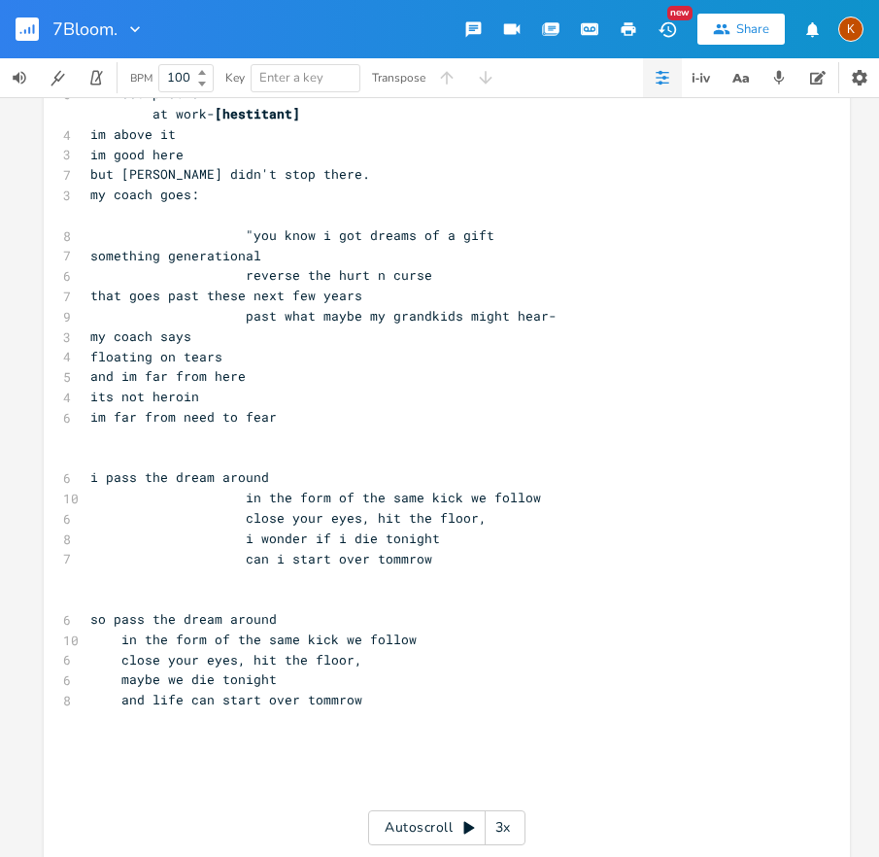
scroll to position [7142, 0]
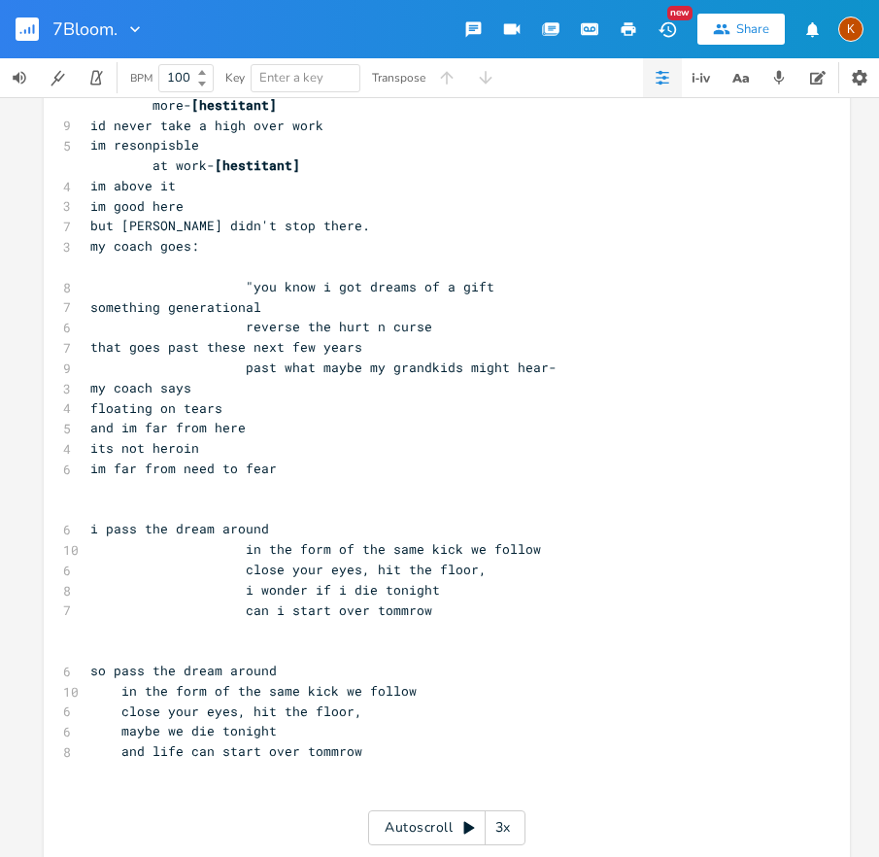
click at [108, 485] on pre "​" at bounding box center [437, 489] width 702 height 20
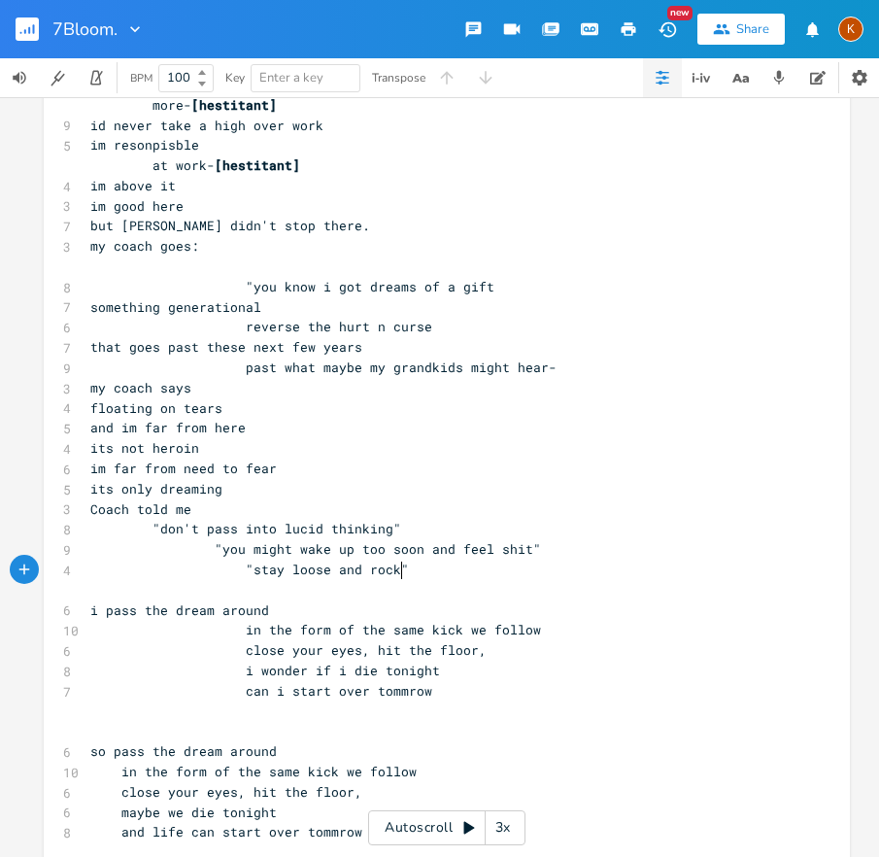
click at [217, 487] on span "its only dreaming" at bounding box center [156, 488] width 132 height 17
type textarea "my thinking"
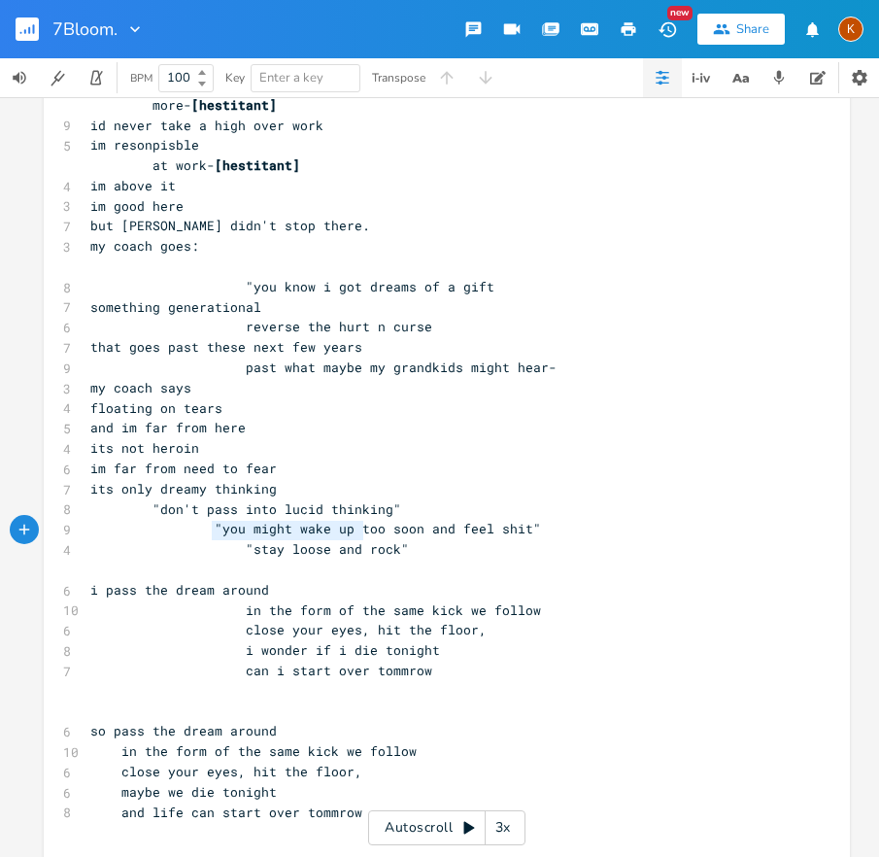
type textarea ""you might wake up too soon and feel shit" "stay loose and rock""
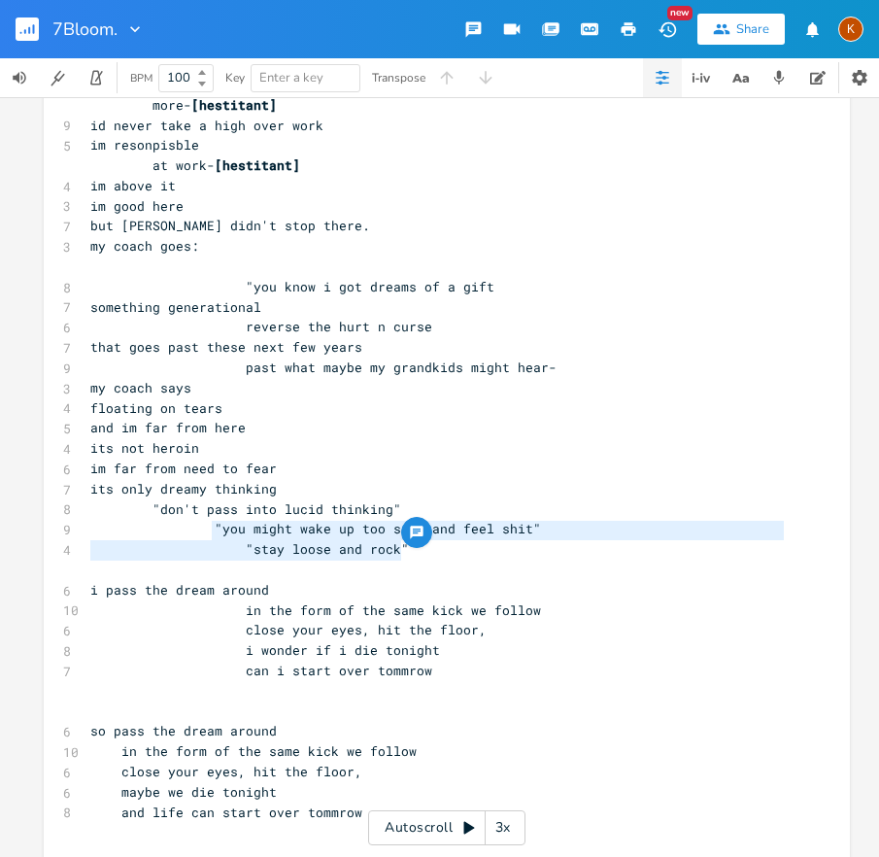
drag, startPoint x: 203, startPoint y: 523, endPoint x: 429, endPoint y: 550, distance: 227.1
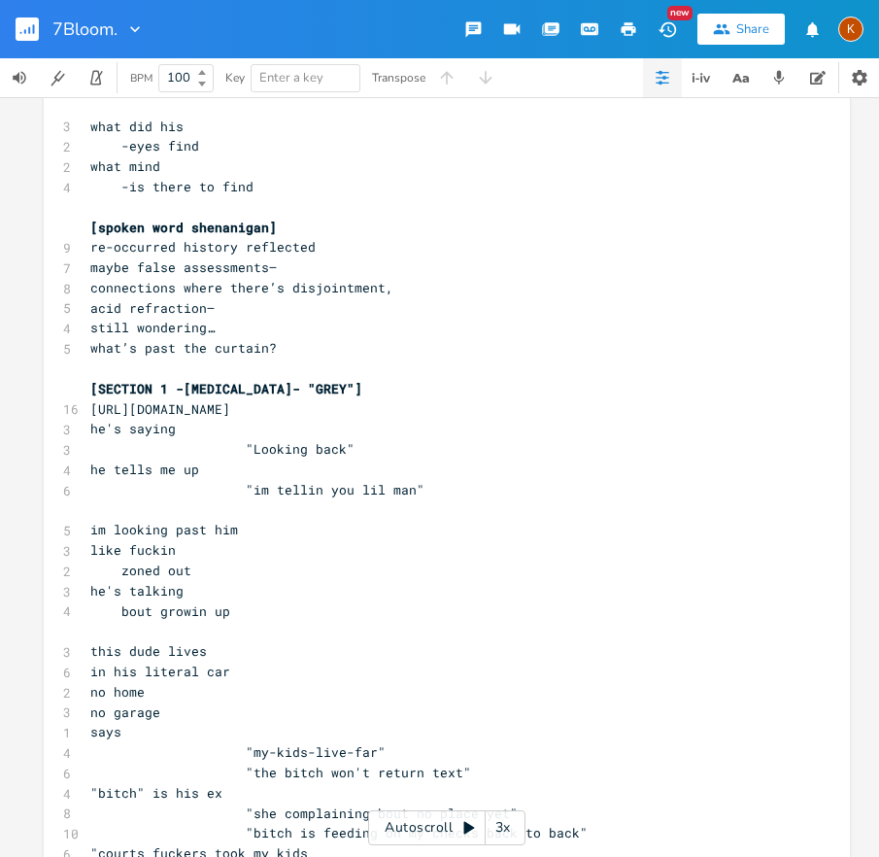
scroll to position [543, 0]
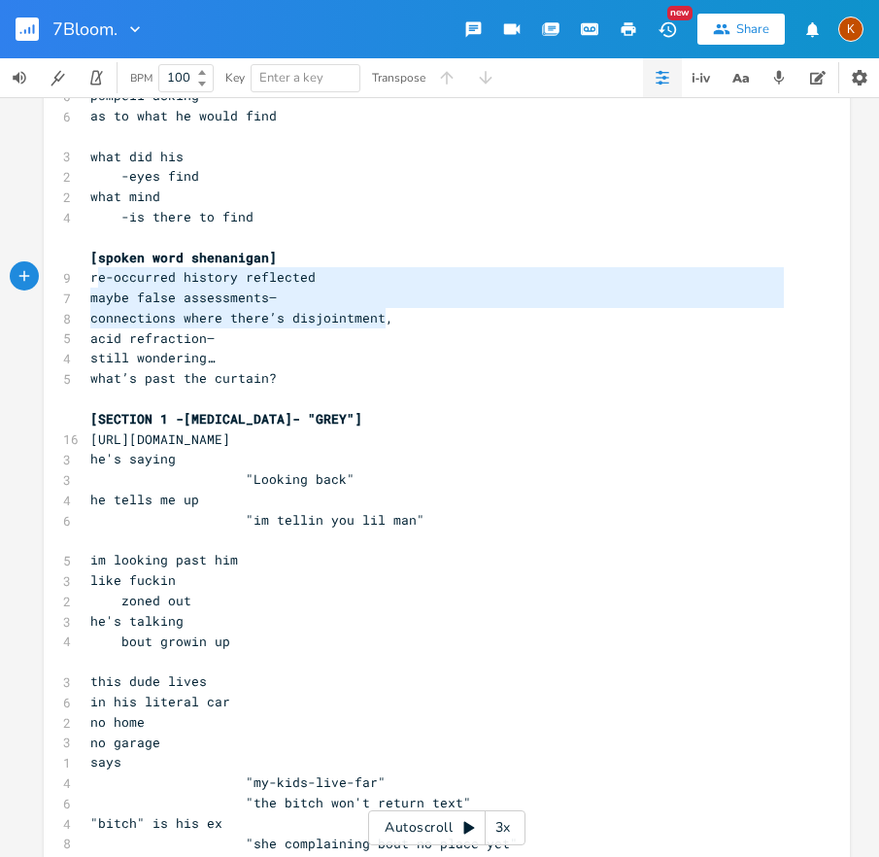
type textarea "re-occurred history reflected maybe false assessments— connections where there’…"
drag, startPoint x: 384, startPoint y: 319, endPoint x: 85, endPoint y: 277, distance: 302.2
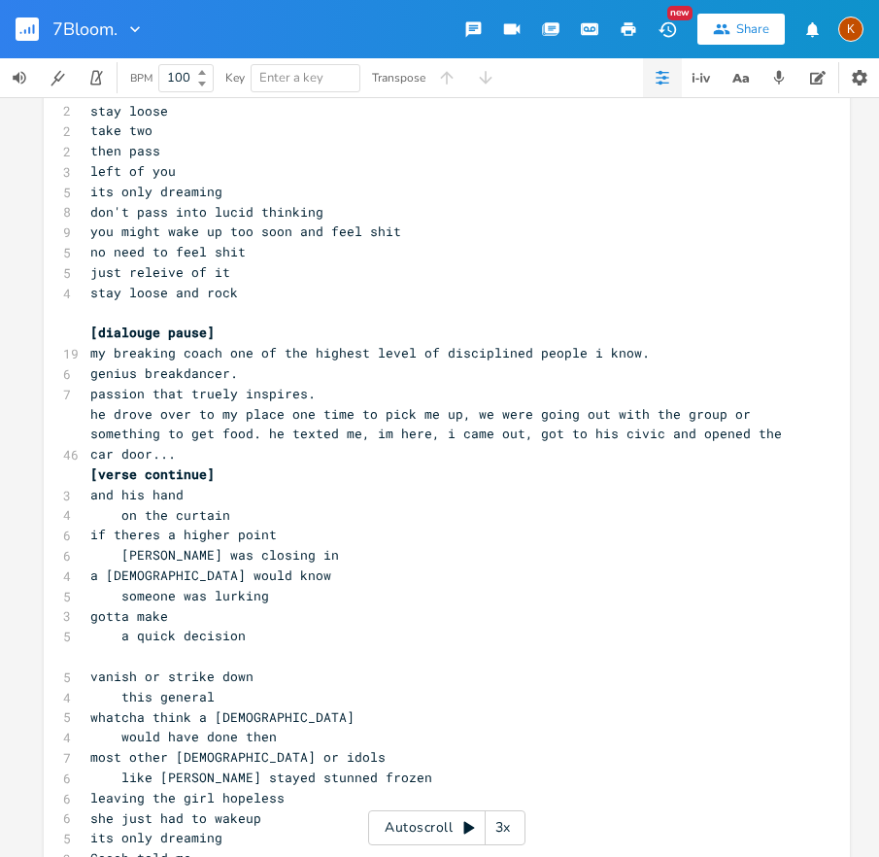
scroll to position [5184, 0]
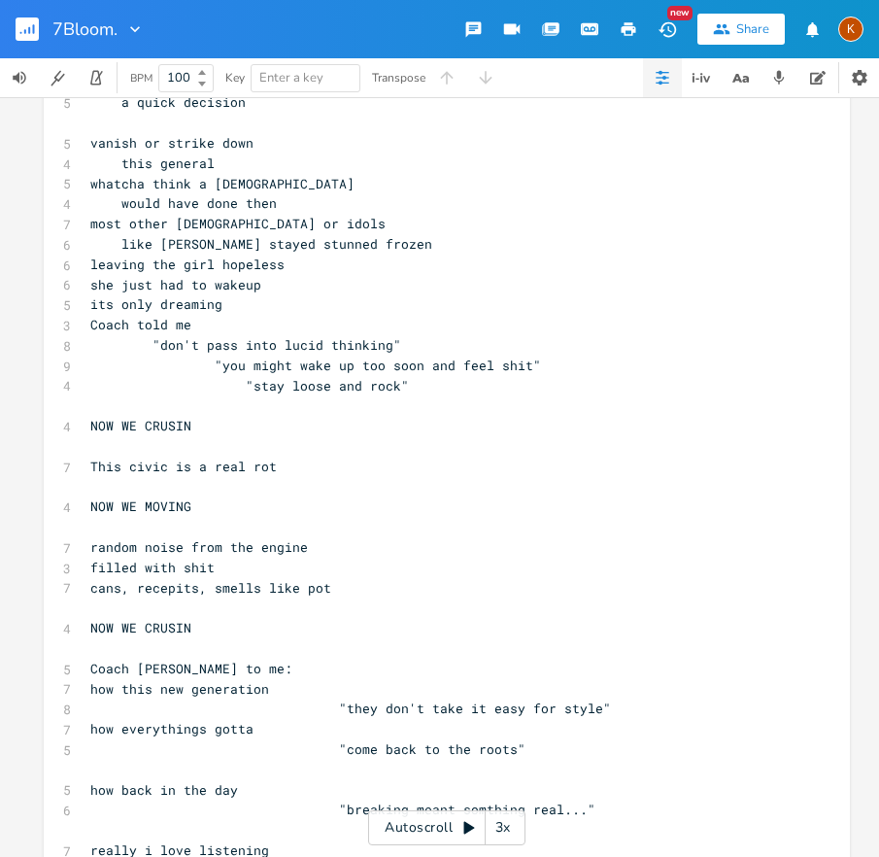
click at [164, 445] on pre "​" at bounding box center [437, 446] width 702 height 20
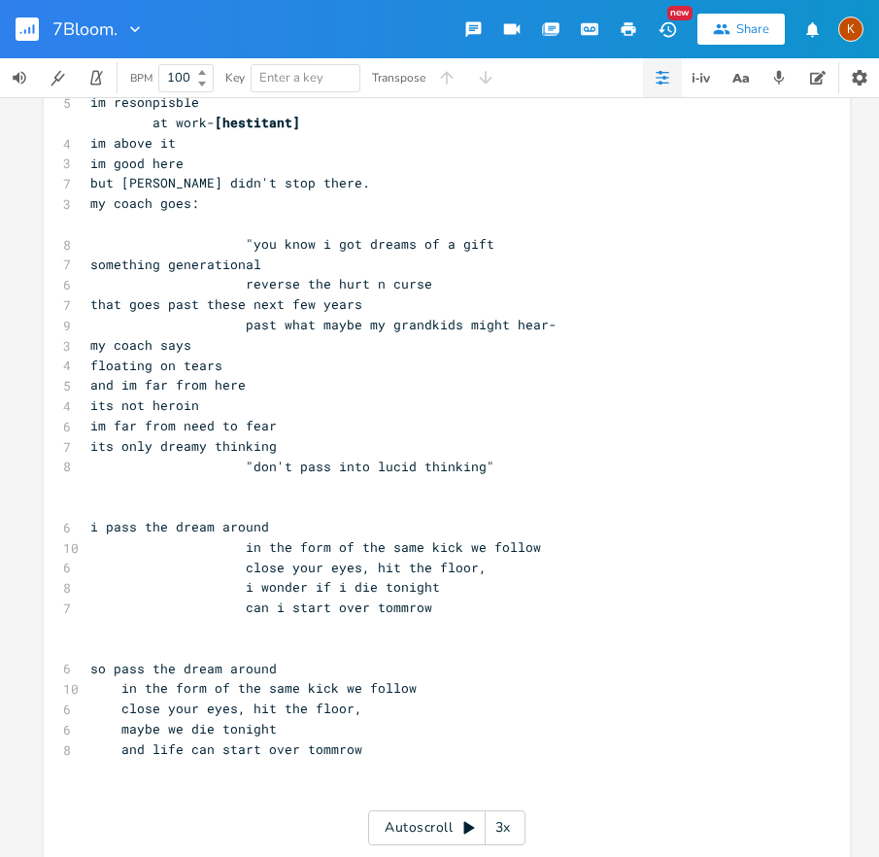
scroll to position [7544, 0]
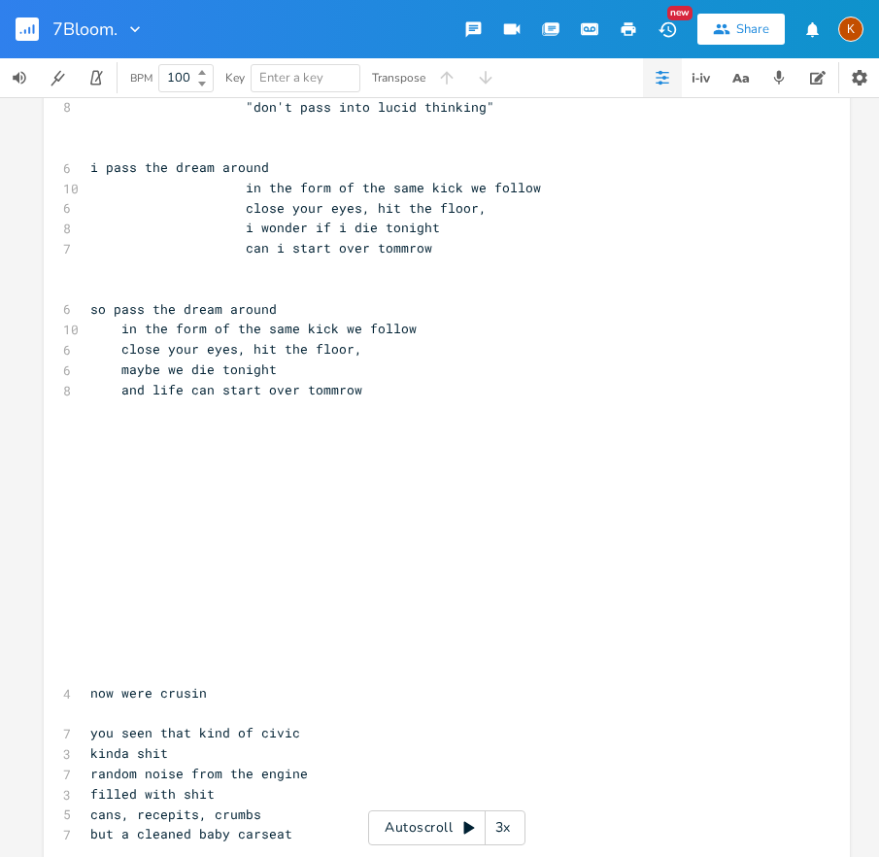
click at [158, 458] on pre "​" at bounding box center [437, 450] width 702 height 20
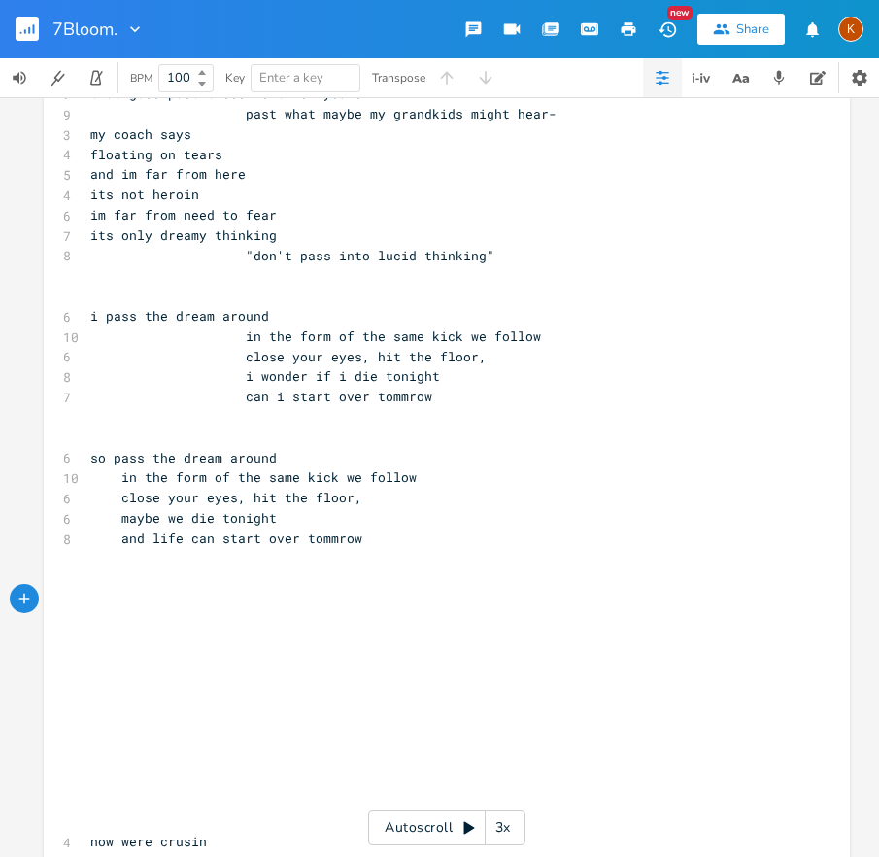
scroll to position [7327, 0]
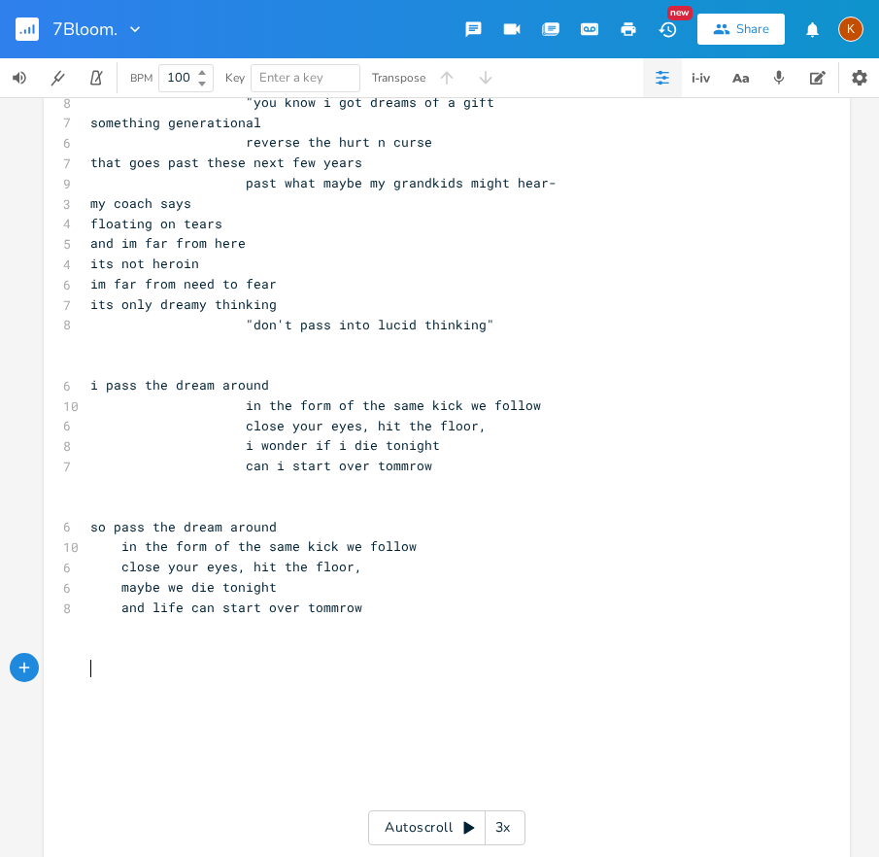
click at [103, 334] on span at bounding box center [105, 344] width 31 height 20
click at [95, 351] on span at bounding box center [105, 344] width 31 height 20
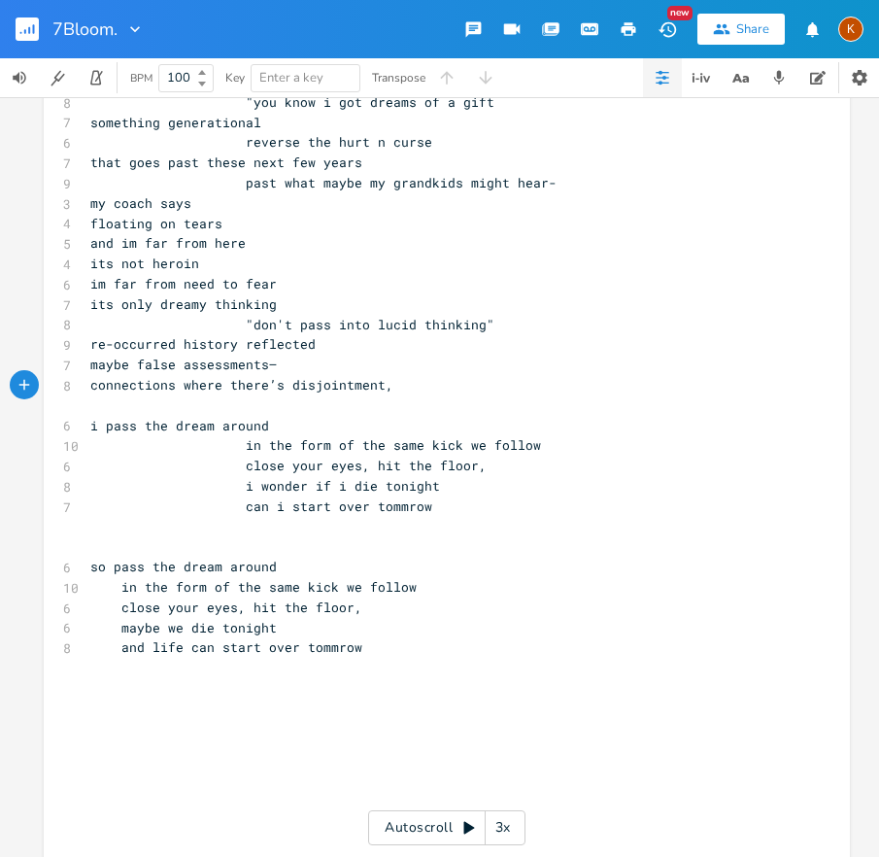
drag, startPoint x: 304, startPoint y: 347, endPoint x: 315, endPoint y: 348, distance: 10.7
click at [305, 346] on pre "re-occurred history reflected" at bounding box center [437, 344] width 702 height 20
click at [101, 404] on span at bounding box center [167, 404] width 155 height 17
click at [247, 425] on span "i pass the dream around" at bounding box center [179, 425] width 179 height 17
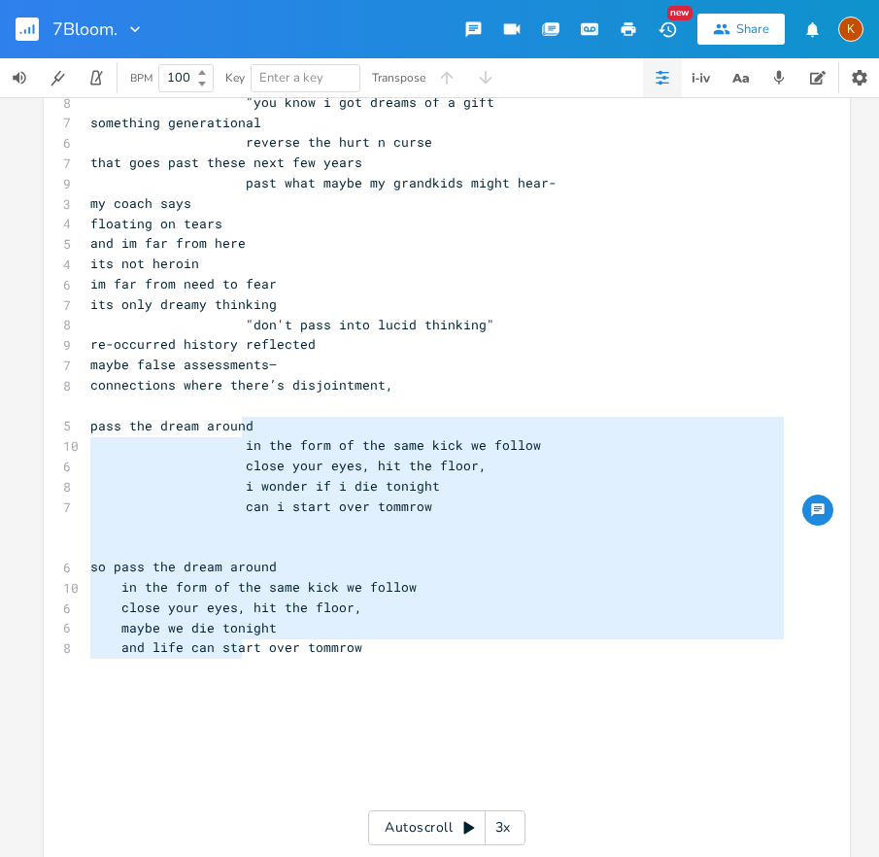
type textarea "pass the dream around in the form of the same kick we follow close your eyes, h…"
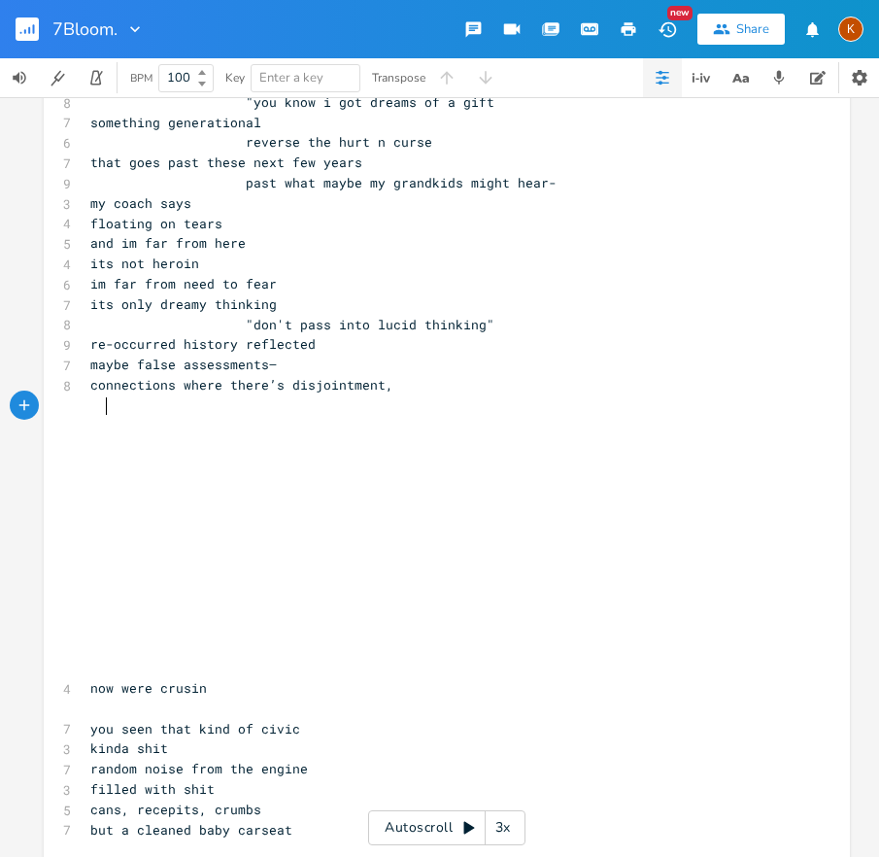
click at [99, 408] on span at bounding box center [167, 404] width 155 height 17
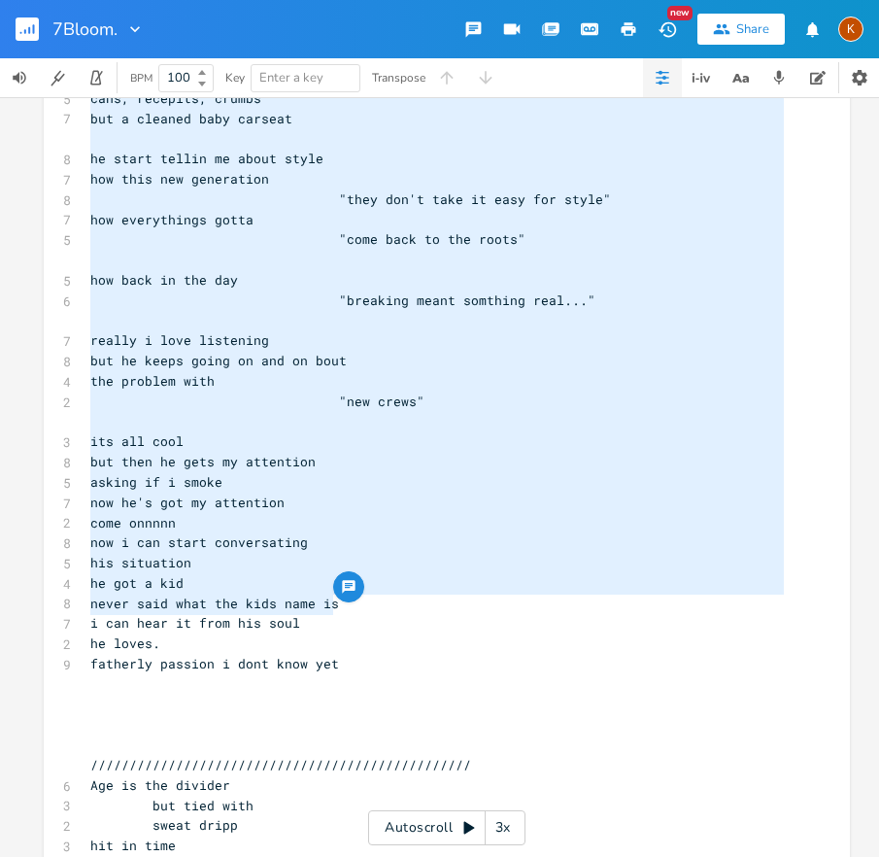
scroll to position [8049, 0]
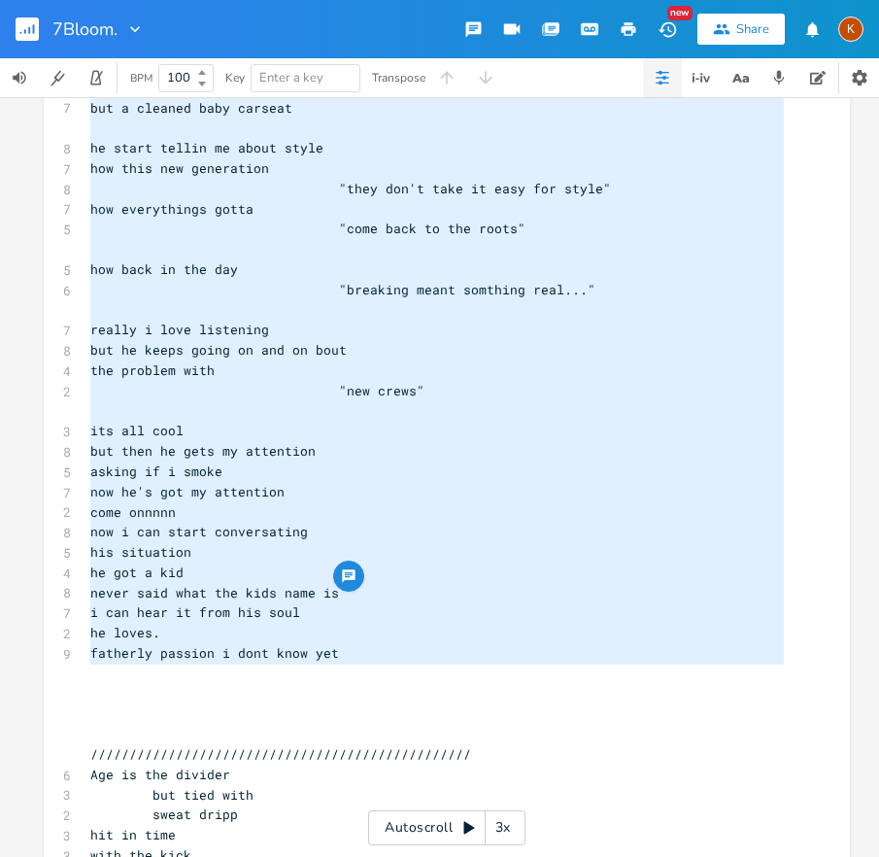
type textarea "now were crusin you seen that kind of civic kinda shit random noise from the en…"
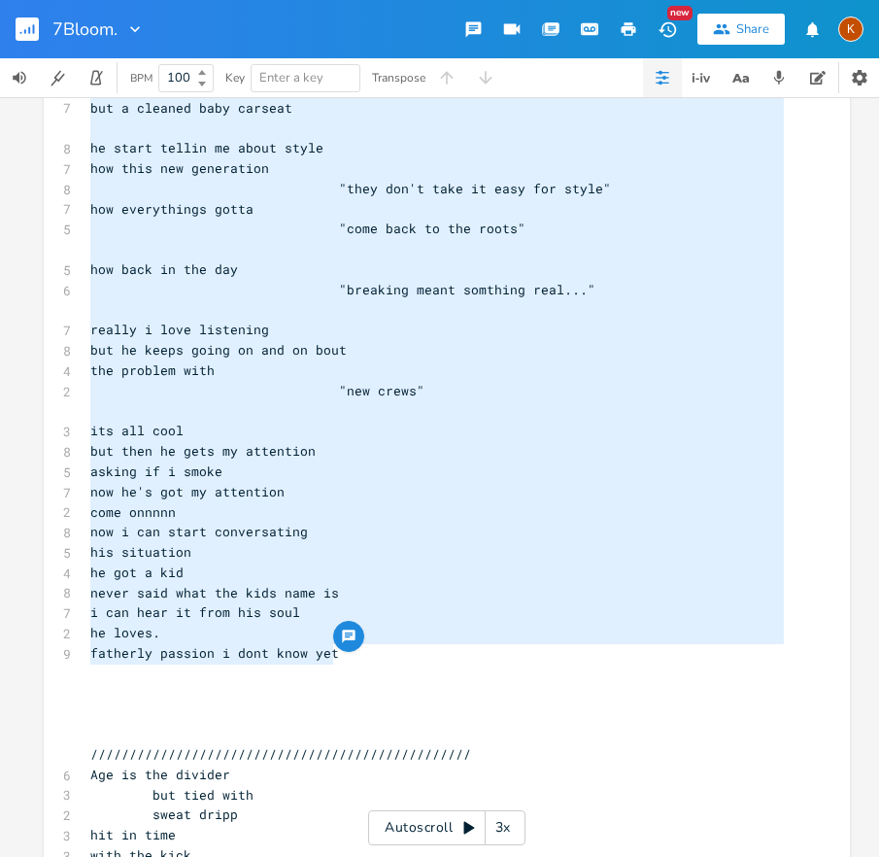
drag, startPoint x: 197, startPoint y: 591, endPoint x: 364, endPoint y: 664, distance: 182.3
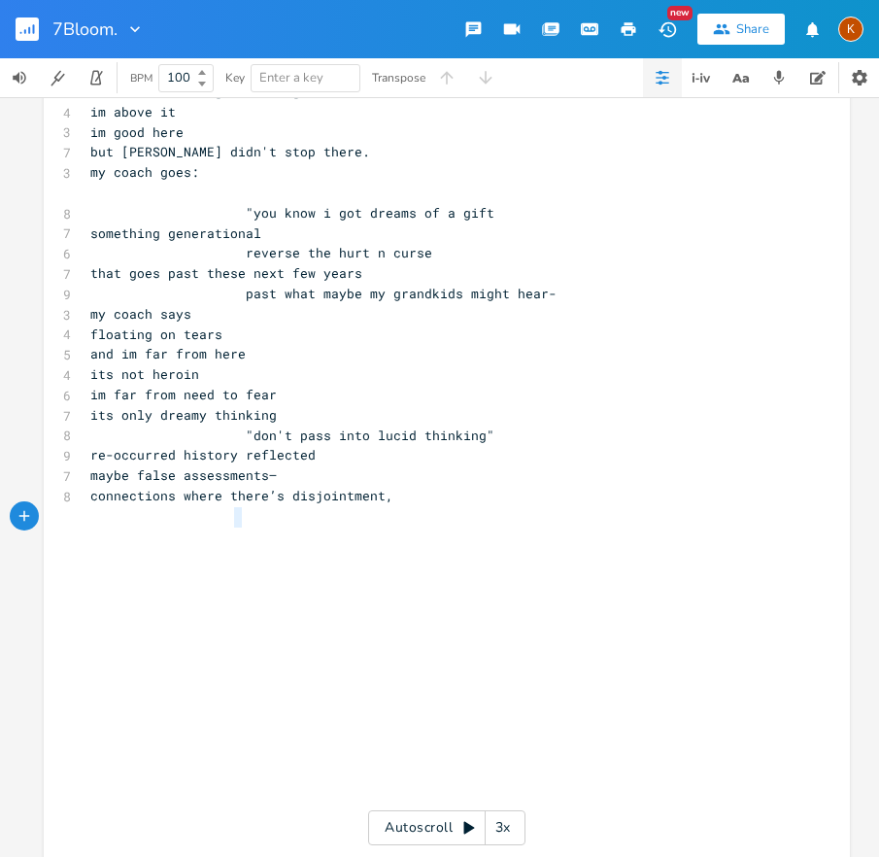
scroll to position [7212, 0]
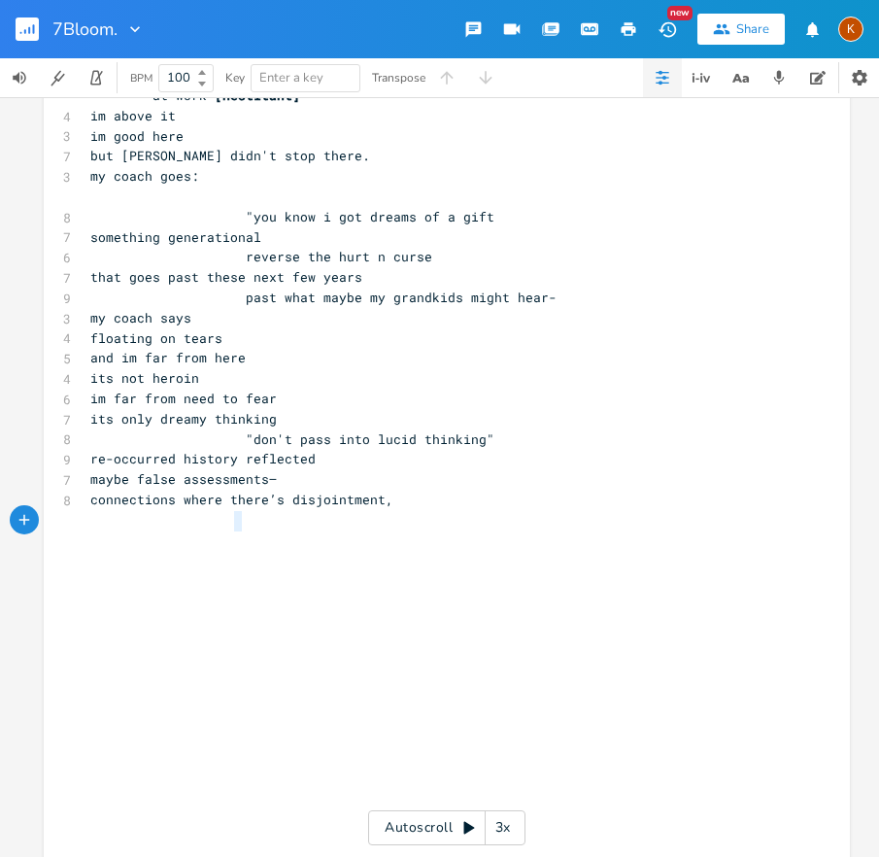
drag, startPoint x: 395, startPoint y: 507, endPoint x: 241, endPoint y: 512, distance: 154.6
click at [233, 513] on pre at bounding box center [437, 520] width 702 height 20
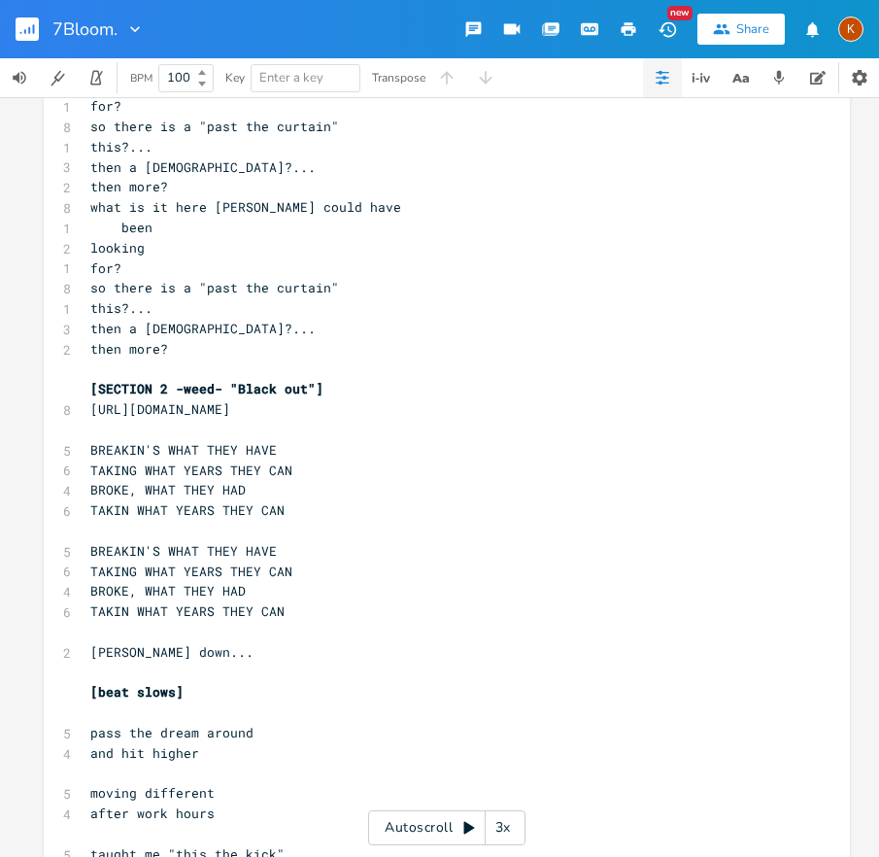
scroll to position [3787, 0]
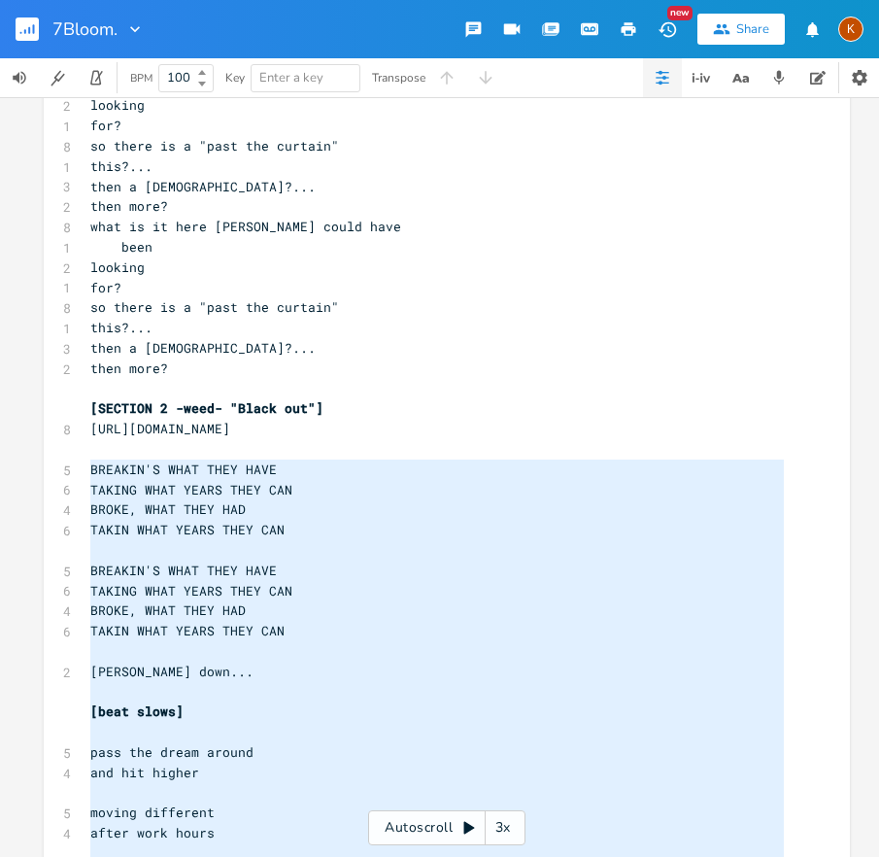
drag, startPoint x: 424, startPoint y: 500, endPoint x: 81, endPoint y: 466, distance: 344.7
type textarea "BREAKIN'S WHAT THEY HAVE TAKING WHAT YEARS THEY CAN BROKE, WHAT THEY HAD TAKIN …"
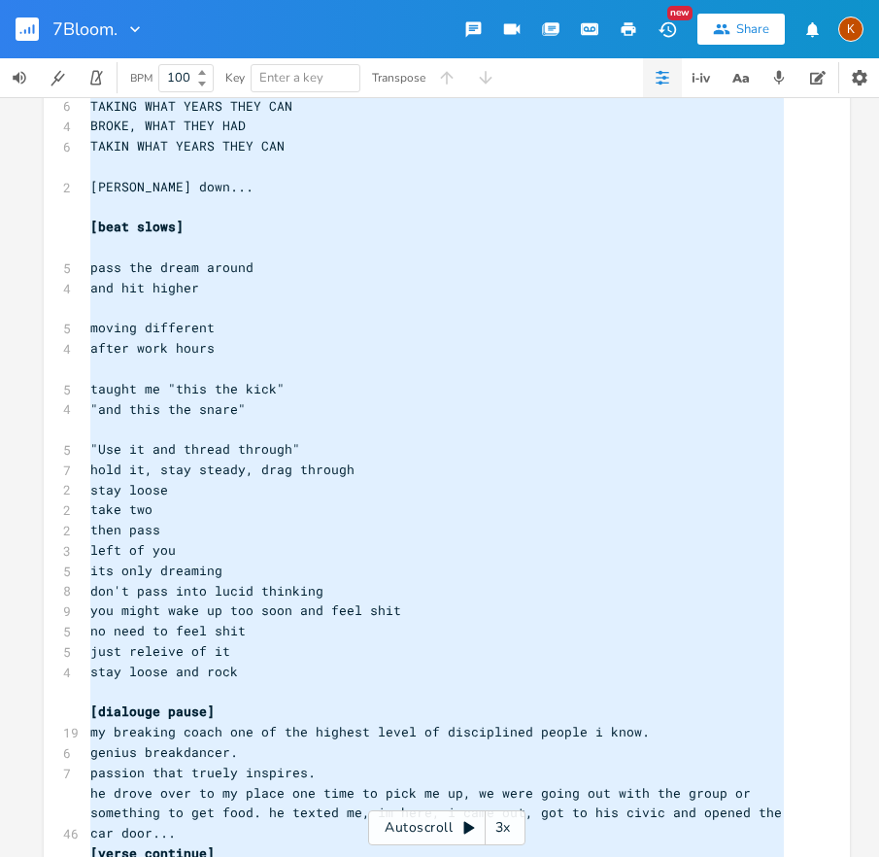
scroll to position [4124, 0]
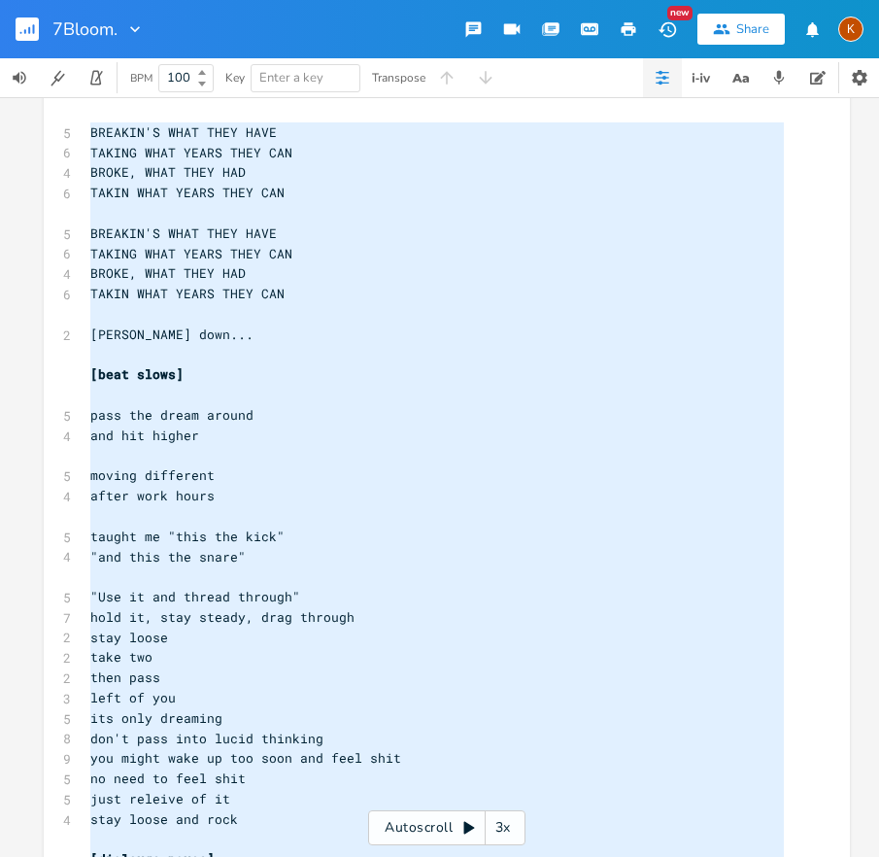
click at [292, 538] on pre "taught me "this the kick"" at bounding box center [437, 537] width 702 height 20
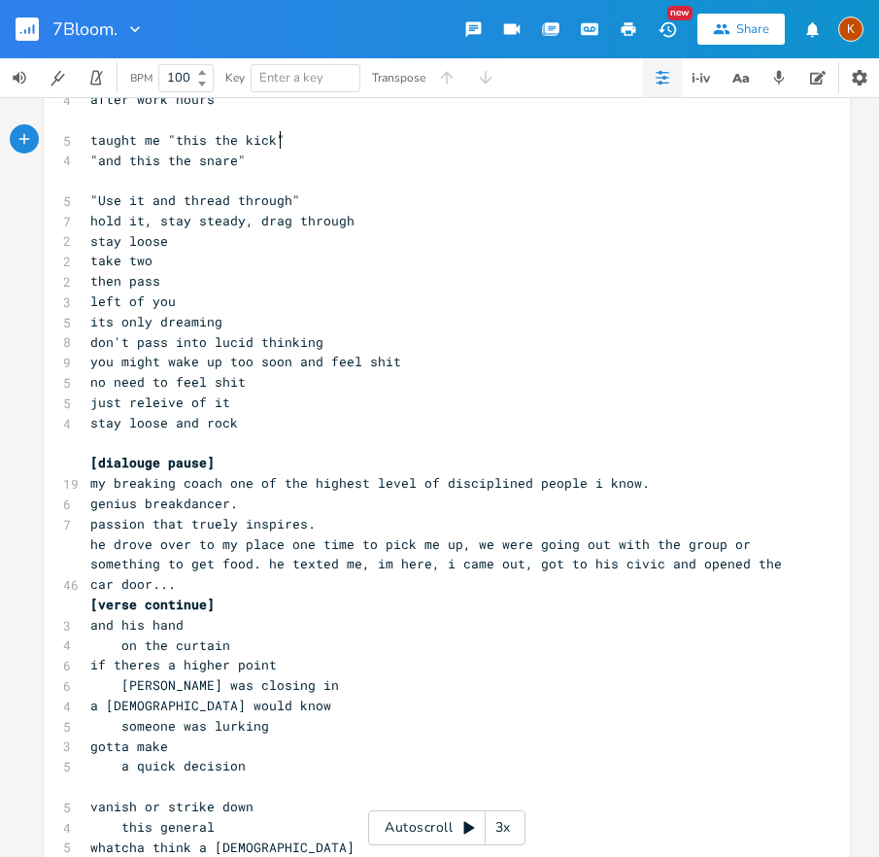
scroll to position [4540, 0]
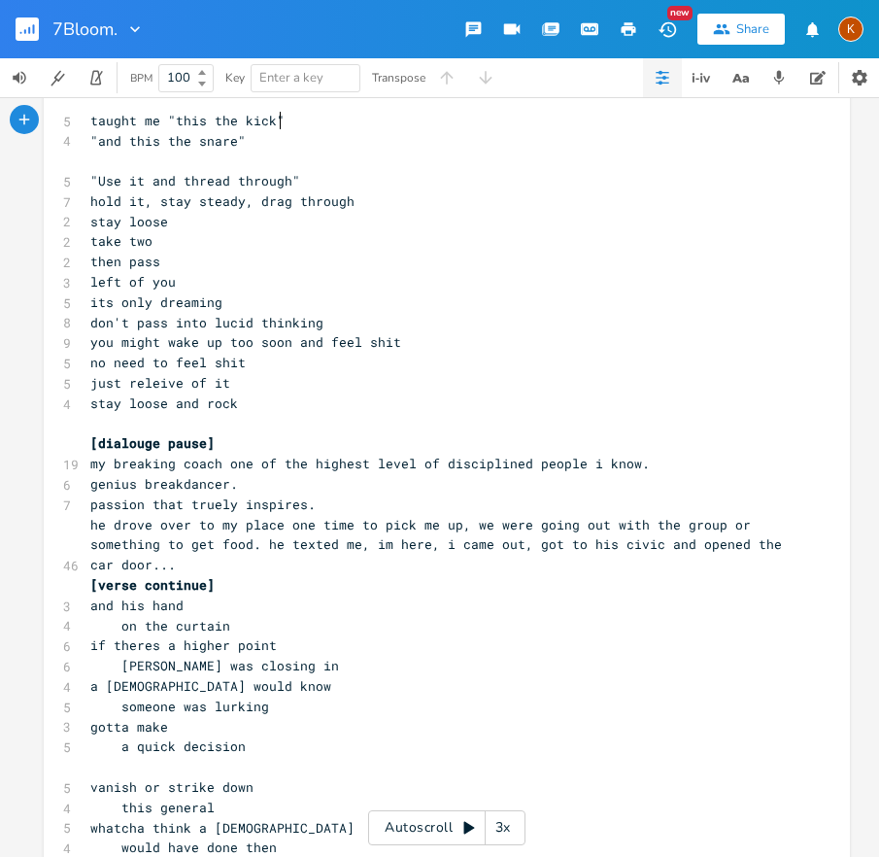
click at [244, 565] on pre "he drove over to my place one time to pick me up, we were going out with the gr…" at bounding box center [437, 545] width 702 height 60
click at [257, 583] on pre "[verse continue]" at bounding box center [437, 585] width 702 height 20
type textarea "[sound effect from car door to something else to feel curtain-y]"
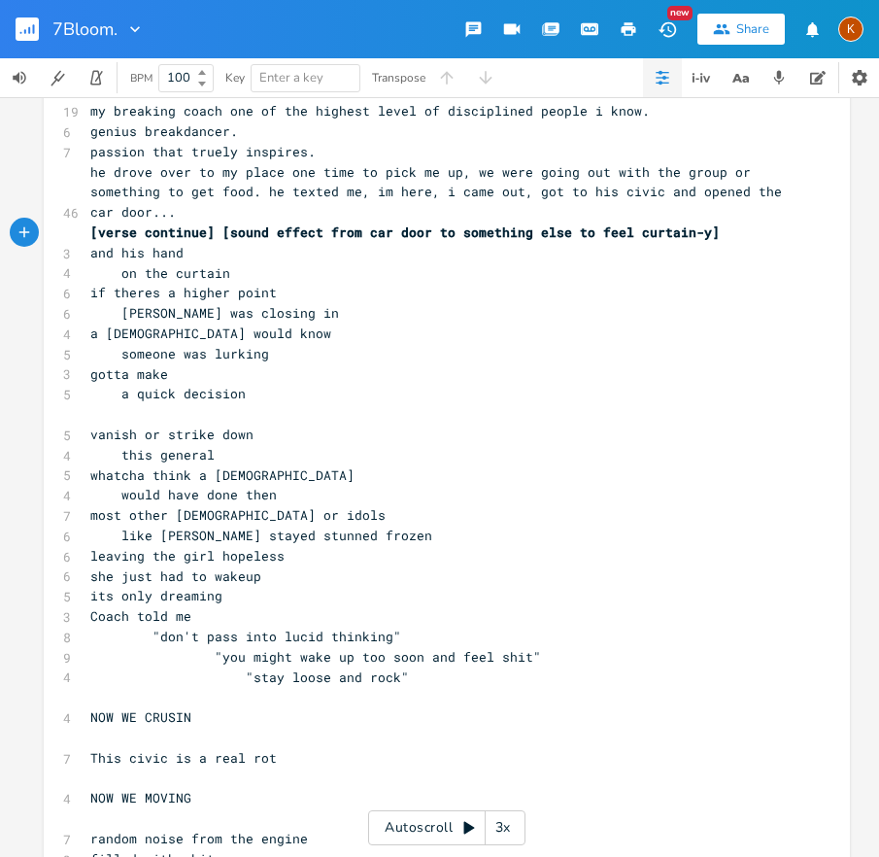
scroll to position [4915, 0]
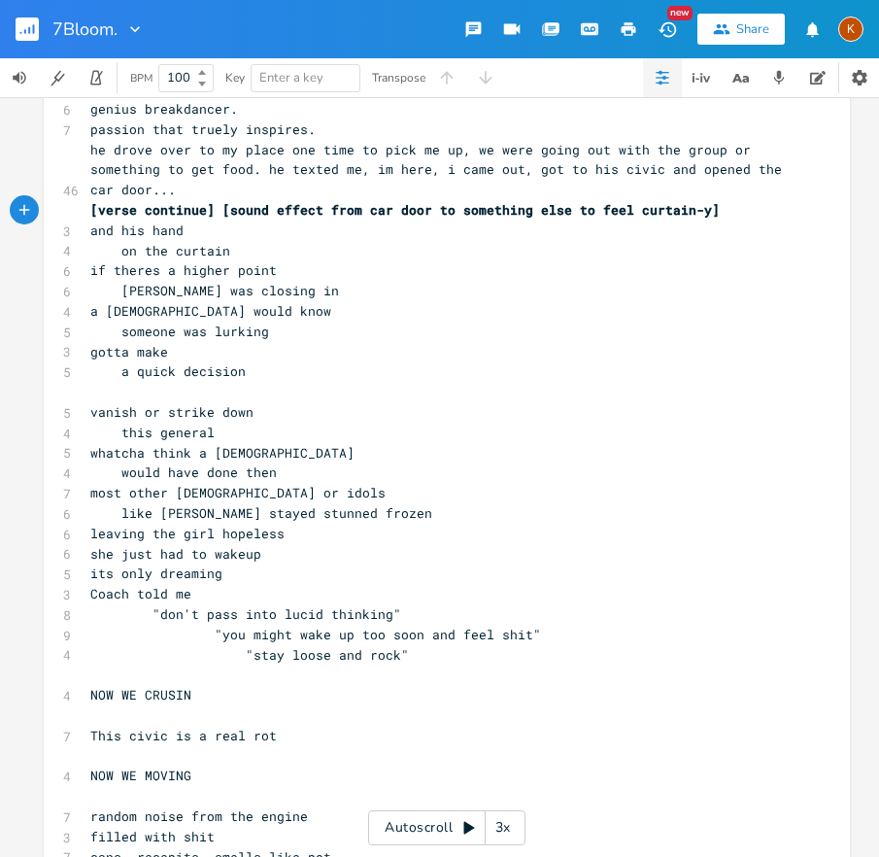
click at [96, 394] on pre "​" at bounding box center [437, 392] width 702 height 20
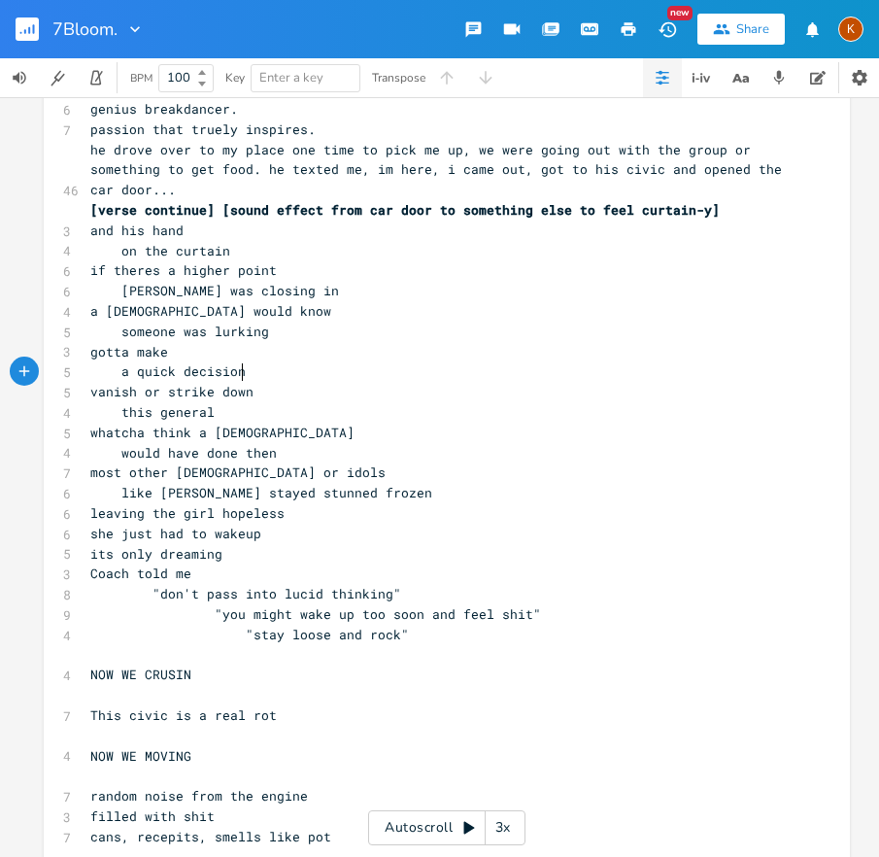
click at [80, 394] on div "x 16 [URL][DOMAIN_NAME] [Intro] 5 whats the highest point 4 to user or 2 their …" at bounding box center [447, 490] width 807 height 10593
click at [86, 393] on pre "vanish or strike down" at bounding box center [437, 392] width 702 height 20
type textarea "maybe"
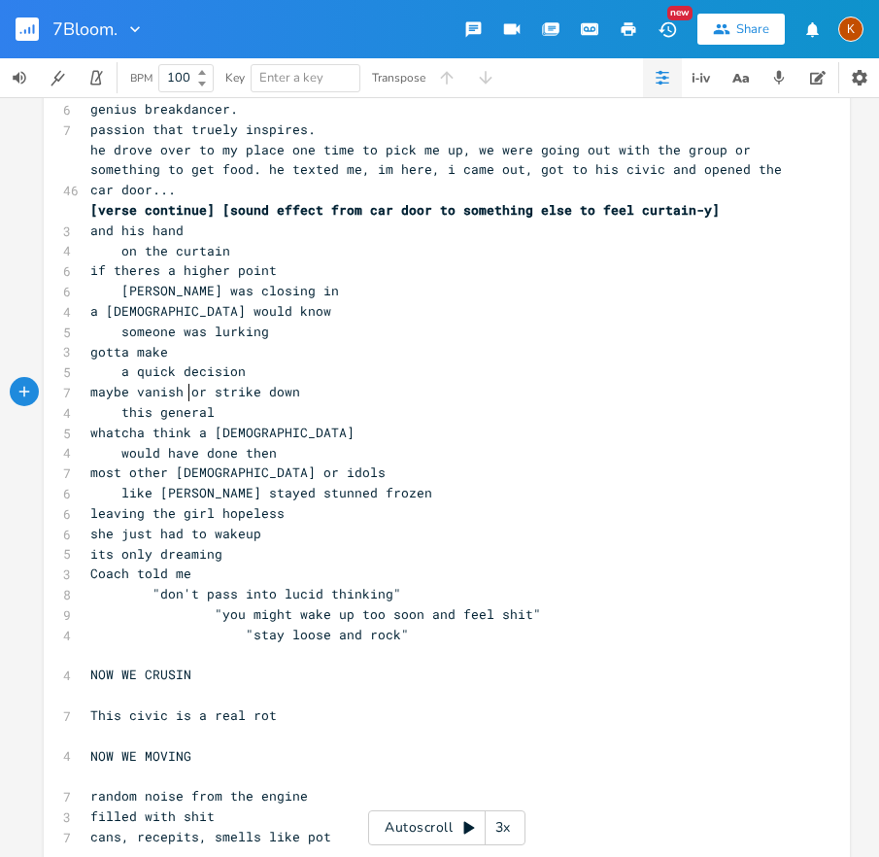
click at [181, 393] on span "maybe vanish or strike down" at bounding box center [195, 391] width 210 height 17
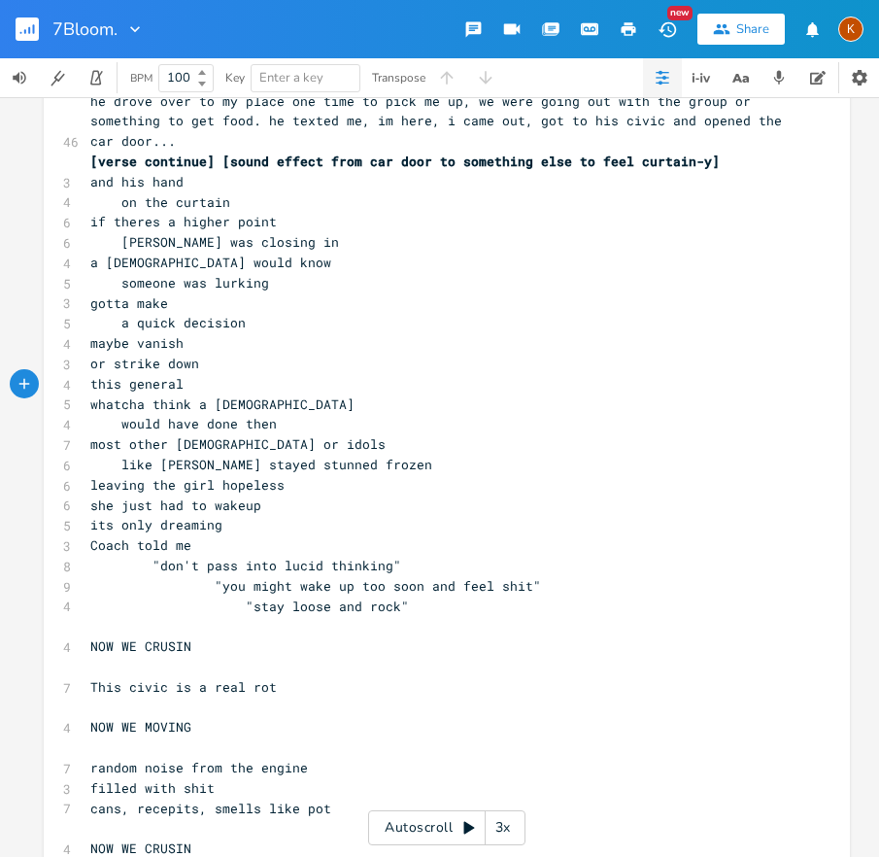
scroll to position [4985, 0]
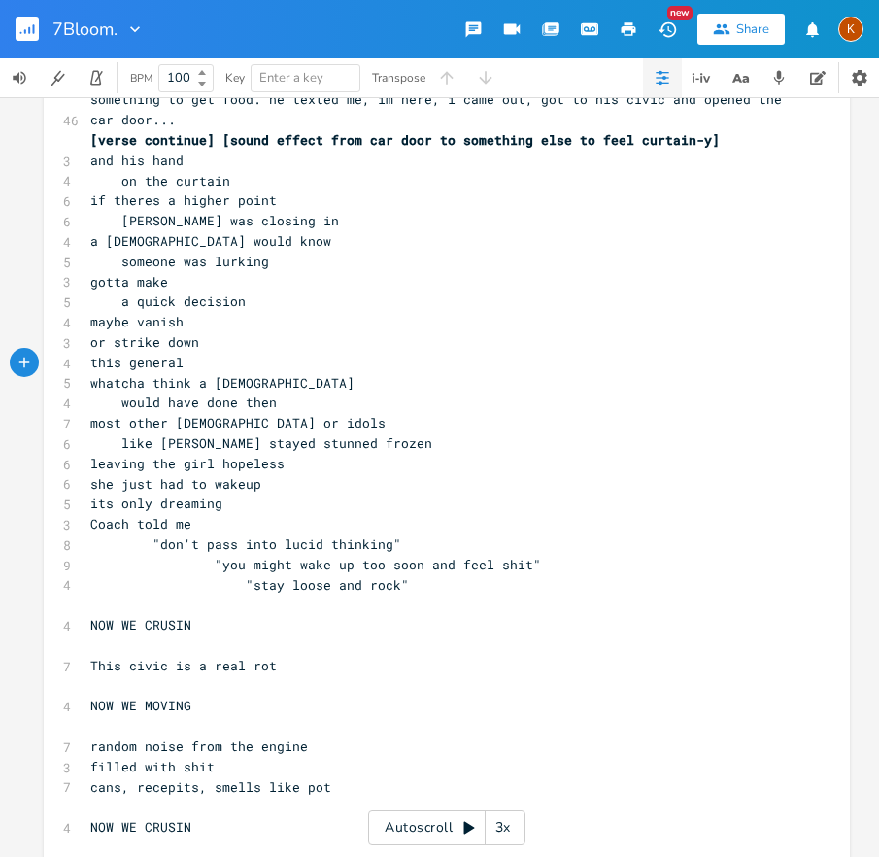
click at [211, 625] on pre "NOW WE CRUSIN" at bounding box center [437, 625] width 702 height 20
type textarea "[car engine]"
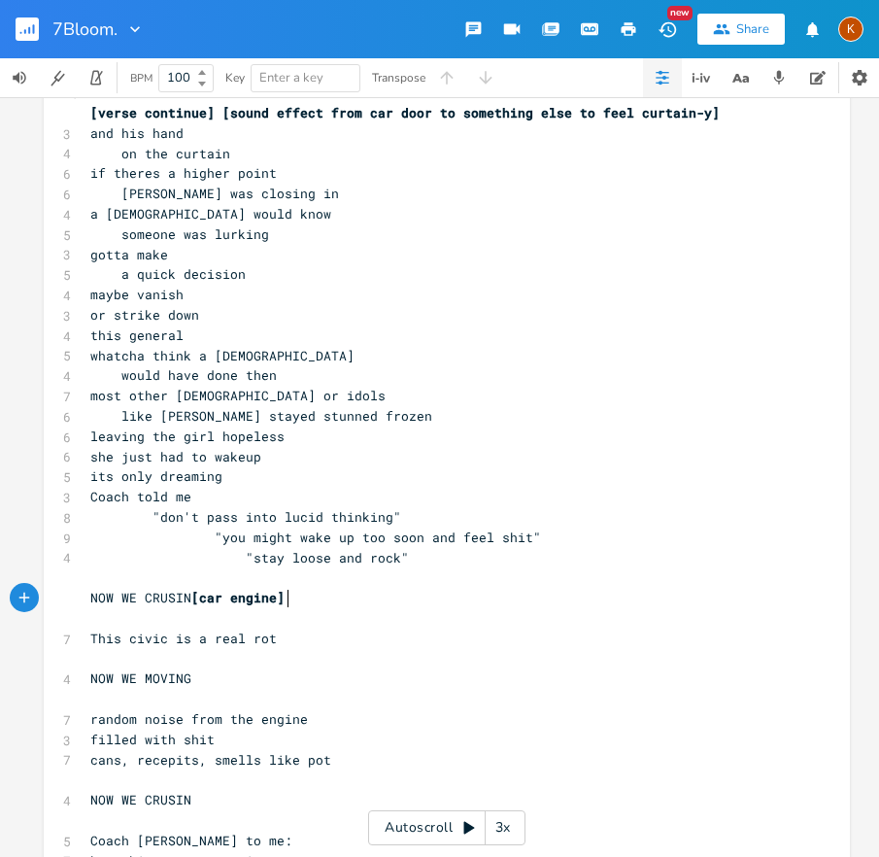
scroll to position [5016, 0]
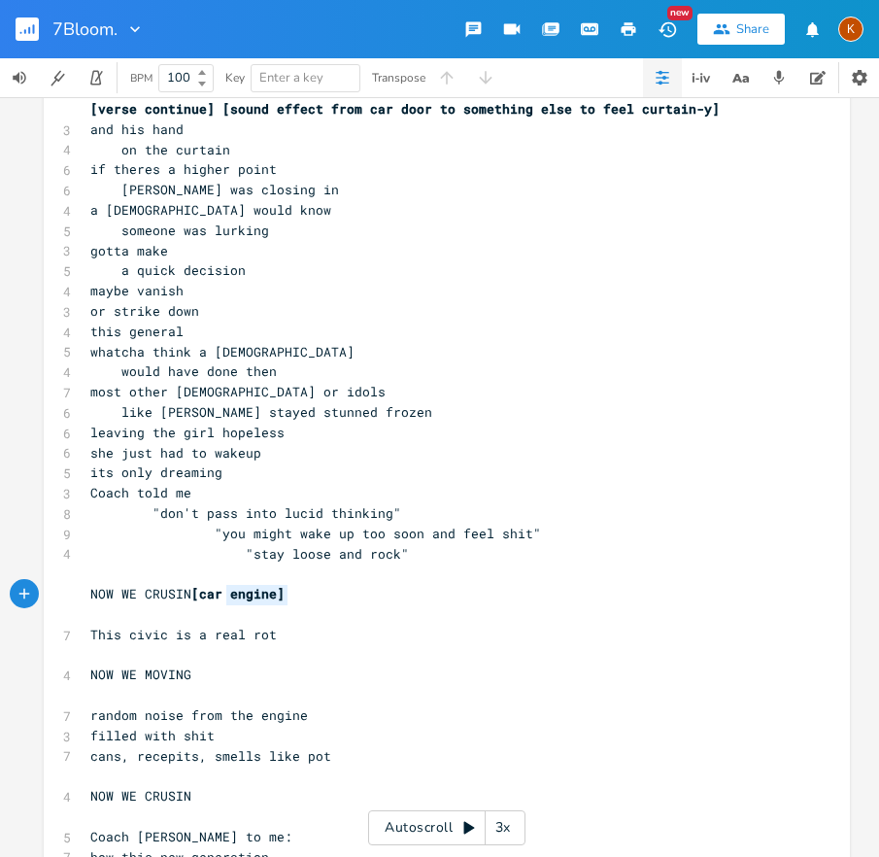
type textarea "[car engine]"
drag, startPoint x: 289, startPoint y: 596, endPoint x: 184, endPoint y: 597, distance: 104.9
click at [184, 597] on pre "NOW WE CRUSIN [car engine]" at bounding box center [437, 594] width 702 height 20
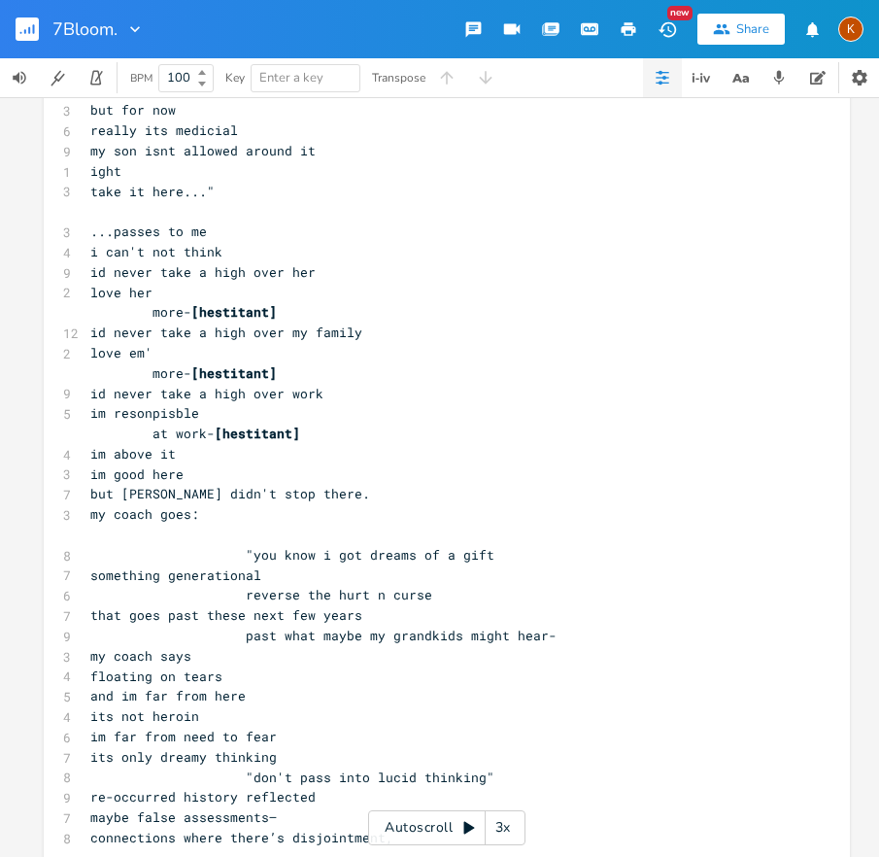
scroll to position [6994, 0]
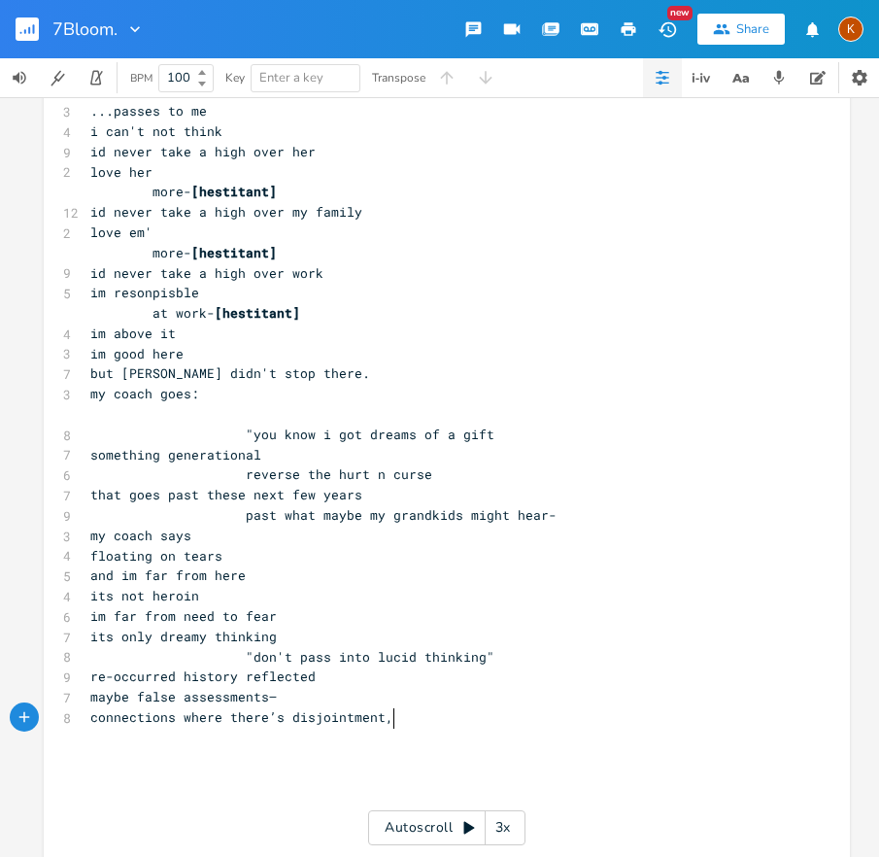
click at [401, 723] on span at bounding box center [416, 717] width 31 height 20
type textarea "pompey looked at me frmo in"
type textarea "om inside"
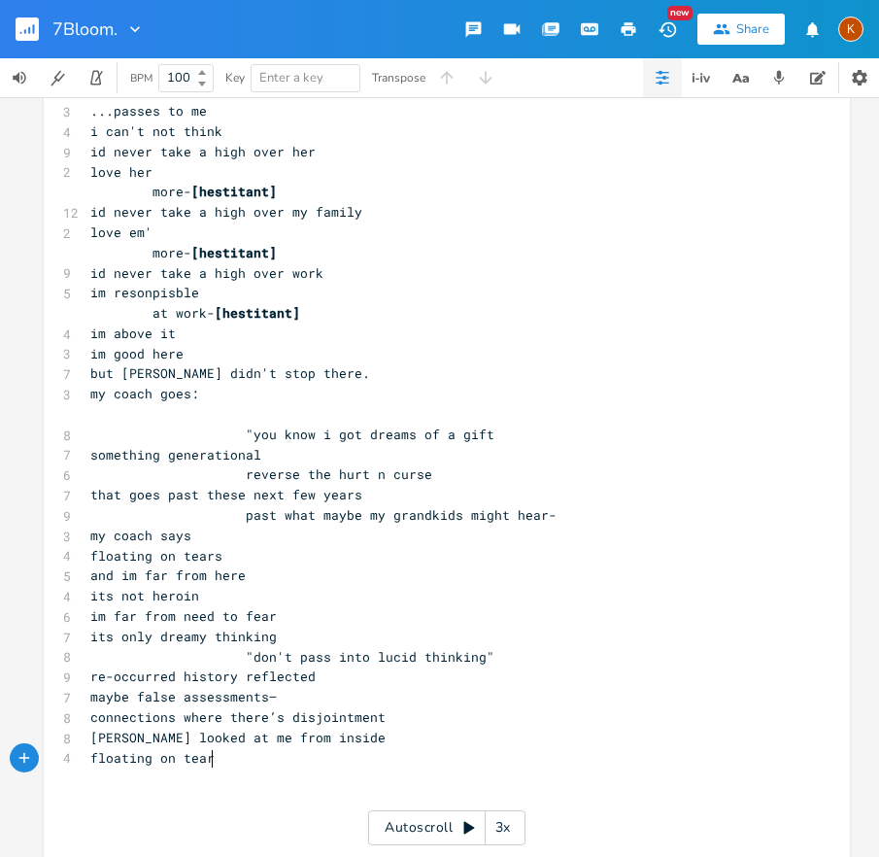
type textarea "floating on tears"
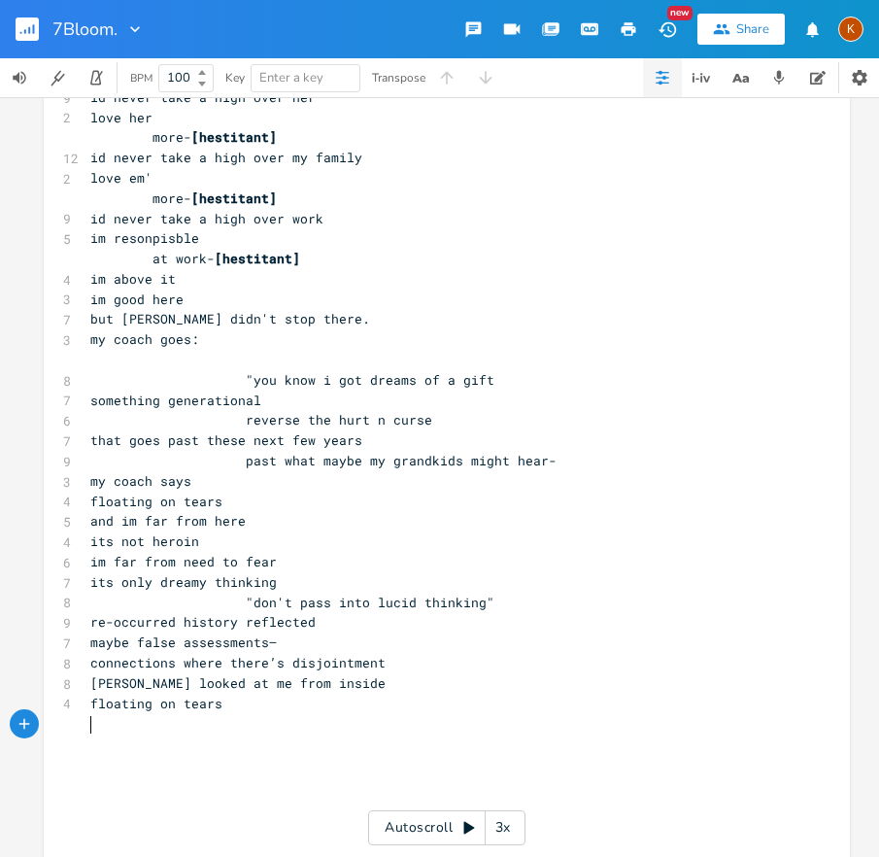
scroll to position [7073, 0]
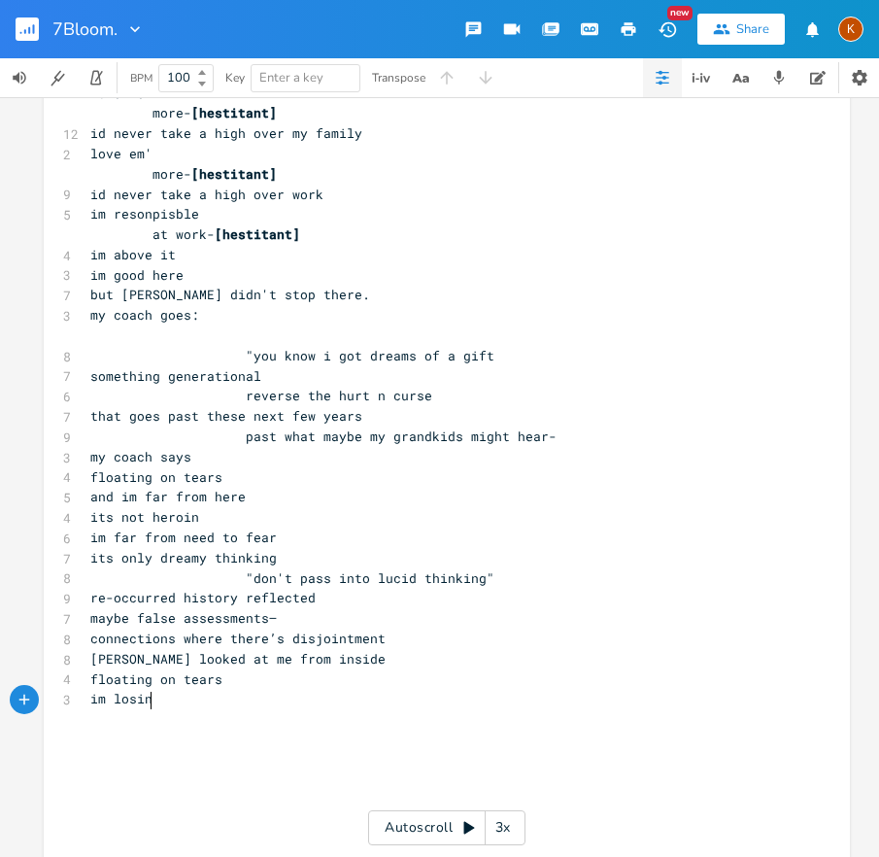
type textarea "im losing"
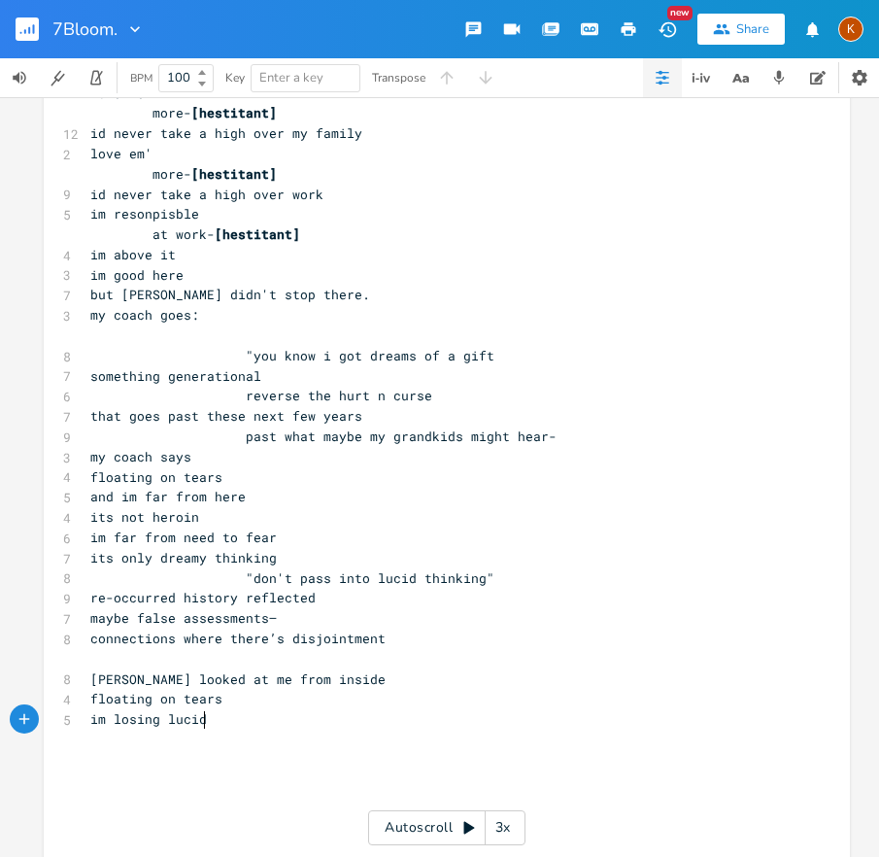
type textarea "lucid"
type textarea "thinking"
click at [254, 698] on pre "floating on tears" at bounding box center [437, 699] width 702 height 20
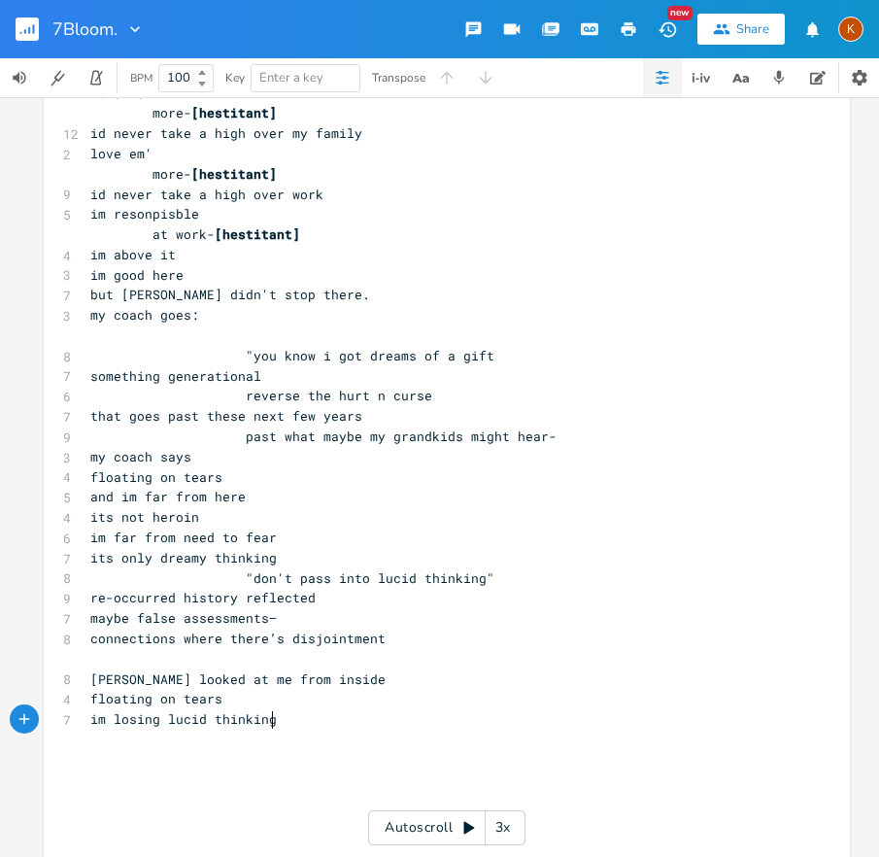
click at [283, 711] on pre "im losing lucid thinking" at bounding box center [437, 719] width 702 height 20
type textarea "stuck"
type textarea "am i even breathing"
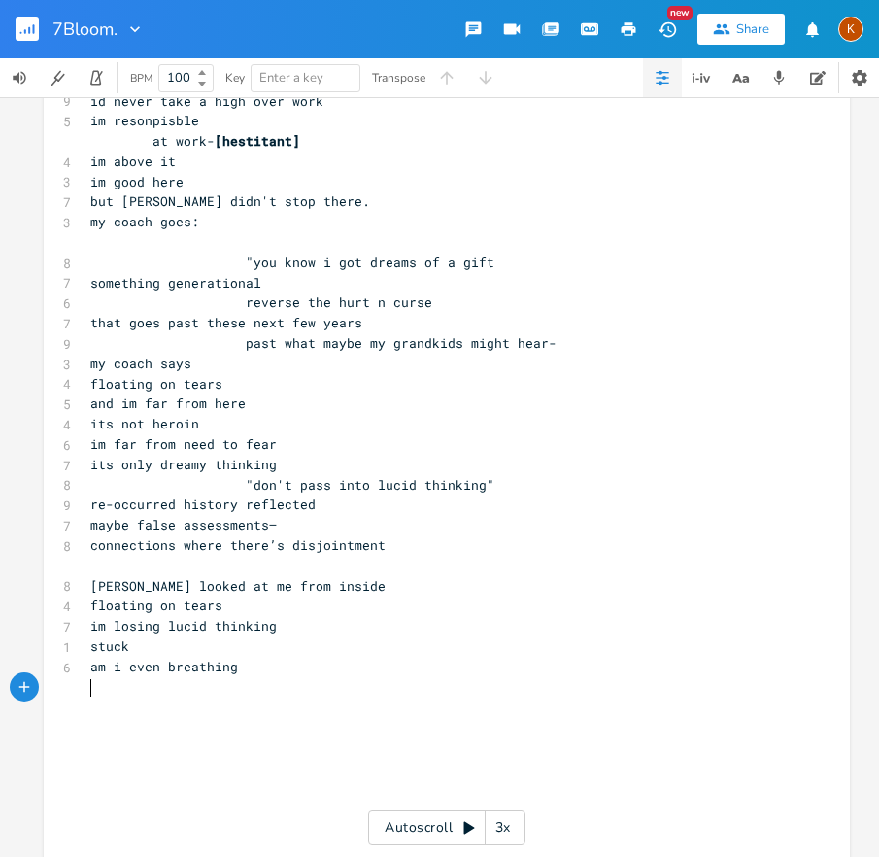
scroll to position [7167, 0]
click at [130, 585] on span "pompey looked at me from inside" at bounding box center [237, 584] width 295 height 17
type textarea "turned around"
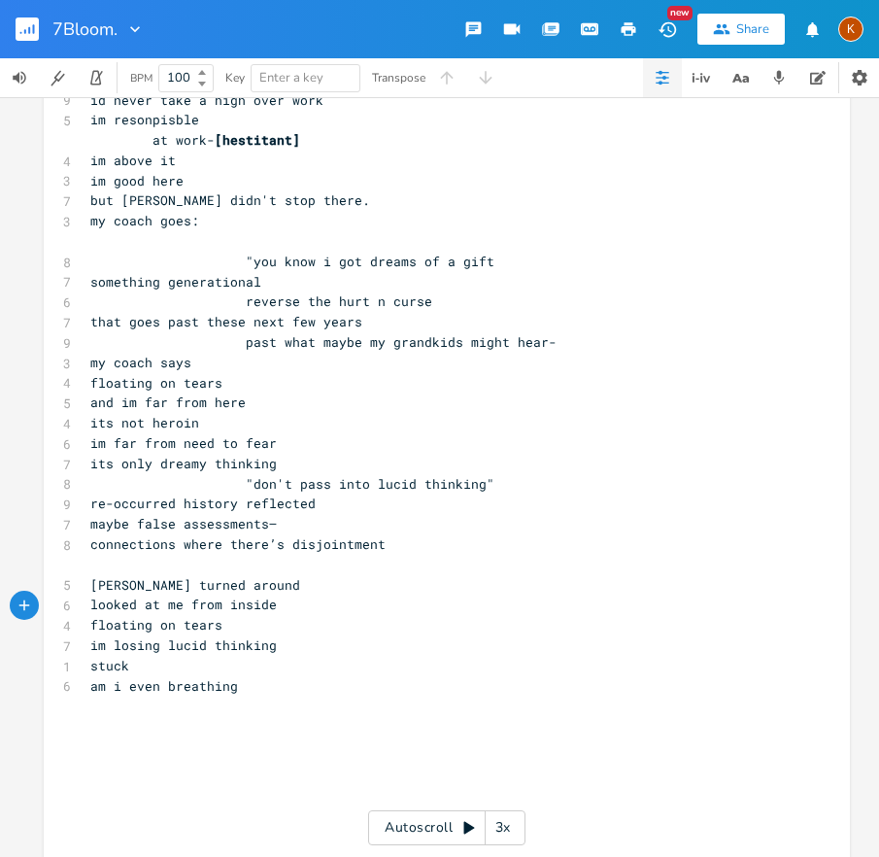
click at [198, 659] on pre "stuck" at bounding box center [437, 666] width 702 height 20
type textarea "i feel"
type textarea "lost tiem"
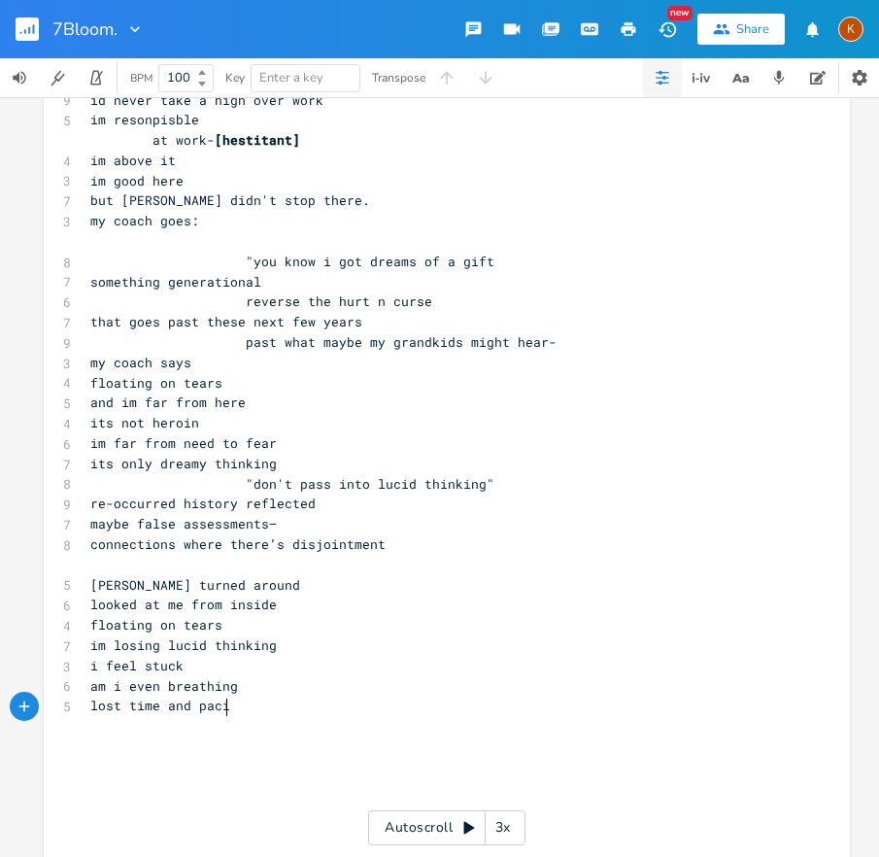
type textarea "me and pacing"
type textarea "pompey a"
type textarea "what ar"
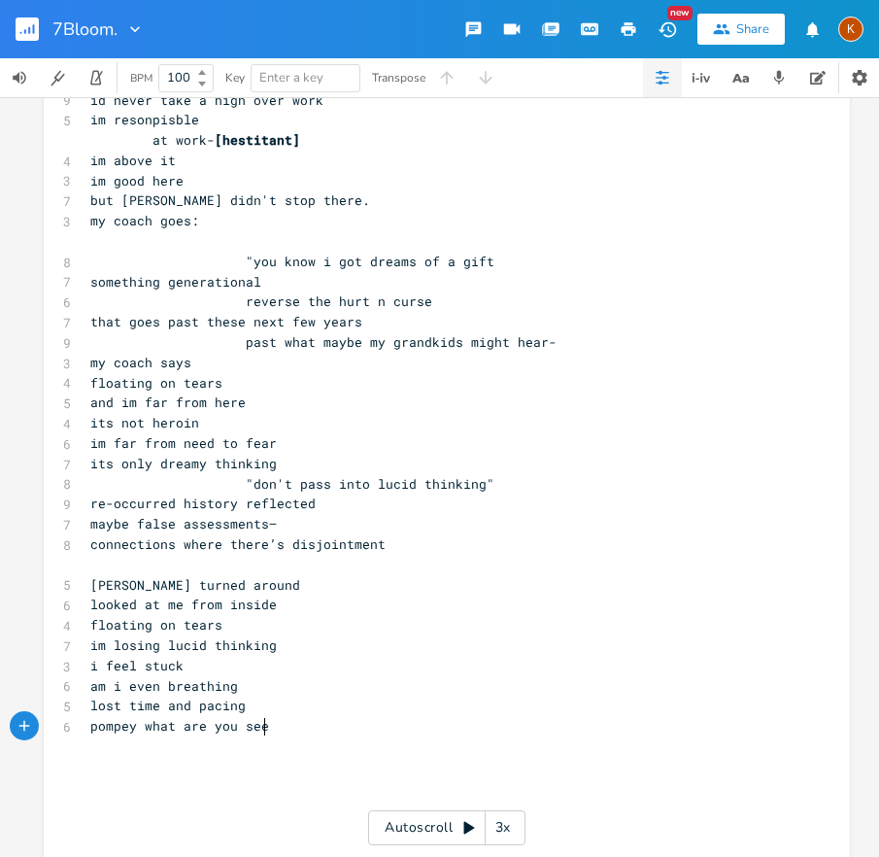
type textarea "e you seeing"
click at [136, 731] on span "pompey what are you seeing" at bounding box center [191, 725] width 202 height 17
type textarea "please!"
click at [90, 610] on span "looked at me from inside" at bounding box center [183, 604] width 187 height 17
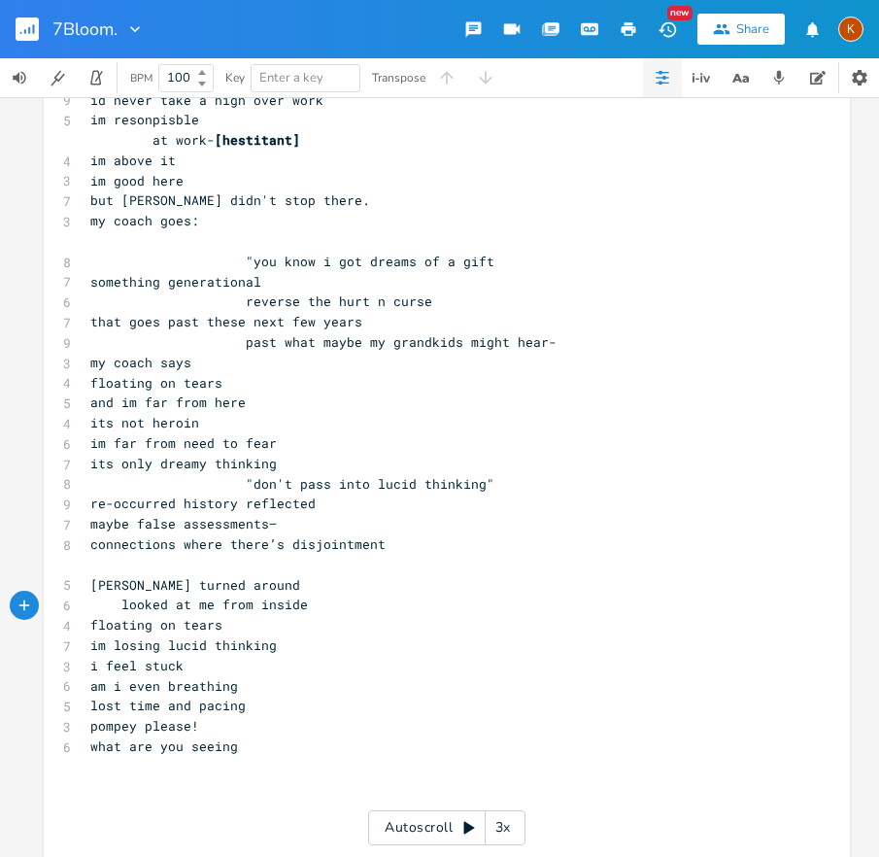
click at [90, 627] on span "floating on tears" at bounding box center [156, 624] width 132 height 17
click at [119, 609] on span "looked at me from inside" at bounding box center [199, 604] width 218 height 17
click at [86, 645] on pre "im losing lucid thinking" at bounding box center [437, 645] width 702 height 20
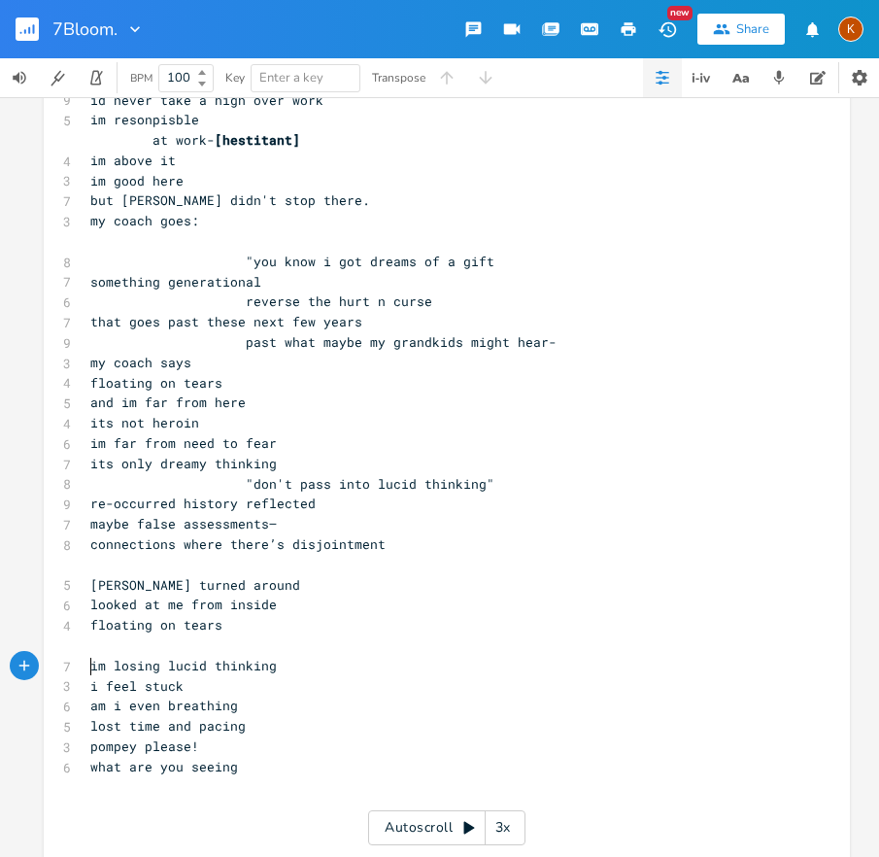
click at [90, 706] on span "am i even breathing" at bounding box center [164, 705] width 148 height 17
click at [244, 728] on pre "lost time and pacing" at bounding box center [437, 726] width 702 height 20
click at [118, 711] on span "am i even breathing" at bounding box center [179, 705] width 179 height 17
click at [112, 743] on span at bounding box center [105, 747] width 31 height 20
type textarea "drapes fall"
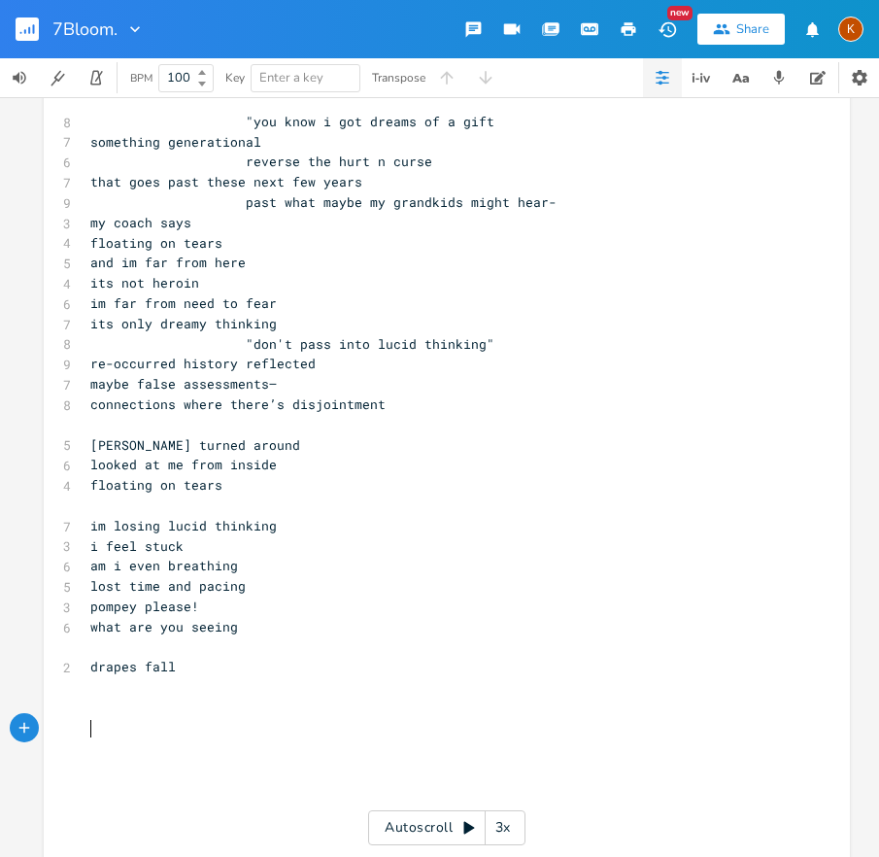
scroll to position [7288, 0]
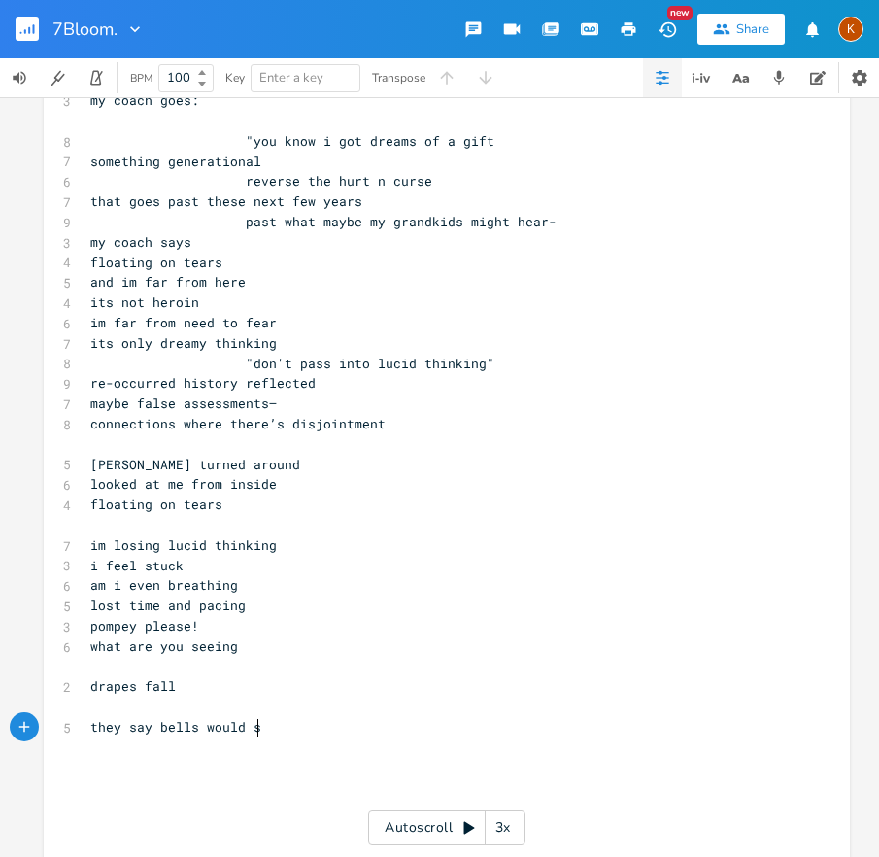
type textarea "they say bells would sta"
type textarea "were tired"
type textarea "ed on to jingle"
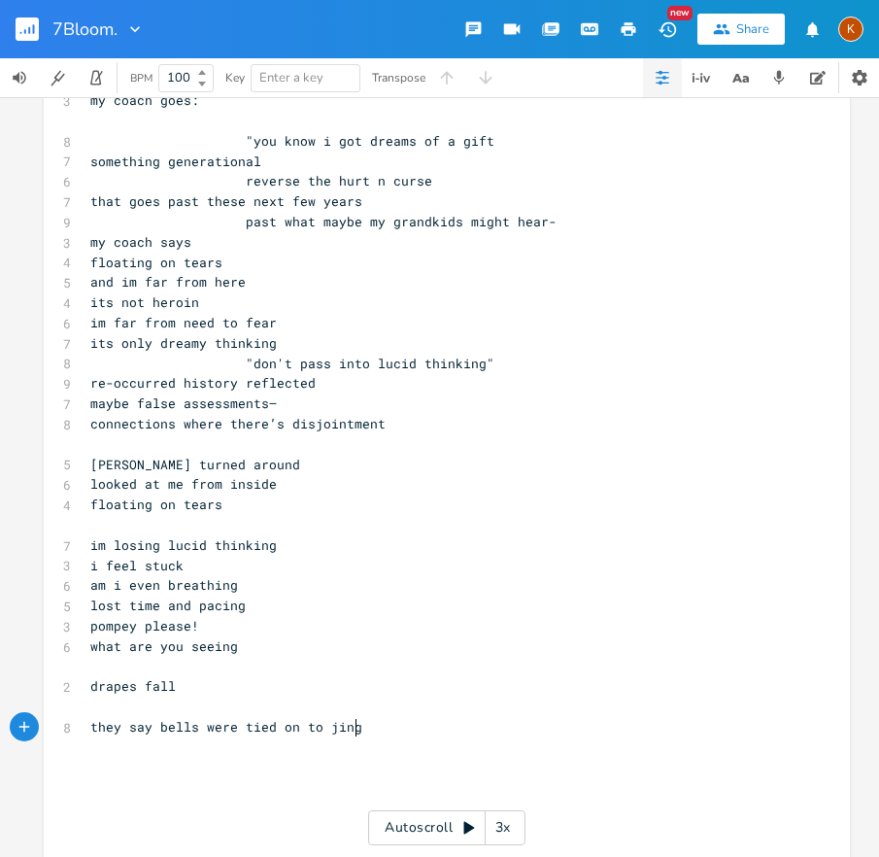
scroll to position [0, 81]
type textarea "i"
type textarea "think i hear"
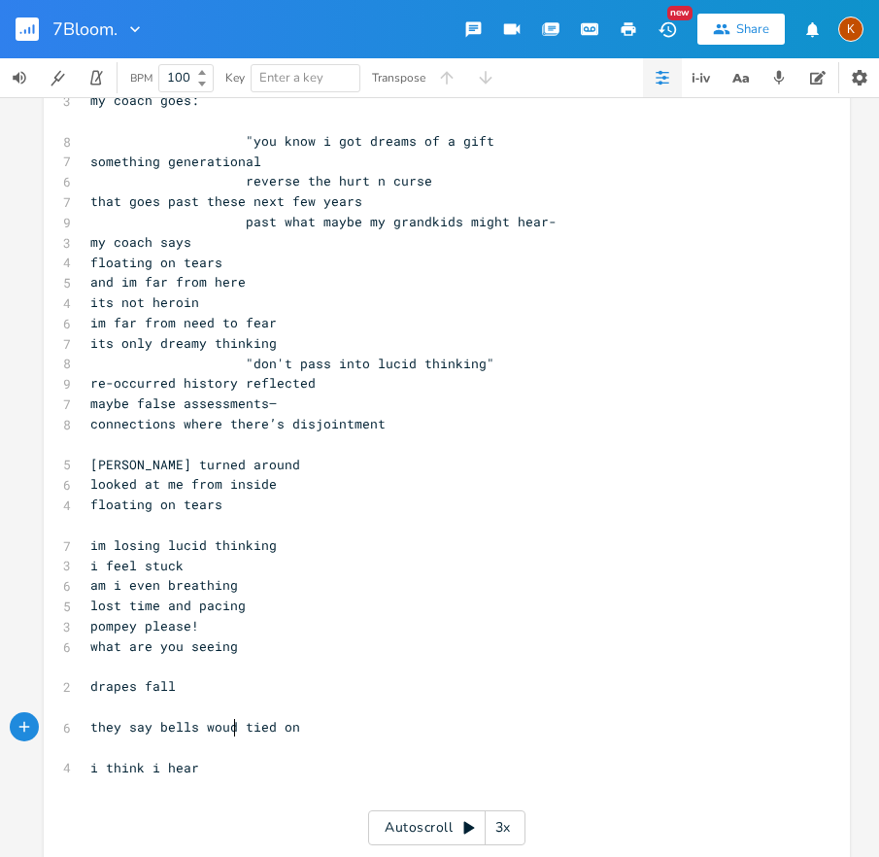
type textarea "oudl"
type textarea "ld be"
click at [153, 673] on pre "​" at bounding box center [437, 667] width 702 height 20
type textarea "but the"
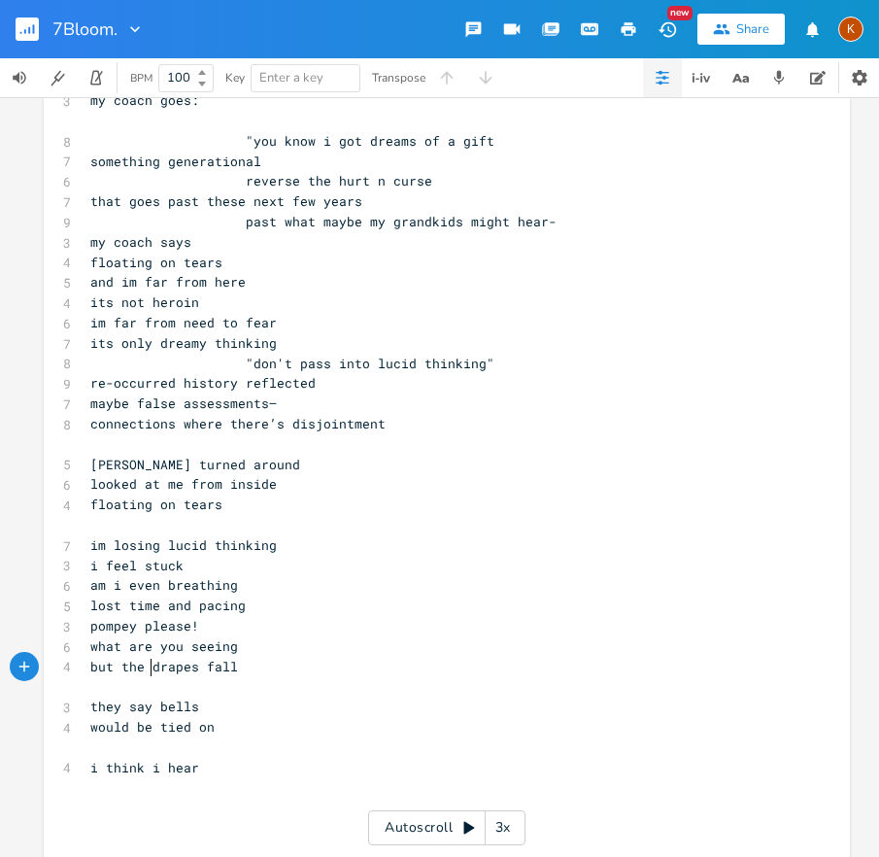
scroll to position [0, 45]
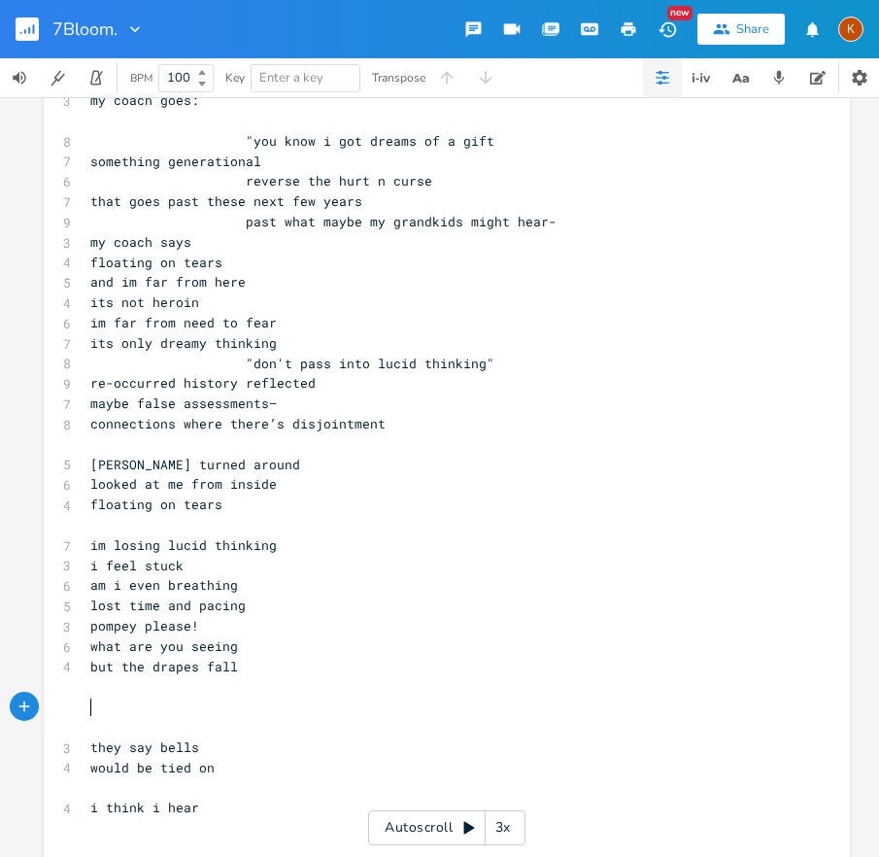
type textarea "feel stuck"
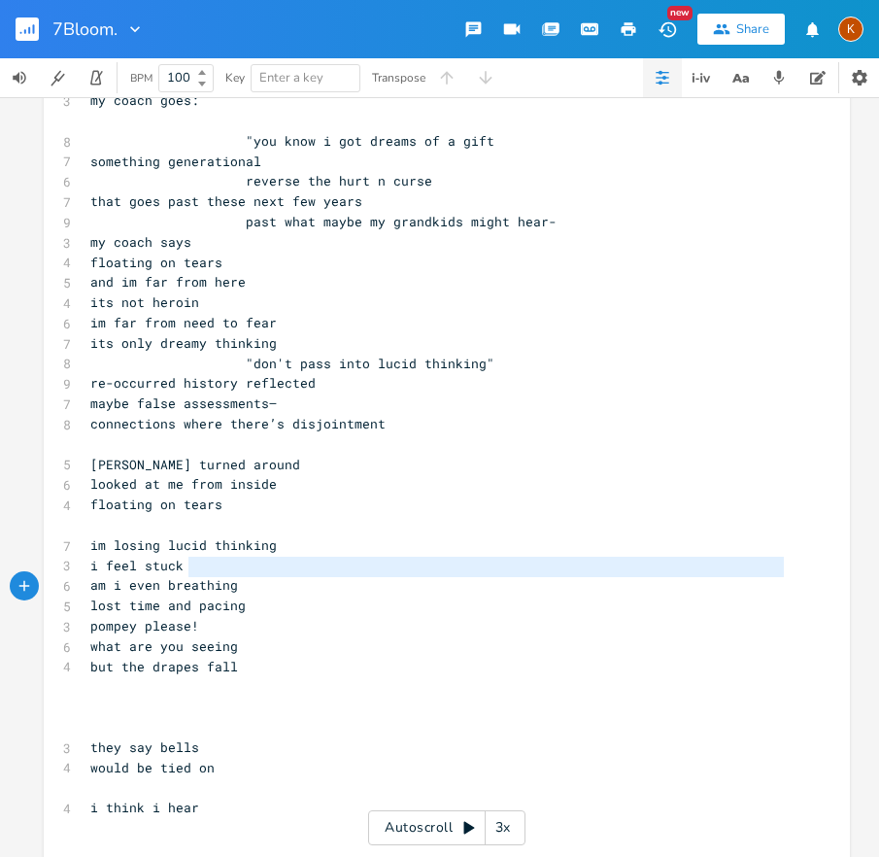
type textarea "i feel stuck"
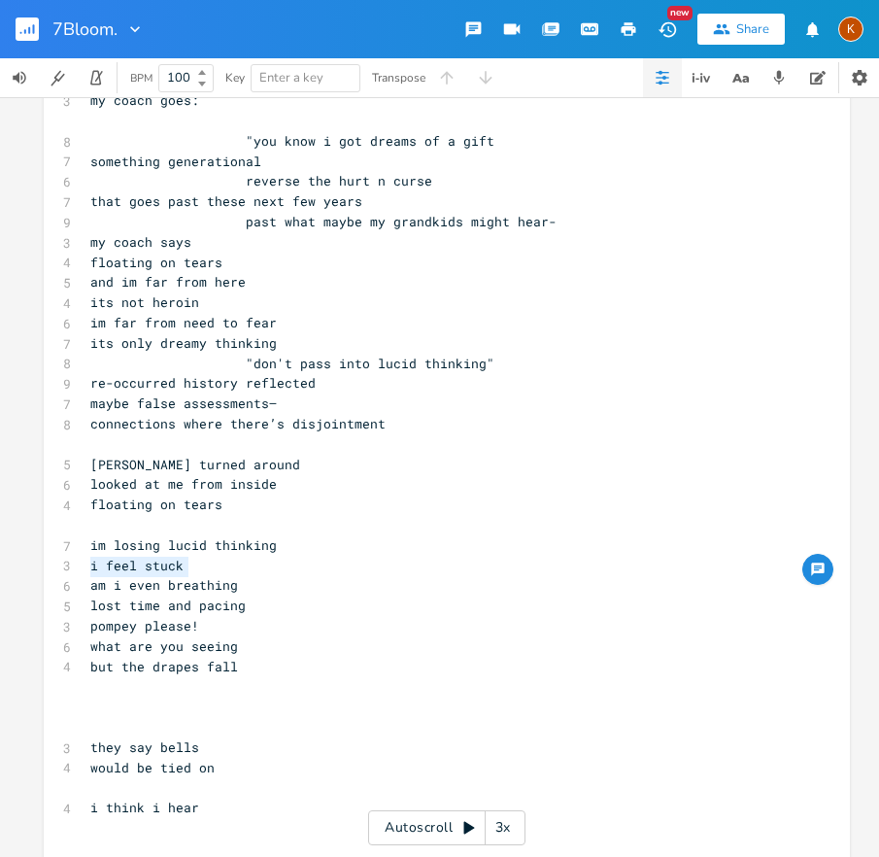
drag, startPoint x: 101, startPoint y: 575, endPoint x: 86, endPoint y: 568, distance: 17.0
click at [86, 568] on pre "i feel stuck" at bounding box center [437, 566] width 702 height 20
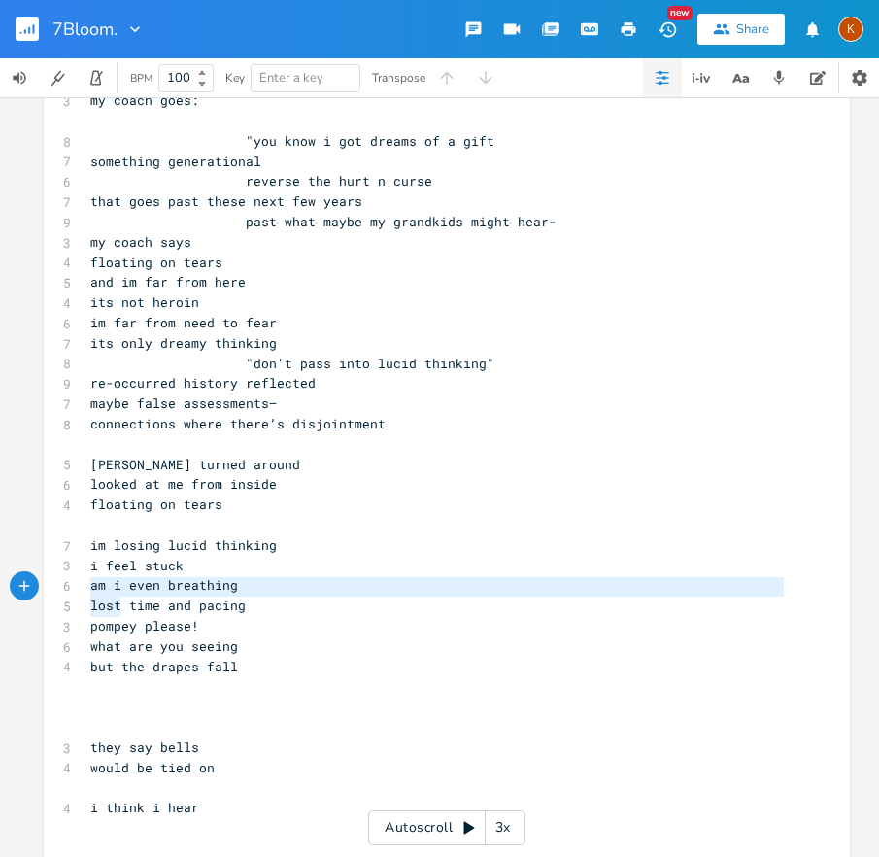
type textarea "i feel stuck am i even breathing lost"
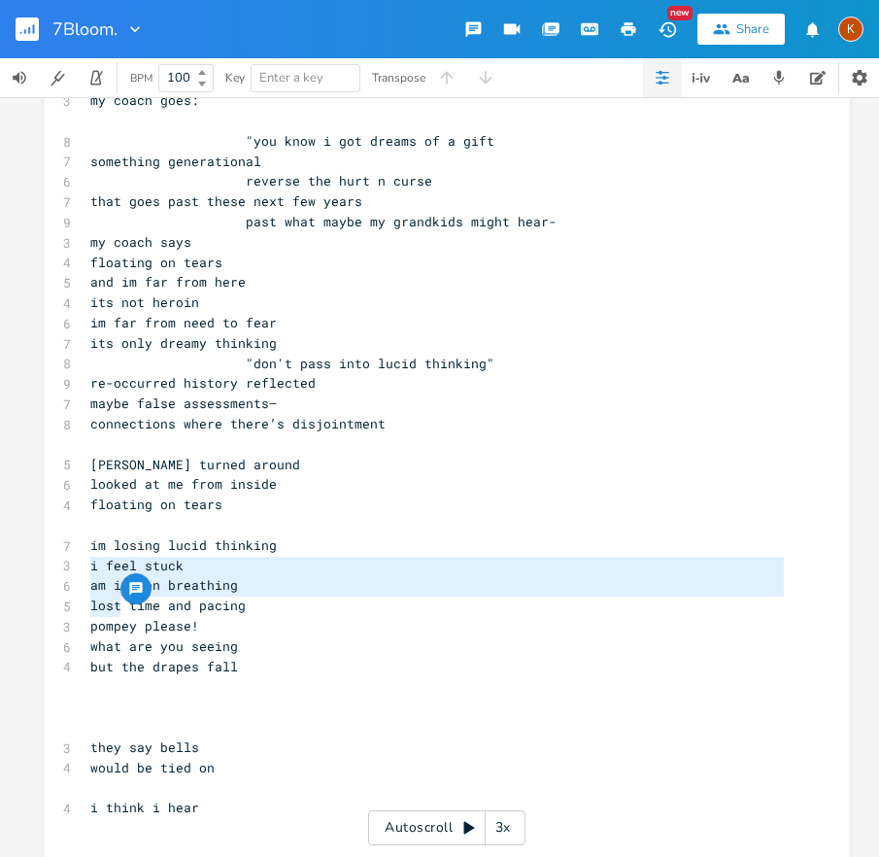
drag, startPoint x: 101, startPoint y: 610, endPoint x: 70, endPoint y: 571, distance: 49.8
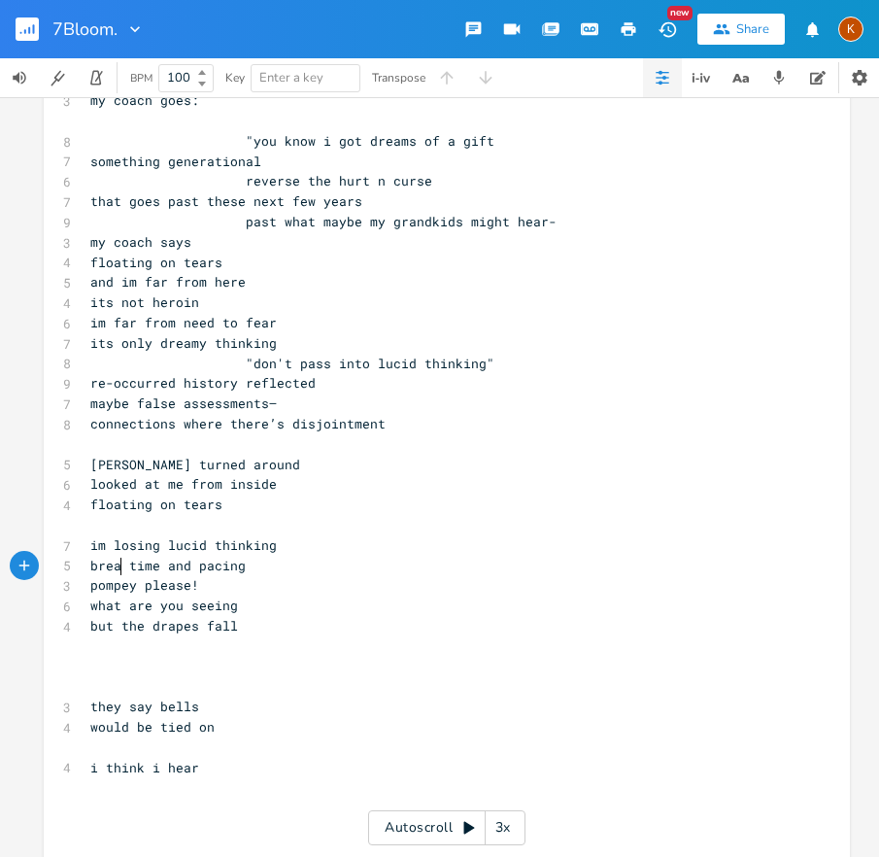
type textarea "breathe"
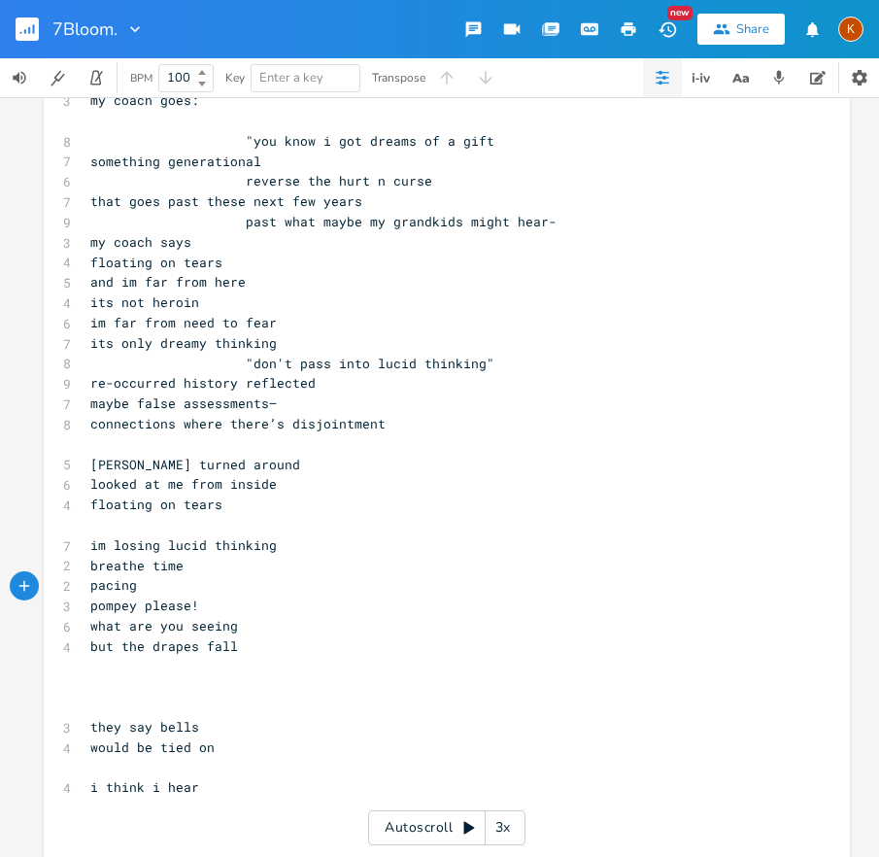
type textarea "f"
type textarea "breathe"
click at [108, 712] on pre "​" at bounding box center [437, 707] width 702 height 20
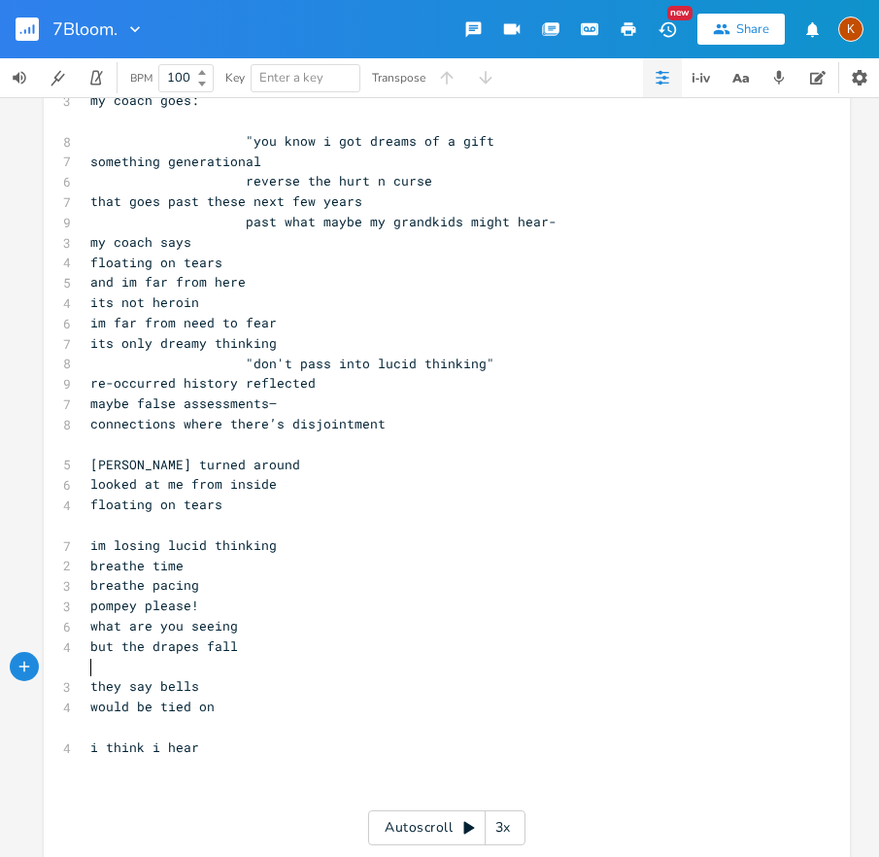
click at [216, 745] on pre "i think i hear" at bounding box center [437, 748] width 702 height 20
type textarea "jingling"
type textarea "i gotta"
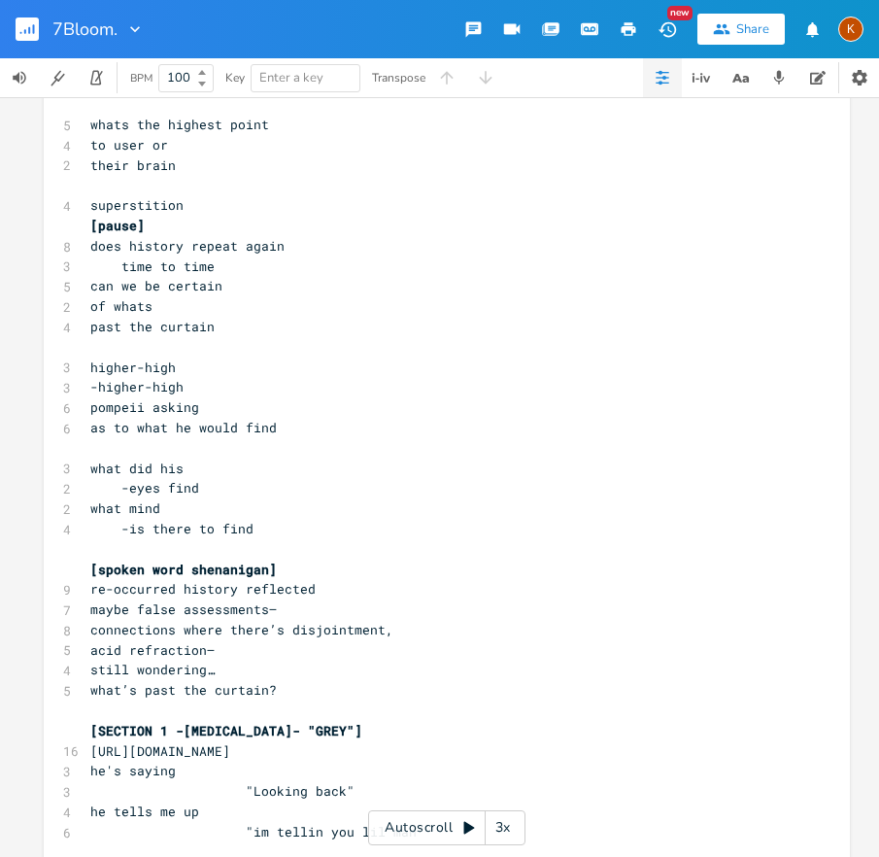
scroll to position [235, 0]
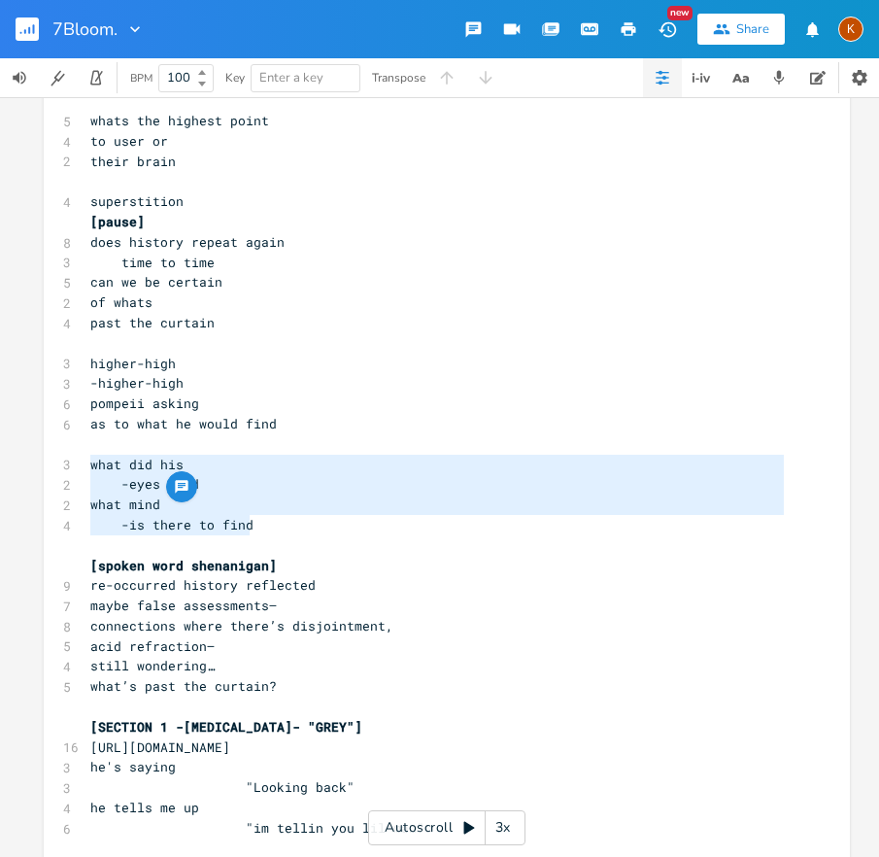
drag, startPoint x: 84, startPoint y: 464, endPoint x: 286, endPoint y: 520, distance: 209.6
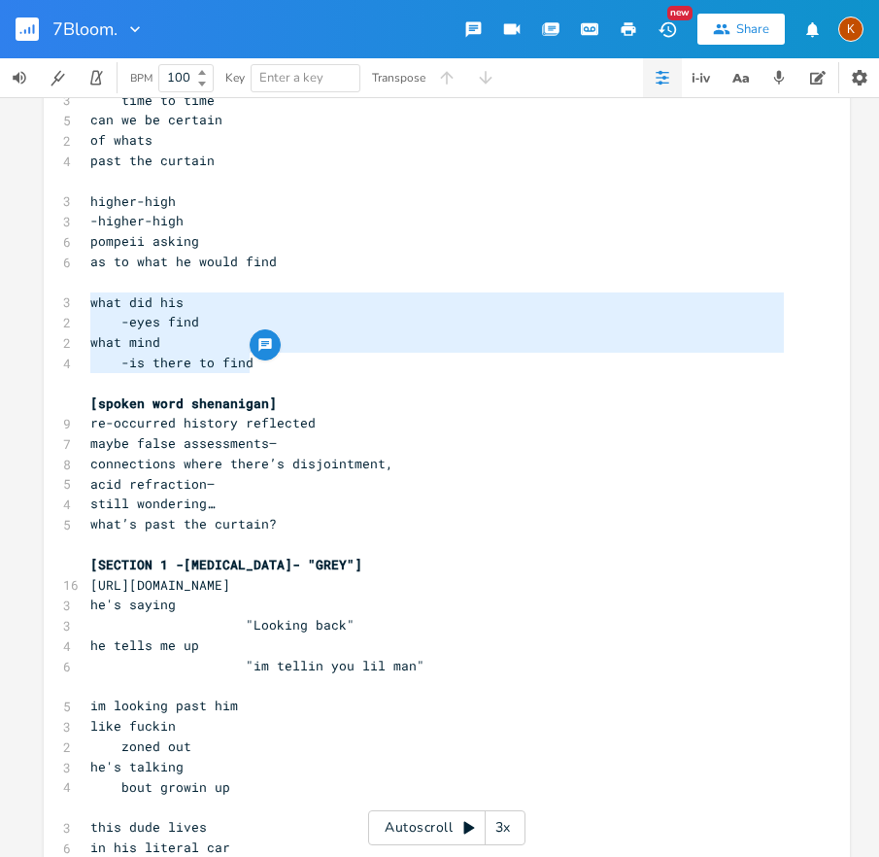
scroll to position [626, 0]
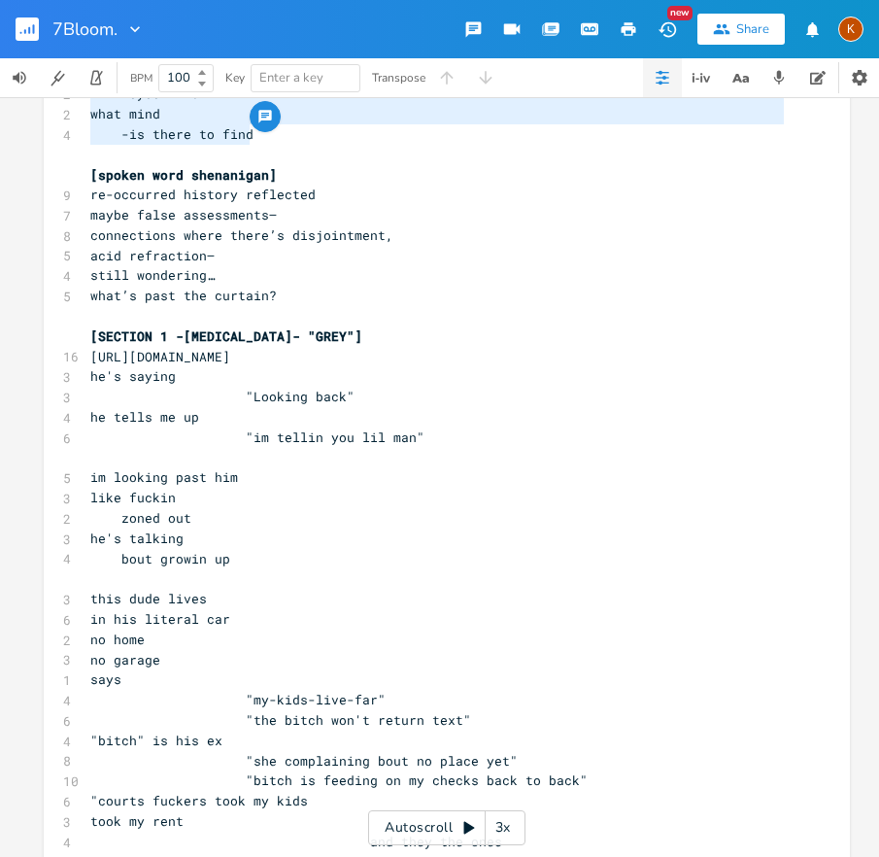
type textarea "what did his -eyes find what mind -is there to find"
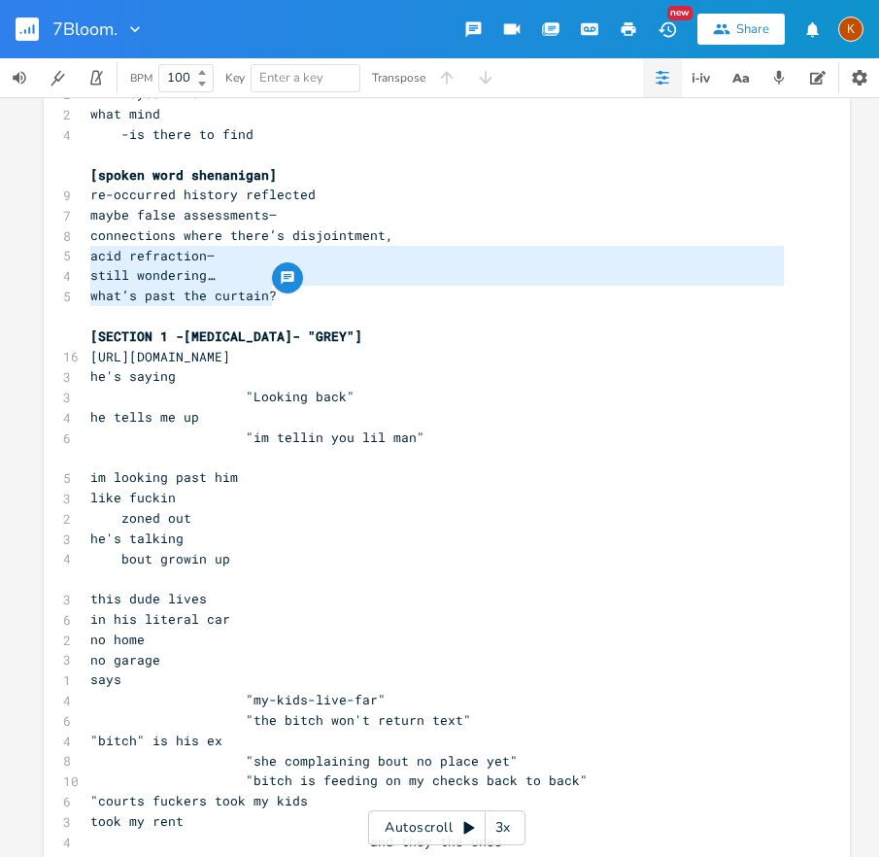
drag, startPoint x: 279, startPoint y: 294, endPoint x: 82, endPoint y: 257, distance: 200.9
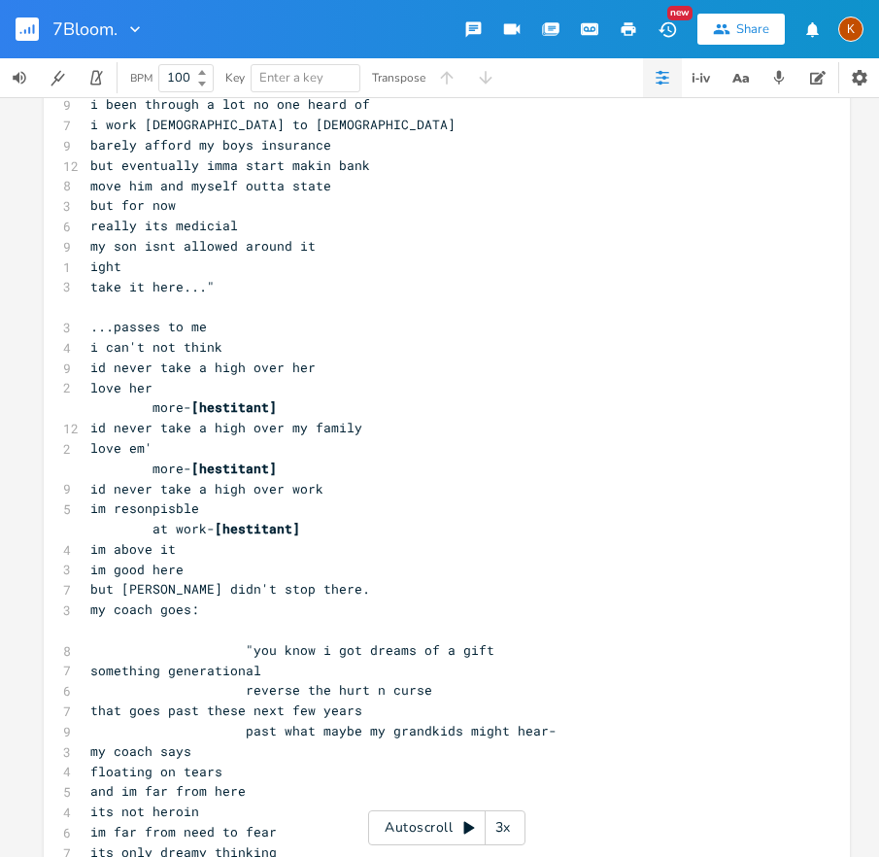
type textarea "acid refraction— still wondering… what’s past the curtain?"
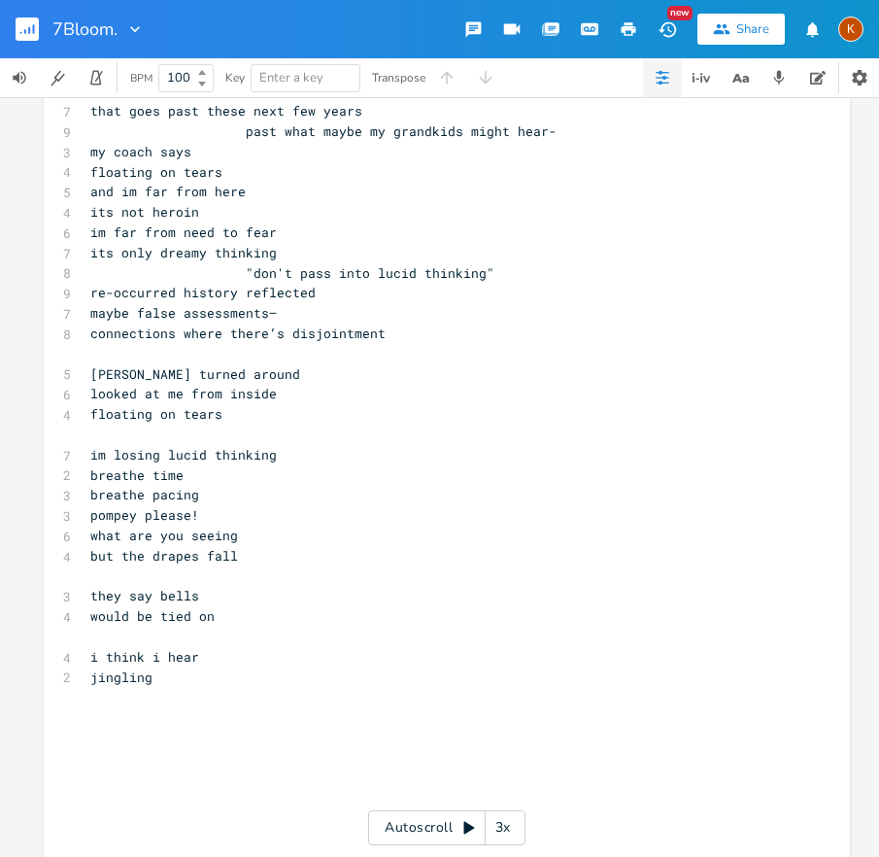
scroll to position [7533, 0]
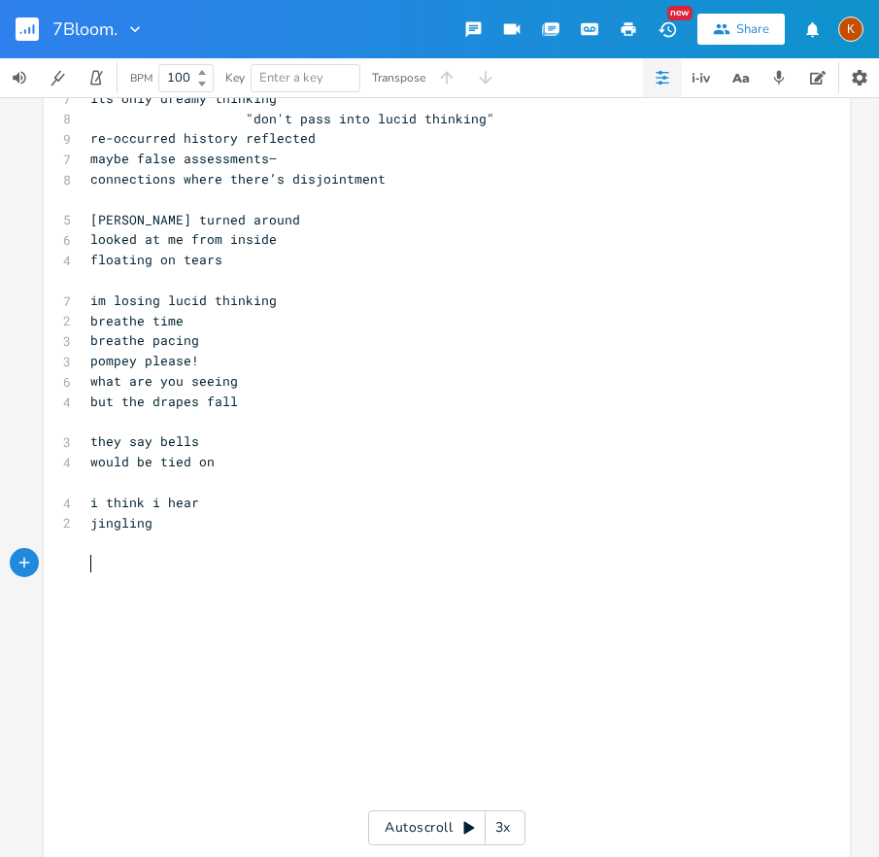
click at [119, 565] on pre "​" at bounding box center [437, 563] width 702 height 20
drag, startPoint x: 101, startPoint y: 546, endPoint x: 133, endPoint y: 537, distance: 33.2
click at [101, 545] on pre "​" at bounding box center [437, 542] width 702 height 20
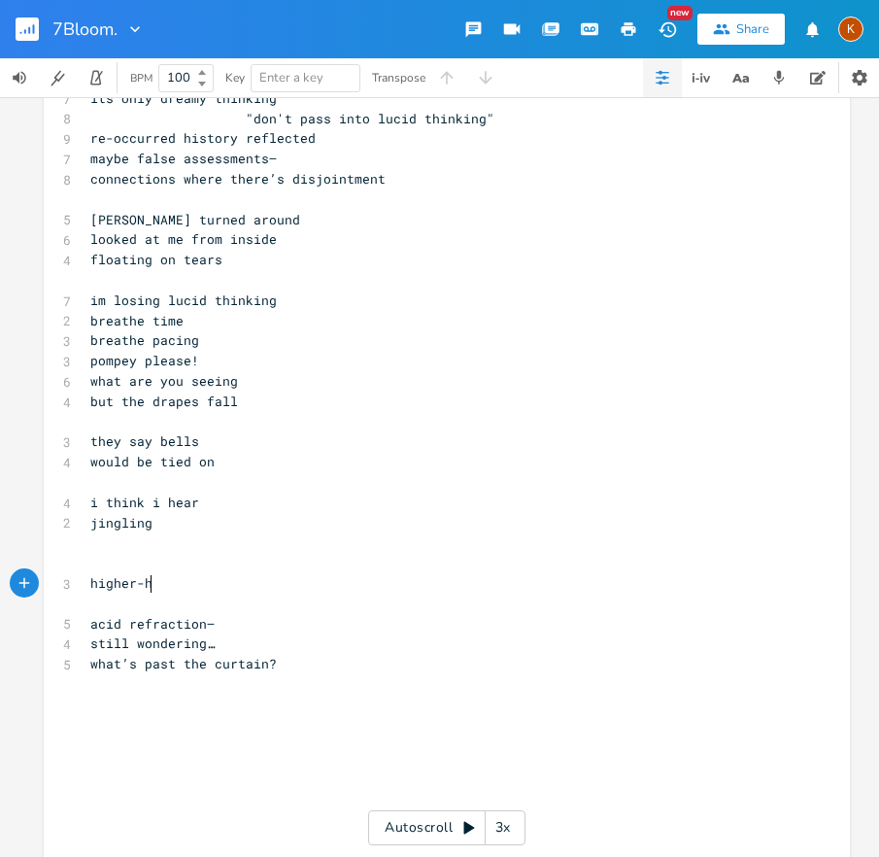
type textarea "higher-high"
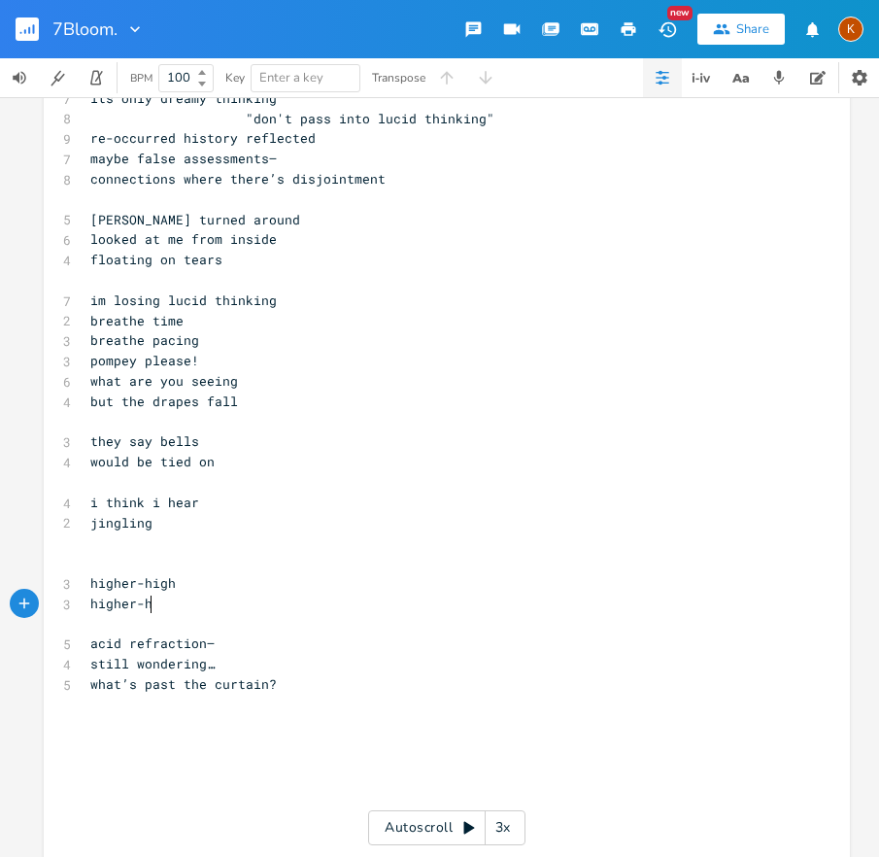
type textarea "higher-high"
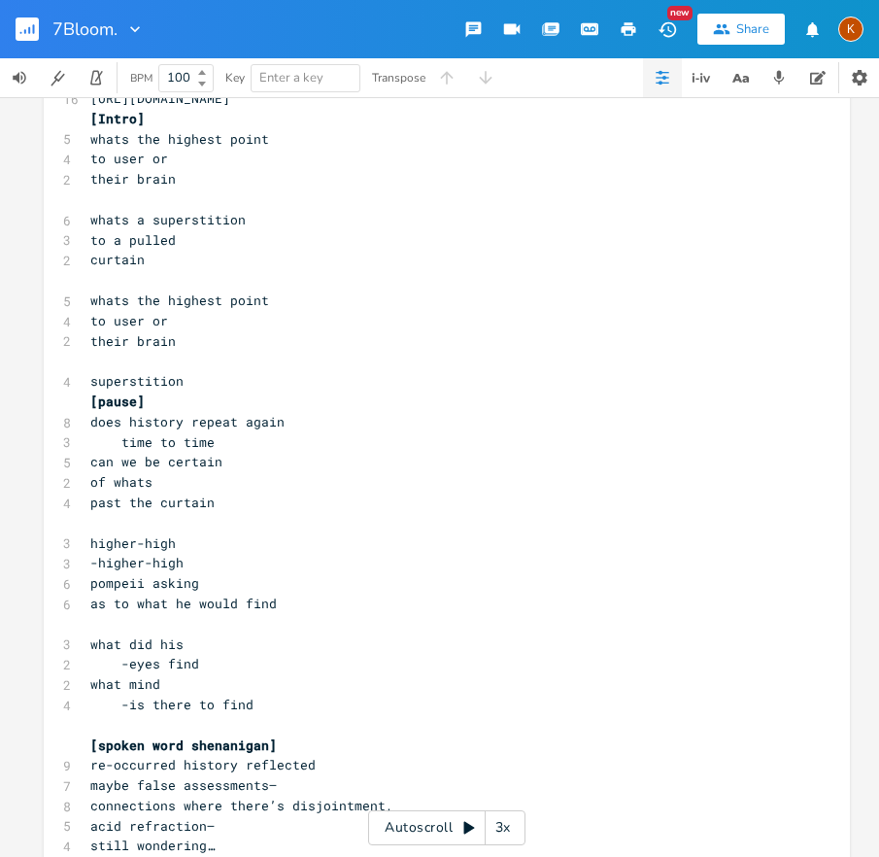
scroll to position [126, 0]
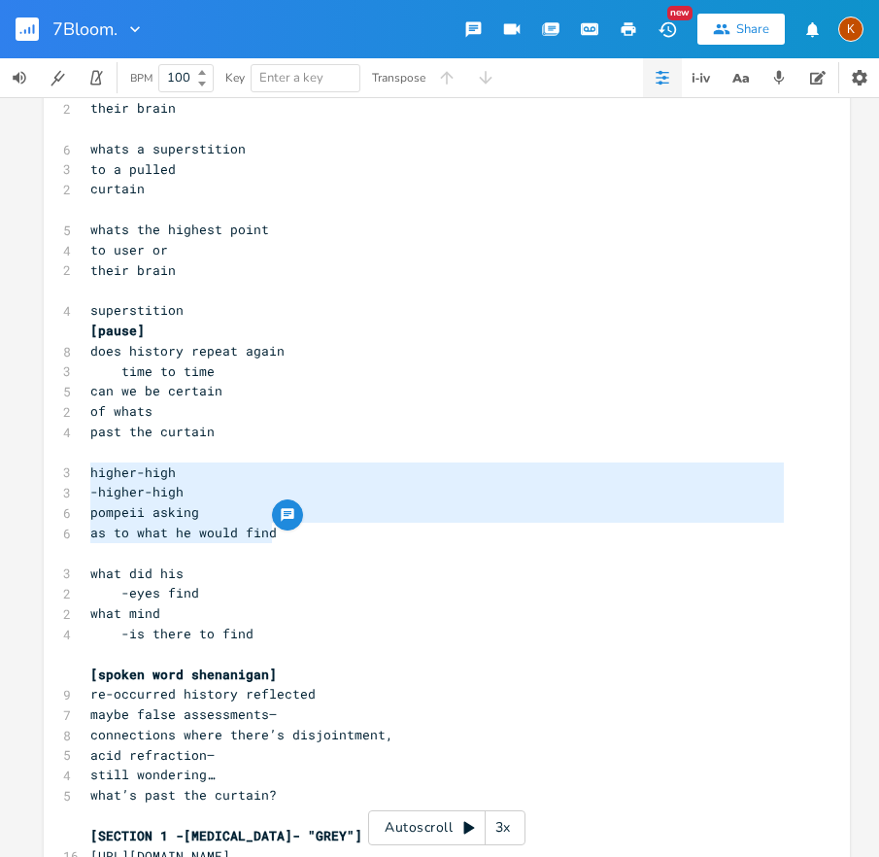
drag, startPoint x: 292, startPoint y: 535, endPoint x: 75, endPoint y: 475, distance: 224.9
type textarea "​higher-high -higher-high pompeii asking as to what he would find"
click at [139, 509] on span "pompeii asking" at bounding box center [144, 511] width 109 height 17
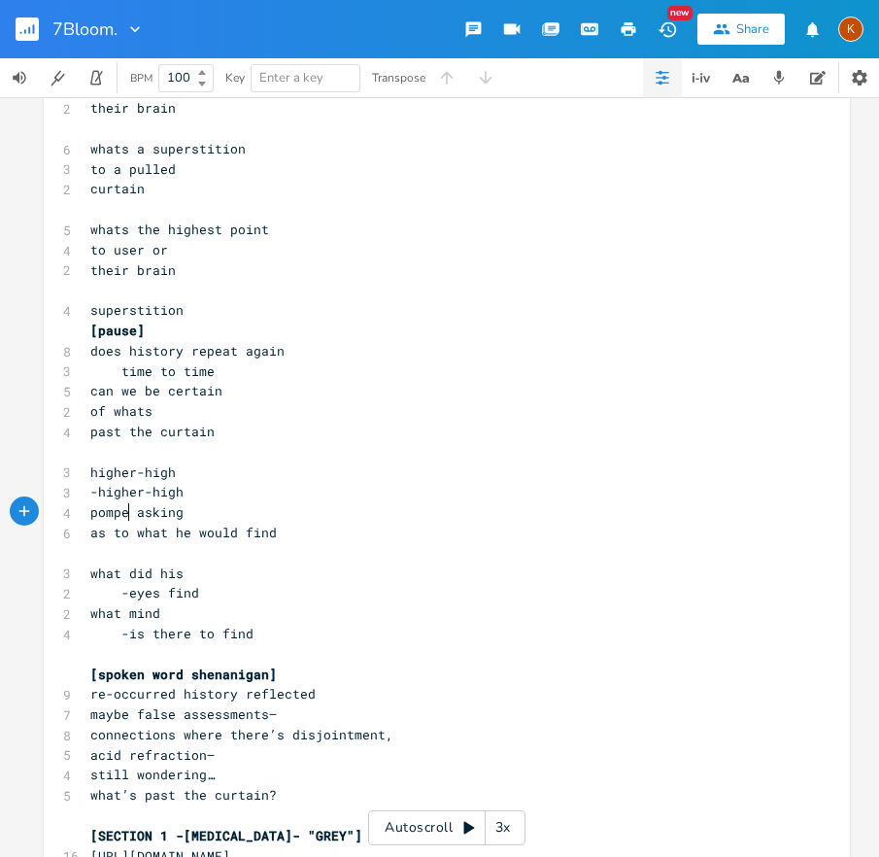
type textarea "y"
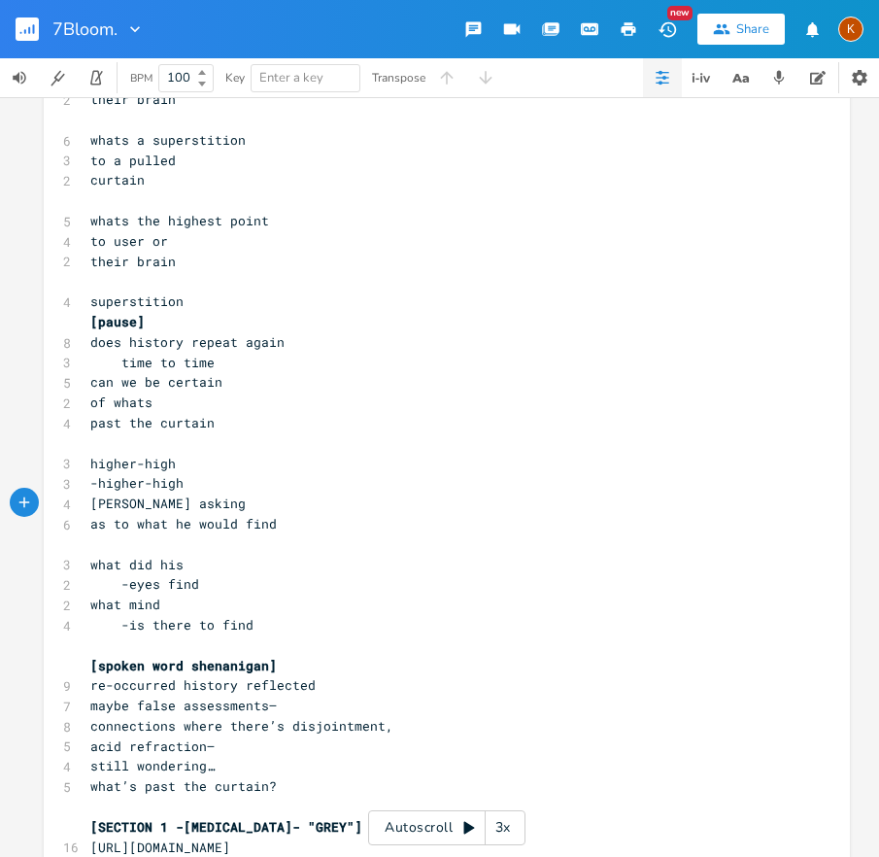
scroll to position [136, 0]
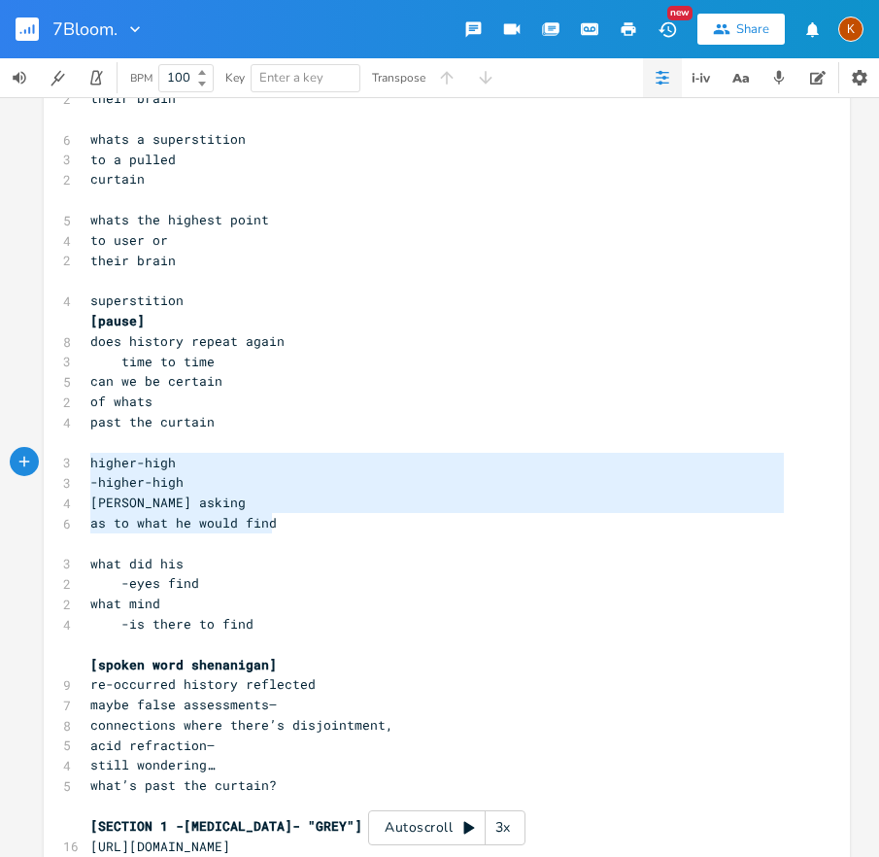
drag, startPoint x: 278, startPoint y: 526, endPoint x: 84, endPoint y: 465, distance: 203.5
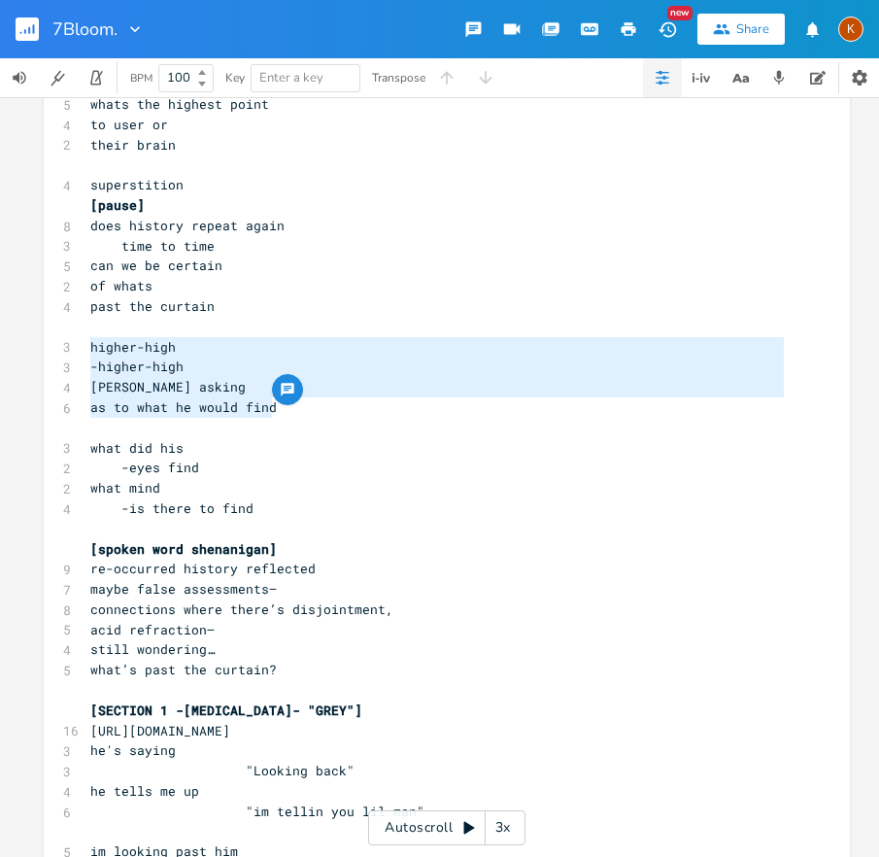
scroll to position [264, 0]
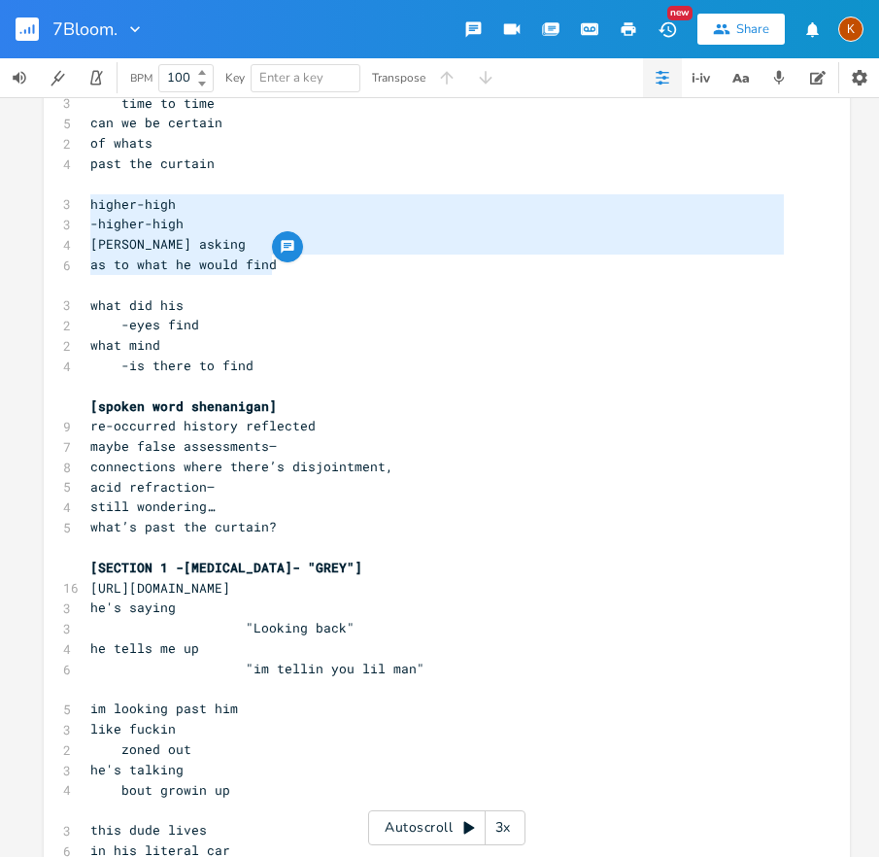
type textarea "higher-high -higher-high pompey asking as to what he would find"
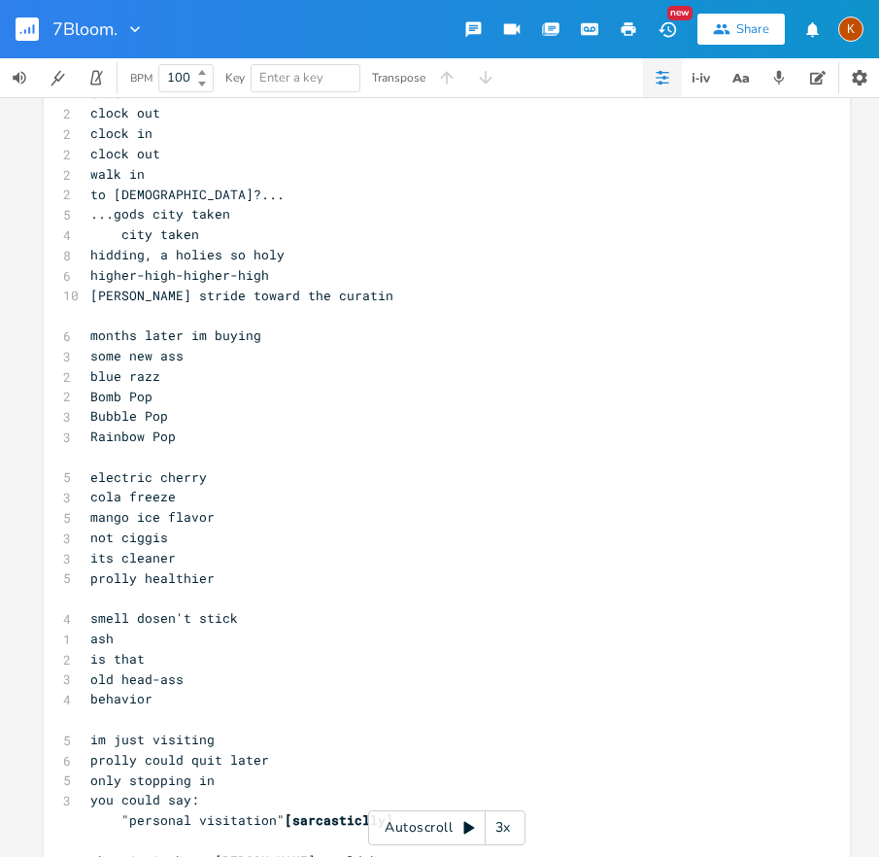
scroll to position [2980, 0]
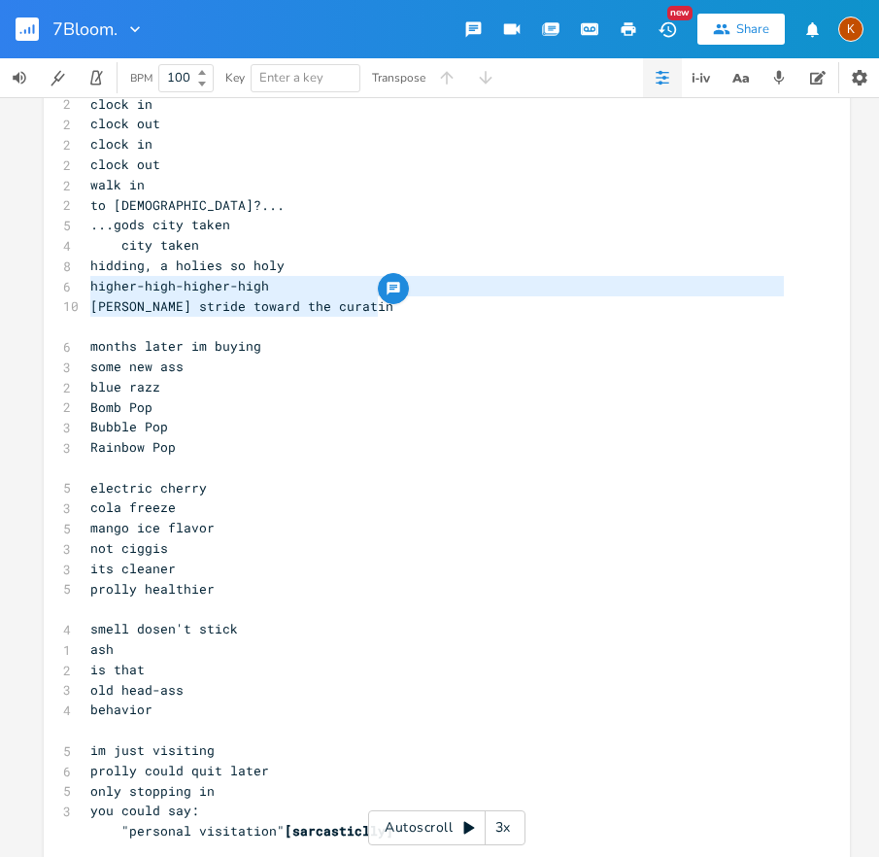
drag, startPoint x: 84, startPoint y: 288, endPoint x: 383, endPoint y: 309, distance: 300.0
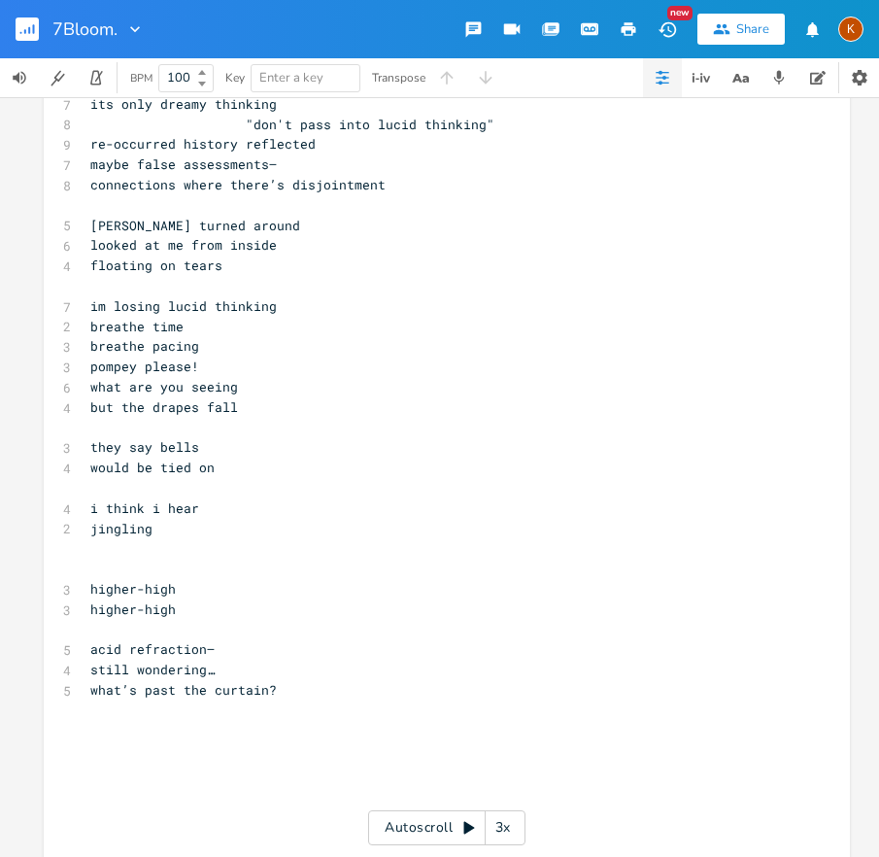
scroll to position [7547, 0]
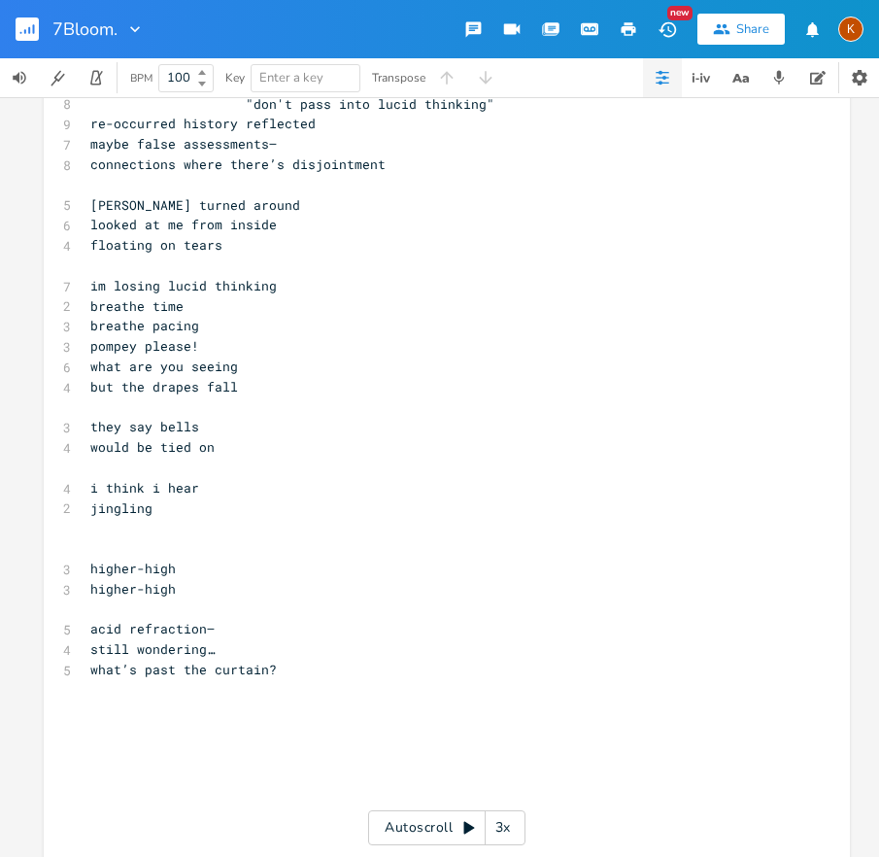
type textarea "higher-high-higher-high pompey swift stride toward the curatin"
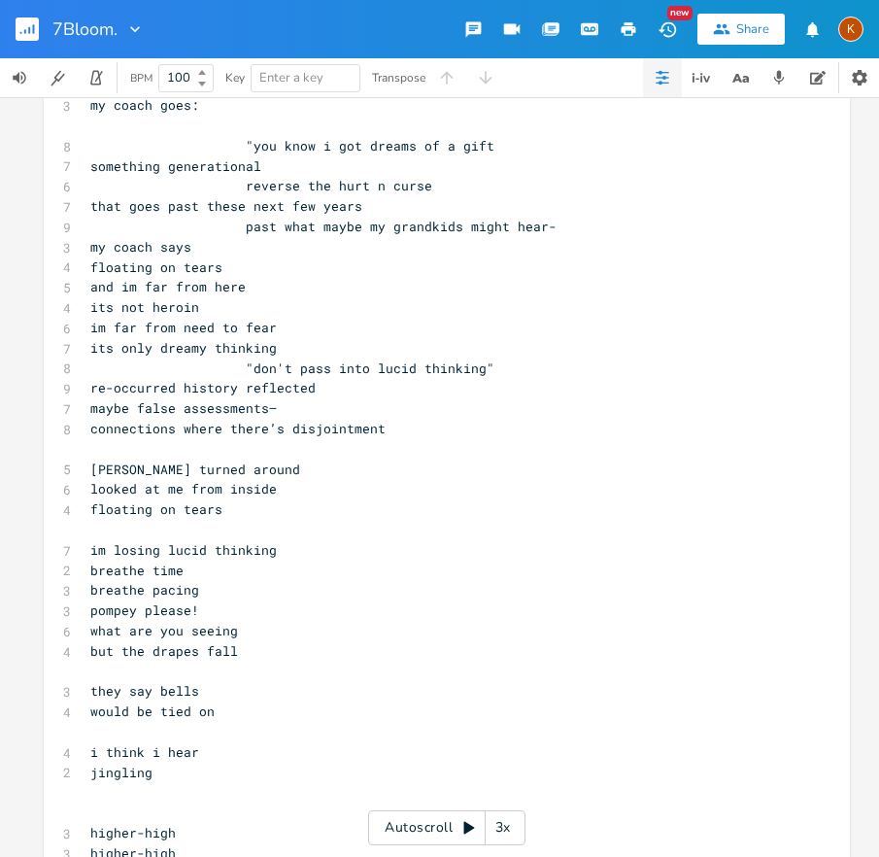
scroll to position [7284, 0]
click at [112, 550] on span "im losing lucid thinking" at bounding box center [183, 548] width 187 height 17
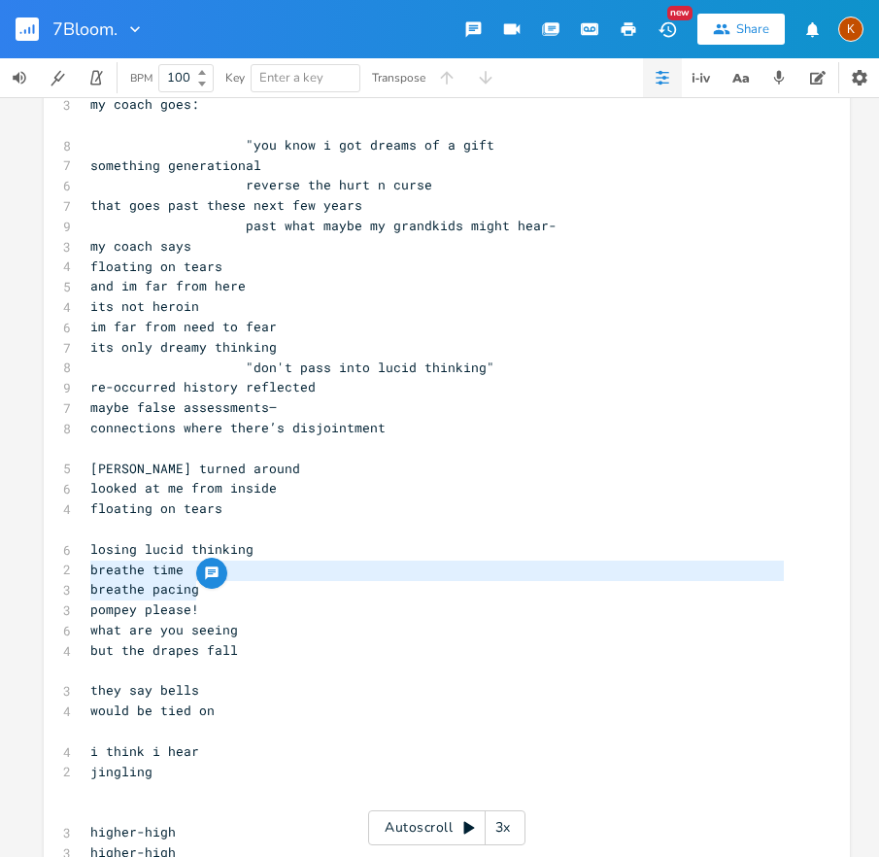
type textarea "breathe time breathe pacing pompey please!"
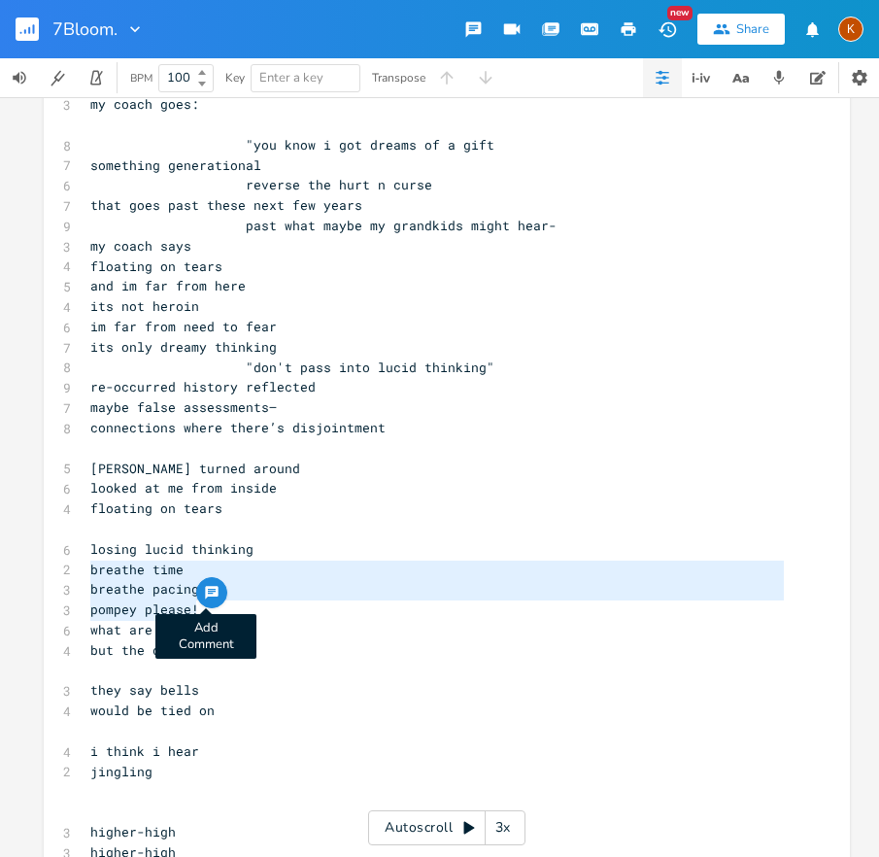
drag, startPoint x: 82, startPoint y: 568, endPoint x: 210, endPoint y: 605, distance: 133.5
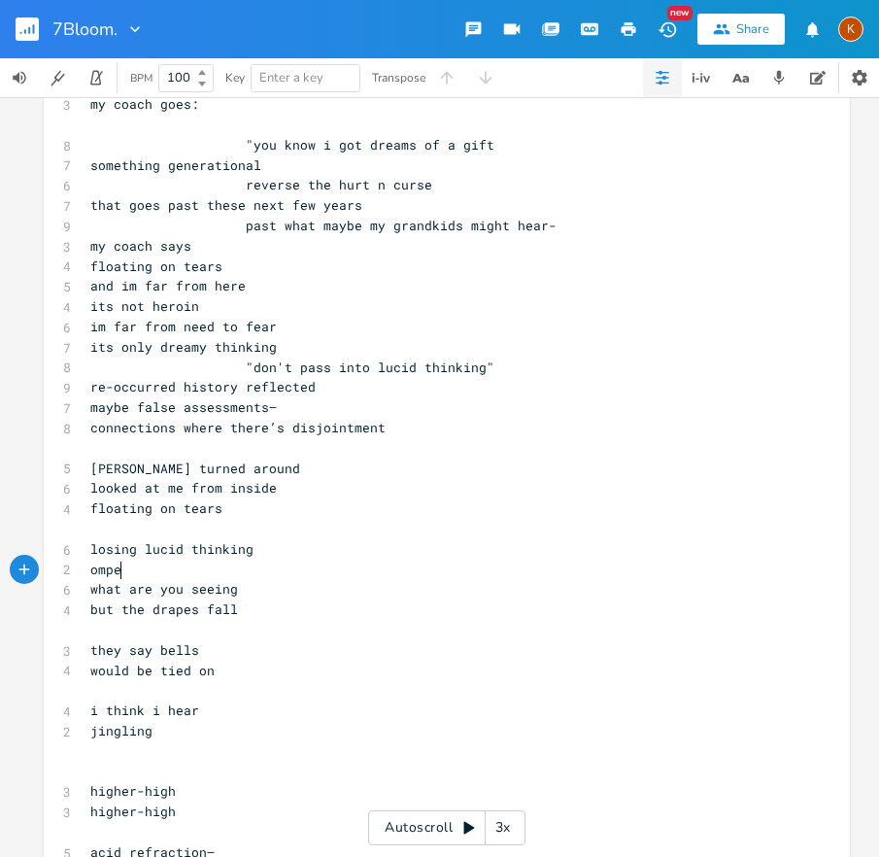
type textarea "ompeu"
type textarea "pompey what ddi"
type textarea "i"
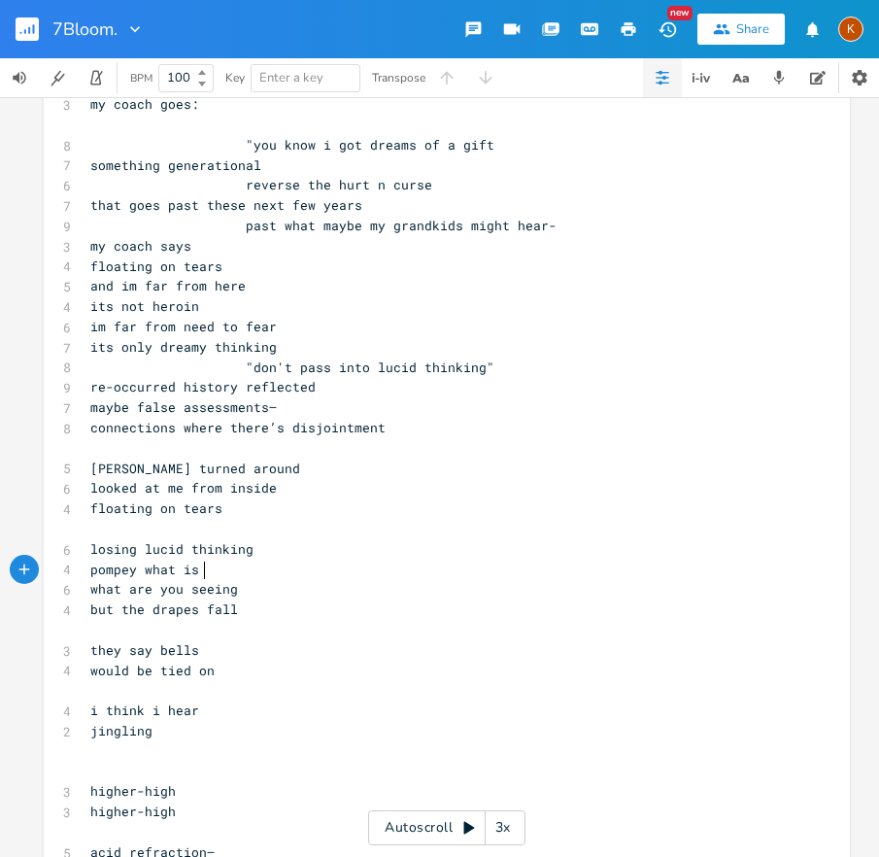
type textarea "is it"
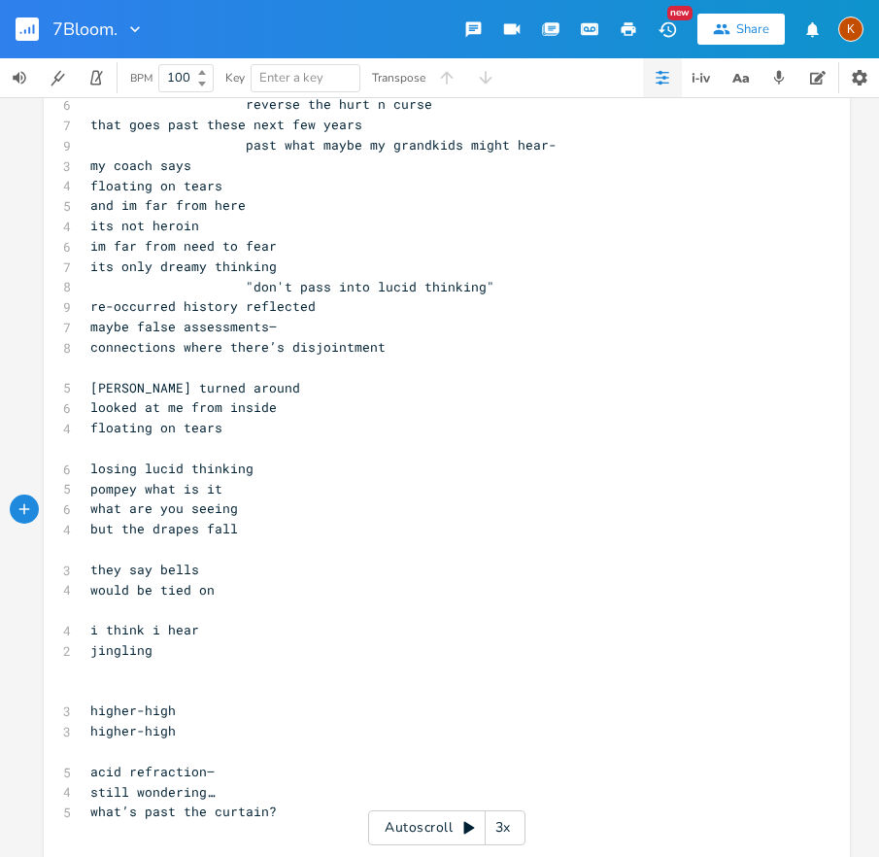
scroll to position [7470, 0]
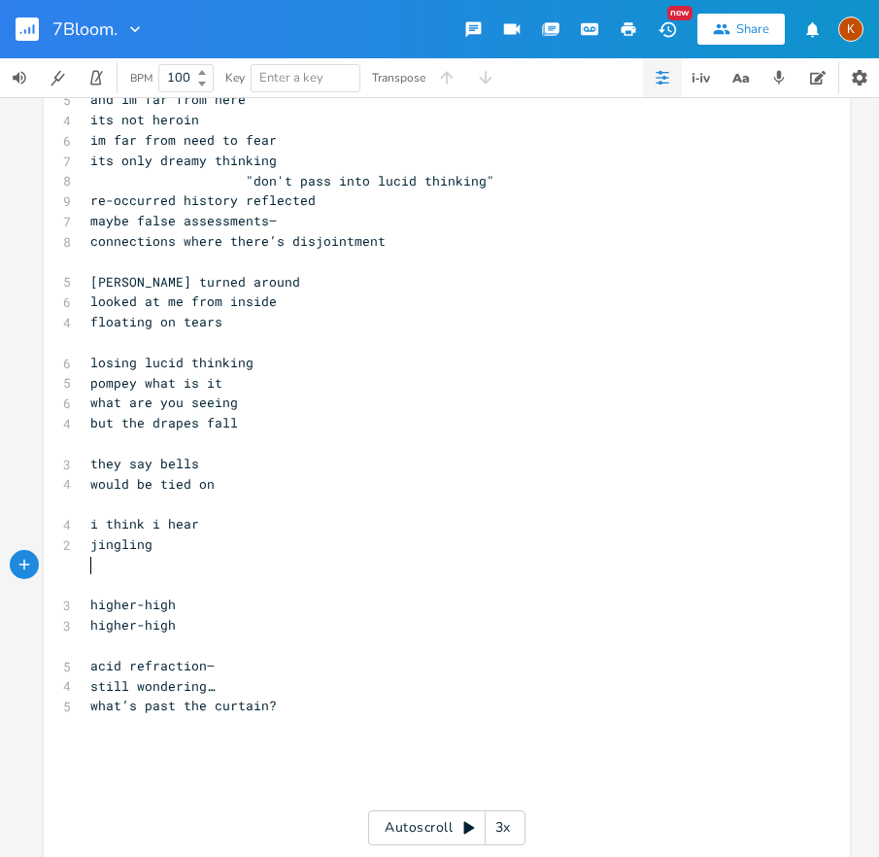
click at [91, 571] on pre "​" at bounding box center [437, 565] width 702 height 20
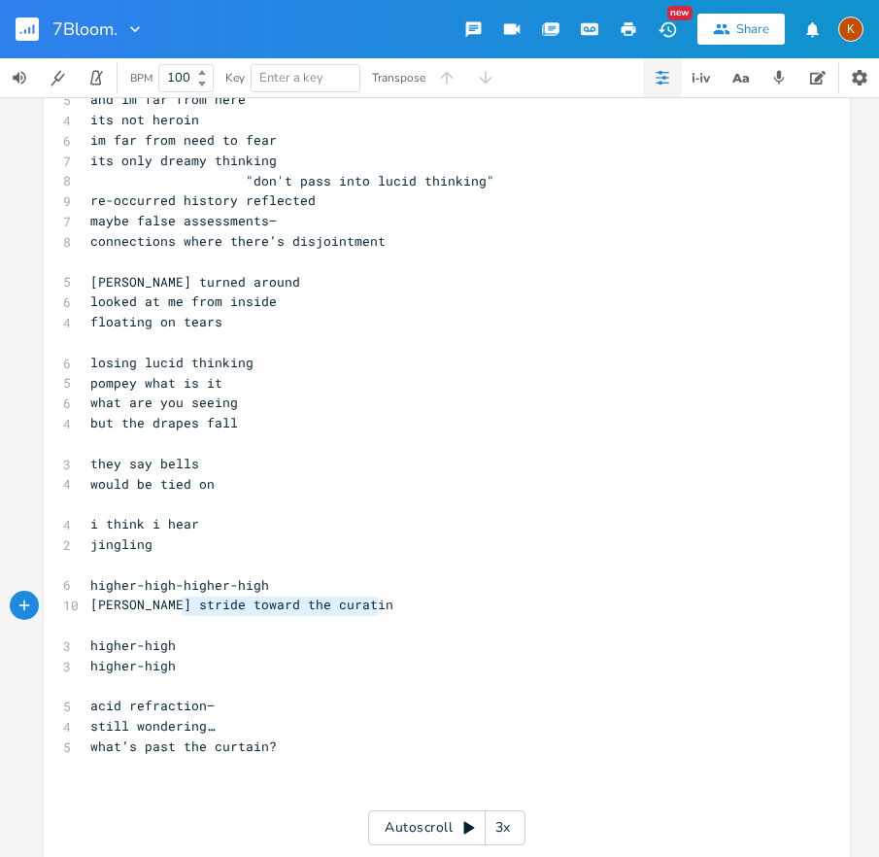
type textarea "t stride toward the curatin"
drag, startPoint x: 390, startPoint y: 608, endPoint x: 164, endPoint y: 608, distance: 225.4
click at [164, 608] on pre "[PERSON_NAME] stride toward the curatin" at bounding box center [437, 605] width 702 height 20
click at [140, 605] on span "[PERSON_NAME] stride toward the curatin" at bounding box center [241, 604] width 303 height 17
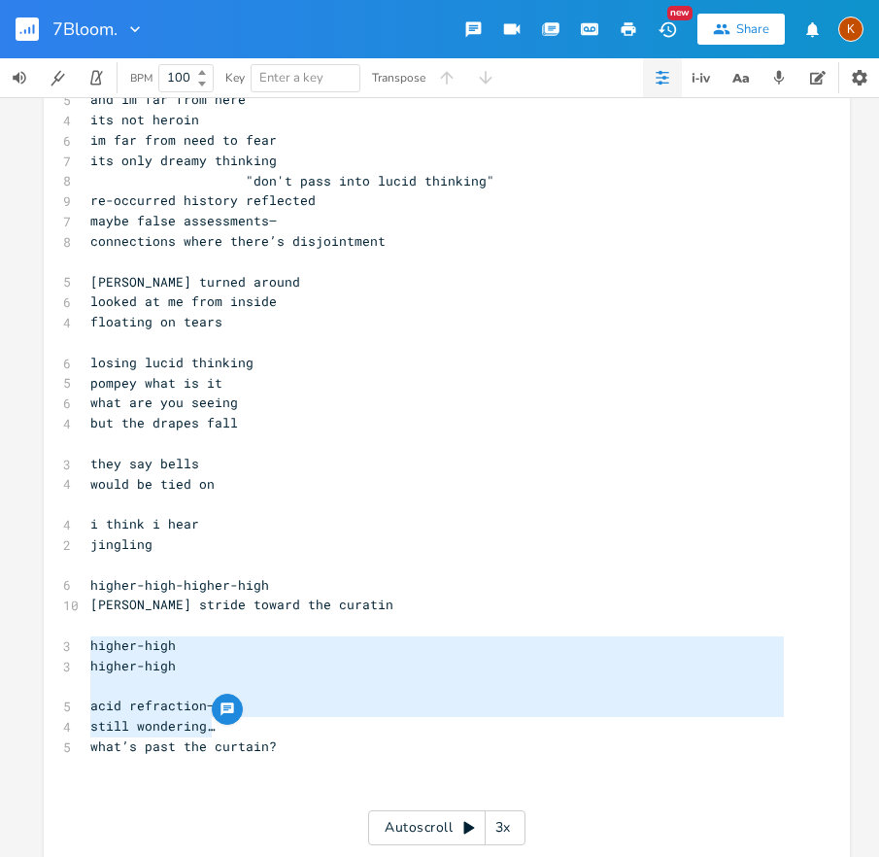
type textarea "higher-high higher-high acid refraction— still wondering… what’s past the curta…"
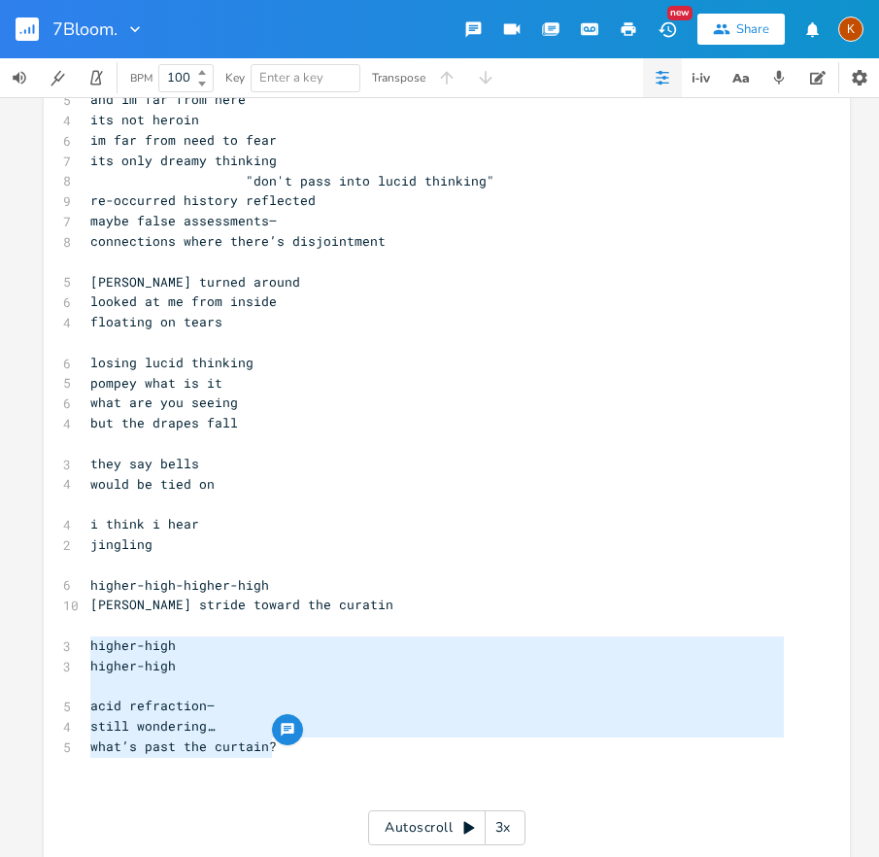
drag, startPoint x: 84, startPoint y: 637, endPoint x: 352, endPoint y: 749, distance: 290.5
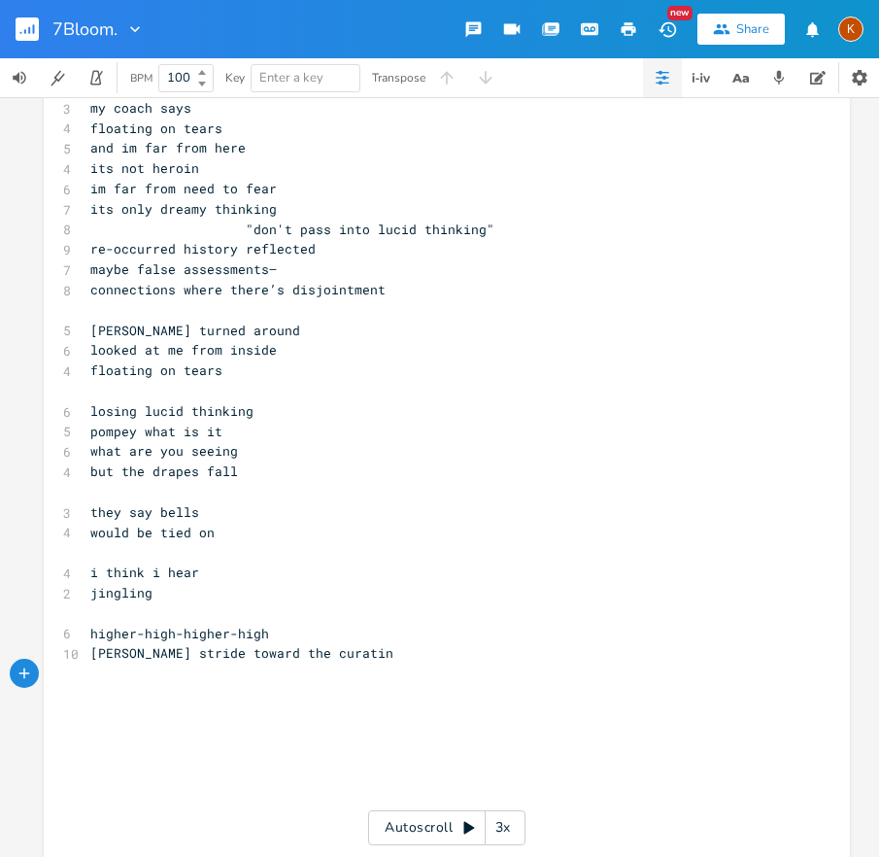
scroll to position [7411, 0]
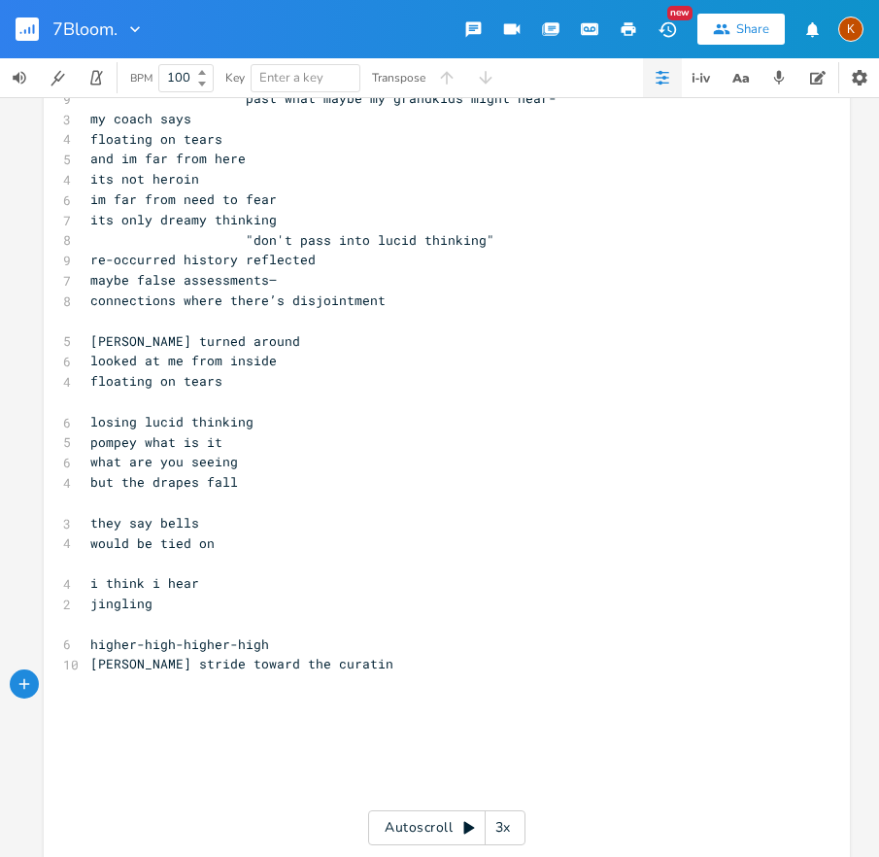
click at [193, 528] on span "they say bells" at bounding box center [144, 522] width 109 height 17
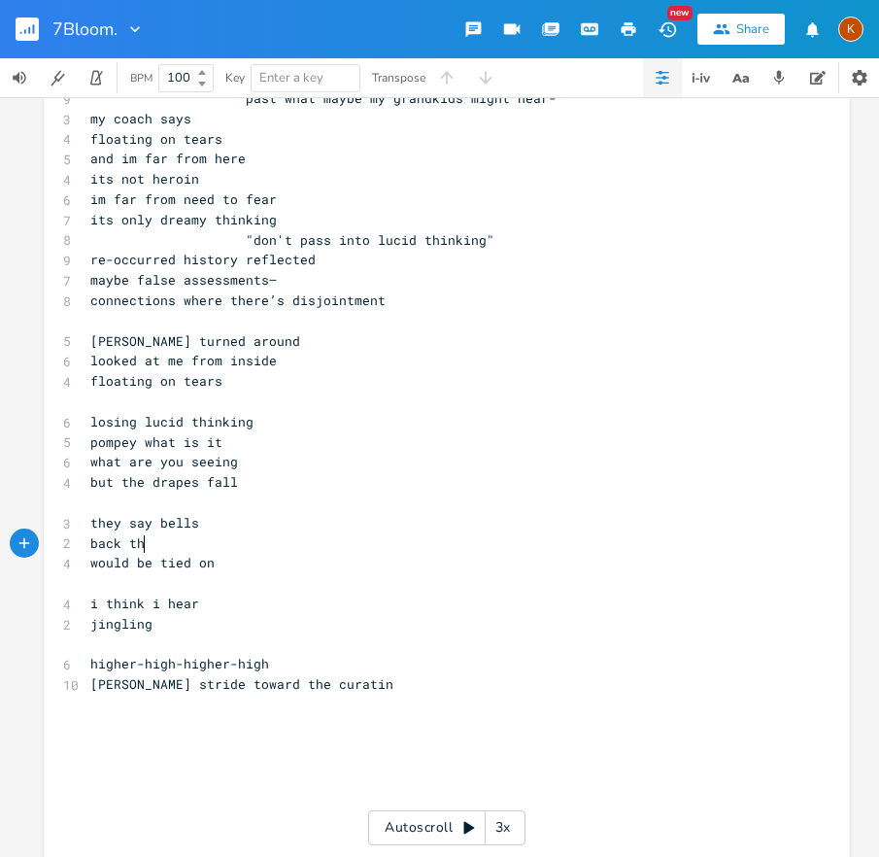
scroll to position [0, 56]
type textarea "back then"
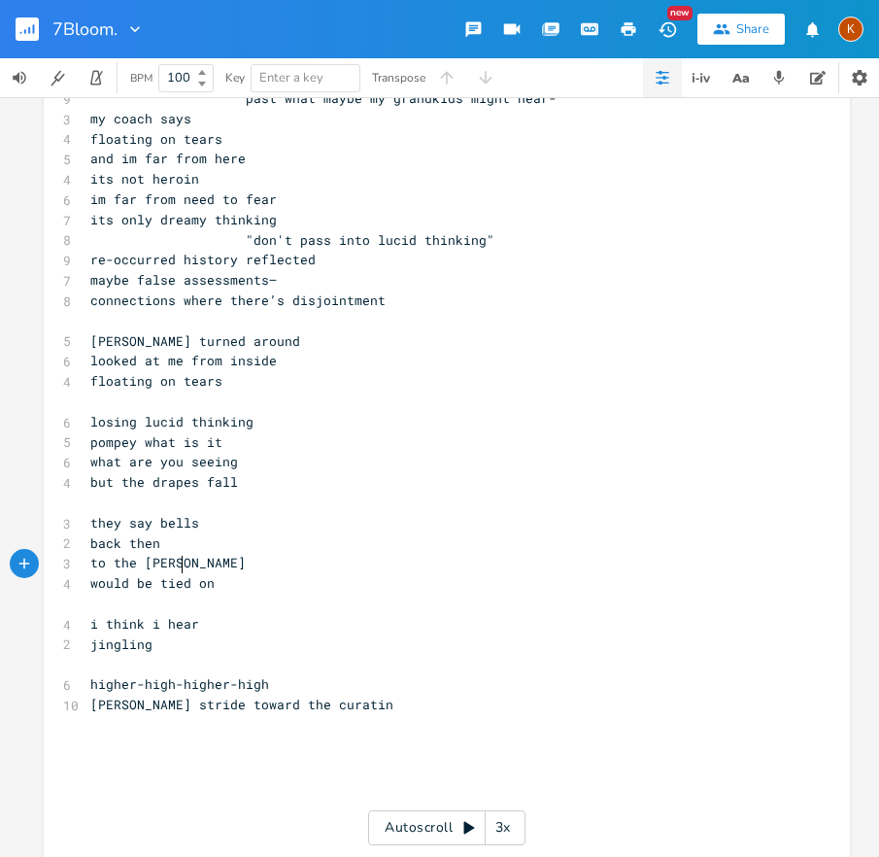
type textarea "to the priest"
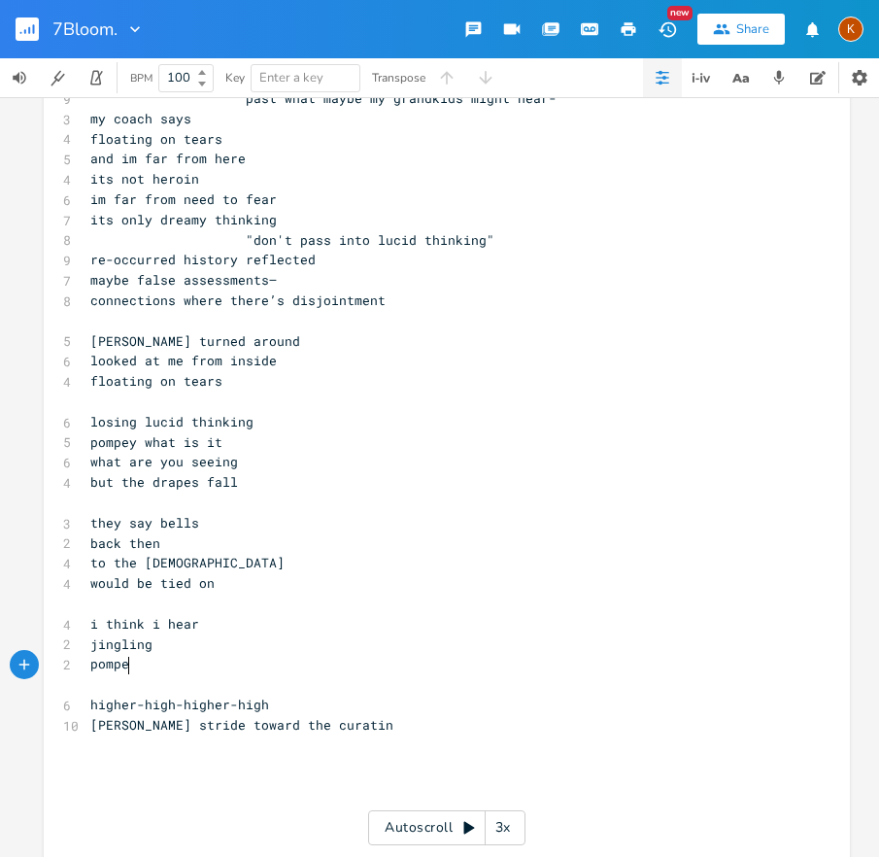
scroll to position [0, 46]
type textarea "pompey what is it"
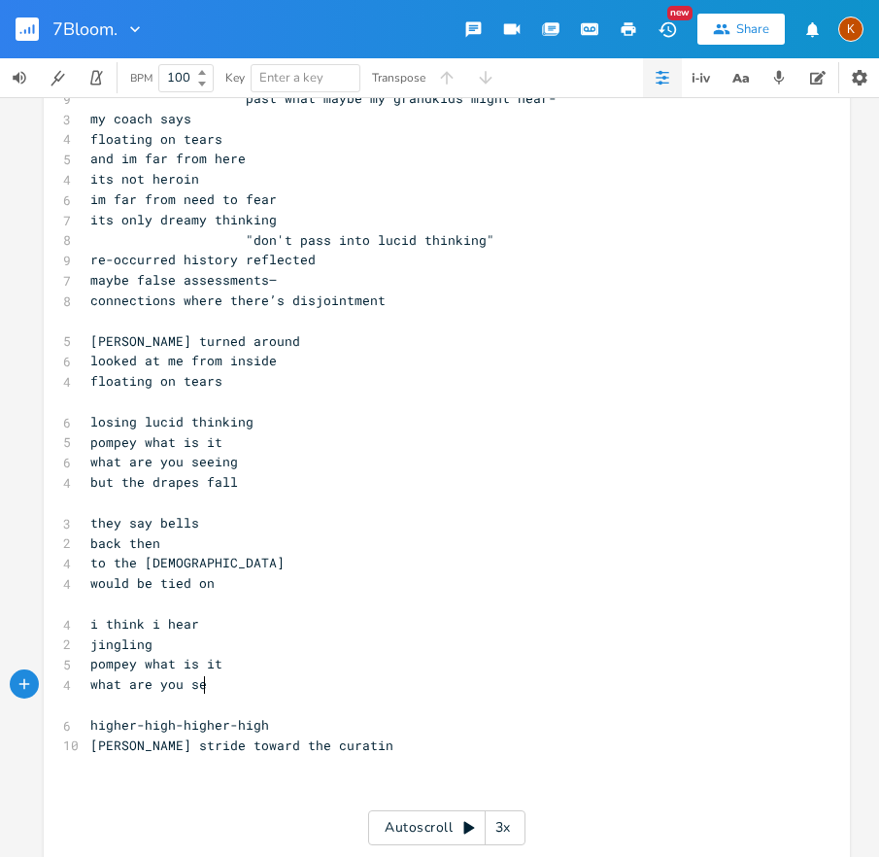
type textarea "what are you sei"
type textarea "eing"
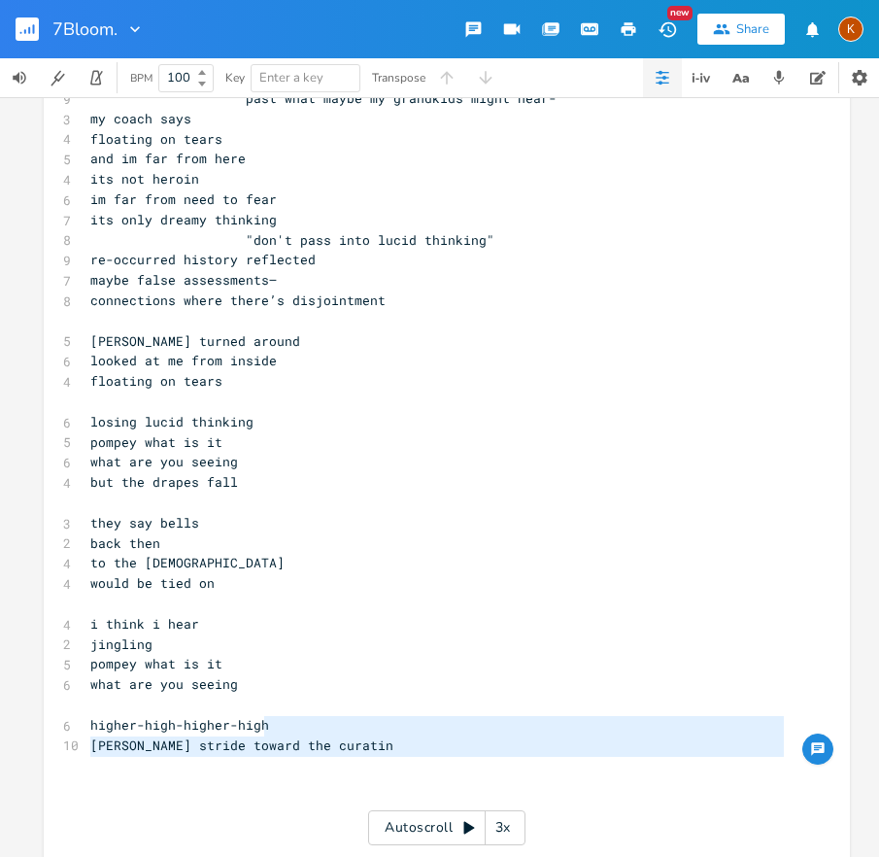
type textarea "[PERSON_NAME] stride toward the curatin"
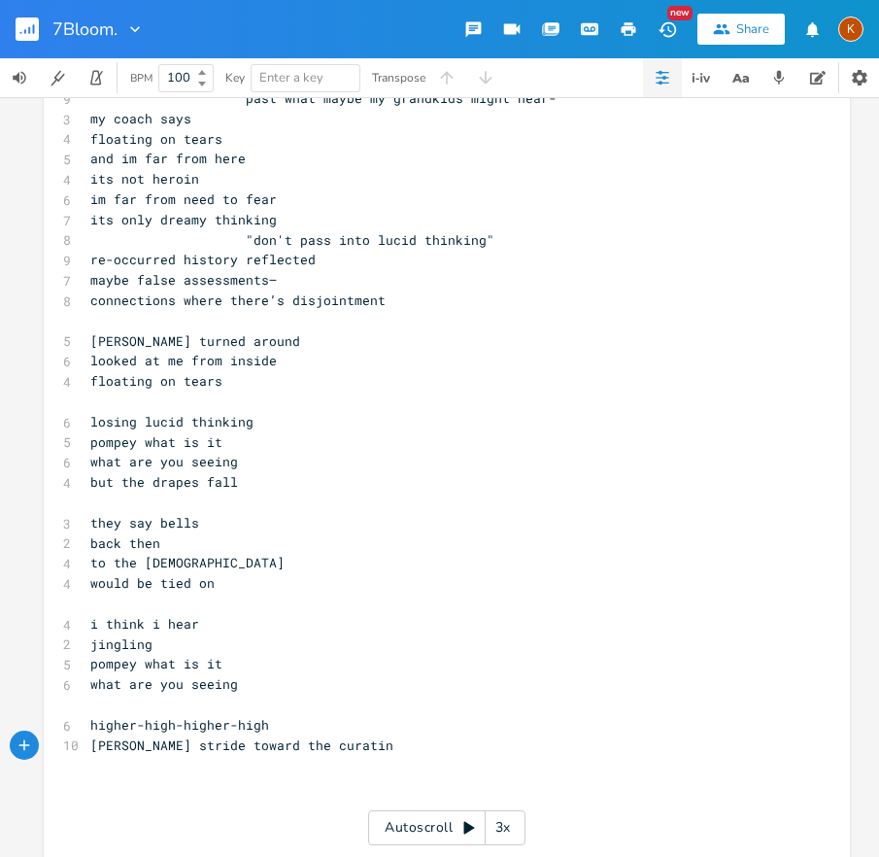
type textarea "[PERSON_NAME] stride toward the curatin"
type textarea "i think i hear jingling"
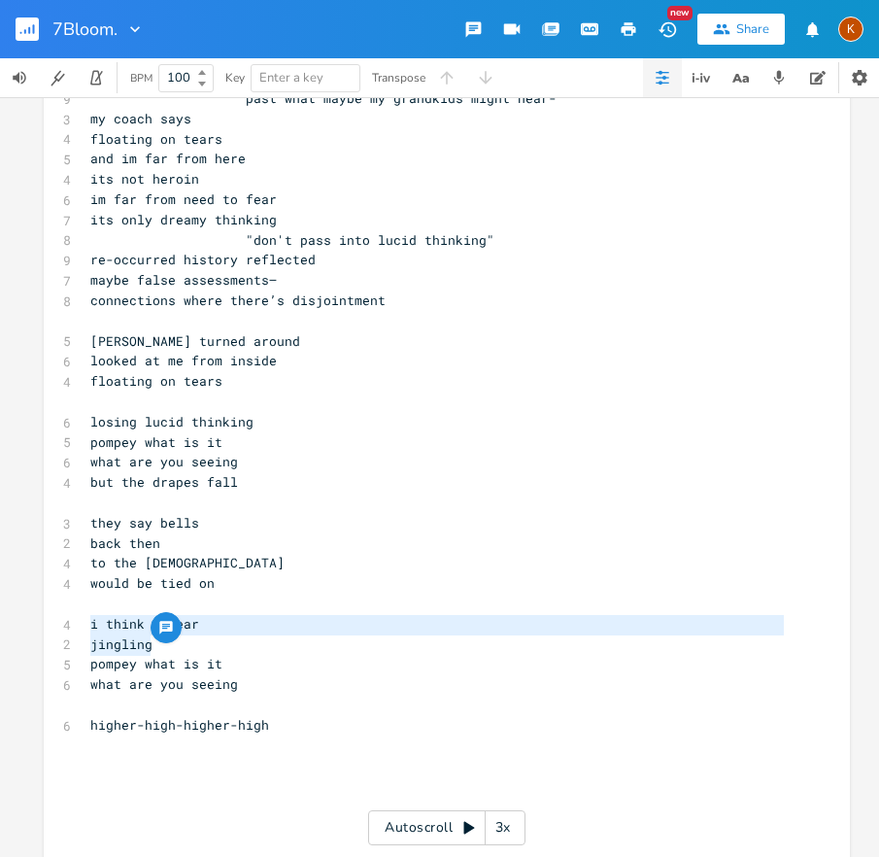
drag, startPoint x: 160, startPoint y: 647, endPoint x: 71, endPoint y: 626, distance: 91.9
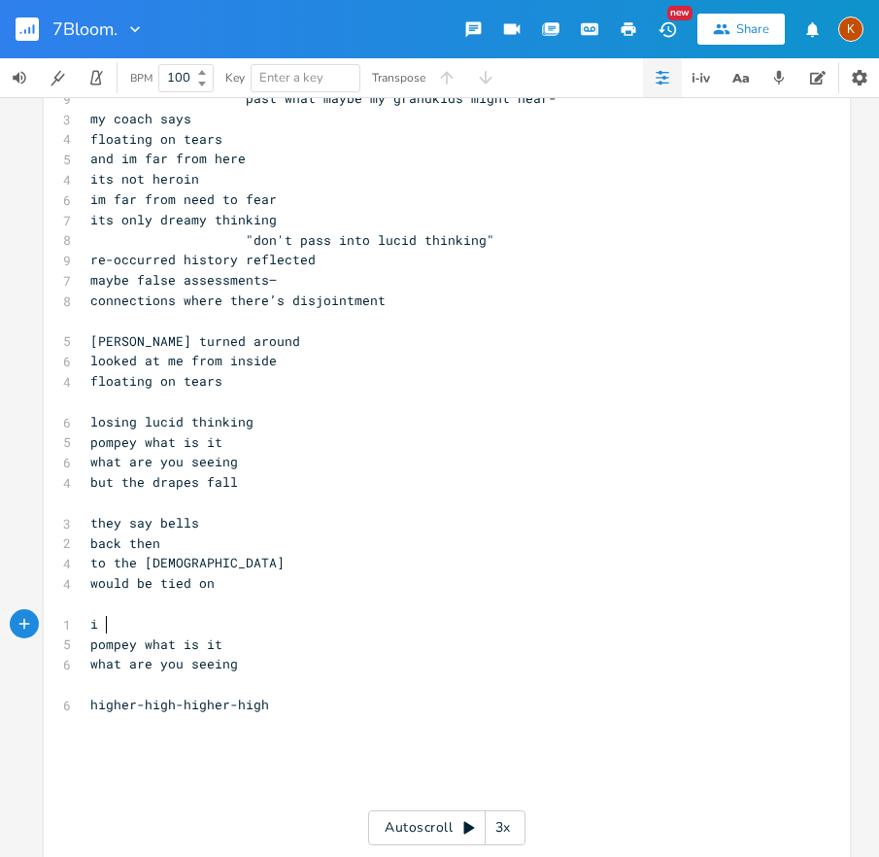
type textarea "i i"
type textarea "hear"
type textarea "i hear j"
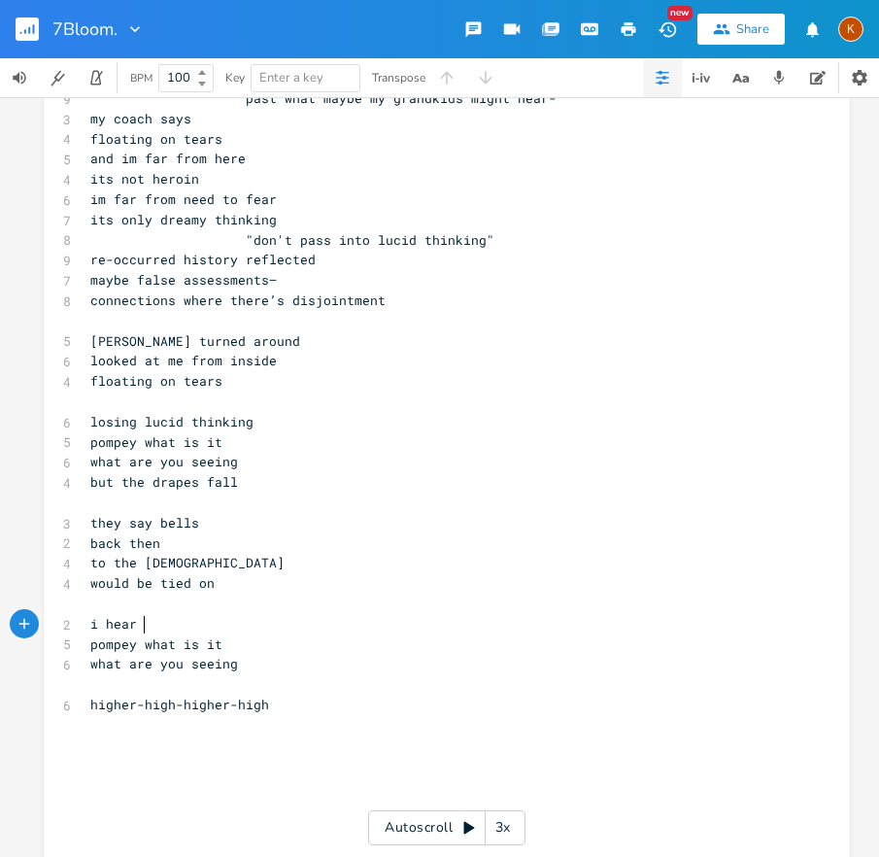
scroll to position [0, 38]
type textarea "singing"
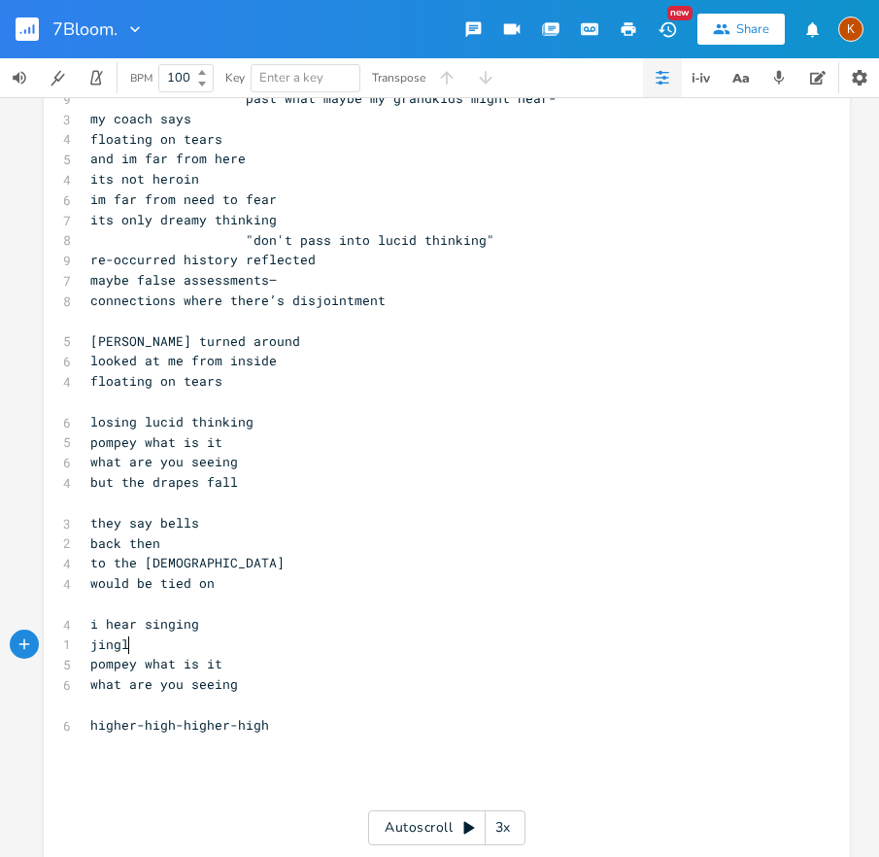
type textarea "jingling"
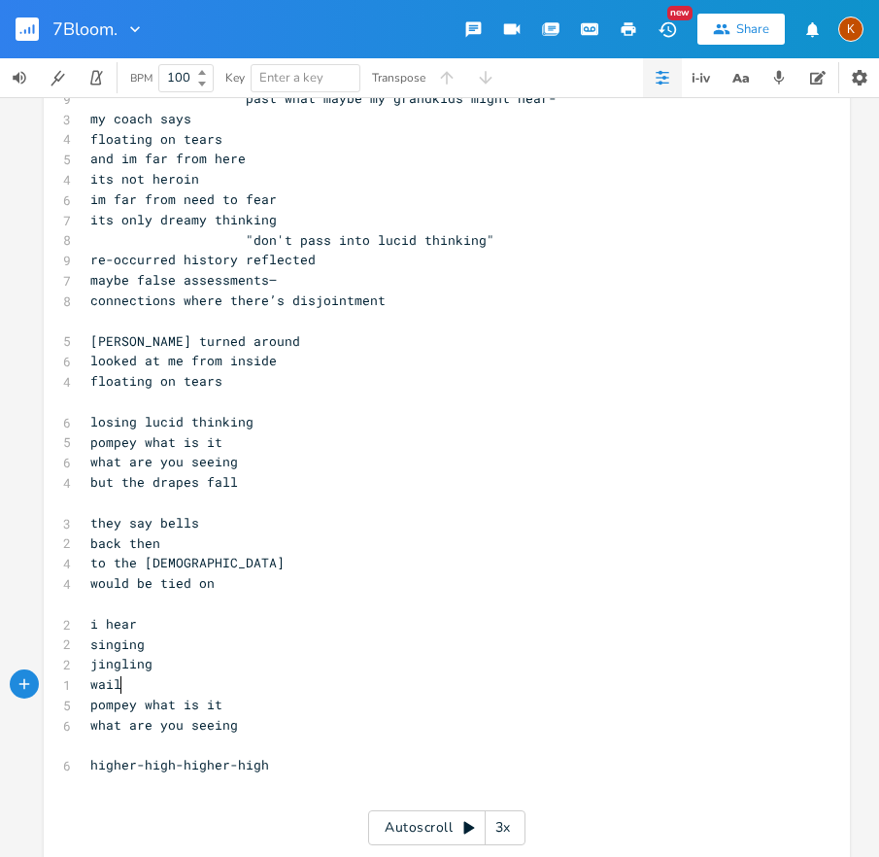
type textarea "wailon"
type textarea "ing"
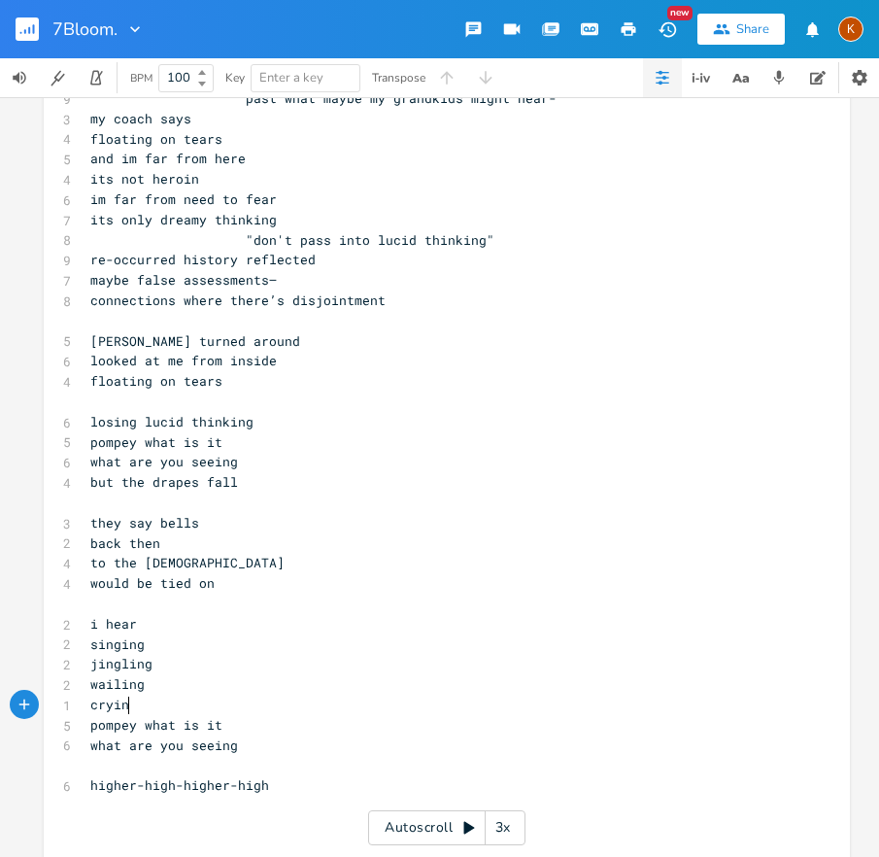
type textarea "crying"
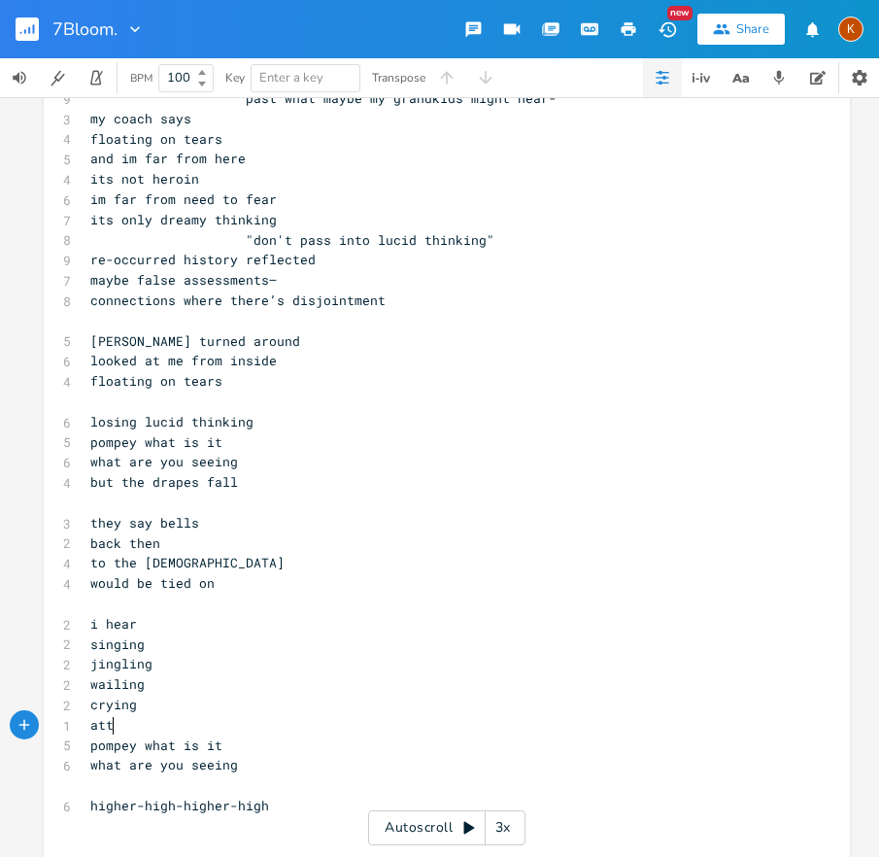
type textarea "atto"
type textarea "oning"
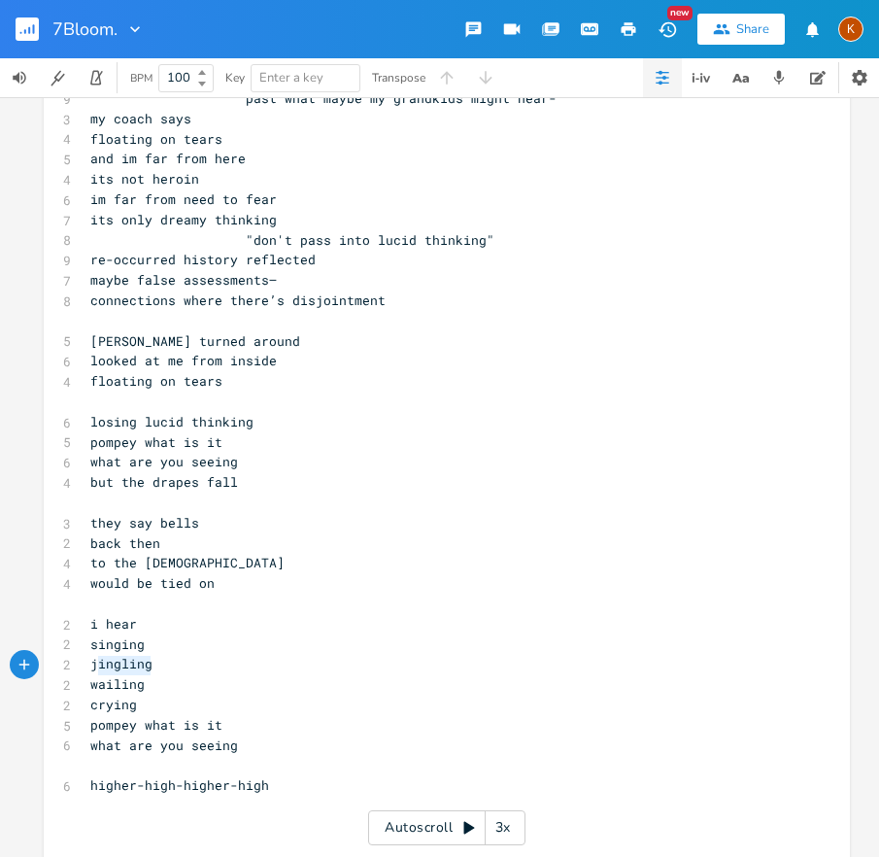
type textarea "jingling"
drag, startPoint x: 152, startPoint y: 667, endPoint x: 74, endPoint y: 665, distance: 77.8
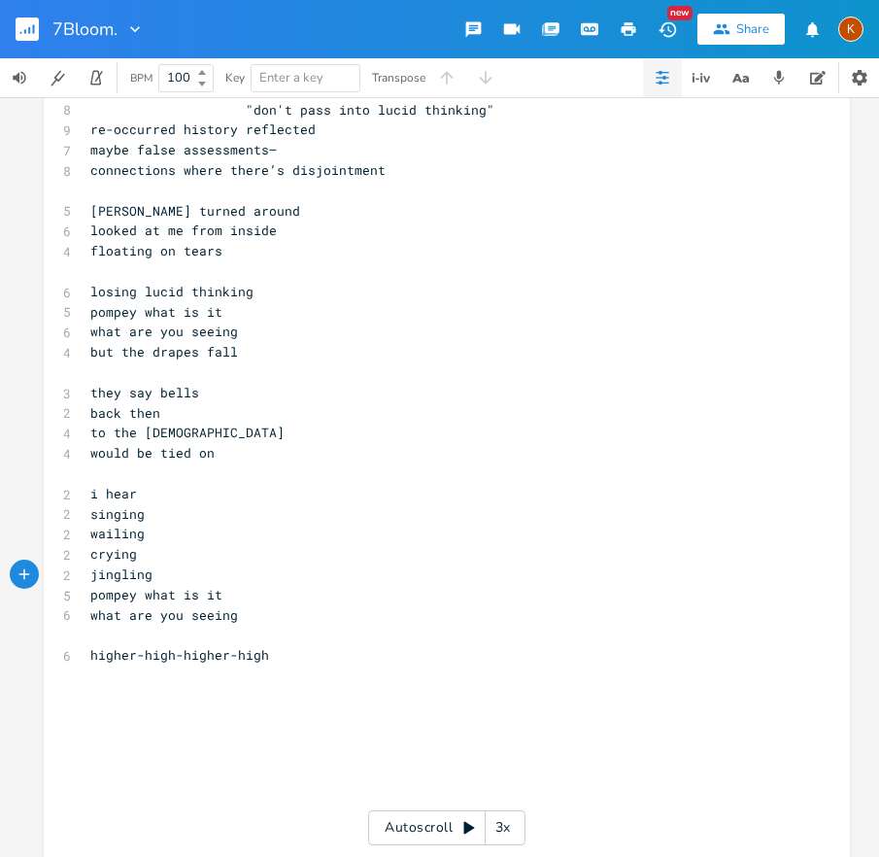
scroll to position [7568, 0]
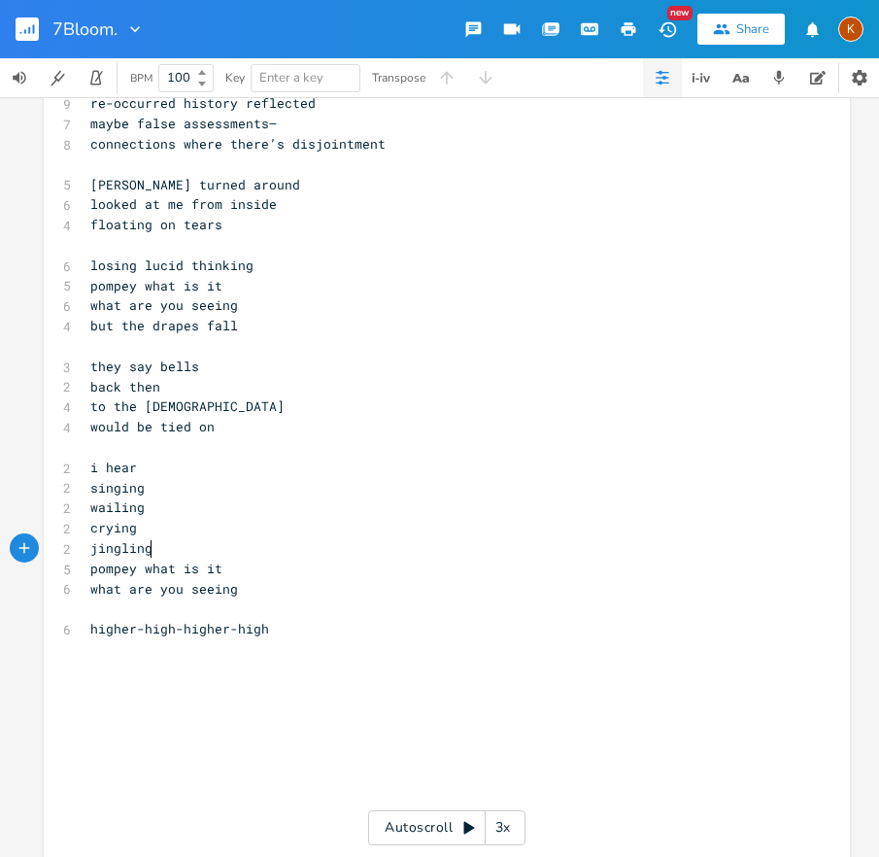
click at [119, 646] on pre "​" at bounding box center [437, 649] width 702 height 20
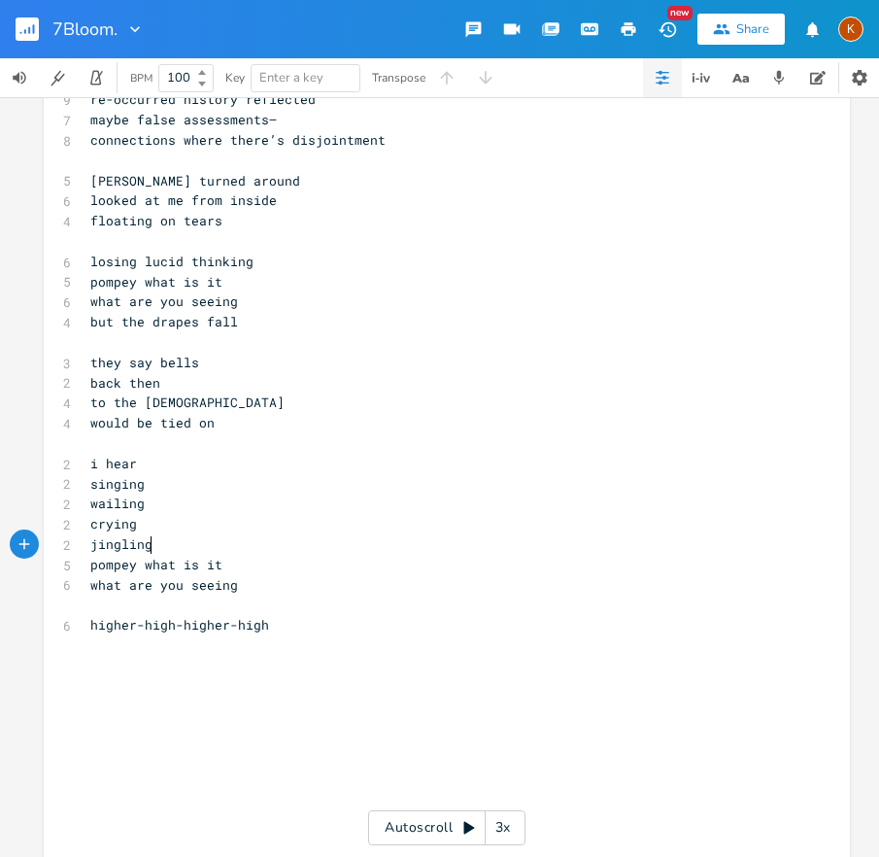
click at [160, 543] on pre "jingling" at bounding box center [437, 544] width 702 height 20
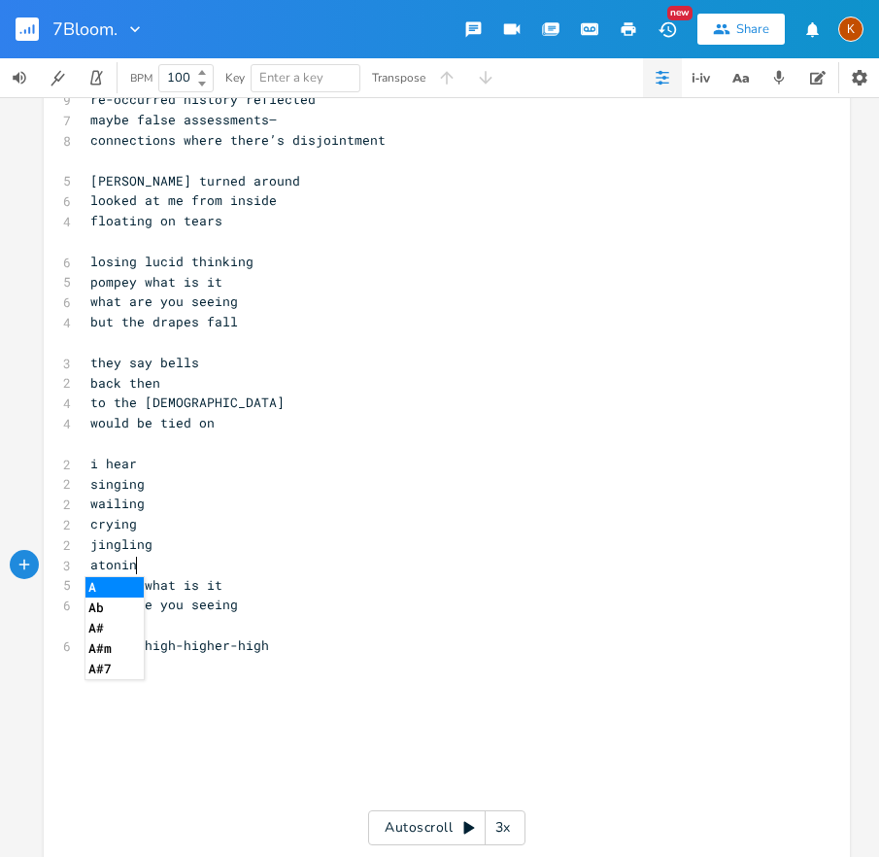
type textarea "atoning"
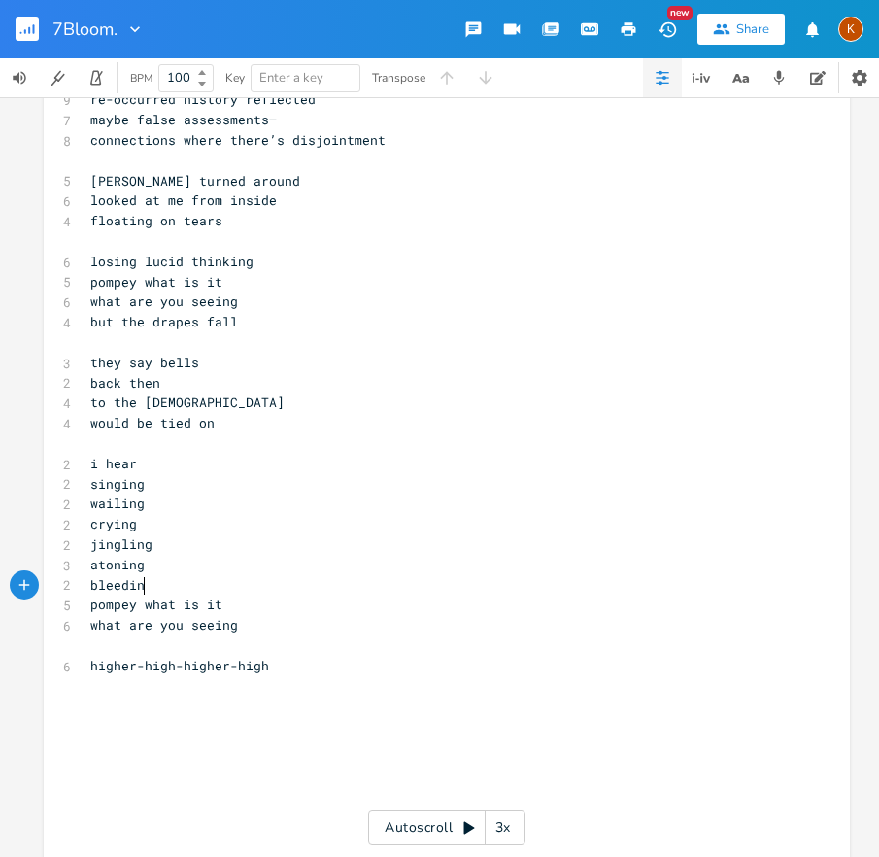
type textarea "bleeding"
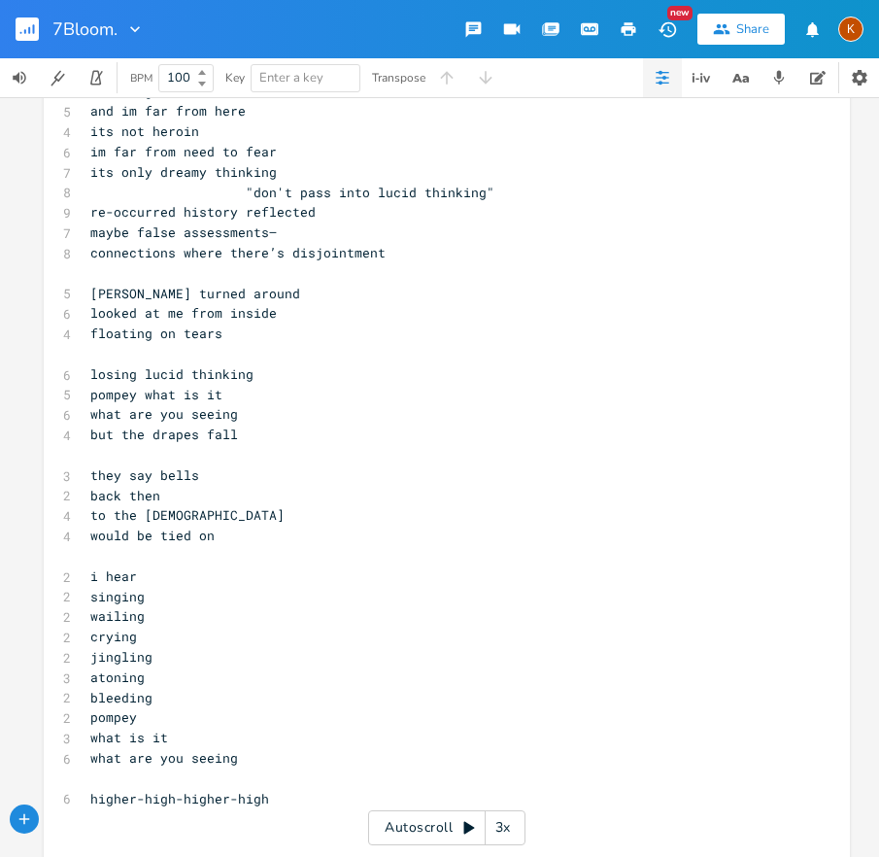
scroll to position [7456, 0]
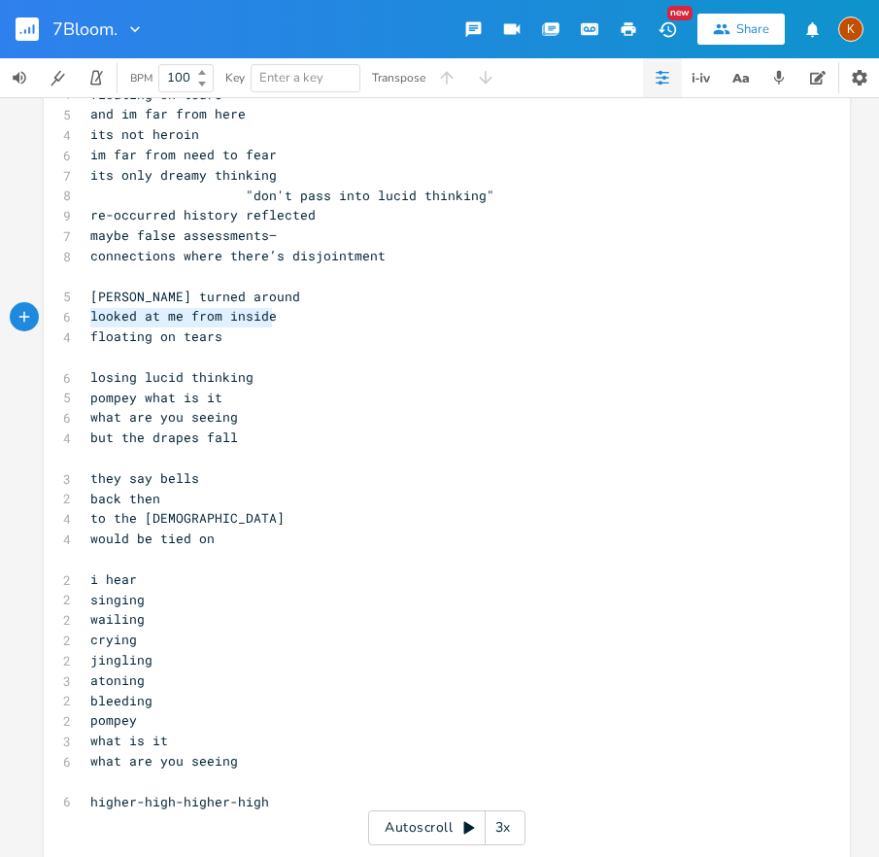
drag, startPoint x: 275, startPoint y: 319, endPoint x: 82, endPoint y: 320, distance: 193.4
click at [86, 320] on pre "looked at me from inside" at bounding box center [437, 316] width 702 height 20
type textarea "​looked at me from inside"
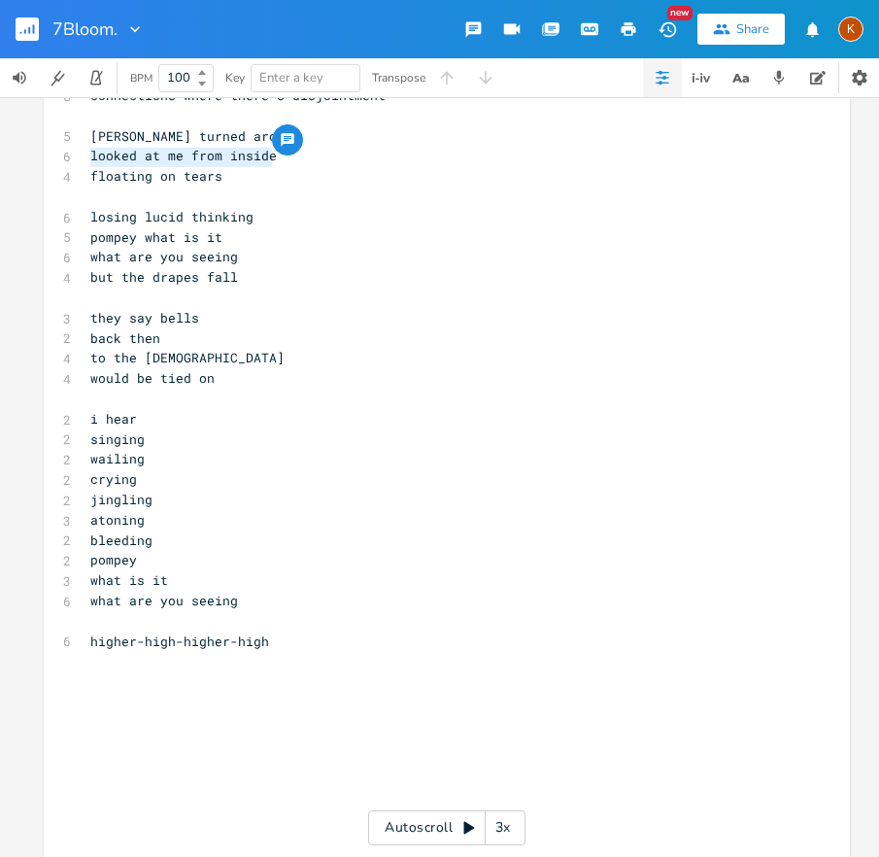
click at [104, 645] on span "higher-high-higher-high" at bounding box center [179, 641] width 179 height 17
click at [103, 653] on pre "​" at bounding box center [437, 661] width 702 height 20
type textarea "​"
paste textarea
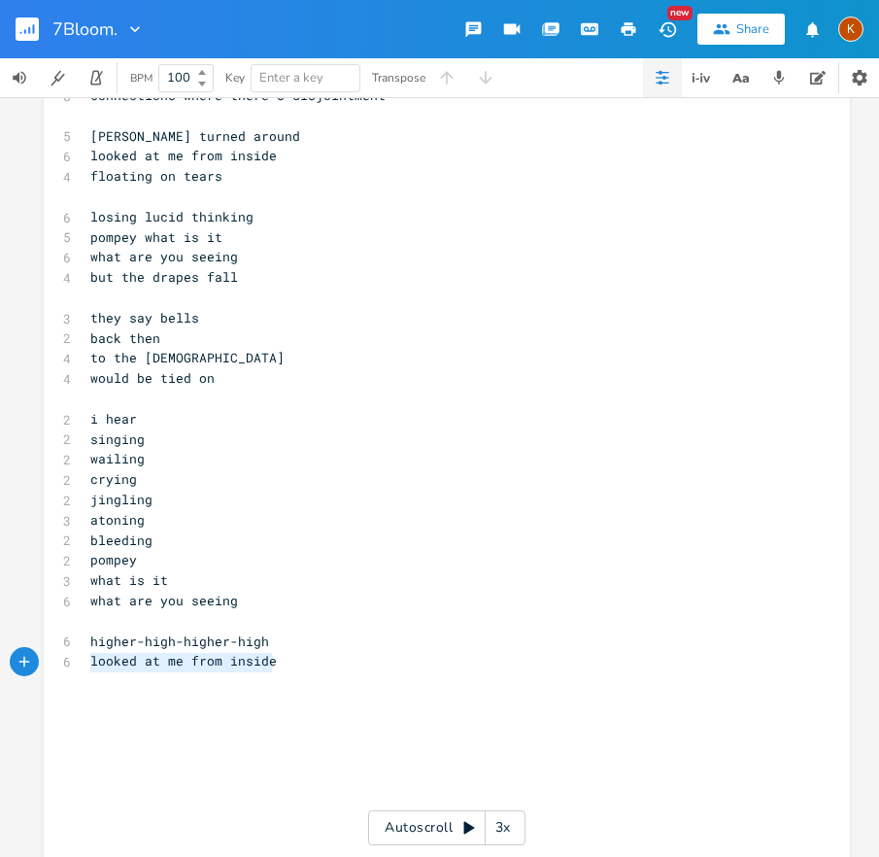
drag, startPoint x: 274, startPoint y: 659, endPoint x: 69, endPoint y: 664, distance: 205.1
type textarea "id never floow"
type textarea "ollow that close inside"
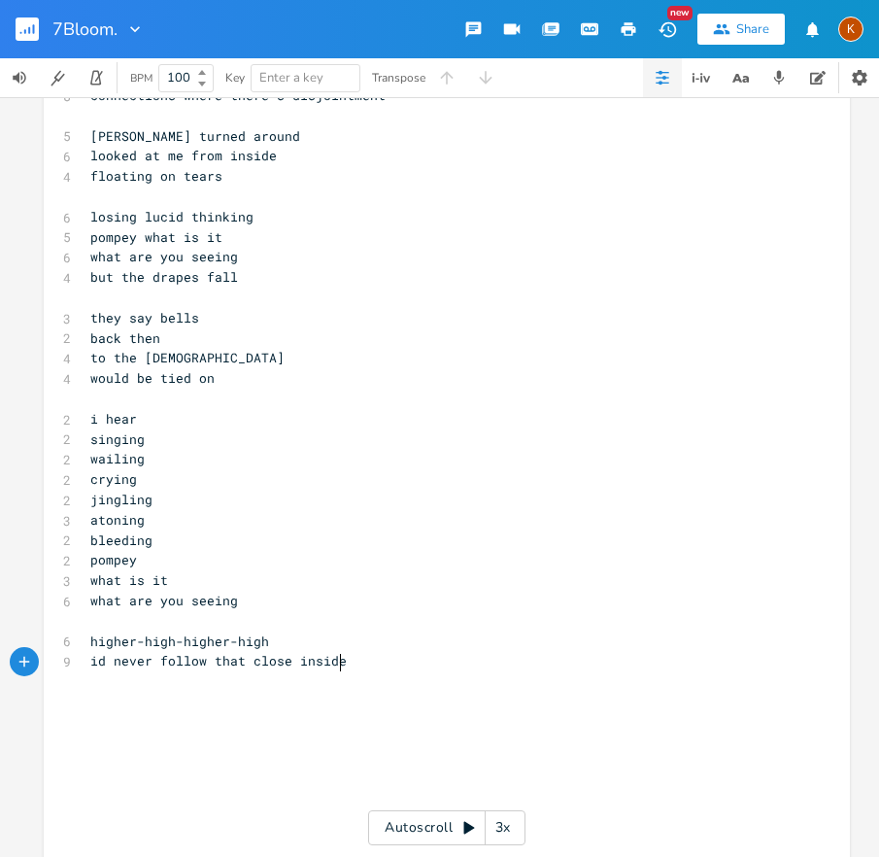
scroll to position [0, 130]
drag, startPoint x: 88, startPoint y: 657, endPoint x: 105, endPoint y: 670, distance: 20.8
click at [90, 658] on span "id never follow that close" at bounding box center [191, 660] width 202 height 17
type textarea """
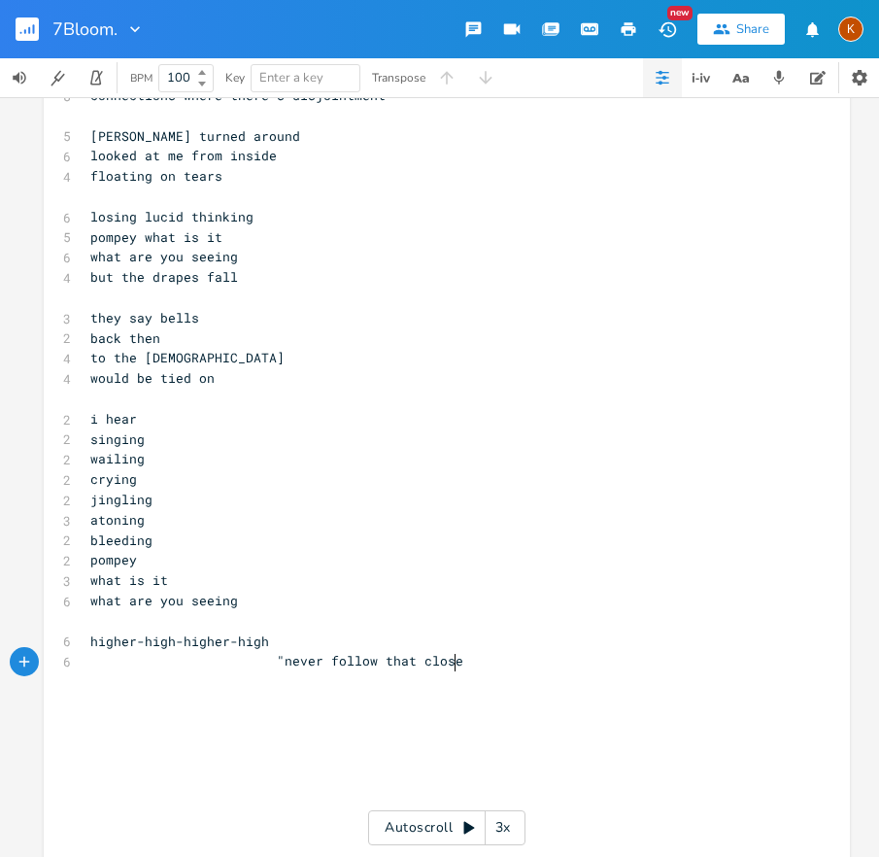
type textarea """
type textarea "wh"
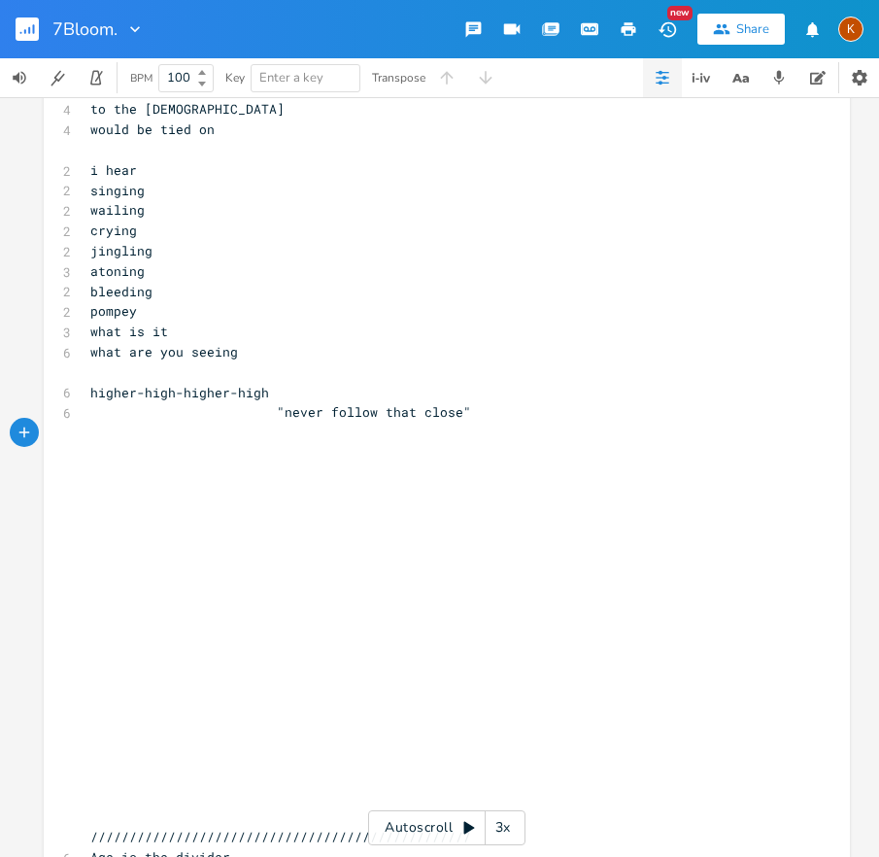
scroll to position [7799, 0]
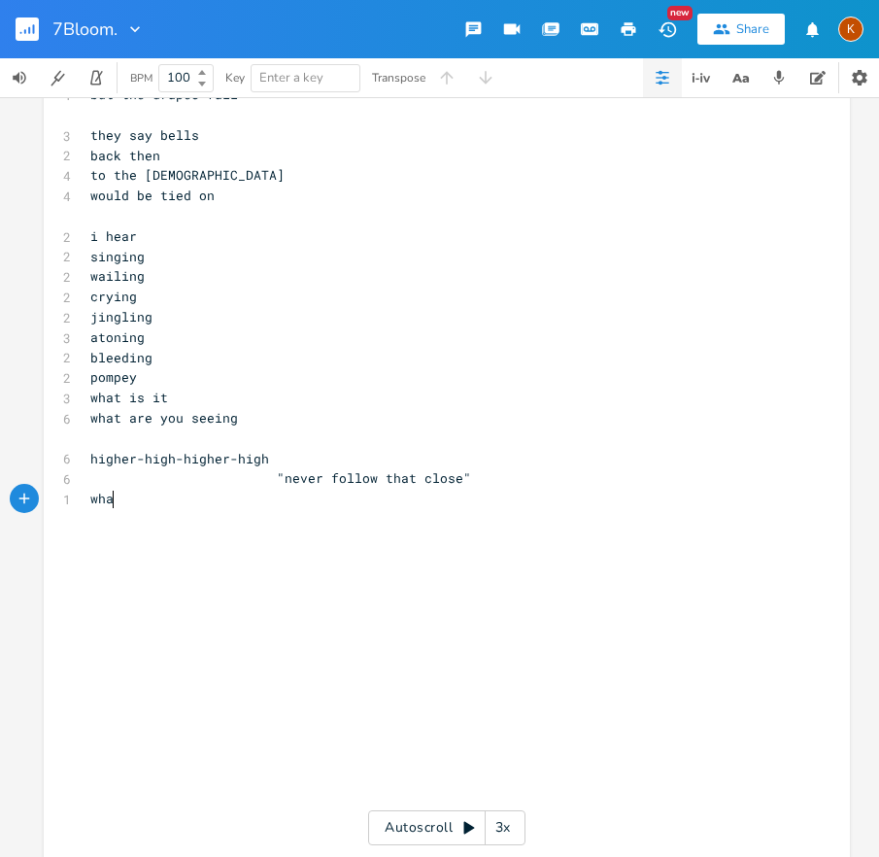
type textarea "what"
type textarea "ik theres"
type textarea "Theres sm"
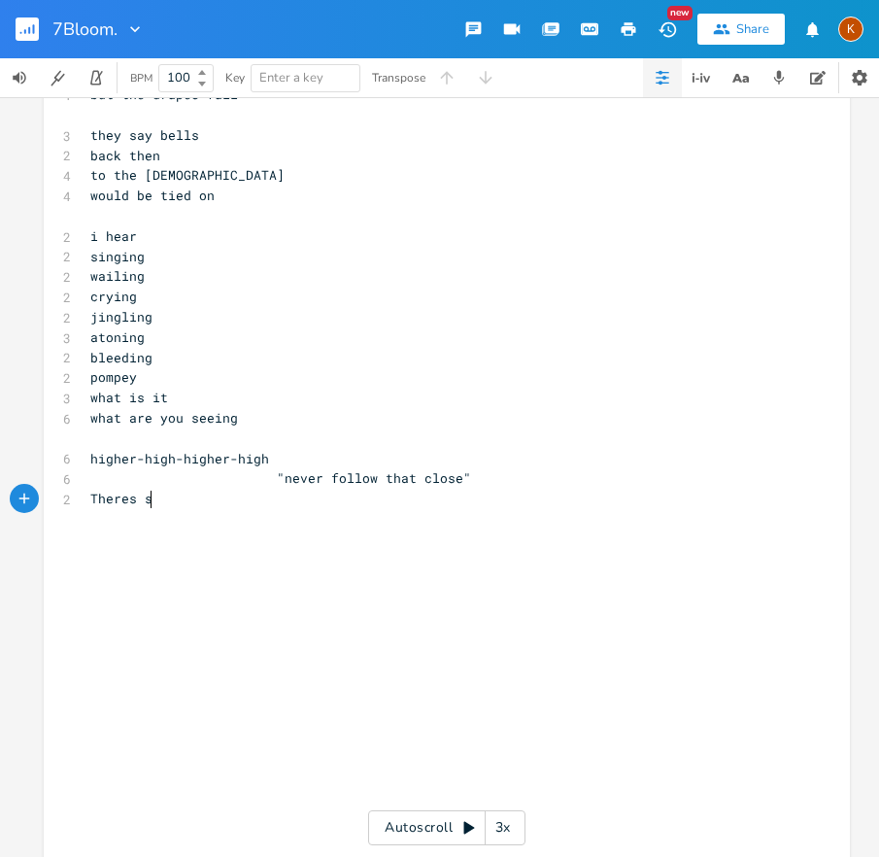
scroll to position [0, 60]
type textarea "folo"
type textarea "ll"
type textarea "ow inside"
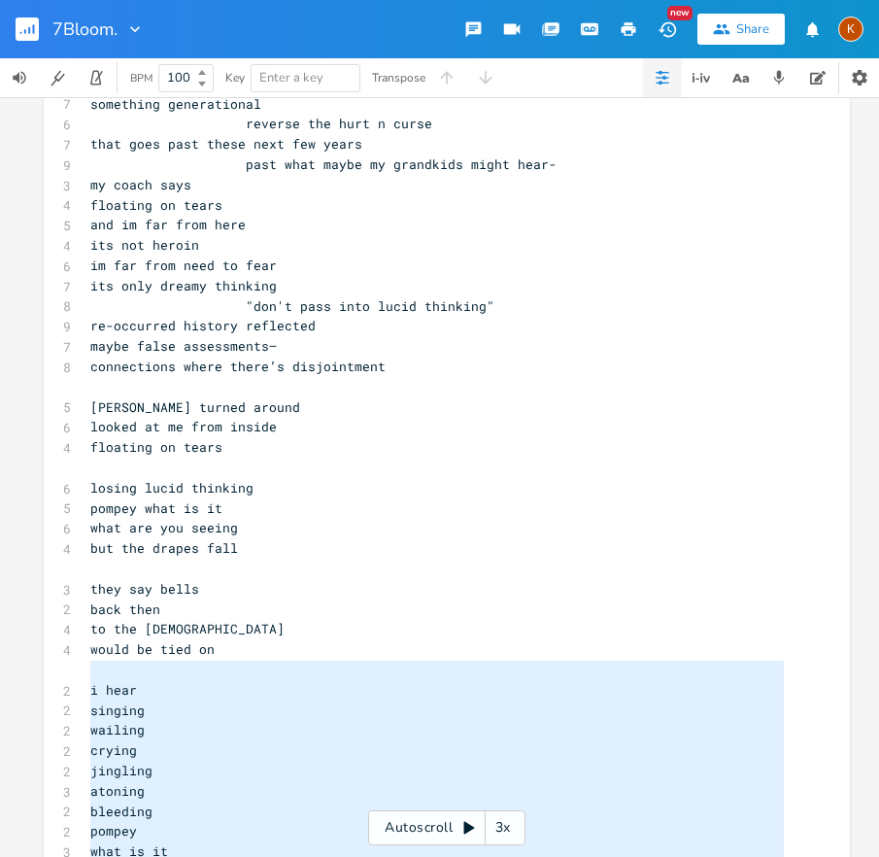
scroll to position [7332, 0]
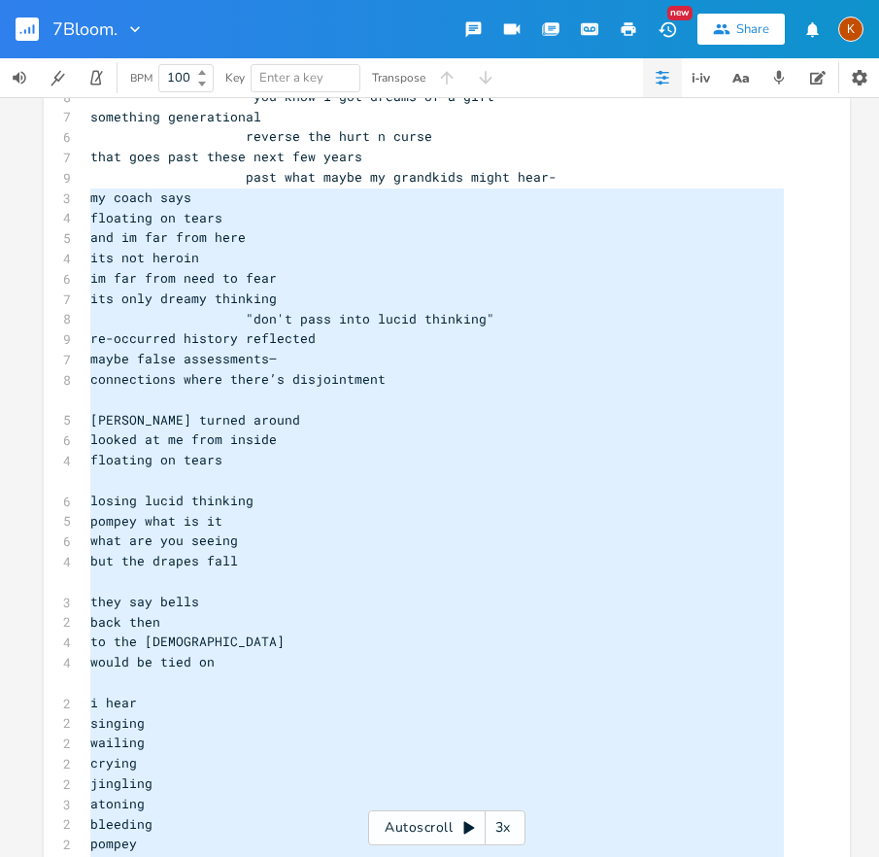
drag, startPoint x: 243, startPoint y: 754, endPoint x: 82, endPoint y: 218, distance: 560.1
paste textarea
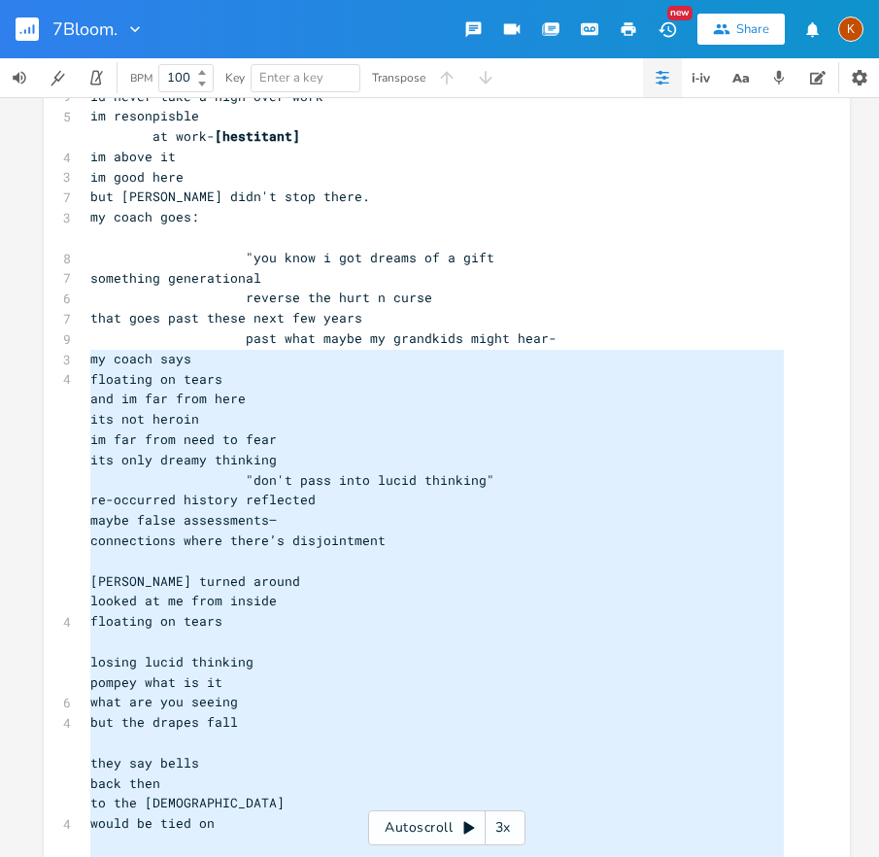
scroll to position [7150, 0]
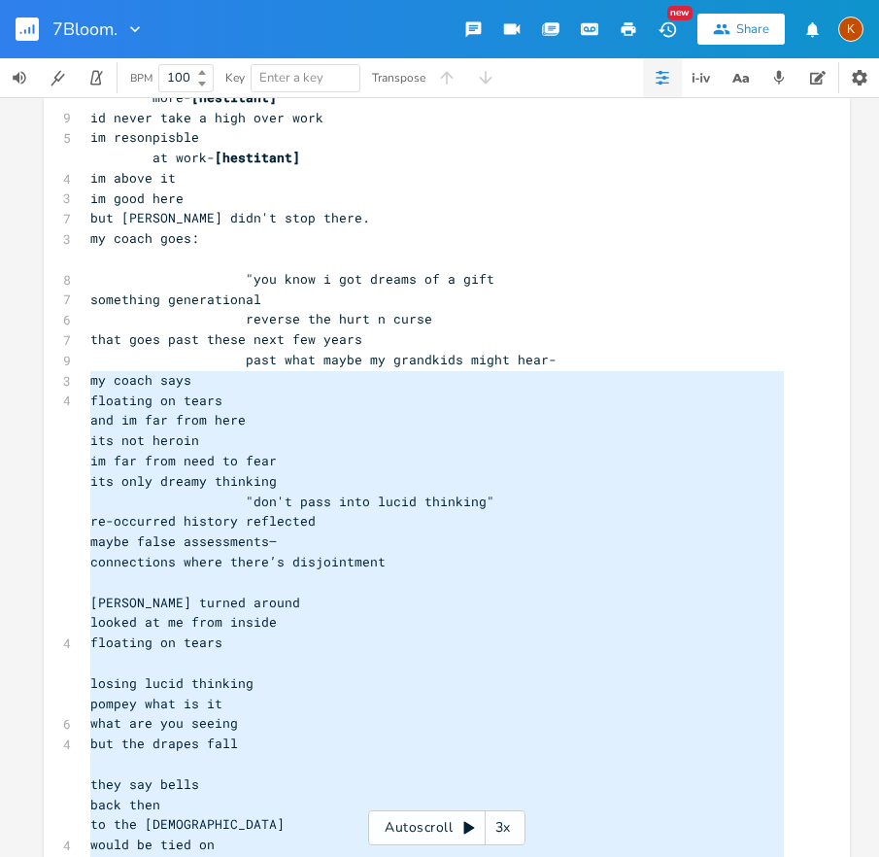
type textarea "my coach says floating on tears and im far from here its not heroin im far from…"
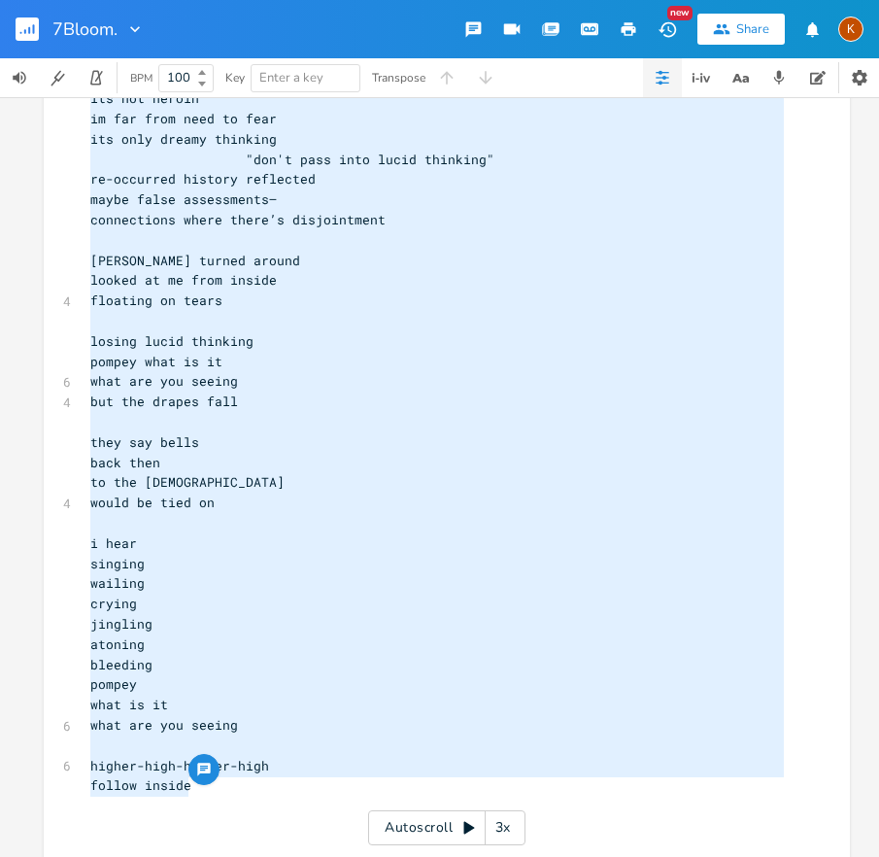
click at [429, 215] on pre "connections where there’s disjointment" at bounding box center [437, 220] width 702 height 20
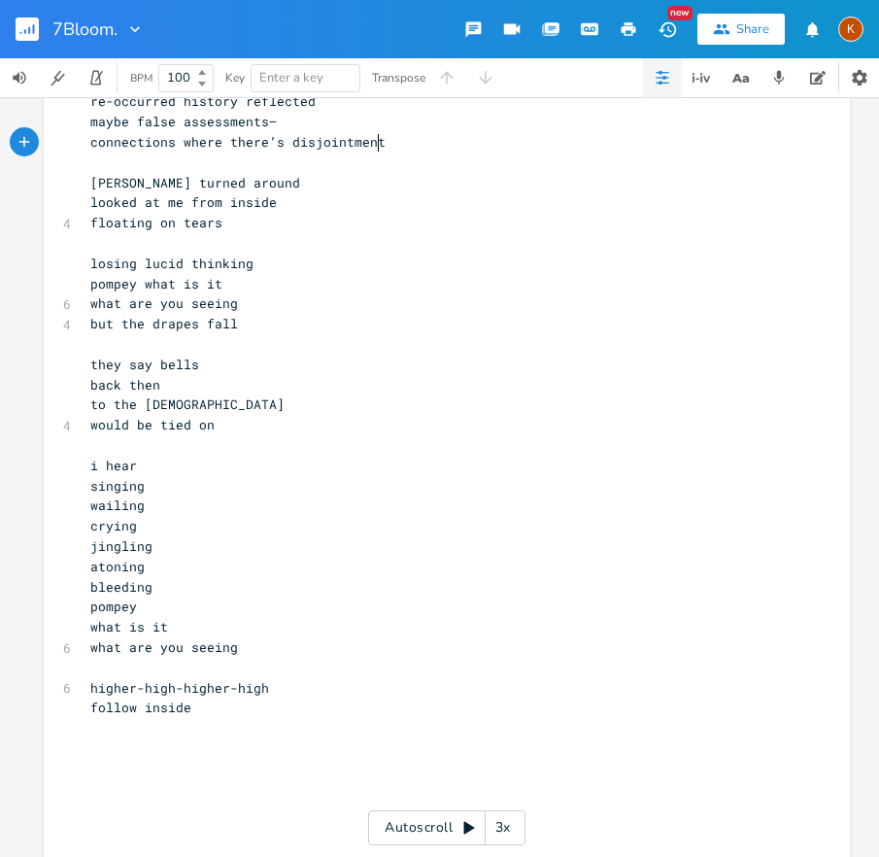
scroll to position [7408, 0]
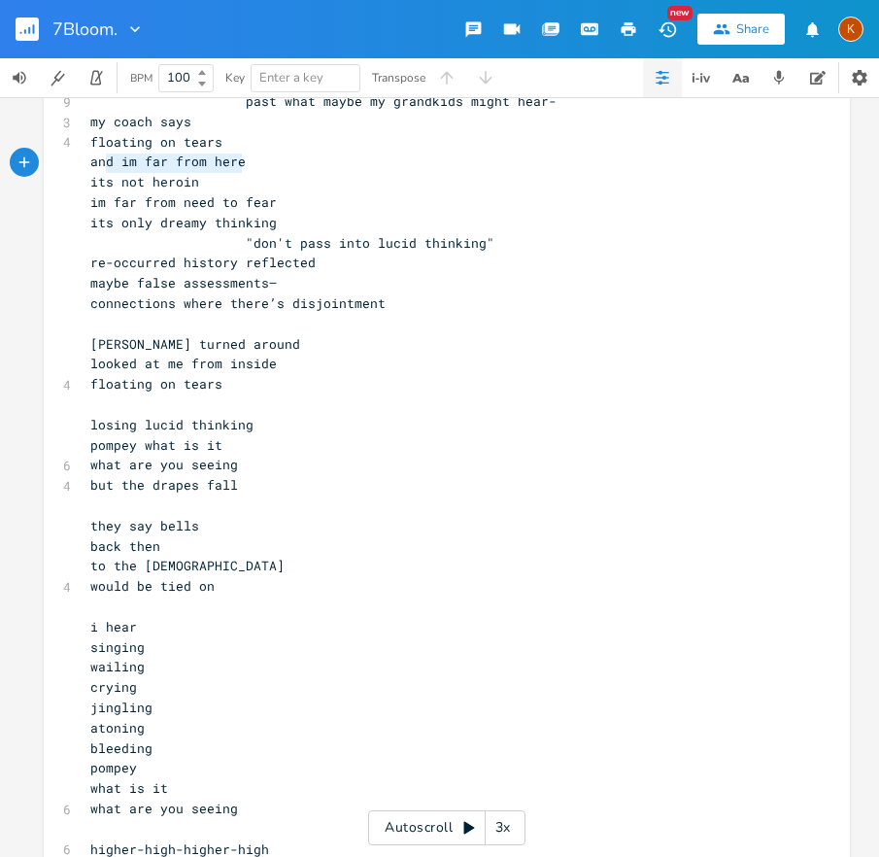
type textarea "and im far from here"
drag, startPoint x: 238, startPoint y: 162, endPoint x: 76, endPoint y: 161, distance: 162.3
click at [457, 501] on pre "​" at bounding box center [437, 506] width 702 height 20
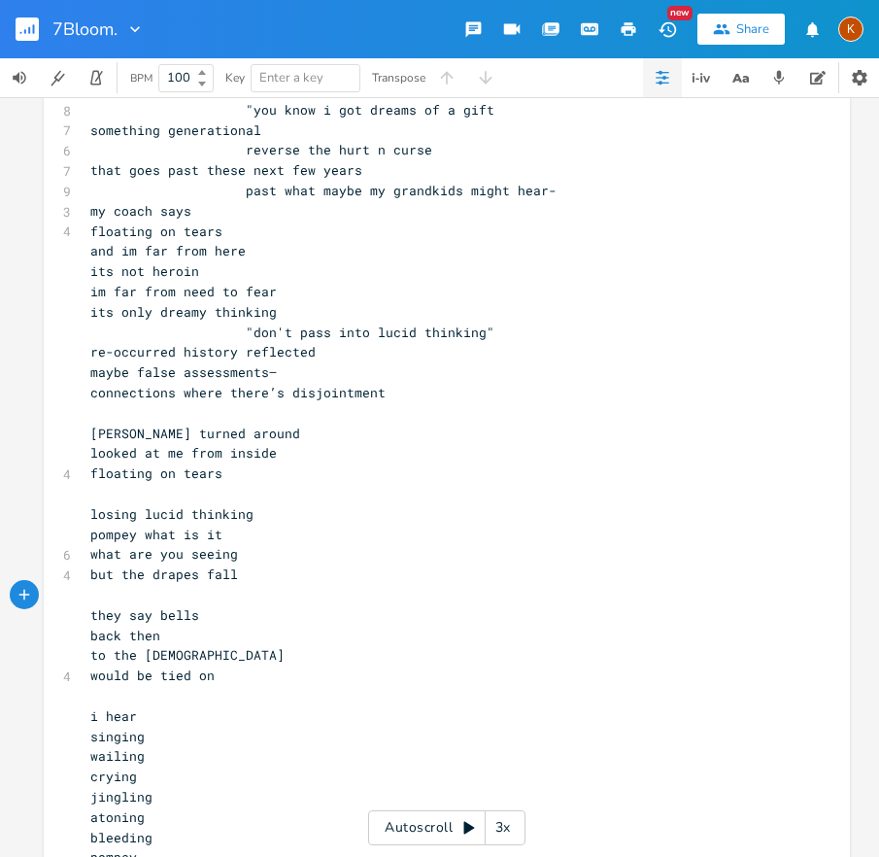
scroll to position [7311, 0]
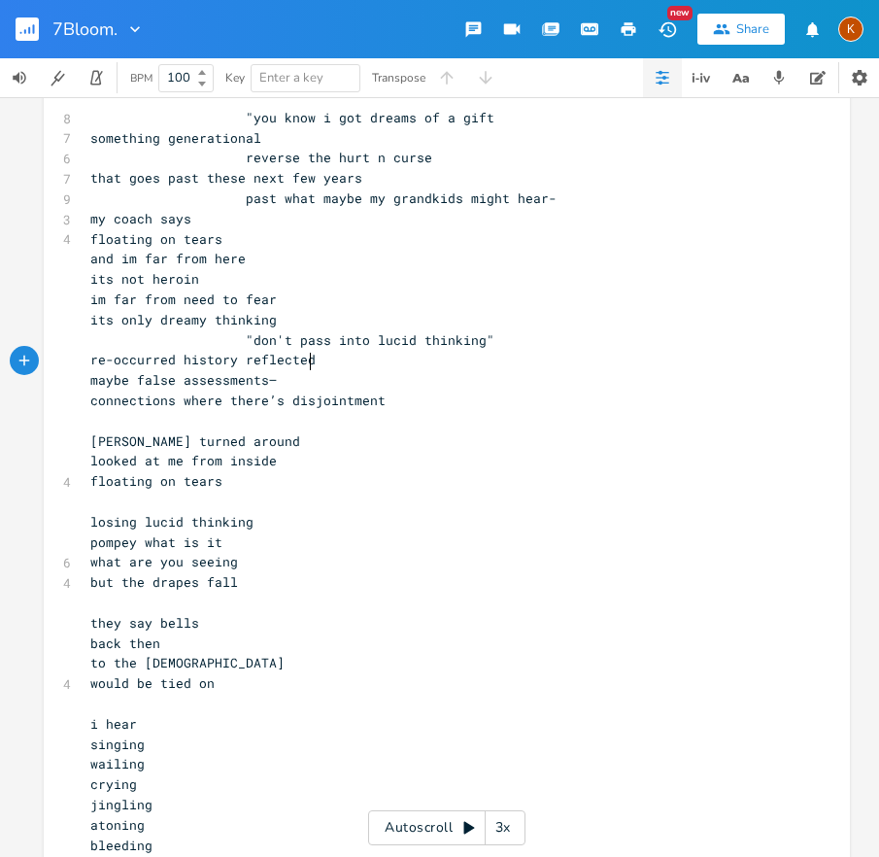
click at [543, 357] on pre "re-occurred history reflected" at bounding box center [437, 360] width 702 height 20
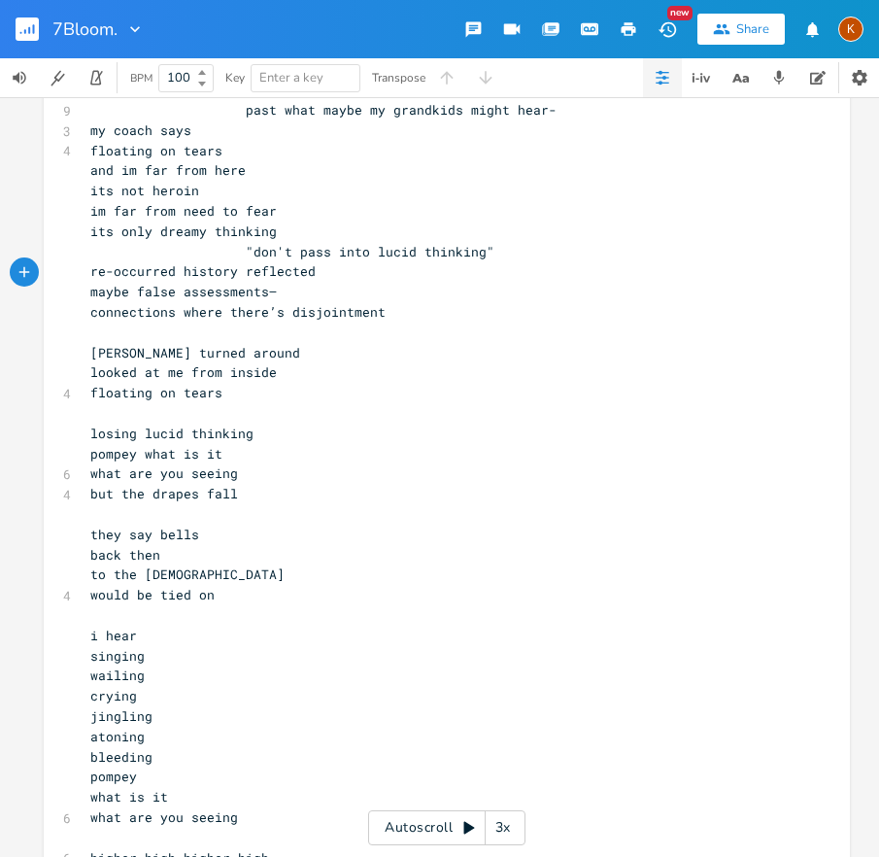
scroll to position [7428, 0]
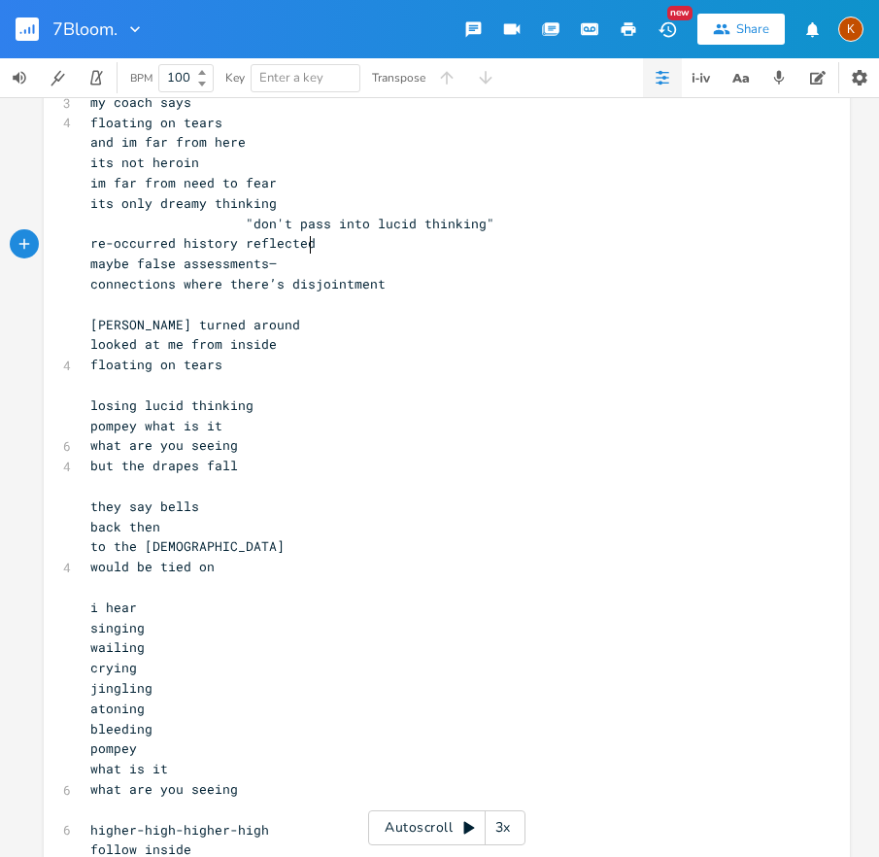
click at [210, 543] on pre "to the priest" at bounding box center [437, 546] width 702 height 20
type textarea "priest"
click at [210, 543] on pre "to the priest" at bounding box center [437, 546] width 702 height 20
click at [212, 544] on div at bounding box center [204, 530] width 31 height 31
click at [212, 547] on pre "to the priest" at bounding box center [437, 546] width 702 height 20
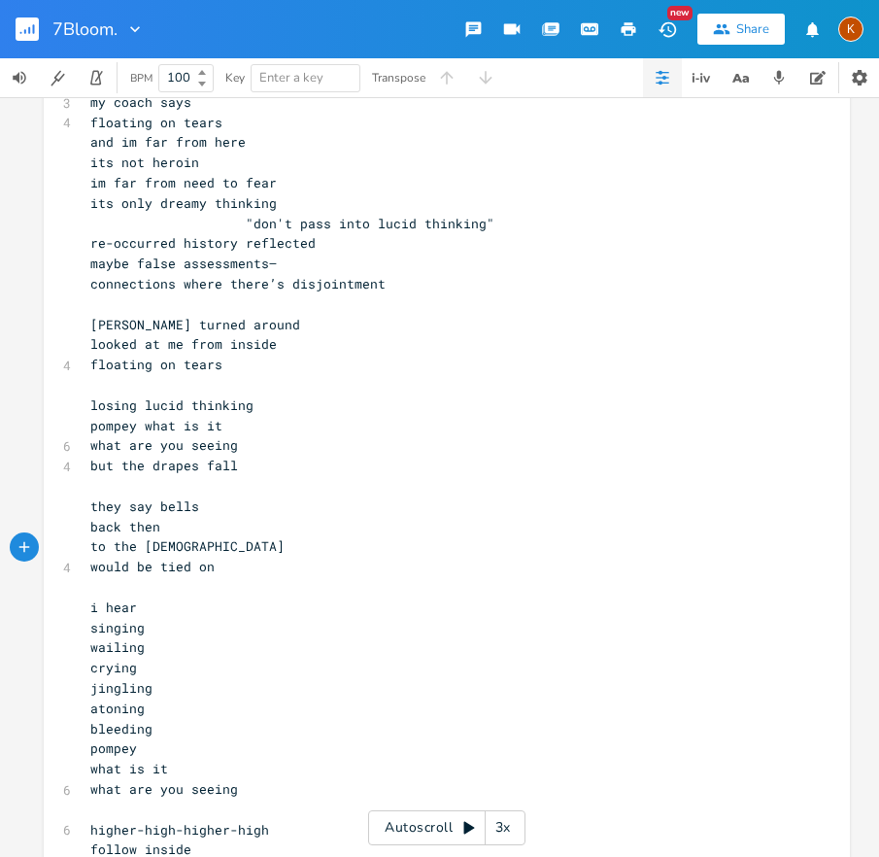
type textarea ","
click at [200, 507] on pre "they say bells" at bounding box center [437, 507] width 702 height 20
type textarea ","
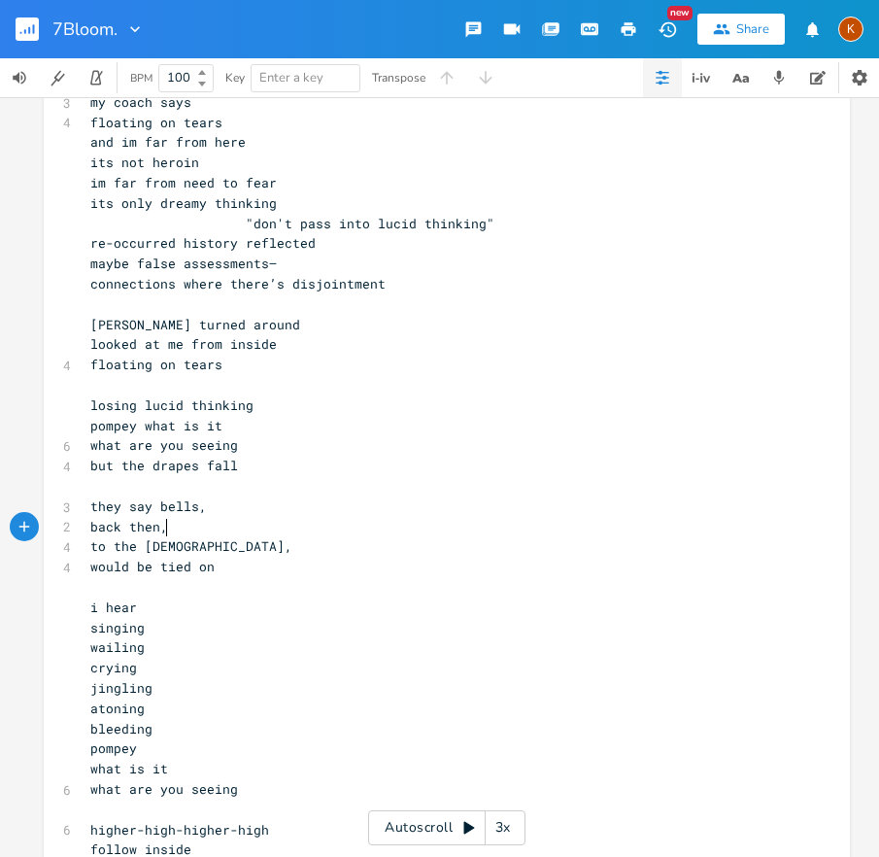
click at [225, 557] on pre "would be tied on" at bounding box center [437, 567] width 702 height 20
click at [221, 562] on pre "would be tied on" at bounding box center [437, 567] width 702 height 20
type textarea "."
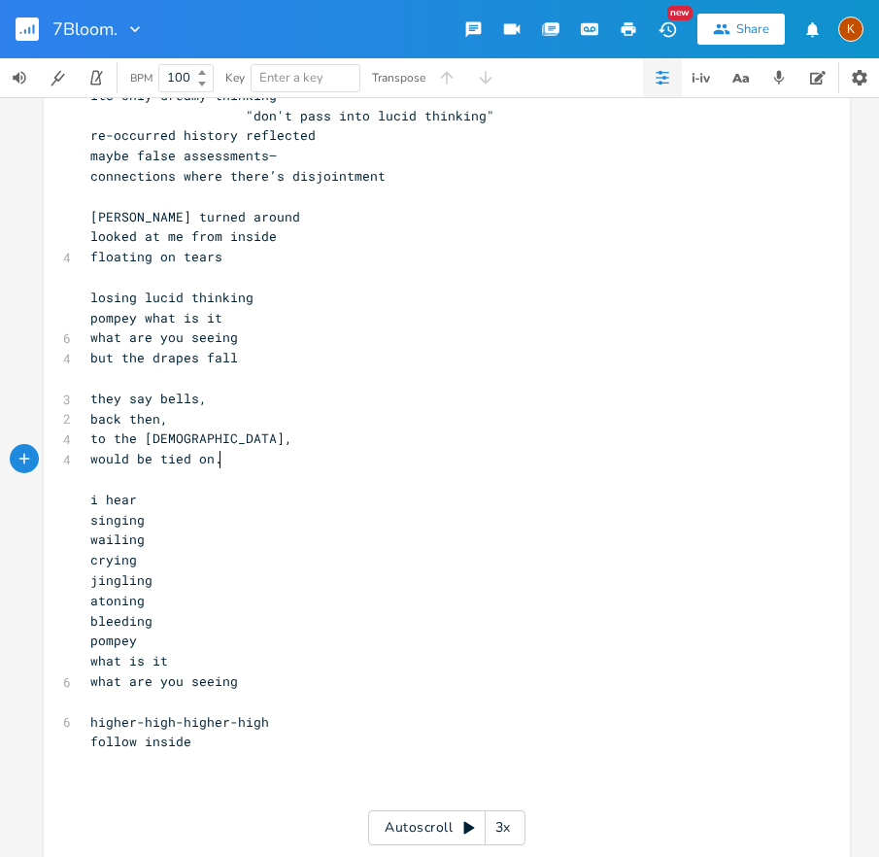
scroll to position [7544, 0]
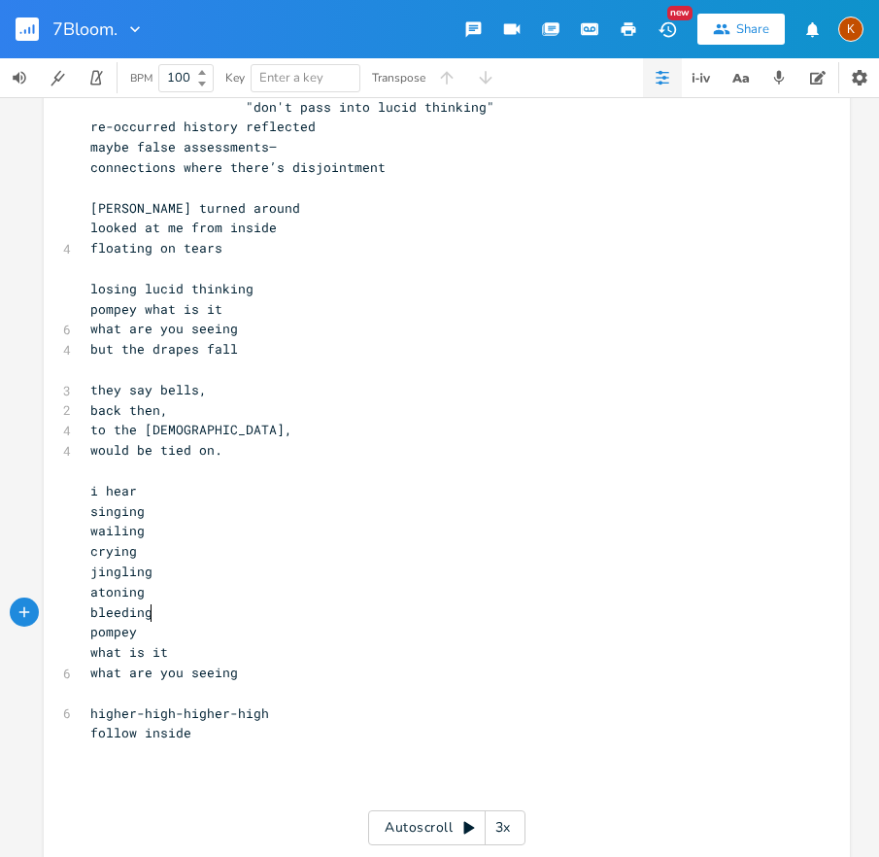
click at [160, 611] on pre "bleeding" at bounding box center [437, 612] width 702 height 20
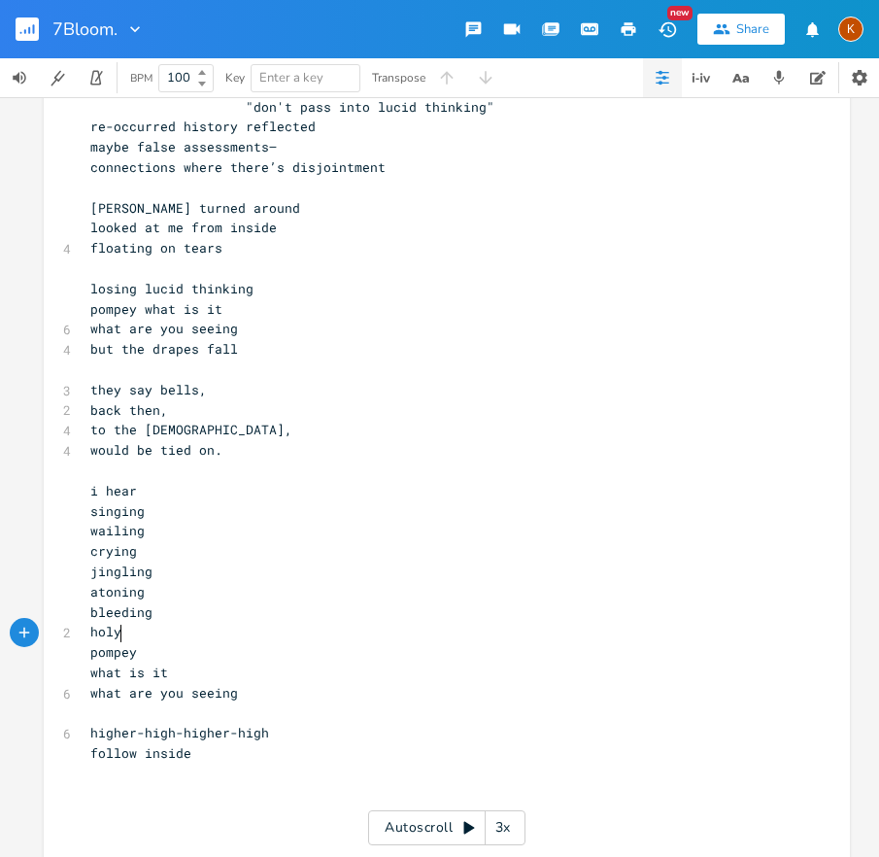
type textarea "holy"
type textarea "ies"
type textarea "highest"
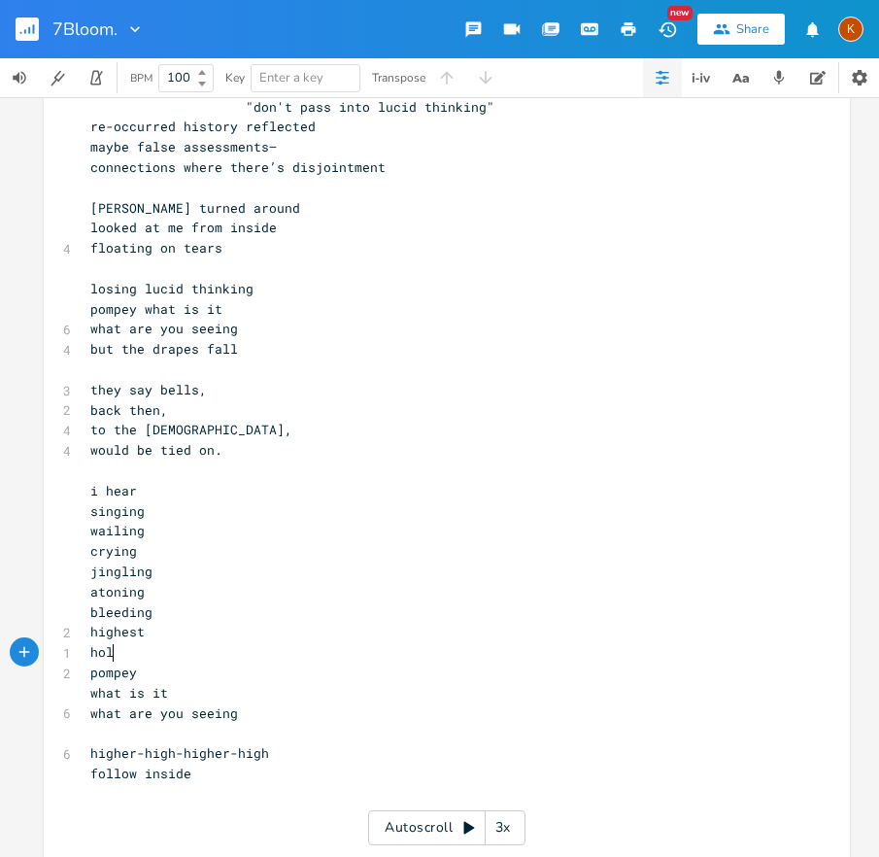
type textarea "holies"
type textarea "y"
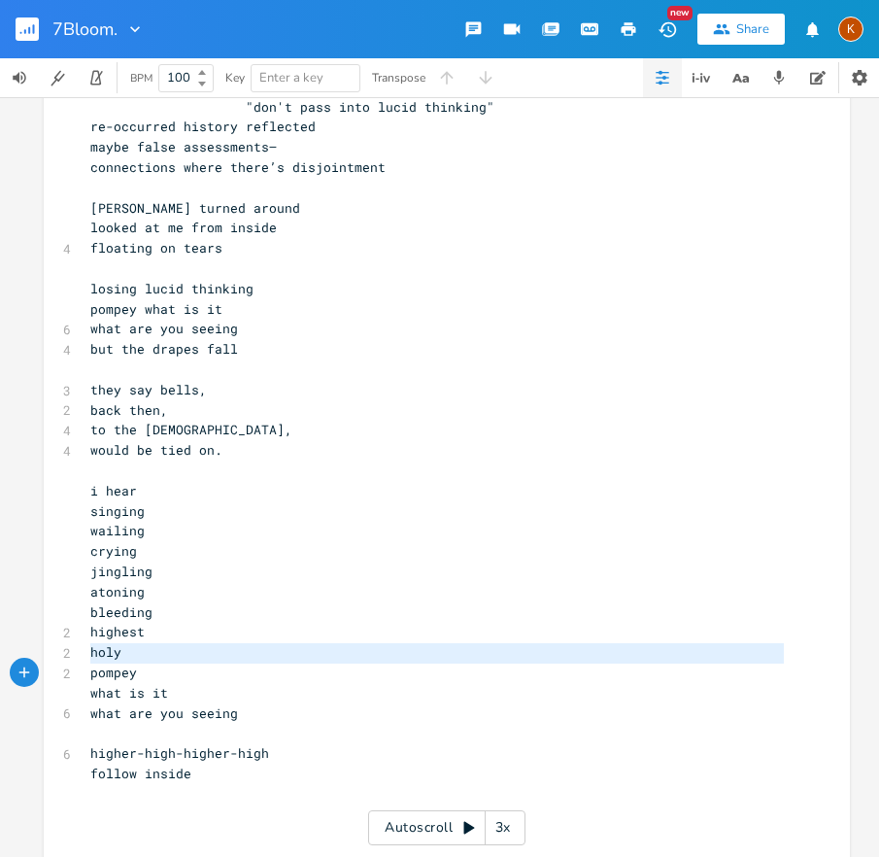
type textarea "holy pompey"
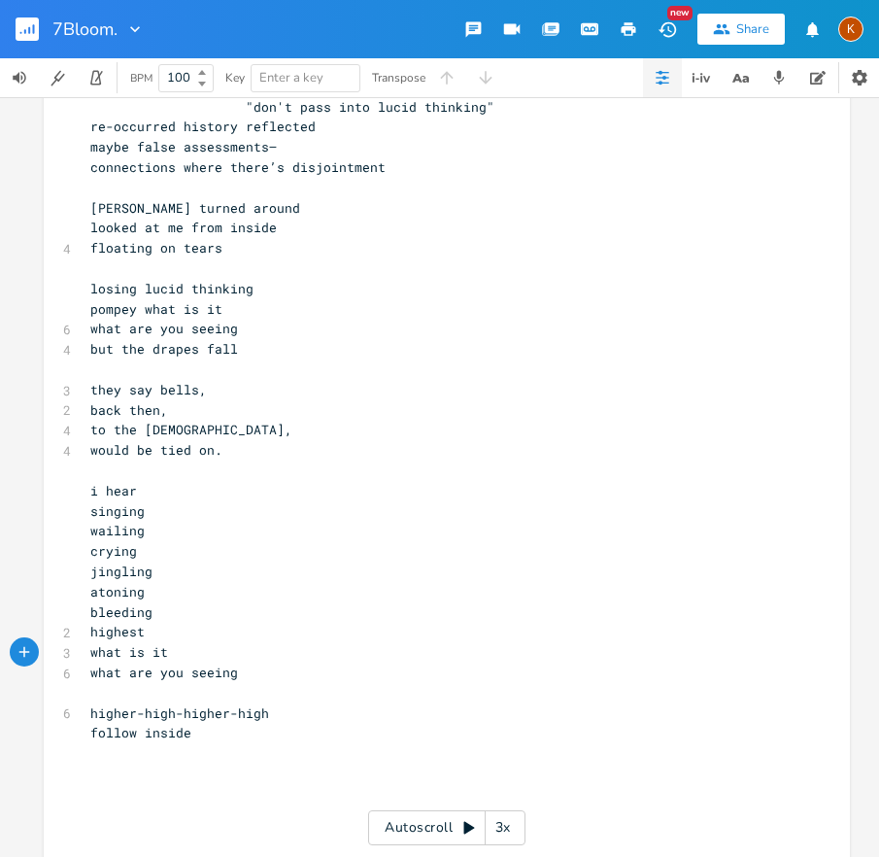
click at [240, 355] on pre "but the drapes fall" at bounding box center [437, 349] width 702 height 20
click at [159, 367] on pre "​" at bounding box center [437, 370] width 702 height 20
click at [224, 392] on pre "they say bells," at bounding box center [437, 390] width 702 height 20
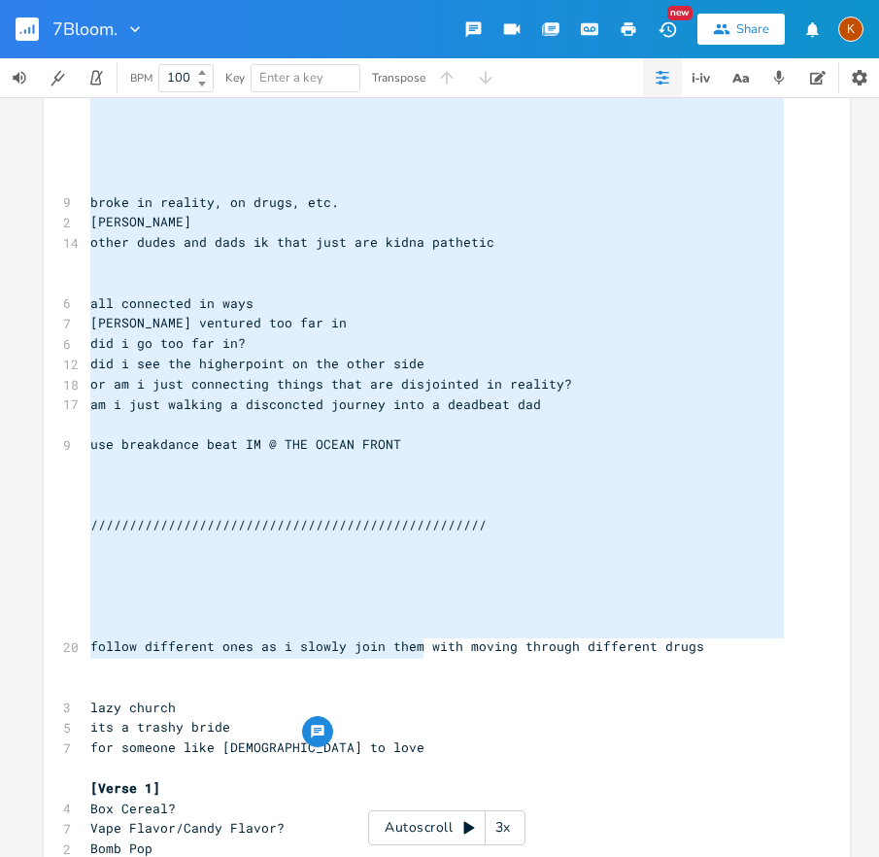
scroll to position [9932, 0]
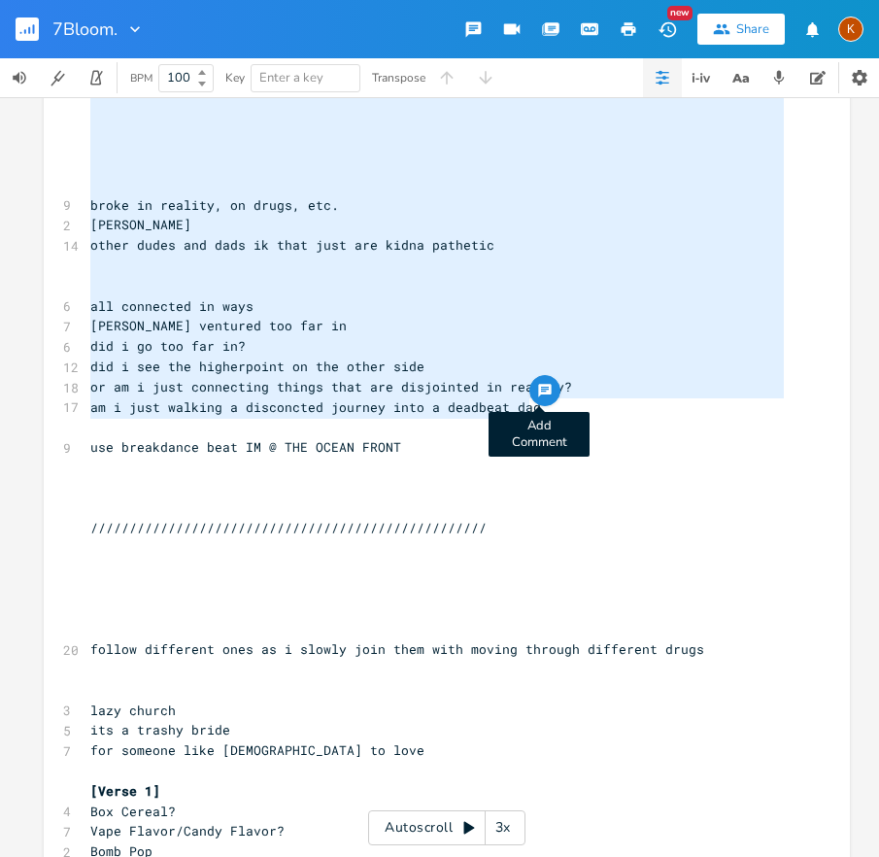
type textarea "///////////////////////////////////////////////// Age is the divider but tied w…"
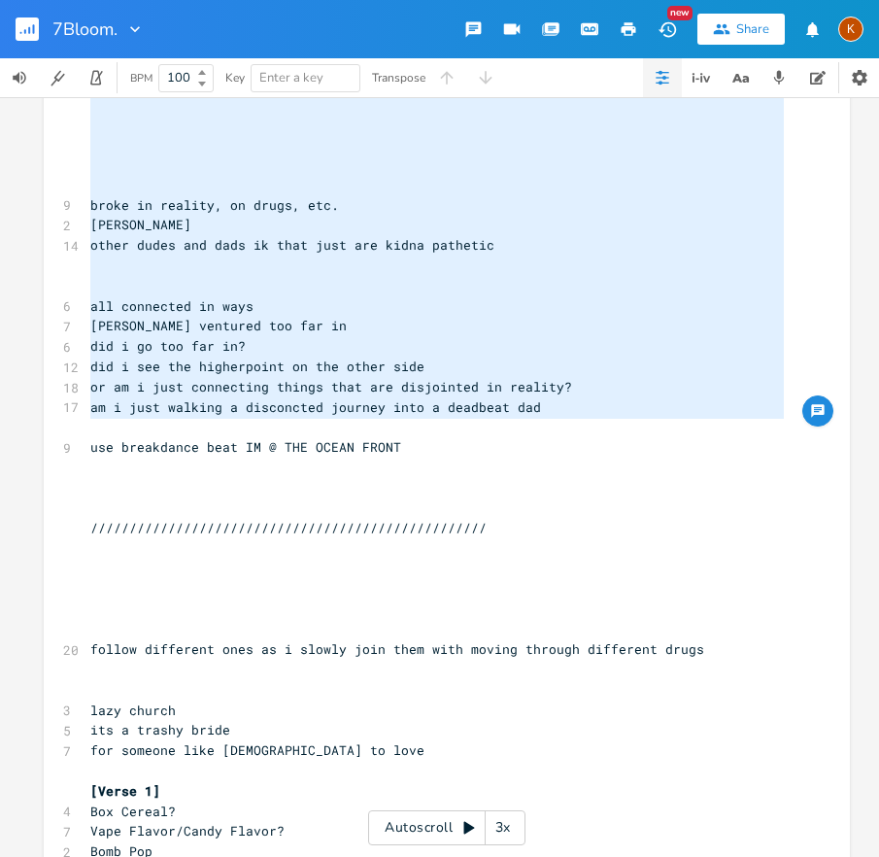
drag, startPoint x: 155, startPoint y: 520, endPoint x: 605, endPoint y: 419, distance: 462.1
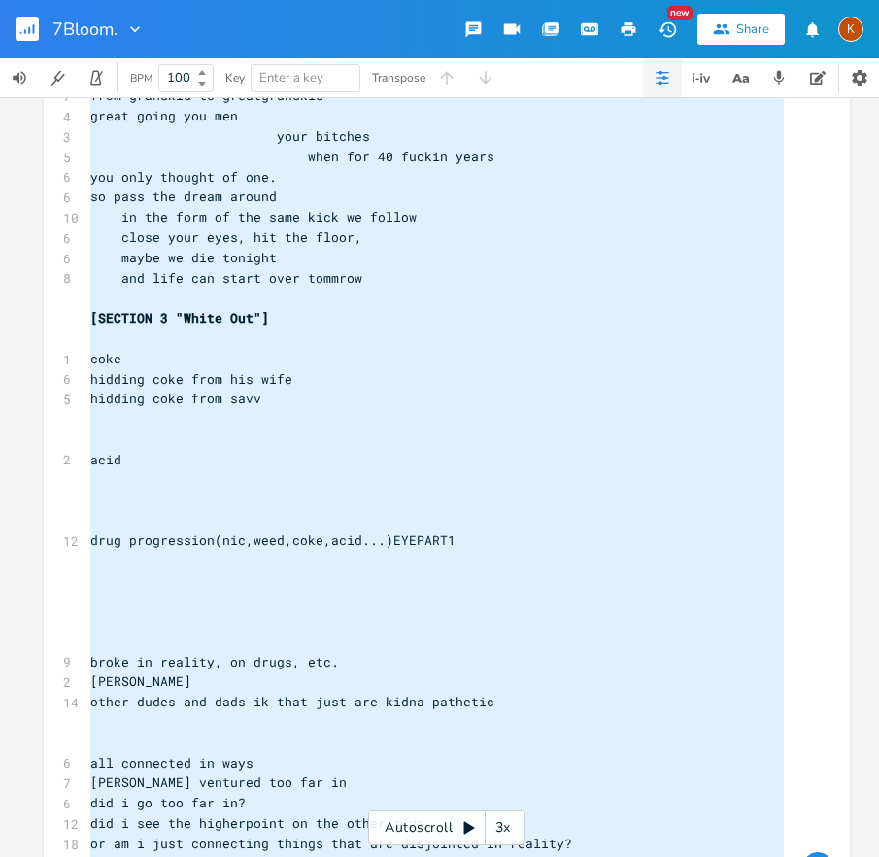
scroll to position [9275, 0]
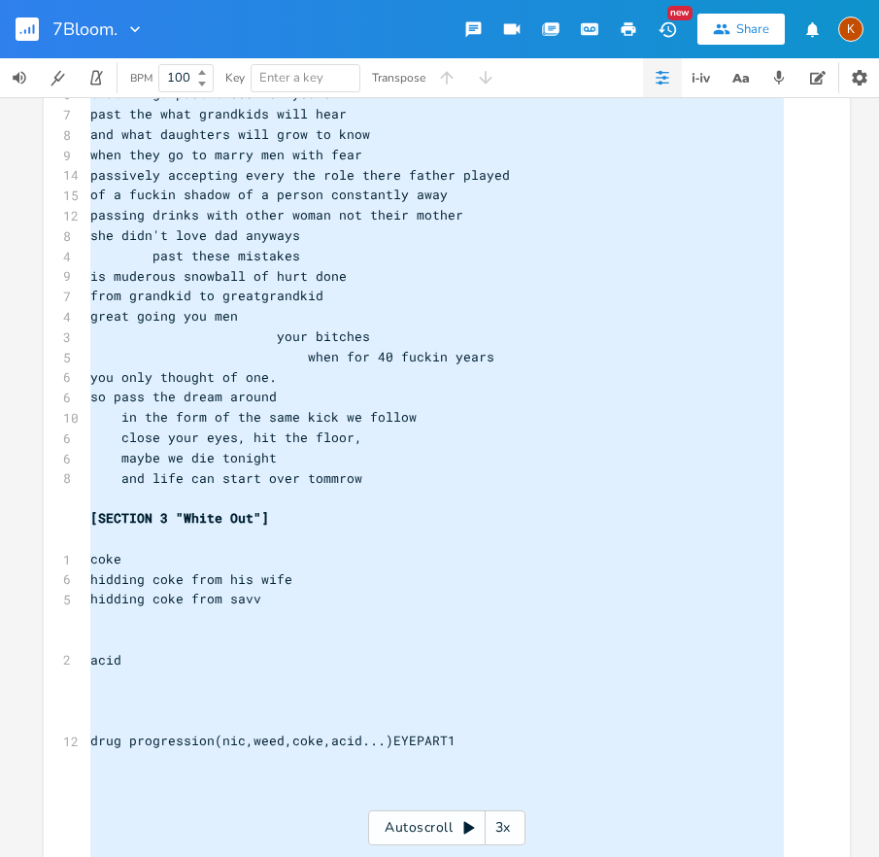
click at [390, 485] on pre "and life can start over tommrow" at bounding box center [437, 478] width 702 height 20
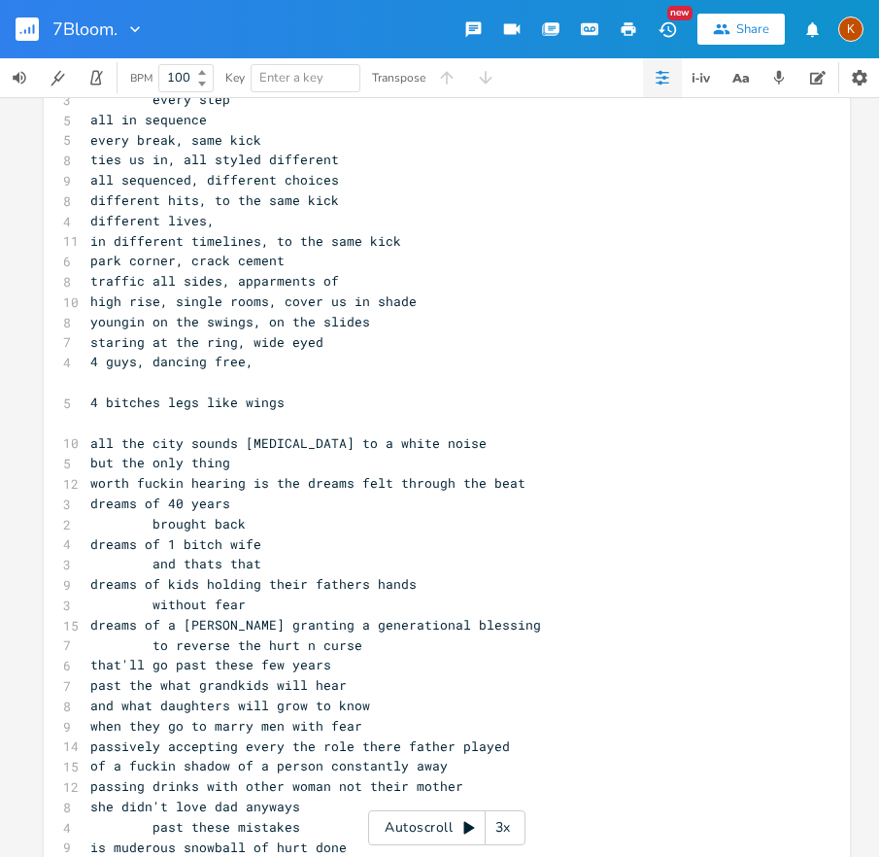
scroll to position [8347, 0]
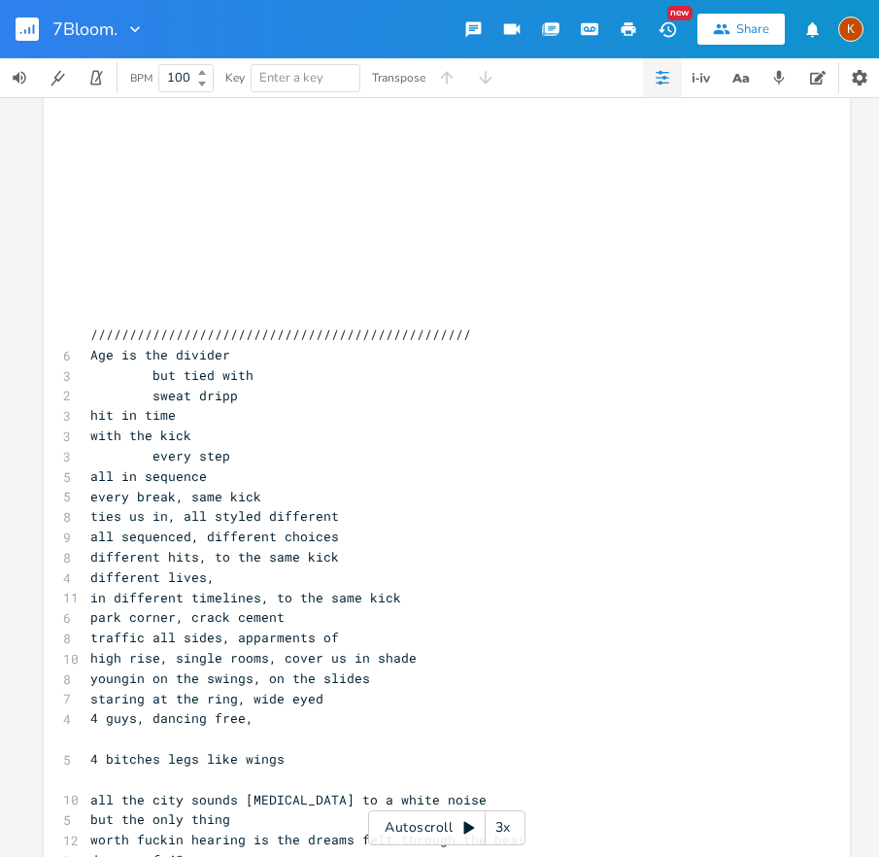
type textarea "///////////////////////////////////////////////// Age is the divider but tied w…"
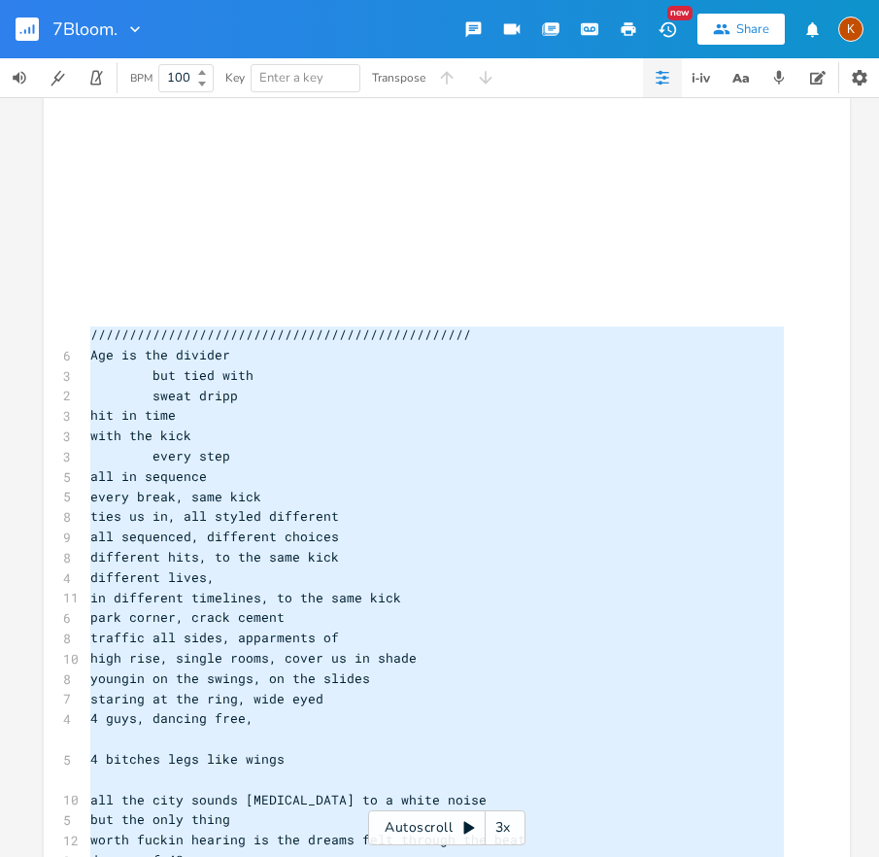
drag, startPoint x: 392, startPoint y: 482, endPoint x: 52, endPoint y: 328, distance: 373.1
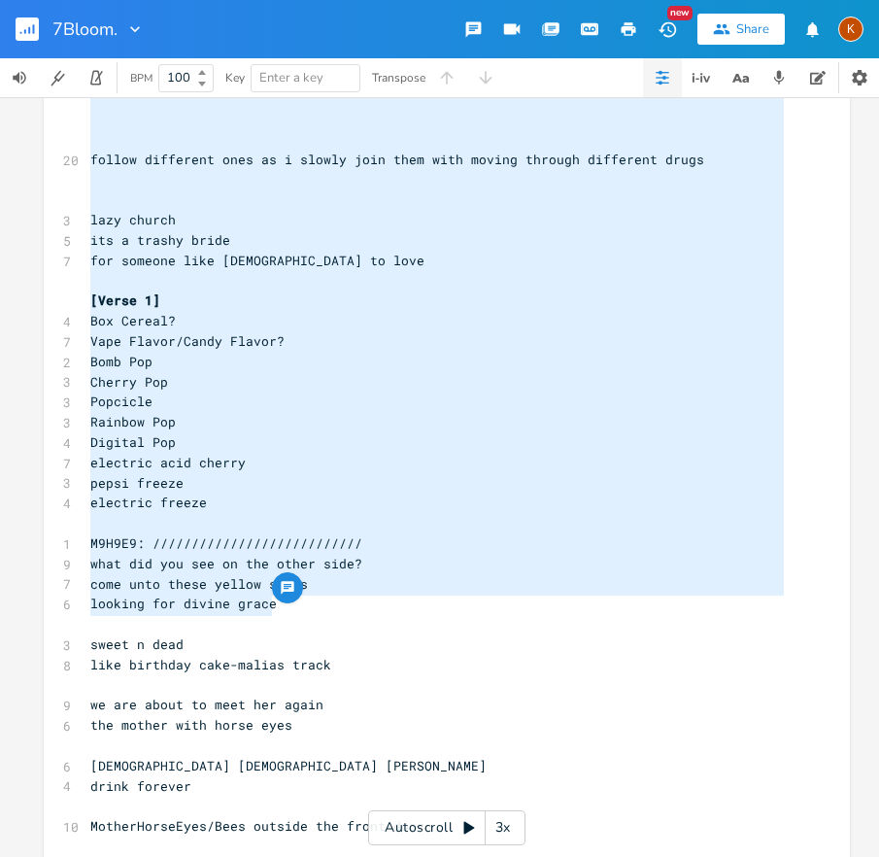
scroll to position [8998, 0]
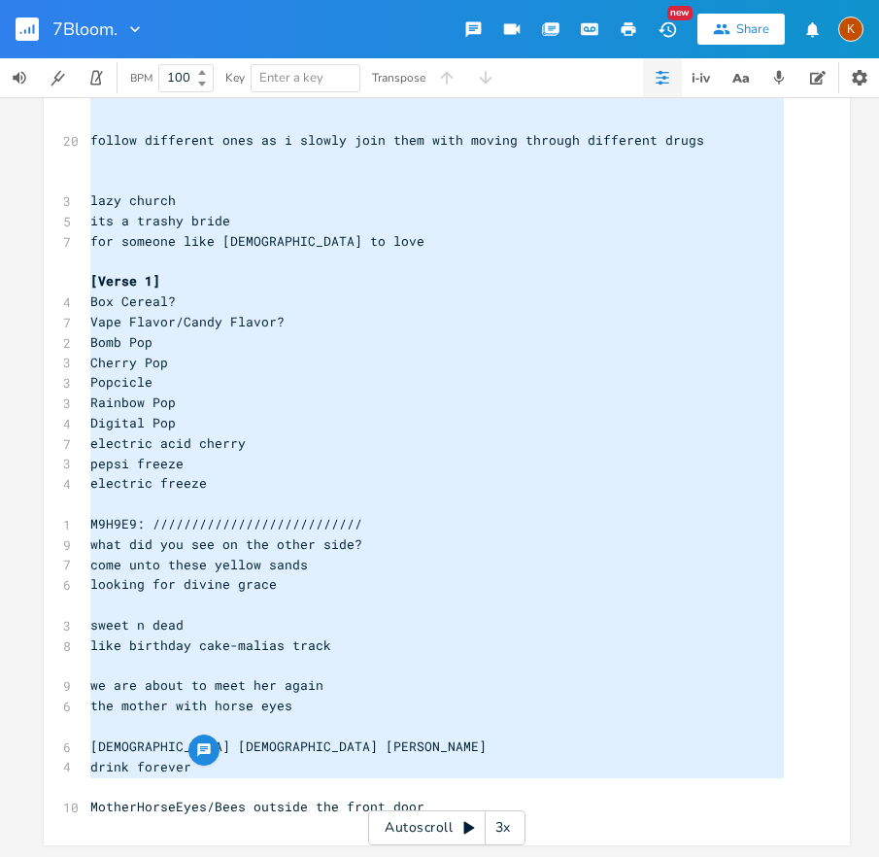
type textarea "coke hidding coke from his wife hidding coke from savv acid drug progression(ni…"
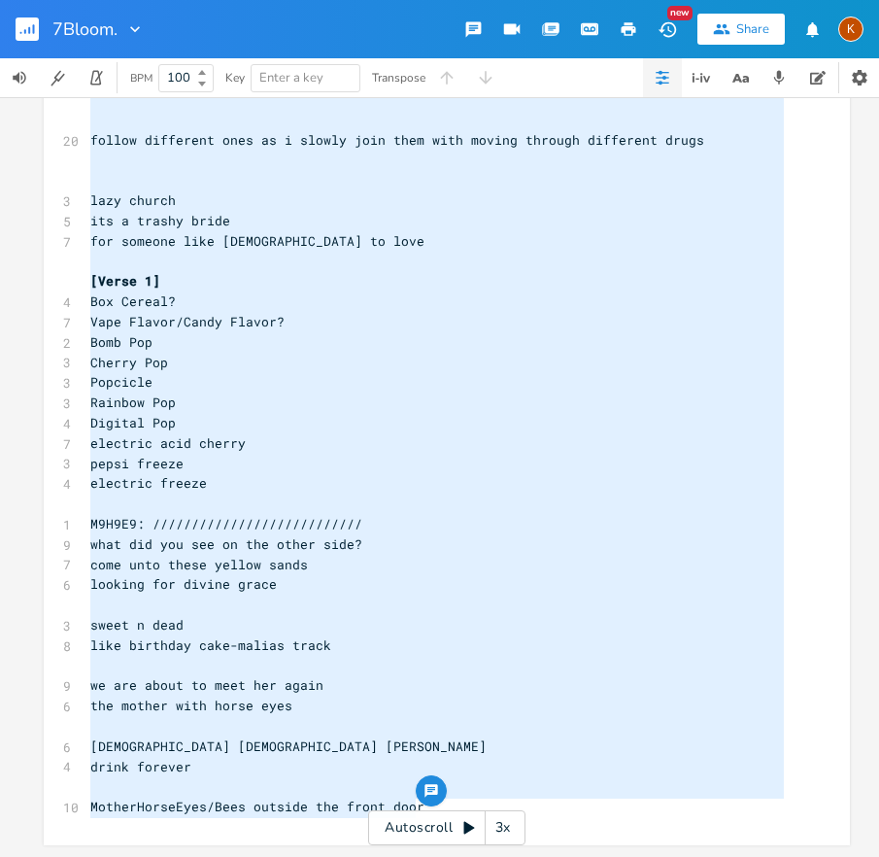
drag, startPoint x: 85, startPoint y: 592, endPoint x: 608, endPoint y: 786, distance: 558.6
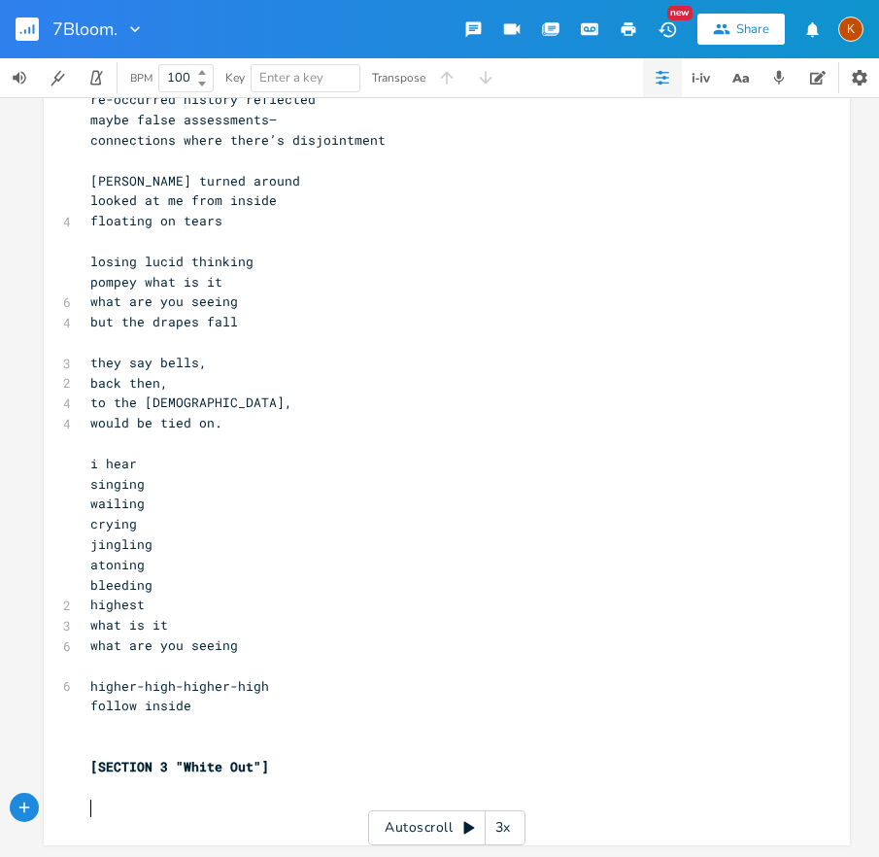
scroll to position [7582, 0]
type textarea "[continue"
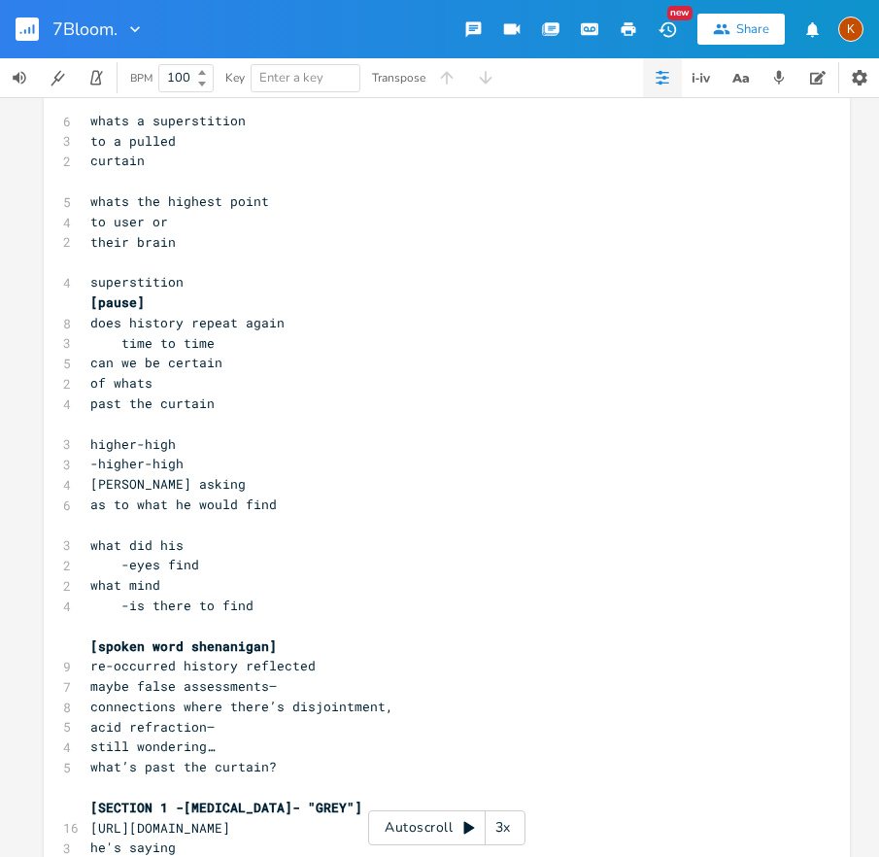
scroll to position [0, 0]
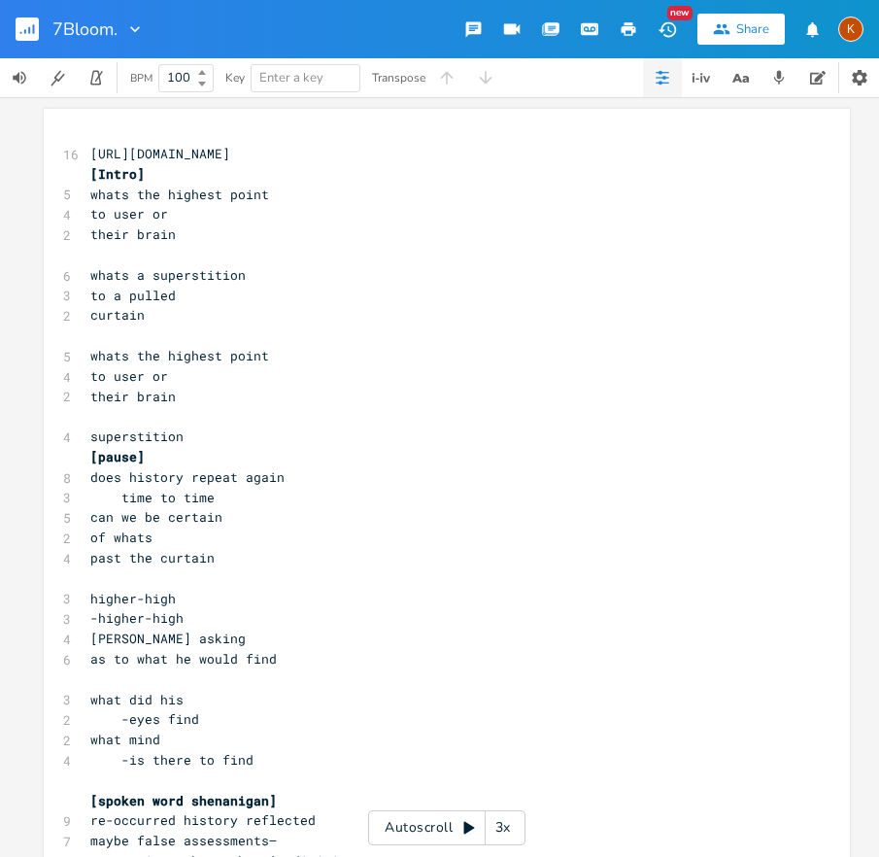
click at [230, 147] on span "[URL][DOMAIN_NAME]" at bounding box center [160, 153] width 140 height 17
drag, startPoint x: 591, startPoint y: 152, endPoint x: 70, endPoint y: 146, distance: 520.9
click at [86, 146] on div "16 https://www.youtube.com/watch?v=Iadcr9f_JMo&list=RDyri0QBA39AY&index=2" at bounding box center [437, 154] width 702 height 20
type textarea "​https://www.youtube.com/watch?v=Iadcr9f_JMo&list=RDyri0QBA39AY&index=2"
click at [107, 306] on span "curtain" at bounding box center [117, 314] width 54 height 17
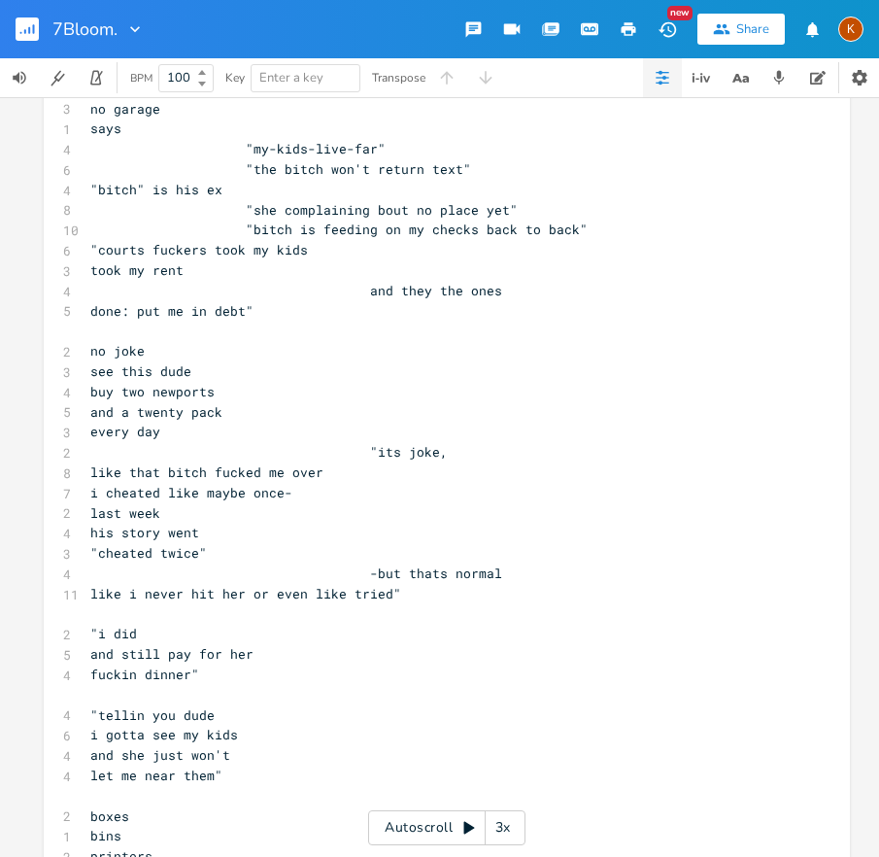
scroll to position [1222, 0]
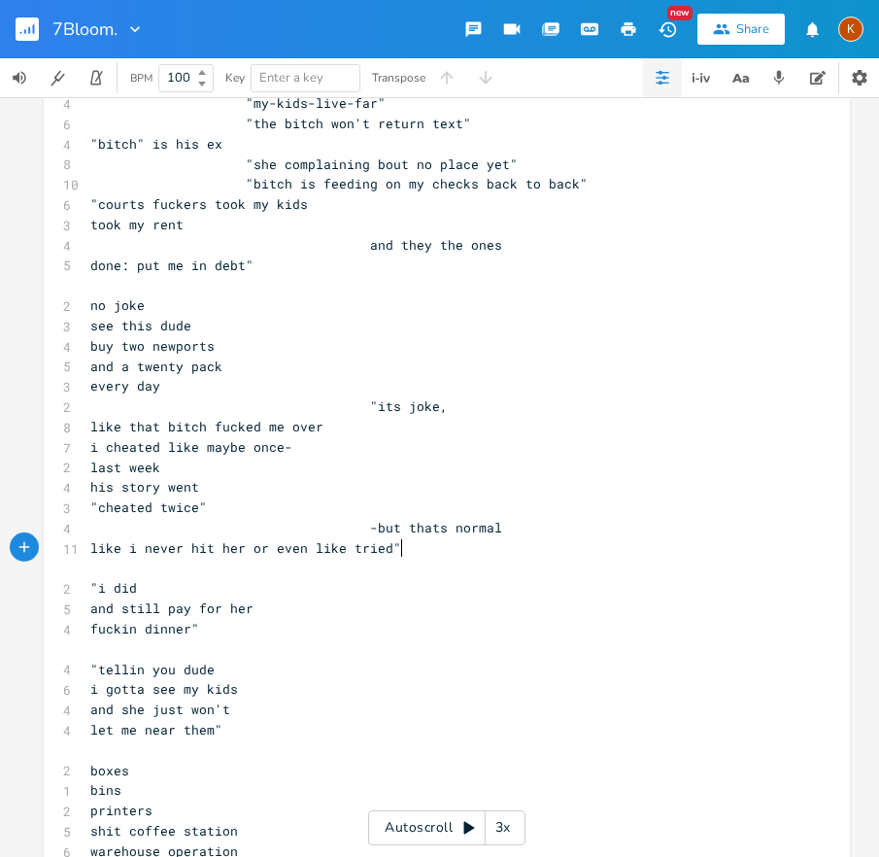
click at [396, 556] on span "like i never hit her or even like tried"" at bounding box center [245, 547] width 311 height 17
click at [362, 545] on span "i never hit her or even like tried"" at bounding box center [226, 547] width 272 height 17
type textarea "n"
type textarea "liek"
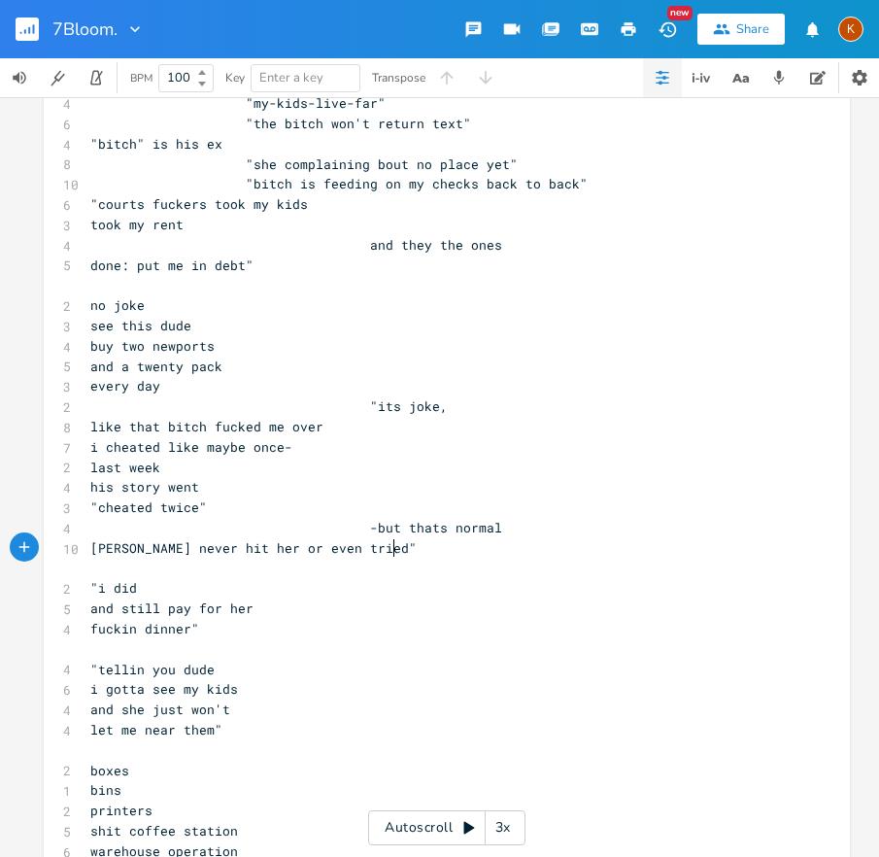
scroll to position [0, 19]
type textarea "ke"
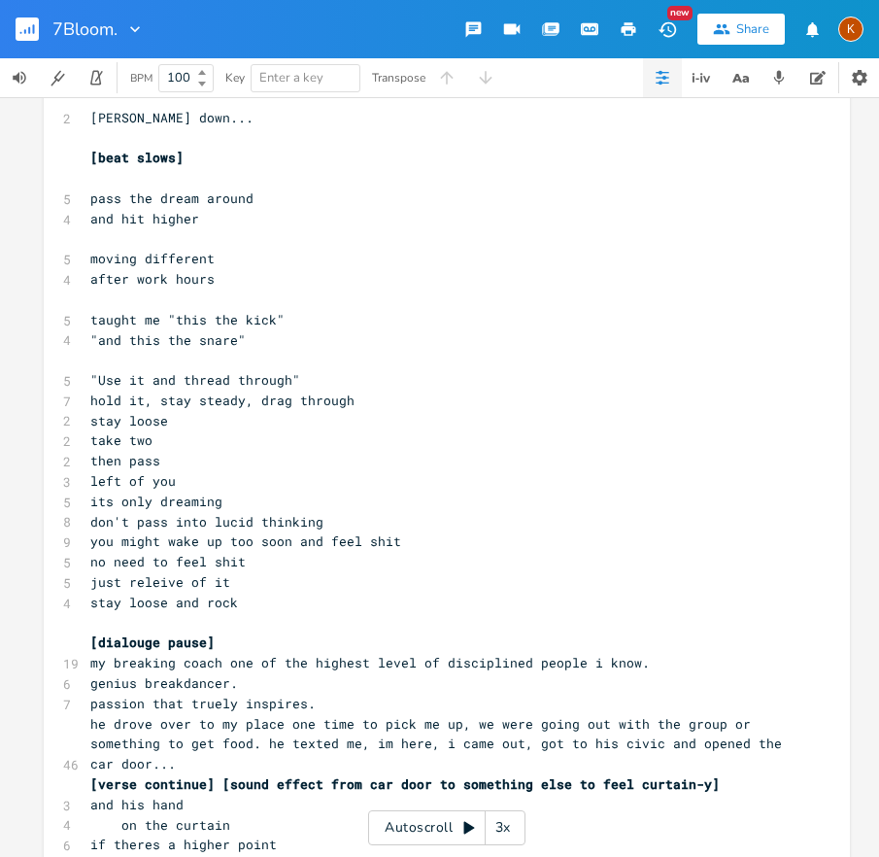
scroll to position [4357, 0]
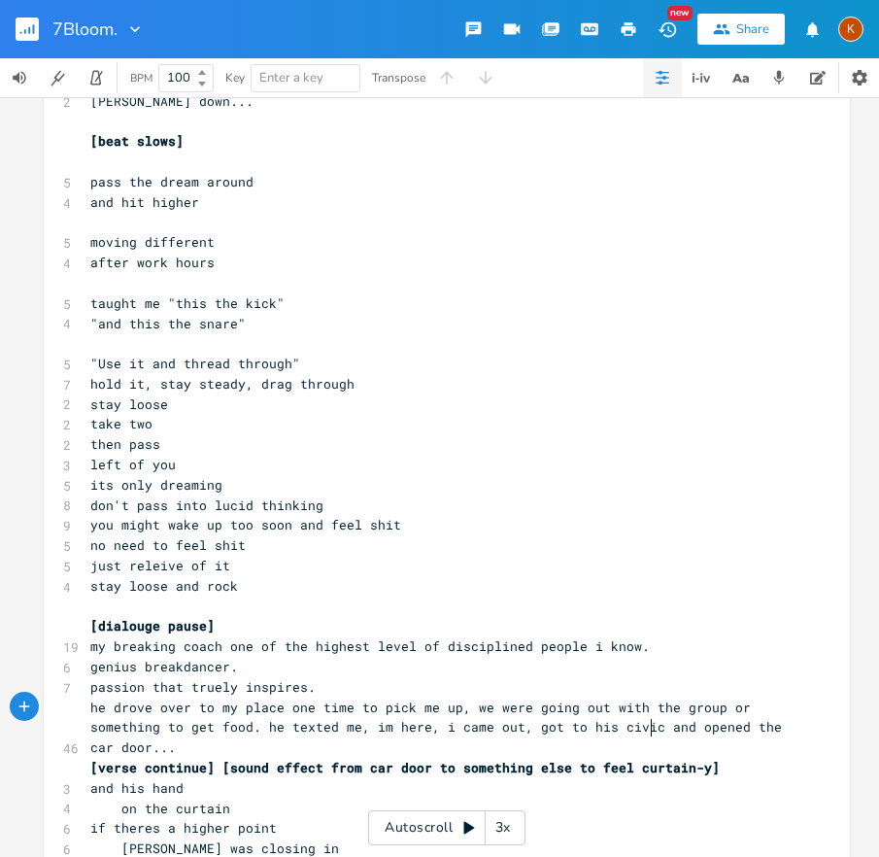
click at [645, 727] on span "he drove over to my place one time to pick me up, we were going out with the gr…" at bounding box center [440, 728] width 700 height 58
type textarea "honda"
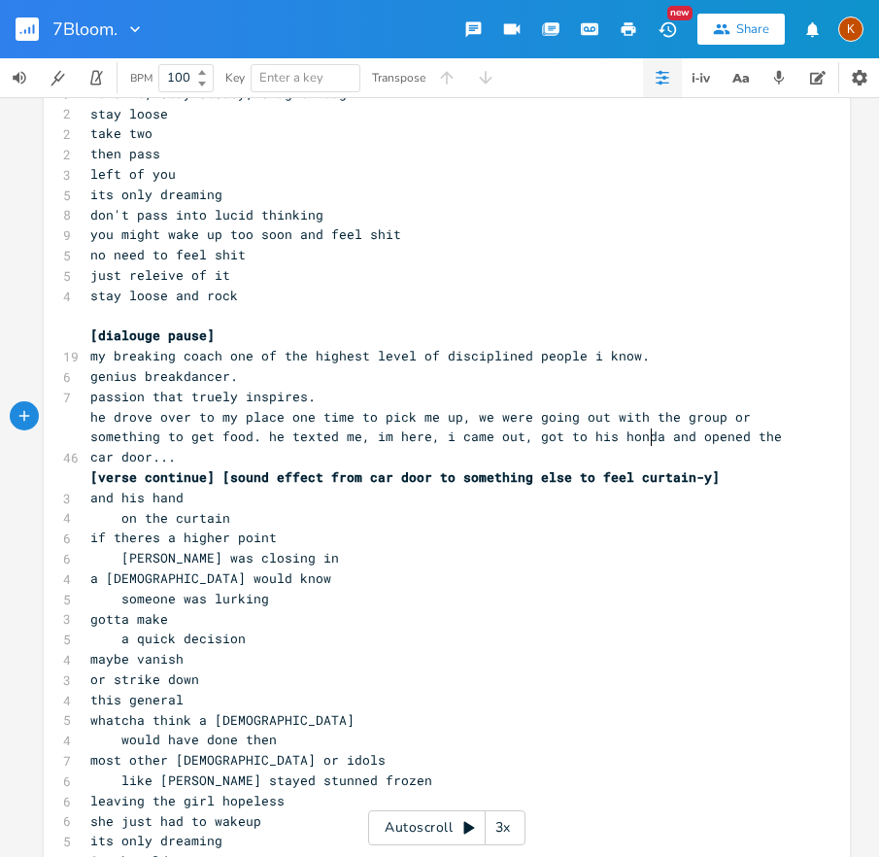
scroll to position [4652, 0]
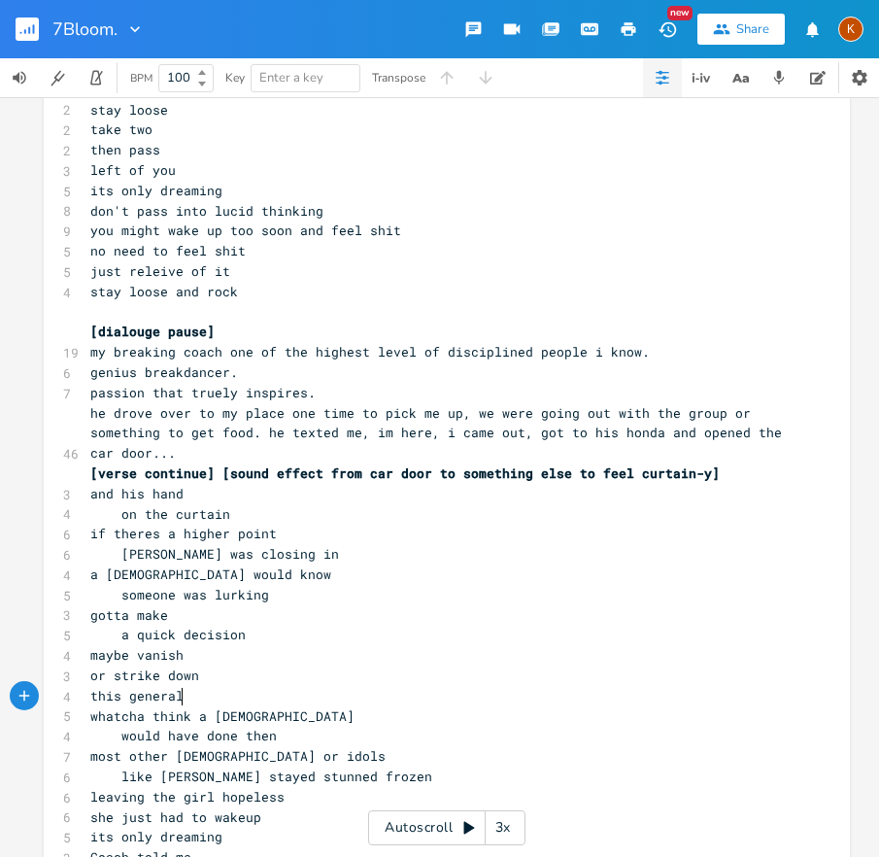
type textarea "al"
drag, startPoint x: 187, startPoint y: 701, endPoint x: 161, endPoint y: 701, distance: 25.3
click at [161, 701] on pre "this general" at bounding box center [437, 696] width 702 height 20
click at [132, 670] on span "or strike down" at bounding box center [144, 675] width 109 height 17
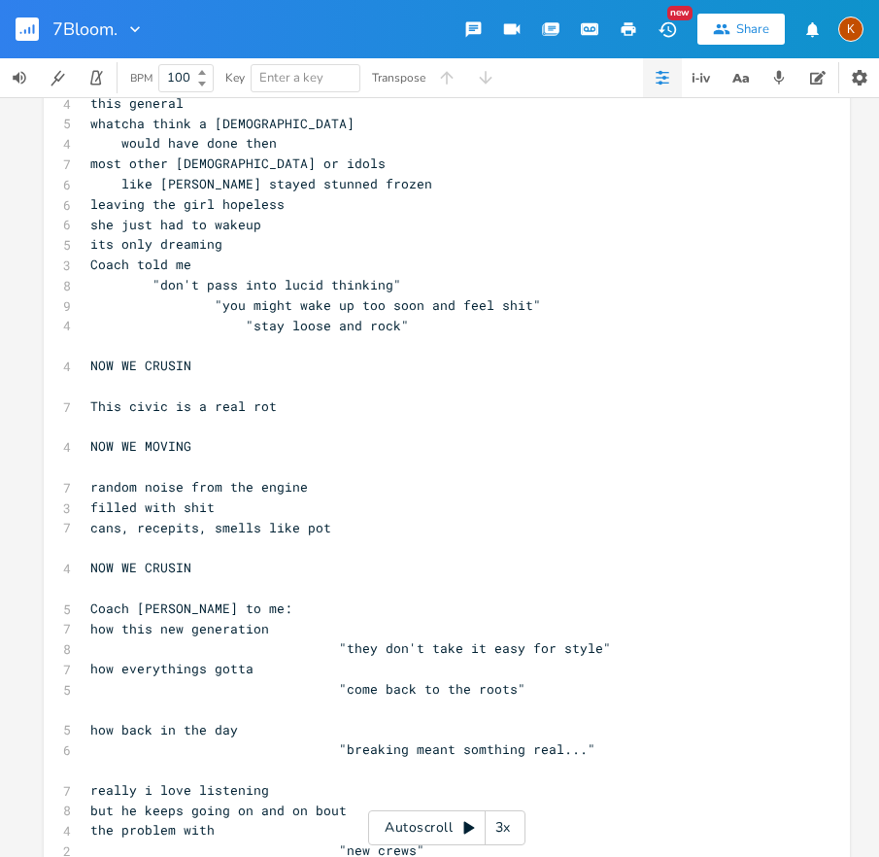
scroll to position [5264, 0]
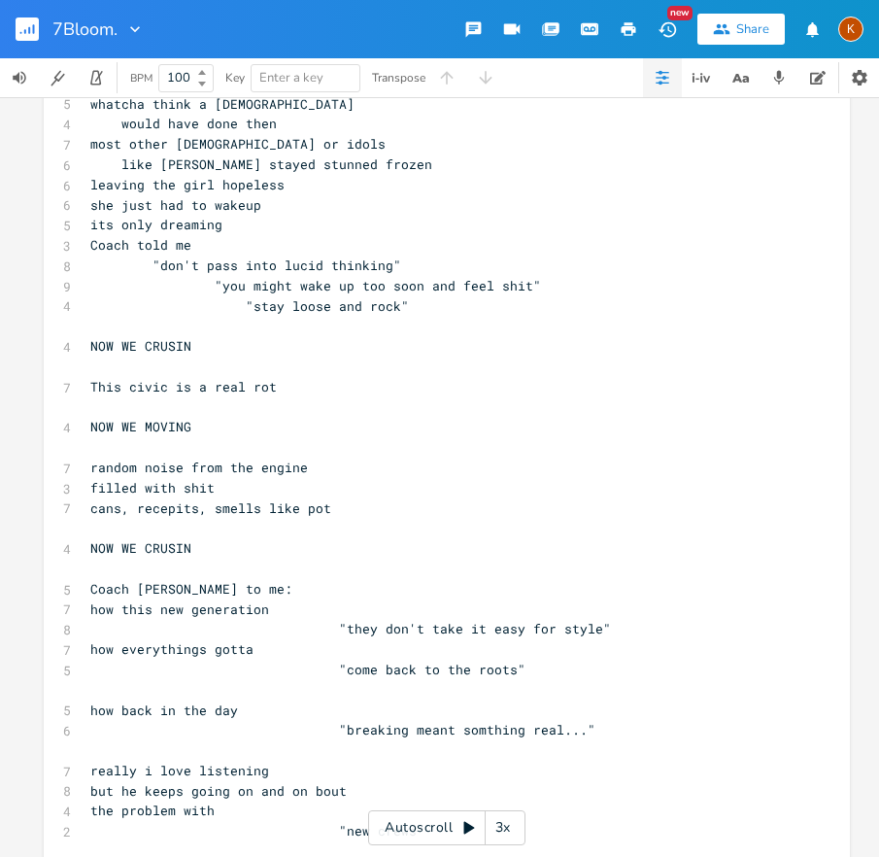
click at [548, 732] on span ""breaking meant somthing real..."" at bounding box center [342, 729] width 505 height 17
type textarea "-"
click at [90, 771] on span "really i love listening" at bounding box center [179, 770] width 179 height 17
type textarea "-"
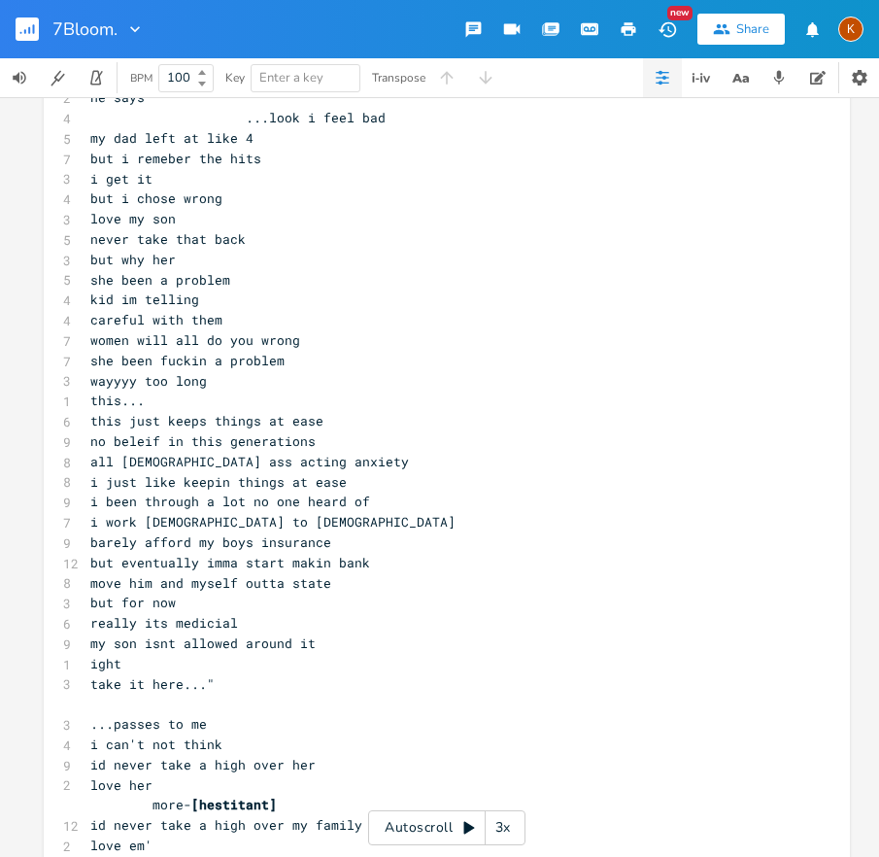
scroll to position [6668, 0]
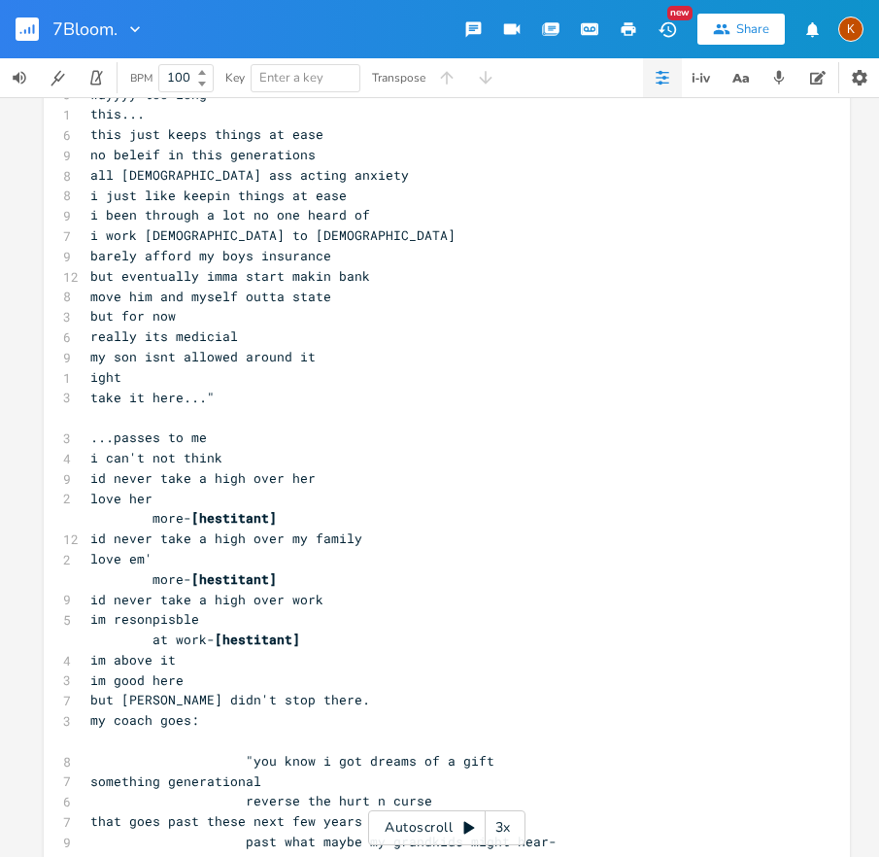
click at [90, 481] on span "id never take a high over her" at bounding box center [202, 477] width 225 height 17
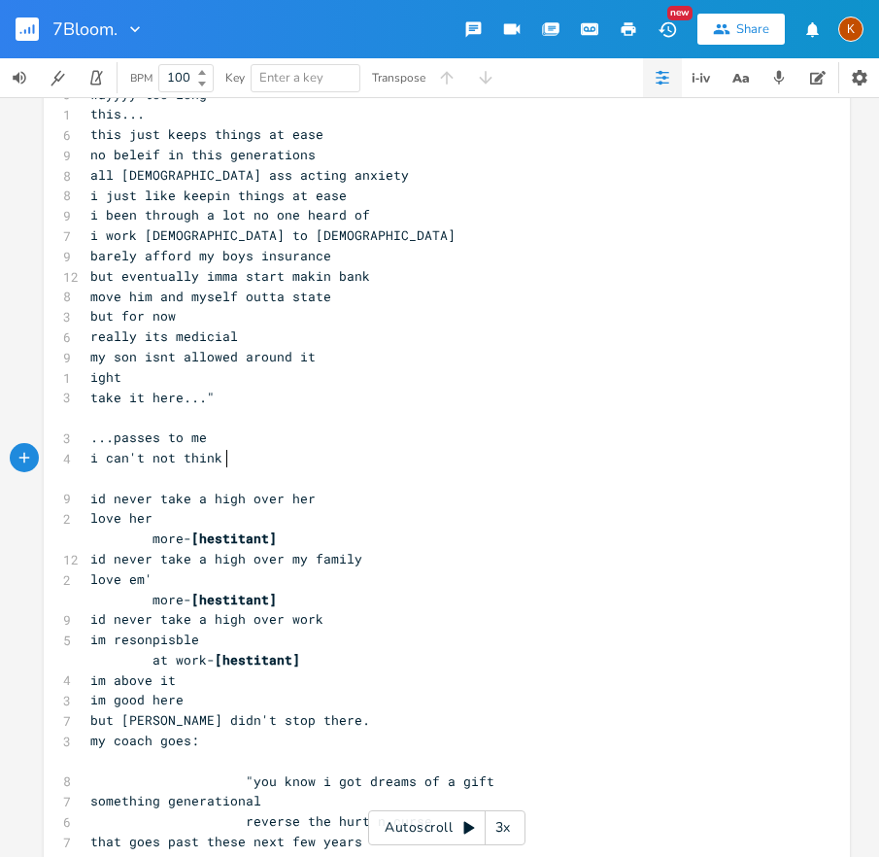
type textarea "more"
drag, startPoint x: 304, startPoint y: 617, endPoint x: 153, endPoint y: 626, distance: 151.8
click at [153, 626] on pre "id never take a high over work" at bounding box center [437, 619] width 702 height 20
type textarea "lose my o"
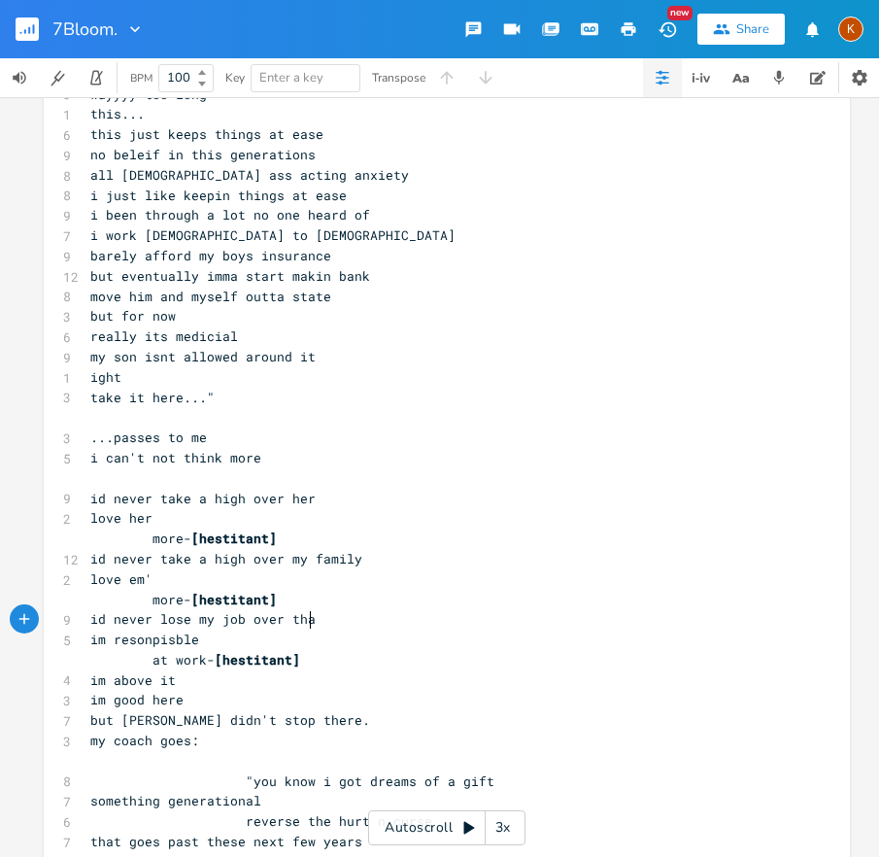
type textarea "job over that"
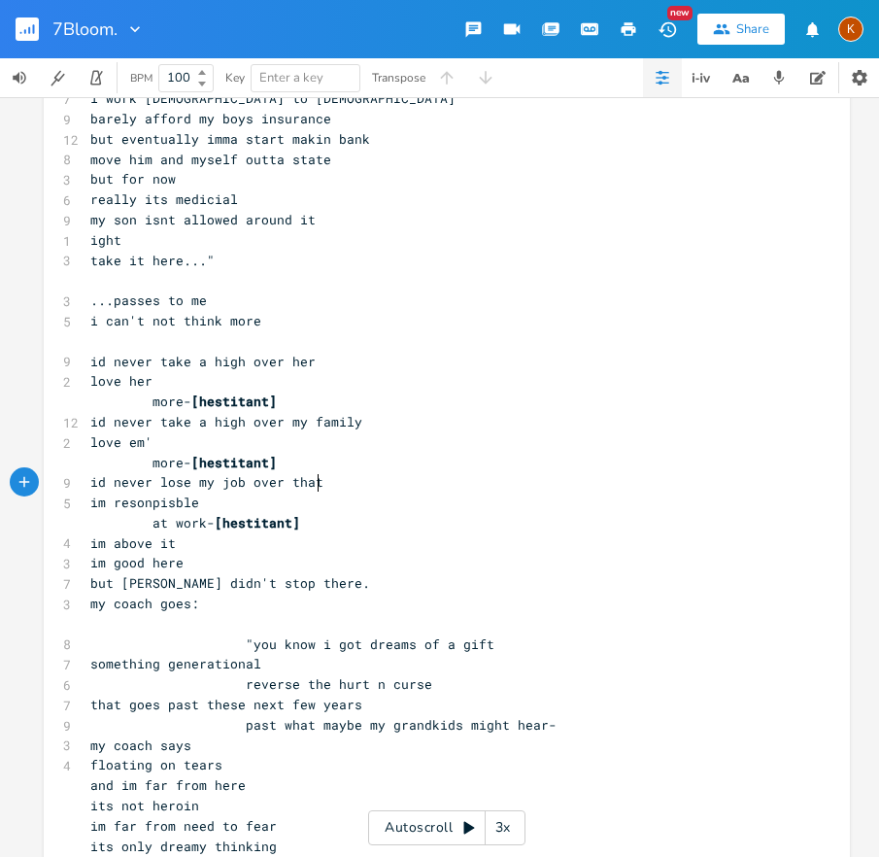
scroll to position [6816, 0]
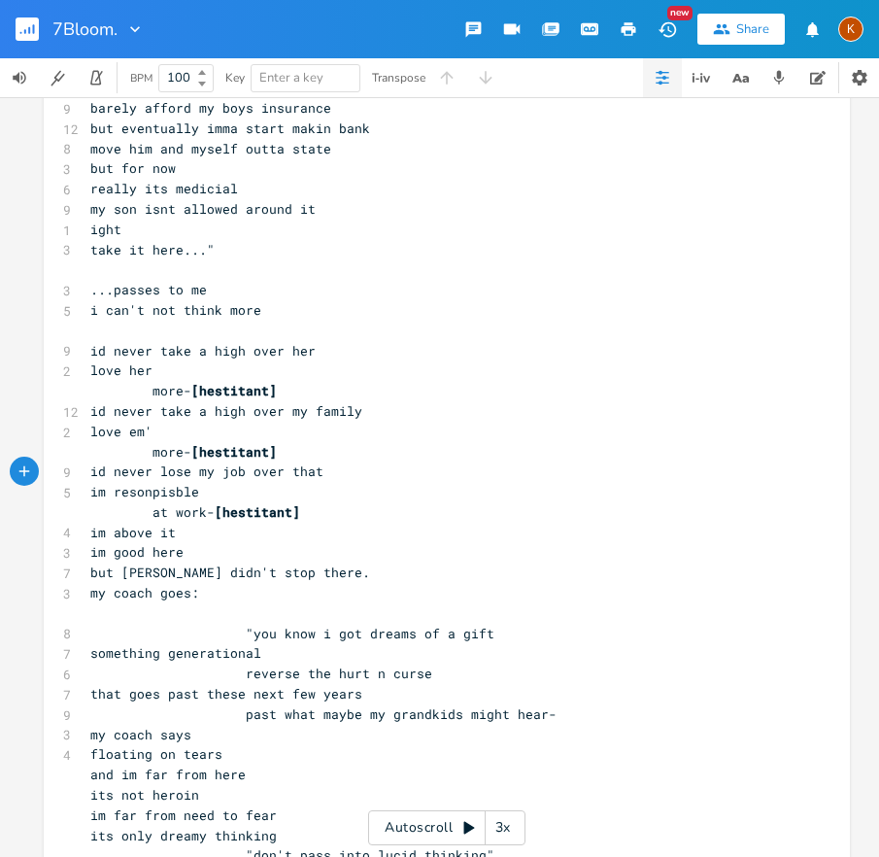
click at [313, 578] on pre "but [PERSON_NAME] didn't stop there." at bounding box center [437, 573] width 702 height 20
type textarea ".."
click at [323, 632] on span ""you know i got dreams of a gift" at bounding box center [292, 633] width 404 height 17
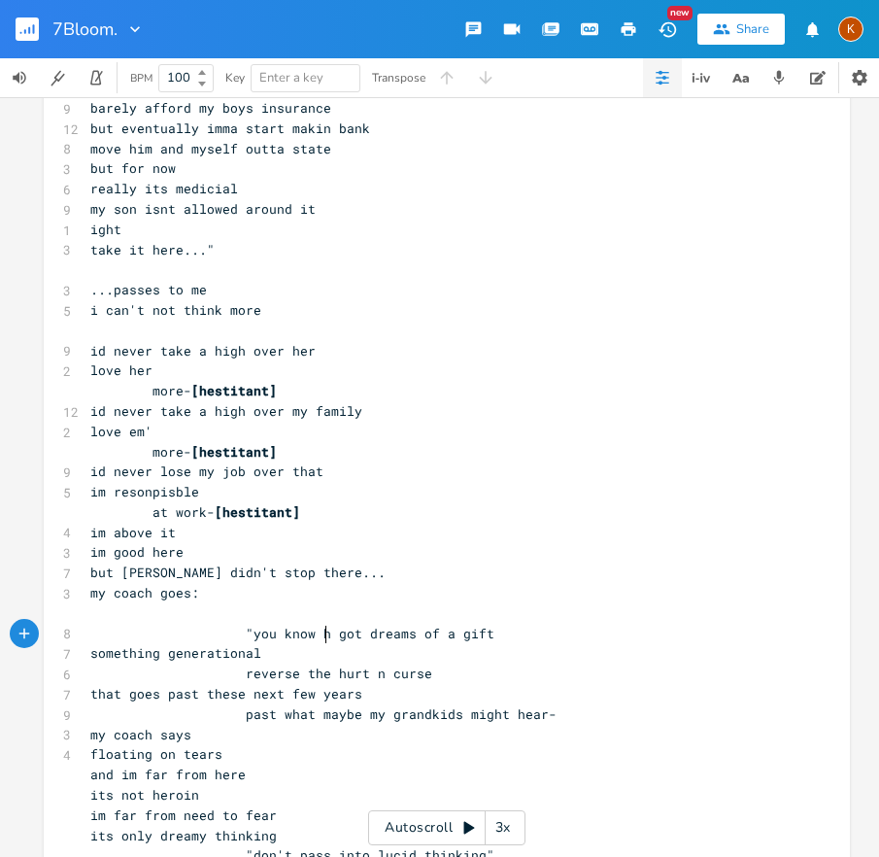
type textarea "had"
type textarea "i"
click at [382, 632] on span ""you know i had got dreams of a gift" at bounding box center [307, 633] width 435 height 17
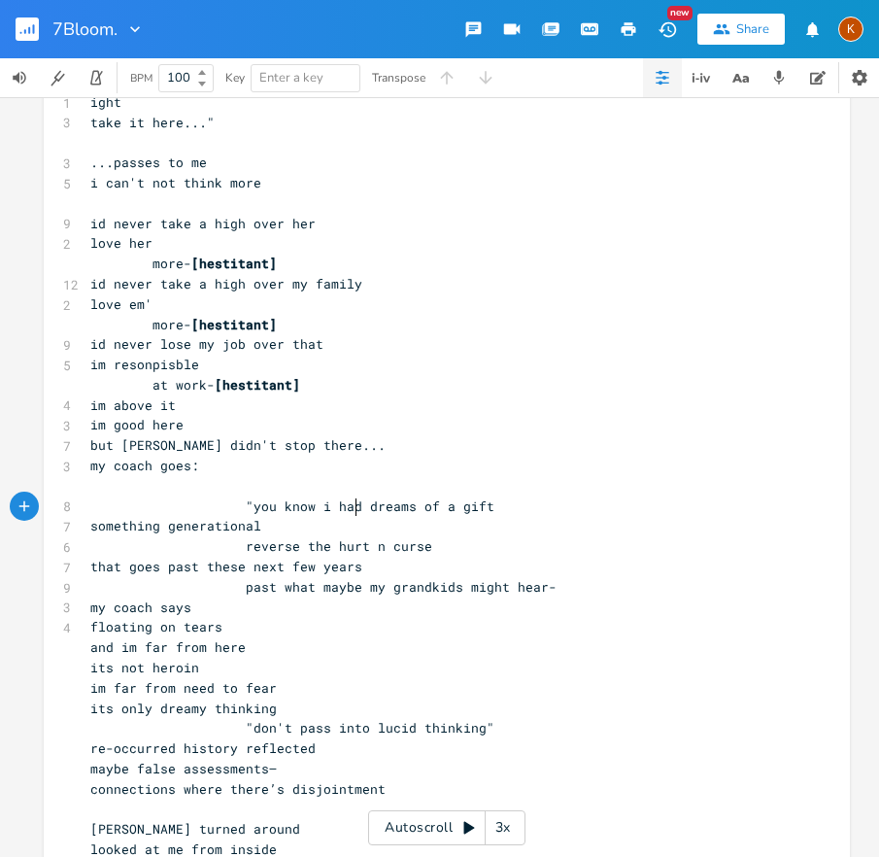
scroll to position [6945, 0]
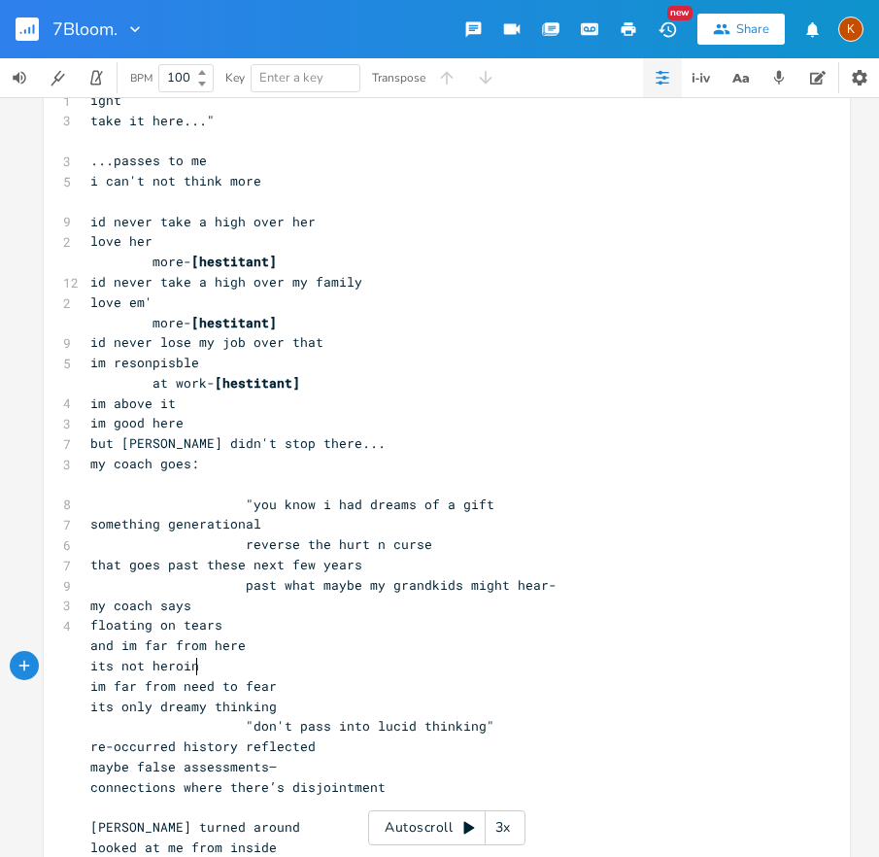
click at [219, 661] on pre "its not heroin" at bounding box center [437, 666] width 702 height 20
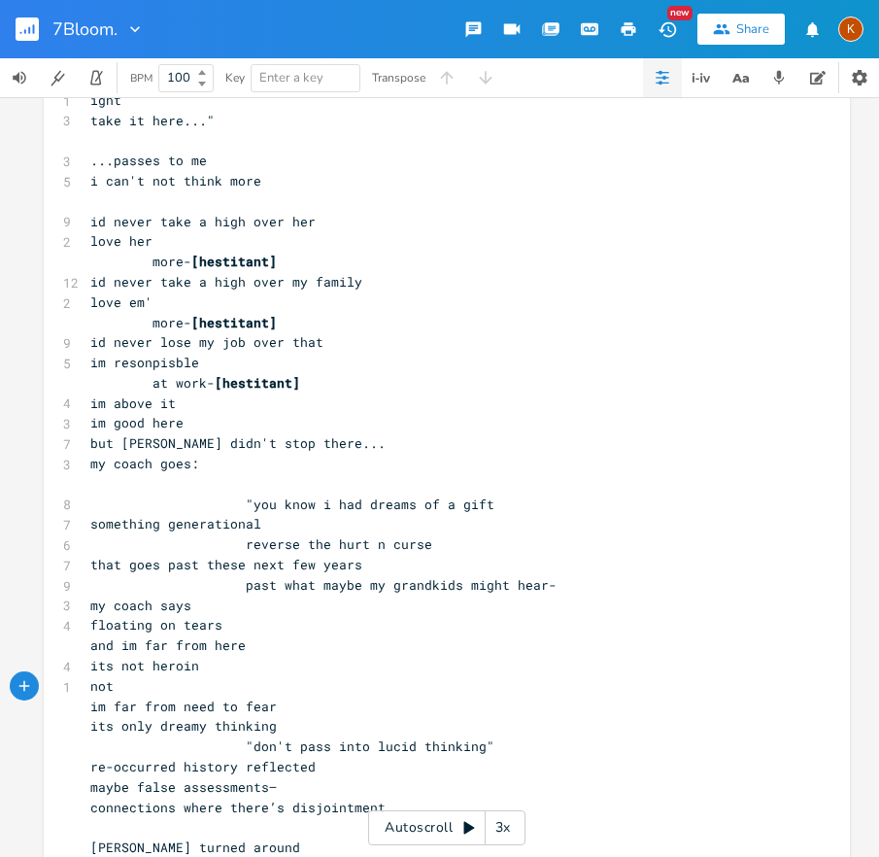
scroll to position [0, 22]
type textarea "not c"
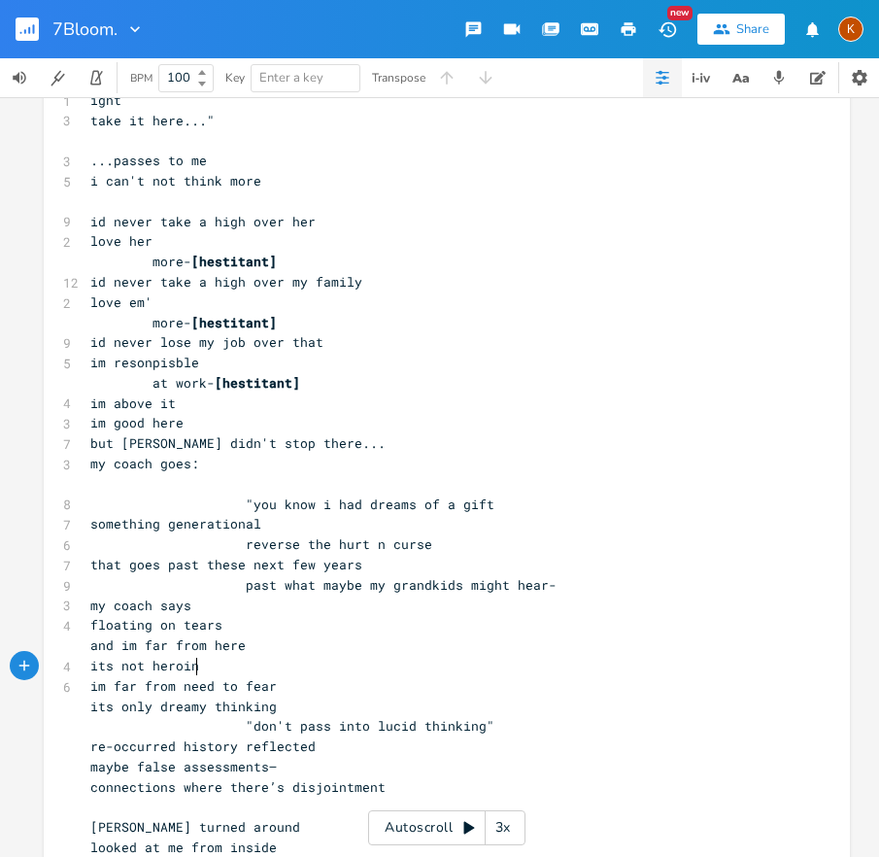
scroll to position [6973, 0]
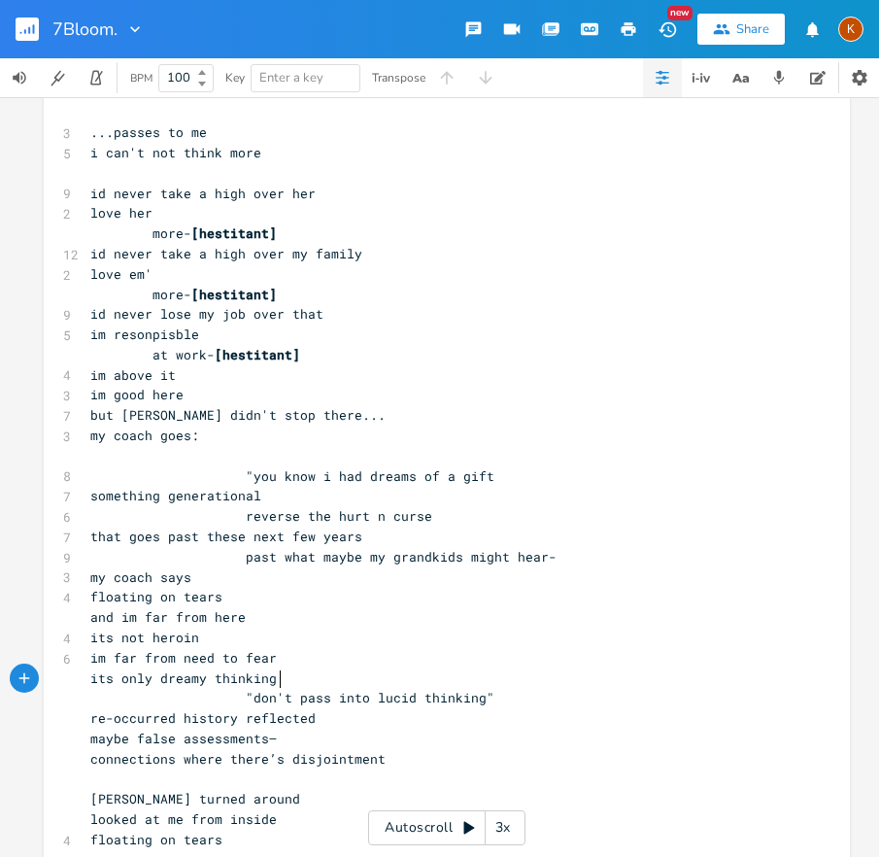
click at [297, 688] on pre ""don't pass into lucid thinking"" at bounding box center [437, 698] width 702 height 20
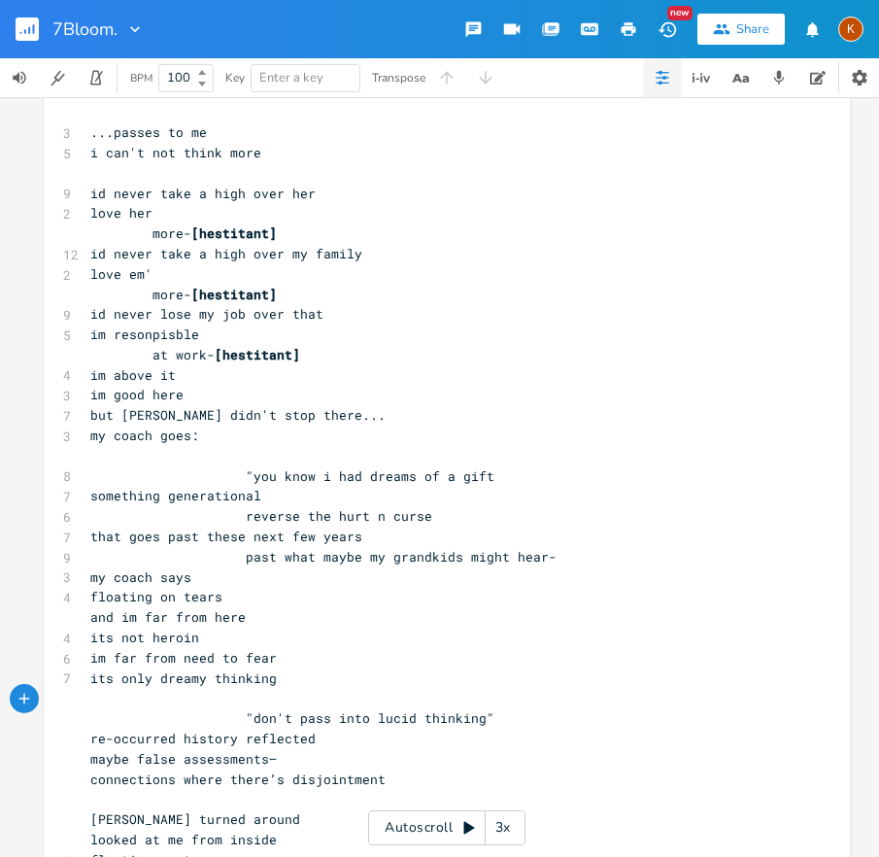
click at [540, 709] on pre ""don't pass into lucid thinking"" at bounding box center [437, 718] width 702 height 20
type textarea ""don't pass into lucid thinking""
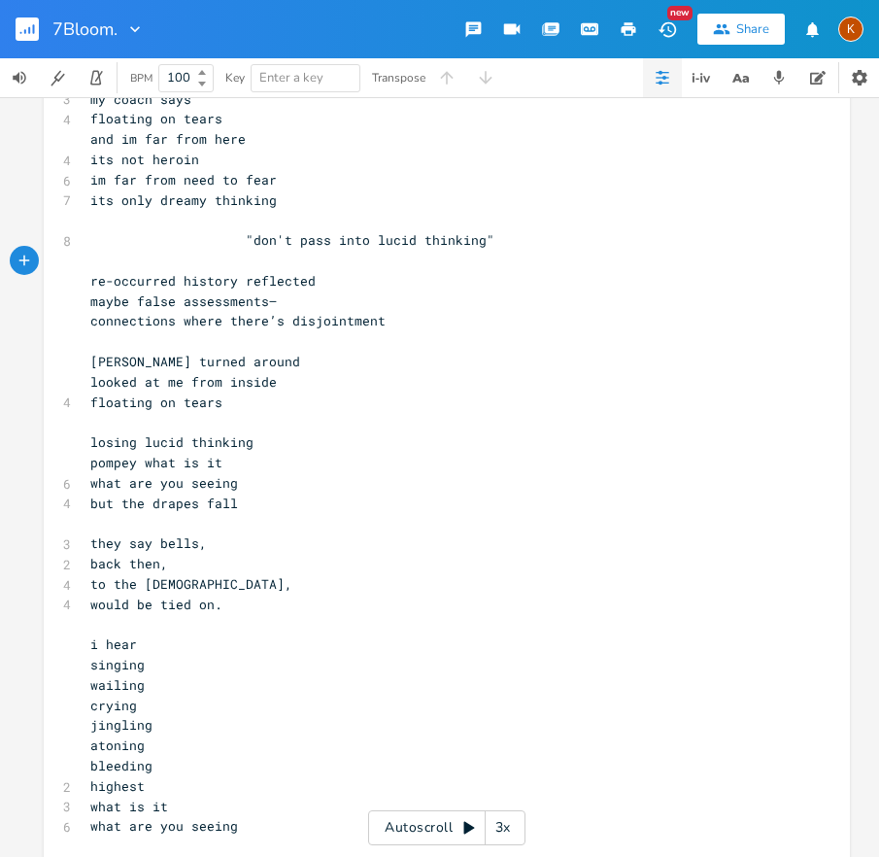
scroll to position [7454, 0]
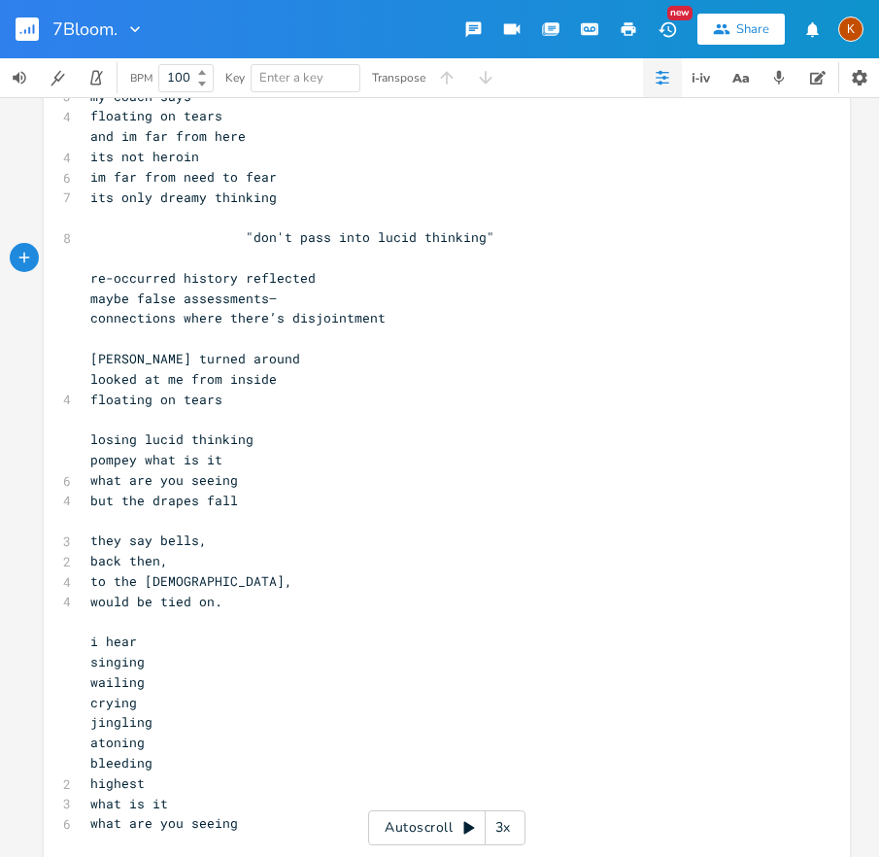
click at [90, 640] on span "i hear" at bounding box center [113, 641] width 47 height 17
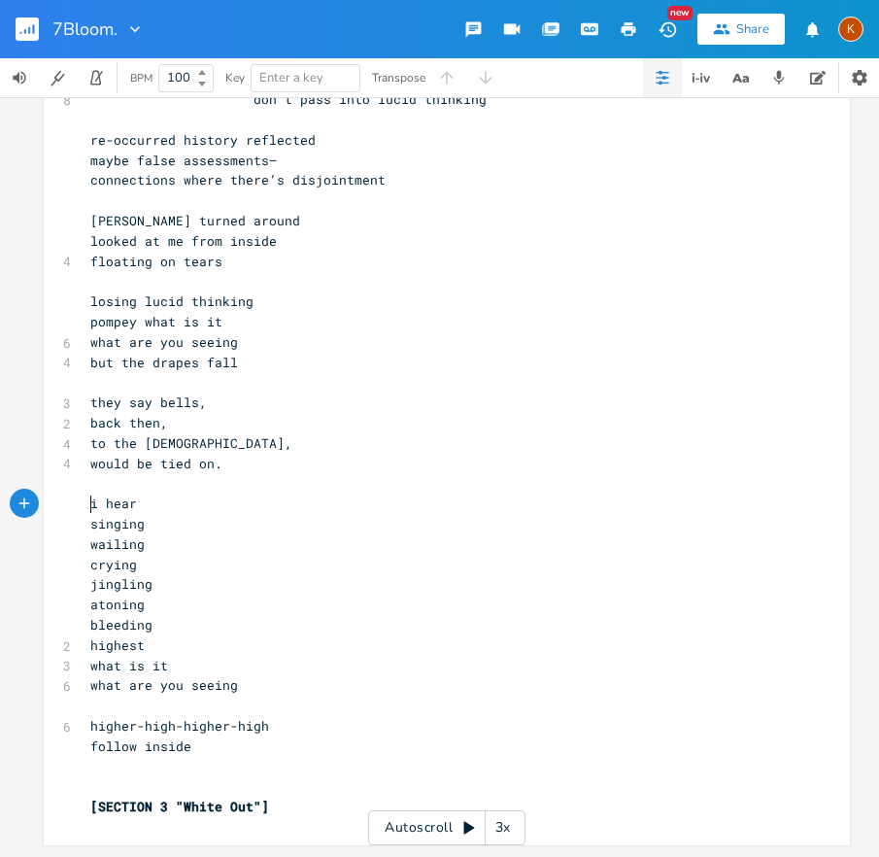
scroll to position [7604, 0]
click at [135, 739] on span "follow inside" at bounding box center [140, 746] width 101 height 17
type textarea "him"
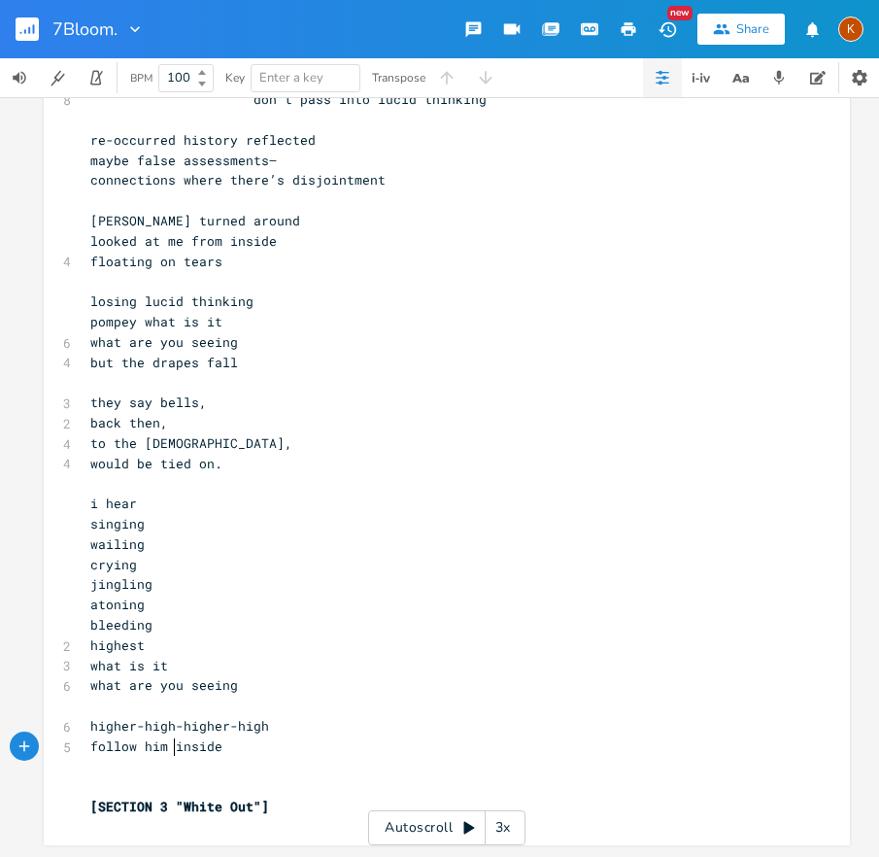
click at [190, 641] on pre "highest" at bounding box center [437, 645] width 702 height 20
type textarea "ighest"
drag, startPoint x: 174, startPoint y: 636, endPoint x: 89, endPoint y: 642, distance: 84.7
click at [89, 642] on pre "highest" at bounding box center [437, 645] width 702 height 20
click at [133, 660] on span "what is it" at bounding box center [129, 665] width 78 height 17
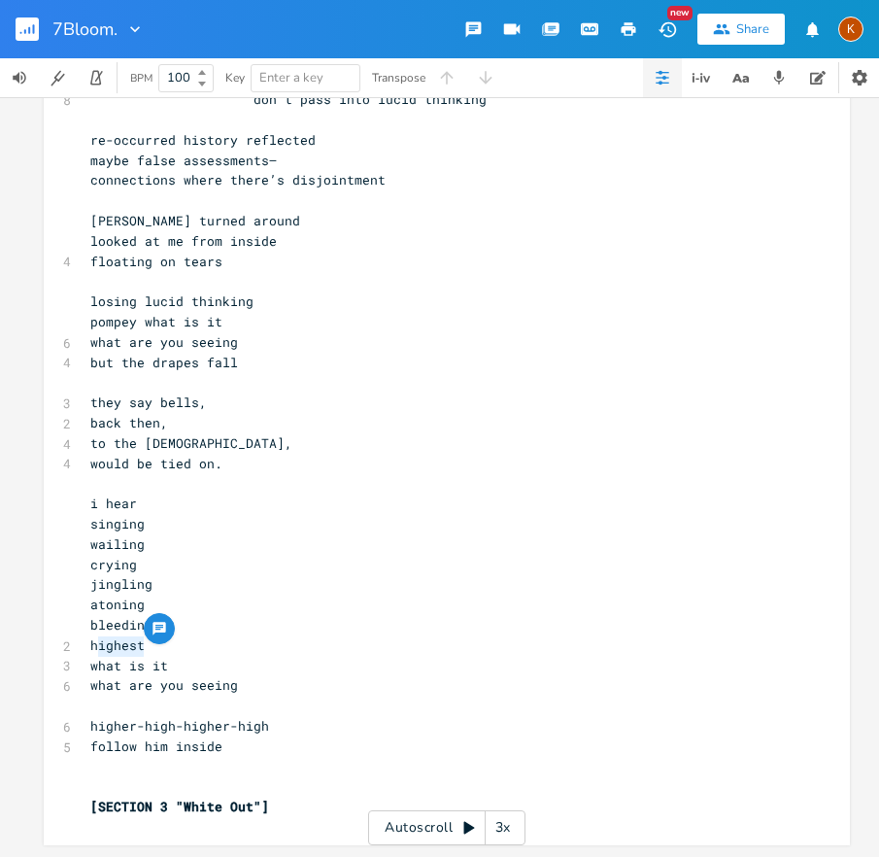
type textarea "highest"
drag, startPoint x: 154, startPoint y: 641, endPoint x: 80, endPoint y: 641, distance: 73.8
click at [86, 638] on pre "highest" at bounding box center [437, 645] width 702 height 20
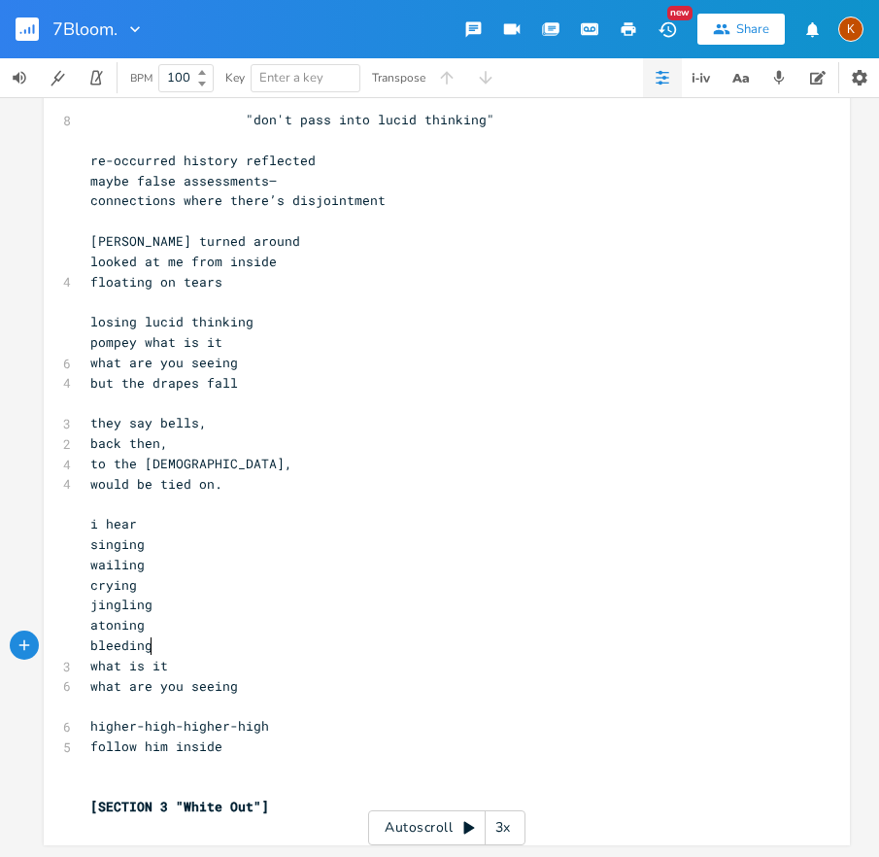
scroll to position [7583, 0]
click at [288, 797] on pre "[SECTION 3 "White Out"]" at bounding box center [437, 807] width 702 height 20
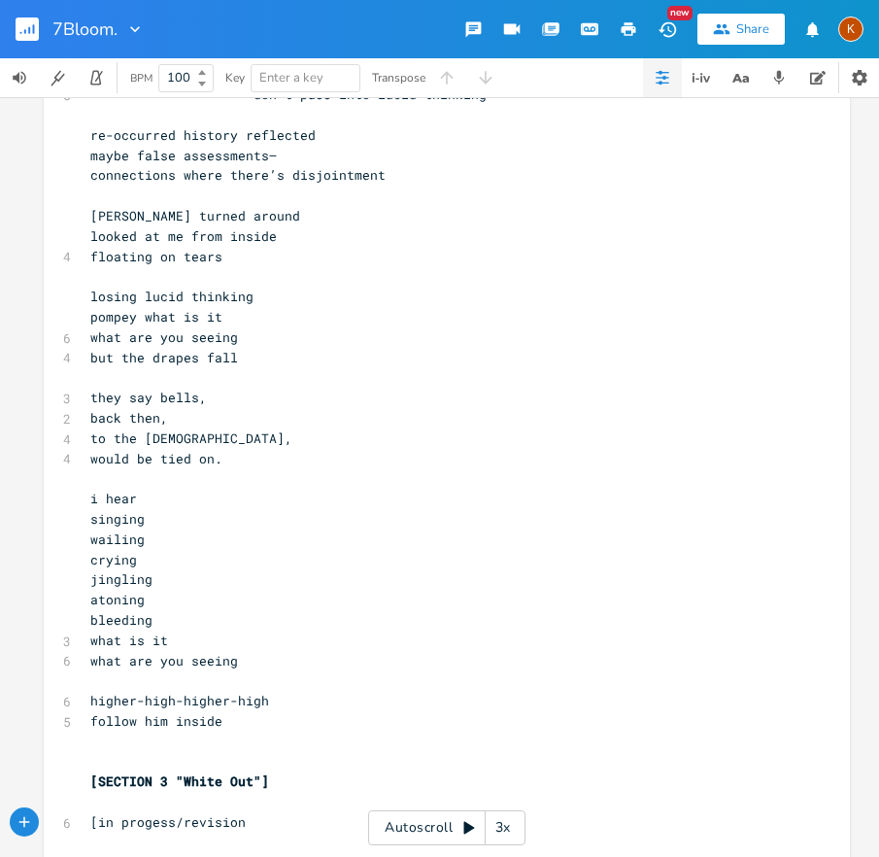
scroll to position [0, 115]
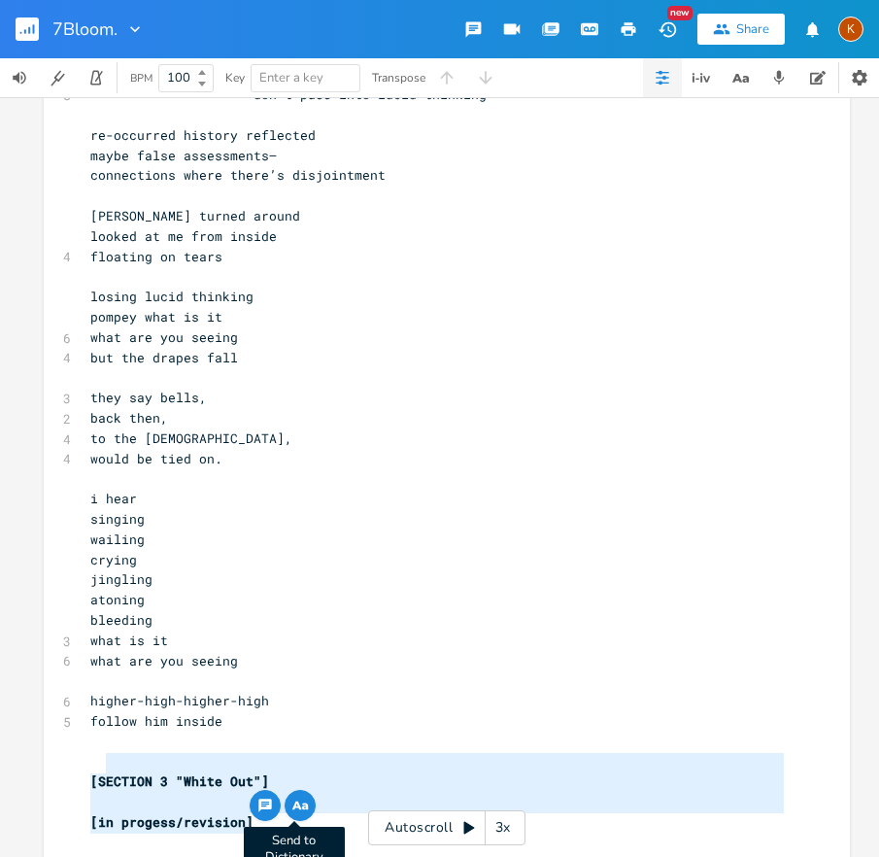
type textarea "gh follow him inside [SECTION 3 "White Out"] [in progess/revision]"
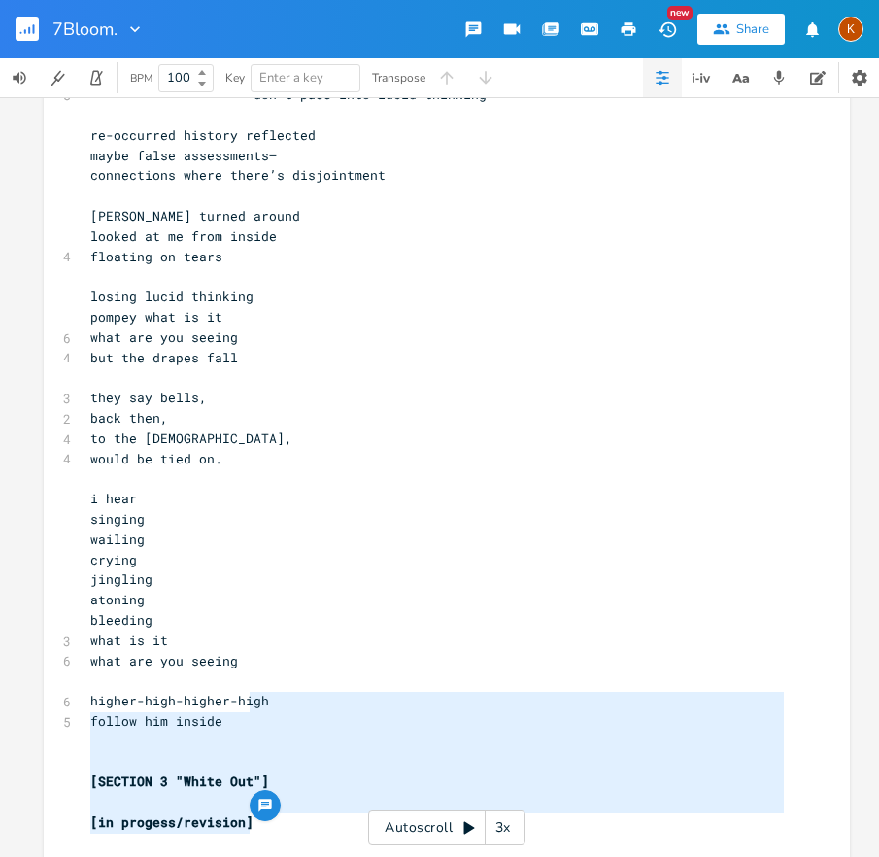
click at [188, 532] on pre "wailing" at bounding box center [437, 540] width 702 height 20
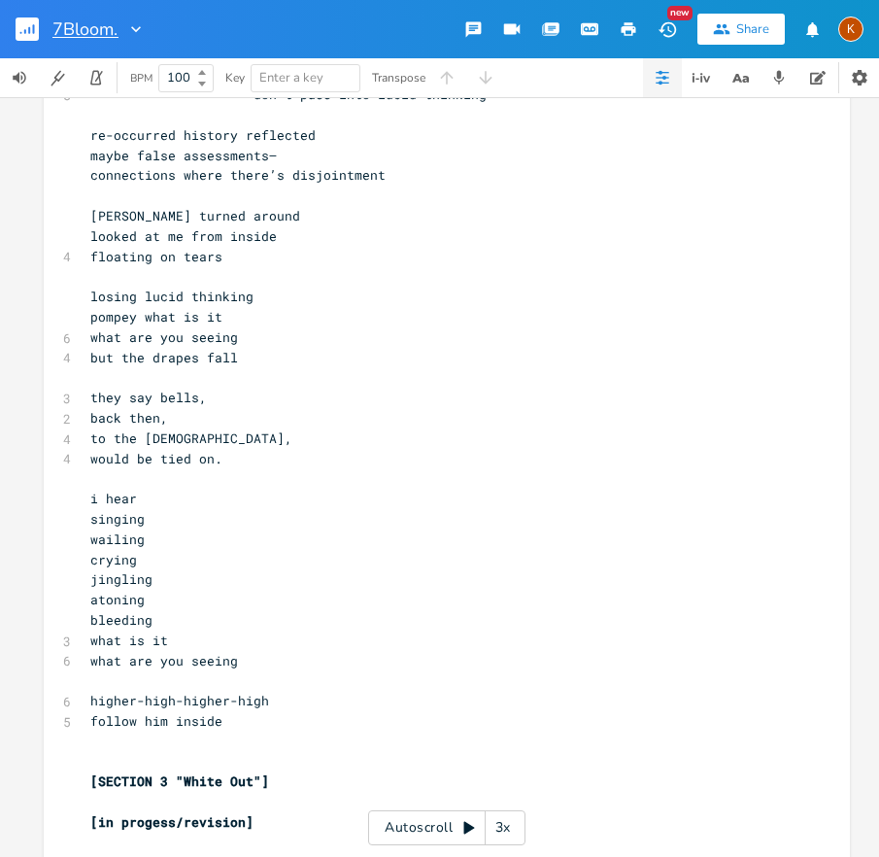
click at [60, 30] on input "7Bloom." at bounding box center [85, 28] width 66 height 17
type input "Bloom."
click at [634, 28] on icon "button" at bounding box center [628, 28] width 17 height 17
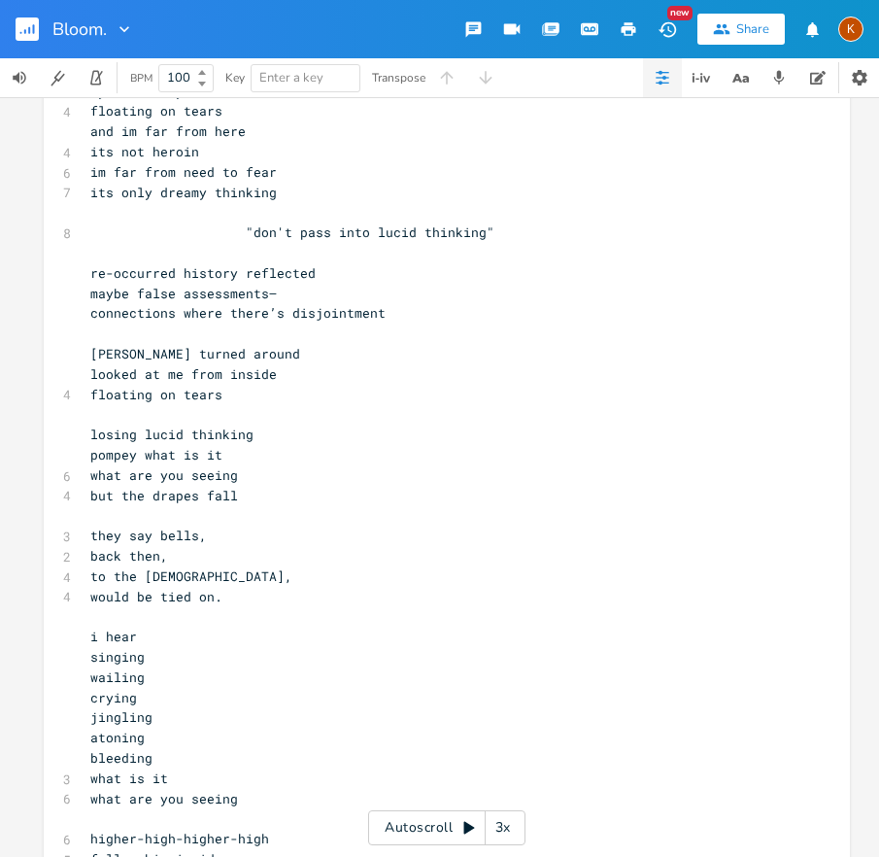
scroll to position [7235, 0]
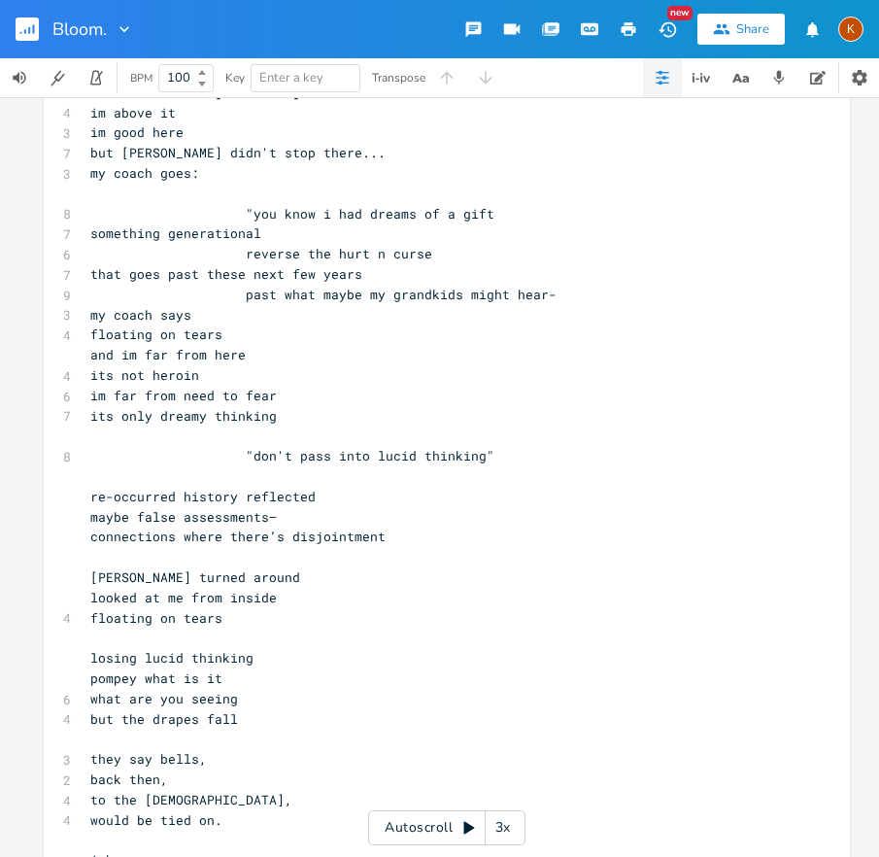
click at [632, 27] on icon "button" at bounding box center [629, 29] width 15 height 14
type input "7Bloom."
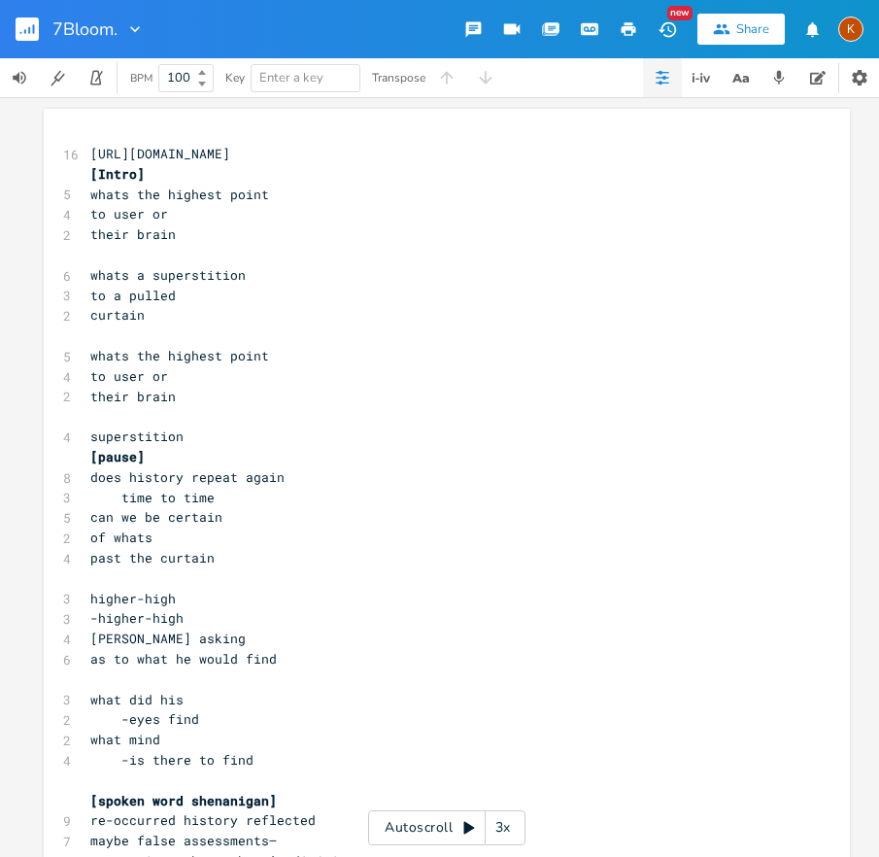
click at [746, 24] on div "Share" at bounding box center [753, 28] width 33 height 17
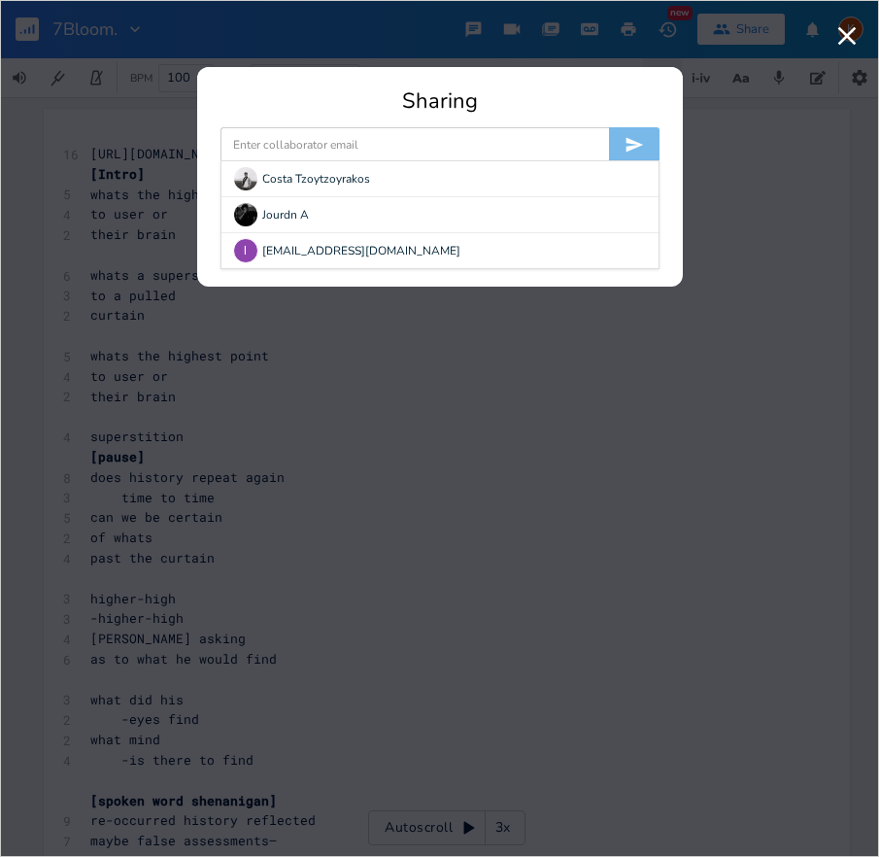
click at [356, 144] on input at bounding box center [415, 144] width 389 height 35
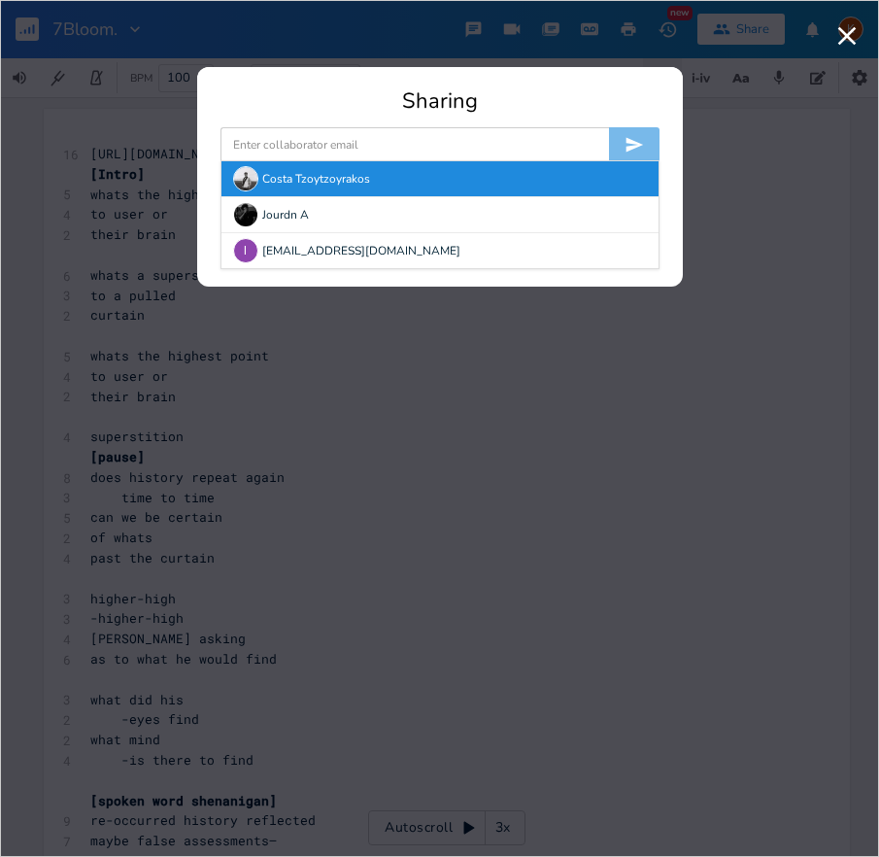
click at [282, 175] on div "Costa Tzoytzoyrakos" at bounding box center [440, 178] width 437 height 35
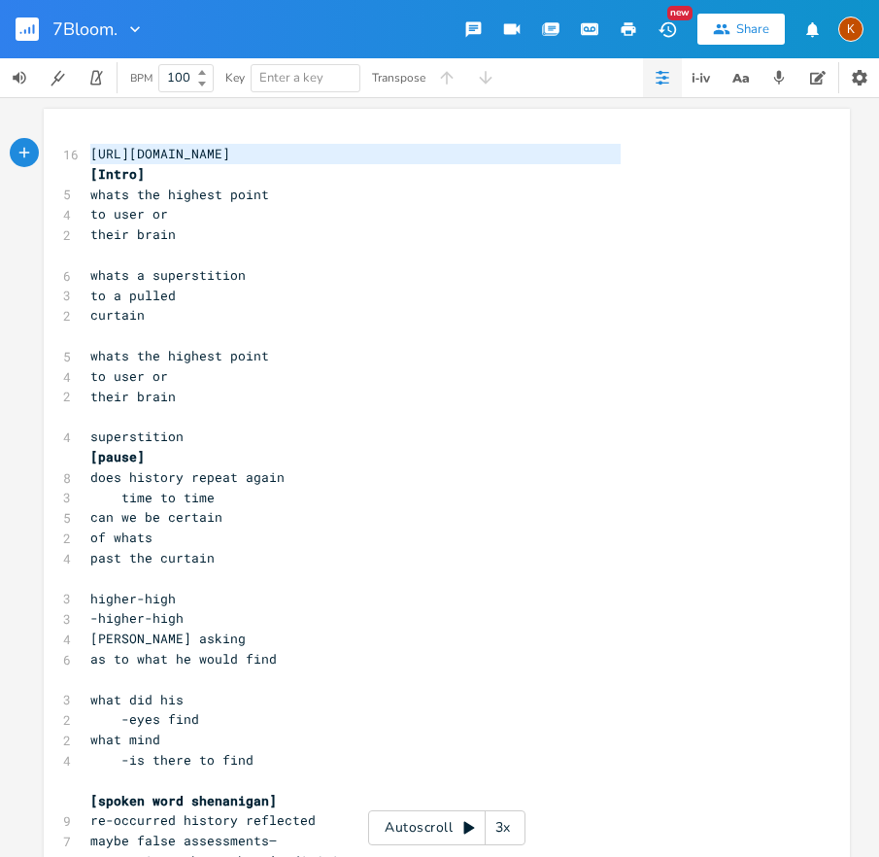
drag, startPoint x: 579, startPoint y: 153, endPoint x: -5, endPoint y: 155, distance: 584.0
click at [0, 155] on html "7Bloom. New Share K BPM 100 Key Enter a key Transpose https://www.youtube.com/w…" at bounding box center [439, 428] width 879 height 857
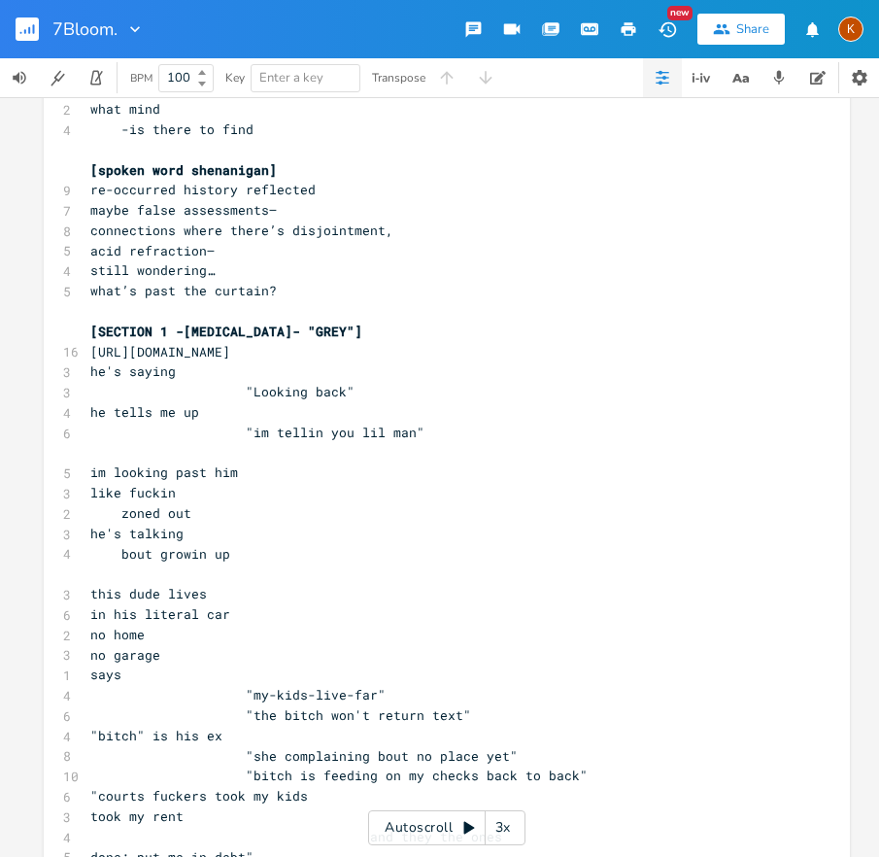
type textarea "[URL][DOMAIN_NAME]"
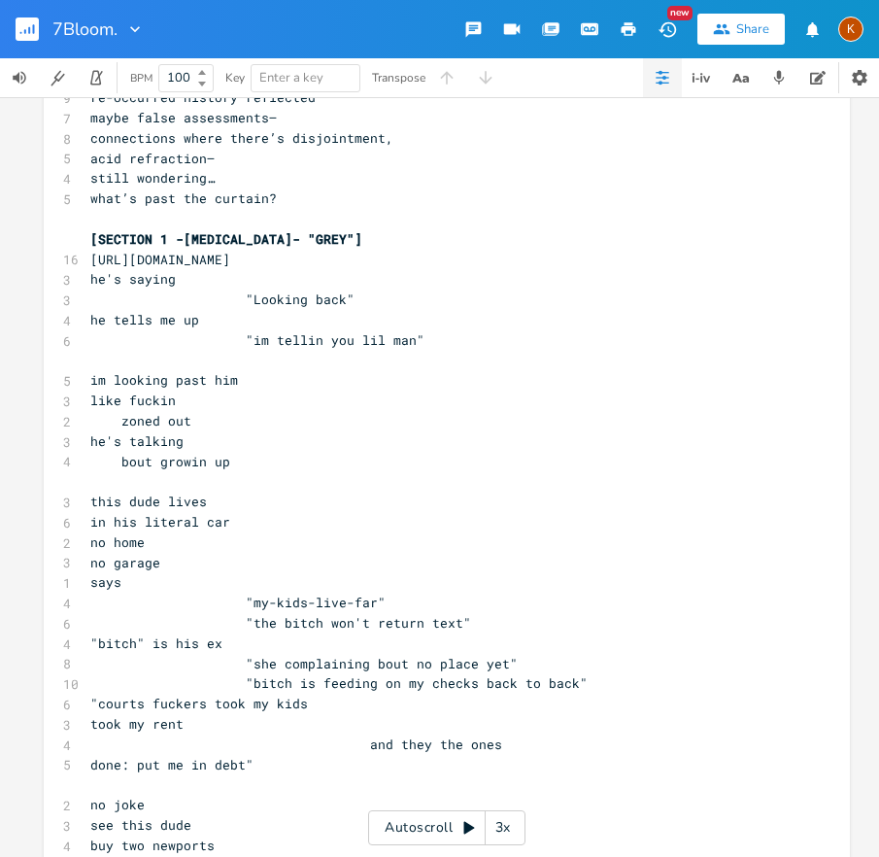
scroll to position [643, 0]
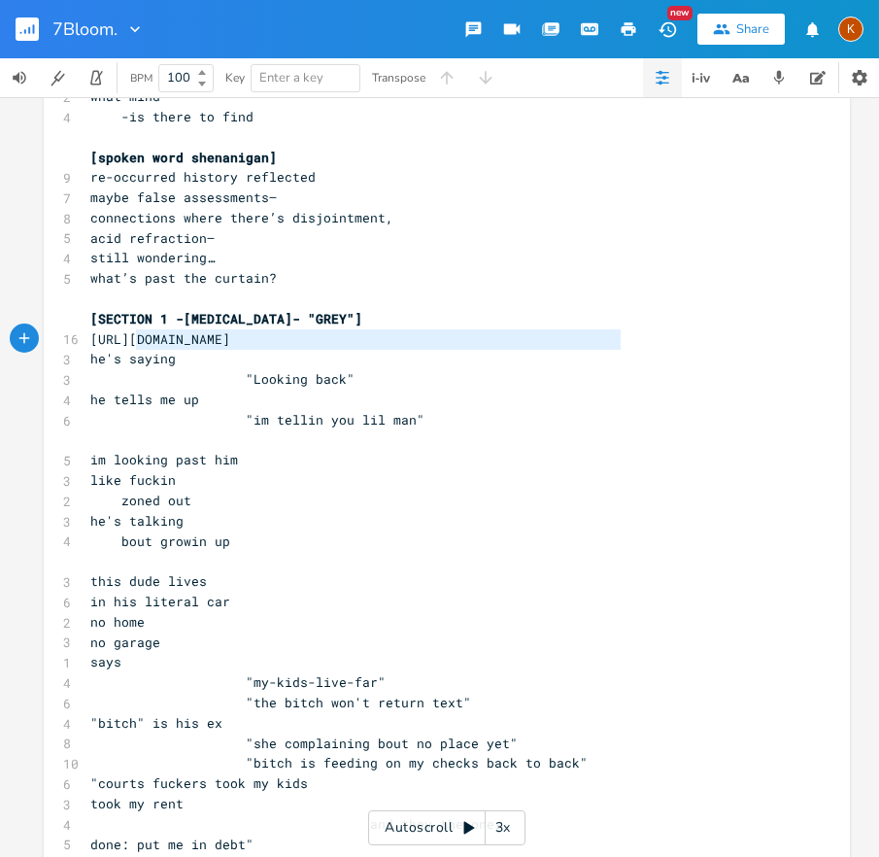
type textarea "[URL][DOMAIN_NAME]"
drag, startPoint x: 633, startPoint y: 343, endPoint x: 78, endPoint y: 345, distance: 554.8
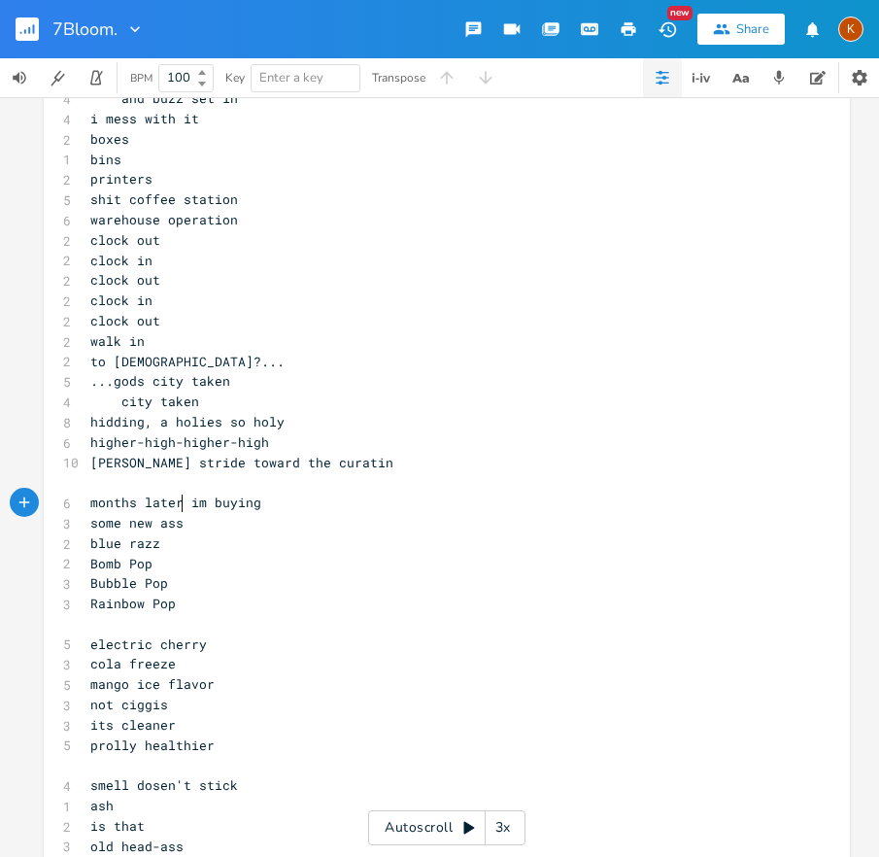
click at [171, 500] on span "months later im buying" at bounding box center [175, 502] width 171 height 17
type textarea "r"
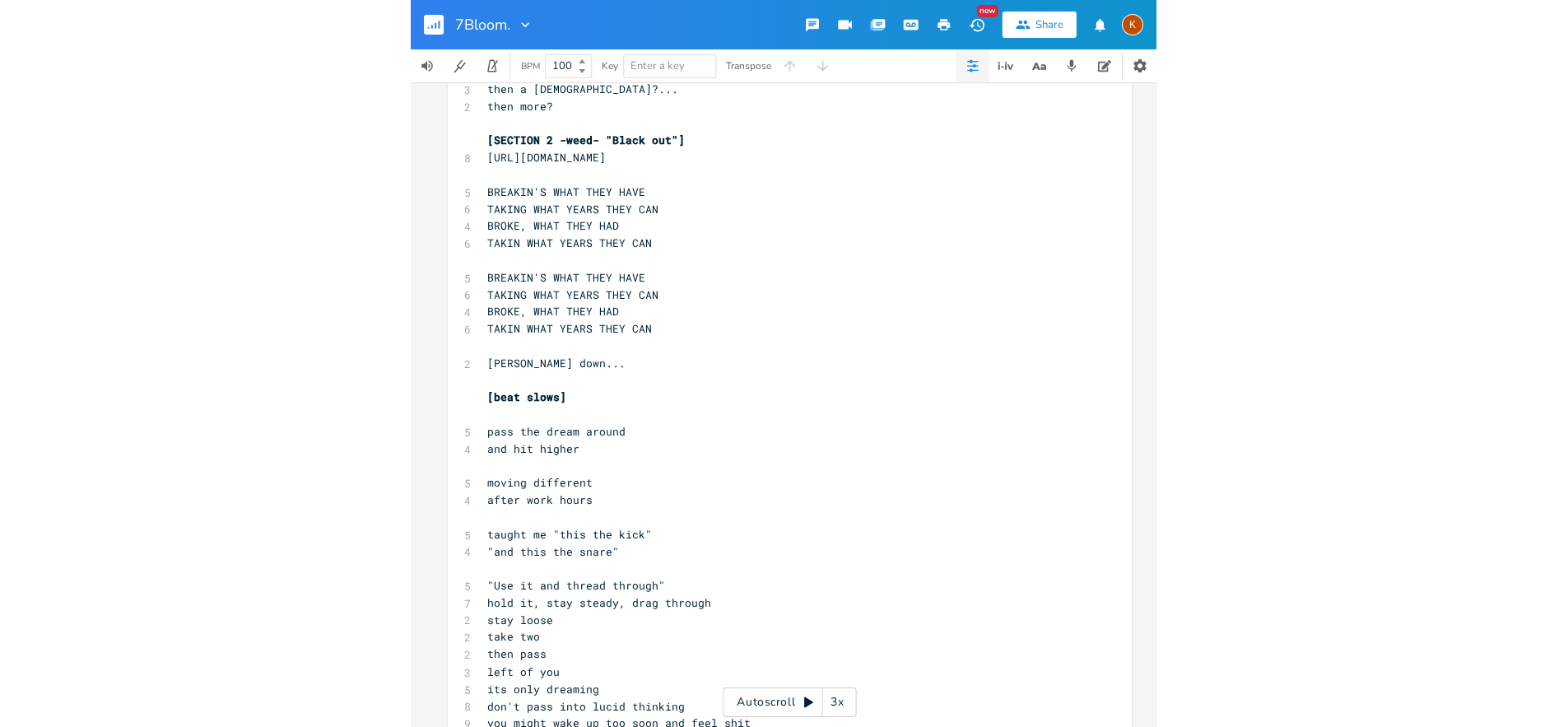
scroll to position [3431, 0]
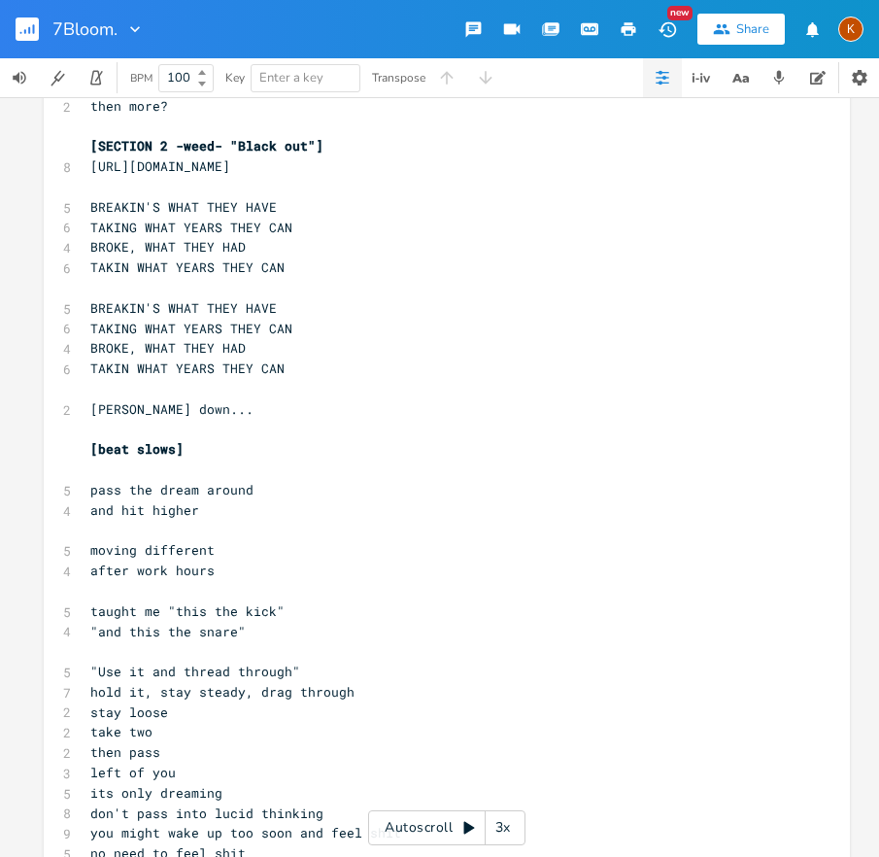
click at [214, 527] on pre "​" at bounding box center [437, 531] width 702 height 20
click at [230, 170] on span "[URL][DOMAIN_NAME]" at bounding box center [160, 165] width 140 height 17
drag, startPoint x: 419, startPoint y: 166, endPoint x: 96, endPoint y: 171, distance: 322.6
click at [46, 171] on div "https://www.youtube.com/watch?v=jTCB8y5nQ0Q x 16 https://www.youtube.com/watch?…" at bounding box center [447, 234] width 807 height 8349
type textarea "[URL][DOMAIN_NAME]"
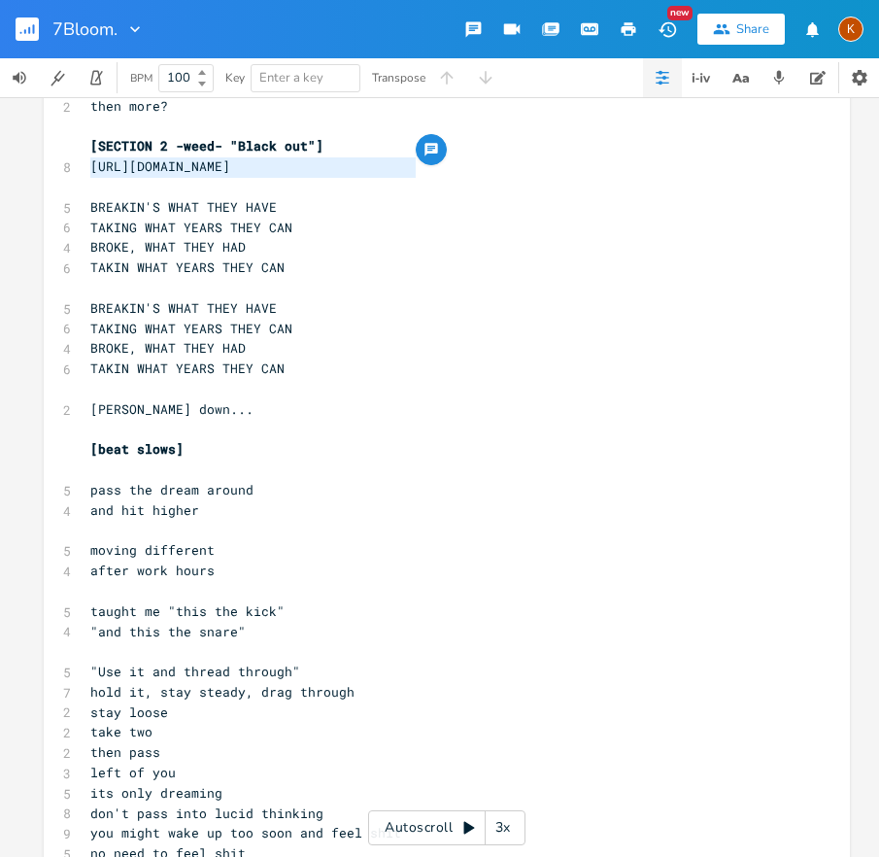
click at [26, 37] on rect "button" at bounding box center [27, 28] width 23 height 23
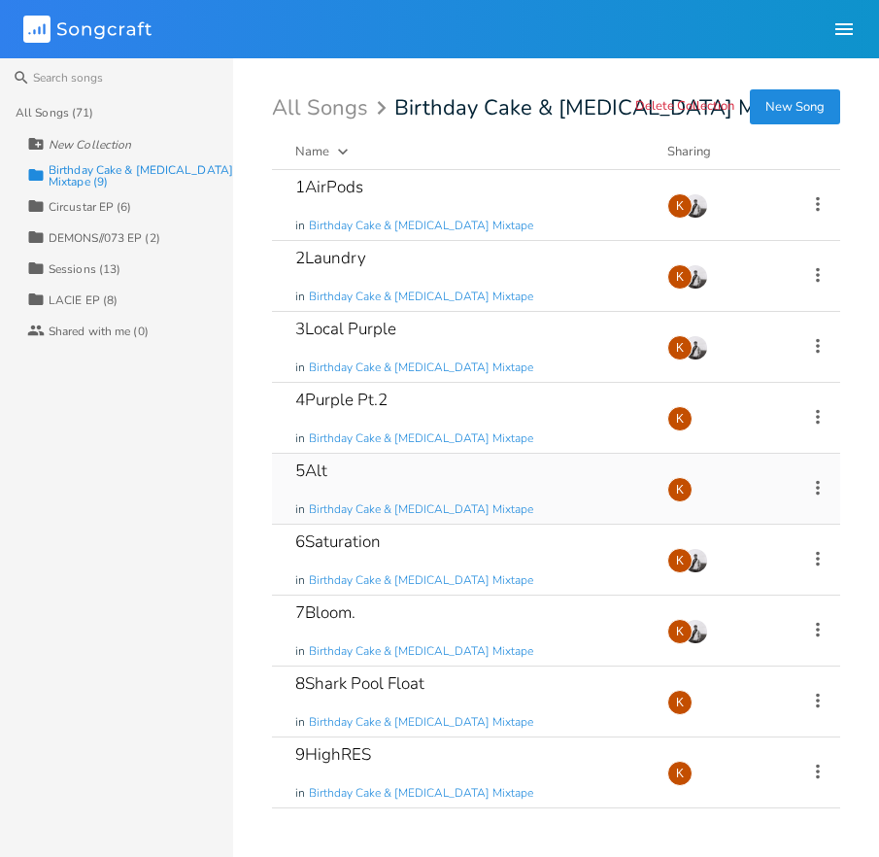
click at [823, 482] on icon at bounding box center [817, 487] width 21 height 21
click at [768, 514] on li "Edit Rename" at bounding box center [739, 517] width 155 height 33
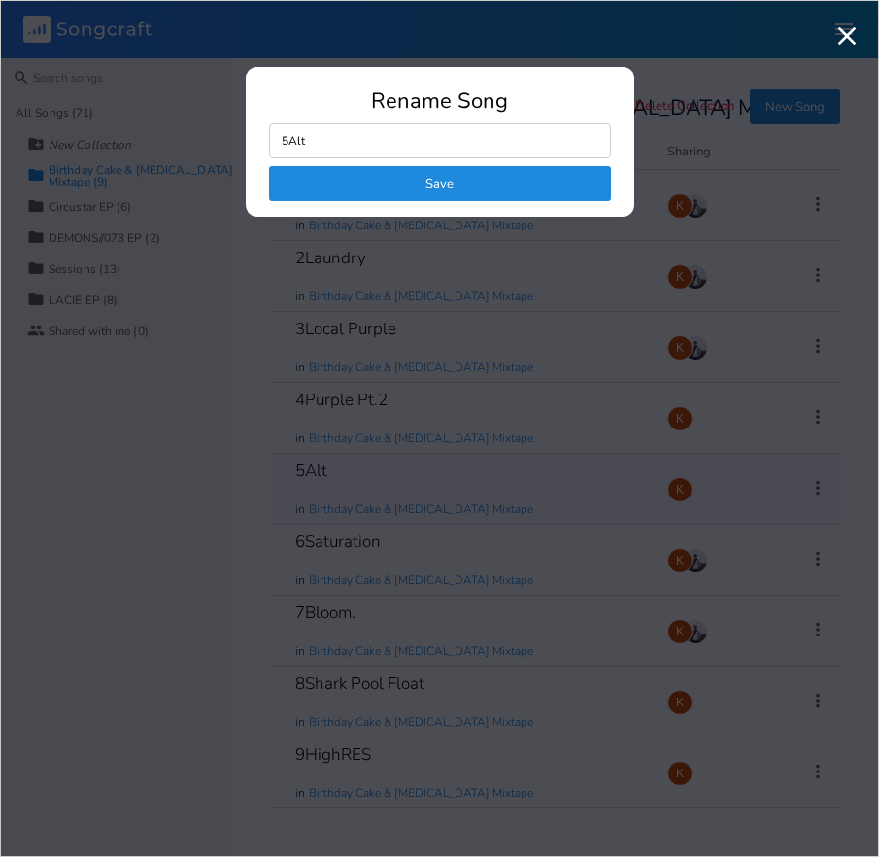
click at [396, 139] on input "5Alt" at bounding box center [440, 140] width 342 height 35
type input "5"
click button "Save" at bounding box center [440, 183] width 342 height 35
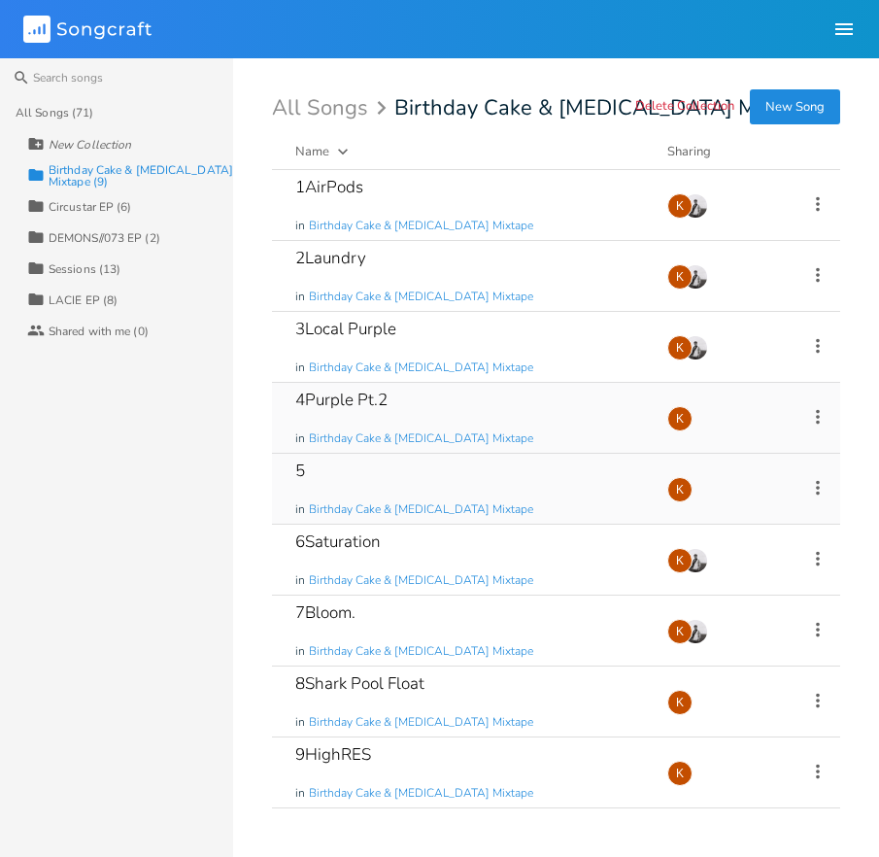
click at [817, 418] on icon at bounding box center [817, 416] width 21 height 21
click at [771, 451] on li "Edit Rename" at bounding box center [739, 446] width 155 height 33
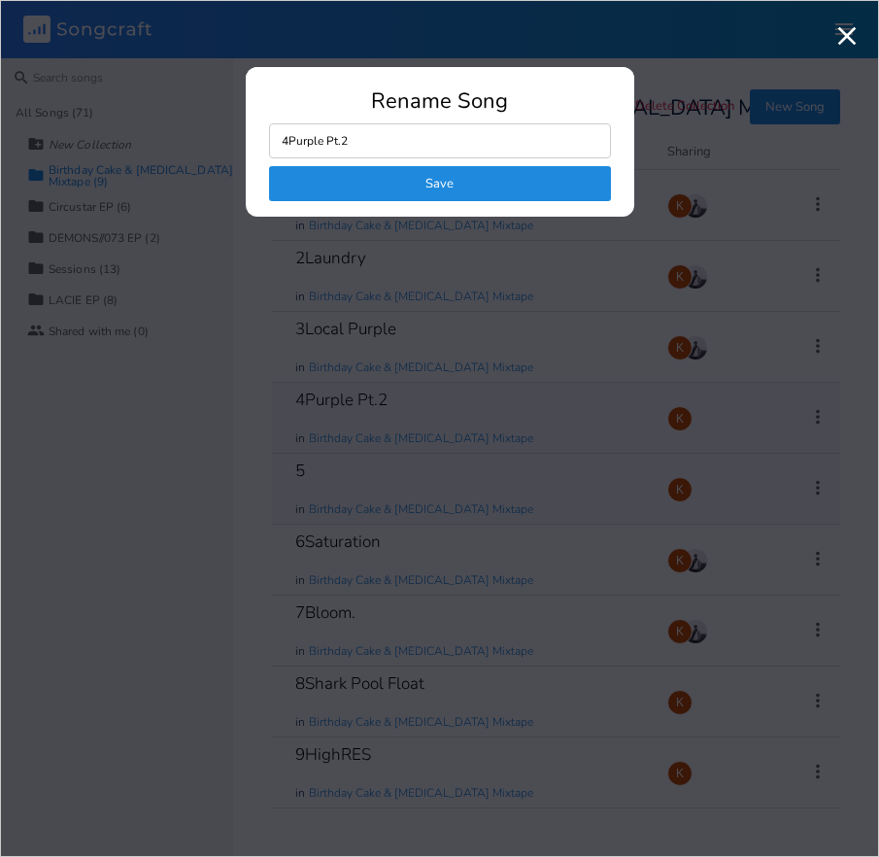
click at [382, 149] on input "4Purple Pt.2" at bounding box center [440, 140] width 342 height 35
type input "4"
click button "Save" at bounding box center [440, 183] width 342 height 35
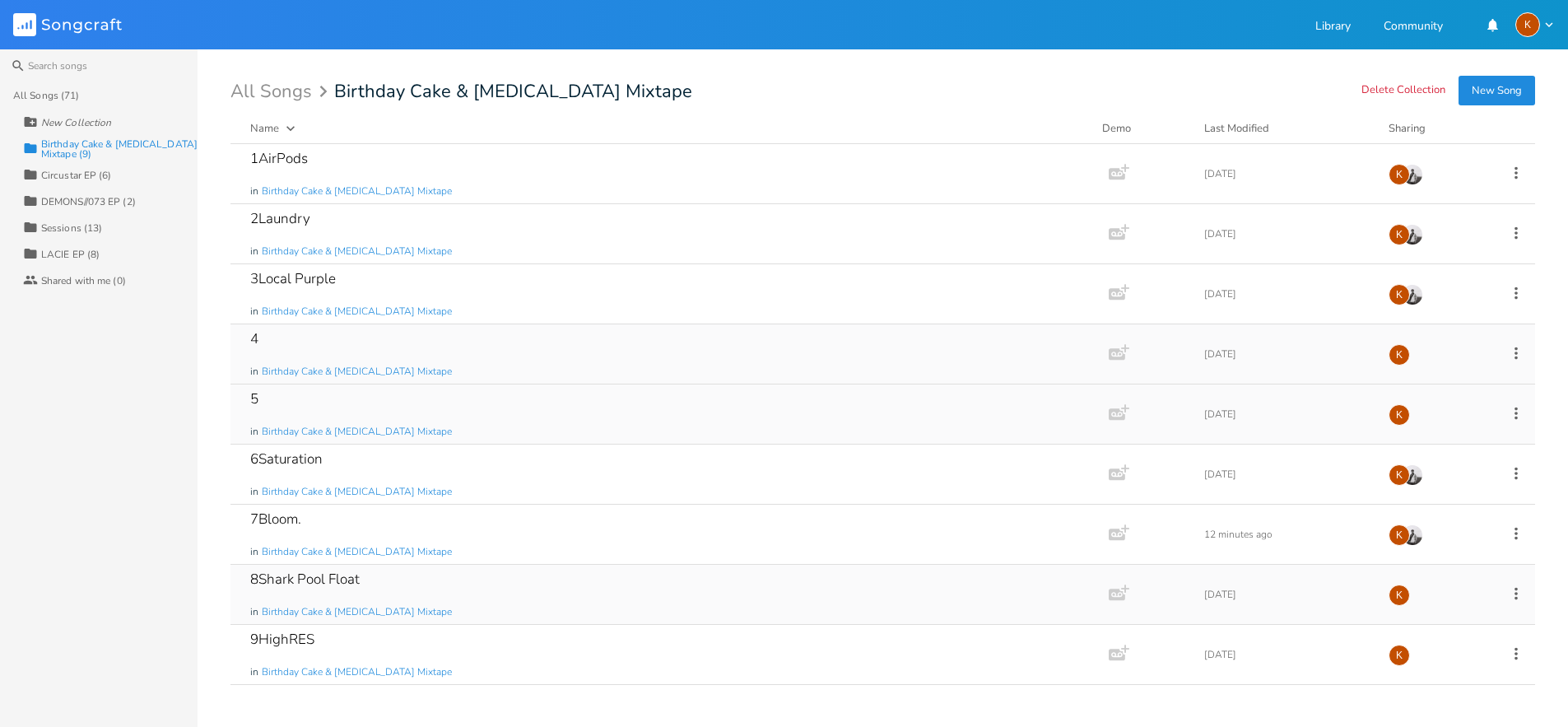
click at [744, 595] on icon at bounding box center [1515, 593] width 18 height 18
click at [744, 432] on li "Edit Rename" at bounding box center [1449, 436] width 131 height 28
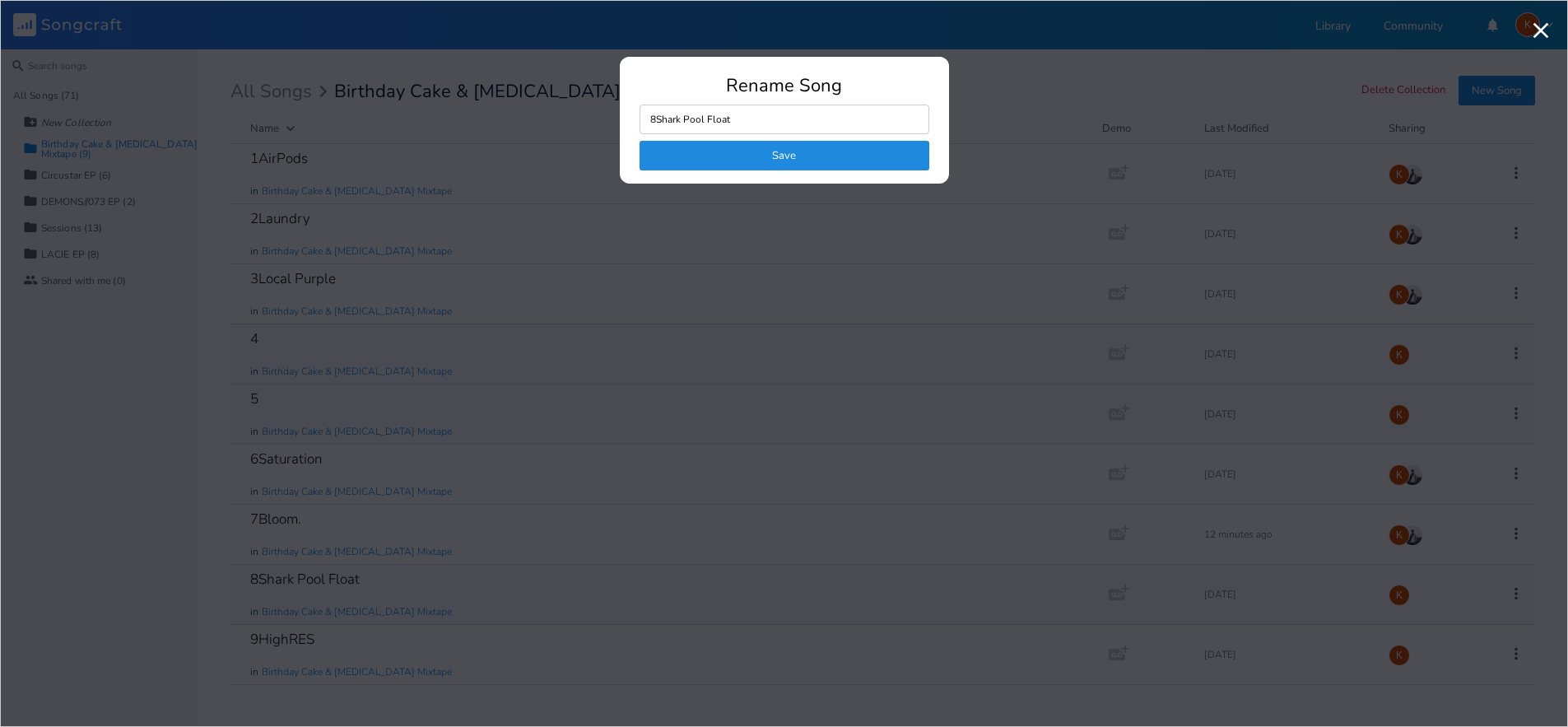
click at [744, 114] on input "8Shark Pool Float" at bounding box center [784, 119] width 290 height 30
type input "8"
click at [744, 149] on button "Save" at bounding box center [784, 155] width 290 height 30
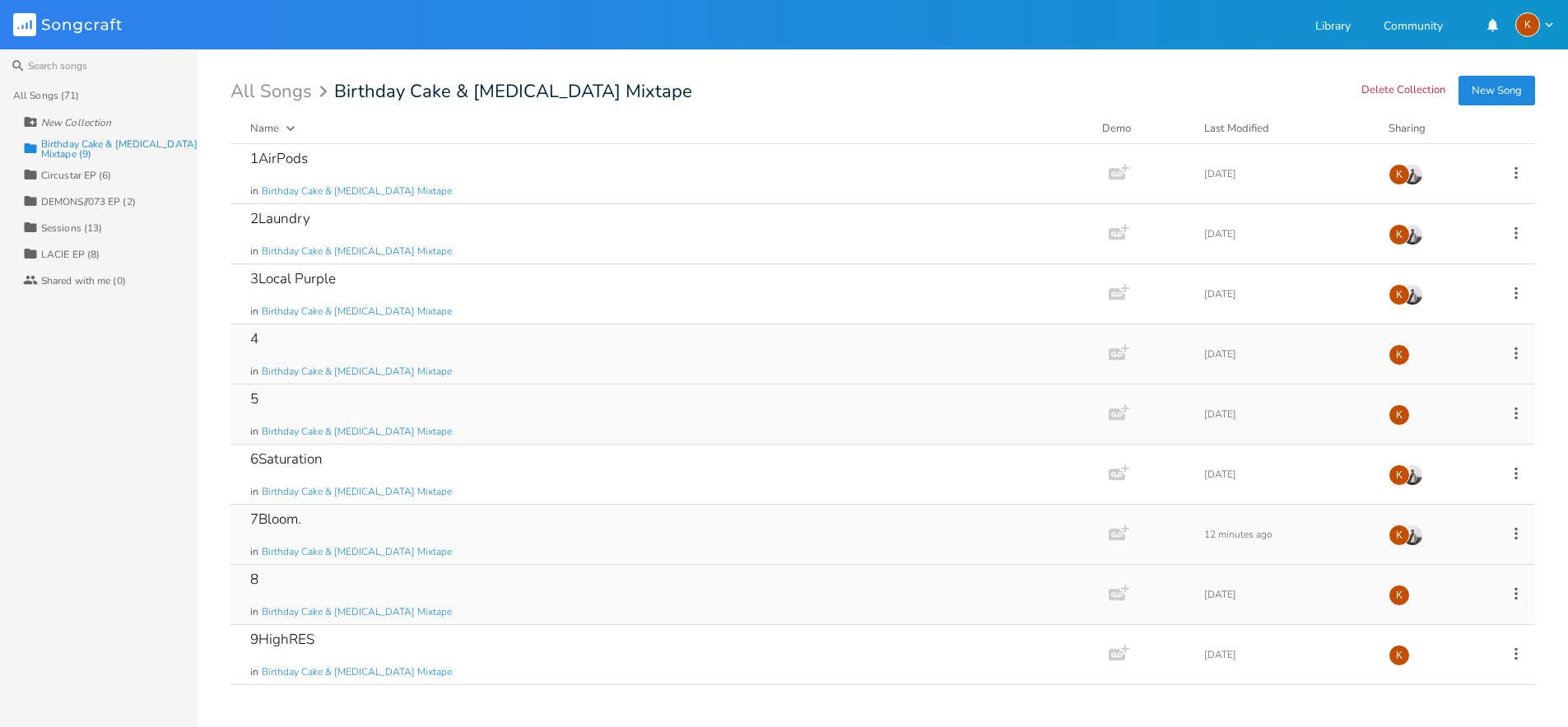
click at [744, 533] on icon at bounding box center [1515, 533] width 18 height 18
click at [744, 552] on li "Edit Rename" at bounding box center [1449, 558] width 131 height 28
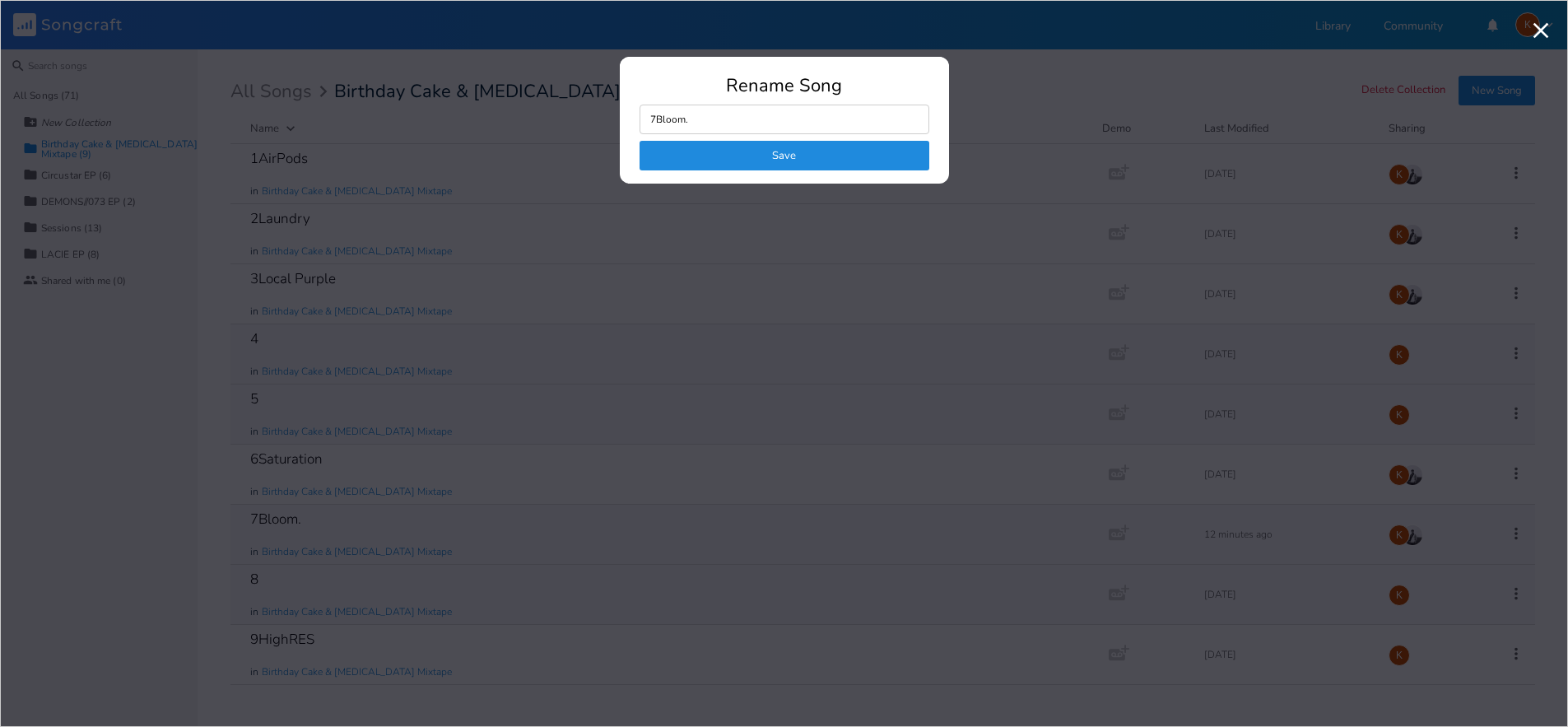
drag, startPoint x: 734, startPoint y: 107, endPoint x: 730, endPoint y: 99, distance: 8.9
click at [734, 107] on input "7Bloom." at bounding box center [784, 119] width 290 height 30
type input "7Bloom"
click at [684, 154] on button "Save" at bounding box center [784, 155] width 290 height 30
